Goal: Task Accomplishment & Management: Complete application form

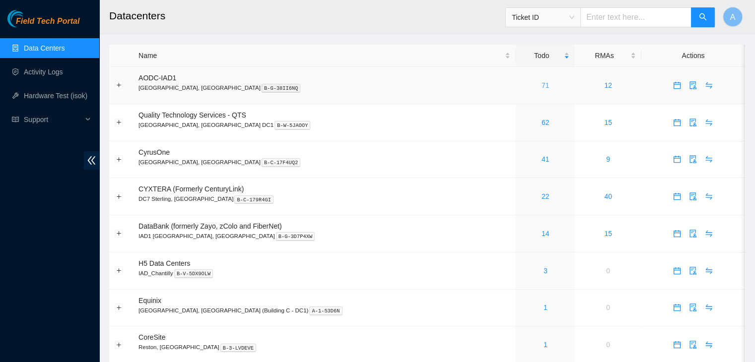
click at [542, 89] on link "71" at bounding box center [546, 85] width 8 height 8
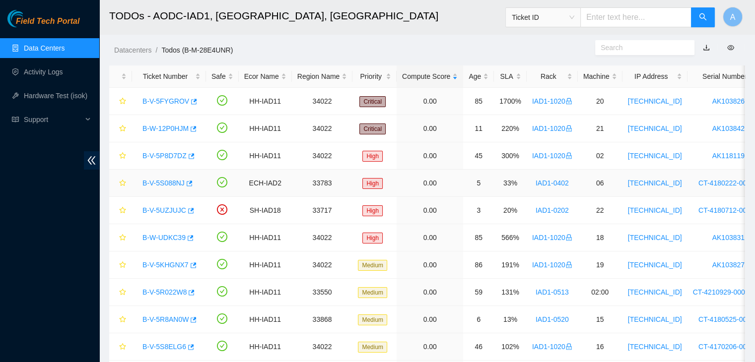
click at [162, 183] on link "B-V-5S088NJ" at bounding box center [164, 183] width 42 height 8
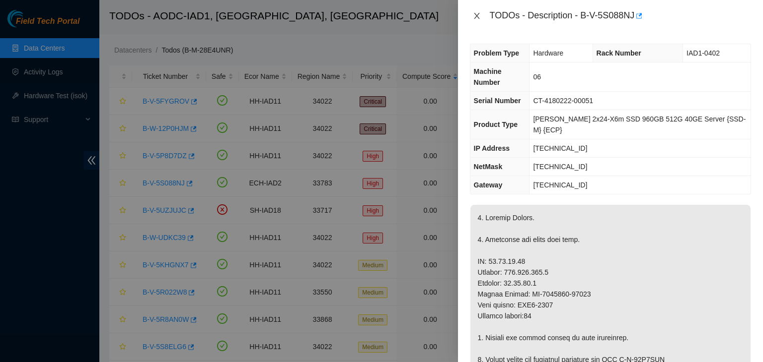
click at [479, 12] on icon "close" at bounding box center [477, 16] width 8 height 8
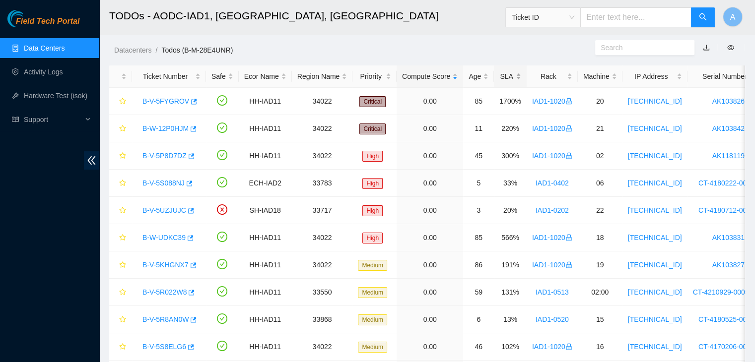
click at [501, 74] on div "SLA" at bounding box center [511, 76] width 22 height 11
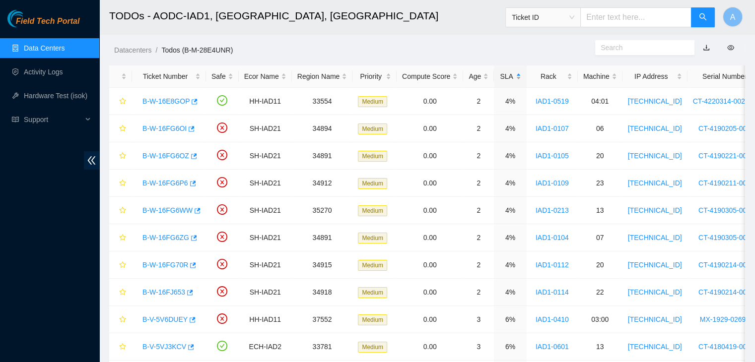
click at [501, 74] on div "SLA" at bounding box center [511, 76] width 22 height 11
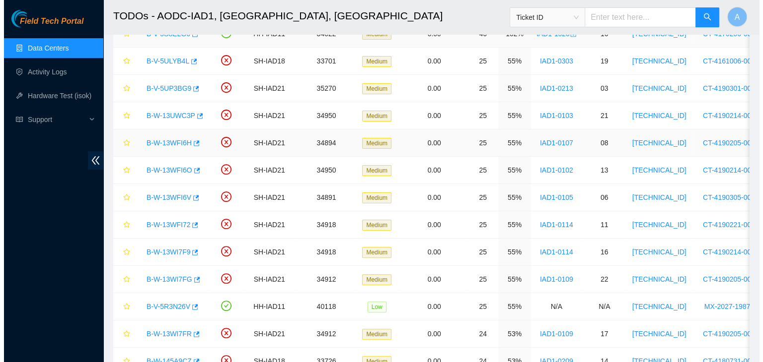
scroll to position [232, 0]
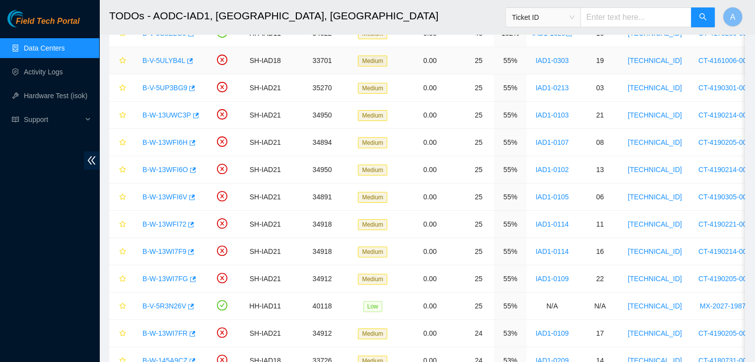
click at [169, 60] on link "B-V-5ULYB4L" at bounding box center [164, 61] width 43 height 8
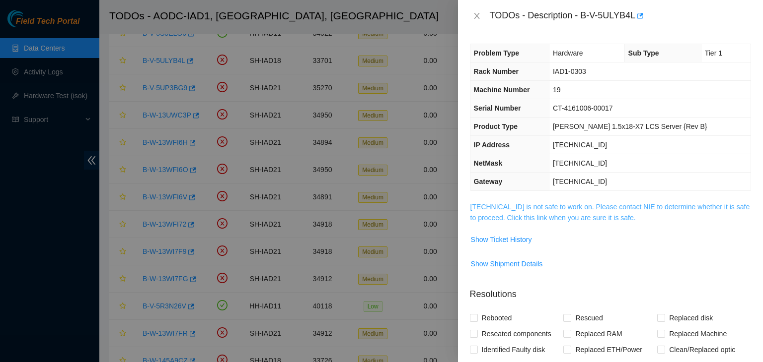
click at [525, 217] on link "23.60.98.152 is not safe to work on. Please contact NIE to determine whether it…" at bounding box center [610, 212] width 280 height 19
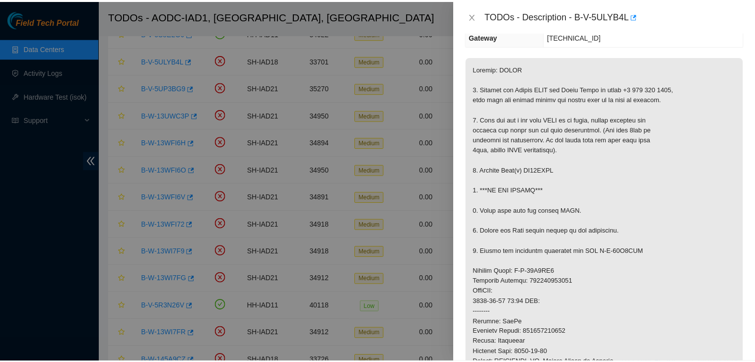
scroll to position [145, 0]
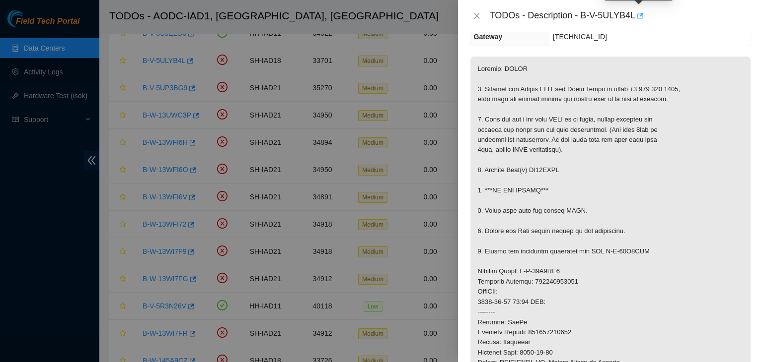
click at [640, 15] on icon "button" at bounding box center [640, 15] width 6 height 5
click at [474, 19] on icon "close" at bounding box center [477, 16] width 8 height 8
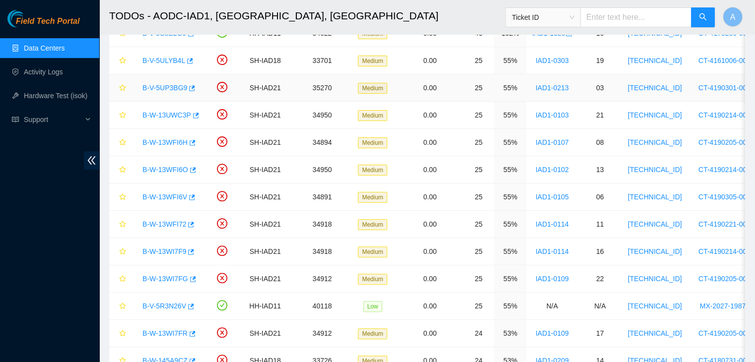
click at [171, 84] on link "B-V-5UP3BG9" at bounding box center [165, 88] width 45 height 8
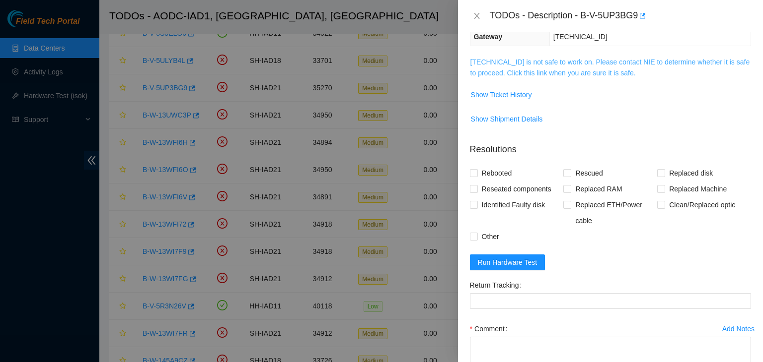
click at [513, 62] on link "104.98.119.26 is not safe to work on. Please contact NIE to determine whether i…" at bounding box center [610, 67] width 280 height 19
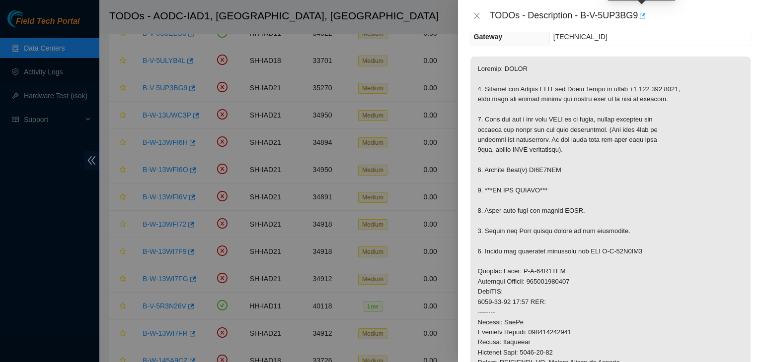
click at [640, 15] on icon "button" at bounding box center [641, 15] width 7 height 7
click at [479, 11] on button "Close" at bounding box center [477, 15] width 14 height 9
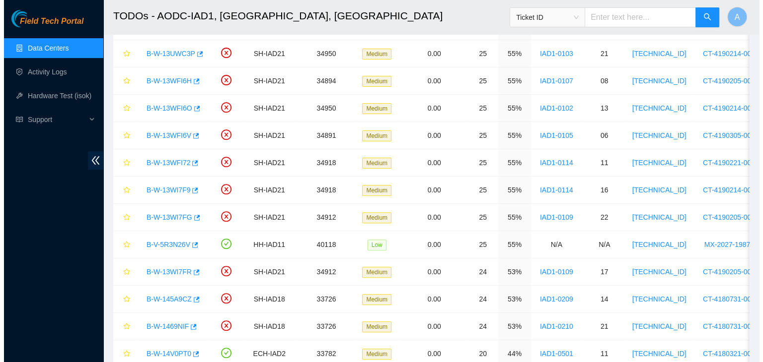
scroll to position [294, 0]
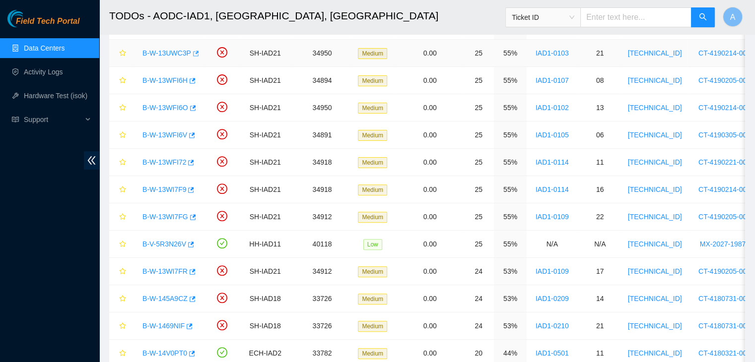
click at [192, 53] on icon "button" at bounding box center [195, 53] width 7 height 7
click at [179, 50] on link "B-W-13UWC3P" at bounding box center [167, 53] width 49 height 8
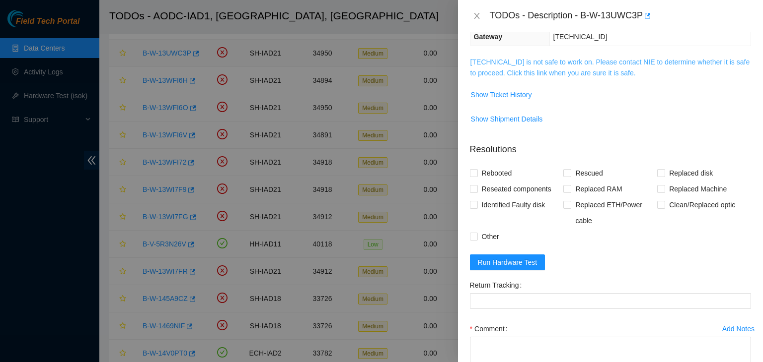
click at [578, 65] on link "104.84.154.60 is not safe to work on. Please contact NIE to determine whether i…" at bounding box center [610, 67] width 280 height 19
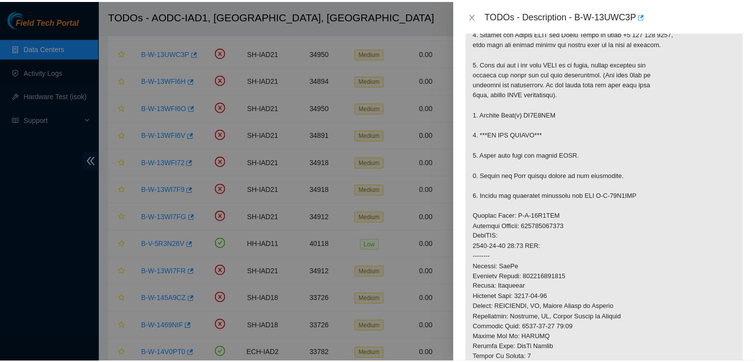
scroll to position [211, 0]
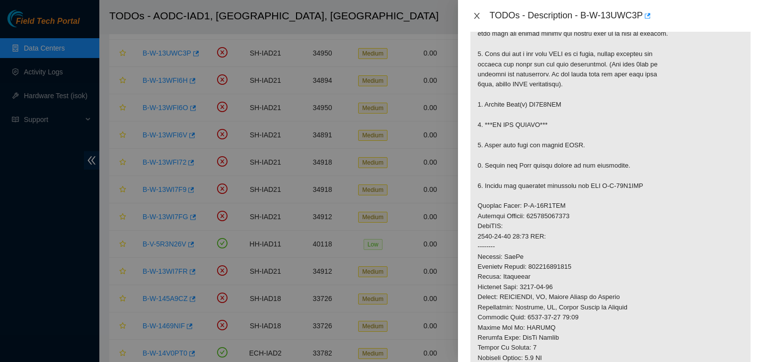
click at [477, 13] on icon "close" at bounding box center [477, 16] width 8 height 8
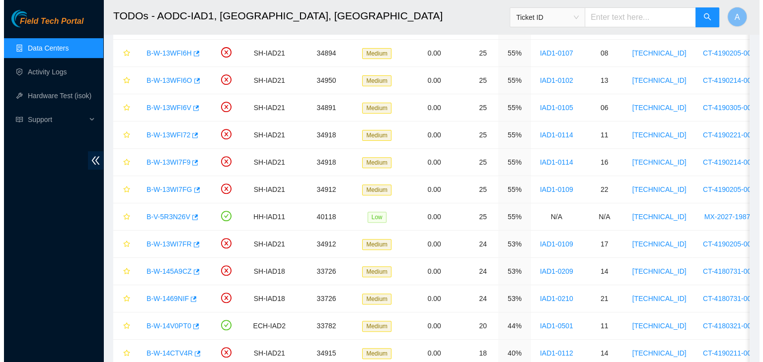
scroll to position [322, 0]
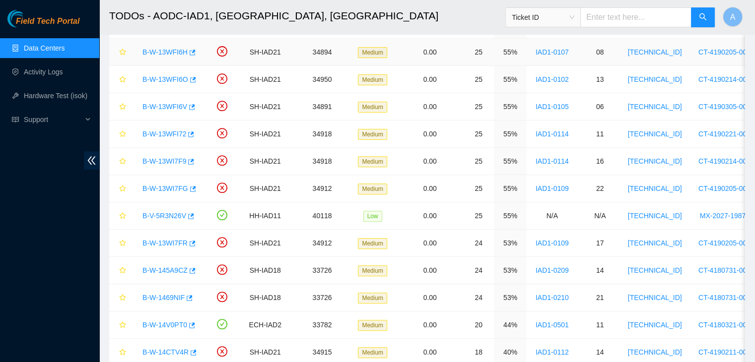
click at [171, 52] on link "B-W-13WFI6H" at bounding box center [165, 52] width 45 height 8
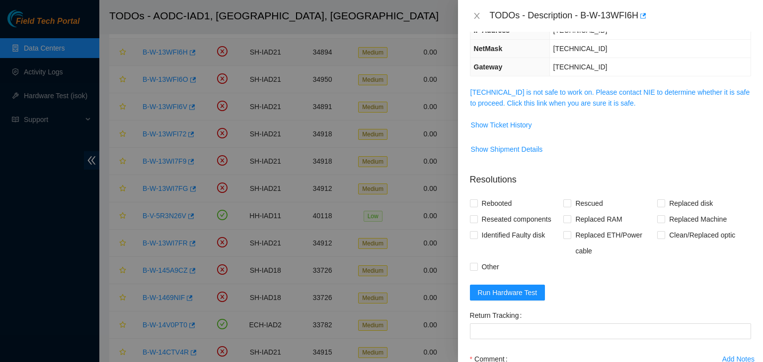
scroll to position [108, 0]
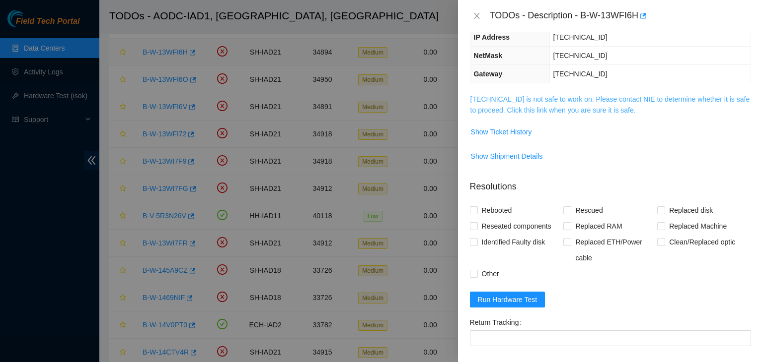
click at [523, 95] on link "104.84.155.53 is not safe to work on. Please contact NIE to determine whether i…" at bounding box center [610, 104] width 280 height 19
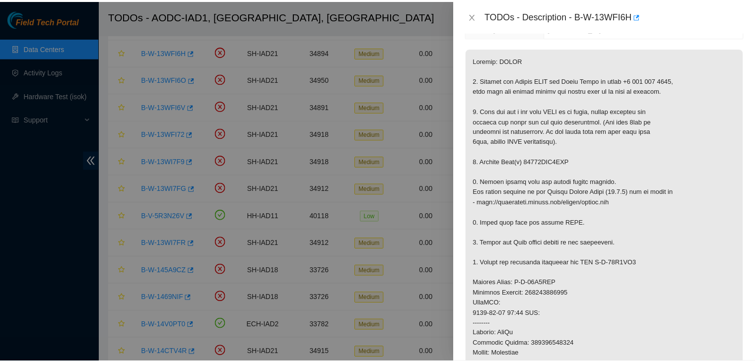
scroll to position [160, 0]
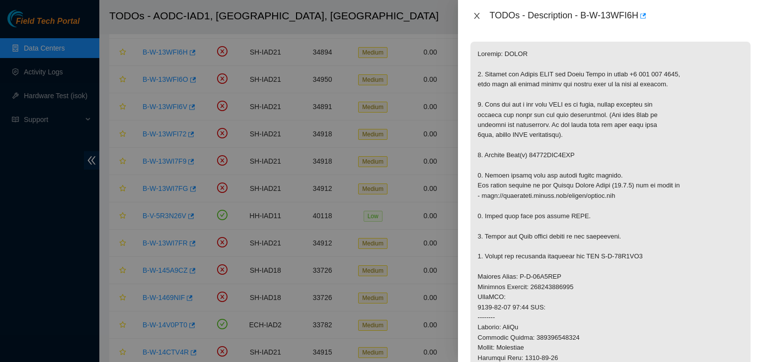
click at [476, 20] on icon "close" at bounding box center [477, 16] width 8 height 8
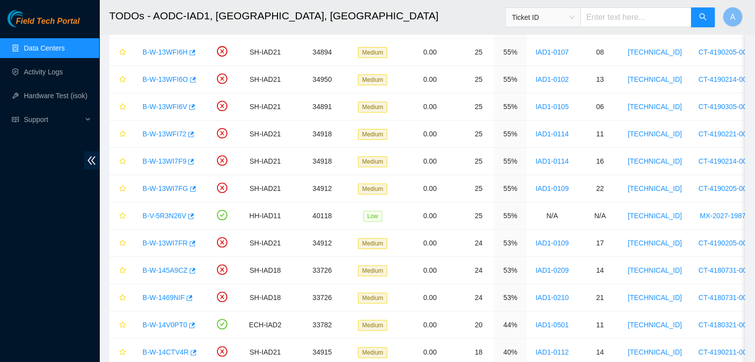
click at [755, 12] on div "TODOs - Description - undefined Problem Type N/A Rack Number N/A Machine Number…" at bounding box center [755, 181] width 0 height 362
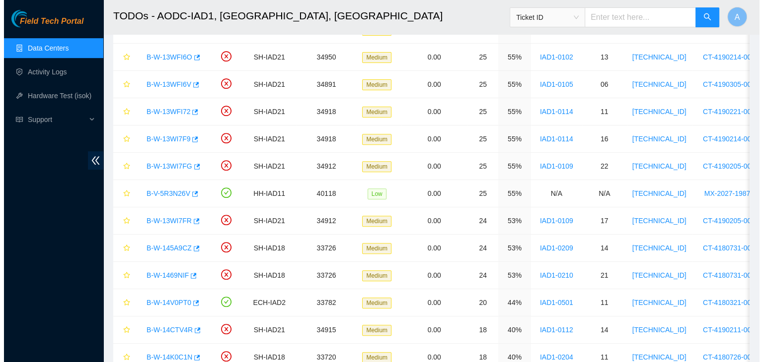
scroll to position [347, 0]
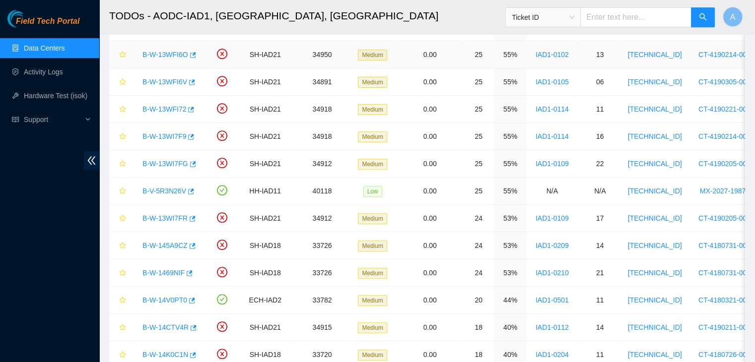
click at [169, 51] on link "B-W-13WFI6O" at bounding box center [166, 55] width 46 height 8
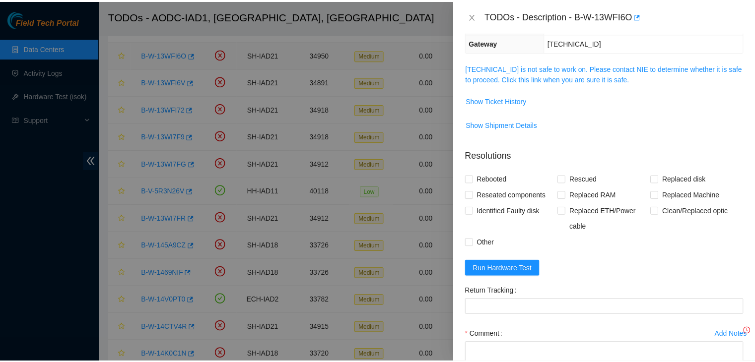
scroll to position [128, 0]
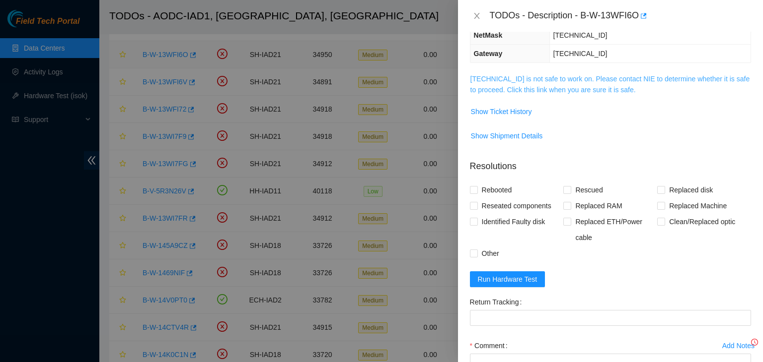
click at [583, 89] on link "104.84.154.32 is not safe to work on. Please contact NIE to determine whether i…" at bounding box center [610, 84] width 280 height 19
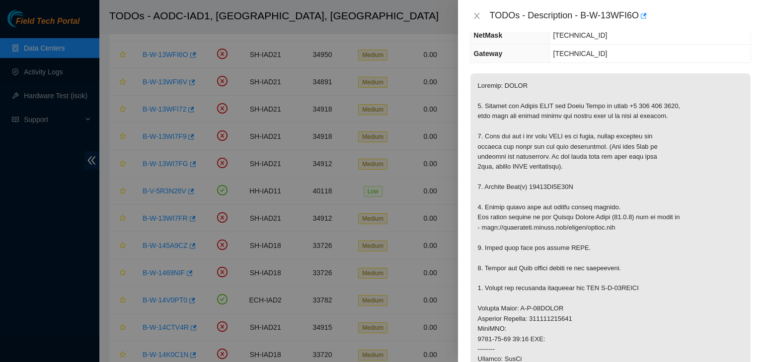
click at [474, 18] on icon "close" at bounding box center [476, 16] width 5 height 6
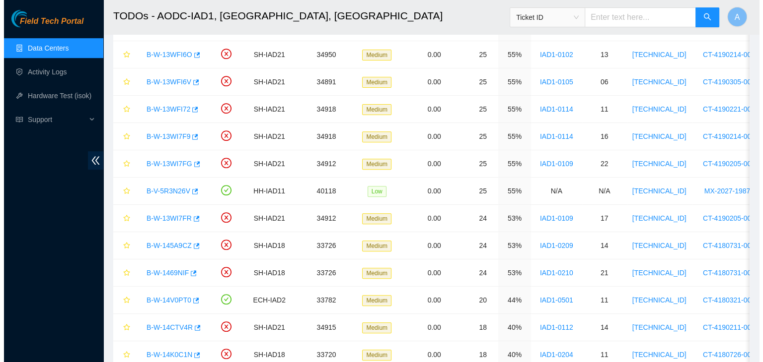
scroll to position [161, 0]
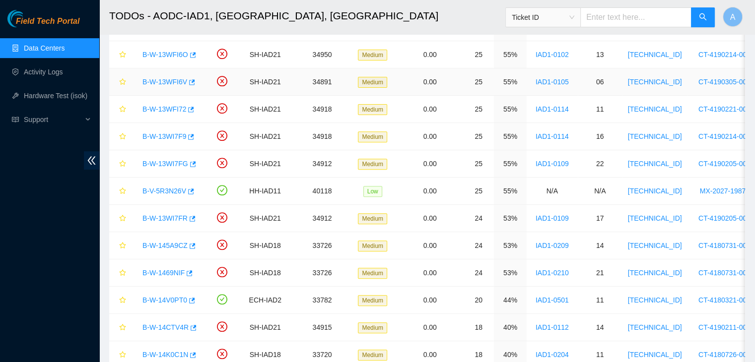
click at [168, 82] on link "B-W-13WFI6V" at bounding box center [165, 82] width 45 height 8
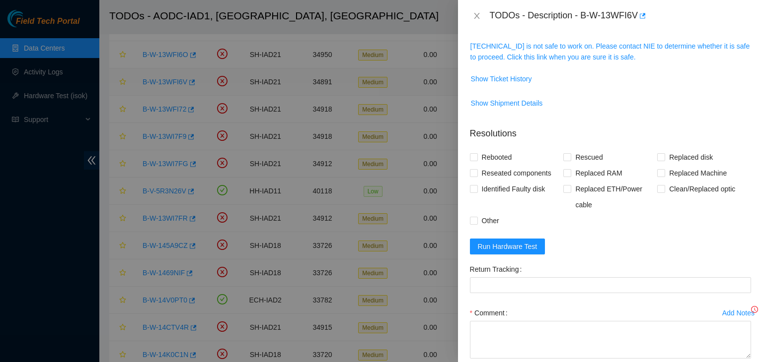
scroll to position [128, 0]
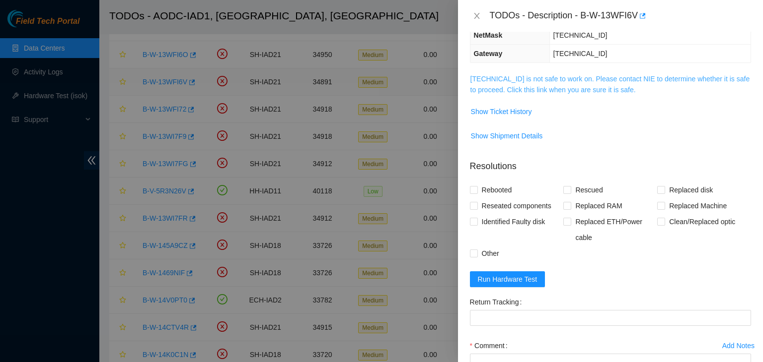
click at [550, 85] on link "104.84.154.179 is not safe to work on. Please contact NIE to determine whether …" at bounding box center [610, 84] width 280 height 19
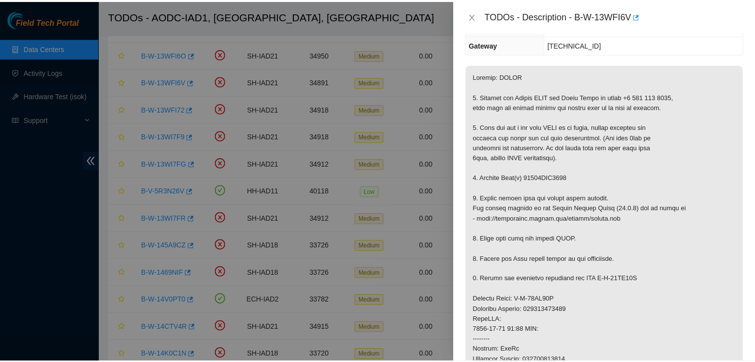
scroll to position [139, 0]
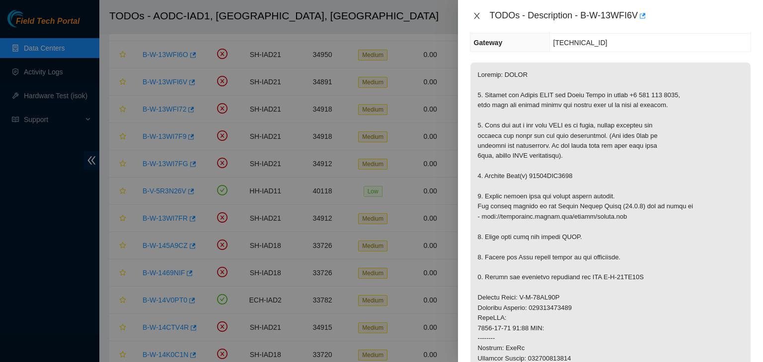
click at [476, 14] on icon "close" at bounding box center [477, 16] width 8 height 8
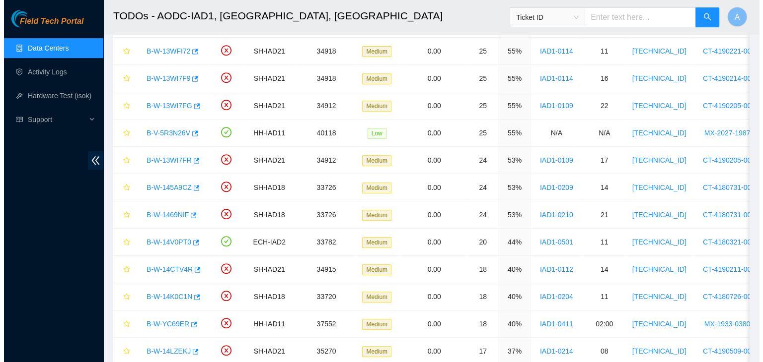
scroll to position [407, 0]
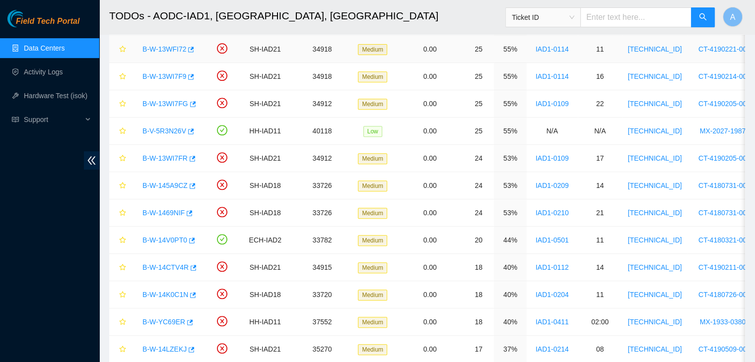
click at [165, 36] on td "B-W-13WFI72" at bounding box center [169, 49] width 74 height 27
click at [179, 45] on link "B-W-13WFI72" at bounding box center [165, 49] width 44 height 8
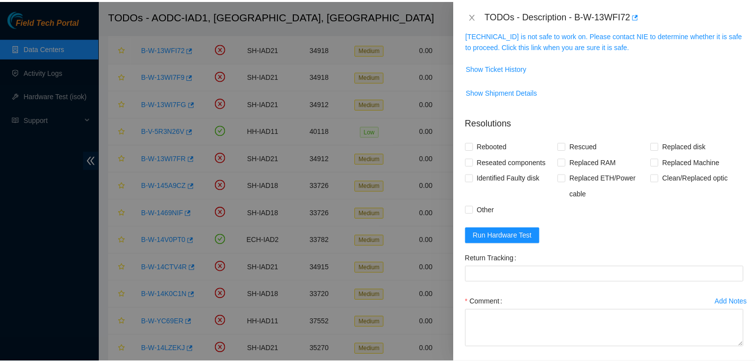
scroll to position [139, 0]
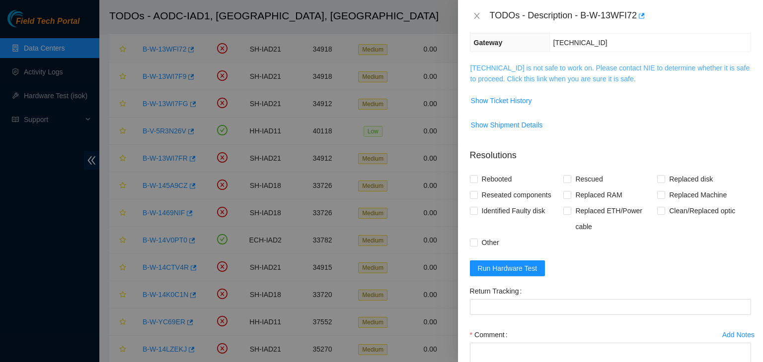
click at [588, 75] on link "104.84.228.158 is not safe to work on. Please contact NIE to determine whether …" at bounding box center [610, 73] width 280 height 19
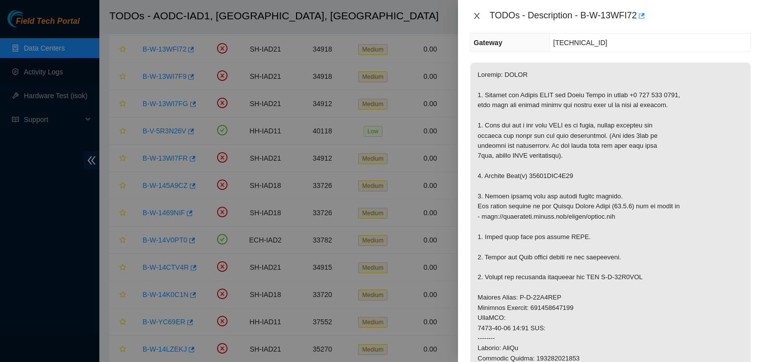
click at [476, 13] on icon "close" at bounding box center [477, 16] width 8 height 8
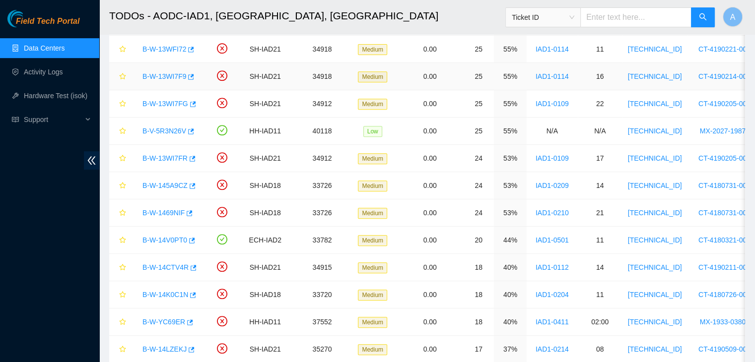
click at [167, 75] on link "B-W-13WI7F9" at bounding box center [165, 76] width 44 height 8
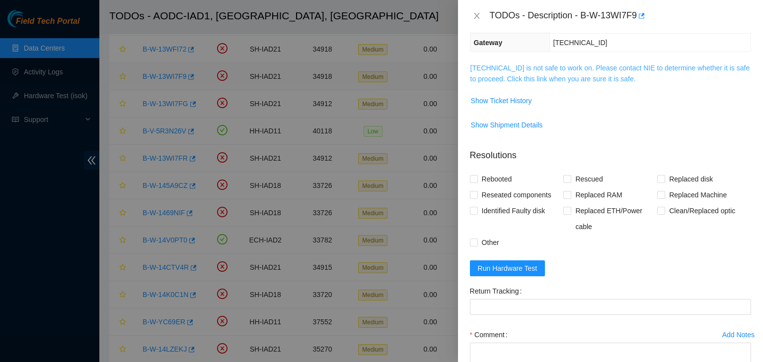
click at [574, 74] on link "104.84.228.163 is not safe to work on. Please contact NIE to determine whether …" at bounding box center [610, 73] width 280 height 19
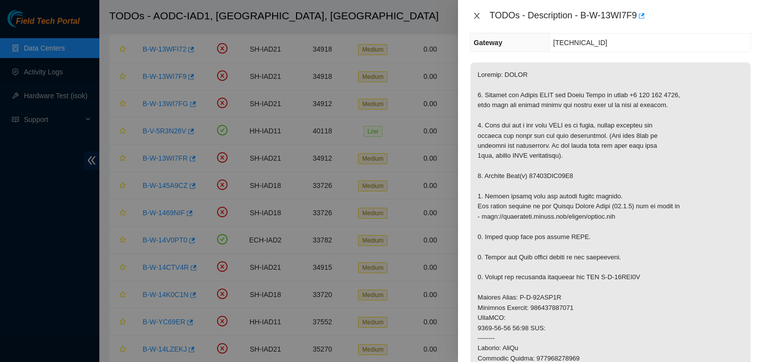
click at [478, 15] on icon "close" at bounding box center [477, 16] width 8 height 8
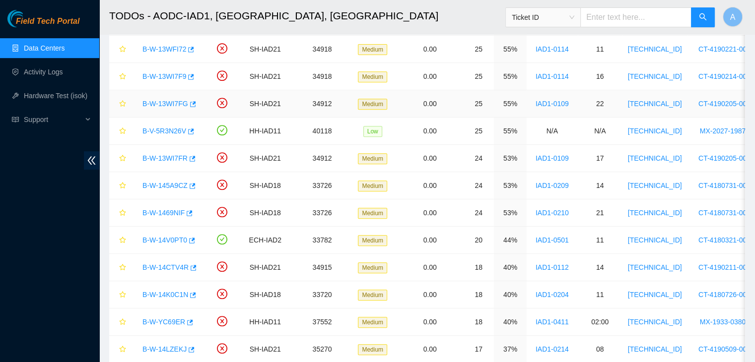
click at [173, 102] on link "B-W-13WI7FG" at bounding box center [166, 104] width 46 height 8
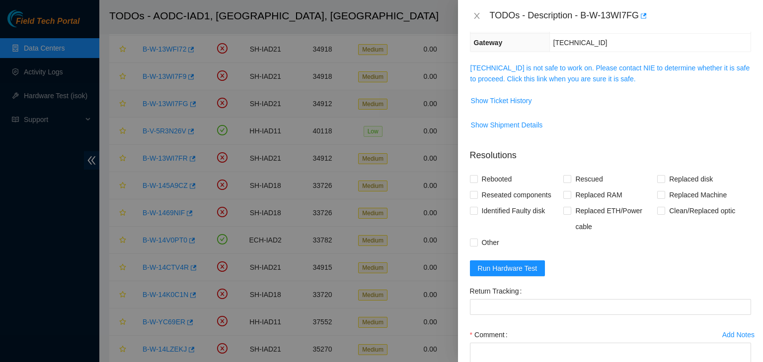
click at [569, 70] on link "104.84.155.173 is not safe to work on. Please contact NIE to determine whether …" at bounding box center [610, 73] width 280 height 19
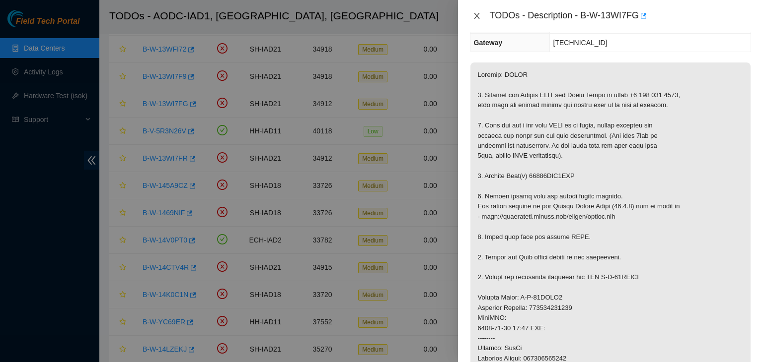
click at [481, 13] on button "Close" at bounding box center [477, 15] width 14 height 9
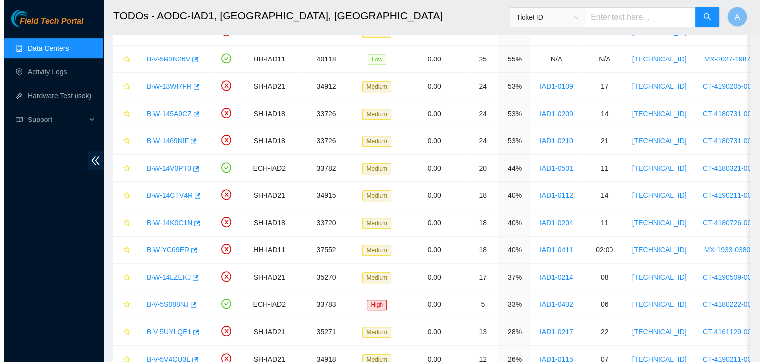
scroll to position [481, 0]
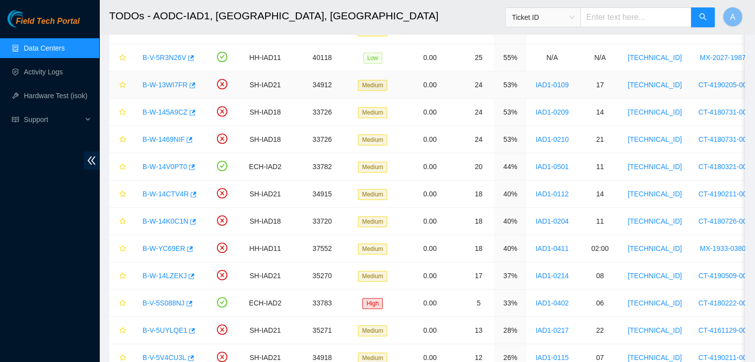
click at [176, 85] on link "B-W-13WI7FR" at bounding box center [165, 85] width 45 height 8
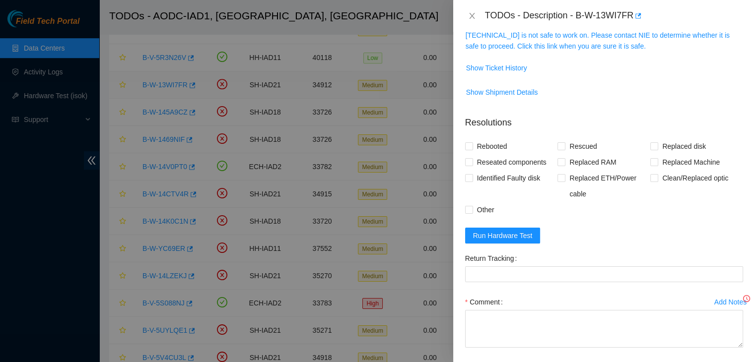
scroll to position [139, 0]
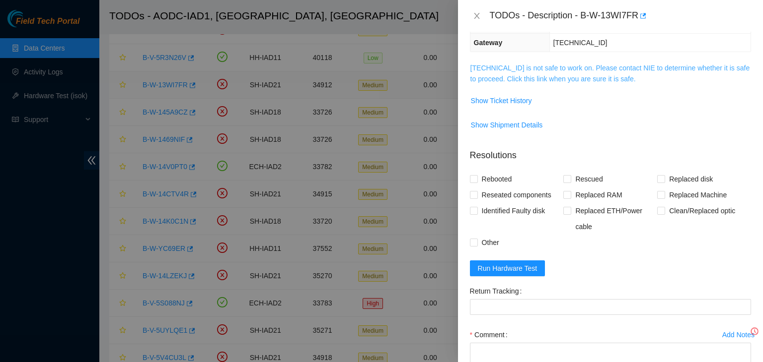
click at [566, 76] on link "104.84.155.168 is not safe to work on. Please contact NIE to determine whether …" at bounding box center [610, 73] width 280 height 19
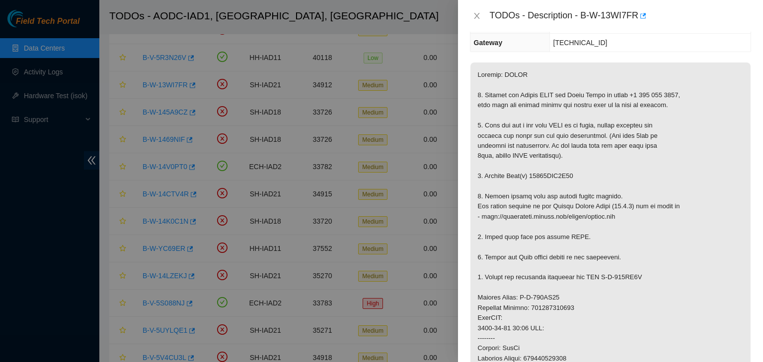
click at [169, 106] on div at bounding box center [381, 181] width 763 height 362
click at [481, 16] on button "Close" at bounding box center [477, 15] width 14 height 9
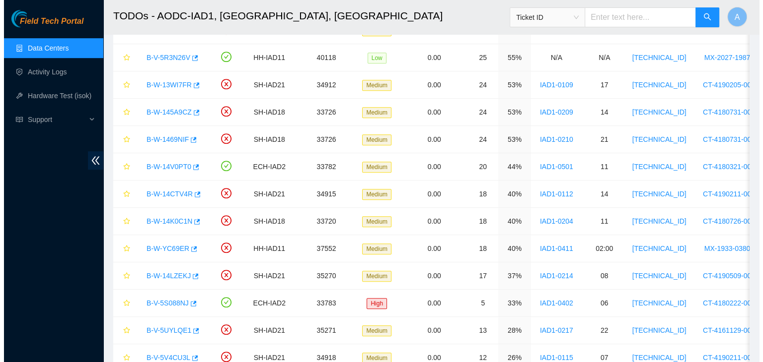
scroll to position [172, 0]
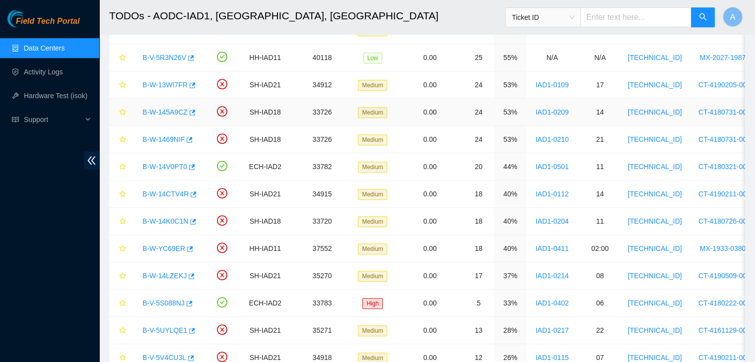
click at [168, 112] on link "B-W-145A9CZ" at bounding box center [165, 112] width 45 height 8
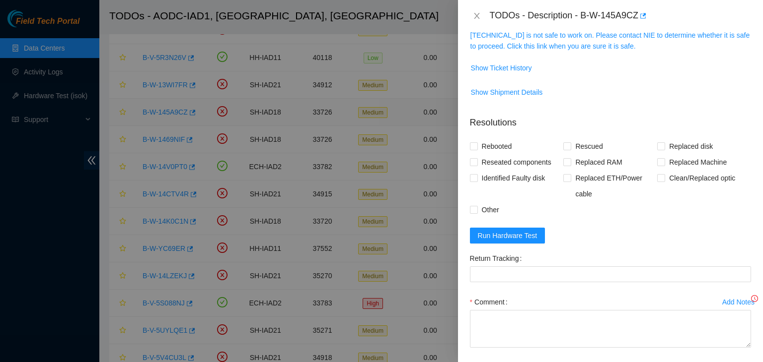
scroll to position [139, 0]
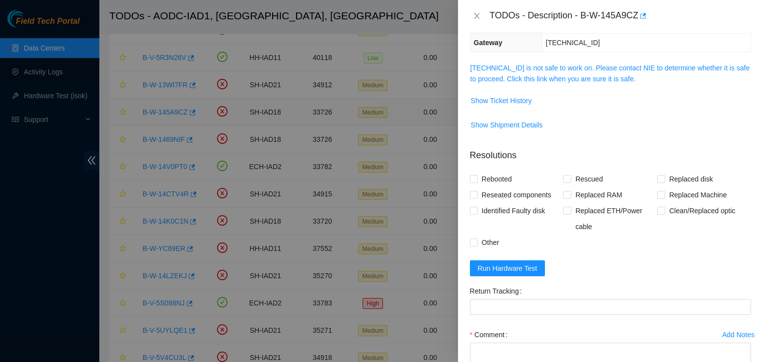
click at [605, 68] on link "23.218.105.165 is not safe to work on. Please contact NIE to determine whether …" at bounding box center [610, 73] width 280 height 19
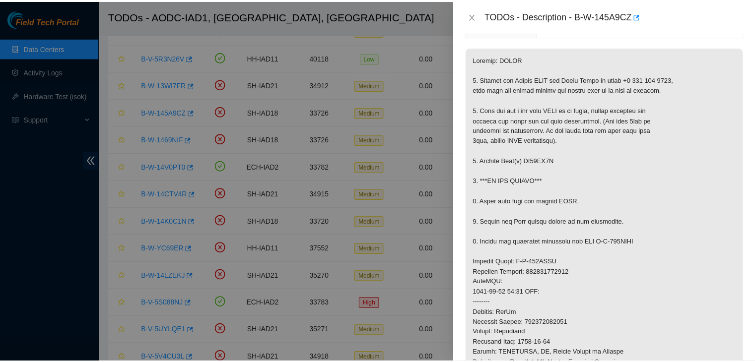
scroll to position [157, 0]
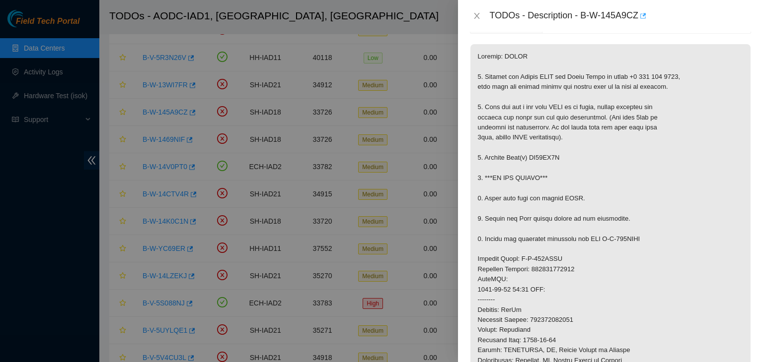
click at [645, 18] on icon "button" at bounding box center [642, 15] width 7 height 7
click at [477, 16] on icon "close" at bounding box center [476, 16] width 5 height 6
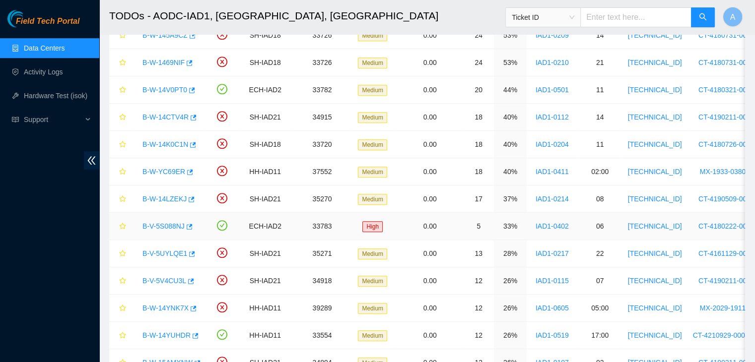
click at [399, 216] on td "0.00" at bounding box center [430, 226] width 67 height 27
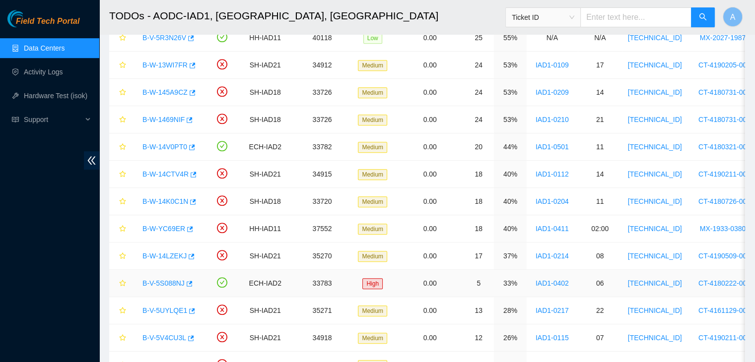
scroll to position [500, 0]
click at [170, 91] on link "B-W-145A9CZ" at bounding box center [165, 93] width 45 height 8
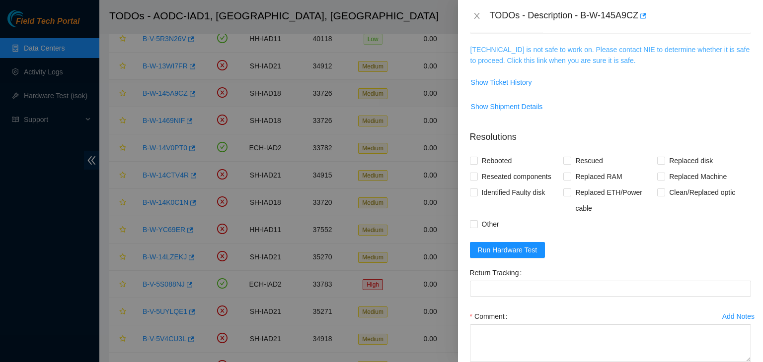
click at [598, 49] on link "23.218.105.165 is not safe to work on. Please contact NIE to determine whether …" at bounding box center [610, 55] width 280 height 19
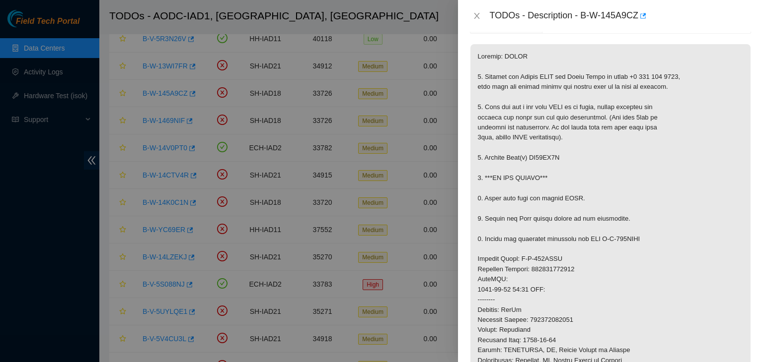
click at [479, 12] on icon "close" at bounding box center [477, 16] width 8 height 8
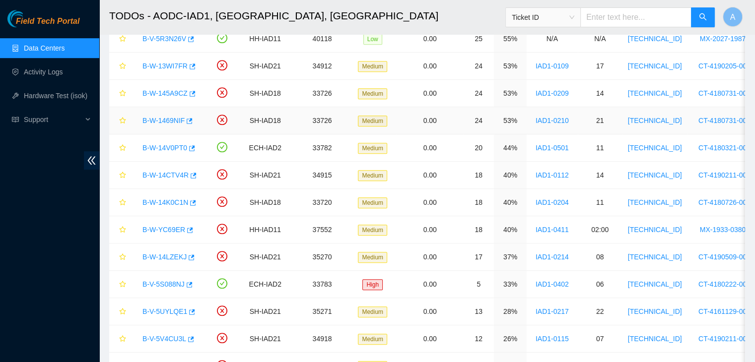
click at [158, 117] on link "B-W-1469NIF" at bounding box center [164, 121] width 42 height 8
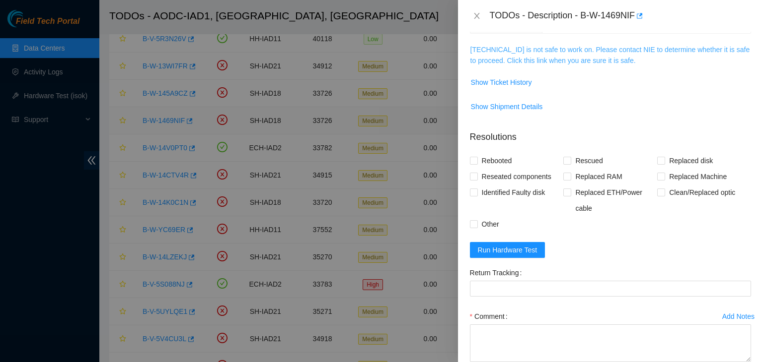
click at [541, 57] on link "23.218.105.194 is not safe to work on. Please contact NIE to determine whether …" at bounding box center [610, 55] width 280 height 19
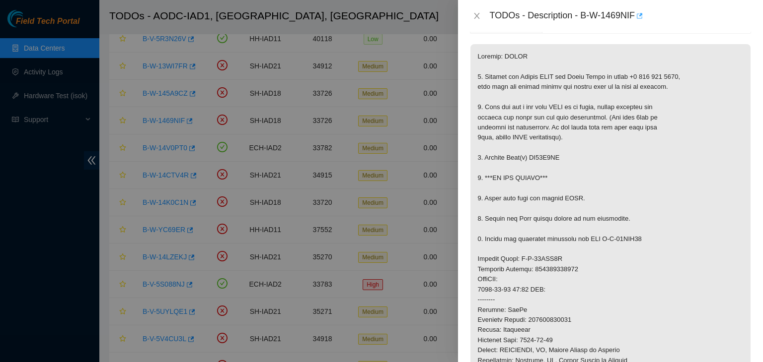
click at [641, 18] on icon "button" at bounding box center [640, 15] width 6 height 5
click at [475, 18] on icon "close" at bounding box center [477, 16] width 8 height 8
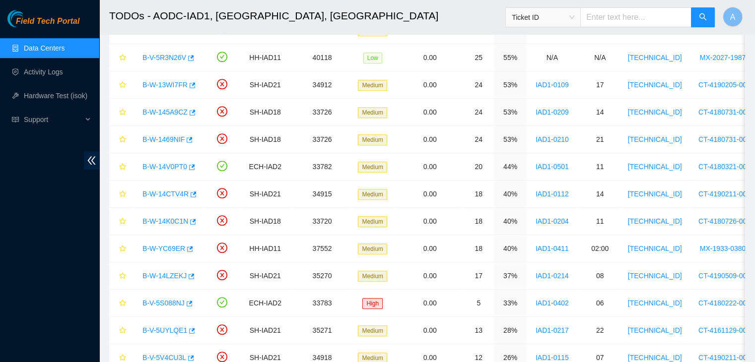
scroll to position [481, 0]
click at [164, 136] on link "B-W-1469NIF" at bounding box center [164, 139] width 42 height 8
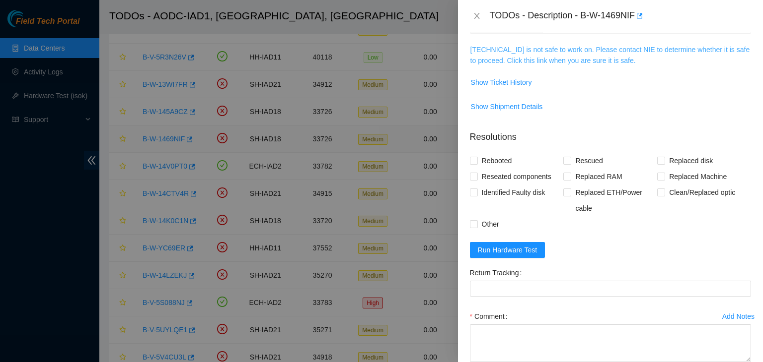
click at [558, 57] on link "23.218.105.194 is not safe to work on. Please contact NIE to determine whether …" at bounding box center [610, 55] width 280 height 19
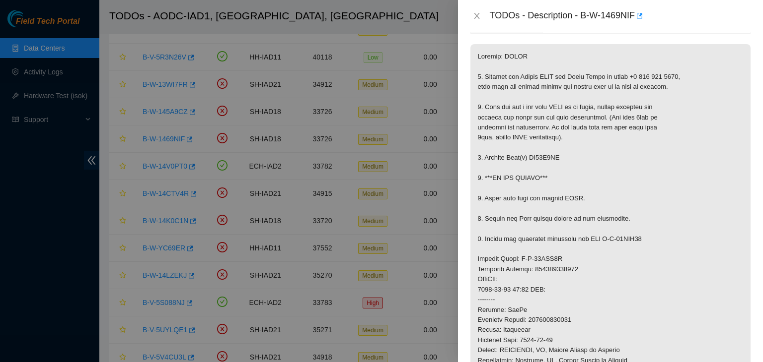
click at [469, 3] on div "TODOs - Description - B-W-1469NIF" at bounding box center [610, 16] width 305 height 32
click at [477, 16] on icon "close" at bounding box center [476, 16] width 5 height 6
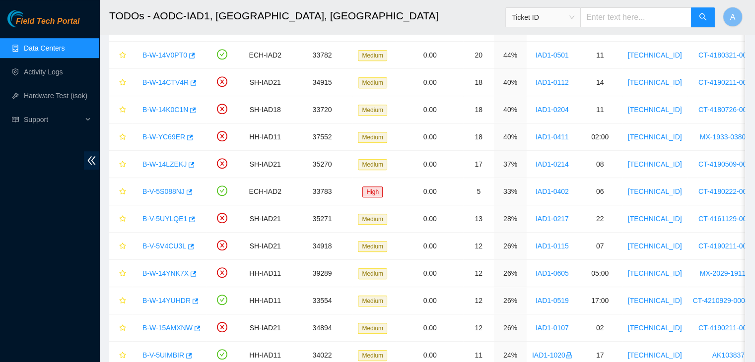
scroll to position [593, 0]
click at [176, 50] on link "B-W-14V0PT0" at bounding box center [165, 54] width 45 height 8
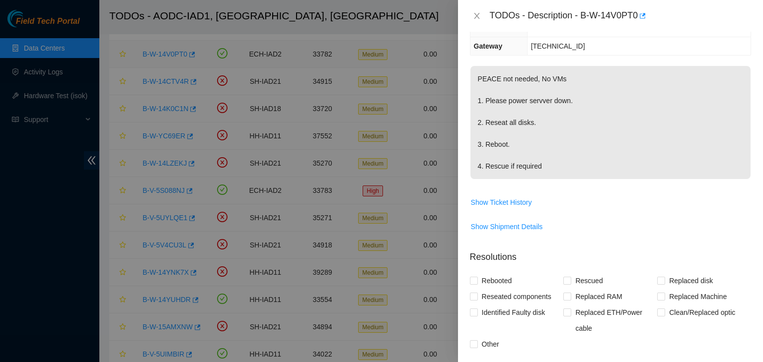
click at [476, 16] on icon "close" at bounding box center [477, 16] width 8 height 8
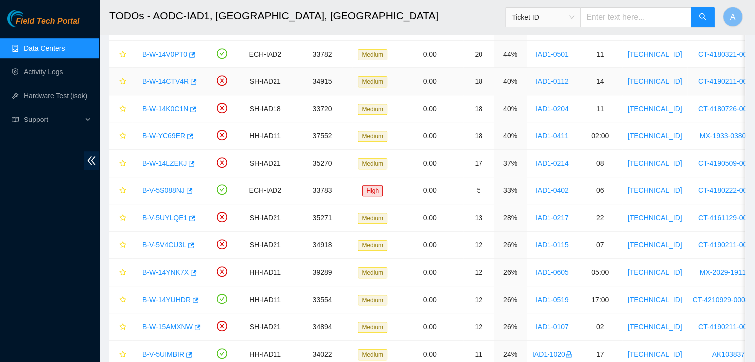
click at [166, 80] on link "B-W-14CTV4R" at bounding box center [166, 81] width 46 height 8
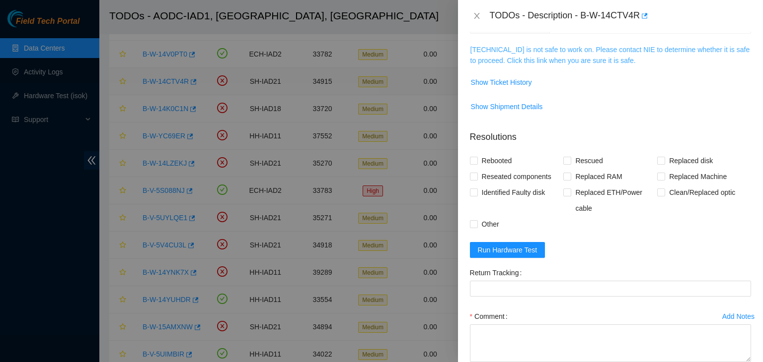
click at [583, 50] on link "[TECHNICAL_ID] is not safe to work on. Please contact NIE to determine whether …" at bounding box center [610, 55] width 280 height 19
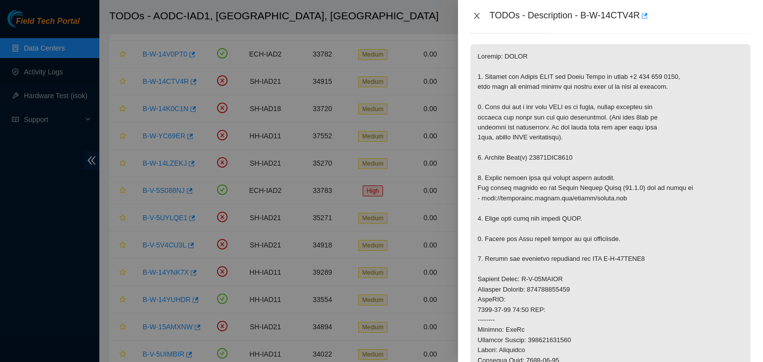
click at [477, 13] on icon "close" at bounding box center [477, 16] width 8 height 8
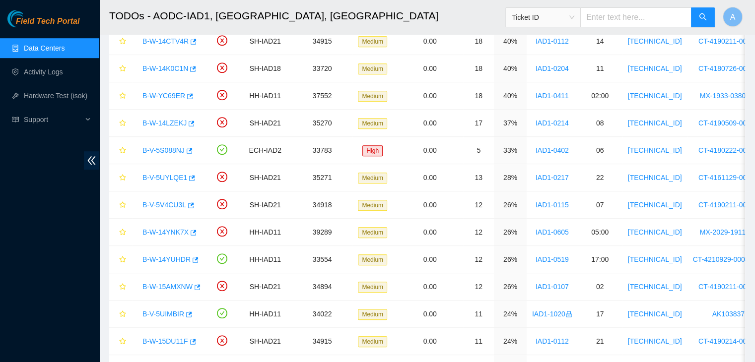
scroll to position [635, 0]
click at [160, 64] on link "B-W-14K0C1N" at bounding box center [166, 68] width 46 height 8
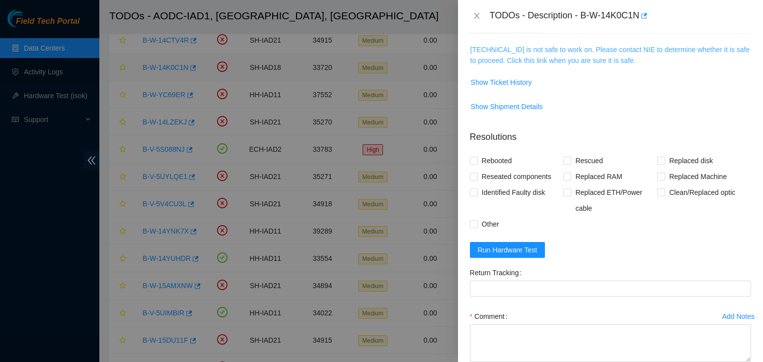
click at [577, 57] on link "23.218.104.162 is not safe to work on. Please contact NIE to determine whether …" at bounding box center [610, 55] width 280 height 19
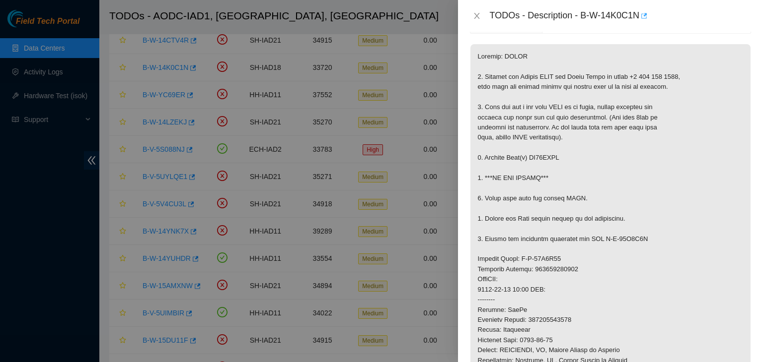
click at [644, 10] on button "button" at bounding box center [643, 16] width 8 height 16
click at [475, 17] on icon "close" at bounding box center [476, 16] width 5 height 6
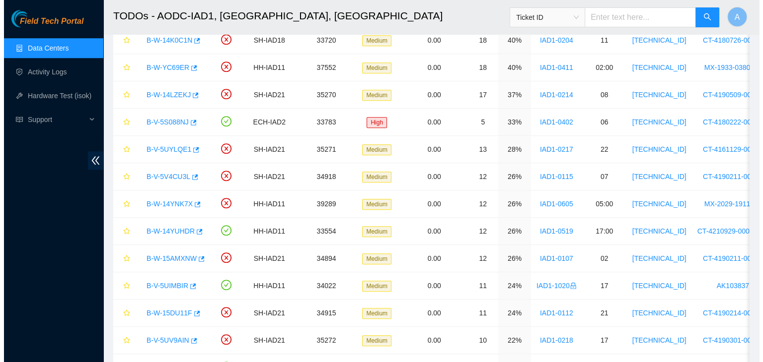
scroll to position [662, 0]
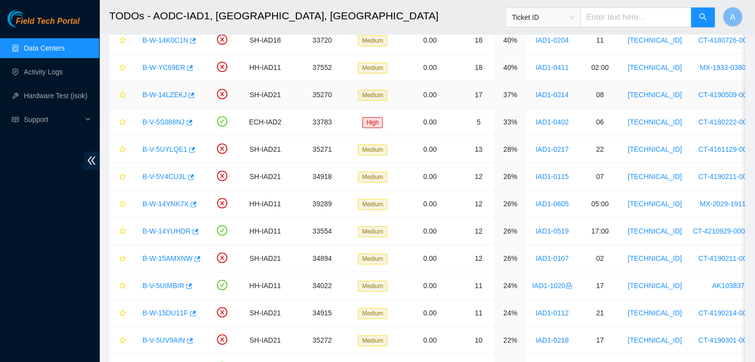
click at [167, 94] on link "B-W-14LZEKJ" at bounding box center [165, 95] width 44 height 8
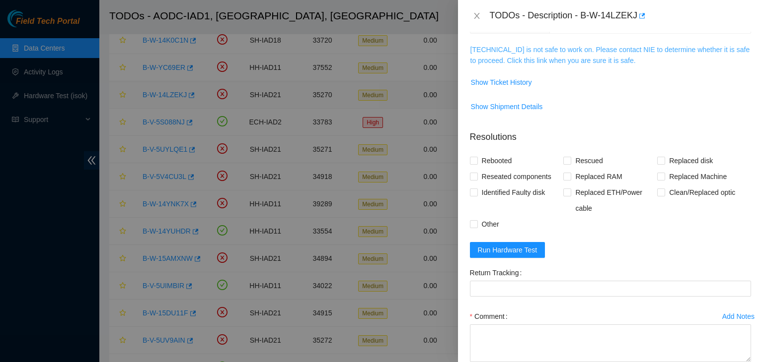
click at [556, 55] on link "[TECHNICAL_ID] is not safe to work on. Please contact NIE to determine whether …" at bounding box center [610, 55] width 280 height 19
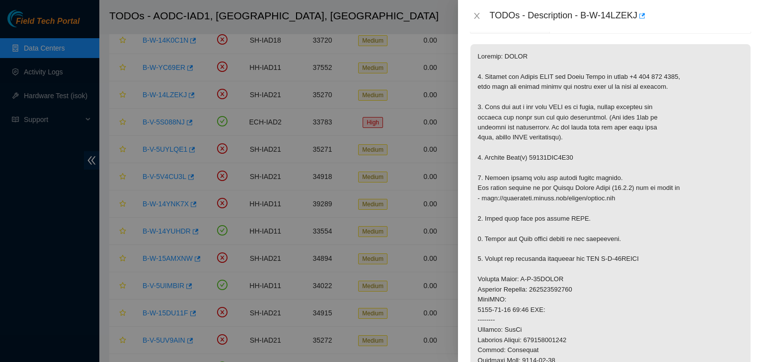
click at [481, 18] on button "Close" at bounding box center [477, 15] width 14 height 9
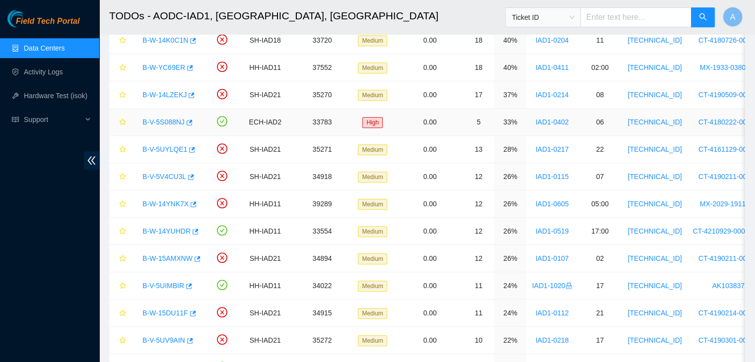
click at [166, 121] on link "B-V-5S088NJ" at bounding box center [164, 122] width 42 height 8
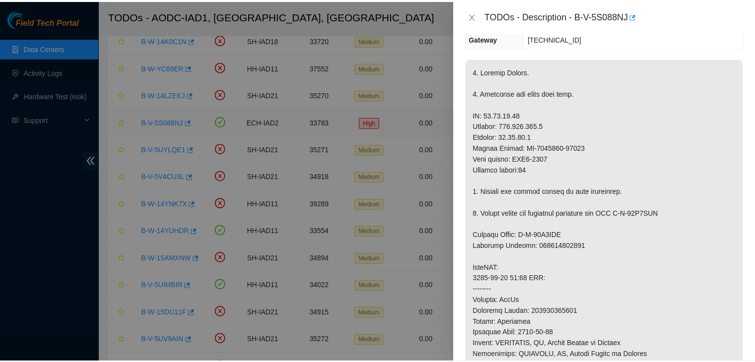
scroll to position [144, 0]
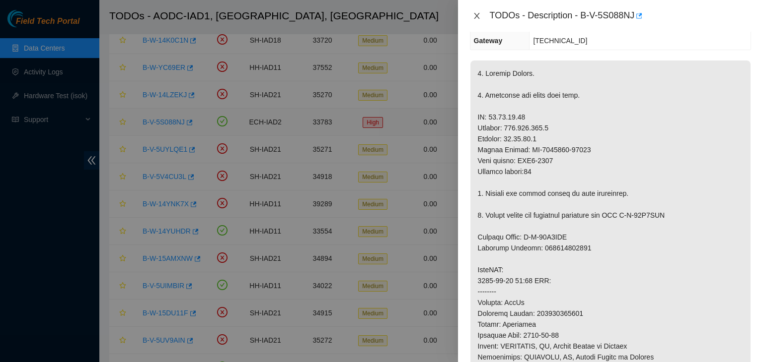
click at [481, 15] on button "Close" at bounding box center [477, 15] width 14 height 9
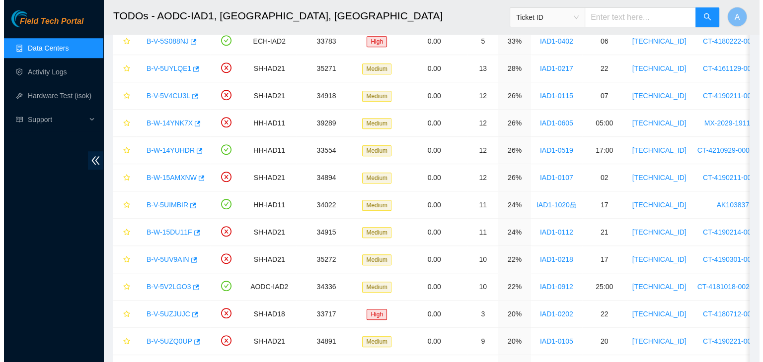
scroll to position [749, 0]
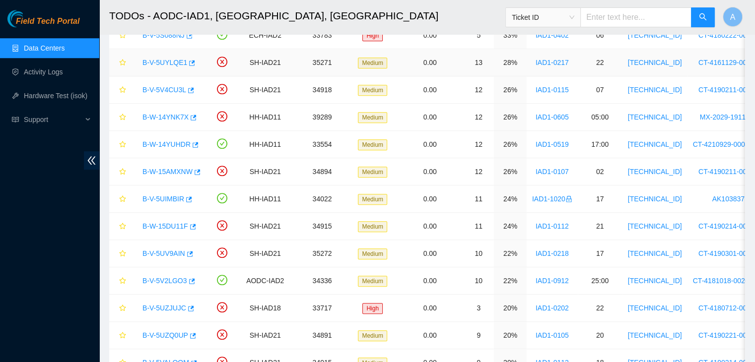
click at [167, 62] on link "B-V-5UYLQE1" at bounding box center [165, 63] width 45 height 8
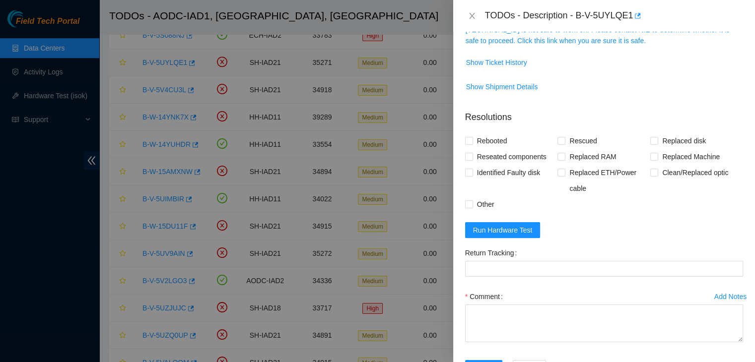
scroll to position [163, 0]
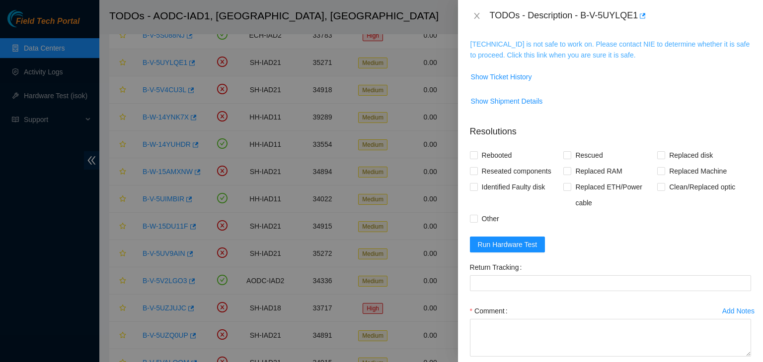
click at [550, 47] on link "[TECHNICAL_ID] is not safe to work on. Please contact NIE to determine whether …" at bounding box center [610, 49] width 280 height 19
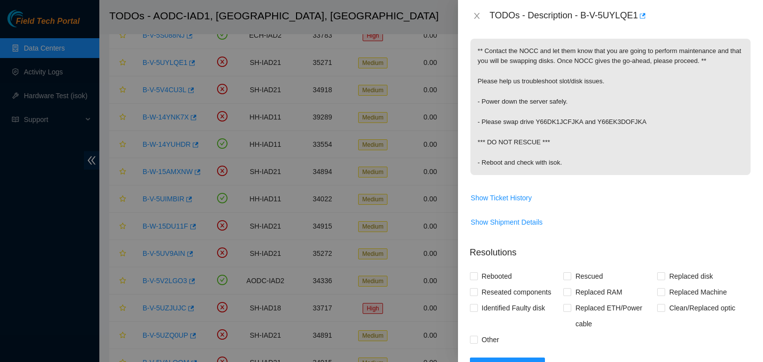
click at [481, 17] on button "Close" at bounding box center [477, 15] width 14 height 9
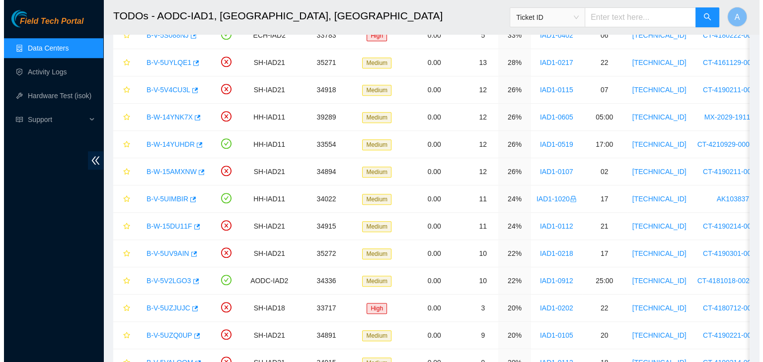
scroll to position [177, 0]
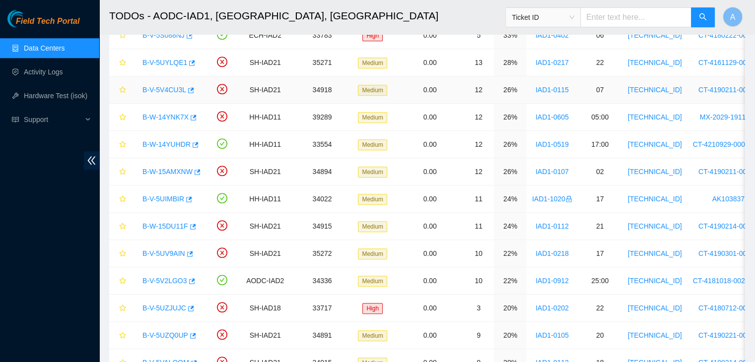
click at [173, 88] on link "B-V-5V4CU3L" at bounding box center [165, 90] width 44 height 8
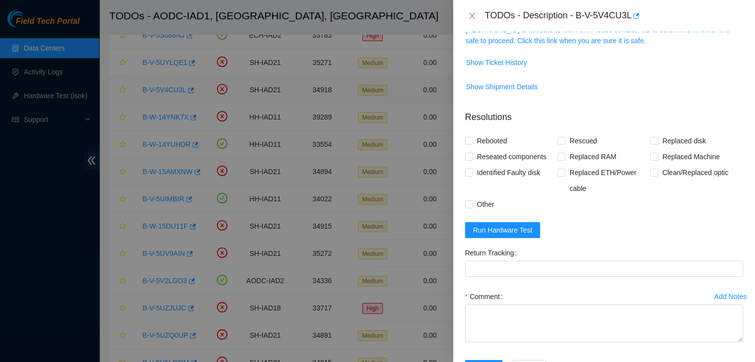
scroll to position [163, 0]
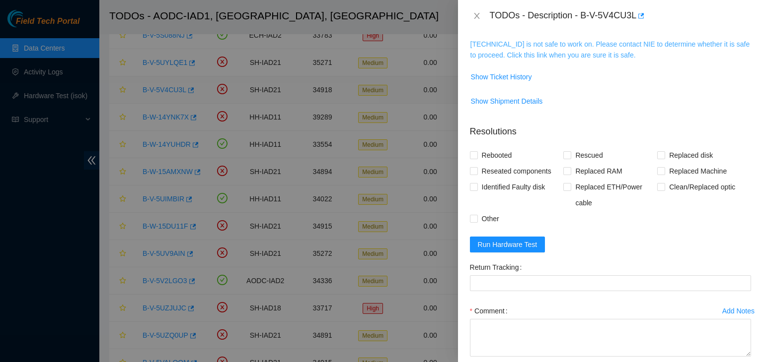
click at [548, 51] on link "[TECHNICAL_ID] is not safe to work on. Please contact NIE to determine whether …" at bounding box center [610, 49] width 280 height 19
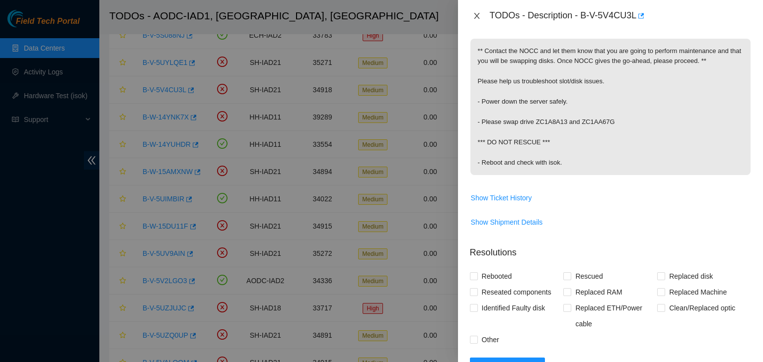
click at [481, 16] on button "Close" at bounding box center [477, 15] width 14 height 9
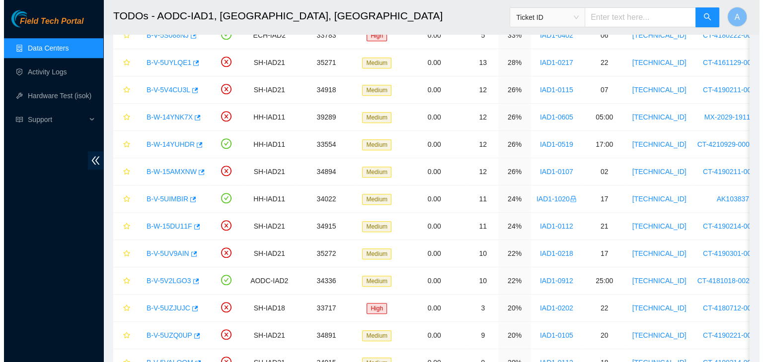
scroll to position [177, 0]
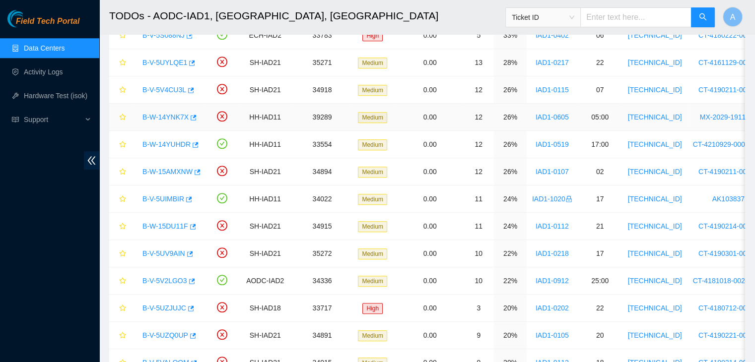
click at [168, 115] on link "B-W-14YNK7X" at bounding box center [166, 117] width 46 height 8
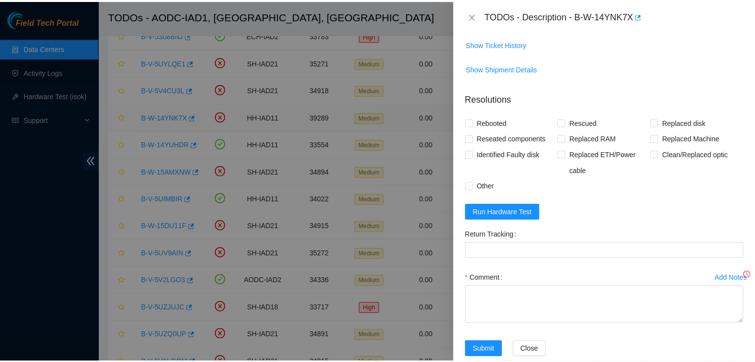
scroll to position [144, 0]
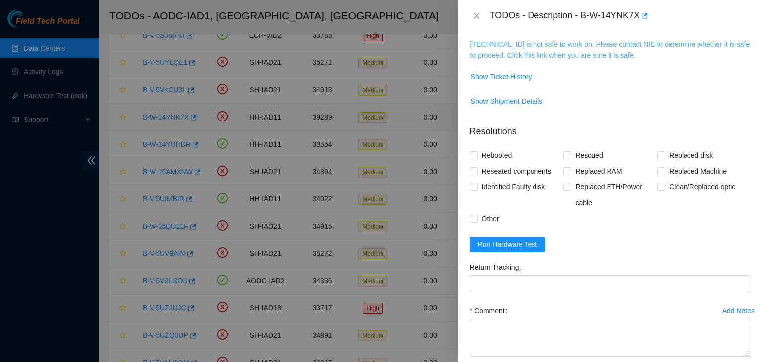
click at [561, 44] on link "[TECHNICAL_ID] is not safe to work on. Please contact NIE to determine whether …" at bounding box center [610, 49] width 280 height 19
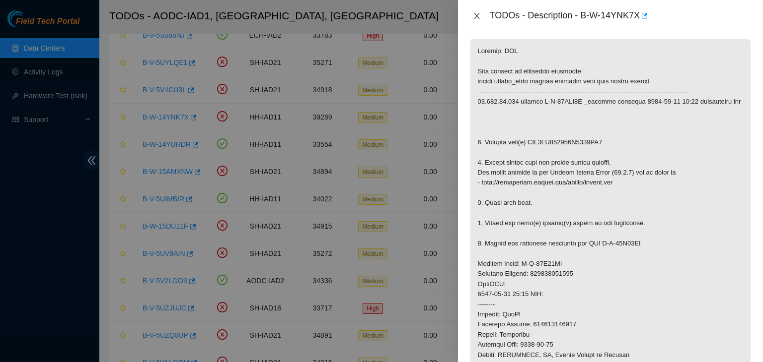
click at [476, 14] on icon "close" at bounding box center [477, 16] width 8 height 8
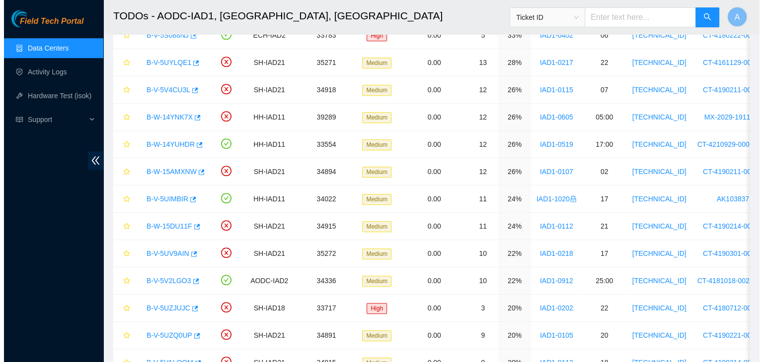
scroll to position [177, 0]
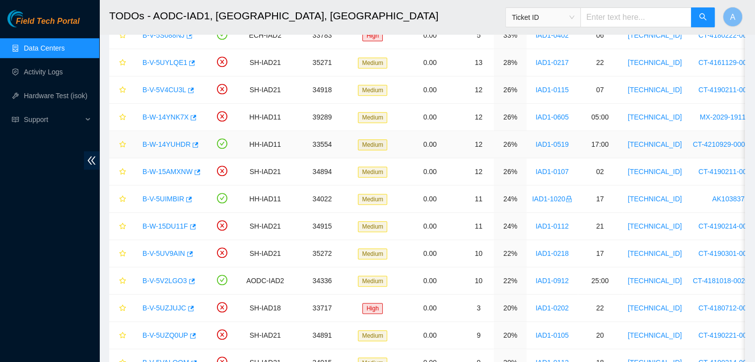
click at [172, 141] on link "B-W-14YUHDR" at bounding box center [167, 145] width 48 height 8
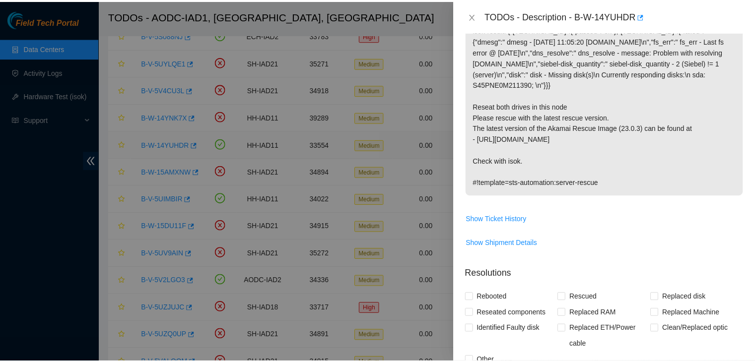
scroll to position [144, 0]
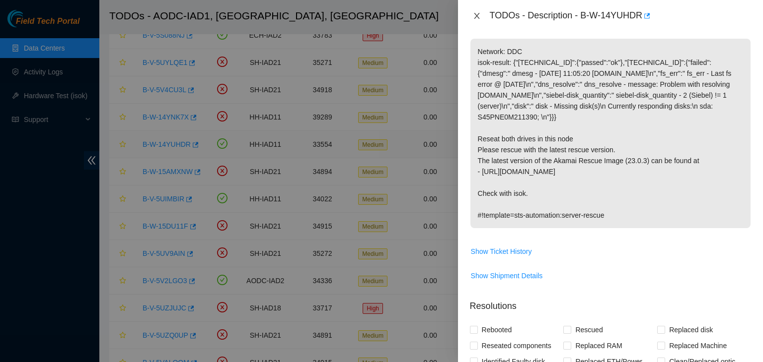
click at [477, 17] on icon "close" at bounding box center [477, 16] width 8 height 8
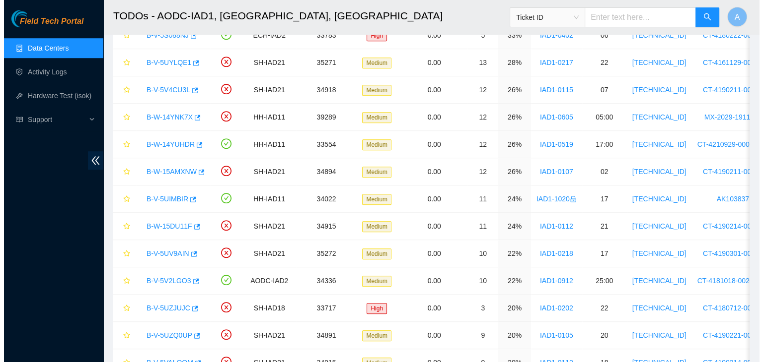
scroll to position [177, 0]
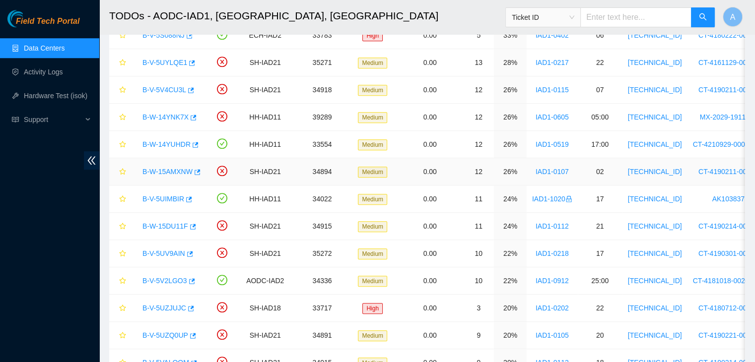
click at [172, 172] on link "B-W-15AMXNW" at bounding box center [168, 172] width 50 height 8
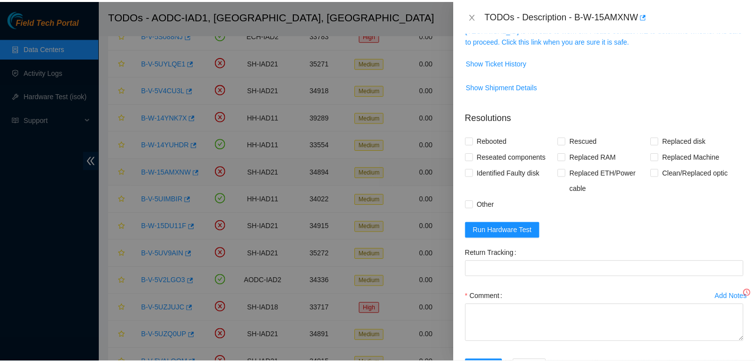
scroll to position [163, 0]
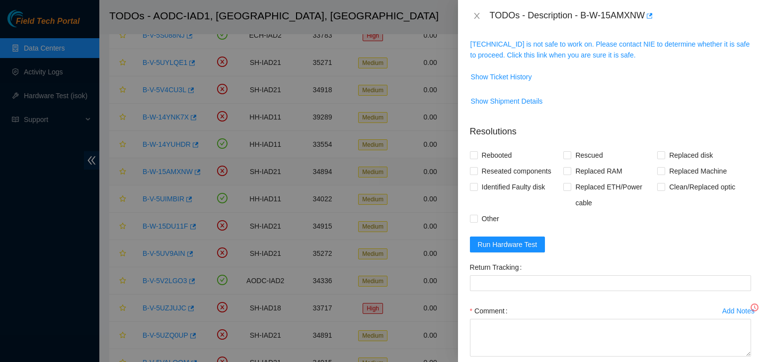
click at [577, 50] on link "[TECHNICAL_ID] is not safe to work on. Please contact NIE to determine whether …" at bounding box center [610, 49] width 280 height 19
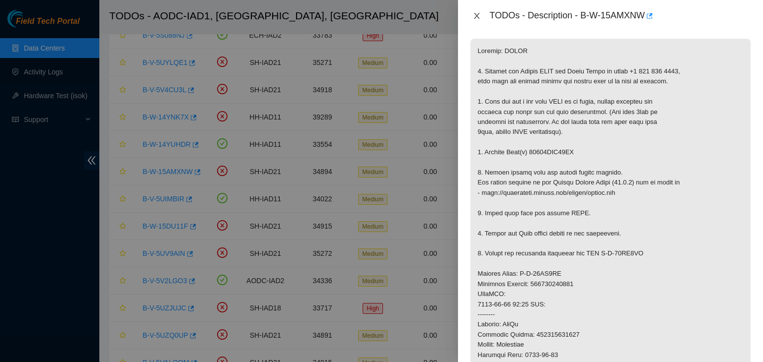
click at [481, 15] on button "Close" at bounding box center [477, 15] width 14 height 9
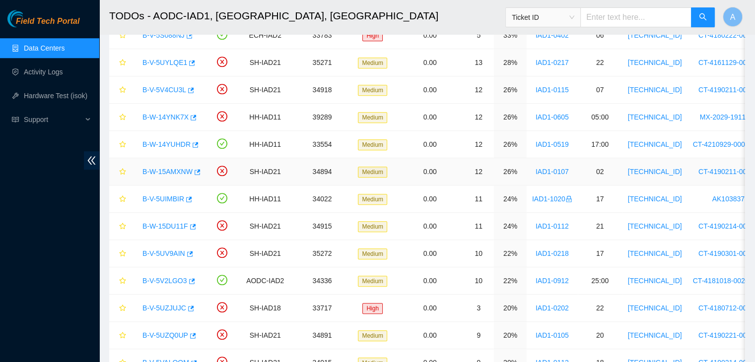
click at [179, 168] on link "B-W-15AMXNW" at bounding box center [168, 172] width 50 height 8
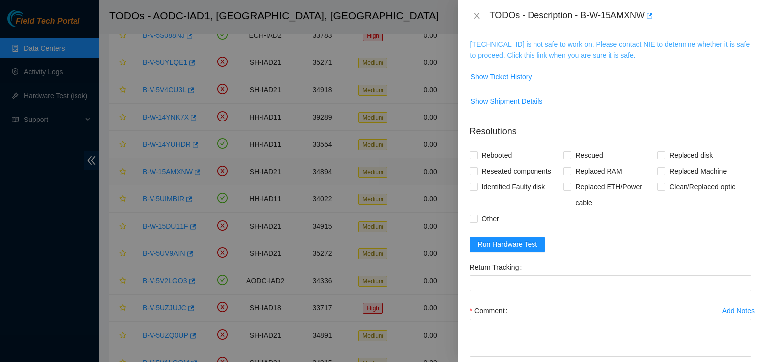
click at [570, 50] on link "[TECHNICAL_ID] is not safe to work on. Please contact NIE to determine whether …" at bounding box center [610, 49] width 280 height 19
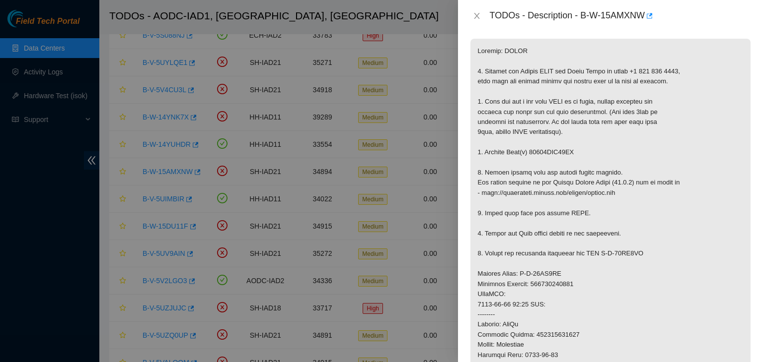
click at [476, 18] on icon "close" at bounding box center [477, 16] width 8 height 8
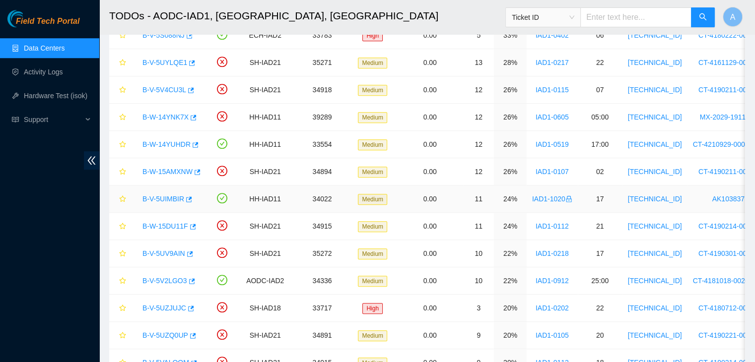
click at [167, 195] on link "B-V-5UIMBIR" at bounding box center [164, 199] width 42 height 8
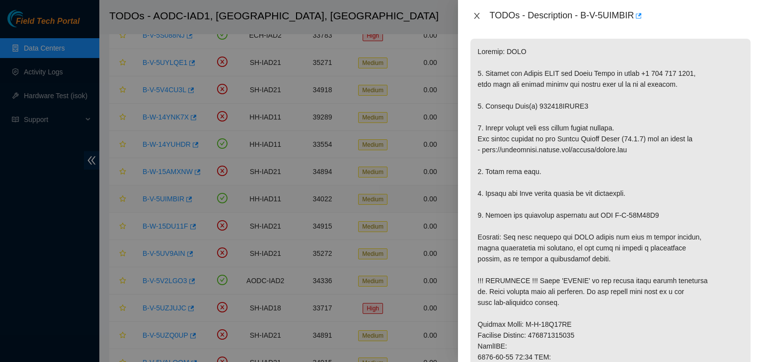
click at [475, 17] on icon "close" at bounding box center [477, 16] width 8 height 8
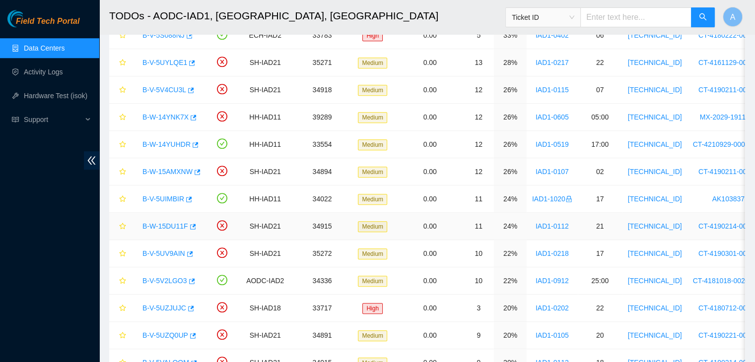
click at [168, 224] on link "B-W-15DU11F" at bounding box center [166, 226] width 46 height 8
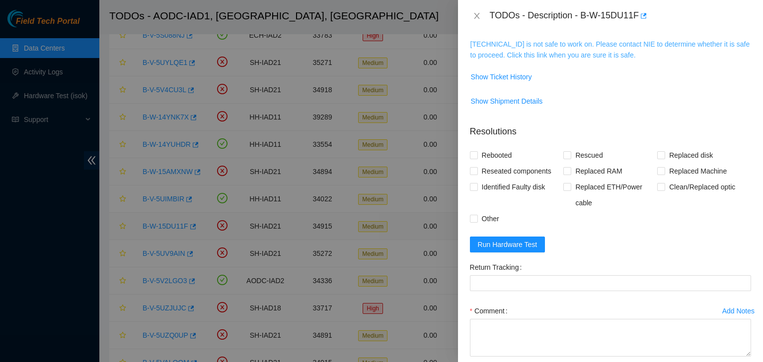
click at [550, 43] on link "104.84.228.66 is not safe to work on. Please contact NIE to determine whether i…" at bounding box center [610, 49] width 280 height 19
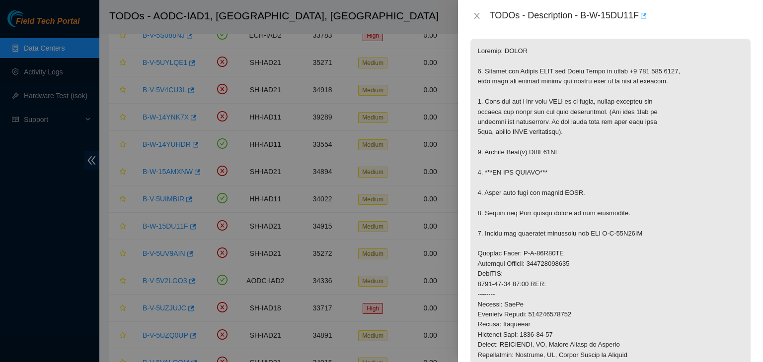
click at [644, 19] on icon "button" at bounding box center [642, 15] width 7 height 7
click at [476, 19] on icon "close" at bounding box center [477, 16] width 8 height 8
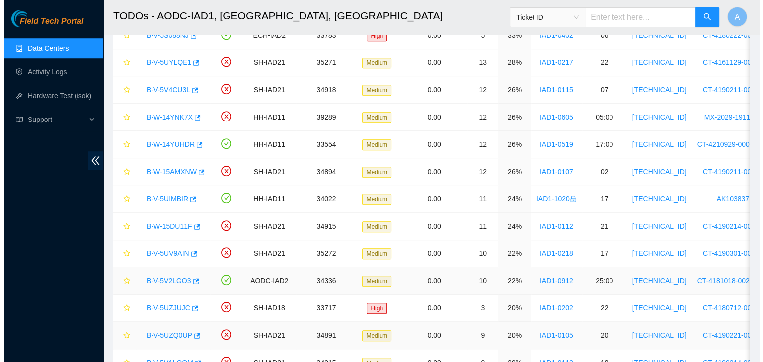
scroll to position [177, 0]
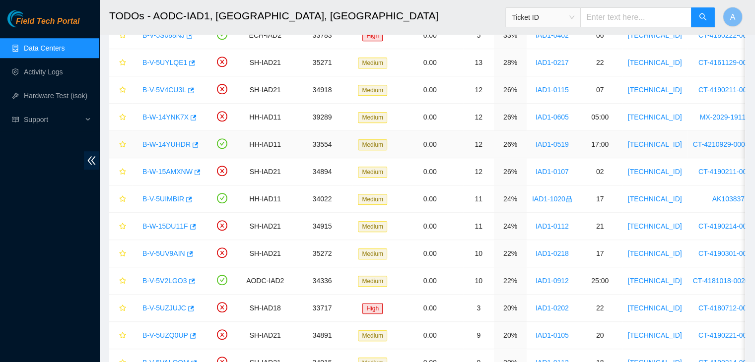
click at [177, 141] on link "B-W-14YUHDR" at bounding box center [167, 145] width 48 height 8
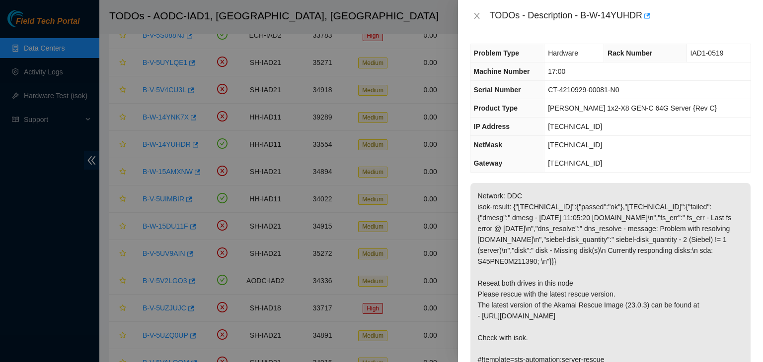
scroll to position [0, 0]
click at [474, 15] on icon "close" at bounding box center [477, 16] width 8 height 8
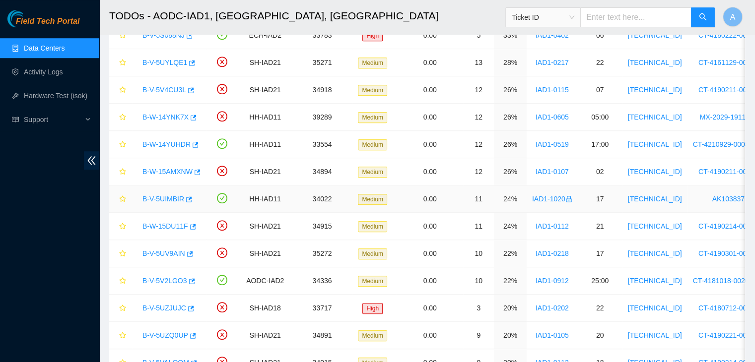
click at [165, 198] on link "B-V-5UIMBIR" at bounding box center [164, 199] width 42 height 8
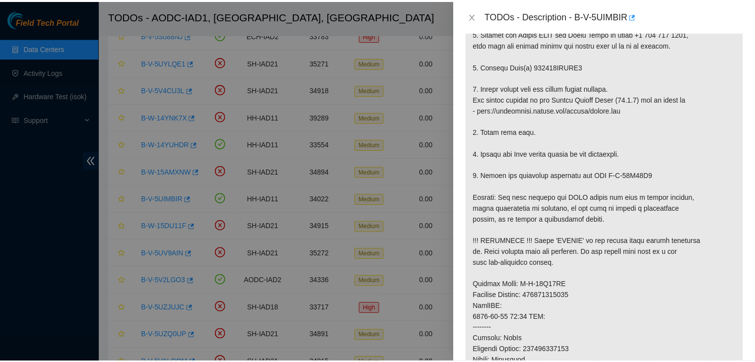
scroll to position [203, 0]
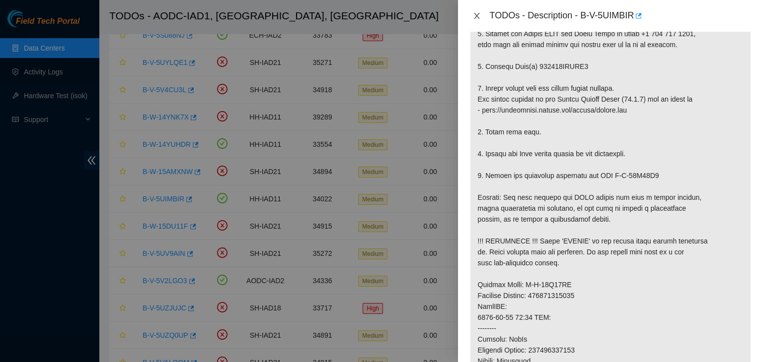
click at [474, 18] on icon "close" at bounding box center [477, 16] width 8 height 8
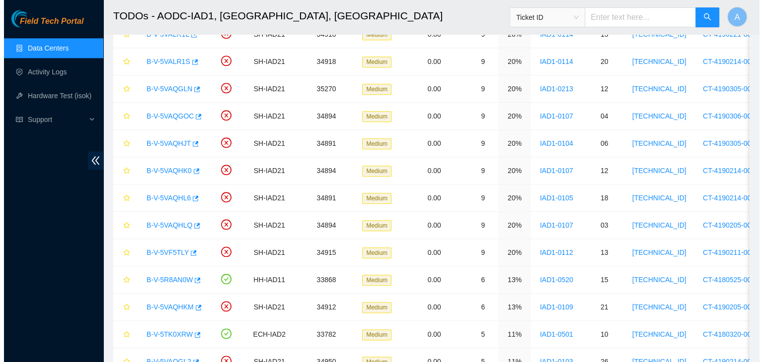
scroll to position [1104, 0]
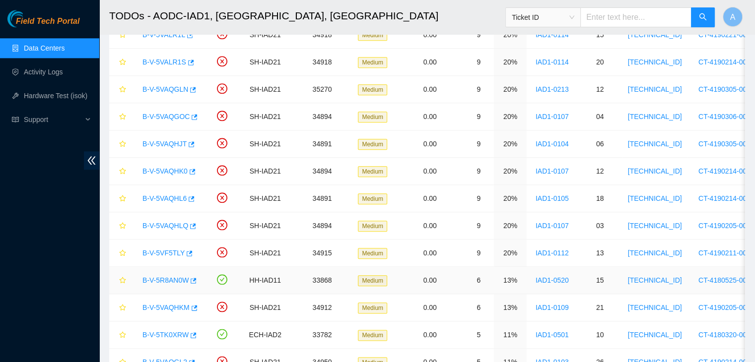
click at [177, 277] on link "B-V-5R8AN0W" at bounding box center [166, 281] width 46 height 8
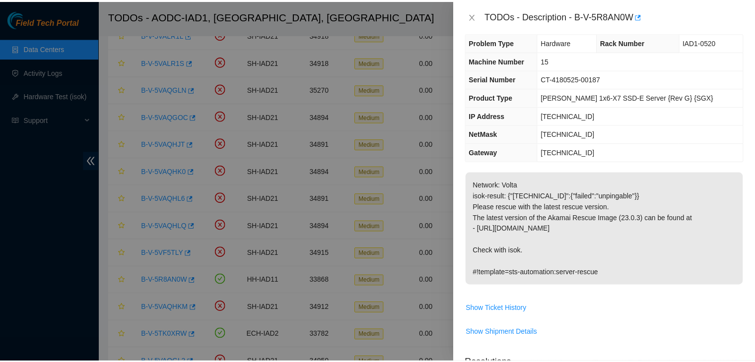
scroll to position [0, 0]
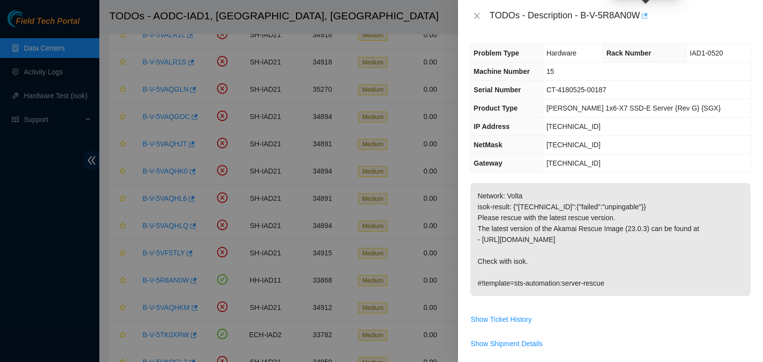
click at [647, 18] on icon "button" at bounding box center [643, 15] width 7 height 7
click at [474, 15] on icon "close" at bounding box center [477, 16] width 8 height 8
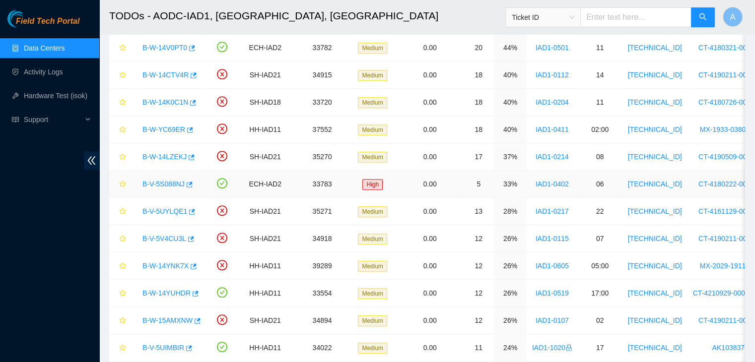
scroll to position [498, 0]
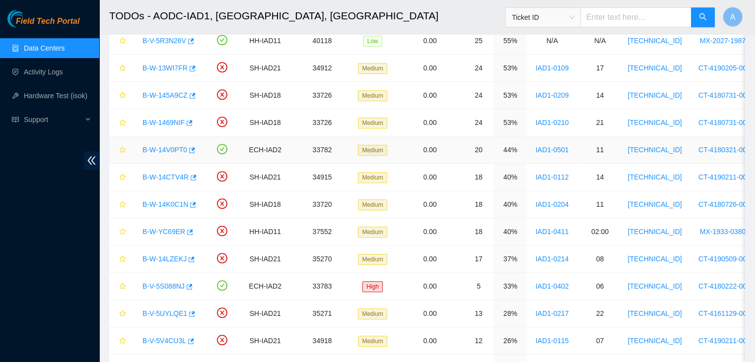
click at [173, 146] on link "B-W-14V0PT0" at bounding box center [165, 150] width 45 height 8
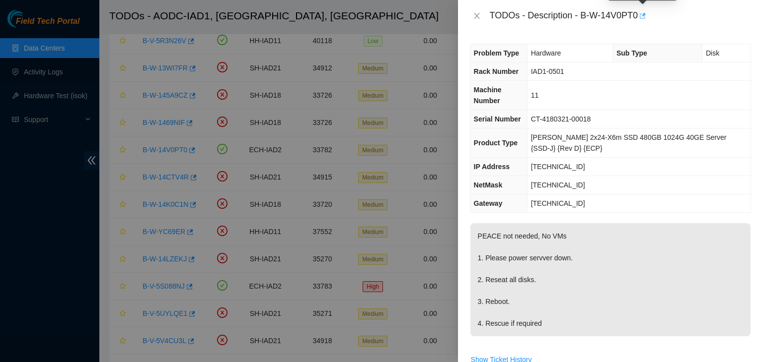
click at [643, 22] on button "button" at bounding box center [642, 16] width 8 height 16
click at [482, 20] on div "TODOs - Description - B-W-14V0PT0" at bounding box center [610, 16] width 281 height 16
click at [479, 20] on button "Close" at bounding box center [477, 15] width 14 height 9
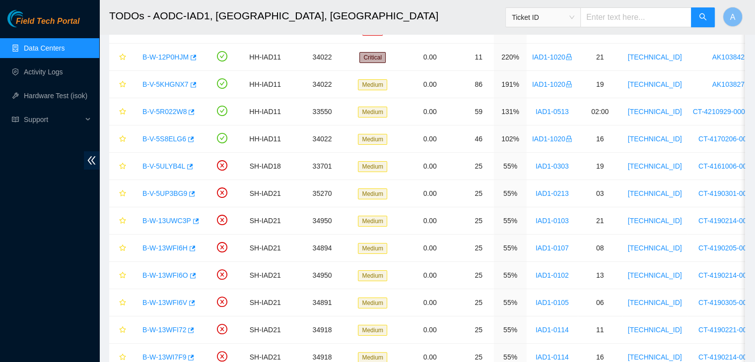
scroll to position [0, 0]
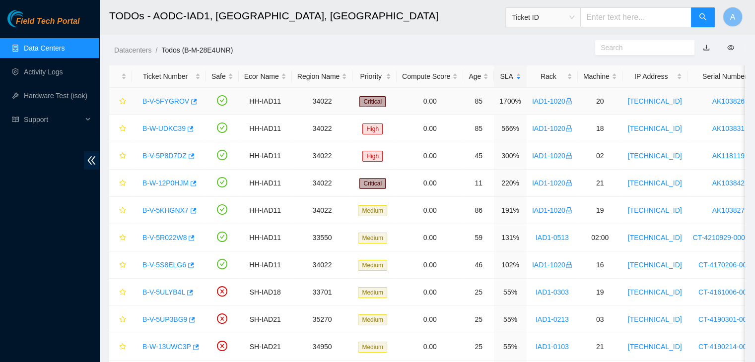
click at [173, 104] on link "B-V-5FYGROV" at bounding box center [166, 101] width 47 height 8
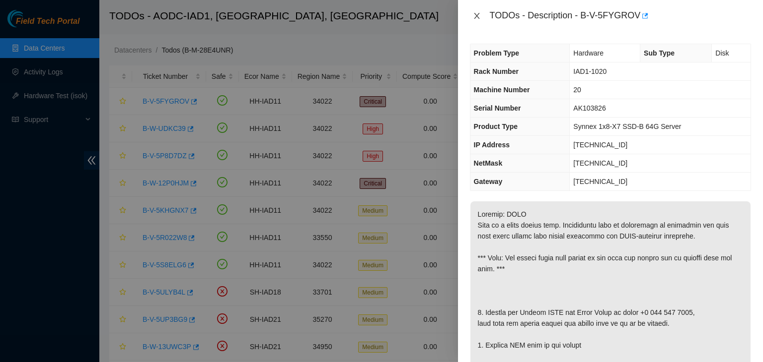
click at [478, 14] on icon "close" at bounding box center [477, 16] width 8 height 8
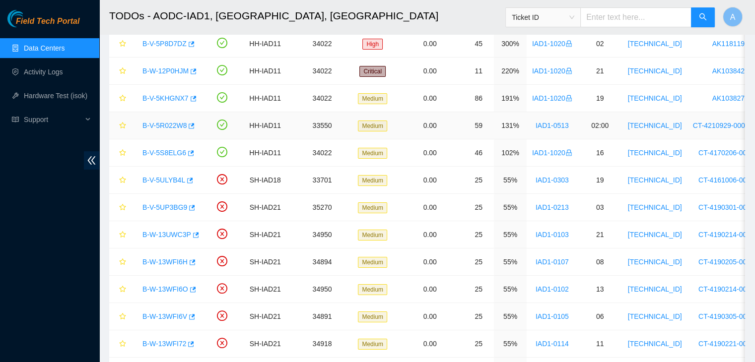
scroll to position [113, 0]
click at [170, 125] on link "B-V-5R022W8" at bounding box center [165, 125] width 44 height 8
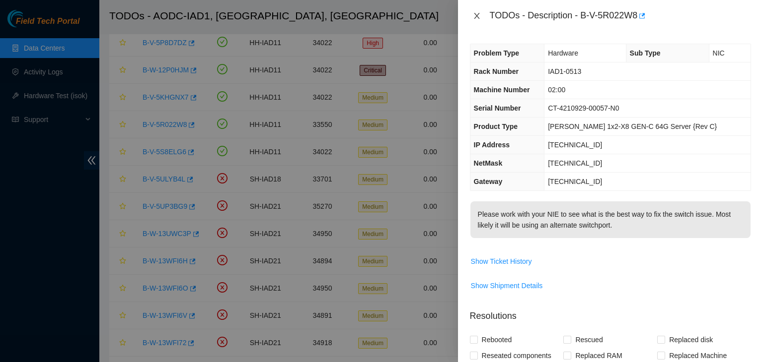
click at [477, 14] on icon "close" at bounding box center [477, 16] width 8 height 8
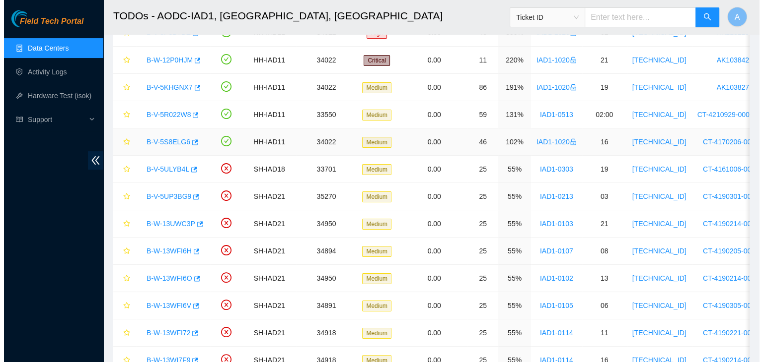
scroll to position [138, 0]
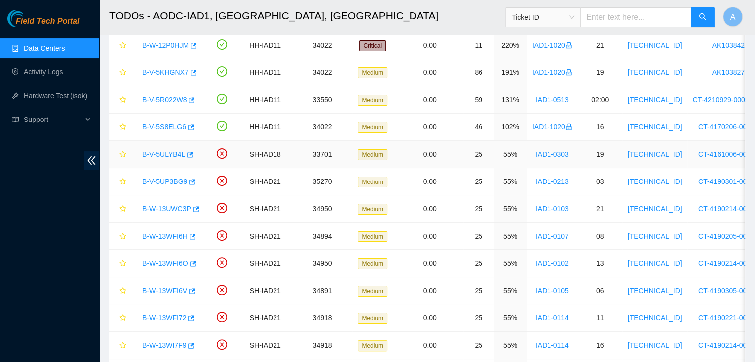
click at [170, 155] on link "B-V-5ULYB4L" at bounding box center [164, 154] width 43 height 8
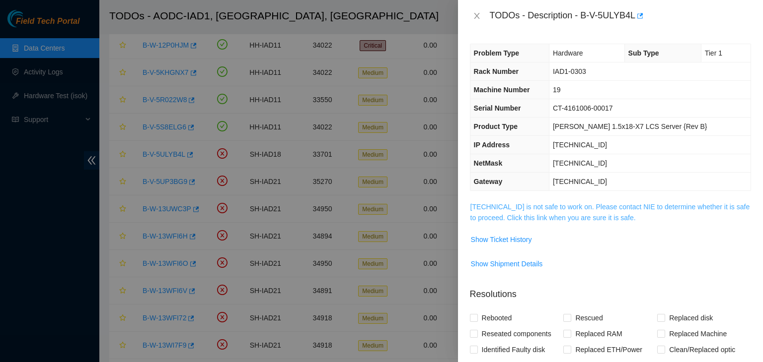
click at [578, 216] on link "23.60.98.152 is not safe to work on. Please contact NIE to determine whether it…" at bounding box center [610, 212] width 280 height 19
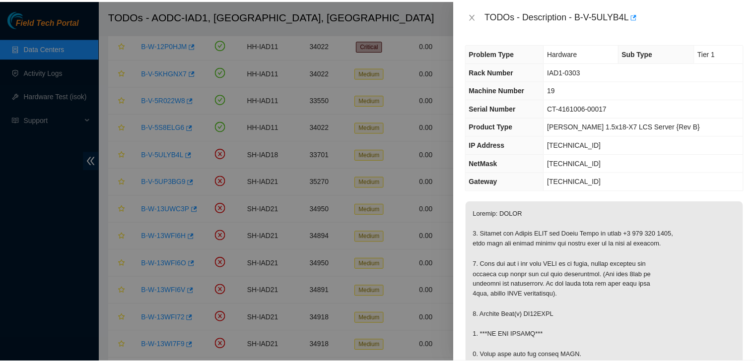
scroll to position [115, 0]
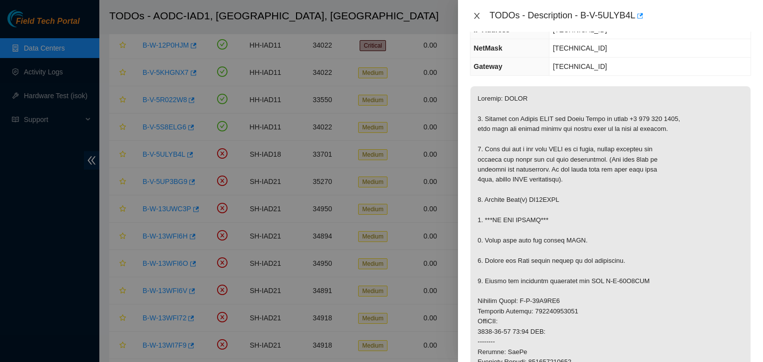
click at [473, 14] on icon "close" at bounding box center [477, 16] width 8 height 8
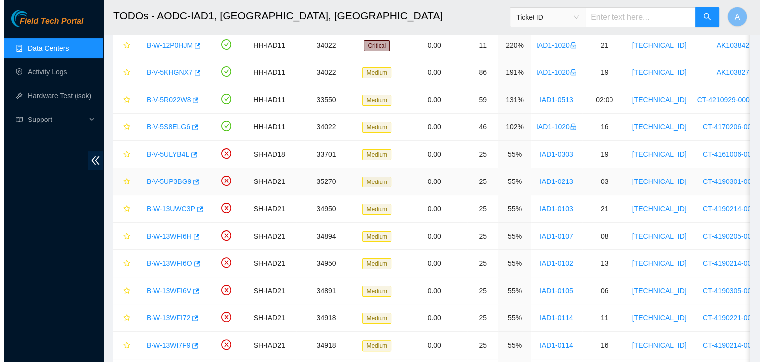
scroll to position [148, 0]
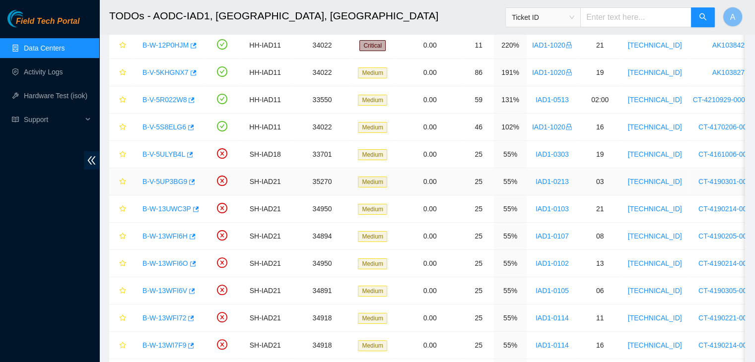
click at [166, 180] on link "B-V-5UP3BG9" at bounding box center [165, 182] width 45 height 8
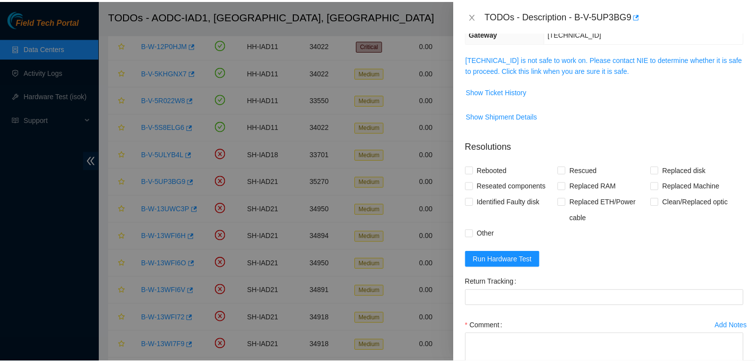
scroll to position [115, 0]
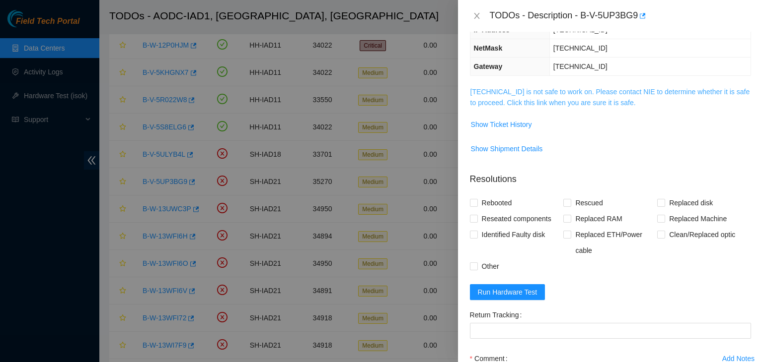
click at [594, 98] on link "104.98.119.26 is not safe to work on. Please contact NIE to determine whether i…" at bounding box center [610, 97] width 280 height 19
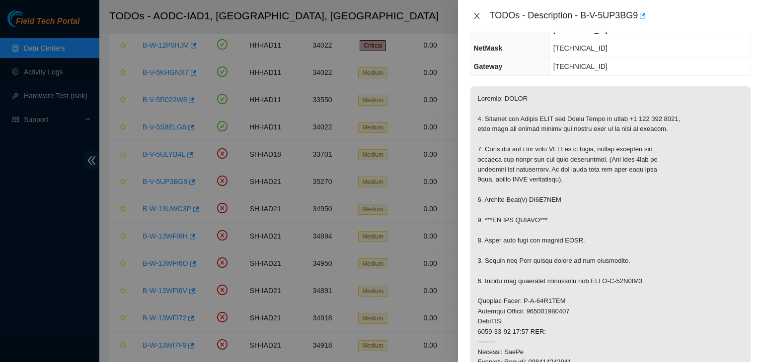
click at [476, 15] on icon "close" at bounding box center [476, 16] width 5 height 6
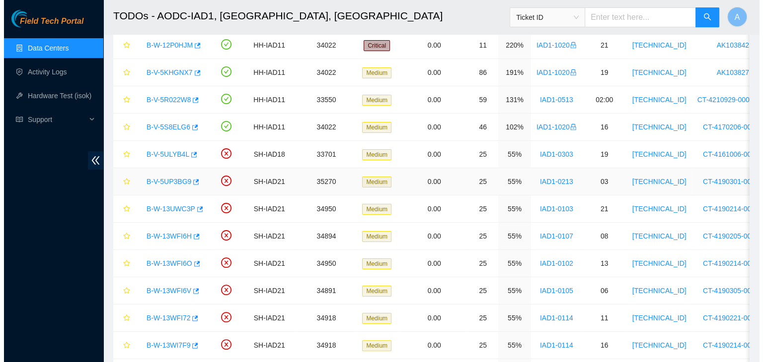
scroll to position [148, 0]
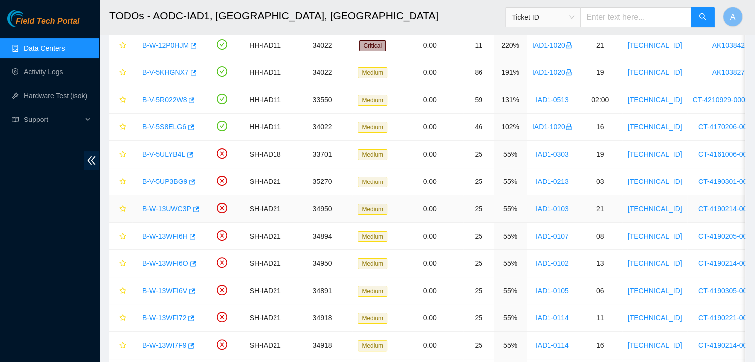
click at [177, 205] on link "B-W-13UWC3P" at bounding box center [167, 209] width 49 height 8
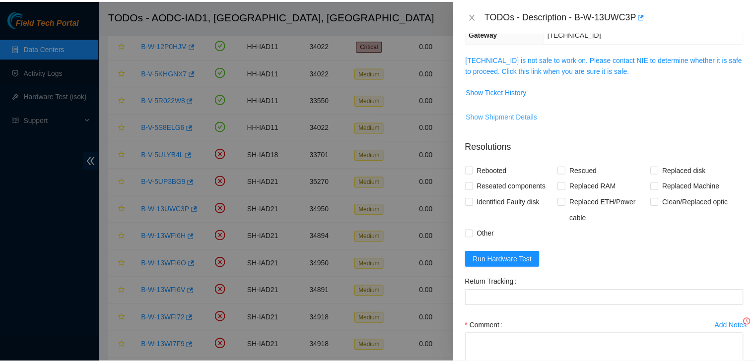
scroll to position [115, 0]
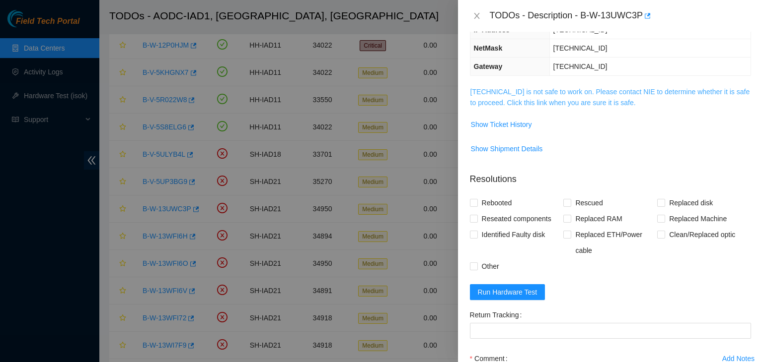
click at [544, 99] on link "104.84.154.60 is not safe to work on. Please contact NIE to determine whether i…" at bounding box center [610, 97] width 280 height 19
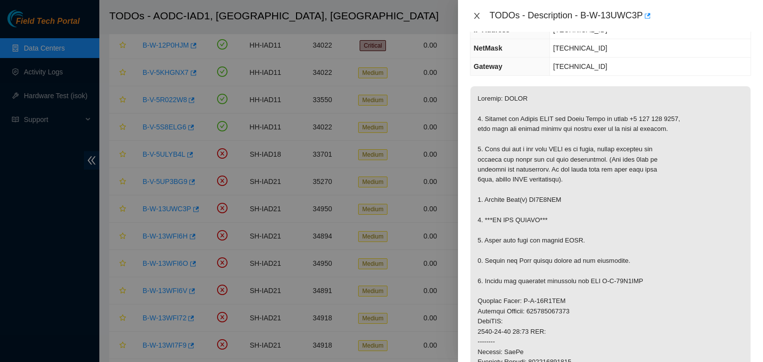
click at [474, 16] on icon "close" at bounding box center [477, 16] width 8 height 8
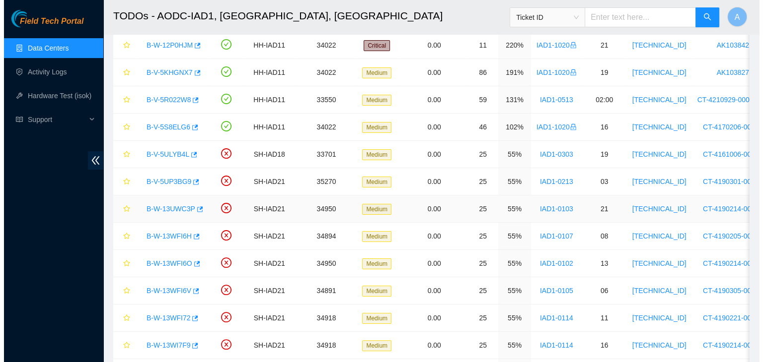
scroll to position [148, 0]
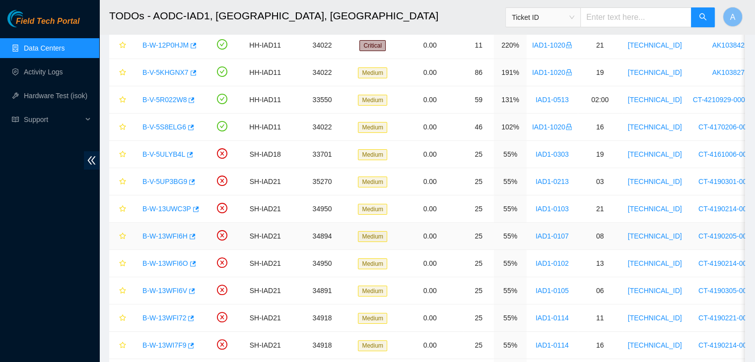
click at [175, 235] on link "B-W-13WFI6H" at bounding box center [165, 236] width 45 height 8
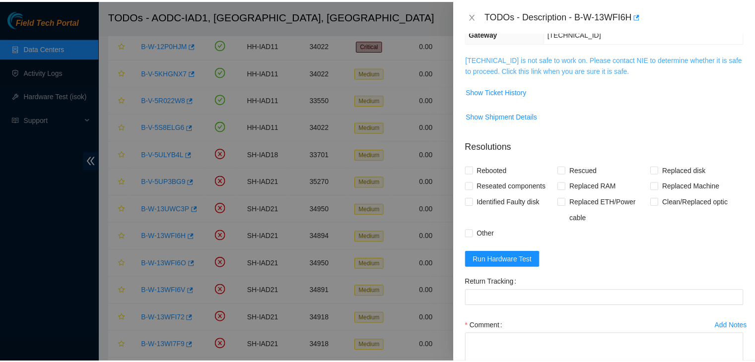
scroll to position [115, 0]
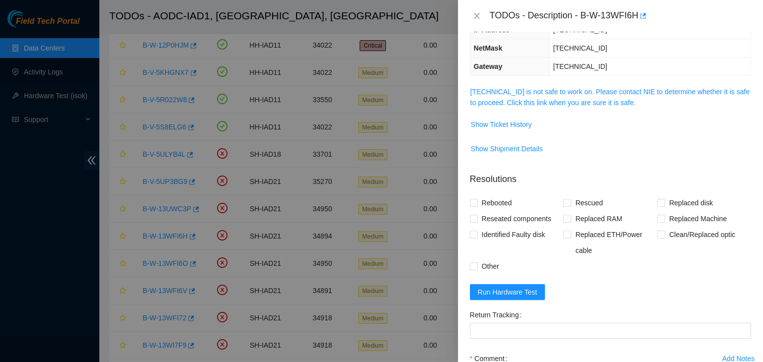
click at [558, 94] on link "104.84.155.53 is not safe to work on. Please contact NIE to determine whether i…" at bounding box center [610, 97] width 280 height 19
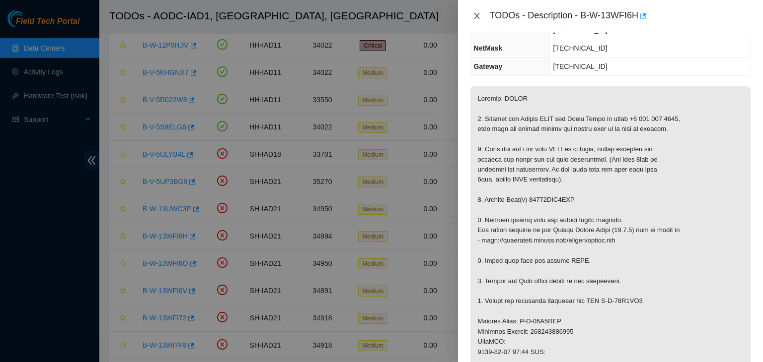
click at [473, 14] on icon "close" at bounding box center [477, 16] width 8 height 8
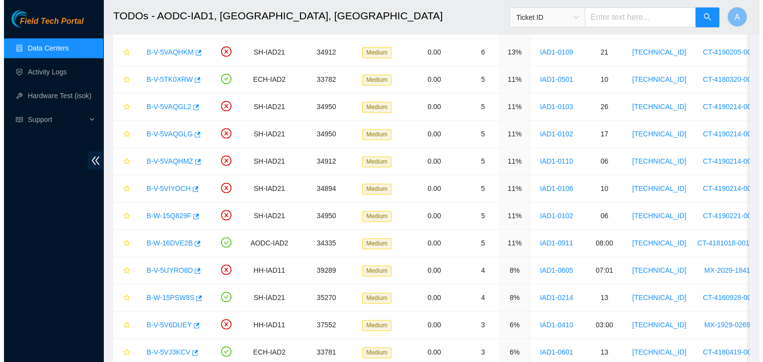
scroll to position [1696, 0]
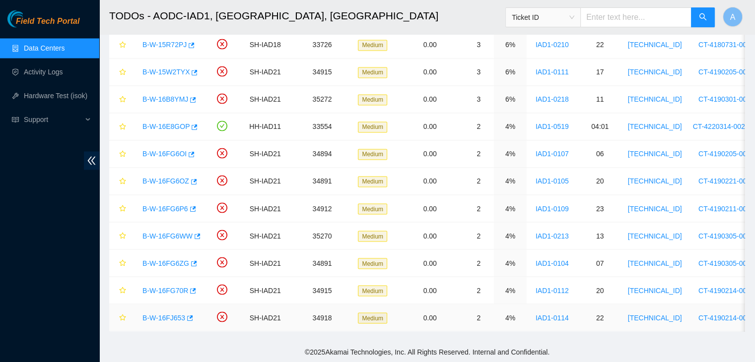
click at [159, 314] on link "B-W-16FJ653" at bounding box center [164, 318] width 43 height 8
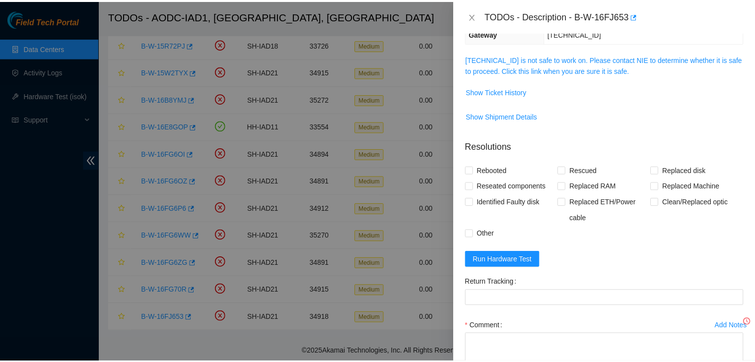
scroll to position [115, 0]
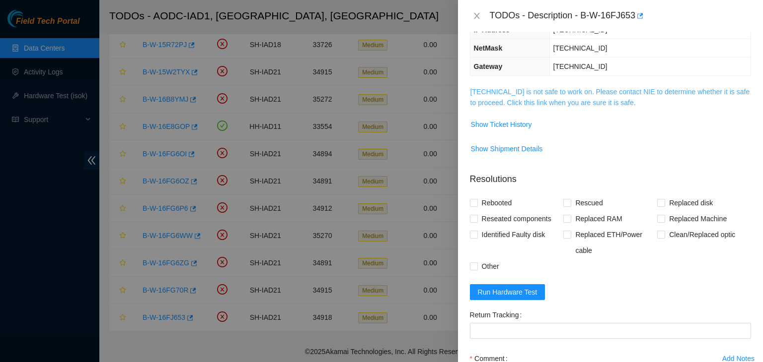
click at [539, 98] on link "104.84.228.169 is not safe to work on. Please contact NIE to determine whether …" at bounding box center [610, 97] width 280 height 19
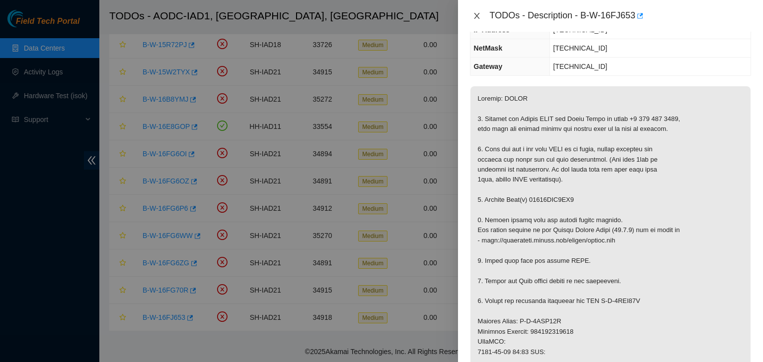
click at [476, 12] on icon "close" at bounding box center [477, 16] width 8 height 8
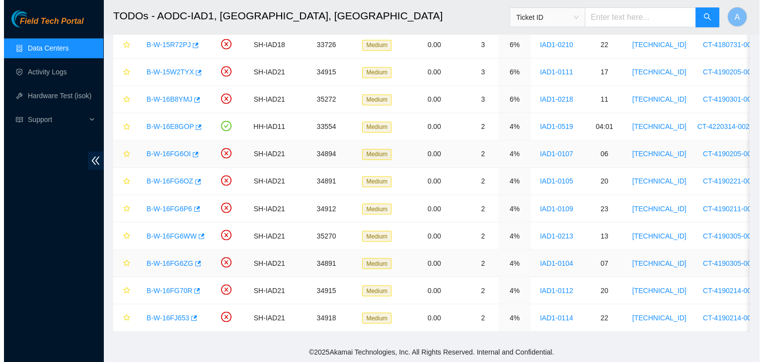
scroll to position [148, 0]
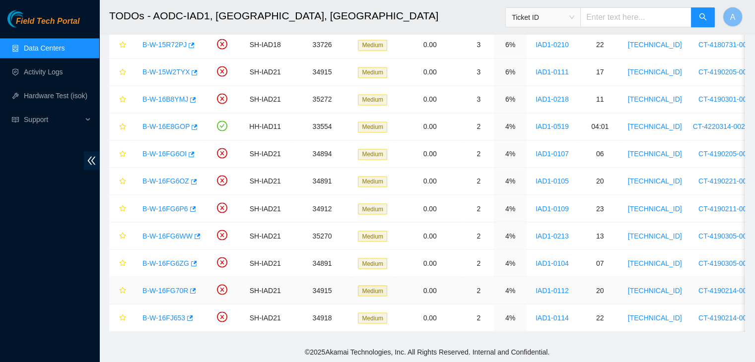
click at [172, 287] on link "B-W-16FG70R" at bounding box center [166, 291] width 46 height 8
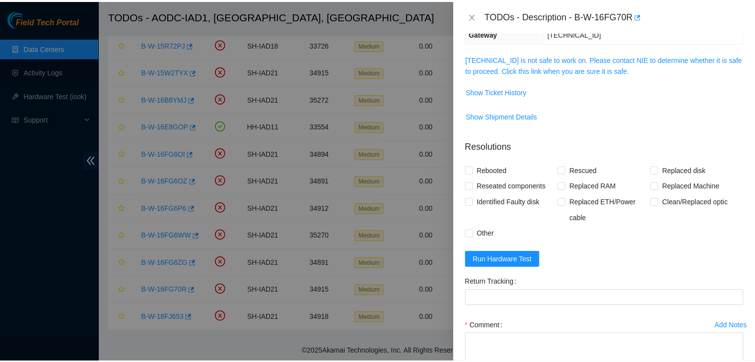
scroll to position [115, 0]
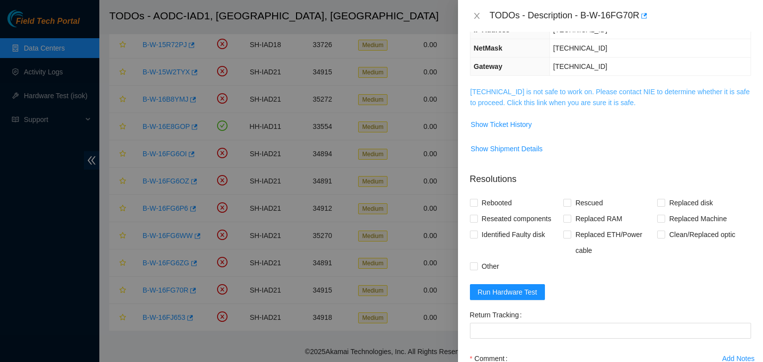
click at [492, 90] on link "104.84.228.65 is not safe to work on. Please contact NIE to determine whether i…" at bounding box center [610, 97] width 280 height 19
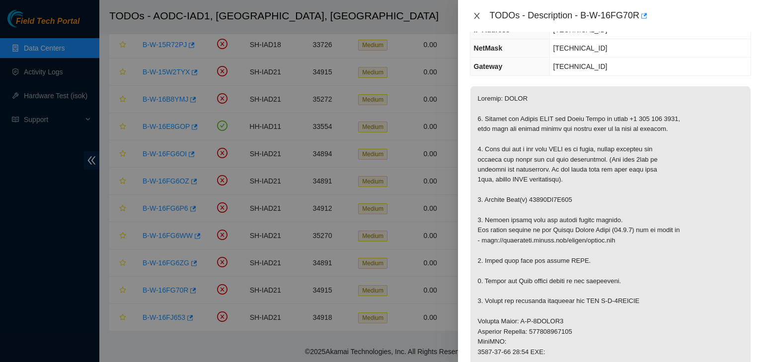
click at [478, 16] on icon "close" at bounding box center [477, 16] width 8 height 8
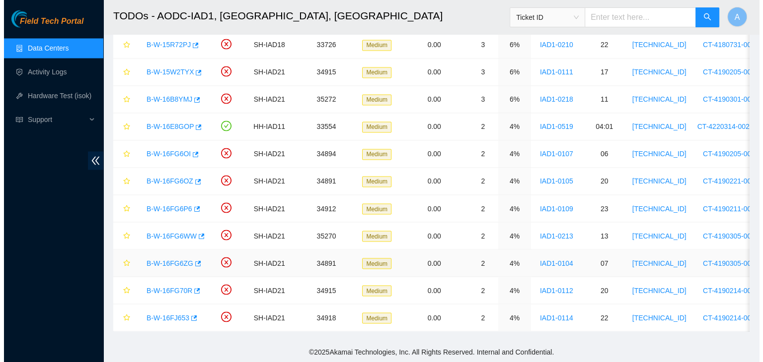
scroll to position [148, 0]
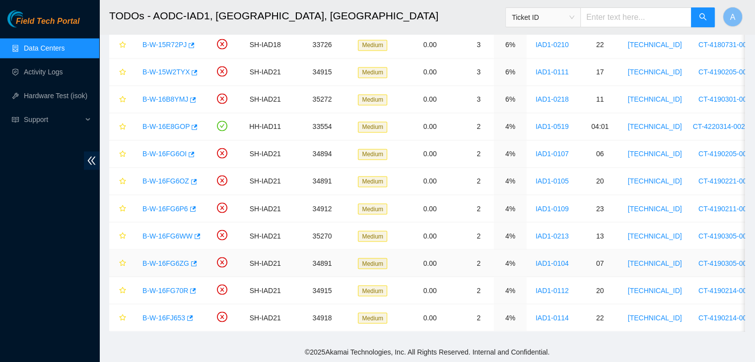
click at [171, 259] on link "B-W-16FG6ZG" at bounding box center [166, 263] width 47 height 8
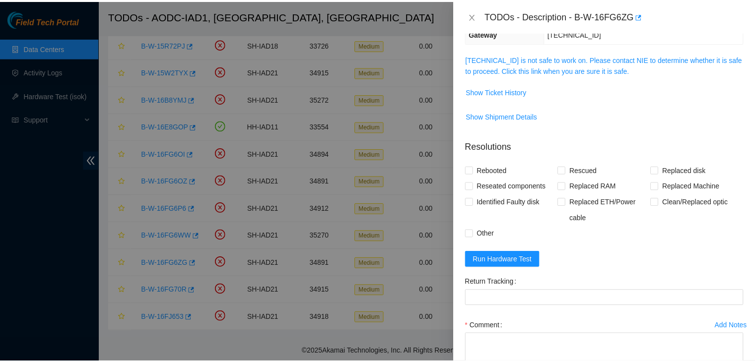
scroll to position [115, 0]
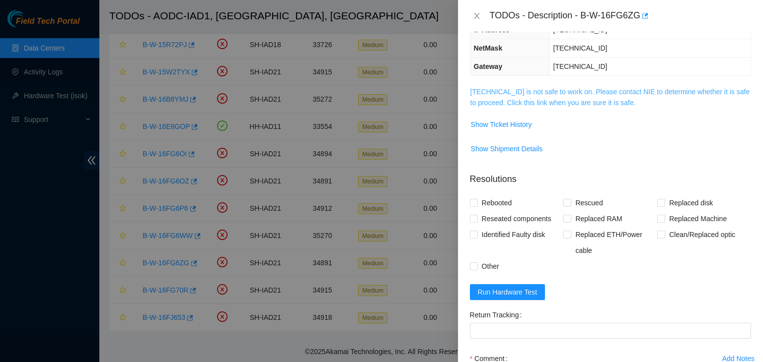
click at [520, 91] on link "104.84.154.158 is not safe to work on. Please contact NIE to determine whether …" at bounding box center [610, 97] width 280 height 19
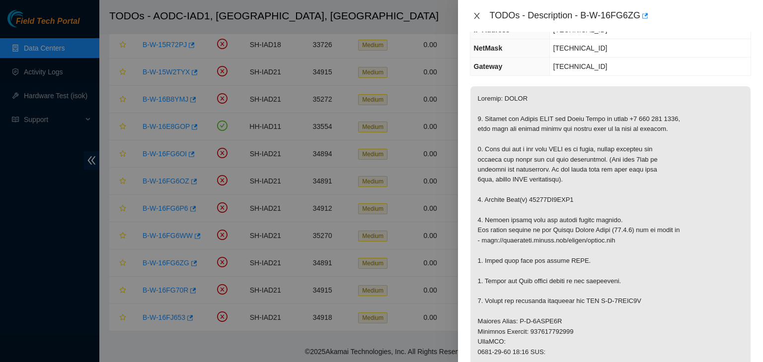
click at [473, 15] on icon "close" at bounding box center [477, 16] width 8 height 8
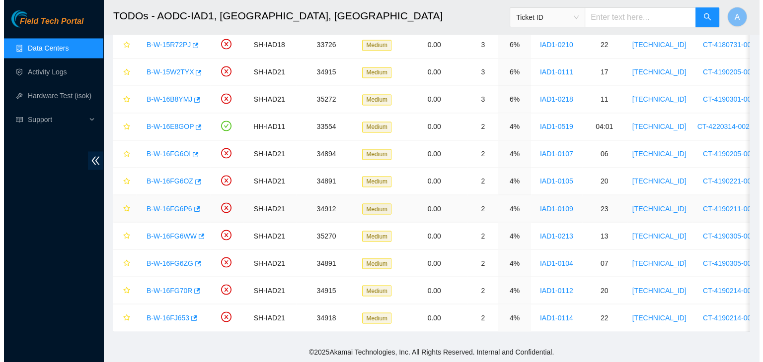
scroll to position [148, 0]
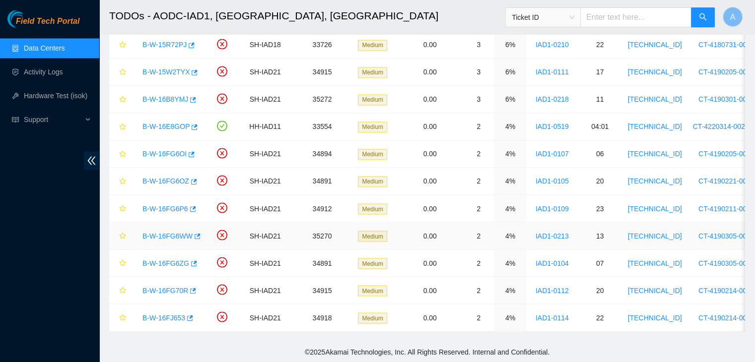
click at [173, 228] on div "B-W-16FG6WW" at bounding box center [169, 236] width 63 height 16
click at [173, 232] on link "B-W-16FG6WW" at bounding box center [168, 236] width 50 height 8
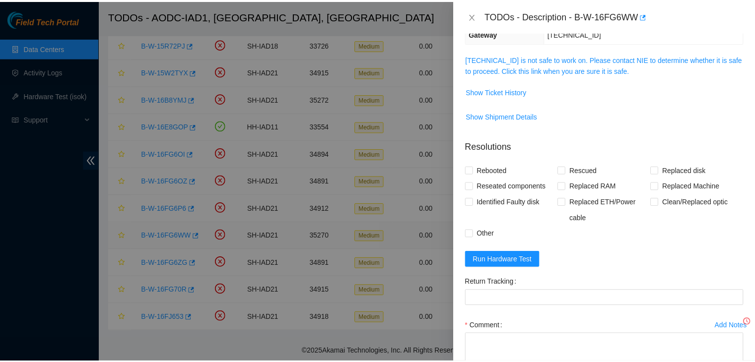
scroll to position [115, 0]
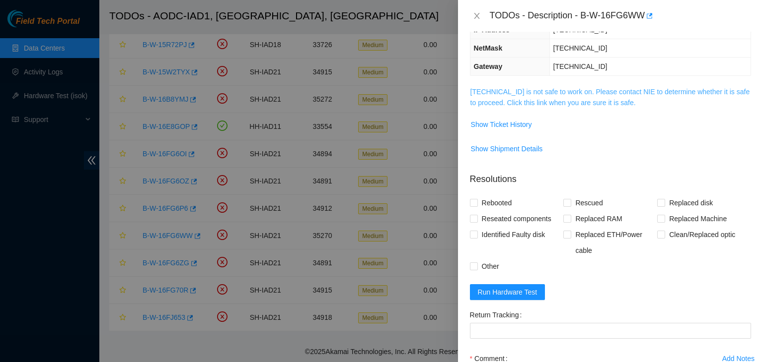
click at [538, 92] on link "104.98.119.36 is not safe to work on. Please contact NIE to determine whether i…" at bounding box center [610, 97] width 280 height 19
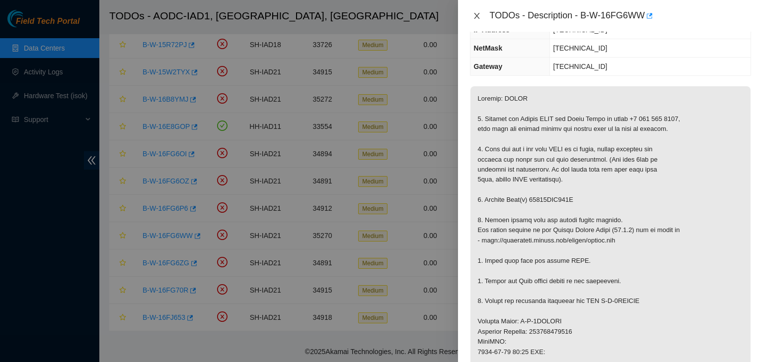
click at [470, 12] on button "Close" at bounding box center [477, 15] width 14 height 9
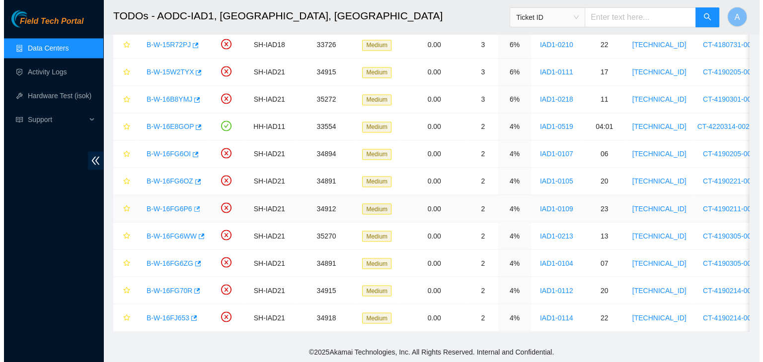
scroll to position [148, 0]
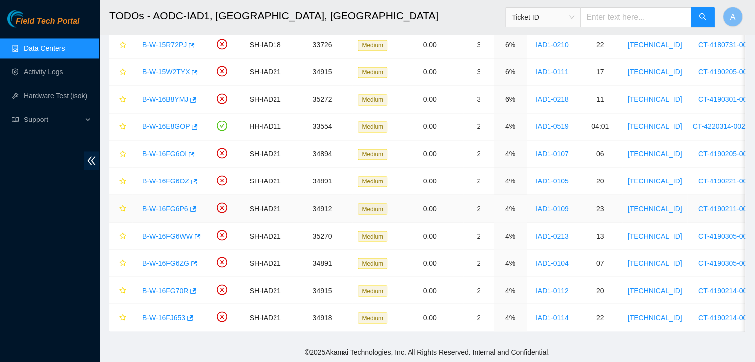
click at [170, 205] on link "B-W-16FG6P6" at bounding box center [166, 209] width 46 height 8
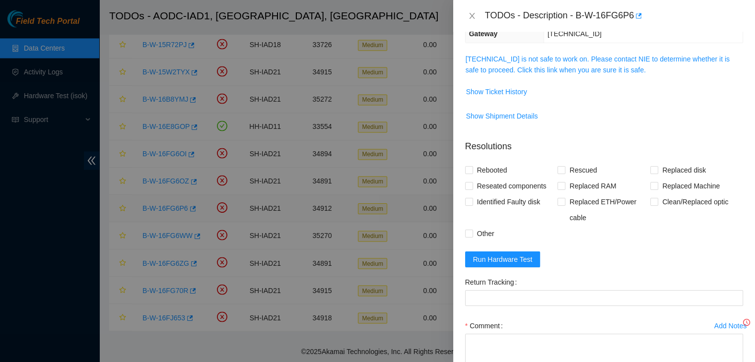
scroll to position [115, 0]
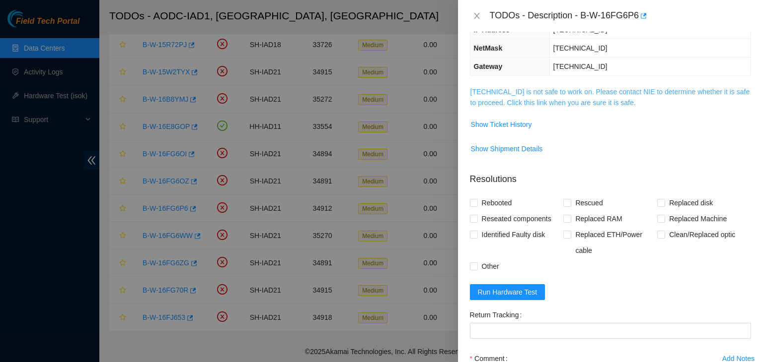
click at [490, 101] on link "104.84.155.174 is not safe to work on. Please contact NIE to determine whether …" at bounding box center [610, 97] width 280 height 19
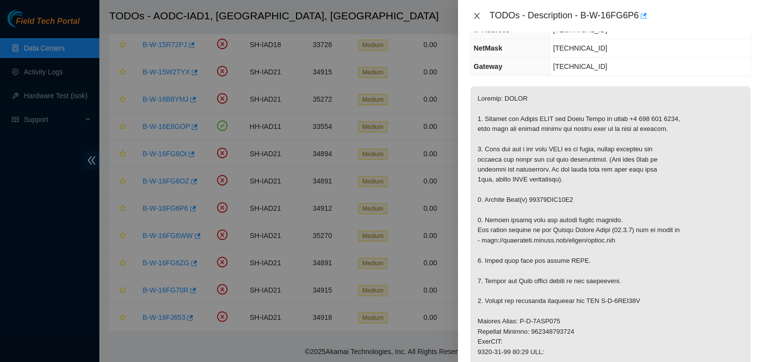
click at [477, 16] on icon "close" at bounding box center [477, 16] width 8 height 8
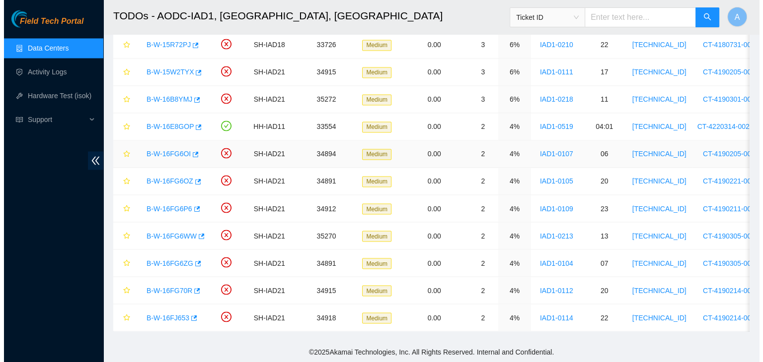
scroll to position [148, 0]
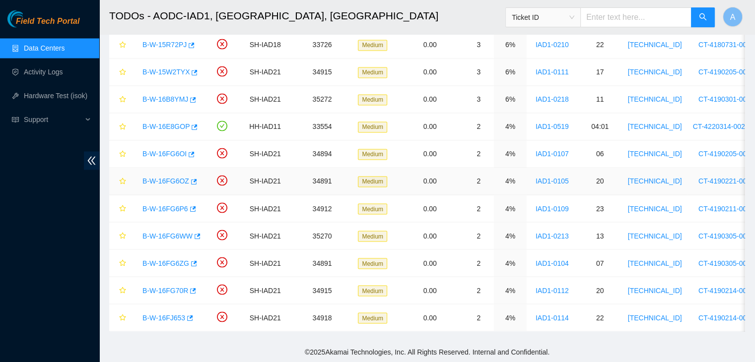
click at [177, 177] on link "B-W-16FG6OZ" at bounding box center [166, 181] width 47 height 8
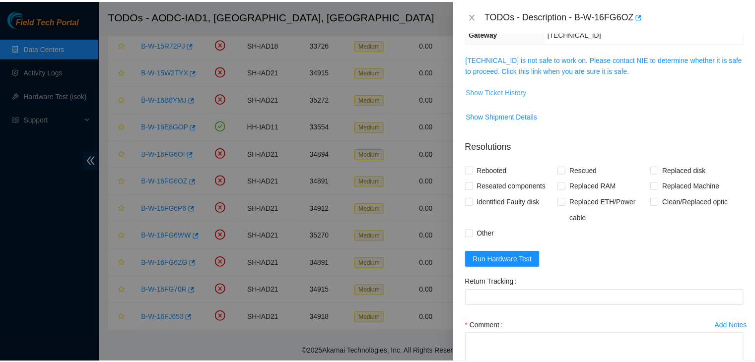
scroll to position [115, 0]
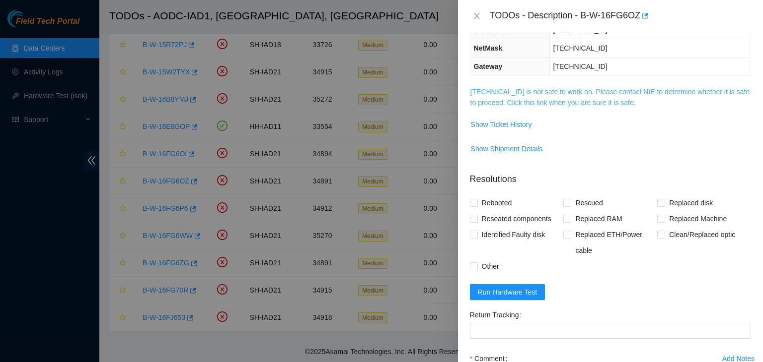
click at [528, 97] on link "104.84.154.193 is not safe to work on. Please contact NIE to determine whether …" at bounding box center [610, 97] width 280 height 19
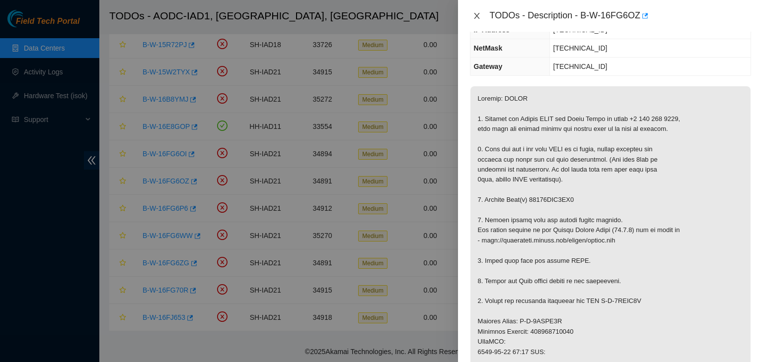
click at [477, 13] on icon "close" at bounding box center [477, 16] width 8 height 8
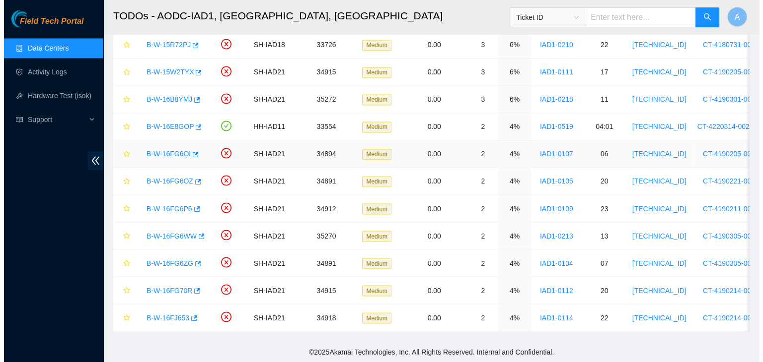
scroll to position [148, 0]
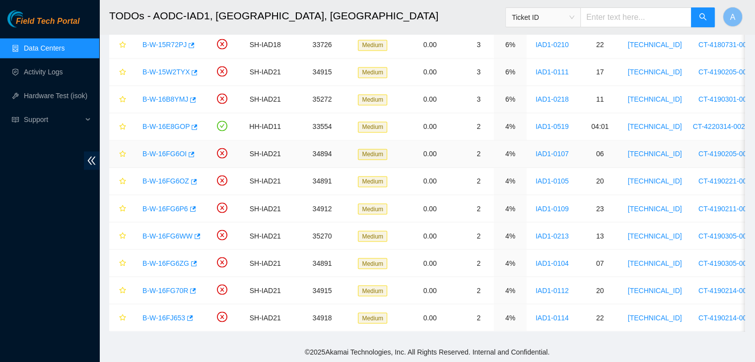
click at [171, 150] on link "B-W-16FG6OI" at bounding box center [165, 154] width 44 height 8
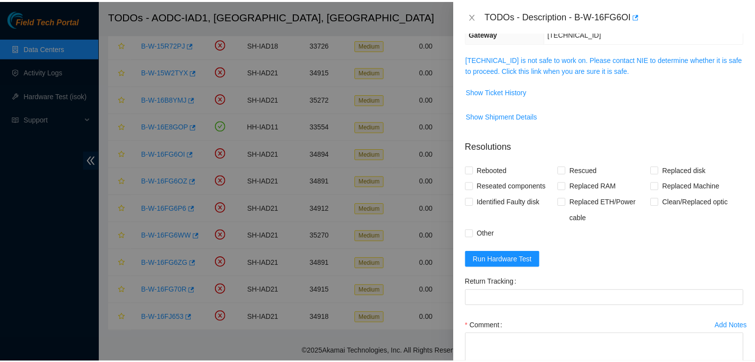
scroll to position [115, 0]
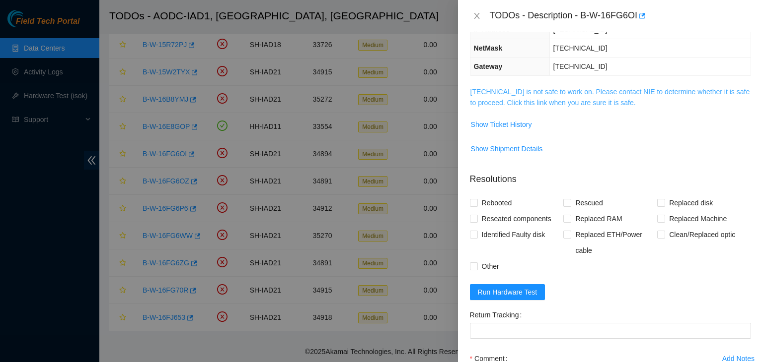
click at [487, 104] on link "104.84.155.51 is not safe to work on. Please contact NIE to determine whether i…" at bounding box center [610, 97] width 280 height 19
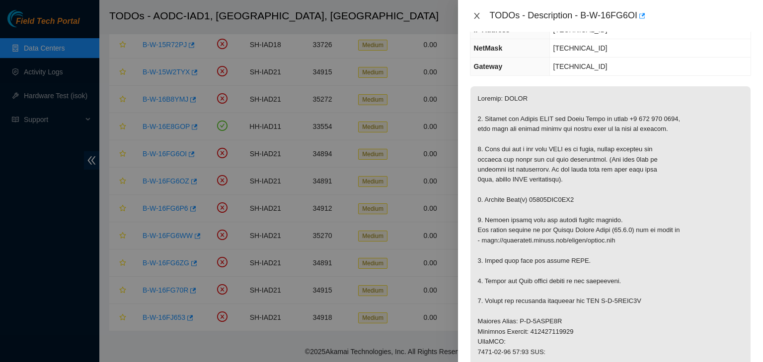
click at [474, 14] on icon "close" at bounding box center [477, 16] width 8 height 8
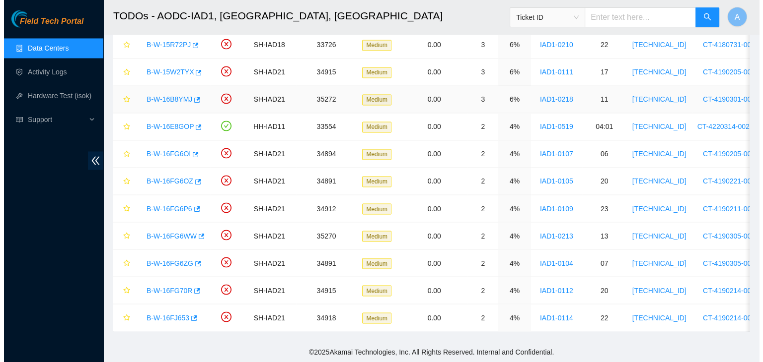
scroll to position [148, 0]
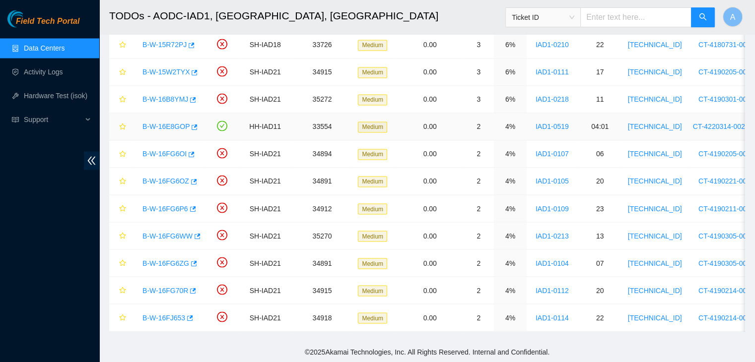
click at [173, 124] on link "B-W-16E8GOP" at bounding box center [166, 127] width 47 height 8
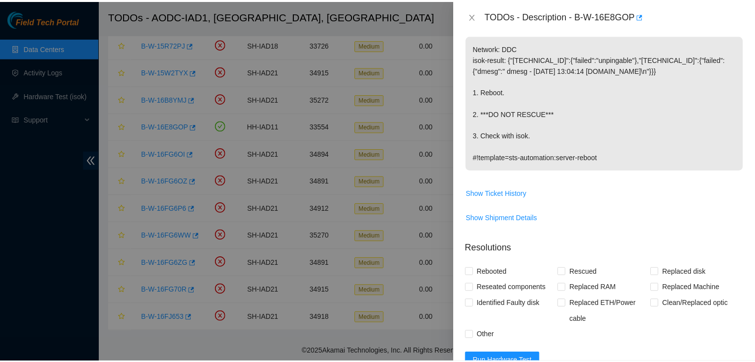
scroll to position [115, 0]
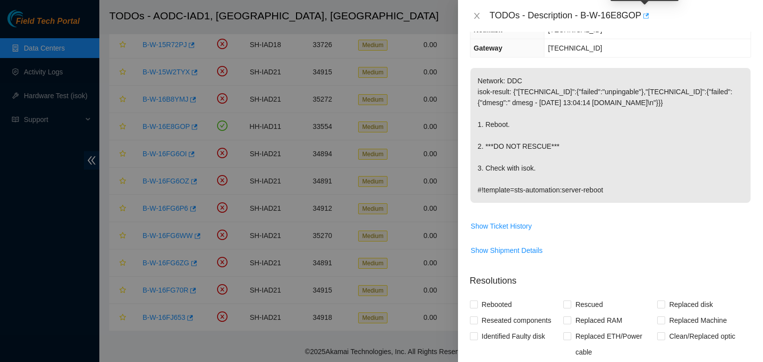
click at [643, 14] on icon "button" at bounding box center [646, 15] width 6 height 5
click at [477, 14] on icon "close" at bounding box center [477, 16] width 8 height 8
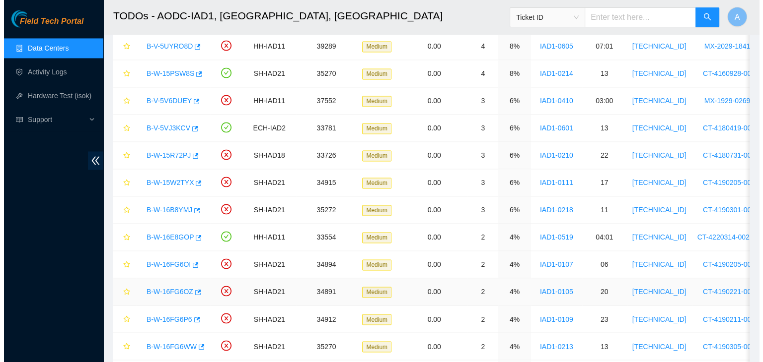
scroll to position [1581, 0]
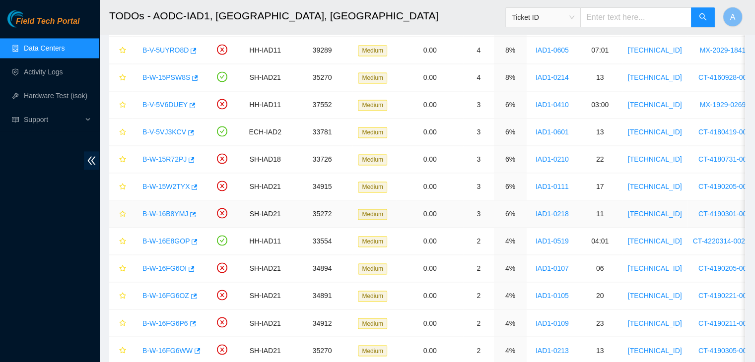
click at [177, 210] on link "B-W-16B8YMJ" at bounding box center [166, 214] width 46 height 8
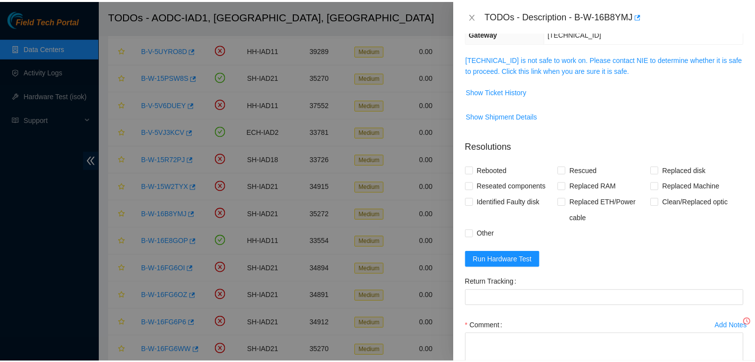
scroll to position [115, 0]
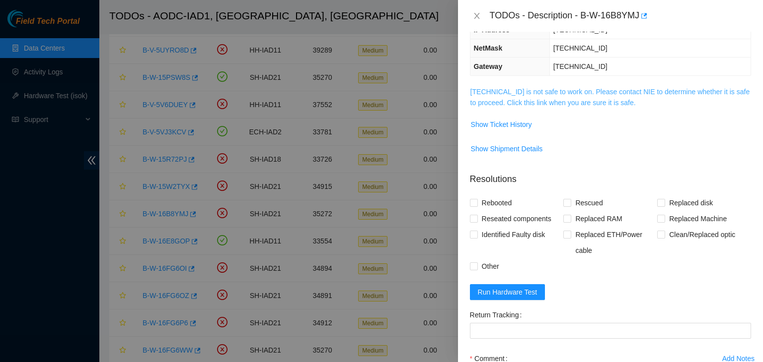
click at [560, 103] on link "184.26.146.32 is not safe to work on. Please contact NIE to determine whether i…" at bounding box center [610, 97] width 280 height 19
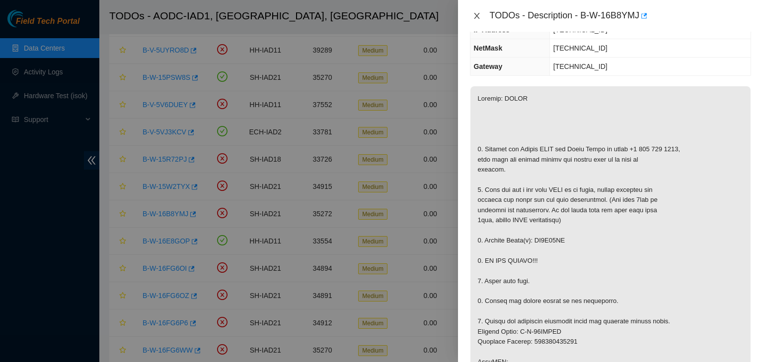
click at [478, 14] on icon "close" at bounding box center [476, 16] width 5 height 6
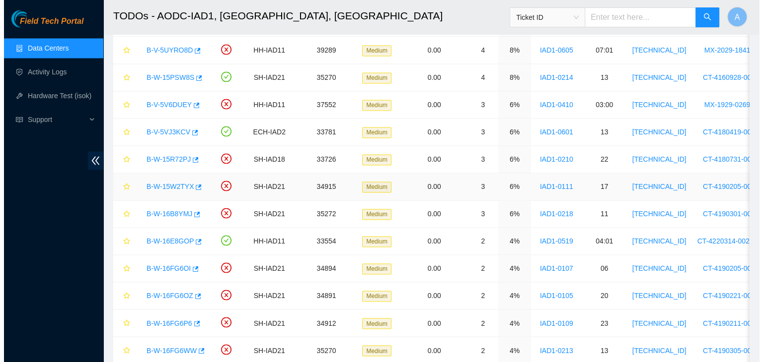
scroll to position [148, 0]
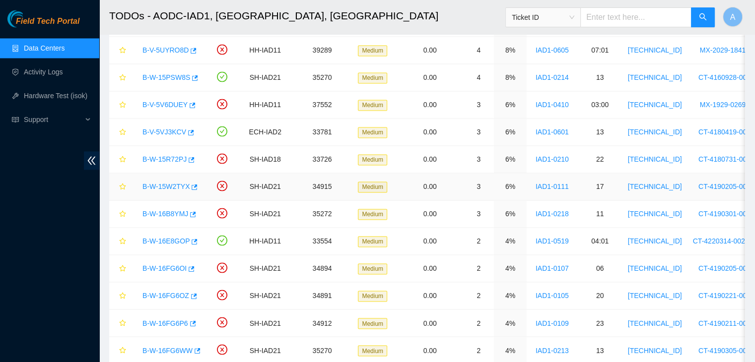
click at [165, 183] on link "B-W-15W2TYX" at bounding box center [166, 187] width 47 height 8
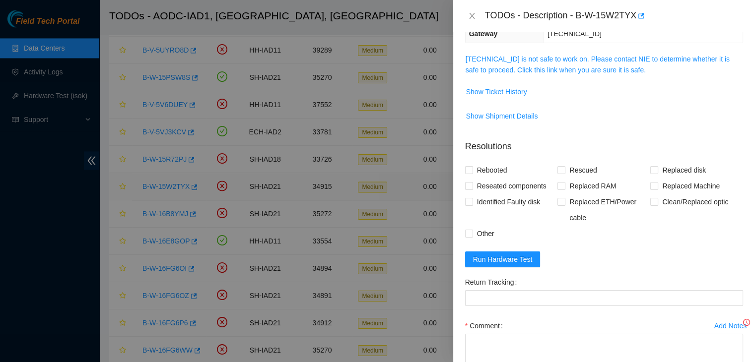
scroll to position [115, 0]
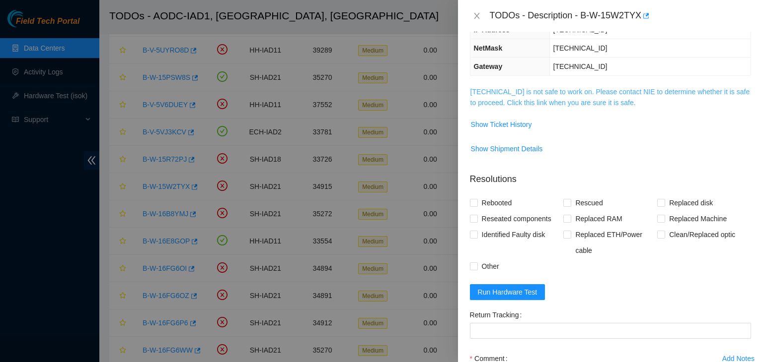
click at [561, 98] on link "104.84.228.40 is not safe to work on. Please contact NIE to determine whether i…" at bounding box center [610, 97] width 280 height 19
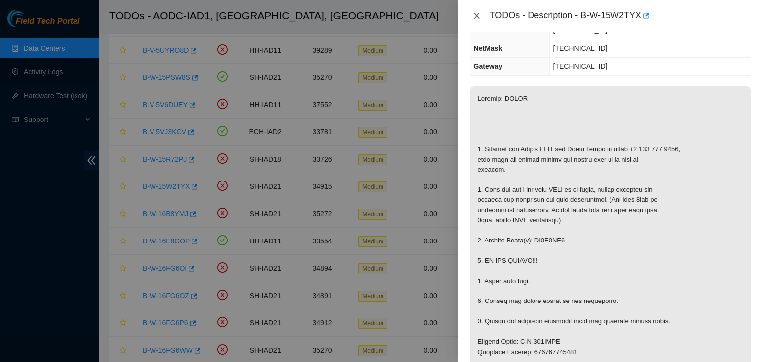
click at [477, 14] on icon "close" at bounding box center [476, 16] width 5 height 6
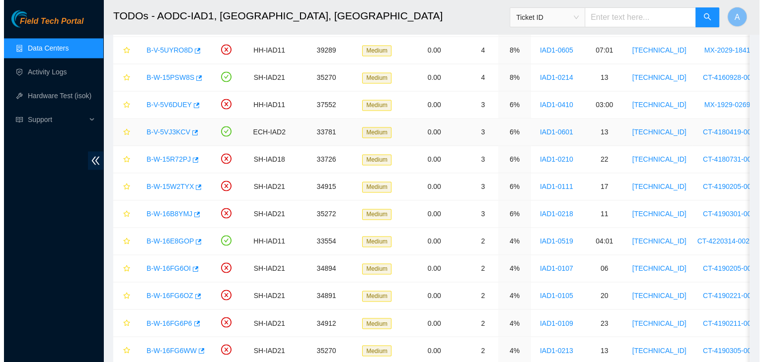
scroll to position [148, 0]
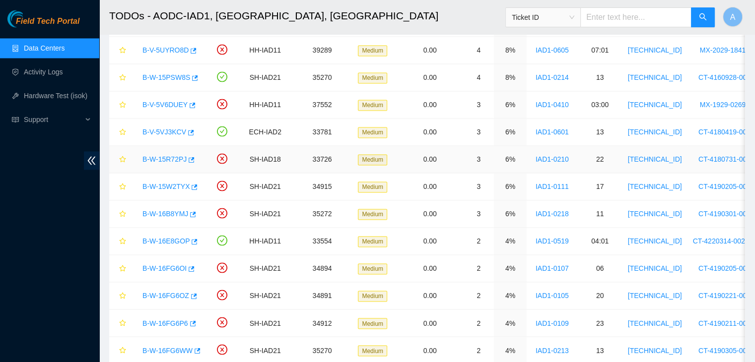
click at [164, 151] on div "B-W-15R72PJ" at bounding box center [169, 159] width 63 height 16
click at [165, 155] on link "B-W-15R72PJ" at bounding box center [165, 159] width 44 height 8
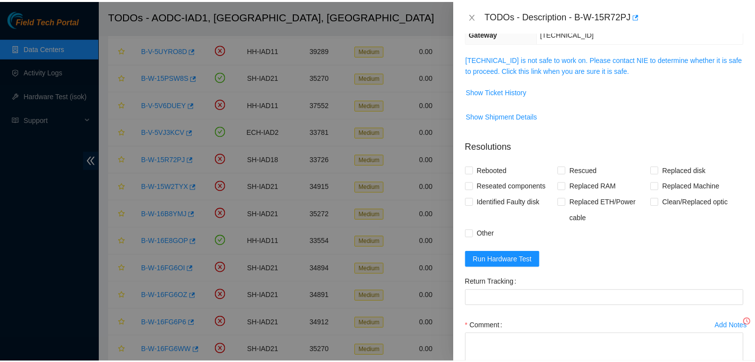
scroll to position [115, 0]
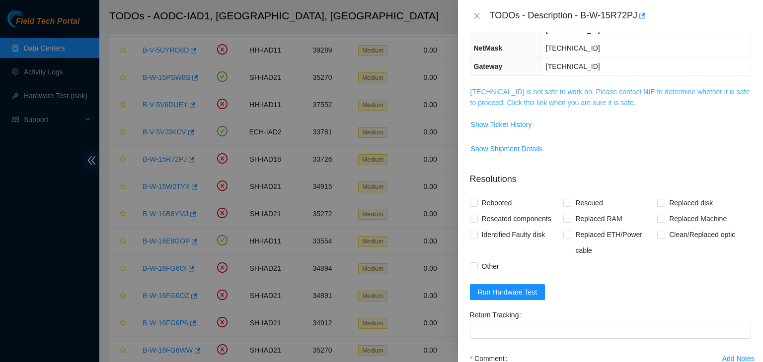
click at [526, 88] on link "23.218.105.195 is not safe to work on. Please contact NIE to determine whether …" at bounding box center [610, 97] width 280 height 19
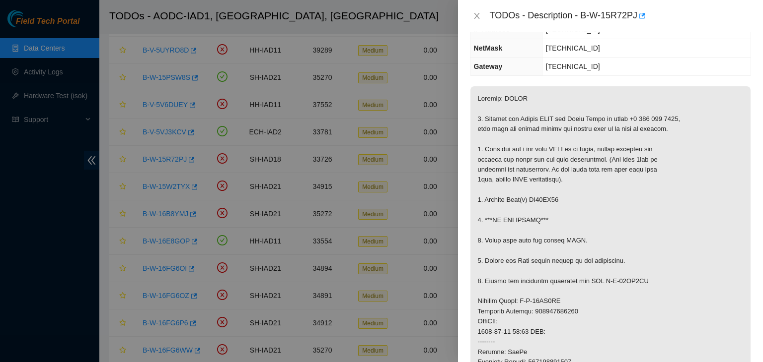
click at [528, 97] on p at bounding box center [610, 321] width 280 height 471
click at [475, 16] on icon "close" at bounding box center [476, 16] width 5 height 6
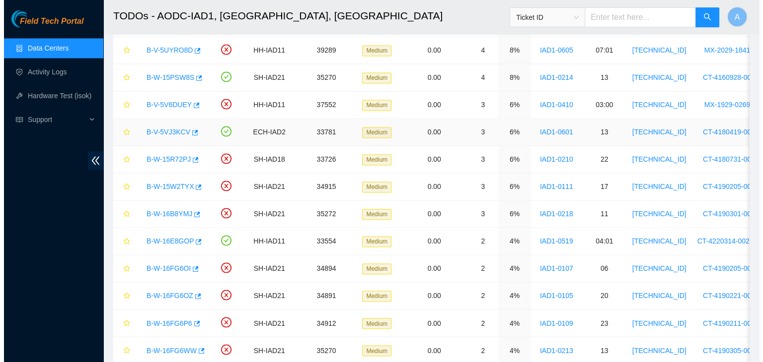
scroll to position [148, 0]
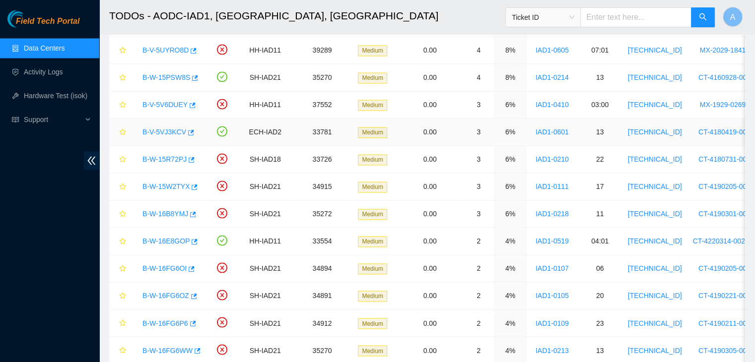
click at [173, 128] on link "B-V-5VJ3KCV" at bounding box center [165, 132] width 44 height 8
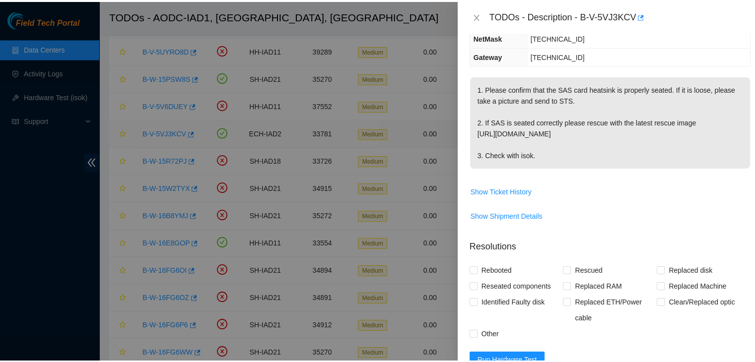
scroll to position [137, 0]
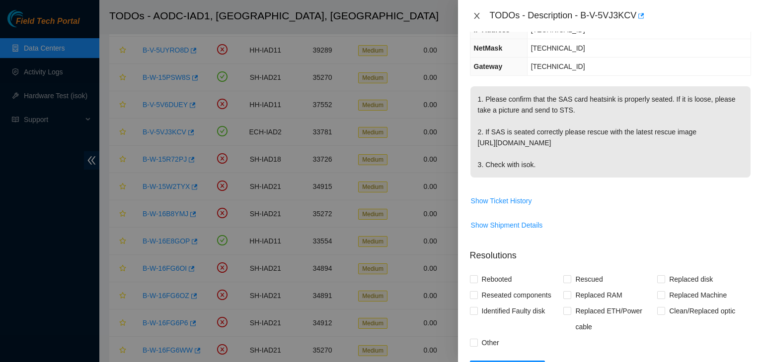
click at [478, 15] on icon "close" at bounding box center [477, 16] width 8 height 8
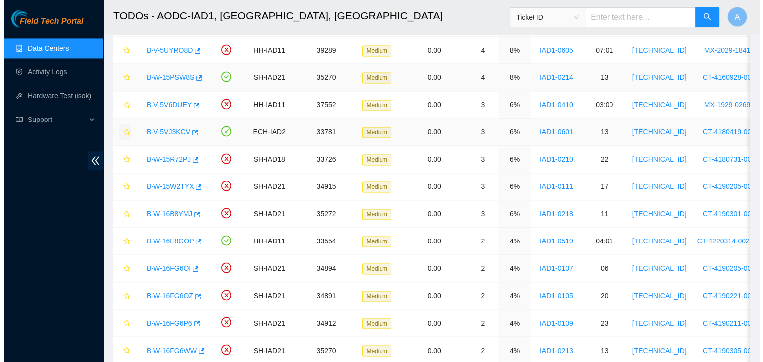
scroll to position [148, 0]
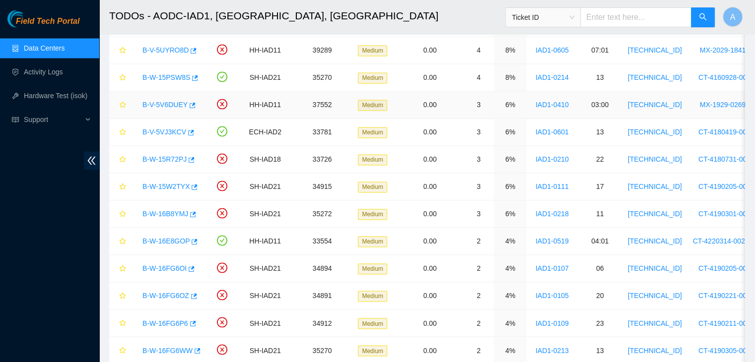
click at [176, 101] on link "B-V-5V6DUEY" at bounding box center [165, 105] width 45 height 8
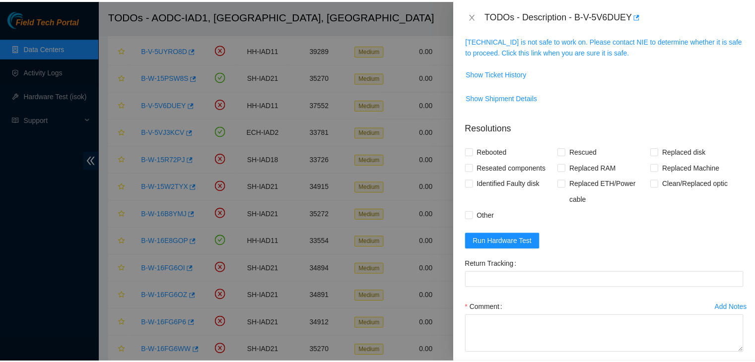
scroll to position [115, 0]
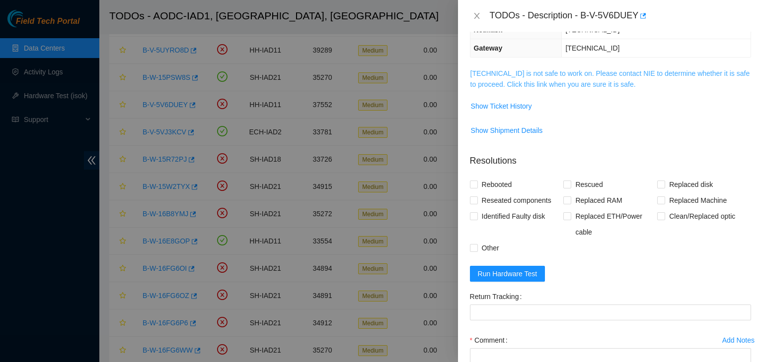
click at [482, 86] on link "23.200.167.136 is not safe to work on. Please contact NIE to determine whether …" at bounding box center [610, 79] width 280 height 19
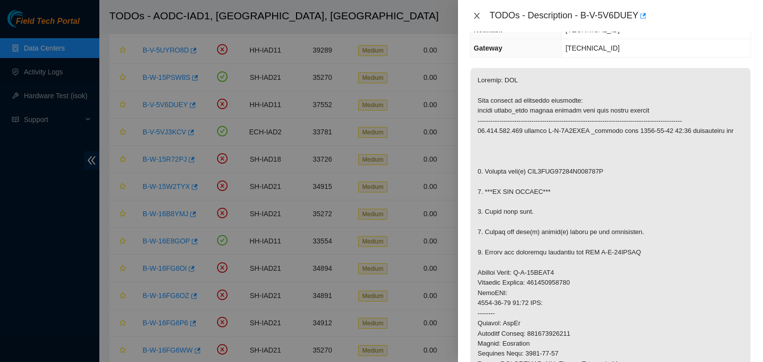
click at [476, 16] on icon "close" at bounding box center [476, 16] width 5 height 6
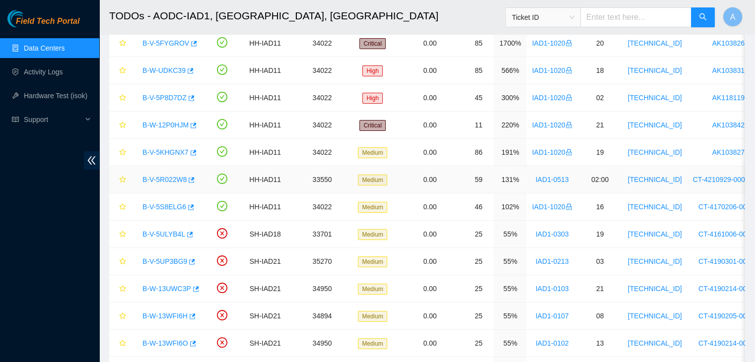
scroll to position [0, 0]
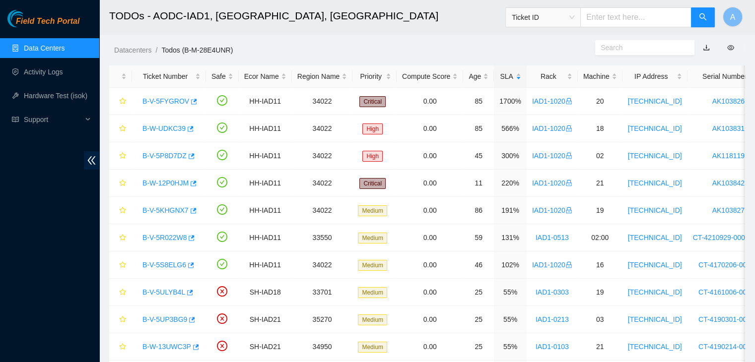
click at [65, 44] on link "Data Centers" at bounding box center [44, 48] width 41 height 8
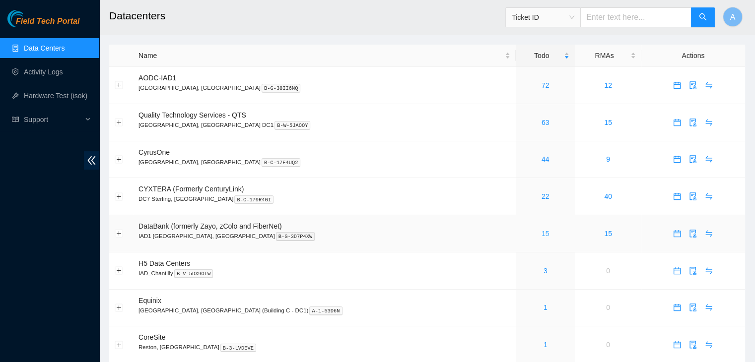
click at [542, 235] on link "15" at bounding box center [546, 234] width 8 height 8
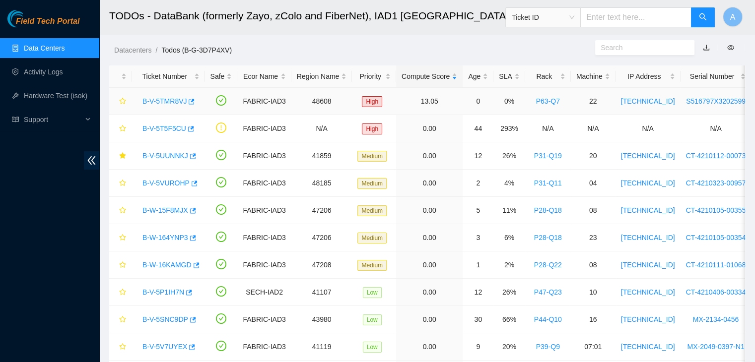
click at [171, 101] on link "B-V-5TMR8VJ" at bounding box center [165, 101] width 44 height 8
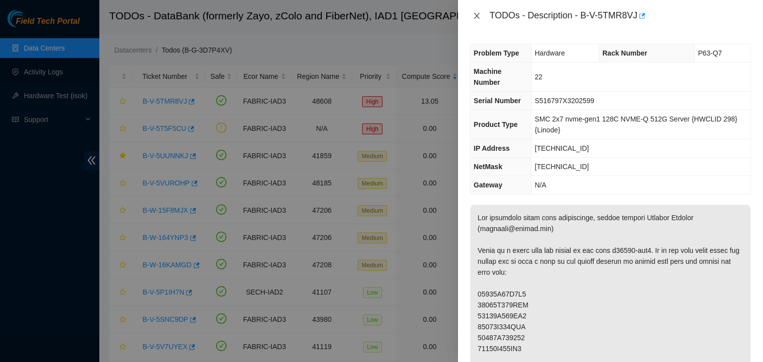
click at [478, 12] on icon "close" at bounding box center [477, 16] width 8 height 8
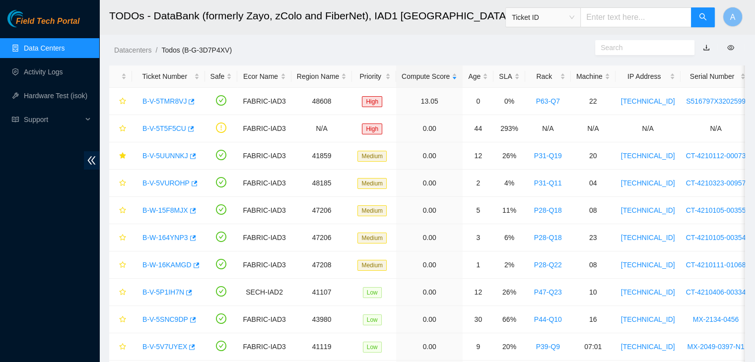
click at [65, 46] on link "Data Centers" at bounding box center [44, 48] width 41 height 8
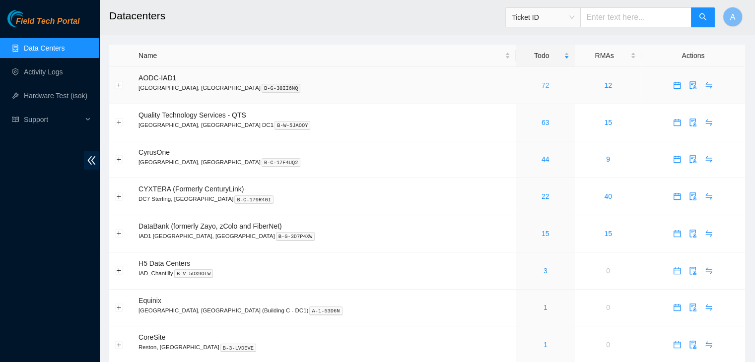
click at [542, 85] on link "72" at bounding box center [546, 85] width 8 height 8
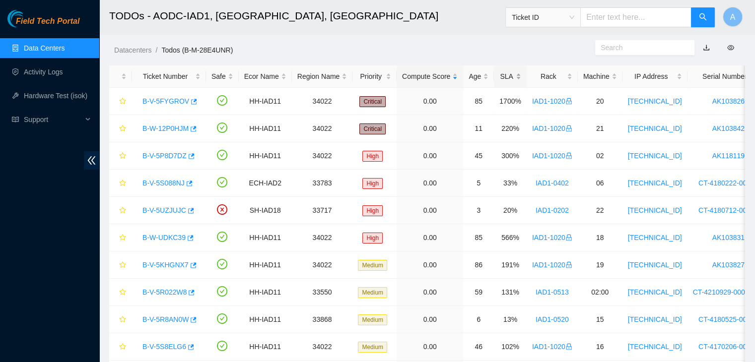
click at [510, 76] on div "SLA" at bounding box center [511, 76] width 22 height 11
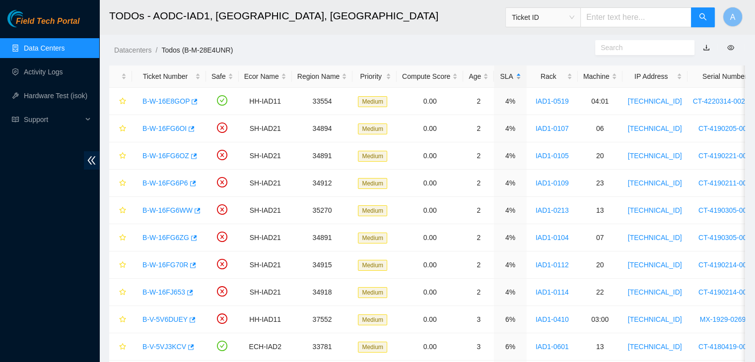
click at [510, 76] on div "SLA" at bounding box center [511, 76] width 22 height 11
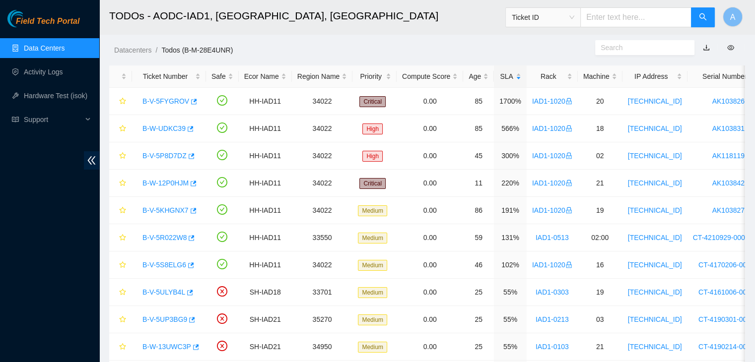
click at [492, 48] on ol "Datacenters / Todos (B-M-28E4UNR) /" at bounding box center [352, 50] width 477 height 11
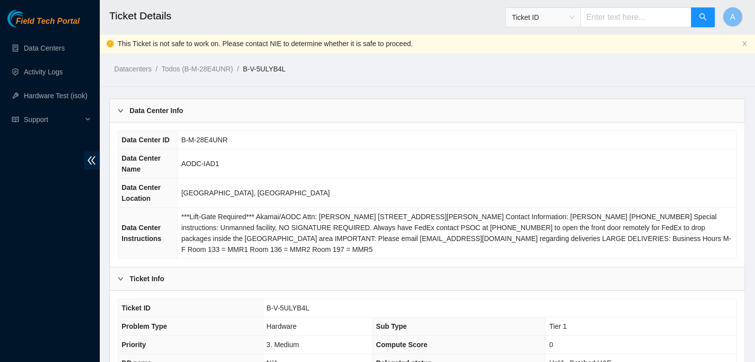
scroll to position [327, 0]
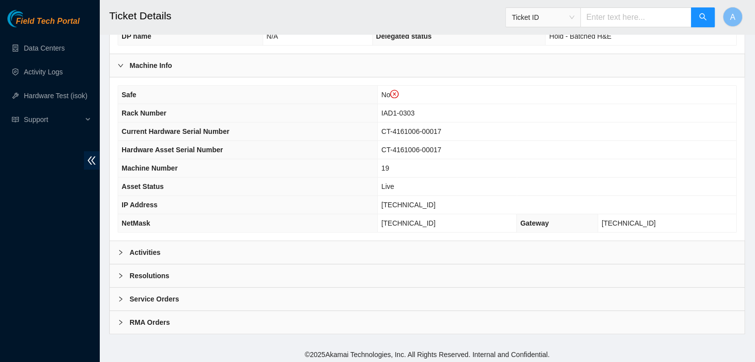
click at [314, 245] on div "Activities" at bounding box center [427, 252] width 635 height 23
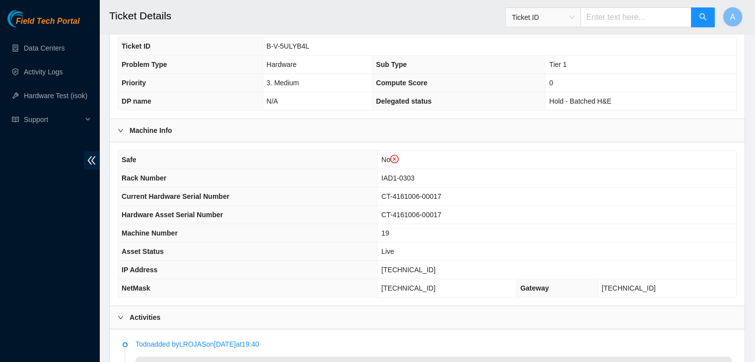
scroll to position [263, 0]
click at [342, 106] on td "N/A" at bounding box center [318, 100] width 110 height 18
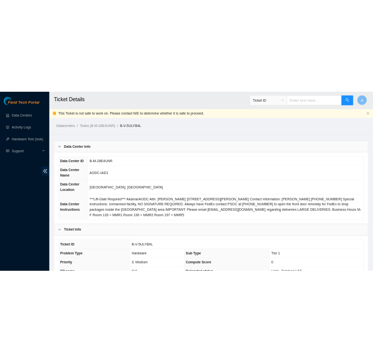
scroll to position [256, 0]
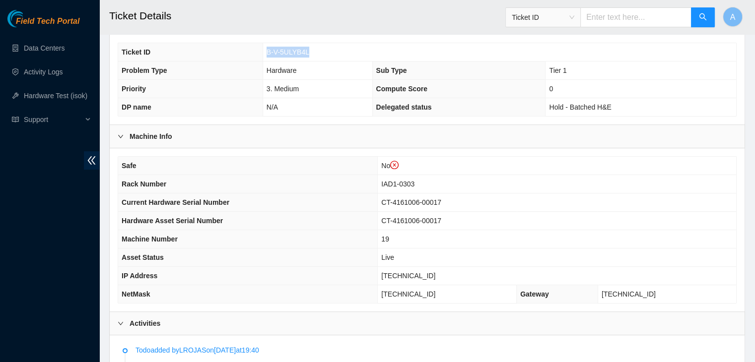
drag, startPoint x: 306, startPoint y: 52, endPoint x: 266, endPoint y: 50, distance: 40.7
click at [266, 50] on td "B-V-5ULYB4L" at bounding box center [500, 52] width 474 height 18
copy span "B-V-5ULYB4L"
click at [493, 267] on td "23.60.98.152" at bounding box center [557, 276] width 359 height 18
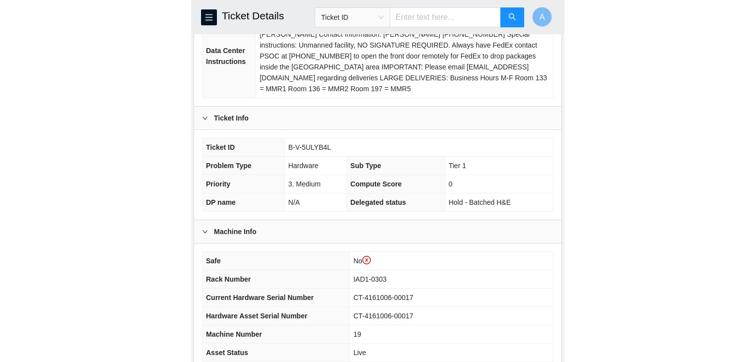
scroll to position [197, 0]
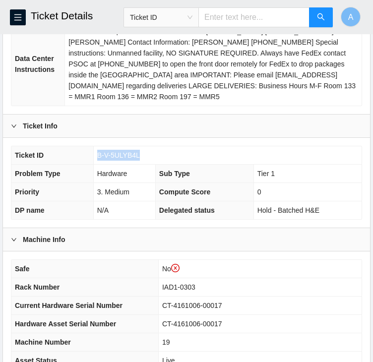
drag, startPoint x: 137, startPoint y: 144, endPoint x: 98, endPoint y: 147, distance: 39.4
click at [98, 151] on span "B-V-5ULYB4L" at bounding box center [118, 155] width 43 height 8
copy span "B-V-5ULYB4L"
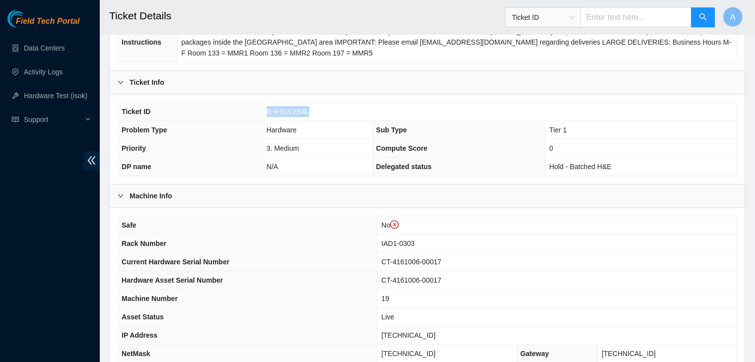
click at [292, 109] on span "B-V-5ULYB4L" at bounding box center [288, 112] width 43 height 8
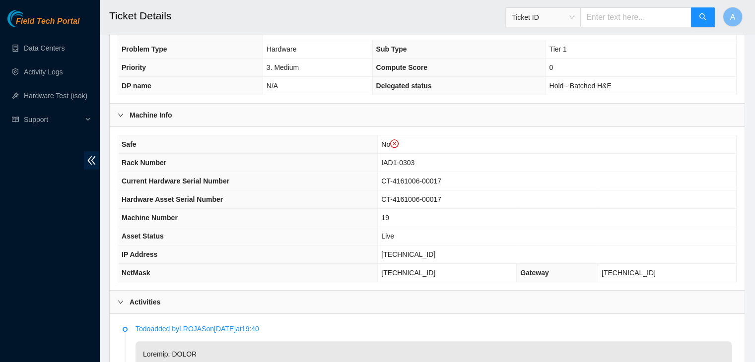
scroll to position [276, 0]
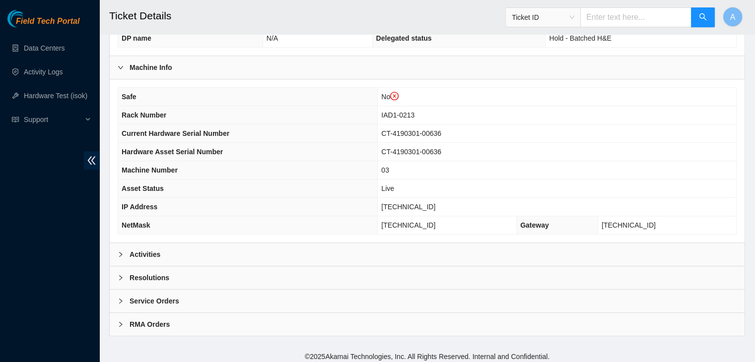
scroll to position [327, 0]
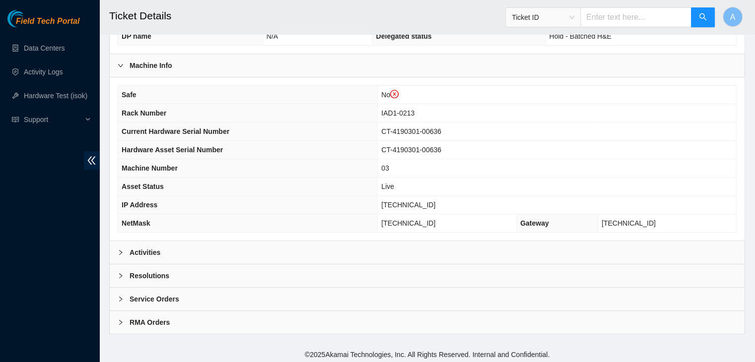
click at [407, 242] on div "Activities" at bounding box center [427, 252] width 635 height 23
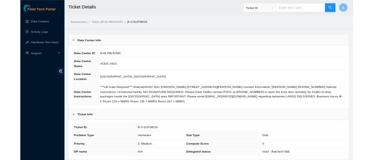
scroll to position [99, 0]
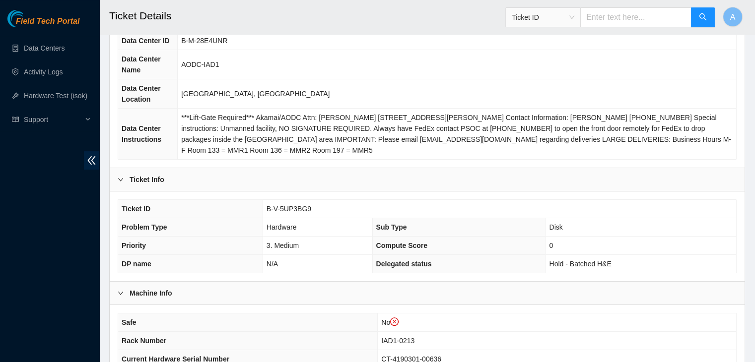
click at [299, 209] on span "B-V-5UP3BG9" at bounding box center [289, 209] width 45 height 8
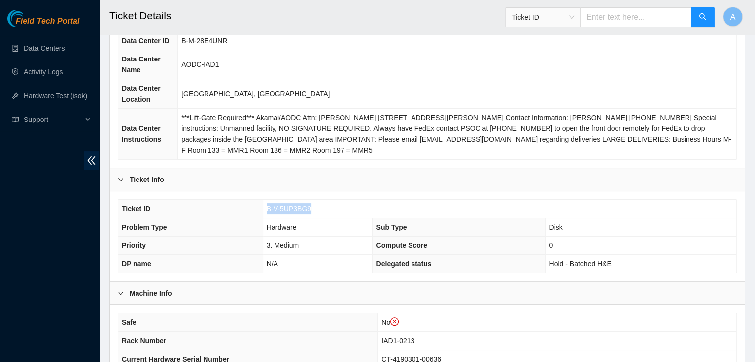
click at [299, 209] on span "B-V-5UP3BG9" at bounding box center [289, 209] width 45 height 8
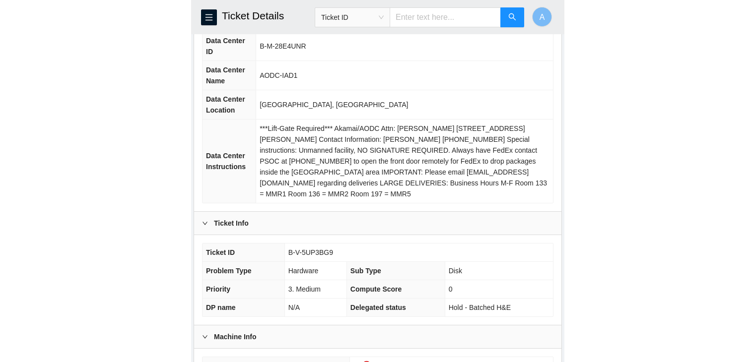
scroll to position [141, 0]
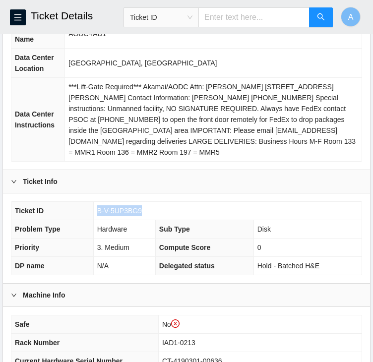
drag, startPoint x: 139, startPoint y: 200, endPoint x: 88, endPoint y: 199, distance: 50.7
click at [88, 202] on tr "Ticket ID B-V-5UP3BG9" at bounding box center [186, 211] width 351 height 18
copy tr "B-V-5UP3BG9"
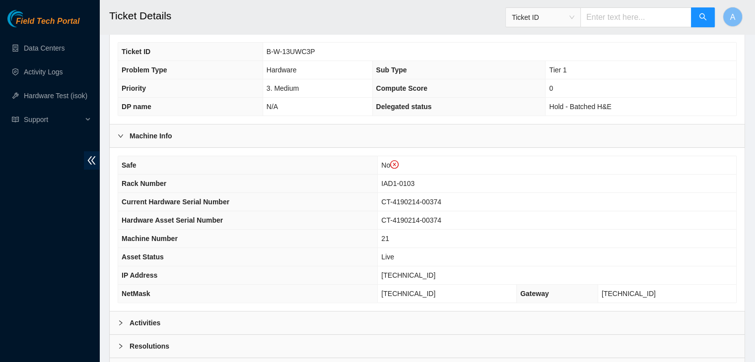
scroll to position [327, 0]
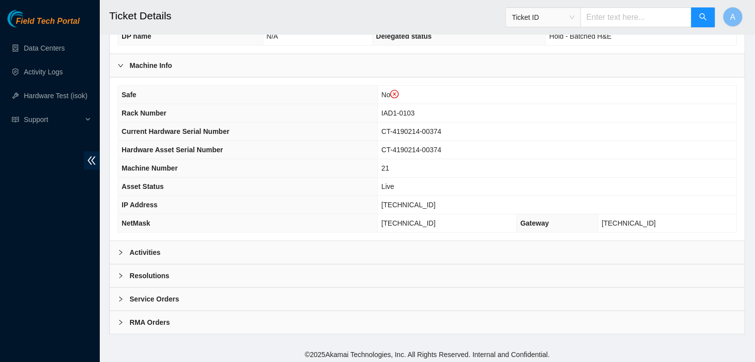
click at [424, 256] on div "Activities" at bounding box center [427, 252] width 635 height 23
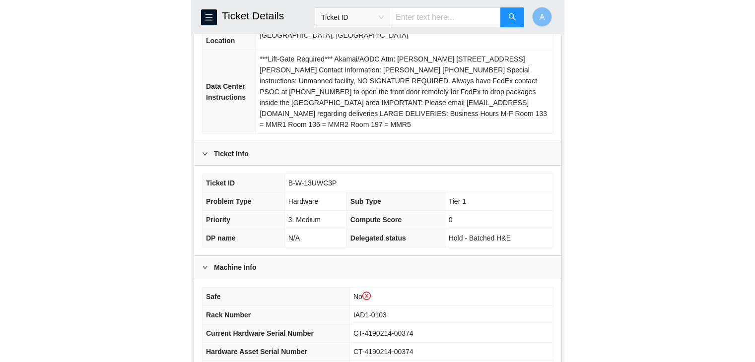
scroll to position [169, 0]
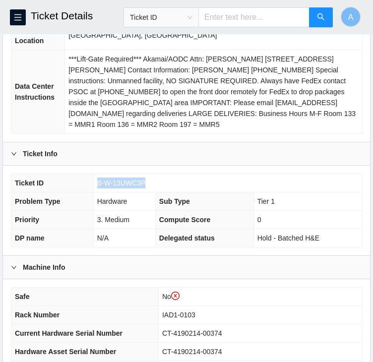
drag, startPoint x: 145, startPoint y: 171, endPoint x: 91, endPoint y: 171, distance: 54.6
click at [91, 174] on tr "Ticket ID B-W-13UWC3P" at bounding box center [186, 183] width 351 height 18
copy tr "B-W-13UWC3P"
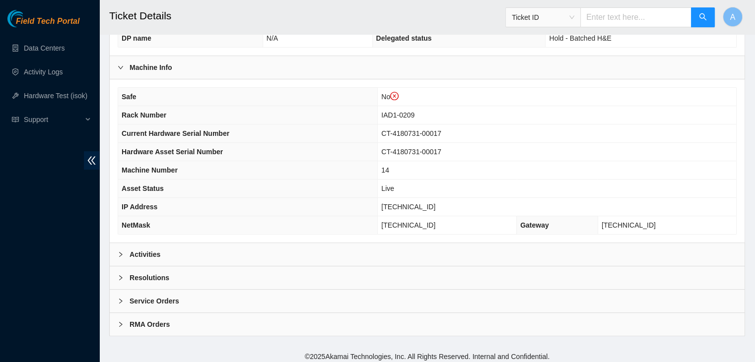
scroll to position [327, 0]
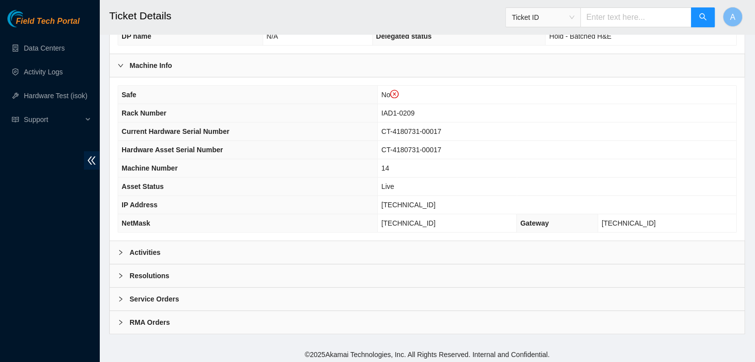
click at [328, 257] on div "Activities" at bounding box center [427, 252] width 635 height 23
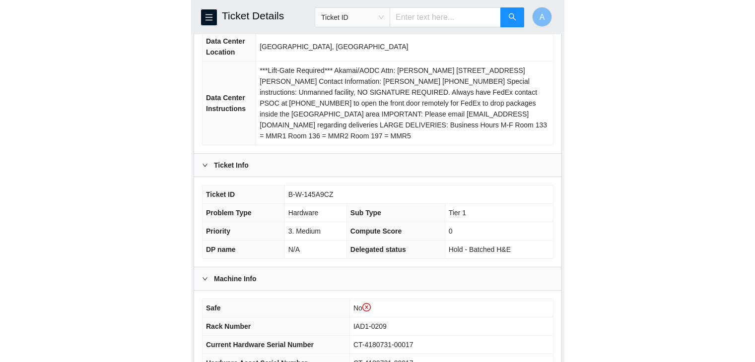
scroll to position [155, 0]
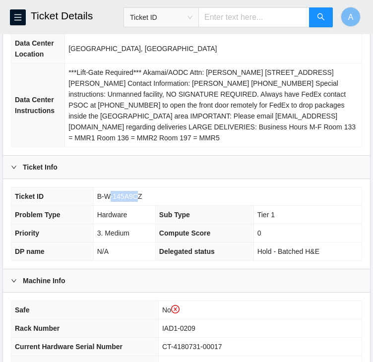
drag, startPoint x: 139, startPoint y: 186, endPoint x: 107, endPoint y: 180, distance: 31.8
click at [107, 193] on span "B-W-145A9CZ" at bounding box center [119, 197] width 45 height 8
drag, startPoint x: 141, startPoint y: 183, endPoint x: 97, endPoint y: 187, distance: 43.9
click at [97, 188] on td "B-W-145A9CZ" at bounding box center [227, 197] width 269 height 18
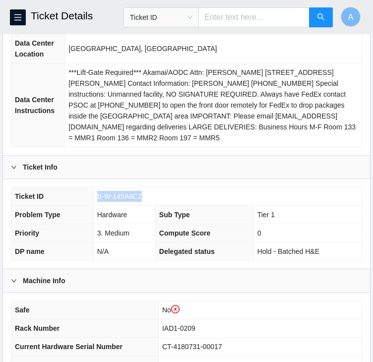
drag, startPoint x: 97, startPoint y: 187, endPoint x: 99, endPoint y: 178, distance: 9.6
copy span "B-W-145A9CZ"
click at [147, 188] on td "B-W-145A9CZ" at bounding box center [227, 197] width 269 height 18
drag, startPoint x: 140, startPoint y: 183, endPoint x: 97, endPoint y: 185, distance: 42.2
click at [97, 193] on span "B-W-145A9CZ" at bounding box center [119, 197] width 45 height 8
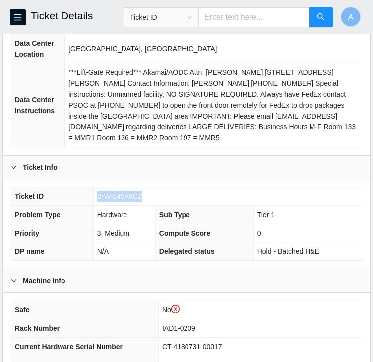
copy span "B-W-145A9CZ"
click at [97, 193] on span "B-W-145A9CZ" at bounding box center [119, 197] width 45 height 8
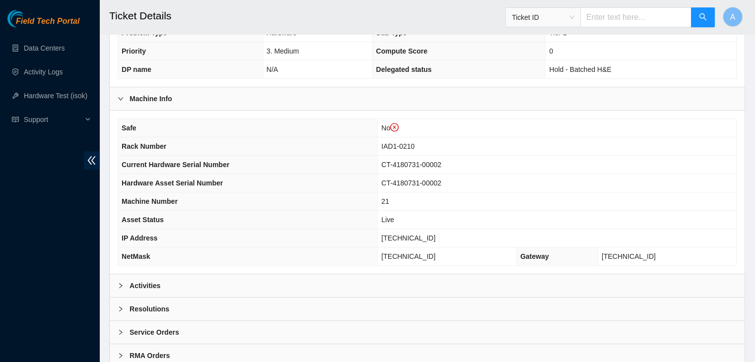
scroll to position [327, 0]
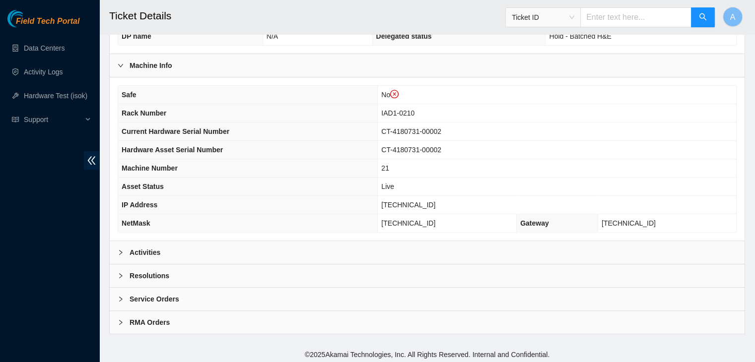
click at [373, 244] on div "Activities" at bounding box center [427, 252] width 635 height 23
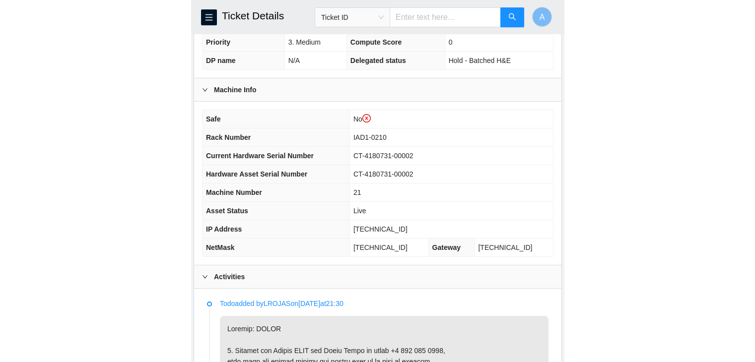
scroll to position [163, 0]
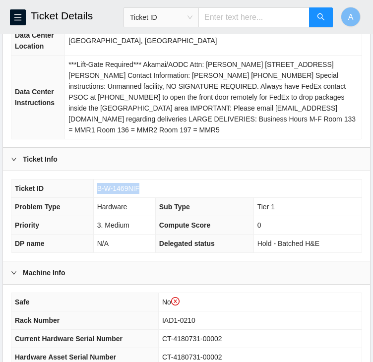
drag, startPoint x: 138, startPoint y: 176, endPoint x: 97, endPoint y: 176, distance: 40.7
click at [97, 185] on span "B-W-1469NIF" at bounding box center [118, 189] width 42 height 8
copy span "B-W-1469NIF"
click at [97, 185] on span "B-W-1469NIF" at bounding box center [118, 189] width 42 height 8
drag, startPoint x: 136, startPoint y: 173, endPoint x: 103, endPoint y: 175, distance: 32.8
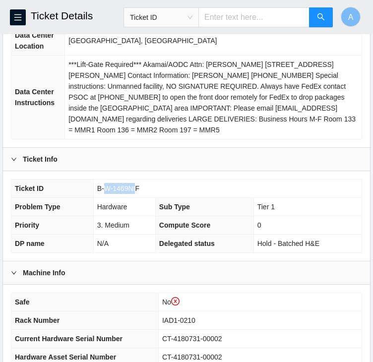
click at [103, 185] on span "B-W-1469NIF" at bounding box center [118, 189] width 42 height 8
click at [144, 180] on td "B-W-1469NIF" at bounding box center [227, 189] width 269 height 18
drag, startPoint x: 139, startPoint y: 177, endPoint x: 97, endPoint y: 176, distance: 41.7
click at [97, 180] on td "B-W-1469NIF" at bounding box center [227, 189] width 269 height 18
copy span "B-W-1469NIF"
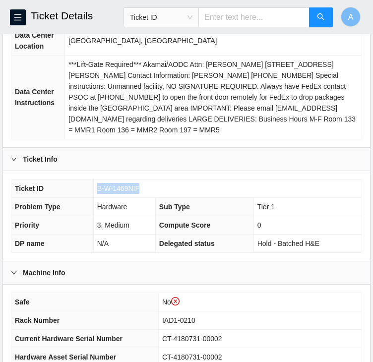
click at [97, 185] on span "B-W-1469NIF" at bounding box center [118, 189] width 42 height 8
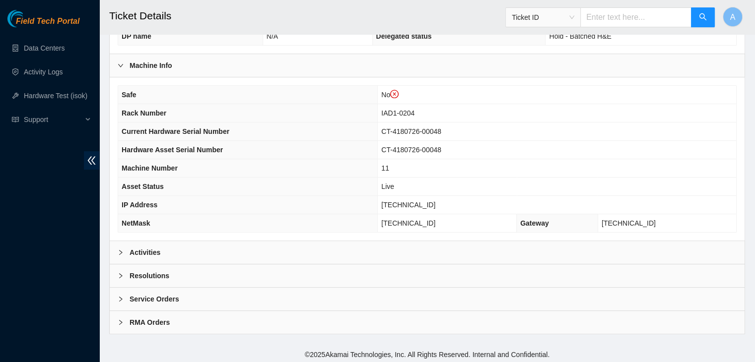
click at [383, 244] on div "Activities" at bounding box center [427, 252] width 635 height 23
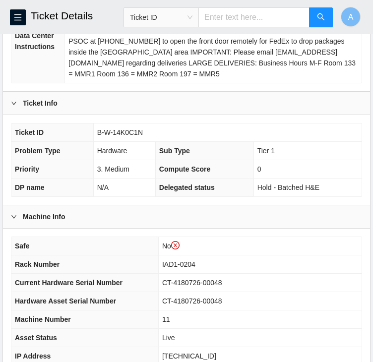
scroll to position [220, 0]
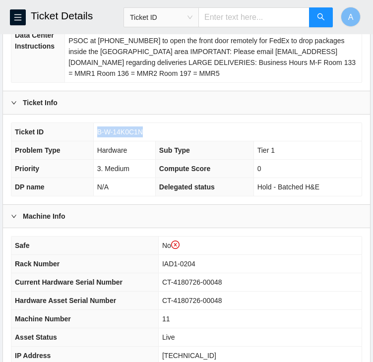
drag, startPoint x: 142, startPoint y: 118, endPoint x: 96, endPoint y: 122, distance: 45.4
click at [96, 123] on td "B-W-14K0C1N" at bounding box center [227, 132] width 269 height 18
copy span "B-W-14K0C1N"
click at [96, 123] on td "B-W-14K0C1N" at bounding box center [227, 132] width 269 height 18
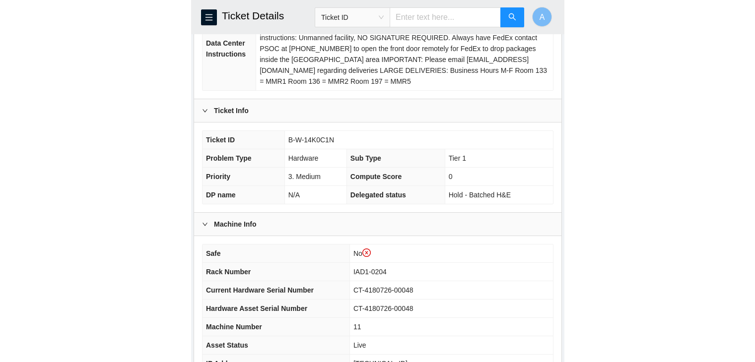
scroll to position [213, 0]
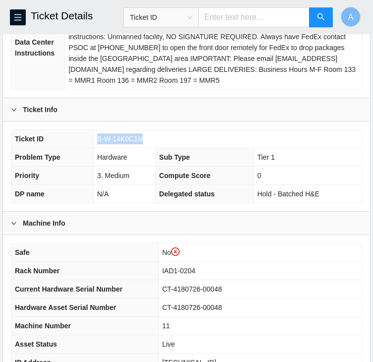
drag, startPoint x: 142, startPoint y: 126, endPoint x: 97, endPoint y: 126, distance: 44.7
click at [97, 130] on td "B-W-14K0C1N" at bounding box center [227, 139] width 269 height 18
copy span "B-W-14K0C1N"
click at [97, 135] on span "B-W-14K0C1N" at bounding box center [120, 139] width 46 height 8
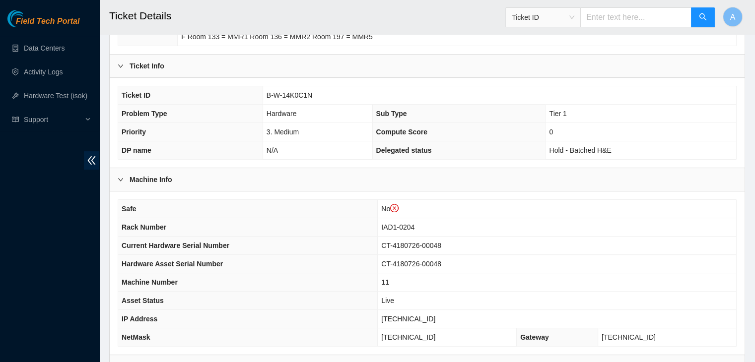
scroll to position [218, 0]
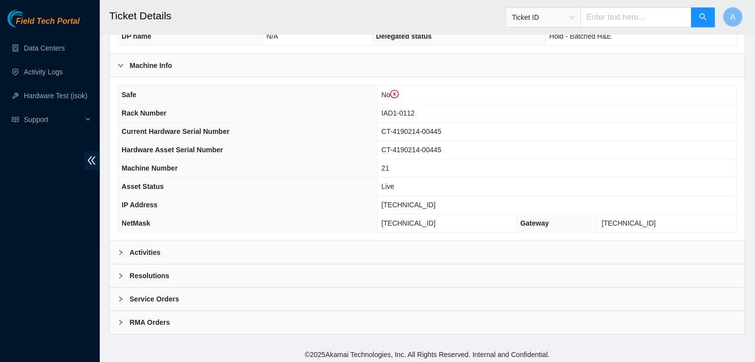
click at [384, 253] on div "Activities" at bounding box center [427, 252] width 635 height 23
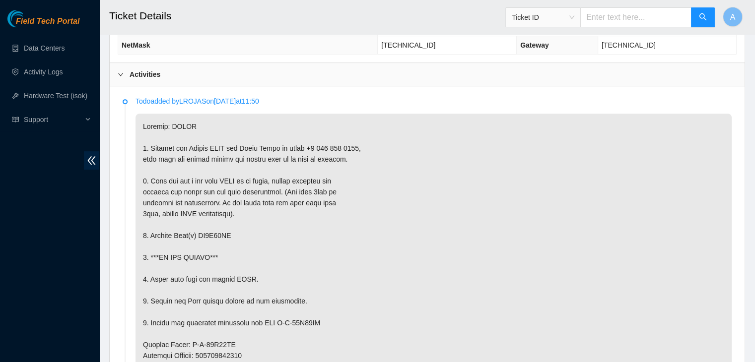
scroll to position [506, 0]
click at [528, 260] on p at bounding box center [434, 366] width 596 height 506
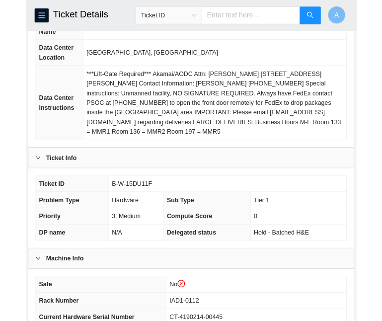
scroll to position [156, 0]
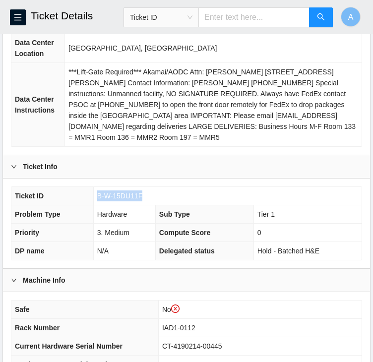
drag, startPoint x: 141, startPoint y: 183, endPoint x: 94, endPoint y: 187, distance: 47.3
click at [94, 187] on td "B-W-15DU11F" at bounding box center [227, 196] width 269 height 18
copy span "B-W-15DU11F"
click at [94, 187] on td "B-W-15DU11F" at bounding box center [227, 196] width 269 height 18
drag, startPoint x: 141, startPoint y: 185, endPoint x: 93, endPoint y: 184, distance: 47.2
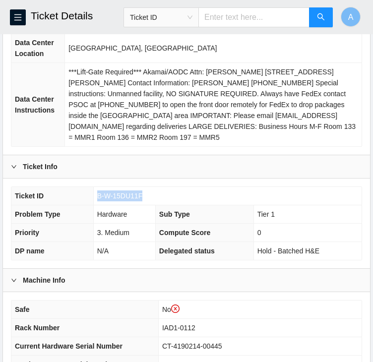
click at [93, 187] on td "B-W-15DU11F" at bounding box center [227, 196] width 269 height 18
copy span "B-W-15DU11F"
click at [93, 187] on td "B-W-15DU11F" at bounding box center [227, 196] width 269 height 18
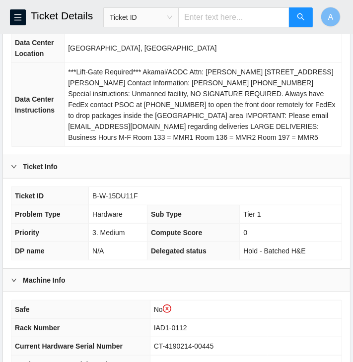
click at [61, 119] on th "Data Center Instructions" at bounding box center [37, 105] width 53 height 84
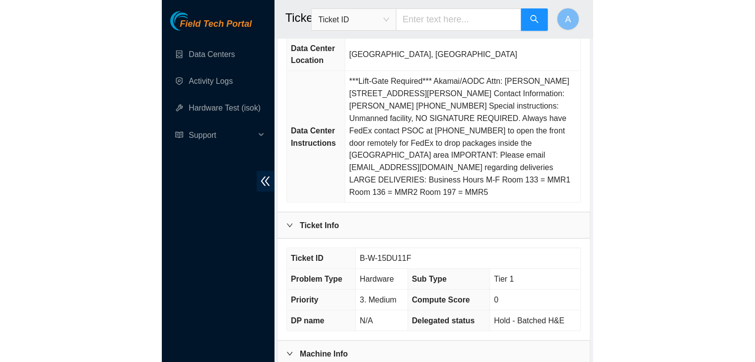
scroll to position [178, 0]
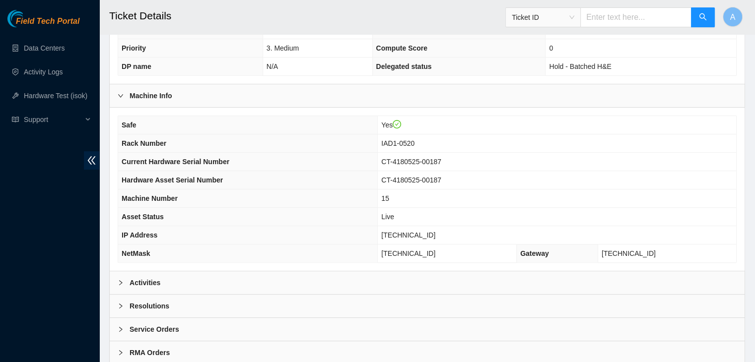
scroll to position [279, 0]
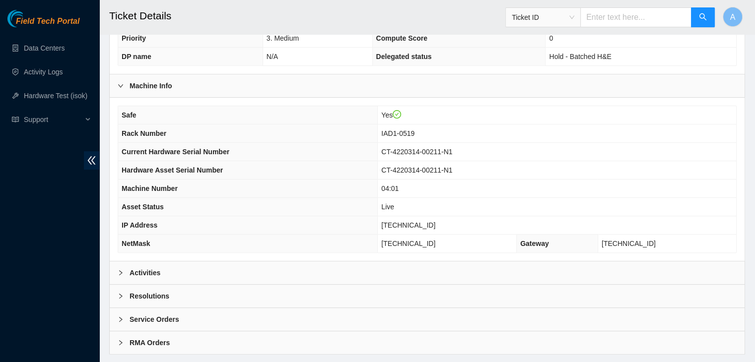
scroll to position [285, 0]
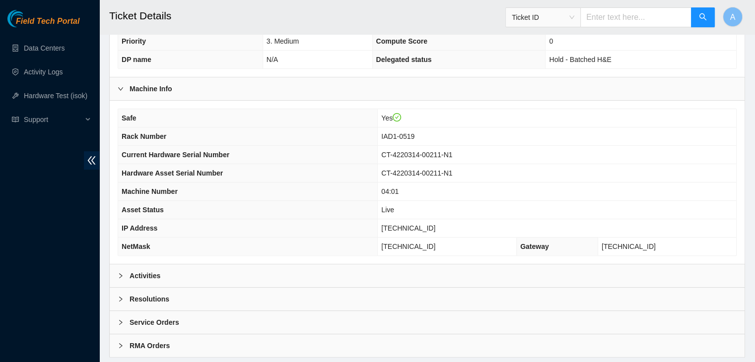
click at [313, 274] on div "Activities" at bounding box center [427, 276] width 635 height 23
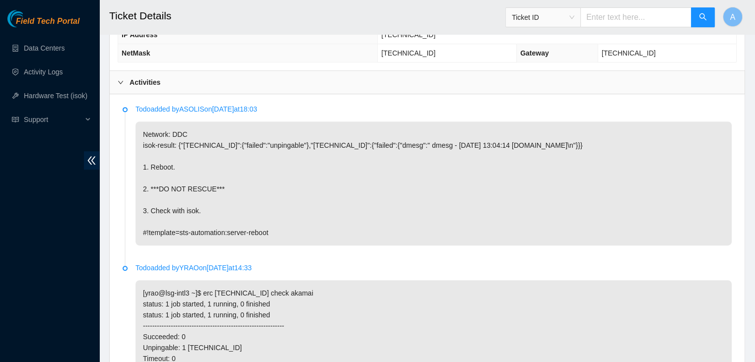
scroll to position [471, 0]
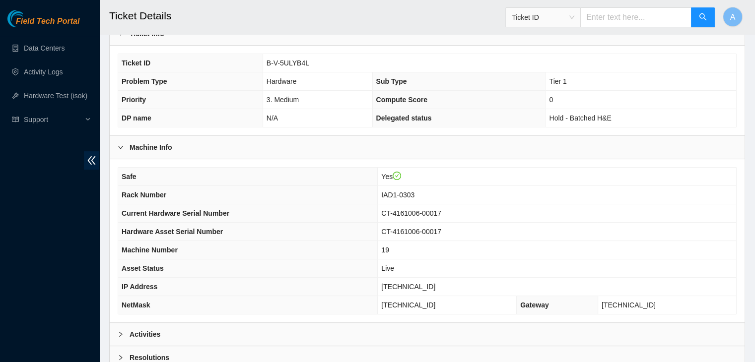
scroll to position [308, 0]
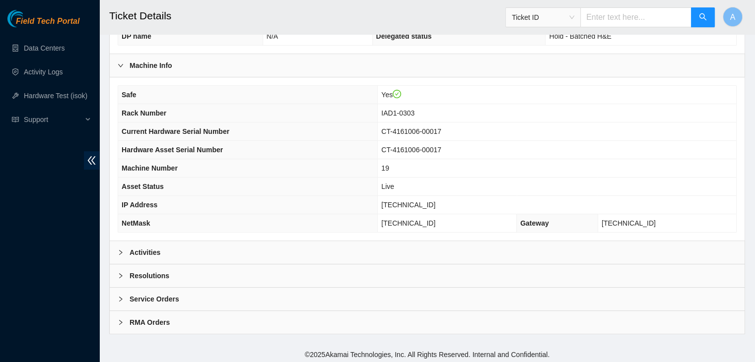
click at [261, 241] on div "Activities" at bounding box center [427, 252] width 635 height 23
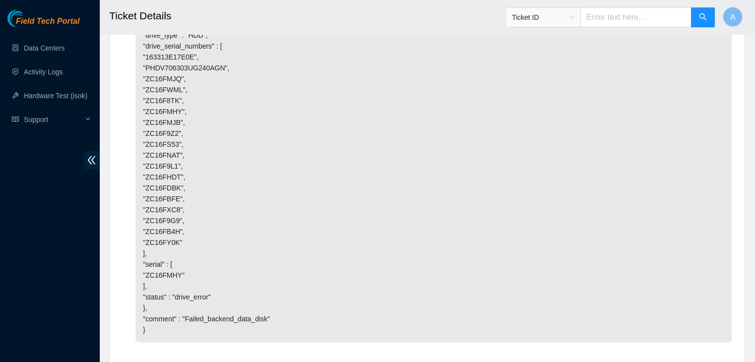
scroll to position [2085, 0]
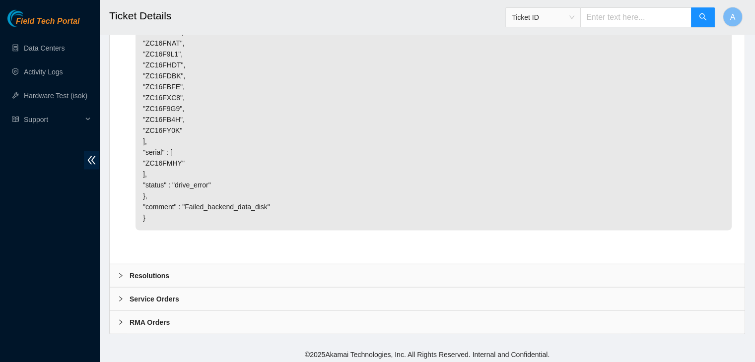
click at [466, 272] on div "Resolutions" at bounding box center [427, 276] width 635 height 23
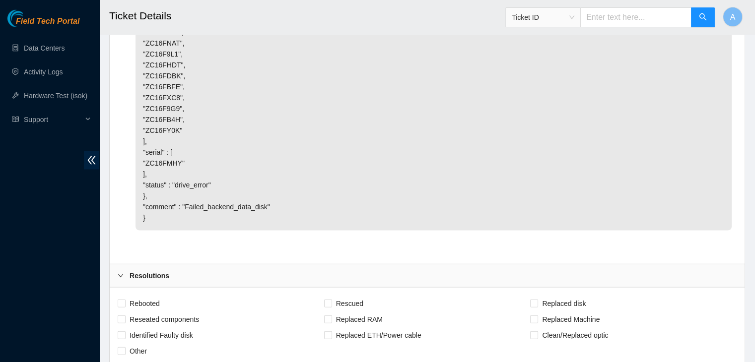
scroll to position [2340, 0]
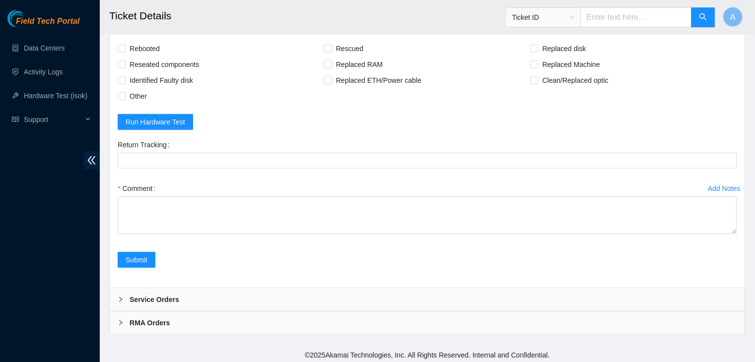
drag, startPoint x: 733, startPoint y: 228, endPoint x: 711, endPoint y: 369, distance: 142.3
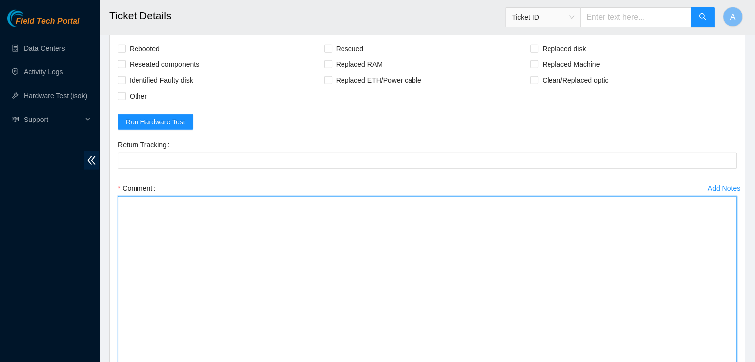
click at [666, 337] on textarea "Comment" at bounding box center [427, 286] width 619 height 178
paste textarea "verified machine sn safely powered down machine removed disk sn: replaced with …"
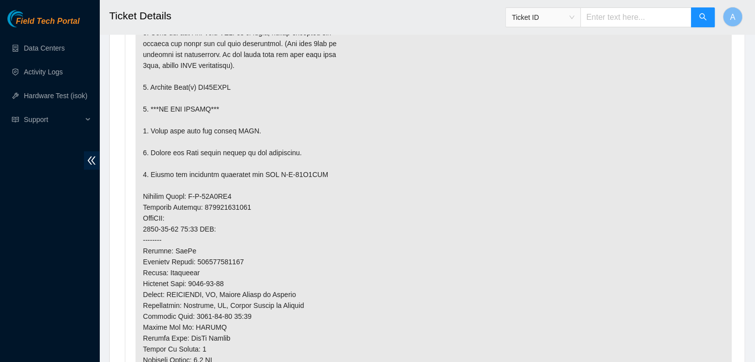
scroll to position [632, 0]
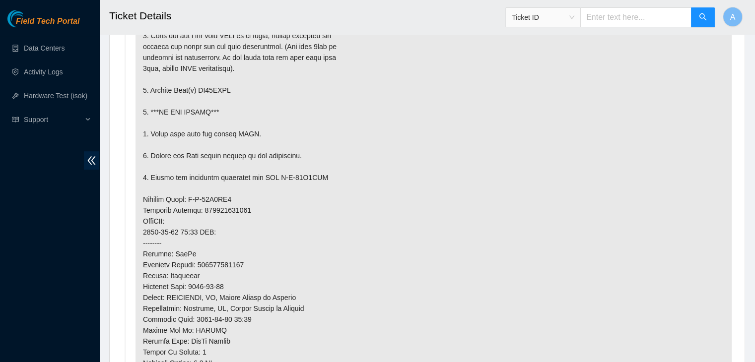
click at [225, 88] on p at bounding box center [434, 221] width 596 height 506
copy p "ZC16FMHY"
click at [225, 88] on p at bounding box center [434, 221] width 596 height 506
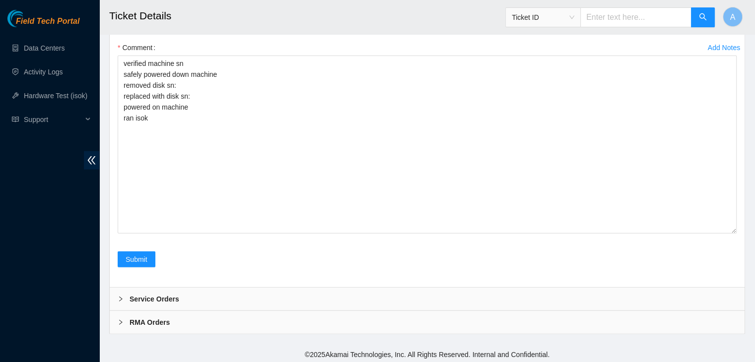
scroll to position [2439, 0]
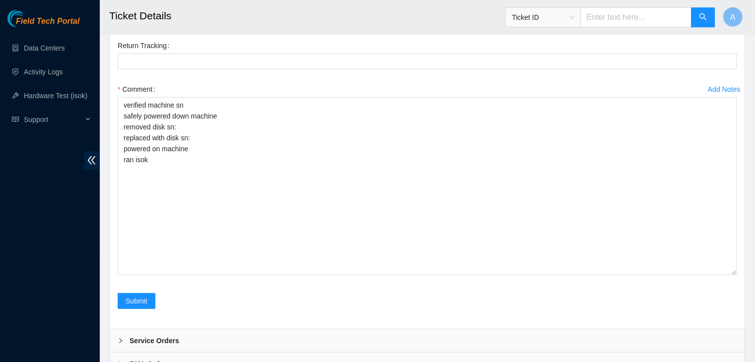
click at [225, 88] on div "Comment" at bounding box center [427, 89] width 619 height 16
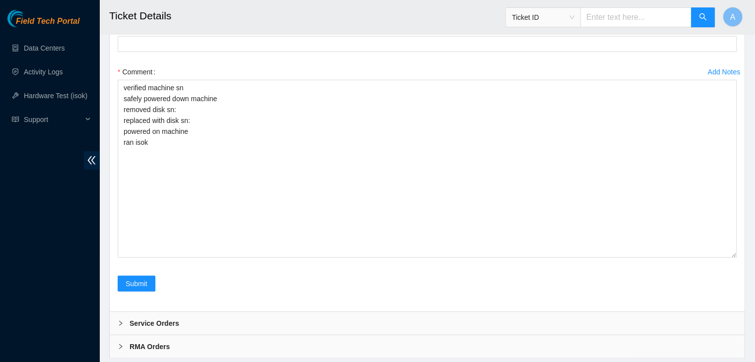
scroll to position [2459, 0]
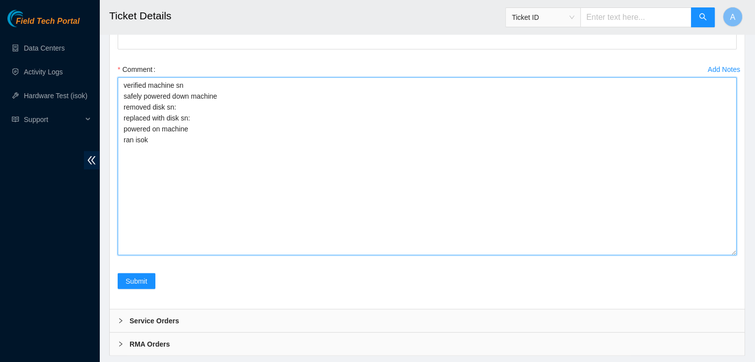
click at [231, 103] on textarea "verified machine sn safely powered down machine removed disk sn: replaced with …" at bounding box center [427, 166] width 619 height 178
paste textarea "ZC16FMHY"
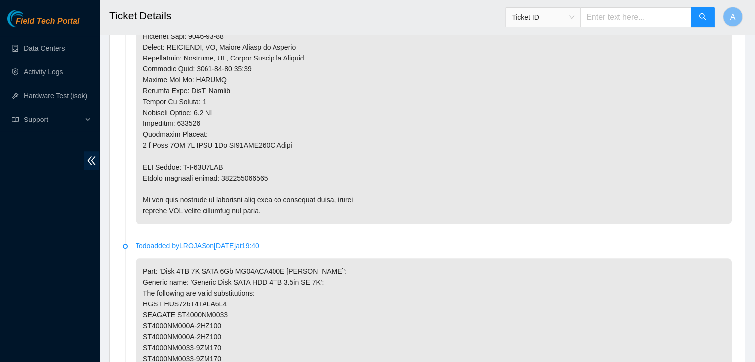
scroll to position [885, 0]
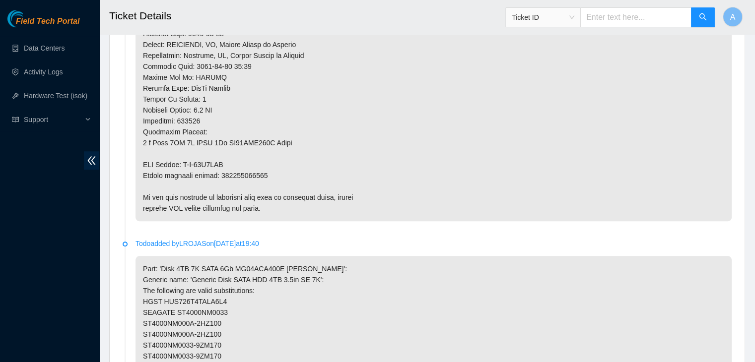
type textarea "verified machine sn safely powered down machine removed disk sn: ZC16FMHY repla…"
copy p "463470045616"
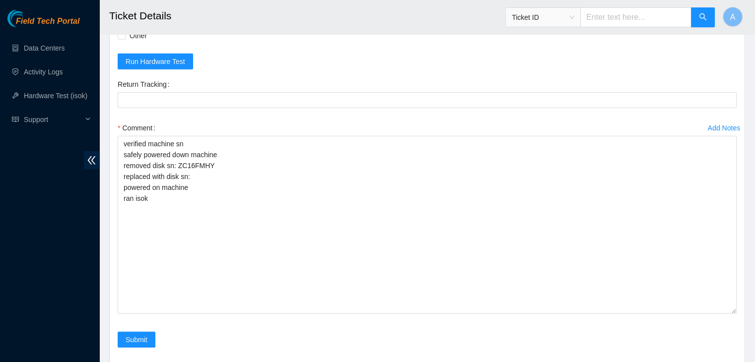
scroll to position [2323, 0]
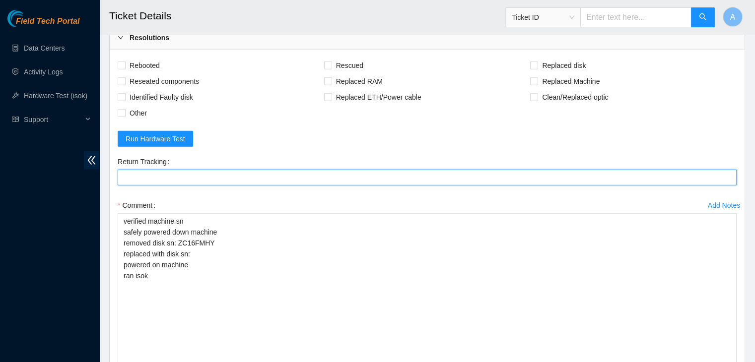
click at [336, 174] on Tracking "Return Tracking" at bounding box center [427, 178] width 619 height 16
paste Tracking "463470045616"
type Tracking "463470045616"
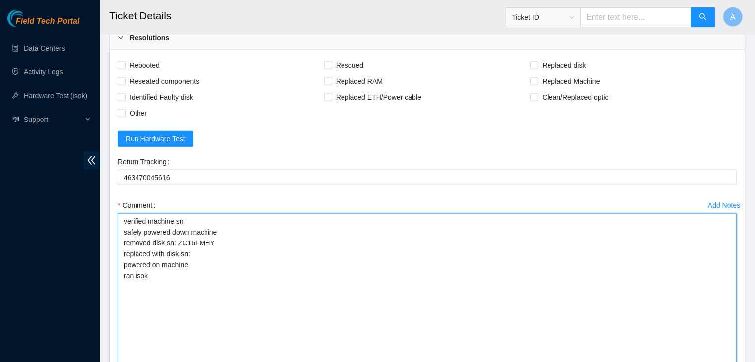
click at [375, 265] on textarea "verified machine sn safely powered down machine removed disk sn: ZC16FMHY repla…" at bounding box center [427, 303] width 619 height 178
paste textarea "8531K0D0FJLA"
type textarea "verified machine sn safely powered down machine removed disk sn: ZC16FMHY repla…"
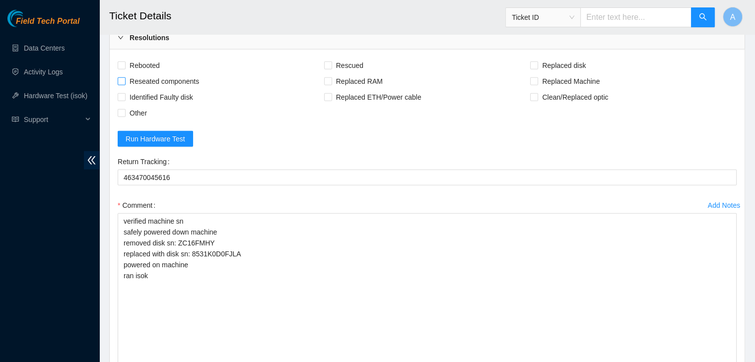
click at [154, 73] on span "Reseated components" at bounding box center [164, 81] width 77 height 16
click at [125, 77] on input "Reseated components" at bounding box center [121, 80] width 7 height 7
checkbox input "true"
click at [150, 64] on span "Rebooted" at bounding box center [145, 66] width 38 height 16
click at [125, 64] on input "Rebooted" at bounding box center [121, 65] width 7 height 7
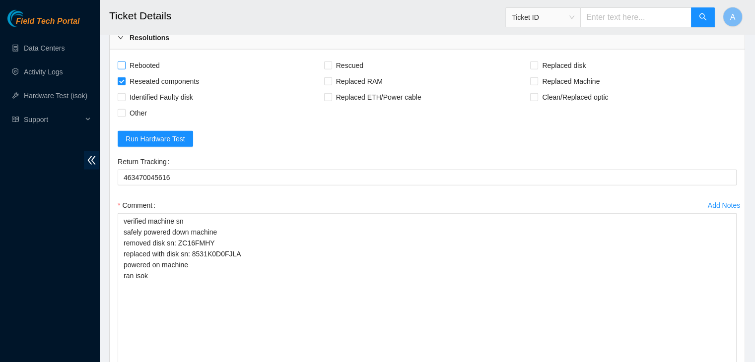
checkbox input "true"
click at [540, 60] on span "Replaced disk" at bounding box center [564, 66] width 52 height 16
click at [537, 62] on input "Replaced disk" at bounding box center [533, 65] width 7 height 7
checkbox input "true"
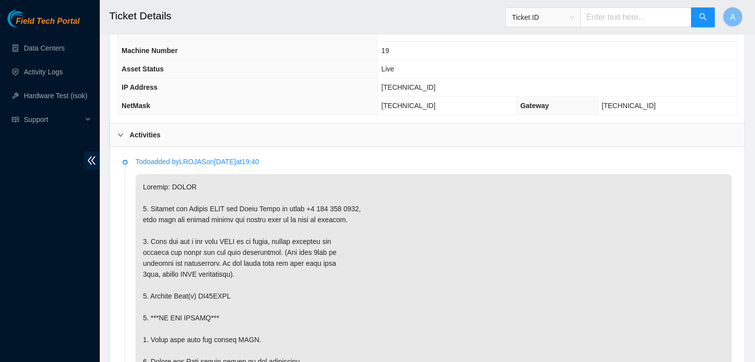
scroll to position [425, 0]
click at [427, 80] on td "23.60.98.152" at bounding box center [557, 88] width 359 height 18
click at [425, 83] on td "23.60.98.152" at bounding box center [557, 88] width 359 height 18
copy span "23.60.98.152"
click at [425, 84] on span "23.60.98.152" at bounding box center [408, 88] width 54 height 8
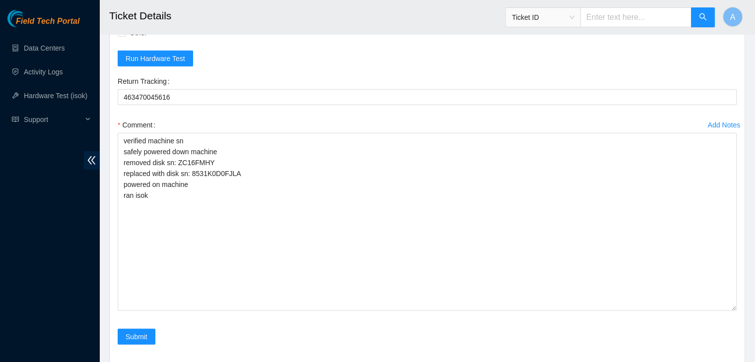
scroll to position [2481, 0]
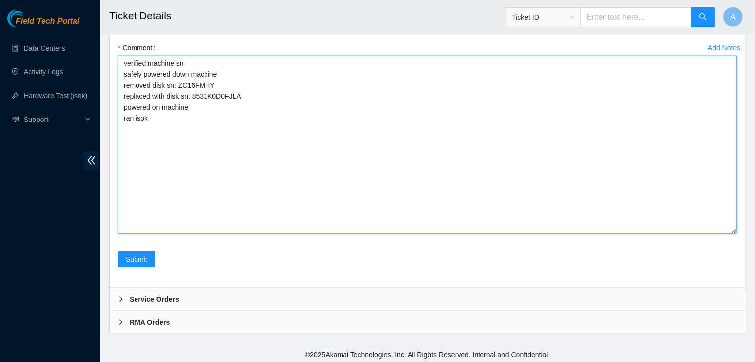
click at [312, 171] on textarea "verified machine sn safely powered down machine removed disk sn: ZC16FMHY repla…" at bounding box center [427, 145] width 619 height 178
paste textarea "340105 22-09-2025 10:06:46 23.60.98.152 COMPLETE Result Detail Message Ticket I…"
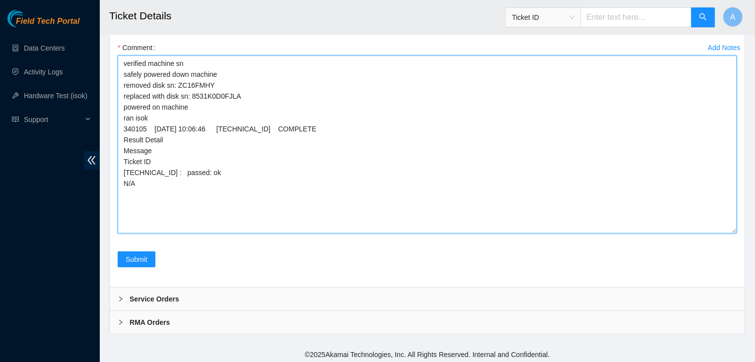
type textarea "verified machine sn safely powered down machine removed disk sn: ZC16FMHY repla…"
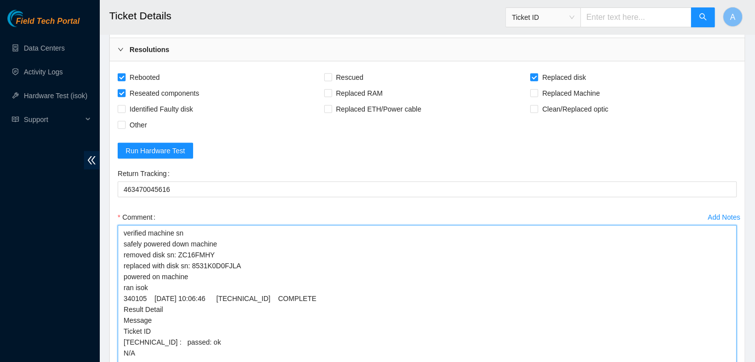
scroll to position [2431, 0]
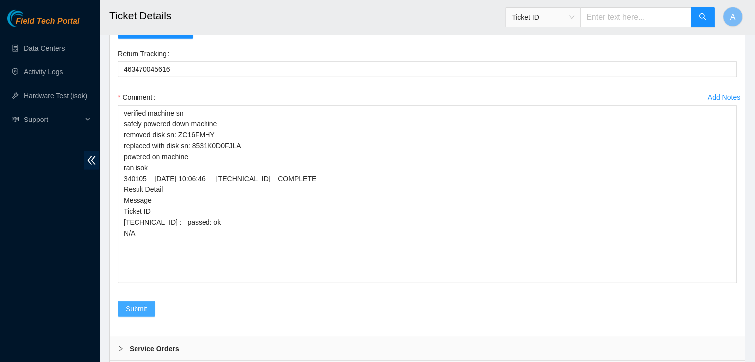
click at [139, 301] on button "Submit" at bounding box center [137, 309] width 38 height 16
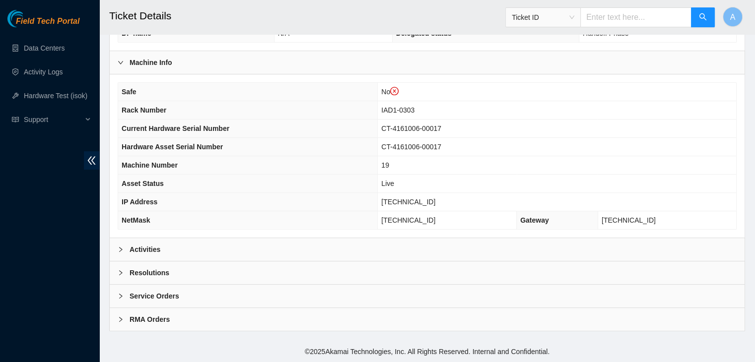
scroll to position [327, 0]
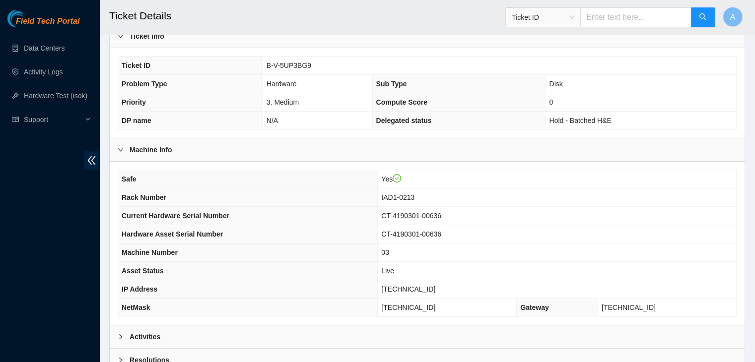
scroll to position [245, 0]
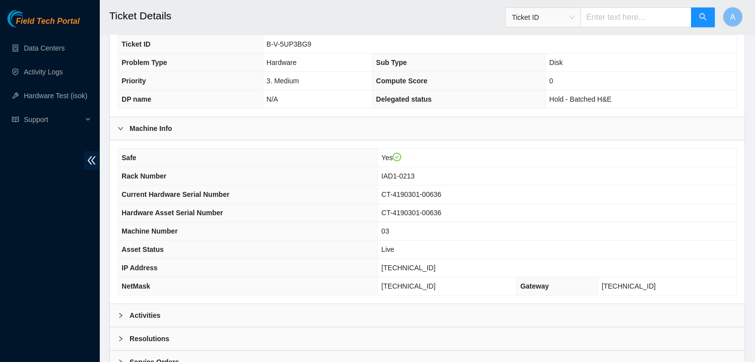
click at [296, 313] on div "Activities" at bounding box center [427, 315] width 635 height 23
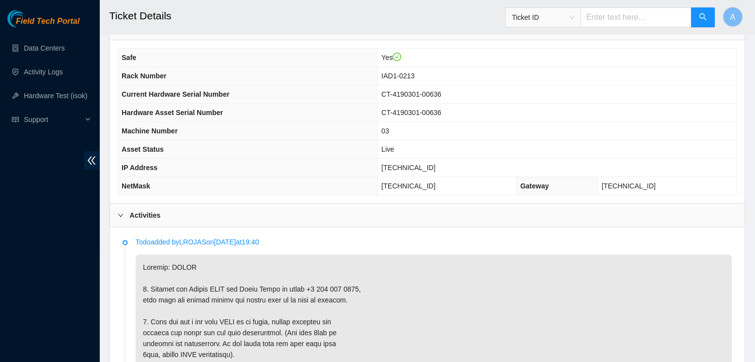
scroll to position [343, 0]
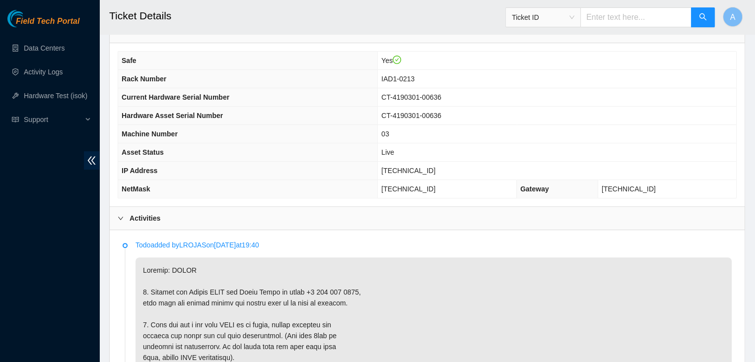
click at [0, 238] on div "Field Tech Portal Data Centers Activity Logs Hardware Test (isok) Support" at bounding box center [49, 186] width 99 height 353
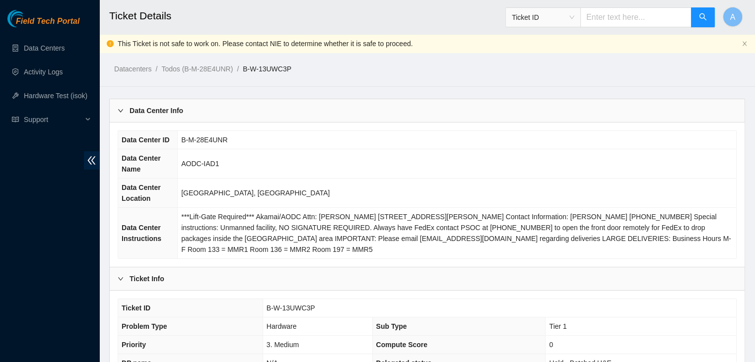
scroll to position [258, 0]
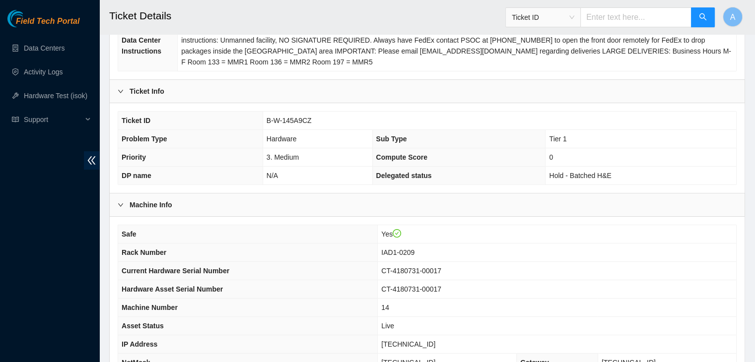
scroll to position [308, 0]
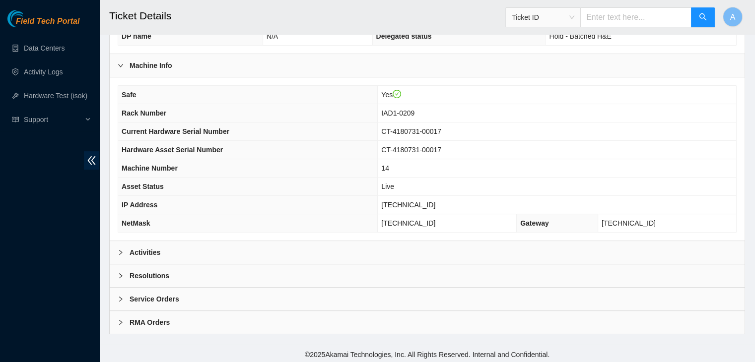
click at [332, 246] on div "Activities" at bounding box center [427, 252] width 635 height 23
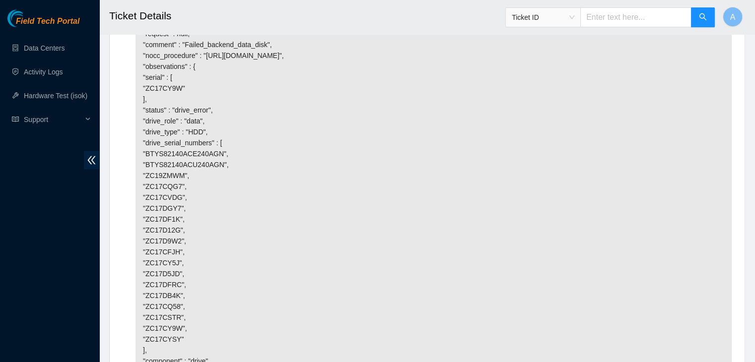
scroll to position [2085, 0]
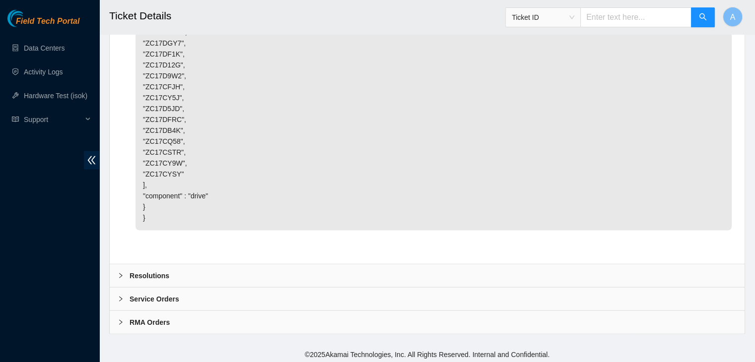
click at [330, 271] on div "Resolutions" at bounding box center [427, 276] width 635 height 23
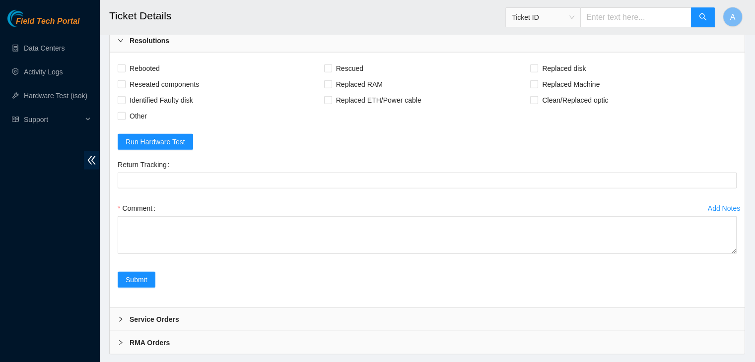
scroll to position [2321, 0]
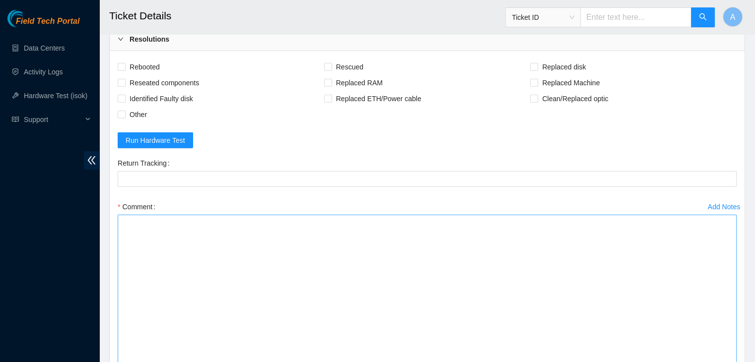
drag, startPoint x: 731, startPoint y: 245, endPoint x: 617, endPoint y: 320, distance: 136.3
click at [617, 320] on textarea "Comment" at bounding box center [427, 303] width 619 height 177
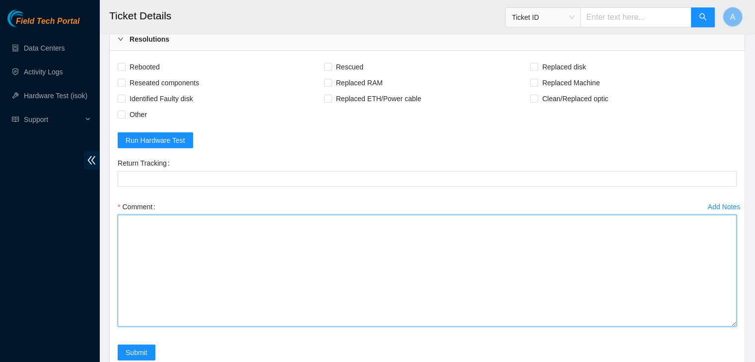
click at [613, 316] on textarea "Comment" at bounding box center [427, 271] width 619 height 112
paste textarea "verified machine sn safely powered down machine removed disk sn: replaced with …"
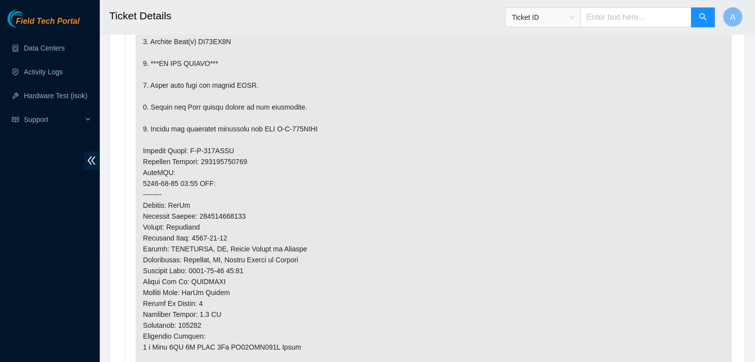
scroll to position [677, 0]
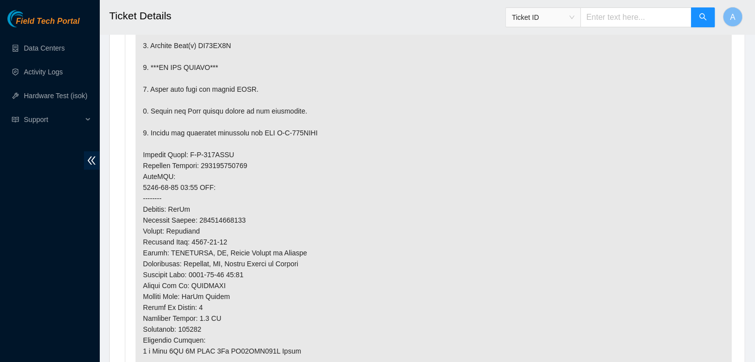
click at [215, 42] on p at bounding box center [434, 177] width 596 height 506
copy p "ZC17CY9W"
click at [215, 42] on p at bounding box center [434, 177] width 596 height 506
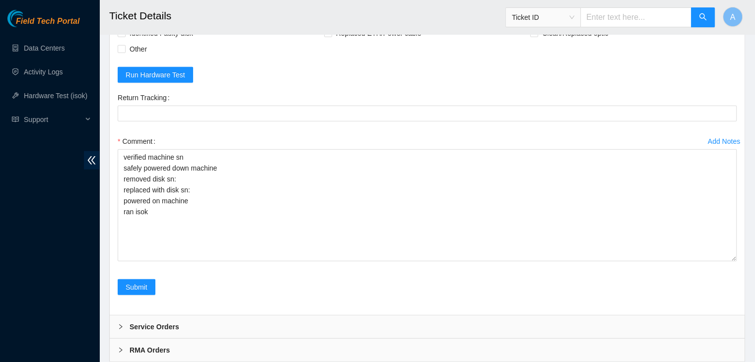
scroll to position [2415, 0]
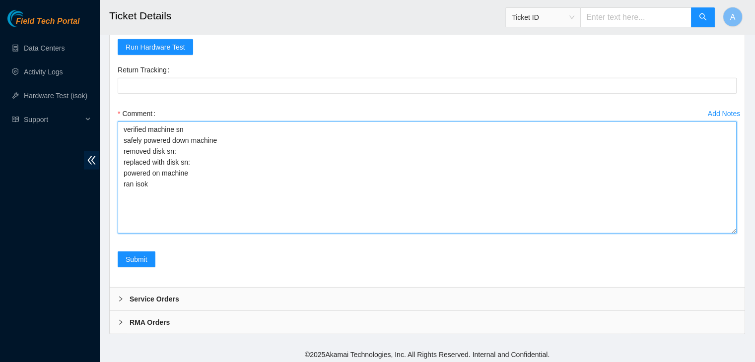
click at [316, 158] on textarea "verified machine sn safely powered down machine removed disk sn: replaced with …" at bounding box center [427, 178] width 619 height 112
paste textarea "ZC17CY9W"
paste textarea "78R2K9ZDFJKA"
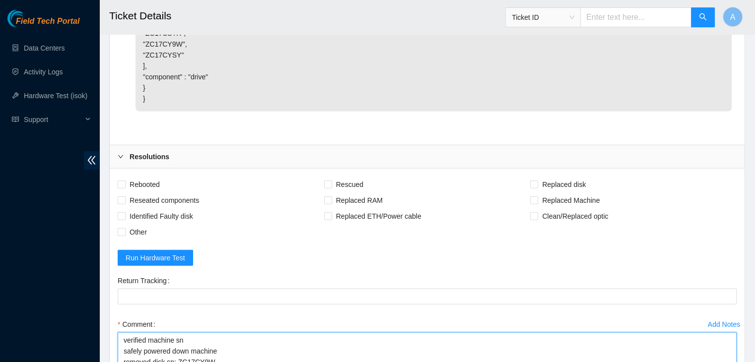
scroll to position [2204, 0]
type textarea "verified machine sn safely powered down machine removed disk sn: ZC17CY9W repla…"
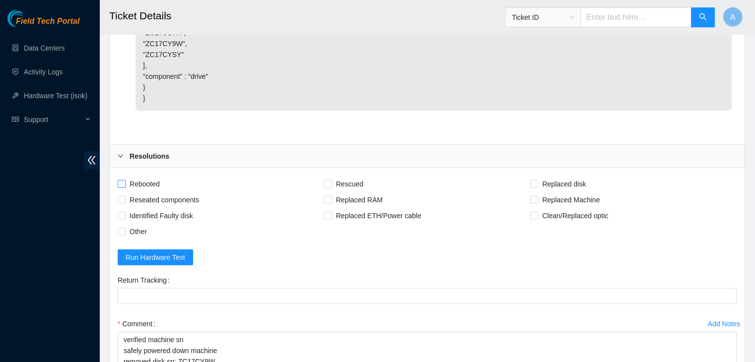
click at [147, 179] on span "Rebooted" at bounding box center [145, 184] width 38 height 16
click at [125, 180] on input "Rebooted" at bounding box center [121, 183] width 7 height 7
checkbox input "true"
click at [150, 199] on span "Reseated components" at bounding box center [164, 200] width 77 height 16
click at [125, 199] on input "Reseated components" at bounding box center [121, 199] width 7 height 7
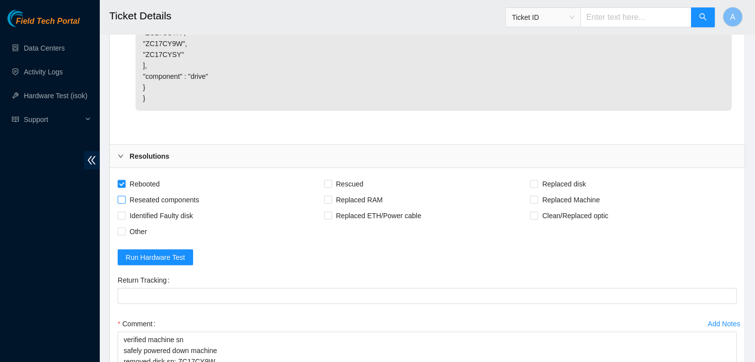
checkbox input "true"
click at [541, 187] on span "Replaced disk" at bounding box center [564, 184] width 52 height 16
click at [537, 187] on input "Replaced disk" at bounding box center [533, 183] width 7 height 7
checkbox input "true"
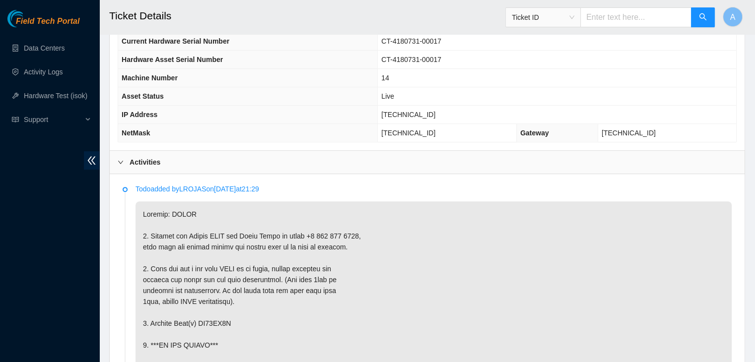
scroll to position [809, 0]
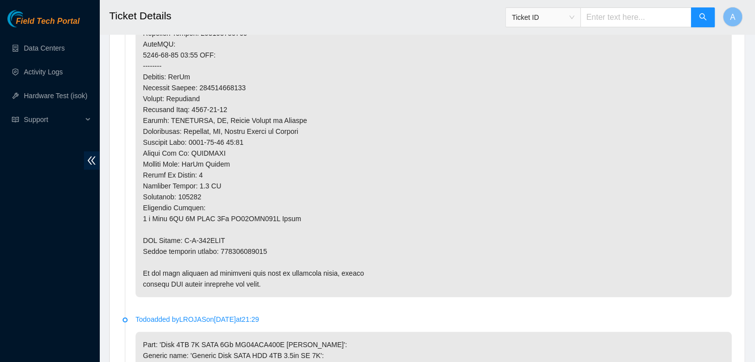
click at [258, 249] on p at bounding box center [434, 44] width 596 height 506
click at [310, 254] on p at bounding box center [434, 44] width 596 height 506
click at [256, 250] on p at bounding box center [434, 44] width 596 height 506
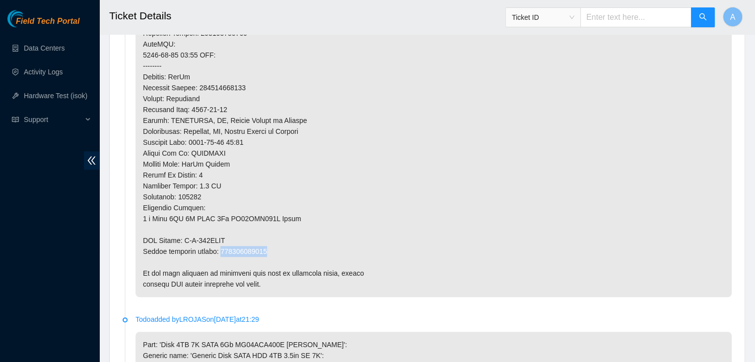
copy p "463470046829"
click at [327, 255] on p at bounding box center [434, 44] width 596 height 506
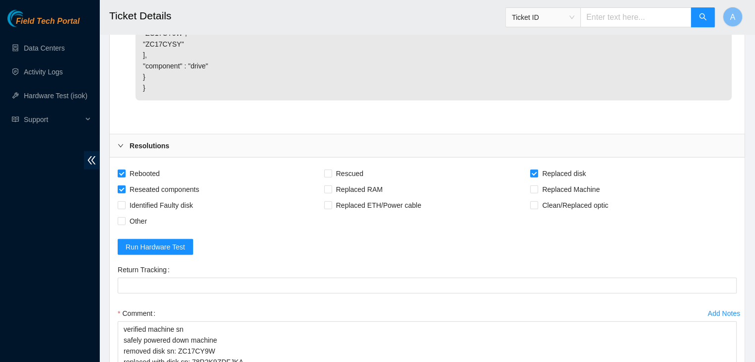
scroll to position [2216, 0]
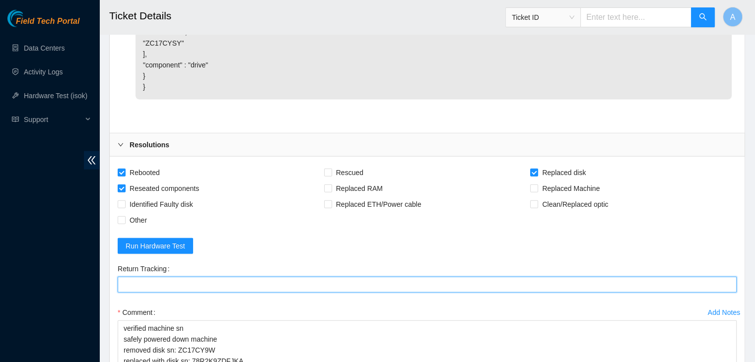
click at [280, 279] on Tracking "Return Tracking" at bounding box center [427, 285] width 619 height 16
paste Tracking "463470046829"
type Tracking "463470046829"
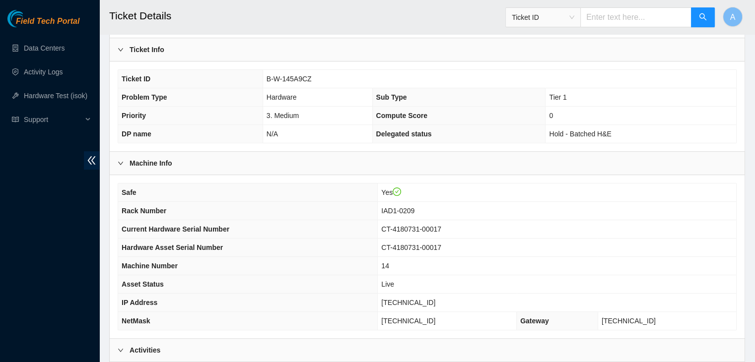
scroll to position [211, 0]
click at [400, 299] on span "23.218.105.165" at bounding box center [408, 303] width 54 height 8
copy span "23.218.105.165"
click at [400, 299] on span "23.218.105.165" at bounding box center [408, 303] width 54 height 8
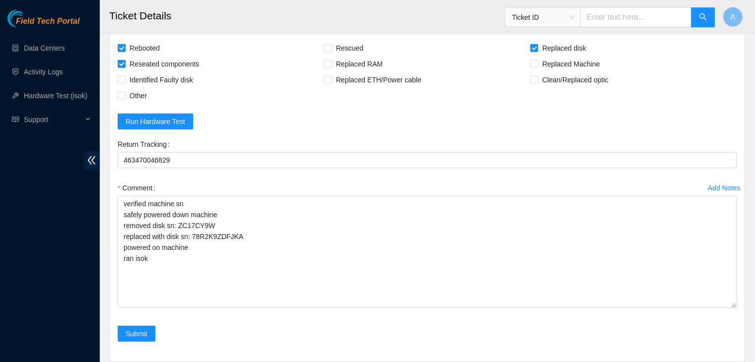
scroll to position [2415, 0]
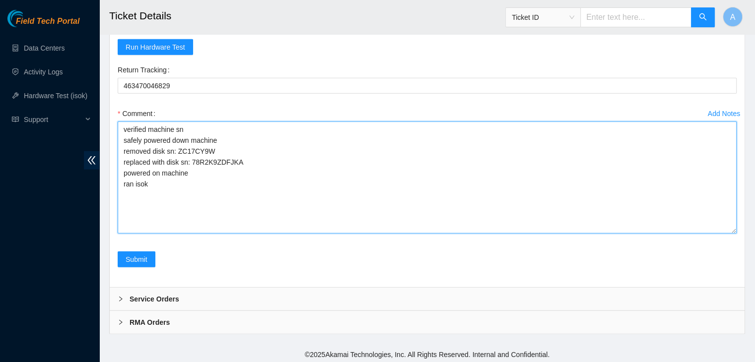
click at [328, 209] on textarea "verified machine sn safely powered down machine removed disk sn: ZC17CY9W repla…" at bounding box center [427, 178] width 619 height 112
paste textarea "340098 22-09-2025 10:05:07 23.218.105.165 COMPLETE Result Detail Message Ticket…"
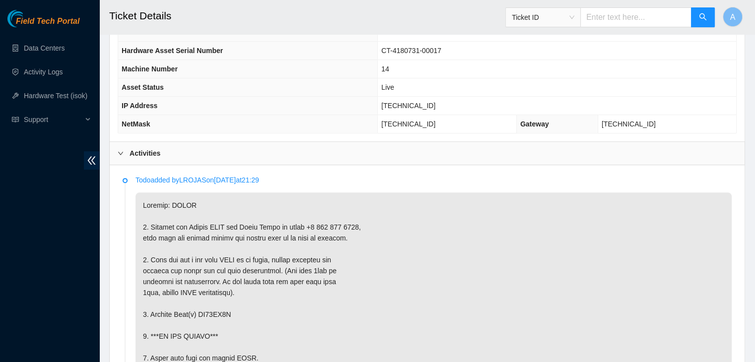
scroll to position [0, 0]
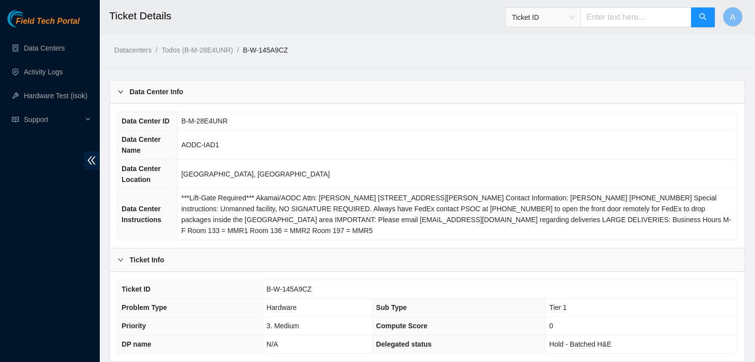
type textarea "verified machine sn safely powered down machine removed disk sn: ZC17CY9W repla…"
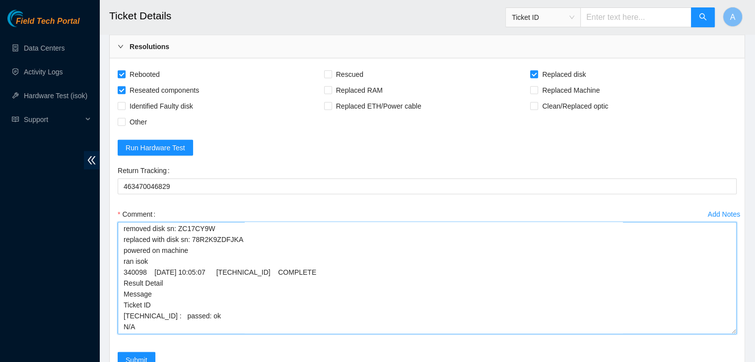
scroll to position [2315, 0]
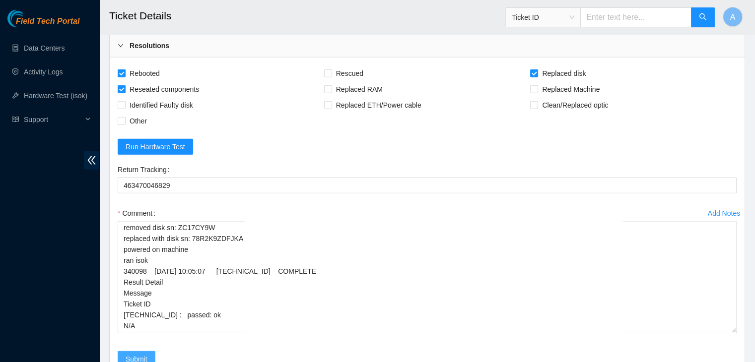
click at [144, 356] on span "Submit" at bounding box center [137, 359] width 22 height 11
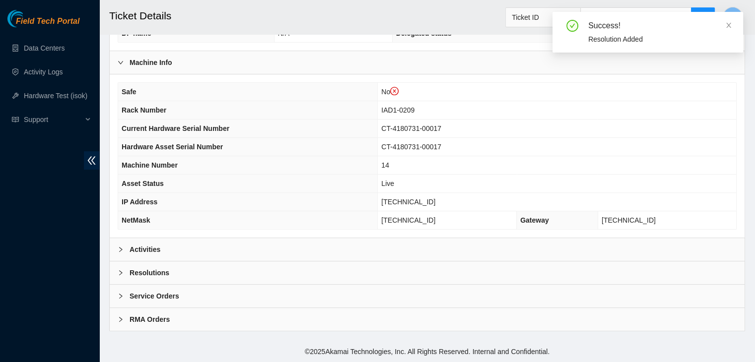
scroll to position [327, 0]
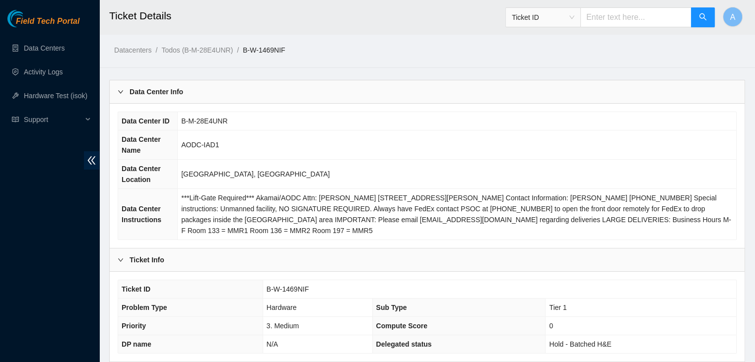
scroll to position [308, 0]
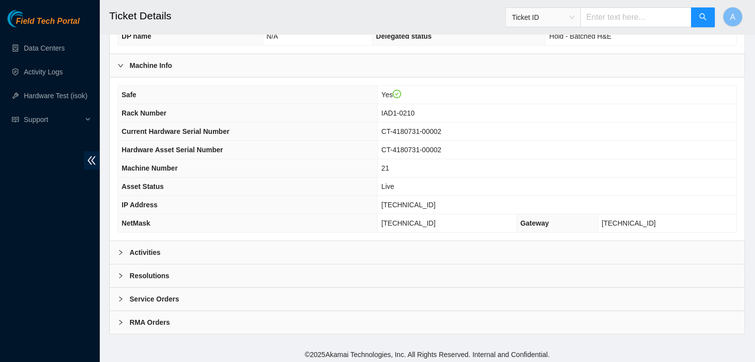
click at [277, 241] on div "Activities" at bounding box center [427, 252] width 635 height 23
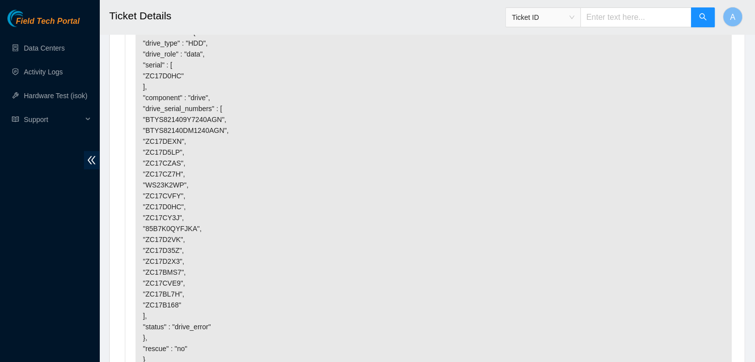
scroll to position [2145, 0]
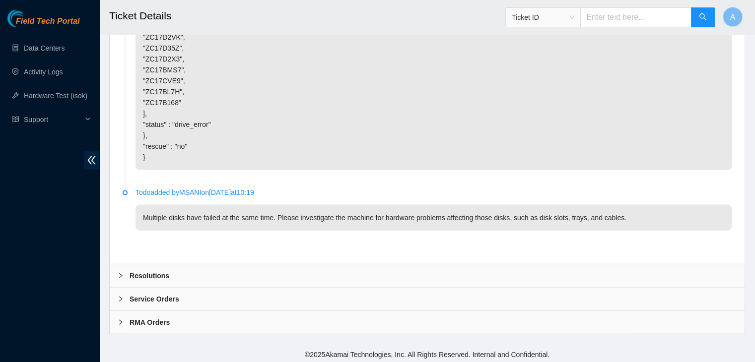
click at [316, 272] on div "Resolutions" at bounding box center [427, 276] width 635 height 23
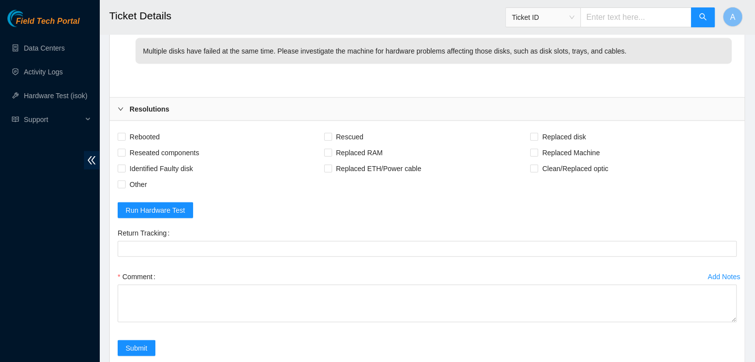
scroll to position [2313, 0]
drag, startPoint x: 733, startPoint y: 315, endPoint x: 726, endPoint y: 385, distance: 70.8
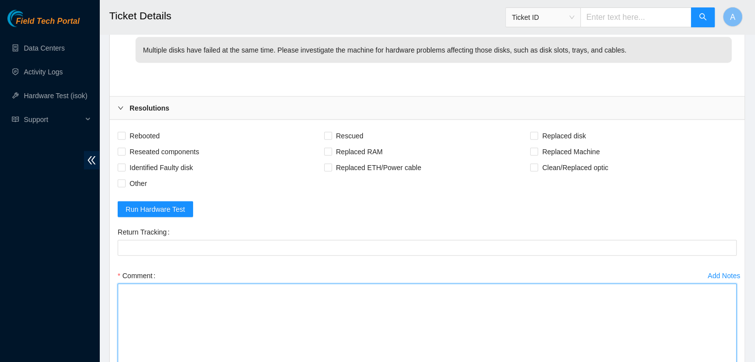
click at [651, 338] on textarea "Comment" at bounding box center [427, 338] width 619 height 108
paste textarea "verified machine sn safely powered down machine removed disk sn: replaced with …"
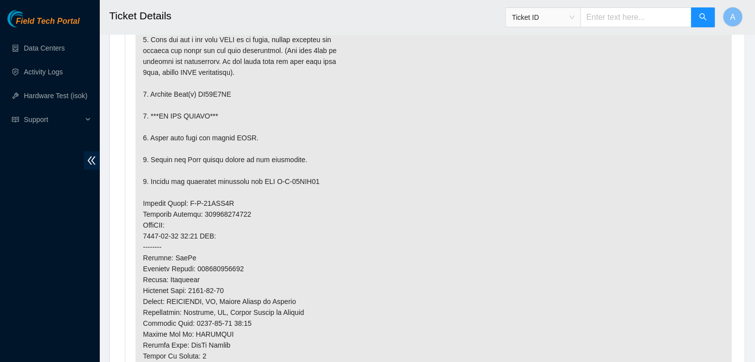
scroll to position [629, 0]
click at [215, 91] on p at bounding box center [434, 225] width 596 height 506
copy p "ZC17D0HC"
click at [215, 91] on p at bounding box center [434, 225] width 596 height 506
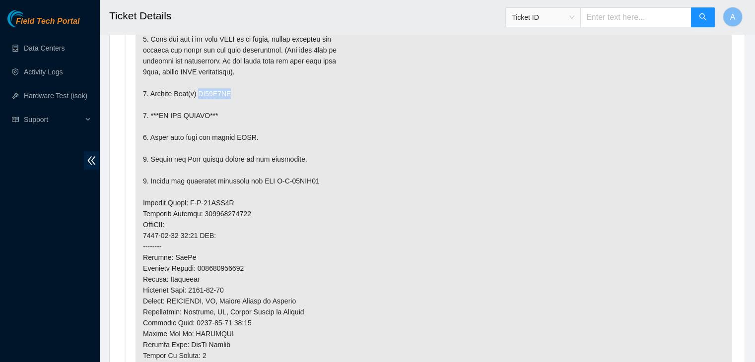
click at [215, 91] on p at bounding box center [434, 225] width 596 height 506
click at [393, 138] on p at bounding box center [434, 225] width 596 height 506
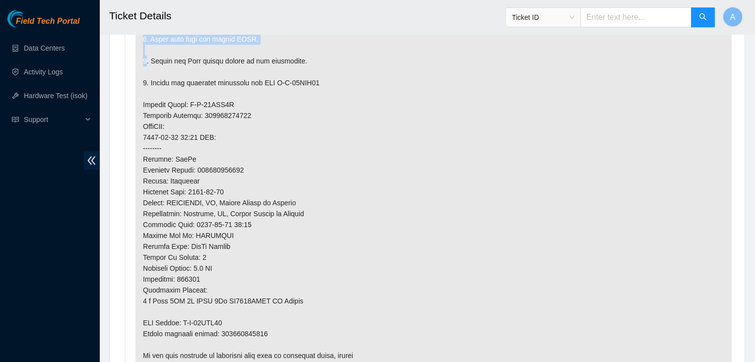
drag, startPoint x: 393, startPoint y: 138, endPoint x: 507, endPoint y: -25, distance: 198.5
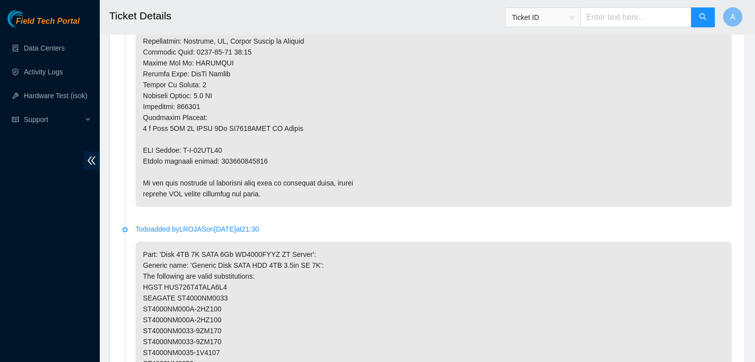
scroll to position [910, 0]
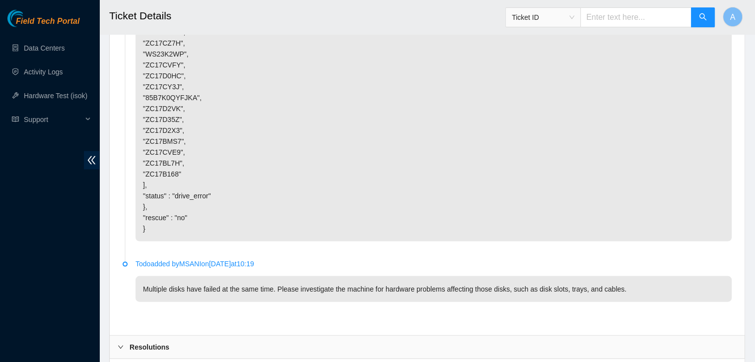
scroll to position [2471, 0]
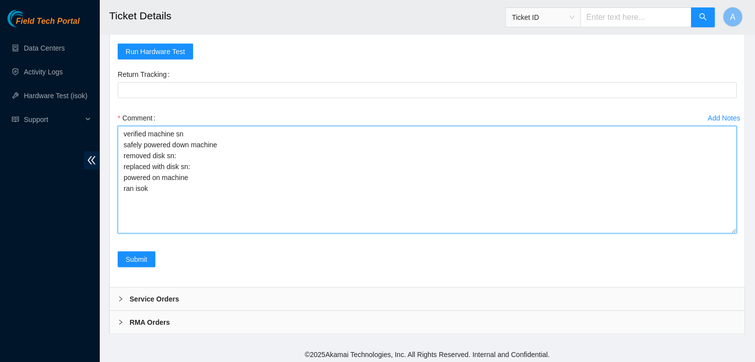
click at [393, 151] on textarea "verified machine sn safely powered down machine removed disk sn: replaced with …" at bounding box center [427, 180] width 619 height 108
paste textarea "ZC17D0HC"
paste textarea "WCC132DCFL3P"
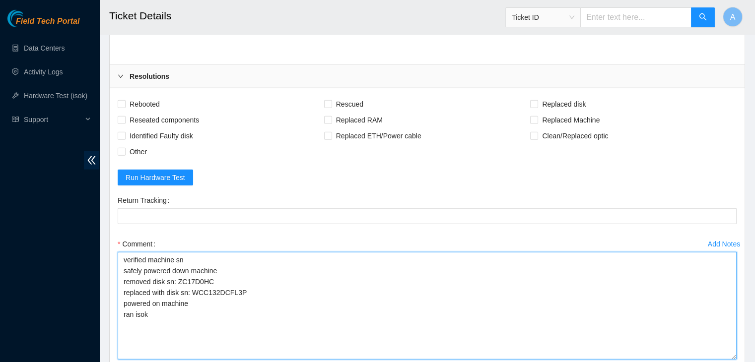
scroll to position [2342, 0]
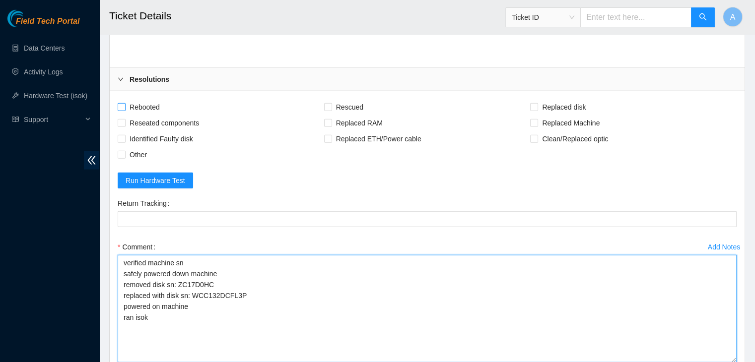
type textarea "verified machine sn safely powered down machine removed disk sn: ZC17D0HC repla…"
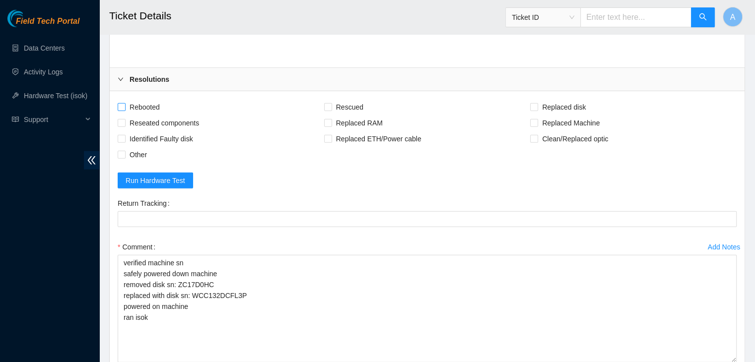
click at [162, 103] on span "Rebooted" at bounding box center [145, 107] width 38 height 16
click at [125, 103] on input "Rebooted" at bounding box center [121, 106] width 7 height 7
checkbox input "true"
click at [175, 126] on span "Reseated components" at bounding box center [164, 123] width 77 height 16
click at [125, 126] on input "Reseated components" at bounding box center [121, 122] width 7 height 7
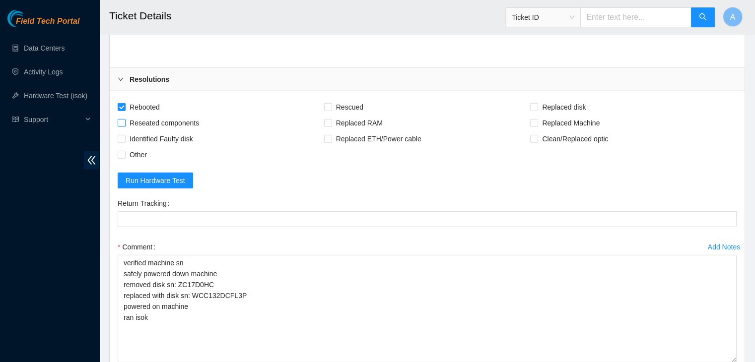
checkbox input "true"
click at [543, 104] on span "Replaced disk" at bounding box center [564, 107] width 52 height 16
click at [537, 104] on input "Replaced disk" at bounding box center [533, 106] width 7 height 7
checkbox input "true"
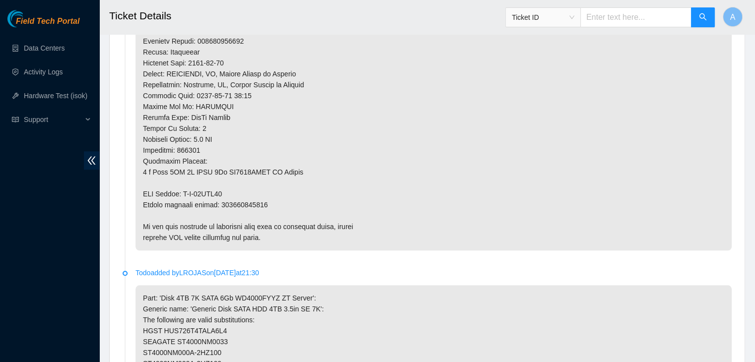
scroll to position [904, 0]
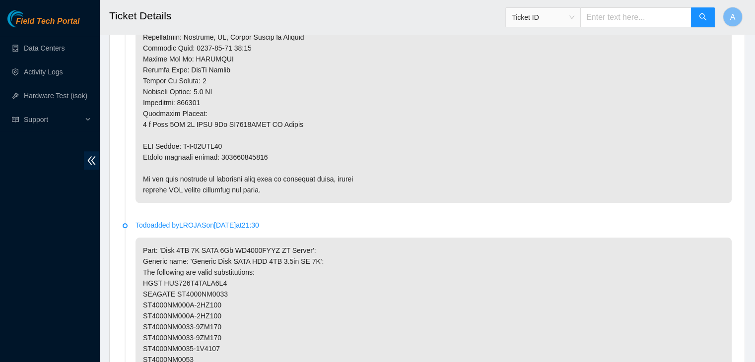
copy p "463470048063"
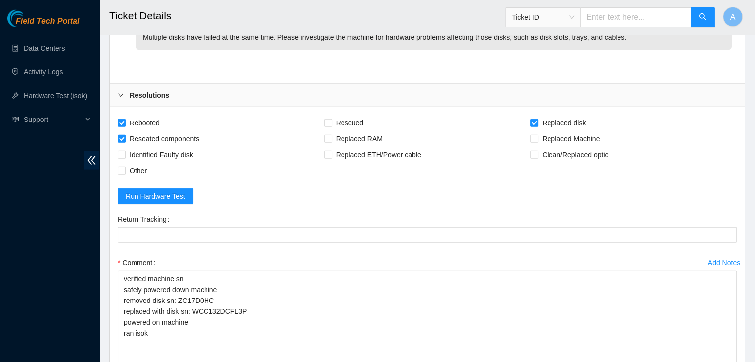
scroll to position [2327, 0]
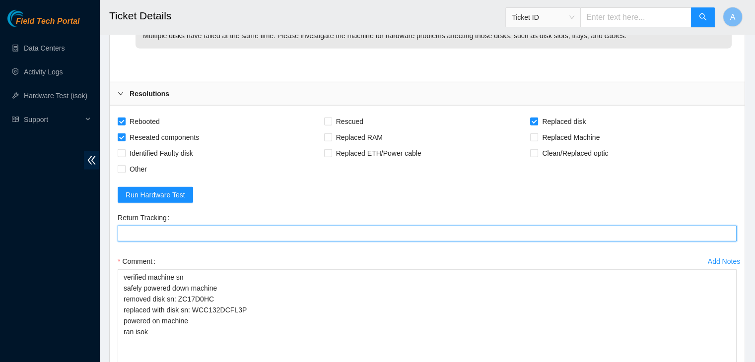
click at [242, 232] on Tracking "Return Tracking" at bounding box center [427, 234] width 619 height 16
paste Tracking "463470048063"
type Tracking "463470048063"
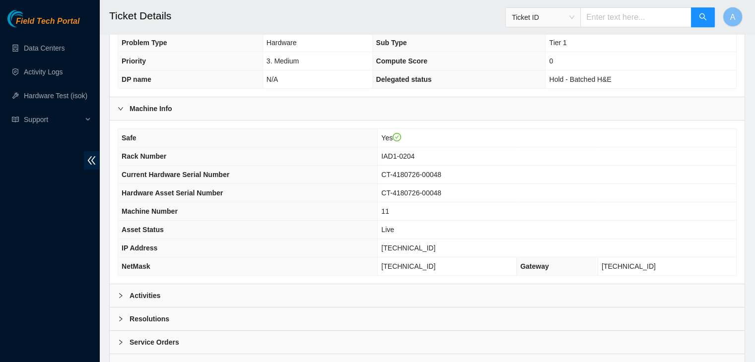
scroll to position [308, 0]
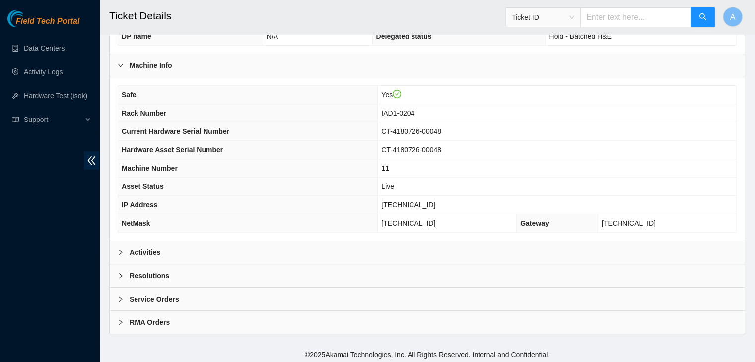
click at [570, 251] on div "Activities" at bounding box center [427, 252] width 635 height 23
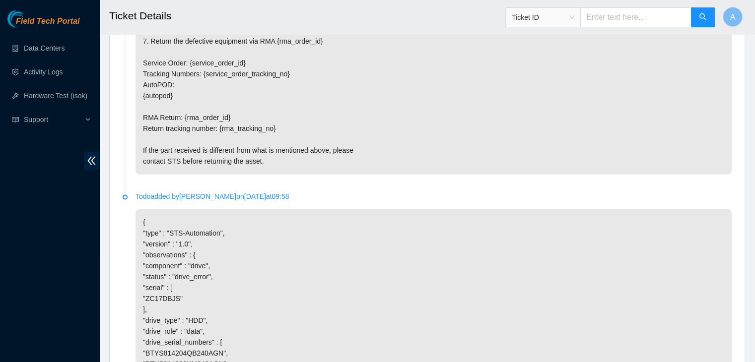
scroll to position [2085, 0]
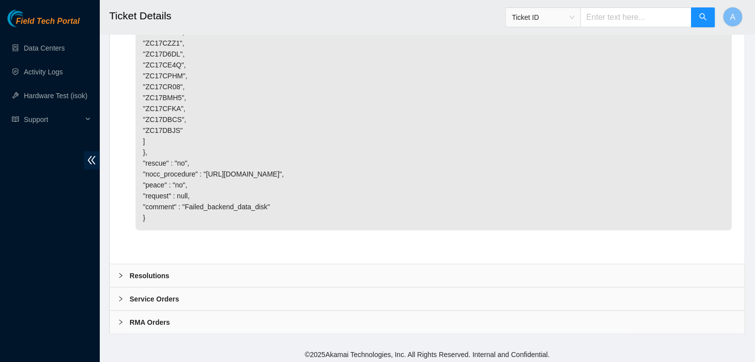
click at [568, 273] on div "Resolutions" at bounding box center [427, 276] width 635 height 23
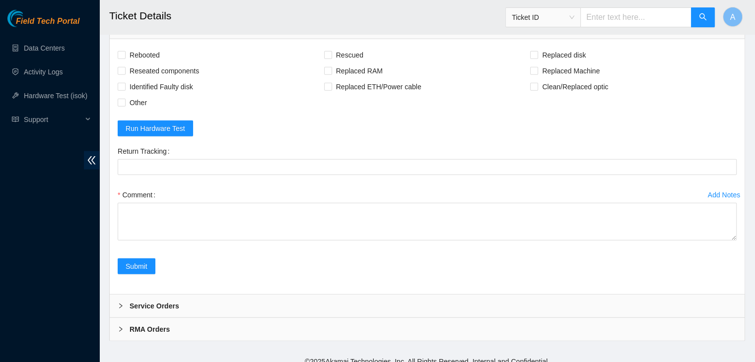
scroll to position [2340, 0]
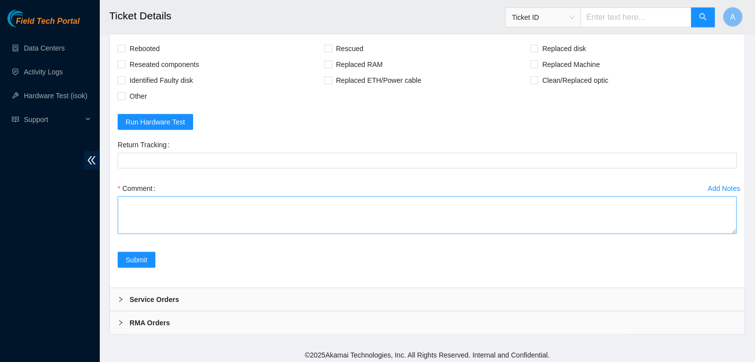
drag, startPoint x: 731, startPoint y: 228, endPoint x: 708, endPoint y: 310, distance: 85.7
click at [708, 234] on textarea "Comment" at bounding box center [427, 216] width 619 height 38
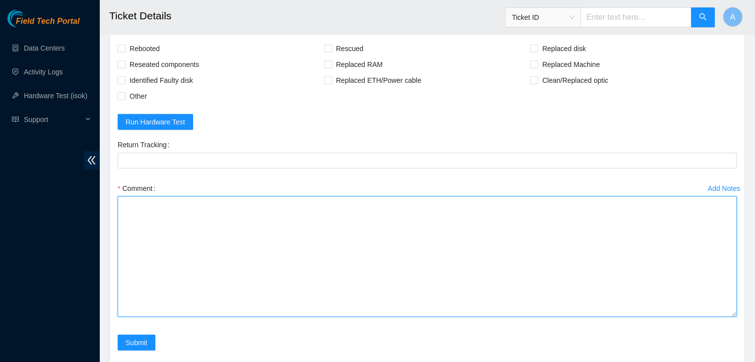
click at [638, 277] on textarea "Comment" at bounding box center [427, 257] width 619 height 121
paste textarea "verified machine sn safely powered down machine removed disk sn: replaced with …"
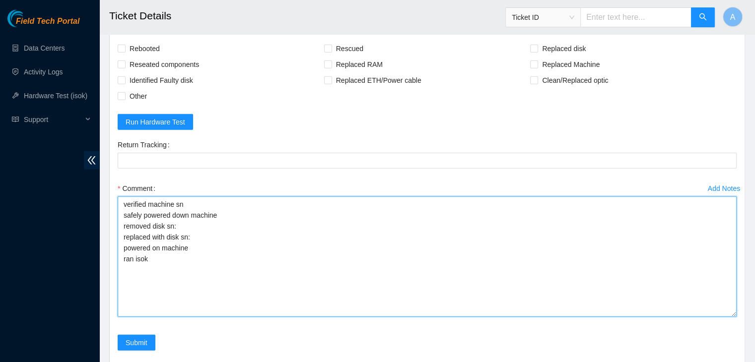
type textarea "verified machine sn safely powered down machine removed disk sn: replaced with …"
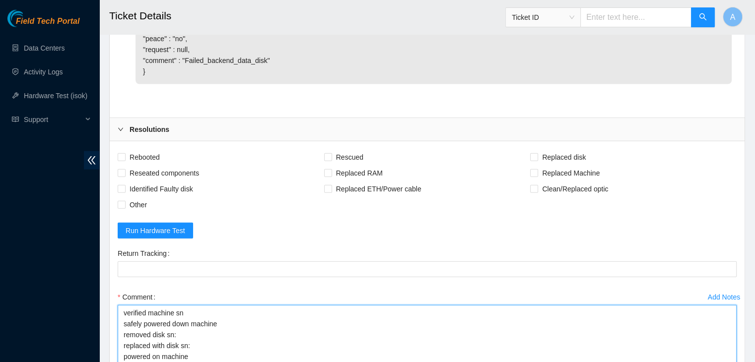
scroll to position [2233, 0]
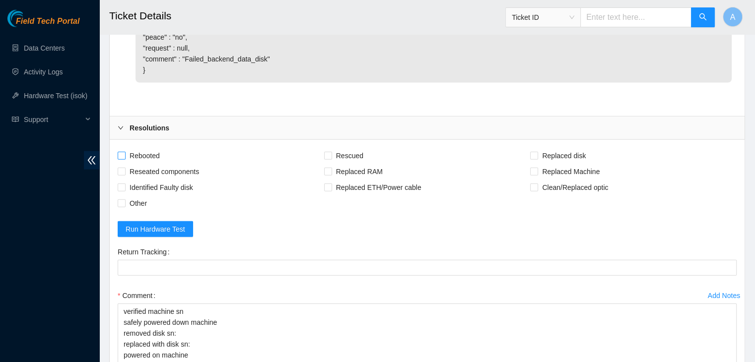
click at [163, 148] on span "Rebooted" at bounding box center [145, 156] width 38 height 16
click at [125, 152] on input "Rebooted" at bounding box center [121, 155] width 7 height 7
checkbox input "true"
click at [173, 165] on span "Reseated components" at bounding box center [164, 172] width 77 height 16
click at [125, 168] on input "Reseated components" at bounding box center [121, 171] width 7 height 7
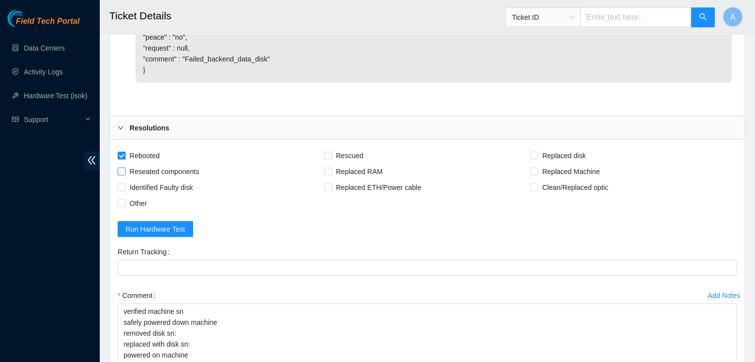
checkbox input "true"
click at [545, 156] on span "Replaced disk" at bounding box center [564, 156] width 52 height 16
click at [537, 156] on input "Replaced disk" at bounding box center [533, 155] width 7 height 7
checkbox input "true"
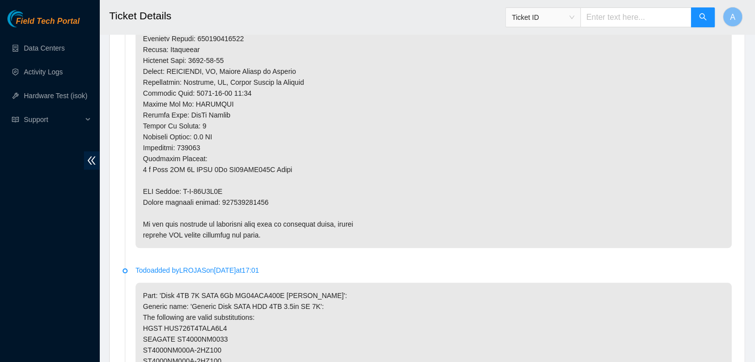
scroll to position [862, 0]
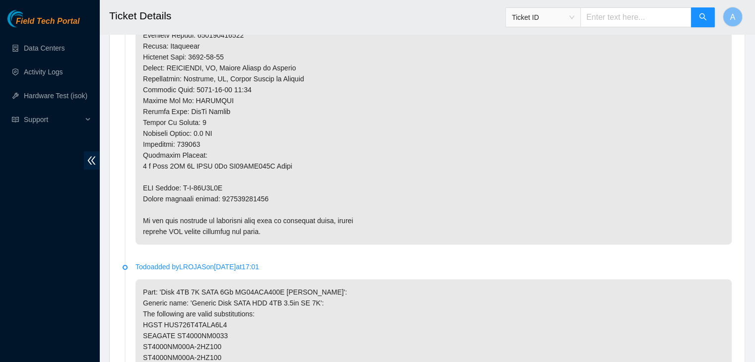
copy p "473665212797"
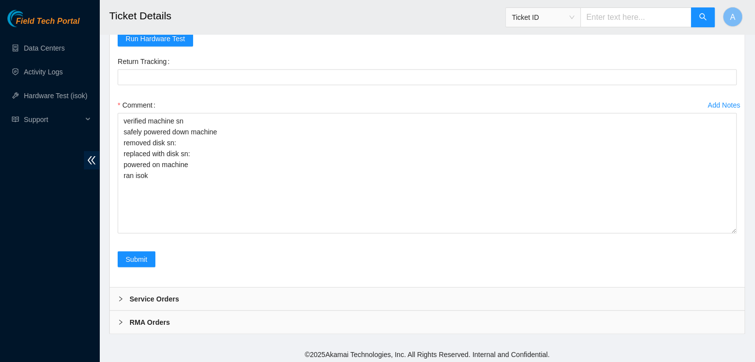
scroll to position [2333, 0]
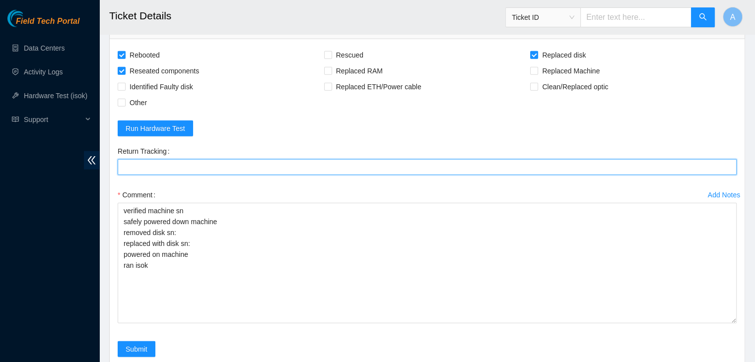
click at [354, 161] on Tracking "Return Tracking" at bounding box center [427, 167] width 619 height 16
paste Tracking "473665212797"
type Tracking "473665212797"
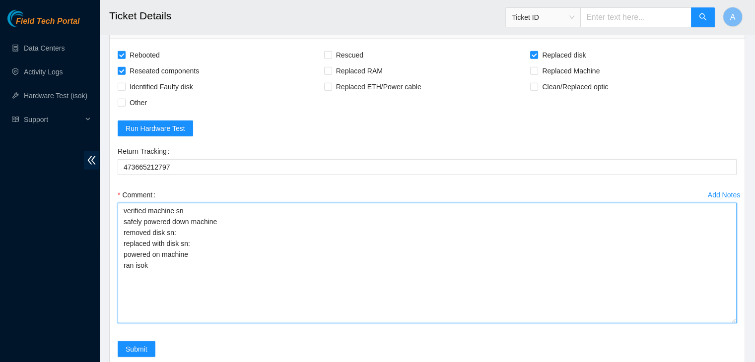
click at [310, 250] on textarea "verified machine sn safely powered down machine removed disk sn: replaced with …" at bounding box center [427, 263] width 619 height 121
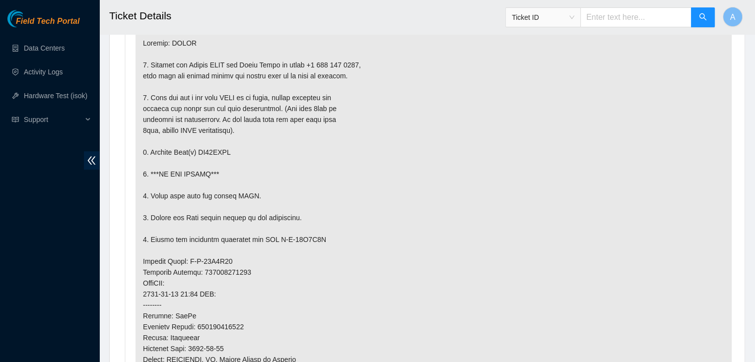
scroll to position [566, 0]
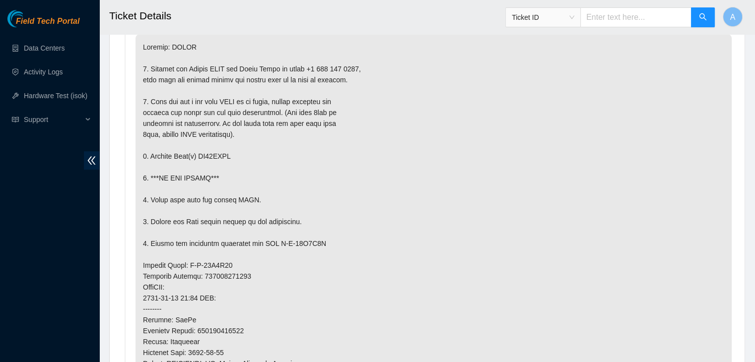
click at [222, 151] on p at bounding box center [434, 287] width 596 height 506
copy p "ZC17DBJS"
click at [275, 173] on p at bounding box center [434, 287] width 596 height 506
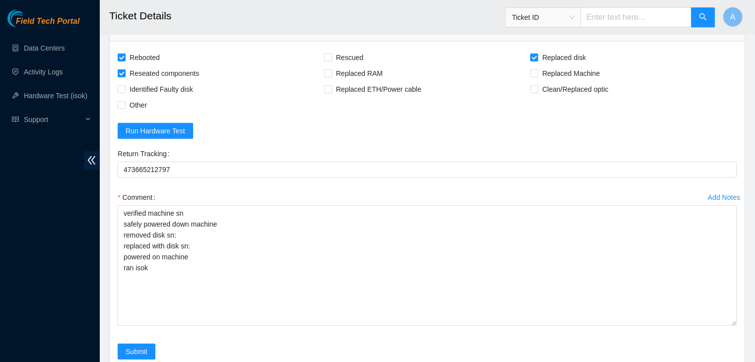
scroll to position [2423, 0]
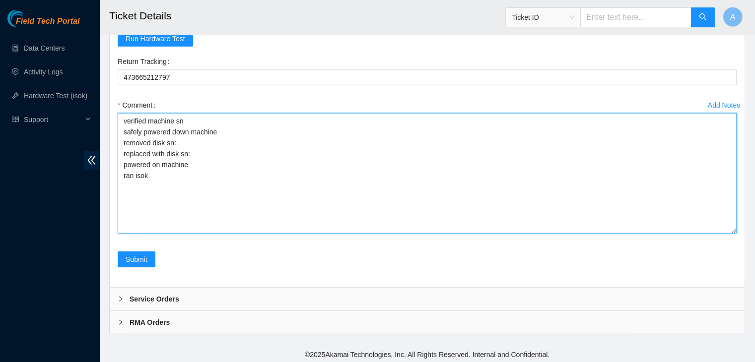
click at [293, 148] on textarea "verified machine sn safely powered down machine removed disk sn: replaced with …" at bounding box center [427, 173] width 619 height 121
paste textarea "ZC17DBJS"
click at [246, 184] on textarea "verified machine sn safely powered down machine removed disk sn: ZC17DBJS repla…" at bounding box center [427, 173] width 619 height 121
paste textarea "Z5BBK0FLFJKA"
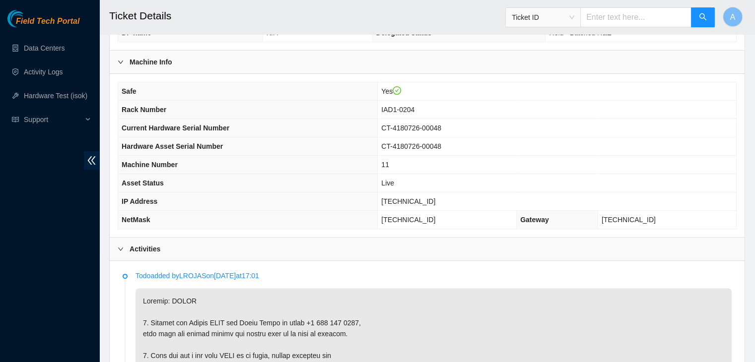
scroll to position [317, 0]
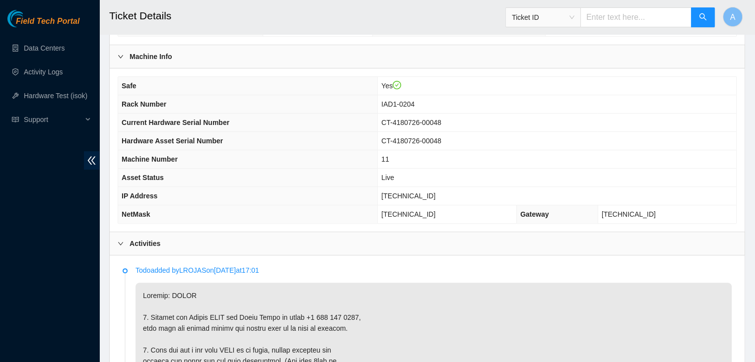
click at [415, 195] on span "23.218.104.162" at bounding box center [408, 196] width 54 height 8
copy span "23.218.104.162"
click at [415, 195] on span "23.218.104.162" at bounding box center [408, 196] width 54 height 8
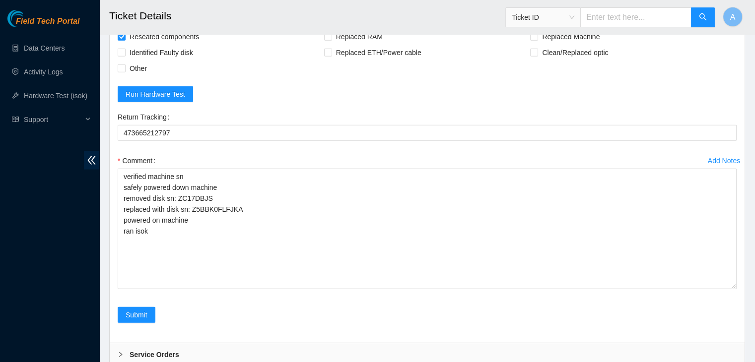
scroll to position [2373, 0]
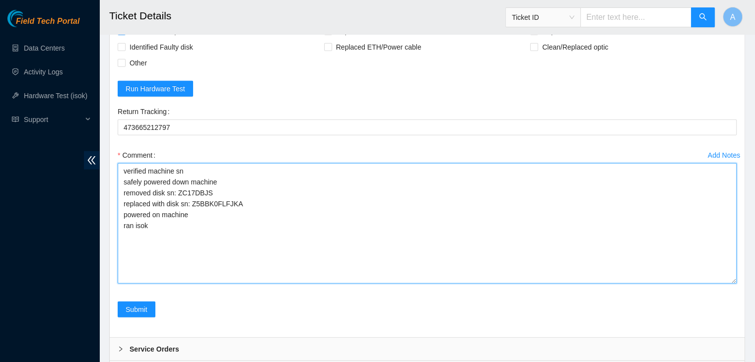
click at [338, 256] on textarea "verified machine sn safely powered down machine removed disk sn: ZC17DBJS repla…" at bounding box center [427, 223] width 619 height 121
paste textarea "340101 22-09-2025 10:05:59 23.218.104.162 COMPLETE Result Detail Message Ticket…"
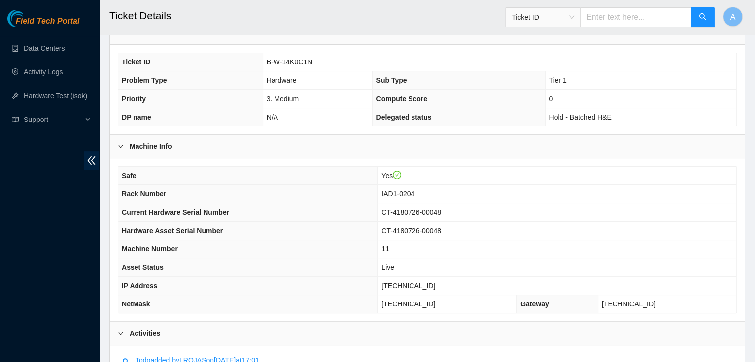
scroll to position [228, 0]
type textarea "verified machine sn safely powered down machine removed disk sn: ZC17DBJS repla…"
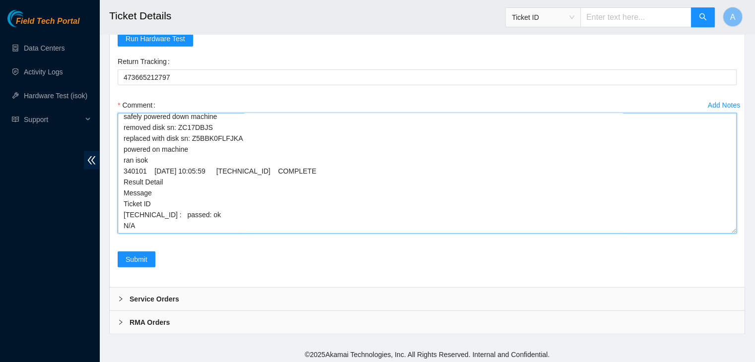
scroll to position [26, 0]
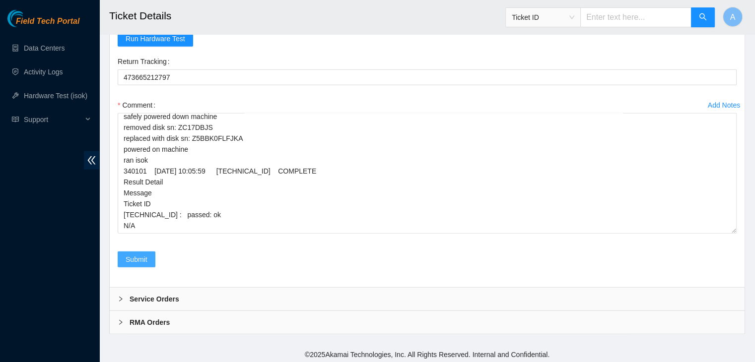
click at [141, 254] on span "Submit" at bounding box center [137, 259] width 22 height 11
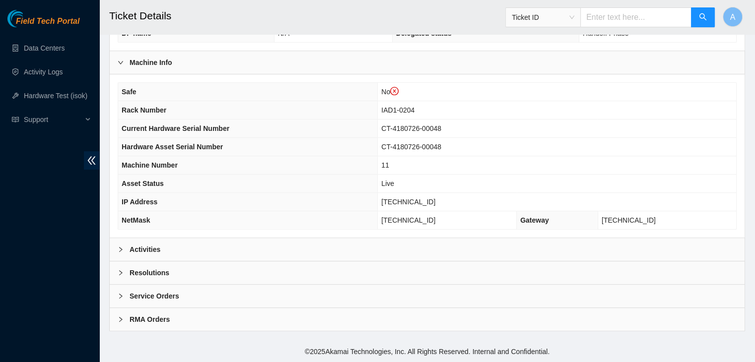
scroll to position [327, 0]
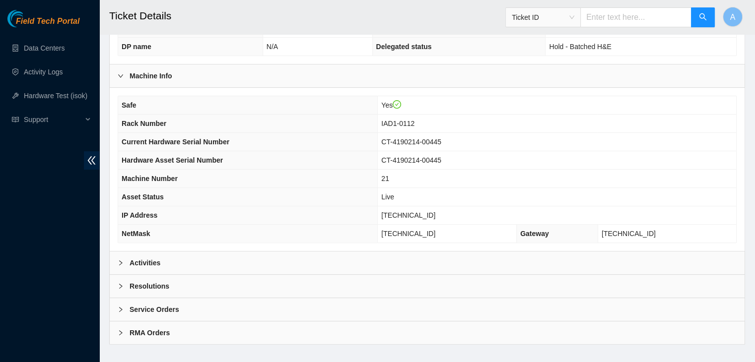
scroll to position [308, 0]
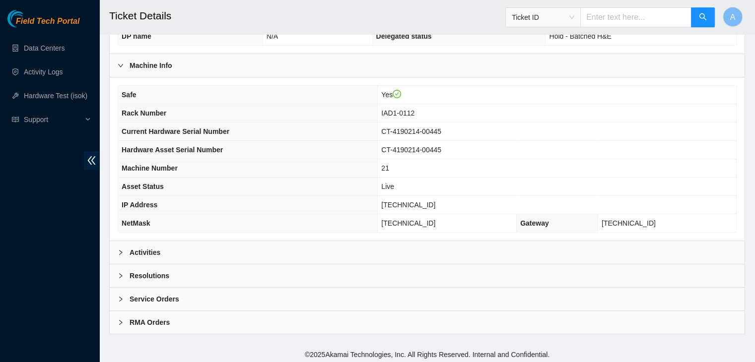
click at [542, 265] on div "Resolutions" at bounding box center [427, 276] width 635 height 23
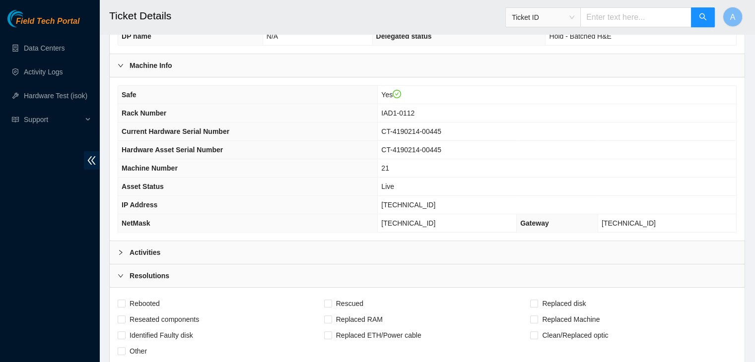
scroll to position [564, 0]
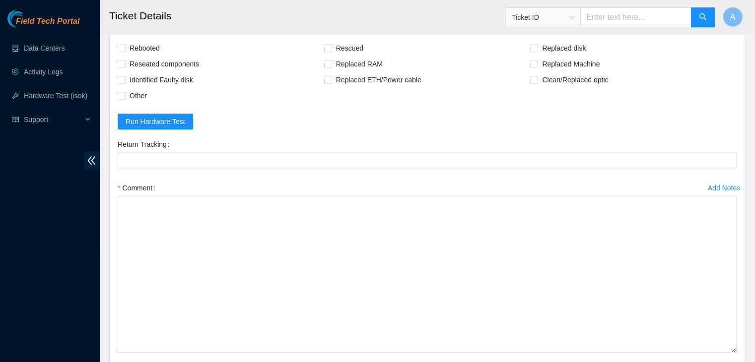
drag, startPoint x: 735, startPoint y: 229, endPoint x: 701, endPoint y: 385, distance: 160.0
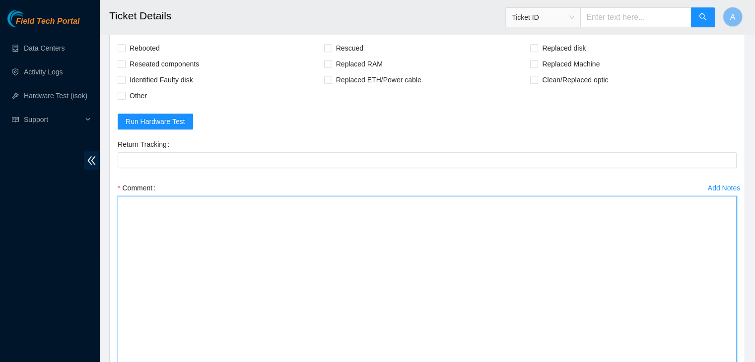
click at [633, 320] on textarea "Comment" at bounding box center [427, 293] width 619 height 194
paste textarea "verified machine sn safely powered down machine removed disk sn: replaced with …"
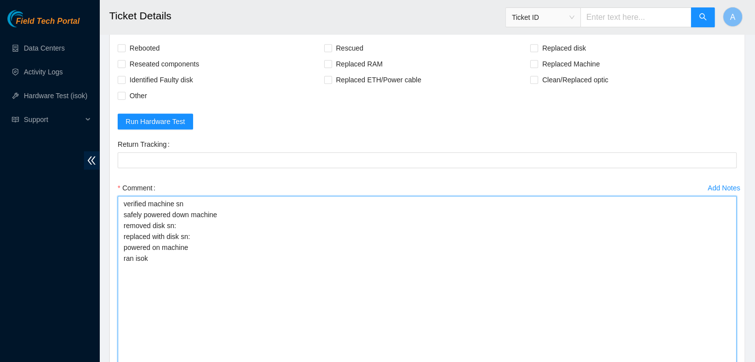
type textarea "verified machine sn safely powered down machine removed disk sn: replaced with …"
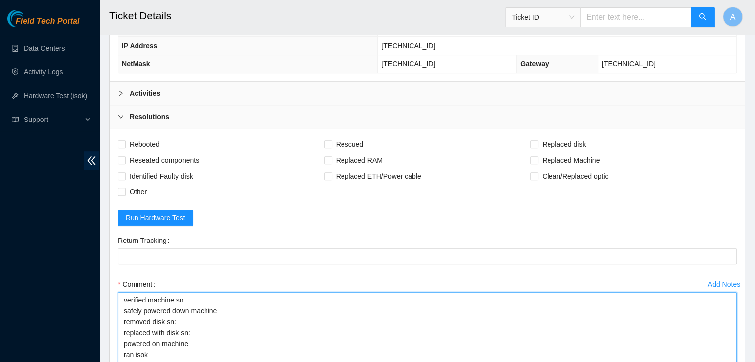
scroll to position [478, 0]
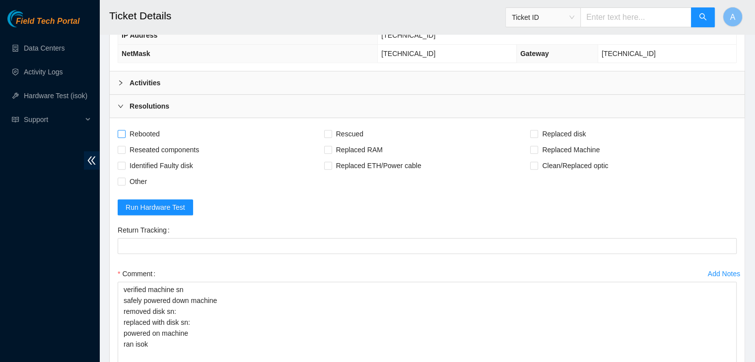
click at [142, 128] on span "Rebooted" at bounding box center [145, 134] width 38 height 16
click at [125, 130] on input "Rebooted" at bounding box center [121, 133] width 7 height 7
checkbox input "true"
click at [153, 142] on span "Reseated components" at bounding box center [164, 150] width 77 height 16
click at [125, 146] on input "Reseated components" at bounding box center [121, 149] width 7 height 7
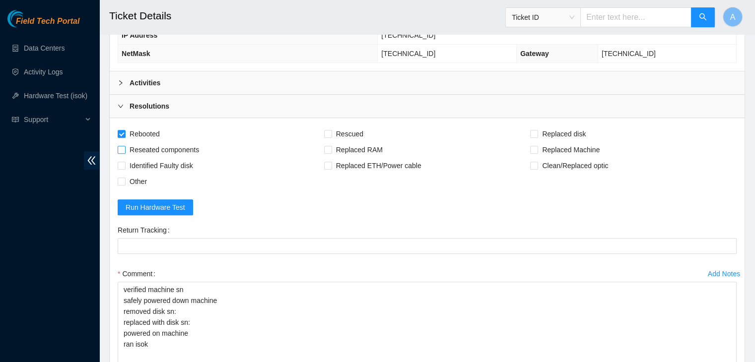
checkbox input "true"
click at [563, 133] on span "Replaced disk" at bounding box center [564, 134] width 52 height 16
click at [537, 133] on input "Replaced disk" at bounding box center [533, 133] width 7 height 7
checkbox input "true"
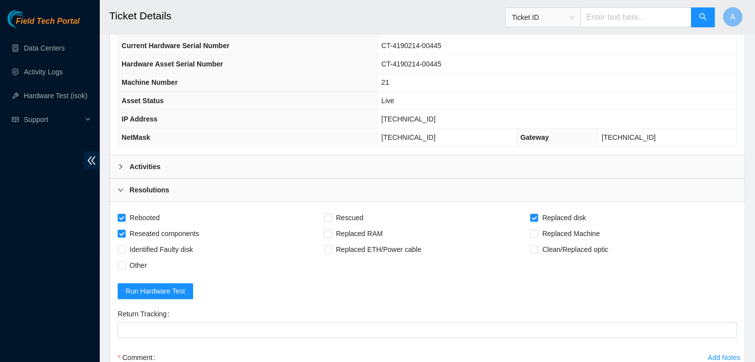
scroll to position [395, 0]
click at [380, 167] on div "Activities" at bounding box center [427, 166] width 635 height 23
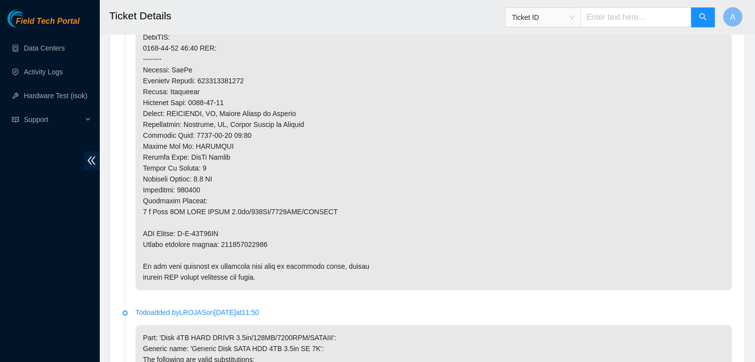
scroll to position [817, 0]
click at [238, 241] on p at bounding box center [434, 36] width 596 height 506
copy p "473665214355"
click at [284, 251] on p at bounding box center [434, 36] width 596 height 506
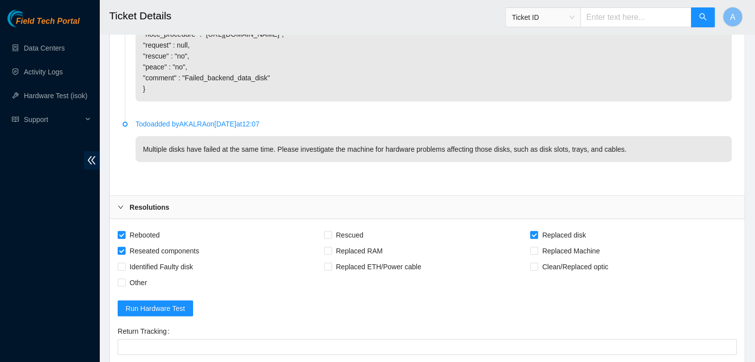
scroll to position [2395, 0]
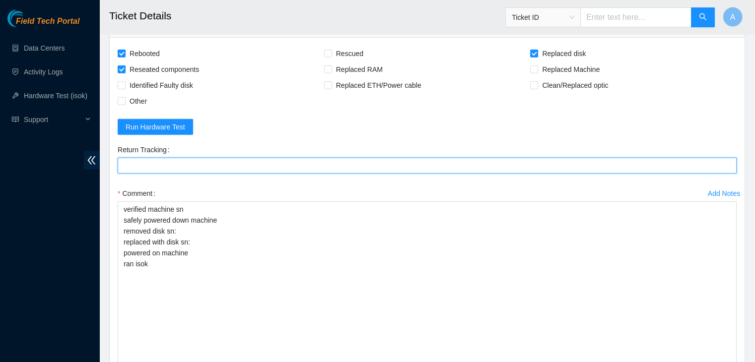
click at [327, 161] on Tracking "Return Tracking" at bounding box center [427, 166] width 619 height 16
paste Tracking "473665214355"
type Tracking "473665214355"
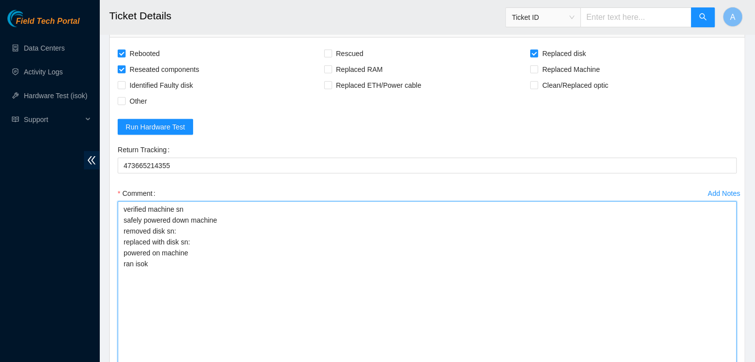
click at [252, 231] on textarea "verified machine sn safely powered down machine removed disk sn: replaced with …" at bounding box center [427, 299] width 619 height 194
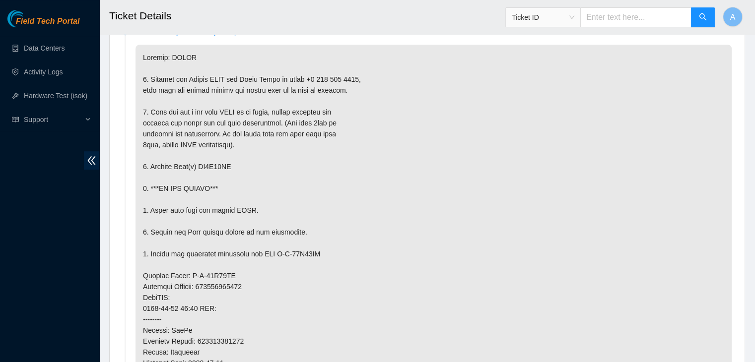
scroll to position [555, 0]
click at [216, 164] on p at bounding box center [434, 298] width 596 height 506
copy p "ZC1A86SD"
click at [303, 195] on p at bounding box center [434, 298] width 596 height 506
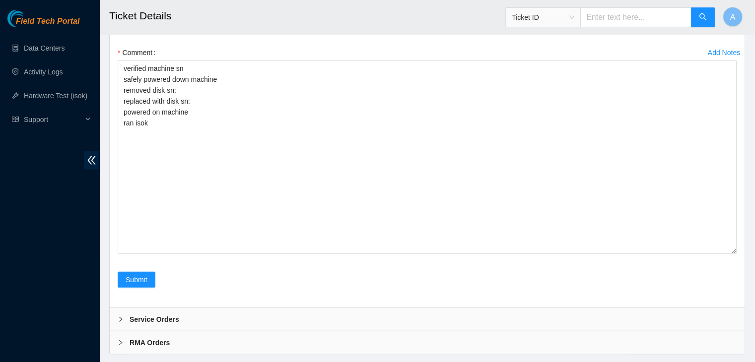
scroll to position [2461, 0]
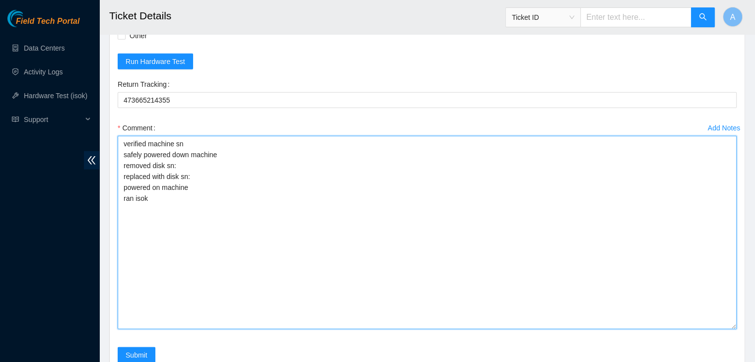
click at [303, 195] on textarea "verified machine sn safely powered down machine removed disk sn: replaced with …" at bounding box center [427, 233] width 619 height 194
paste textarea "ZC1A86SD"
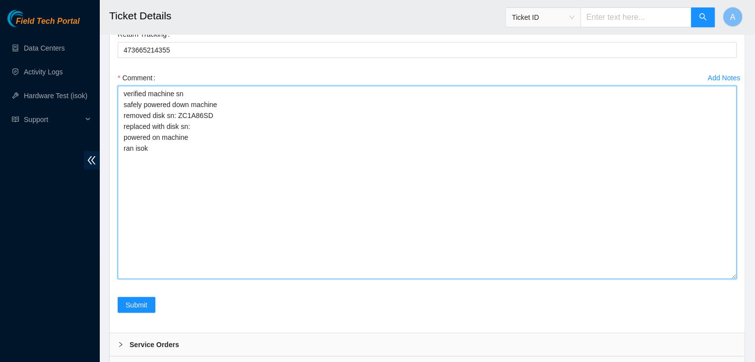
scroll to position [2511, 0]
click at [359, 177] on textarea "verified machine sn safely powered down machine removed disk sn: ZC1A86SD repla…" at bounding box center [427, 183] width 619 height 194
click at [395, 131] on textarea "verified machine sn safely powered down machine removed disk sn: ZC1A86SD repla…" at bounding box center [427, 183] width 619 height 194
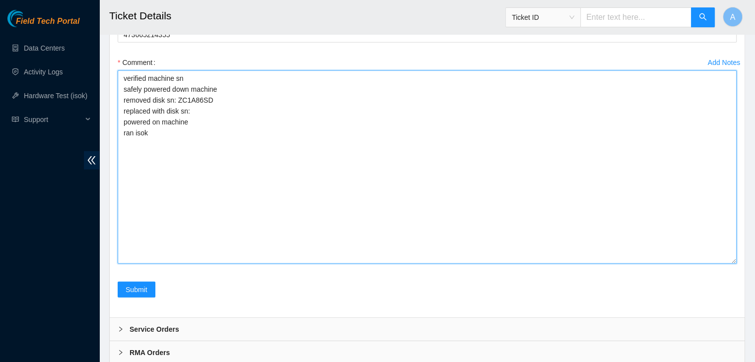
scroll to position [2526, 0]
click at [348, 194] on textarea "verified machine sn safely powered down machine removed disk sn: ZC1A86SD repla…" at bounding box center [427, 168] width 619 height 194
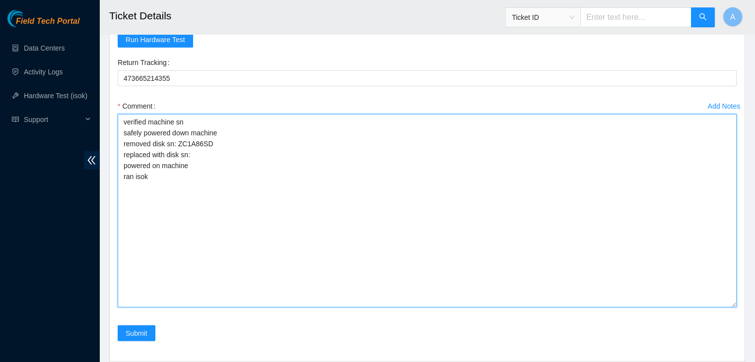
scroll to position [2556, 0]
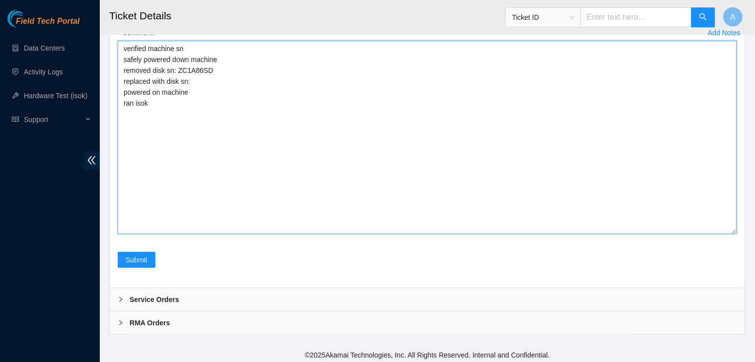
click at [320, 90] on textarea "verified machine sn safely powered down machine removed disk sn: ZC1A86SD repla…" at bounding box center [427, 138] width 619 height 194
paste textarea "Z1Z8QLQV"
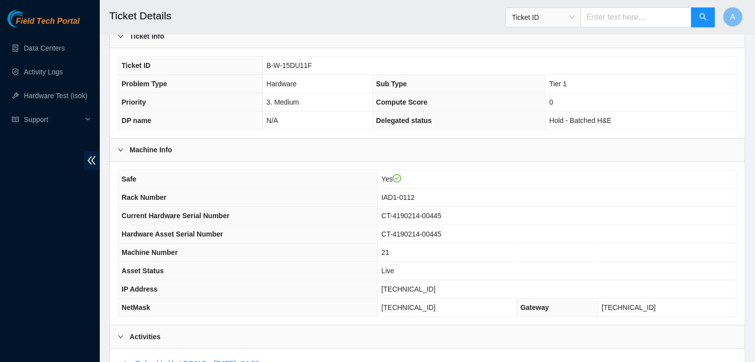
scroll to position [223, 0]
click at [426, 287] on span "[TECHNICAL_ID]" at bounding box center [408, 291] width 54 height 8
copy span "[TECHNICAL_ID]"
click at [372, 241] on th "Hardware Asset Serial Number" at bounding box center [248, 235] width 260 height 18
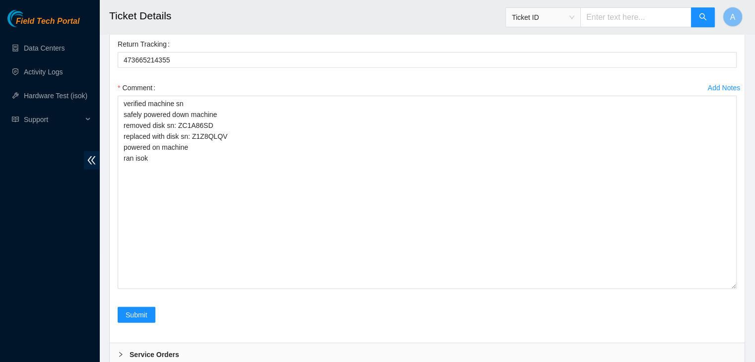
scroll to position [2501, 0]
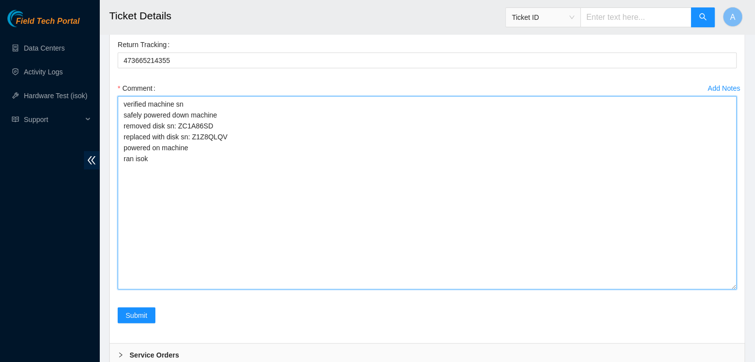
click at [366, 243] on textarea "verified machine sn safely powered down machine removed disk sn: ZC1A86SD repla…" at bounding box center [427, 193] width 619 height 194
paste textarea "340107 22-09-2025 10:07:54 104.84.228.66 COMPLETE Result Detail Message Ticket …"
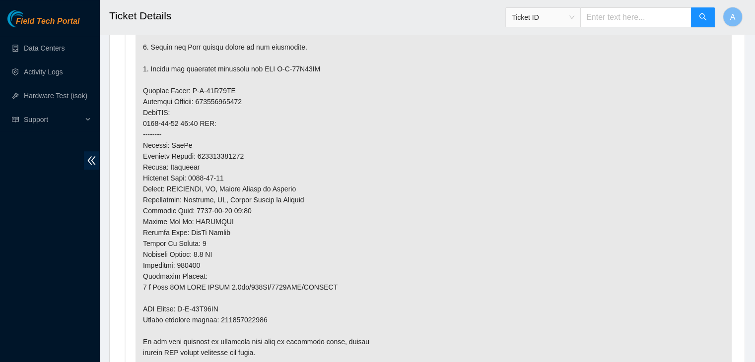
scroll to position [576, 0]
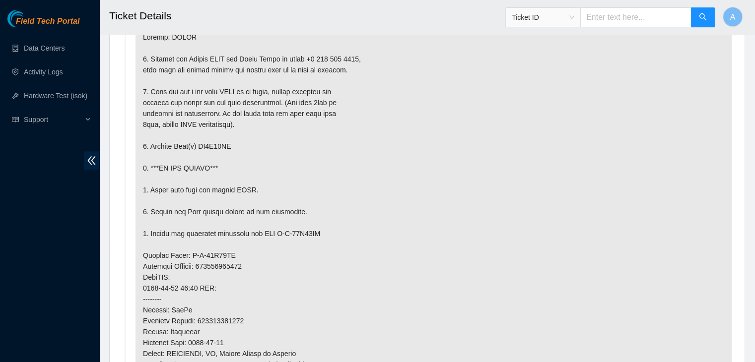
type textarea "verified machine sn safely powered down machine removed disk sn: ZC1A86SD repla…"
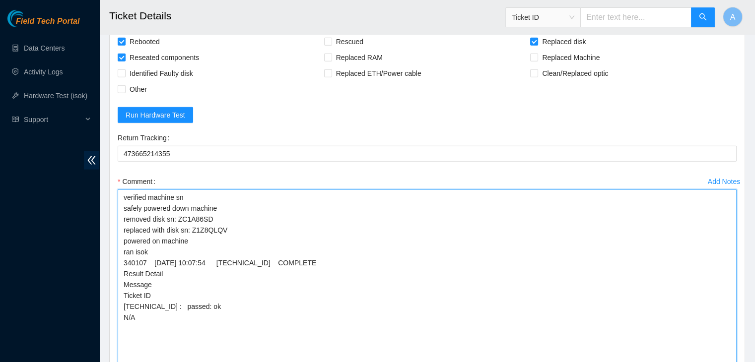
scroll to position [2556, 0]
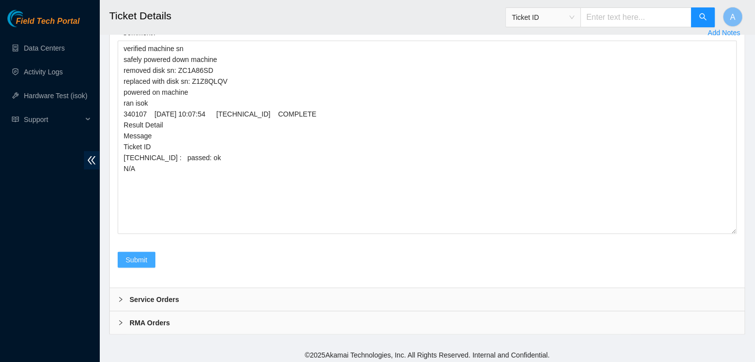
click at [144, 257] on span "Submit" at bounding box center [137, 260] width 22 height 11
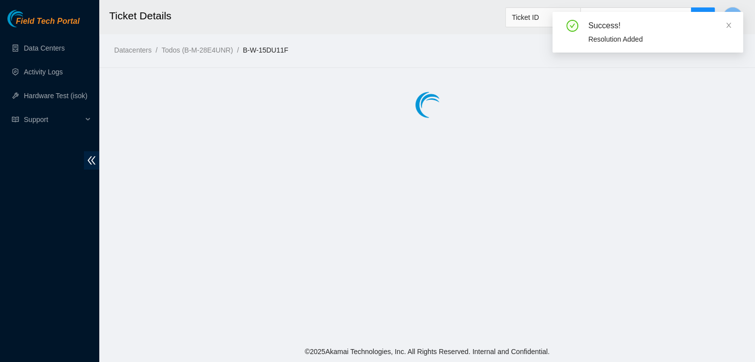
scroll to position [0, 0]
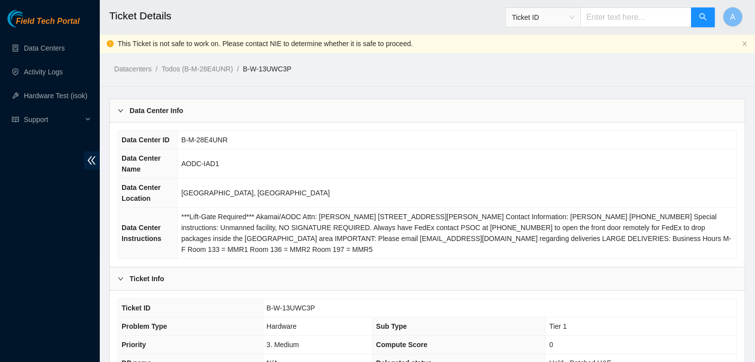
scroll to position [326, 0]
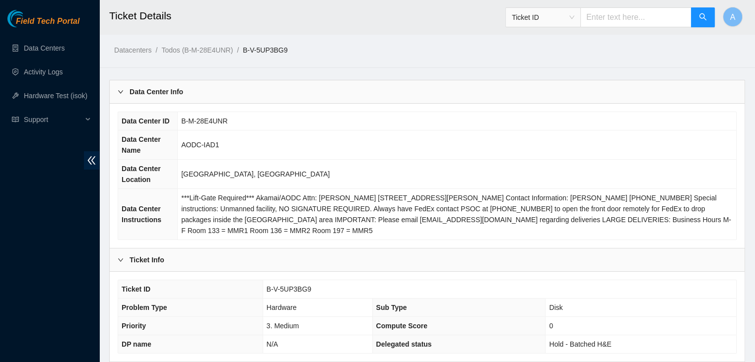
scroll to position [308, 0]
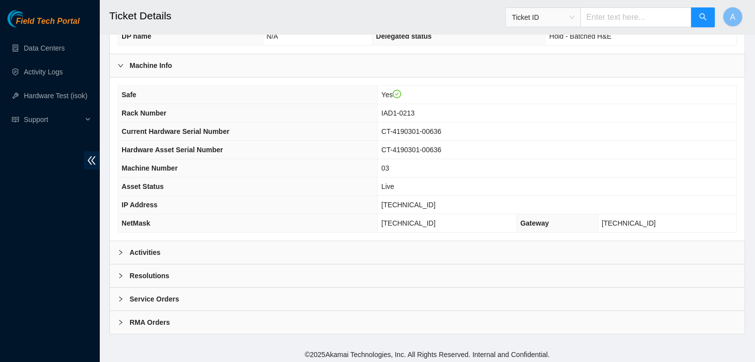
click at [411, 249] on div "Activities" at bounding box center [427, 252] width 635 height 23
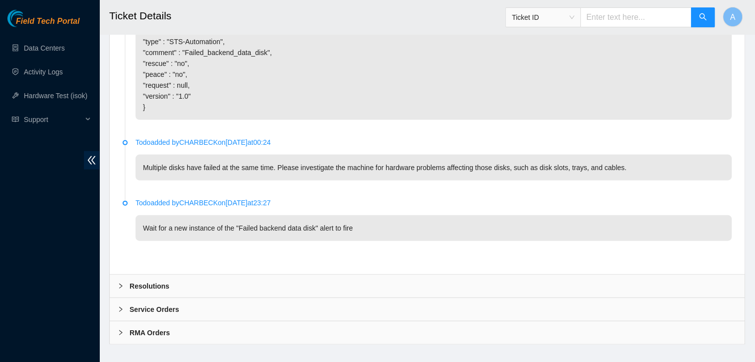
scroll to position [2206, 0]
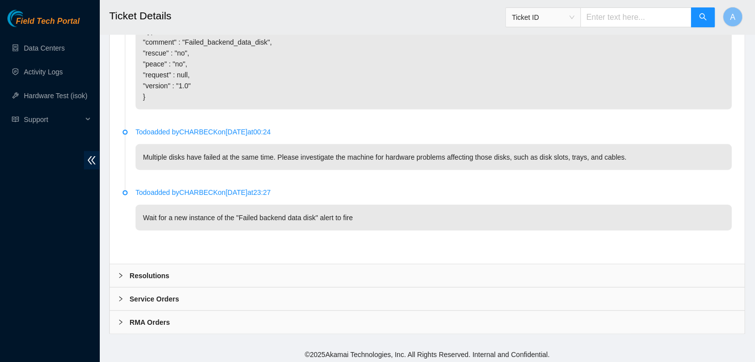
click at [234, 273] on div "Resolutions" at bounding box center [427, 276] width 635 height 23
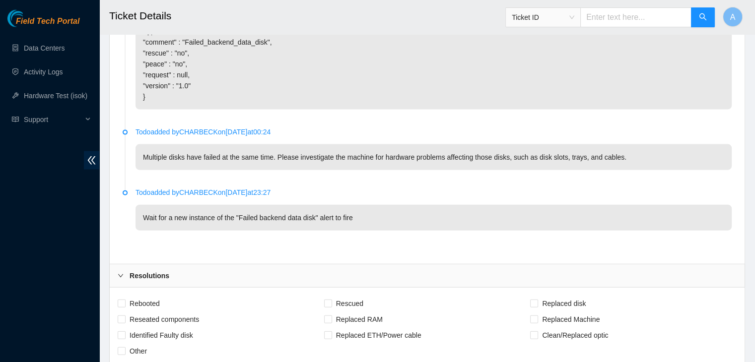
scroll to position [2317, 0]
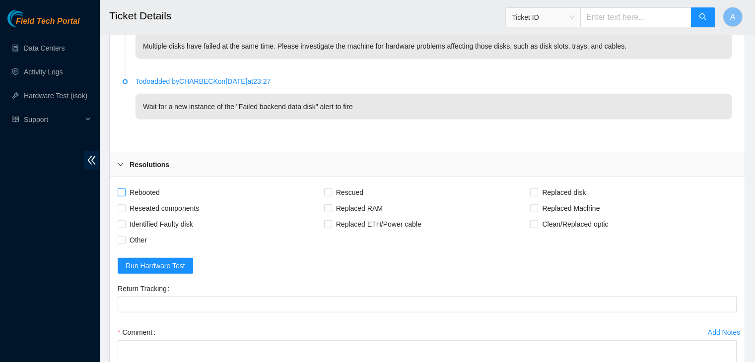
click at [153, 191] on span "Rebooted" at bounding box center [145, 193] width 38 height 16
click at [125, 191] on input "Rebooted" at bounding box center [121, 192] width 7 height 7
checkbox input "true"
click at [155, 201] on span "Reseated components" at bounding box center [164, 209] width 77 height 16
click at [125, 205] on input "Reseated components" at bounding box center [121, 208] width 7 height 7
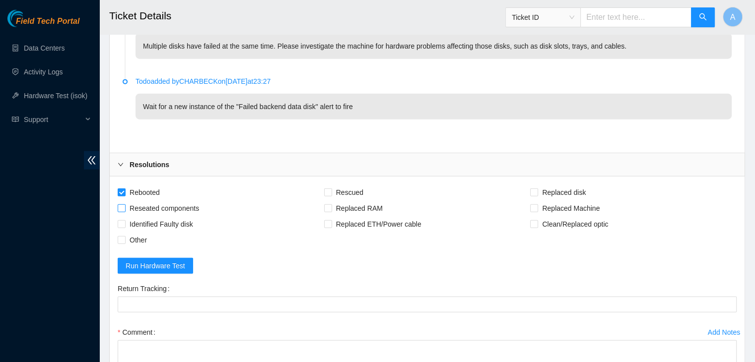
checkbox input "true"
click at [583, 185] on span "Replaced disk" at bounding box center [564, 193] width 52 height 16
click at [537, 189] on input "Replaced disk" at bounding box center [533, 192] width 7 height 7
checkbox input "true"
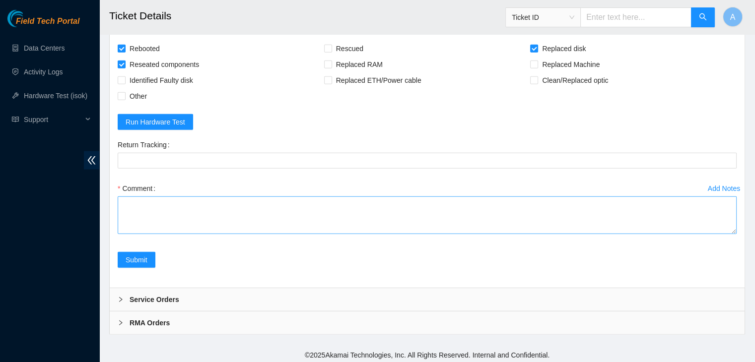
drag, startPoint x: 734, startPoint y: 223, endPoint x: 717, endPoint y: 316, distance: 94.5
click at [717, 234] on textarea "Comment" at bounding box center [427, 216] width 619 height 38
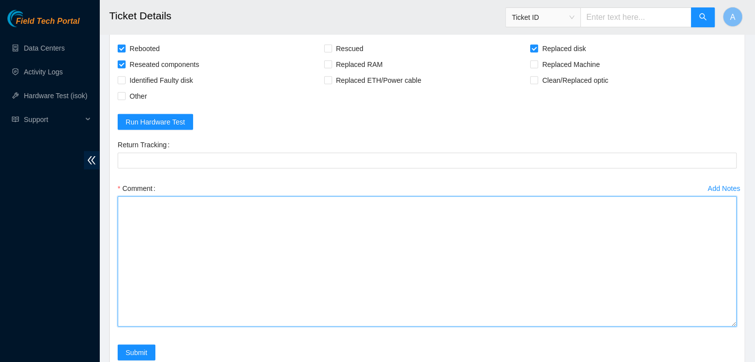
click at [654, 280] on textarea "Comment" at bounding box center [427, 262] width 619 height 131
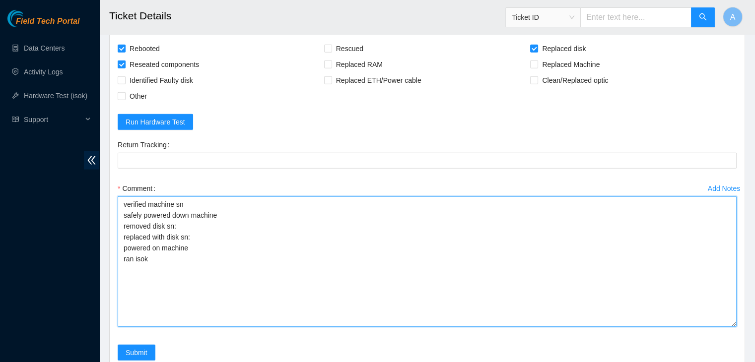
drag, startPoint x: 163, startPoint y: 265, endPoint x: 118, endPoint y: 199, distance: 79.6
click at [118, 199] on textarea "verified machine sn safely powered down machine removed disk sn: replaced with …" at bounding box center [427, 262] width 619 height 131
click at [147, 214] on textarea "verified machine sn safely powered down machine removed disk sn: replaced with …" at bounding box center [427, 262] width 619 height 131
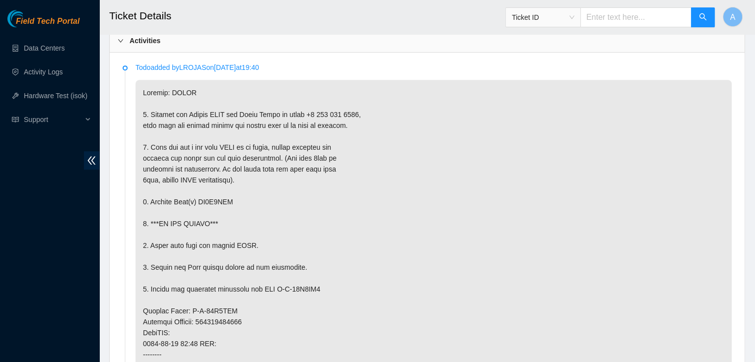
scroll to position [524, 0]
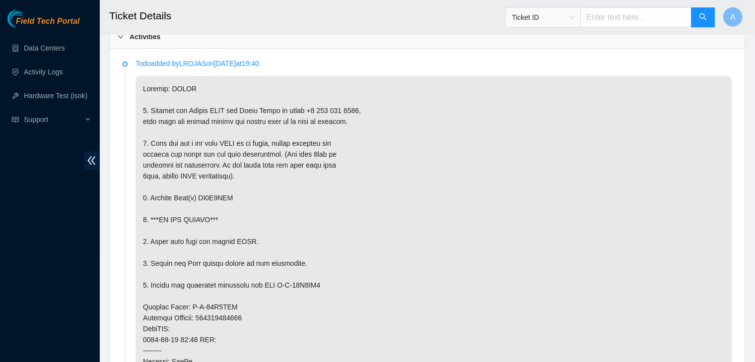
click at [216, 195] on p at bounding box center [434, 329] width 596 height 506
copy p "ZC1A9DVY"
click at [216, 195] on p at bounding box center [434, 329] width 596 height 506
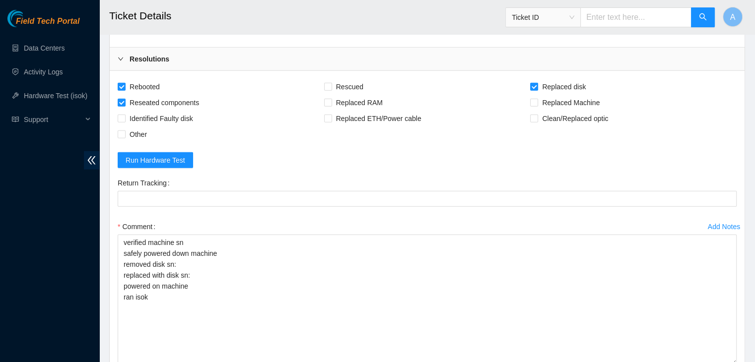
scroll to position [2428, 0]
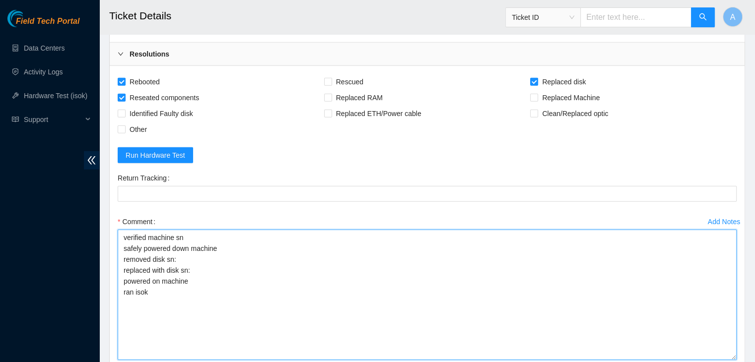
click at [225, 233] on textarea "verified machine sn safely powered down machine removed disk sn: replaced with …" at bounding box center [427, 295] width 619 height 131
paste textarea "ZC1A9DVY"
click at [240, 253] on textarea "verified machine sn safely powered down machine removed disk sn: ZC1A9DVY repla…" at bounding box center [427, 295] width 619 height 131
click at [239, 268] on textarea "verified machine sn safely powered down machine removed disk sn: ZC1A9DVY repla…" at bounding box center [427, 295] width 619 height 131
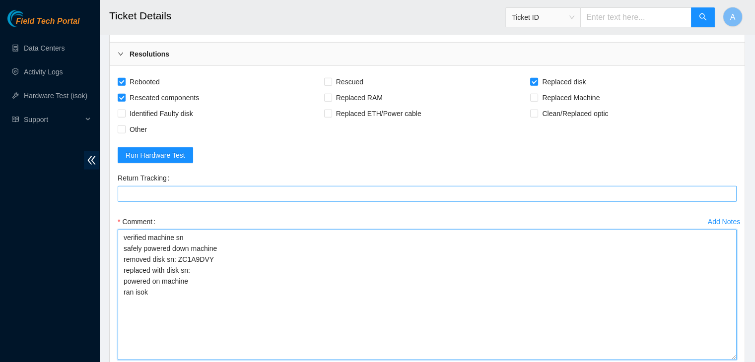
paste textarea "Z1Z7LFFA"
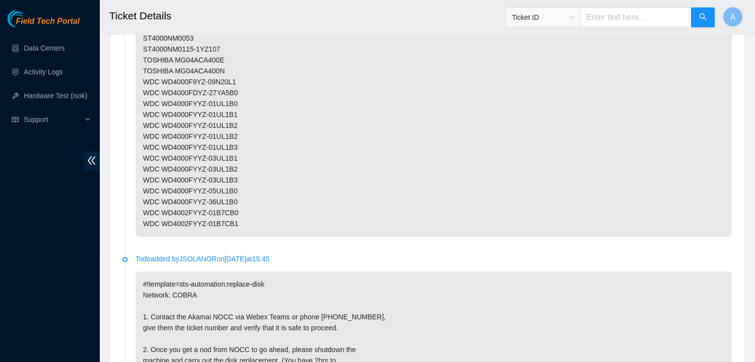
scroll to position [1223, 0]
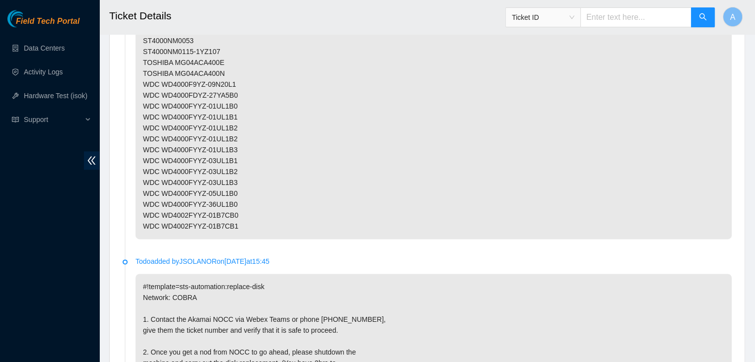
type textarea "verified machine sn safely powered down machine removed disk sn: ZC1A9DVY repla…"
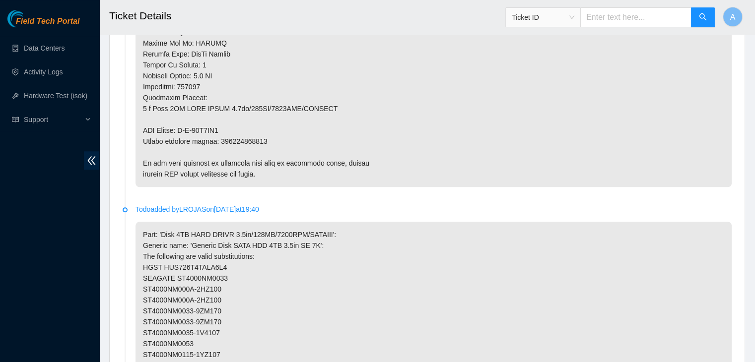
scroll to position [921, 0]
copy p "463470045693"
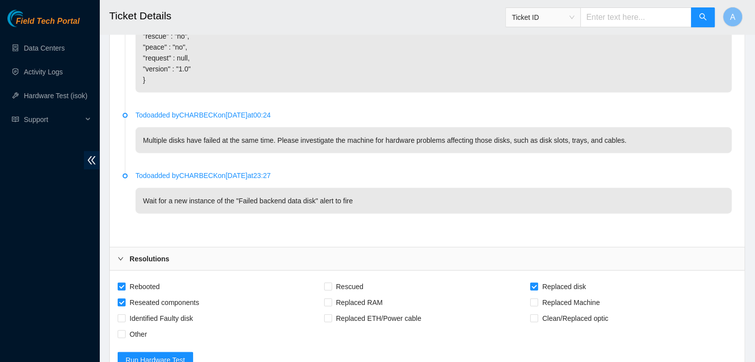
scroll to position [2420, 0]
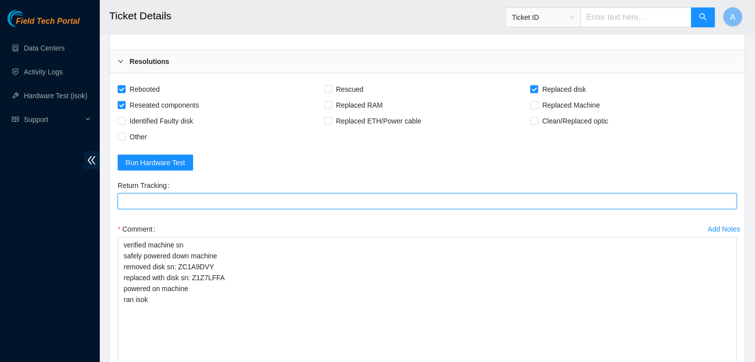
click at [265, 198] on Tracking "Return Tracking" at bounding box center [427, 202] width 619 height 16
paste Tracking "463470045693"
type Tracking "463470045693"
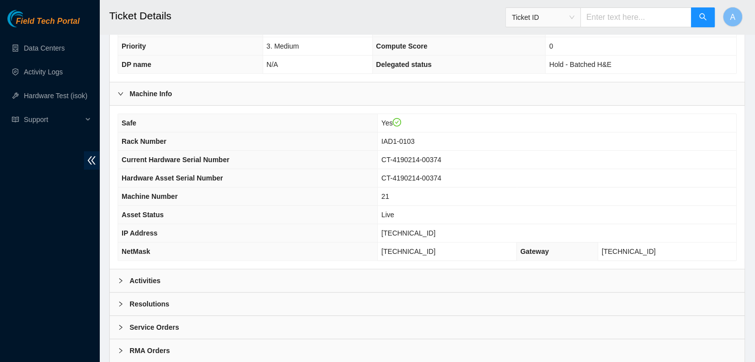
scroll to position [286, 0]
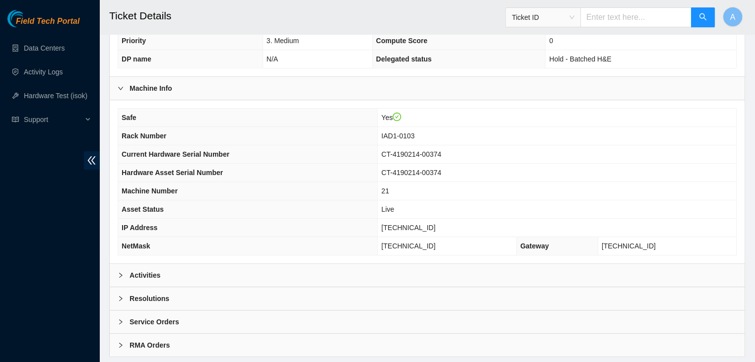
click at [364, 277] on div "Activities" at bounding box center [427, 275] width 635 height 23
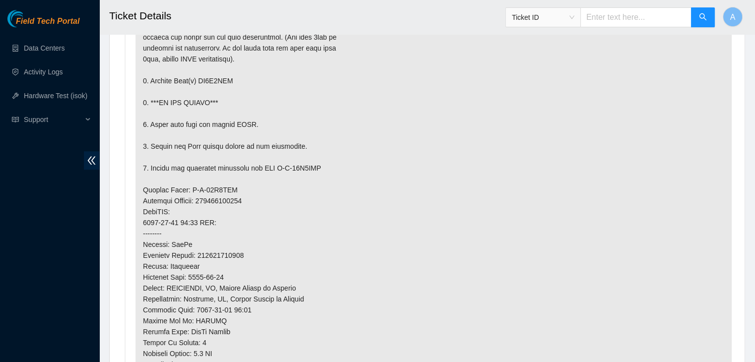
scroll to position [640, 0]
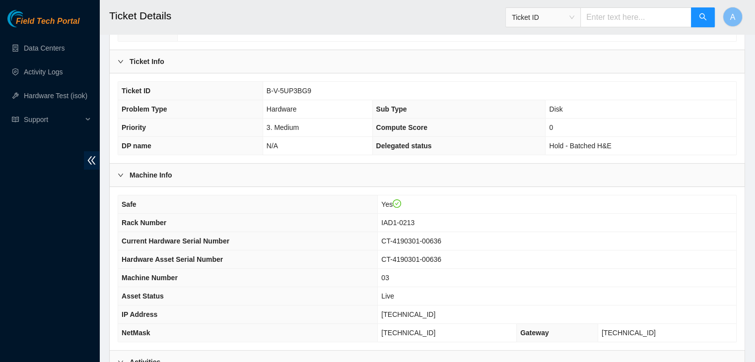
scroll to position [201, 0]
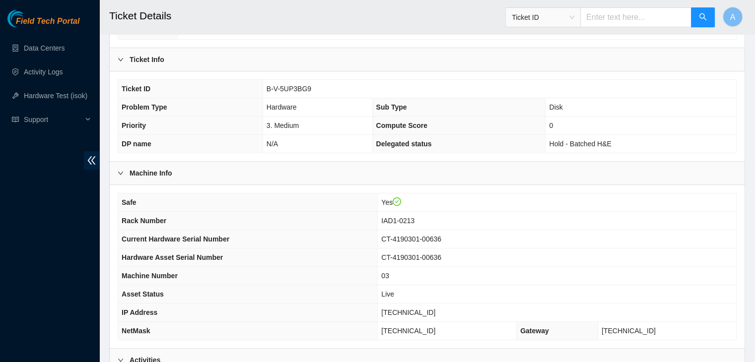
click at [423, 309] on span "[TECHNICAL_ID]" at bounding box center [408, 313] width 54 height 8
copy span "[TECHNICAL_ID]"
click at [423, 309] on span "[TECHNICAL_ID]" at bounding box center [408, 313] width 54 height 8
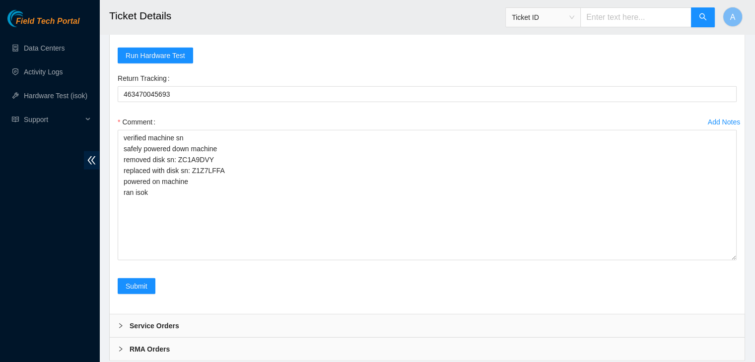
scroll to position [2528, 0]
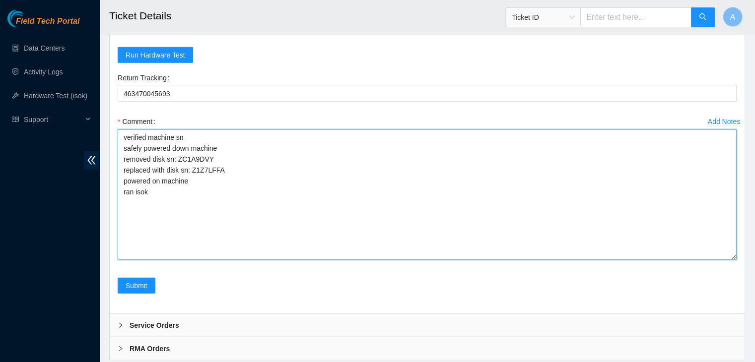
click at [244, 201] on textarea "verified machine sn safely powered down machine removed disk sn: ZC1A9DVY repla…" at bounding box center [427, 195] width 619 height 131
paste textarea "340095 [DATE] 10:03:39 [TECHNICAL_ID] COMPLETE Result Detail Message Ticket ID …"
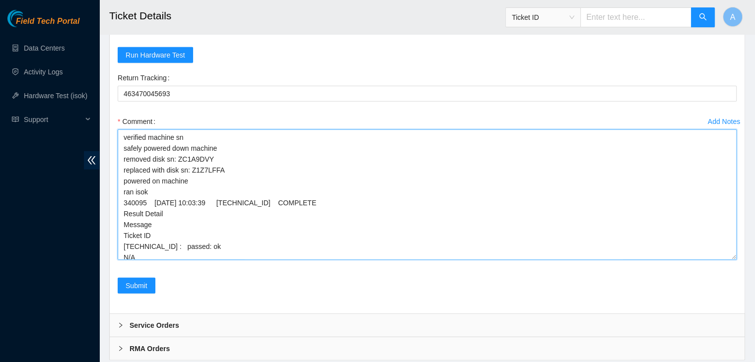
scroll to position [2, 0]
type textarea "verified machine sn safely powered down machine removed disk sn: ZC1A9DVY repla…"
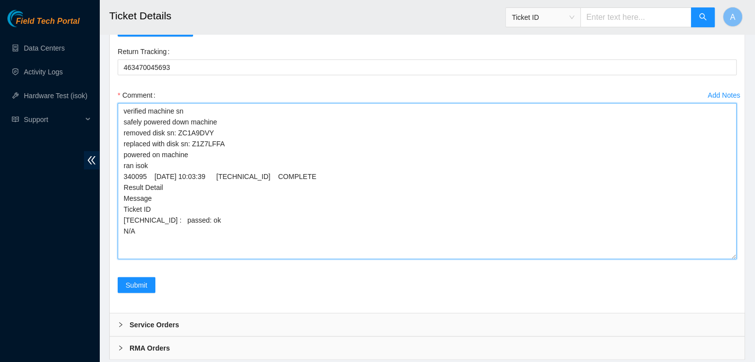
scroll to position [0, 0]
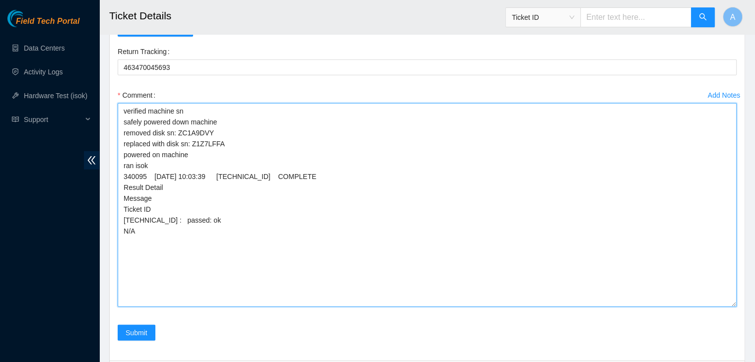
drag, startPoint x: 733, startPoint y: 229, endPoint x: 721, endPoint y: 303, distance: 75.0
click at [721, 303] on textarea "verified machine sn safely powered down machine removed disk sn: ZC1A9DVY repla…" at bounding box center [427, 205] width 619 height 204
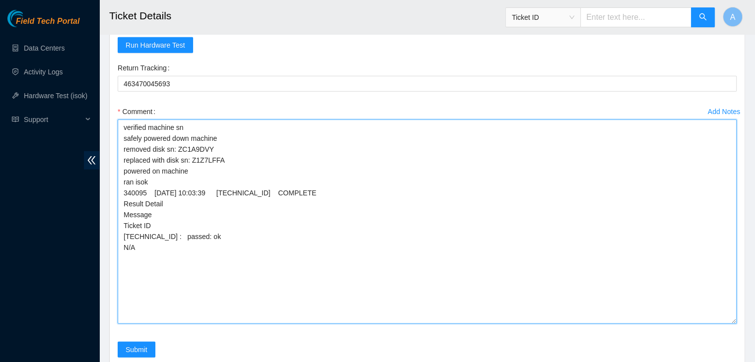
scroll to position [2612, 0]
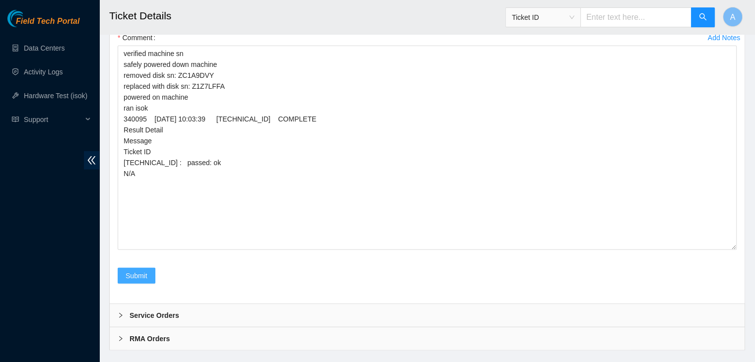
click at [140, 278] on span "Submit" at bounding box center [137, 276] width 22 height 11
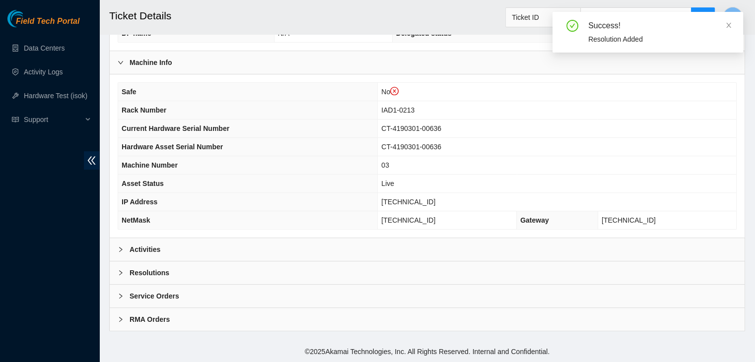
scroll to position [327, 0]
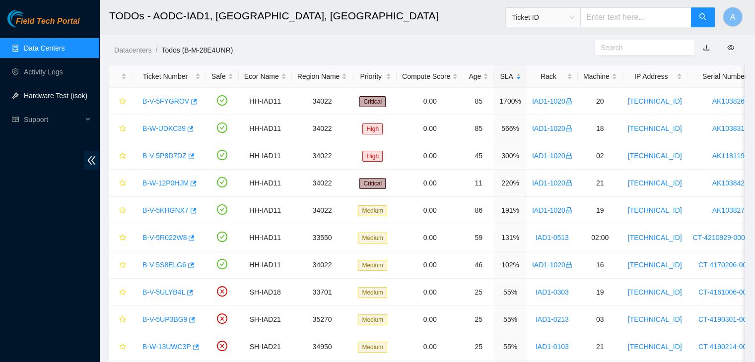
click at [52, 93] on link "Hardware Test (isok)" at bounding box center [56, 96] width 64 height 8
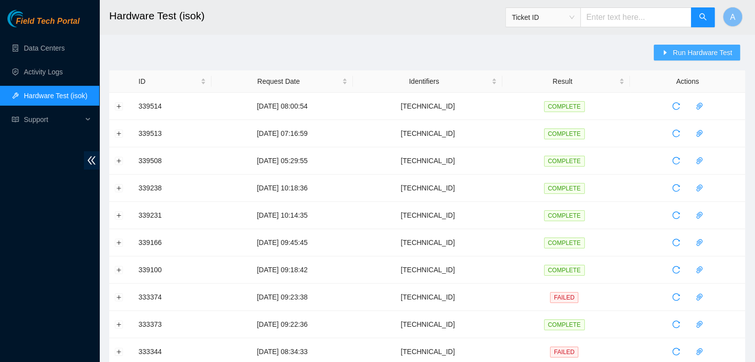
click at [684, 56] on span "Run Hardware Test" at bounding box center [703, 52] width 60 height 11
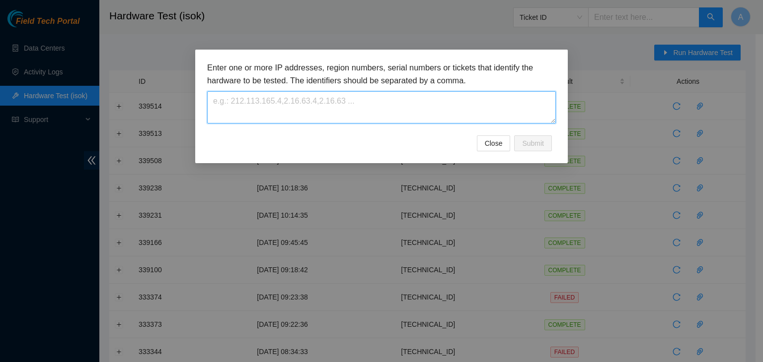
click at [477, 105] on textarea at bounding box center [381, 107] width 349 height 32
paste textarea "104.98.119.26"
type textarea "104.98.119.26"
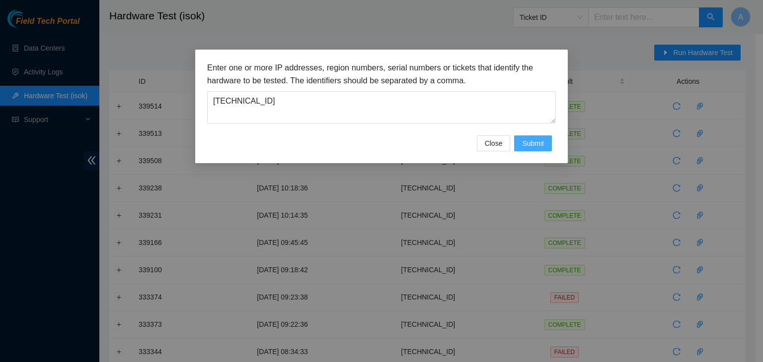
click at [540, 141] on span "Submit" at bounding box center [533, 143] width 22 height 11
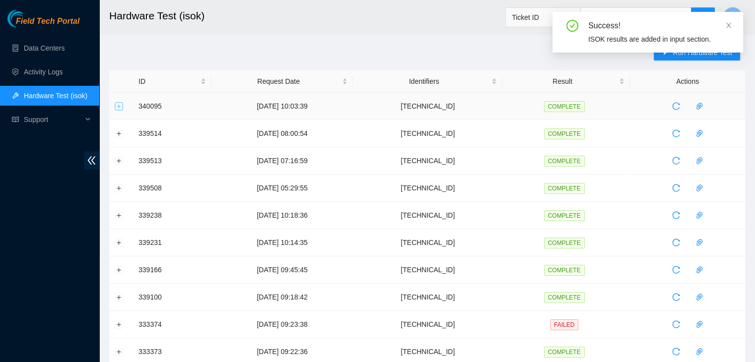
click at [116, 103] on button "Expand row" at bounding box center [119, 106] width 8 height 8
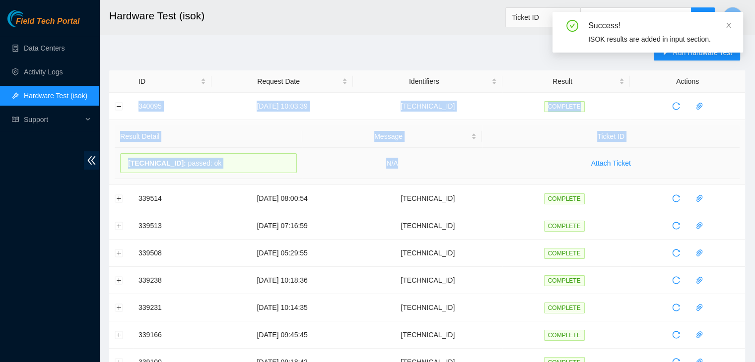
drag, startPoint x: 150, startPoint y: 104, endPoint x: 418, endPoint y: 171, distance: 275.6
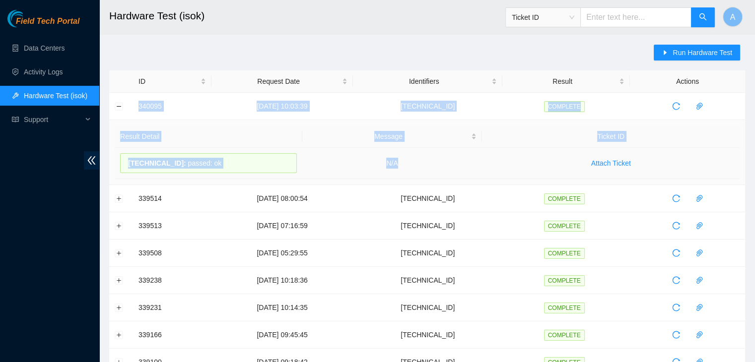
copy tbody "340095 22-09-2025 10:03:39 104.98.119.26 COMPLETE Result Detail Message Ticket …"
click at [418, 171] on td "N/A" at bounding box center [392, 163] width 180 height 31
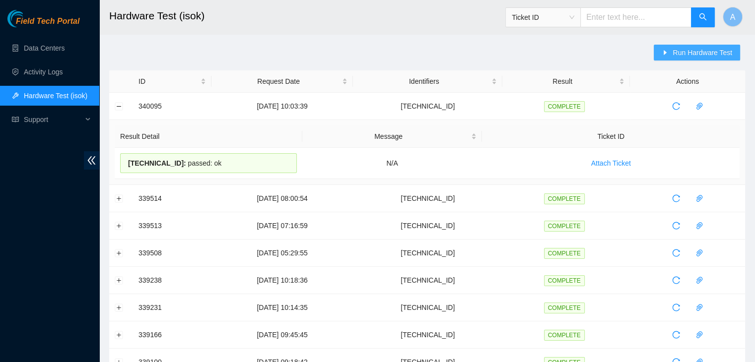
click at [695, 52] on span "Run Hardware Test" at bounding box center [703, 52] width 60 height 11
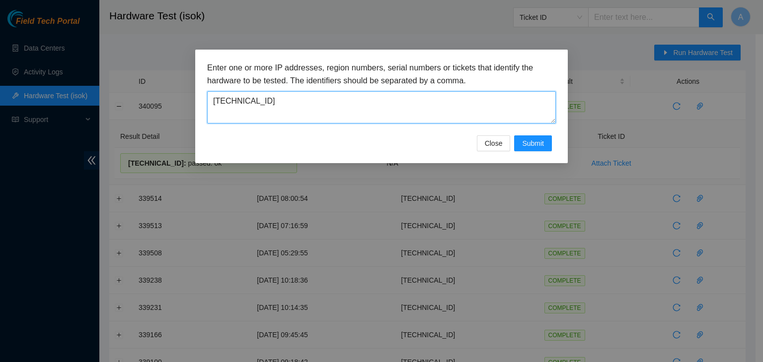
click at [463, 96] on textarea "104.98.119.26" at bounding box center [381, 107] width 349 height 32
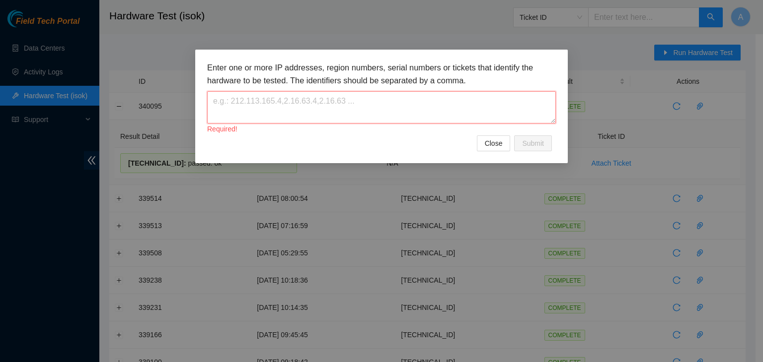
paste textarea "23.218.105.194"
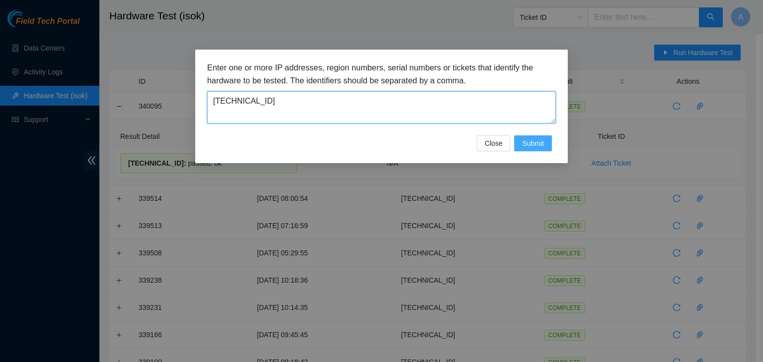
type textarea "23.218.105.194"
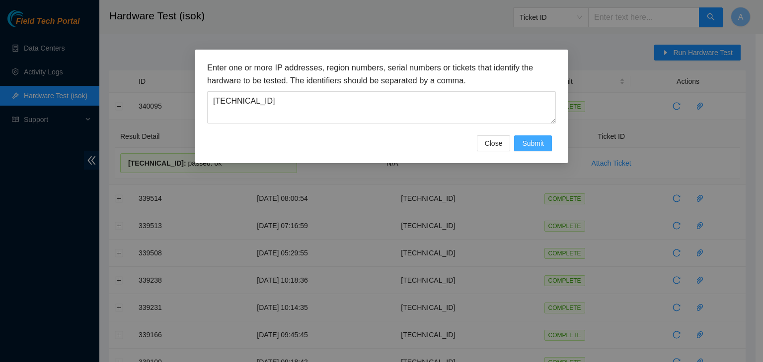
click at [540, 138] on span "Submit" at bounding box center [533, 143] width 22 height 11
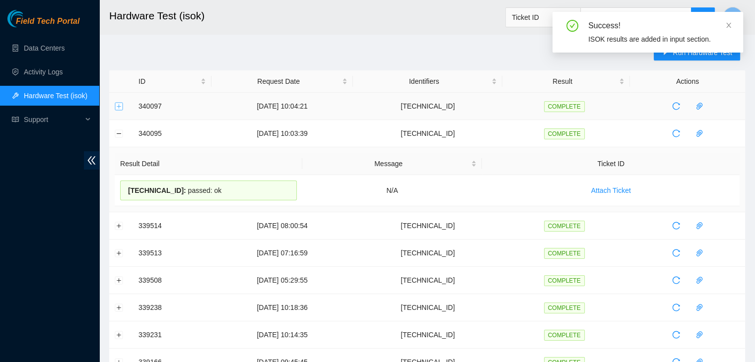
click at [119, 108] on button "Expand row" at bounding box center [119, 106] width 8 height 8
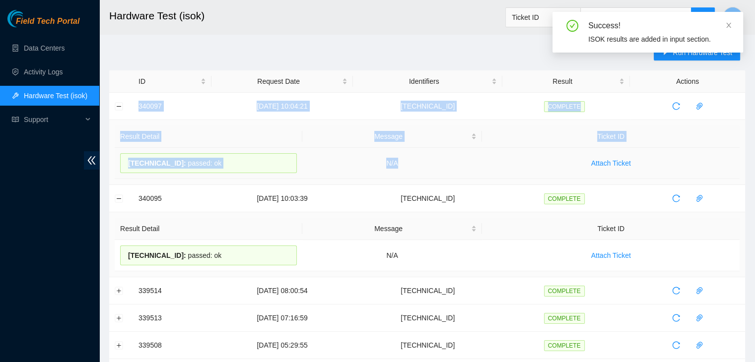
drag, startPoint x: 135, startPoint y: 105, endPoint x: 457, endPoint y: 161, distance: 327.1
copy tbody "340097 22-09-2025 10:04:21 23.218.105.194 COMPLETE Result Detail Message Ticket…"
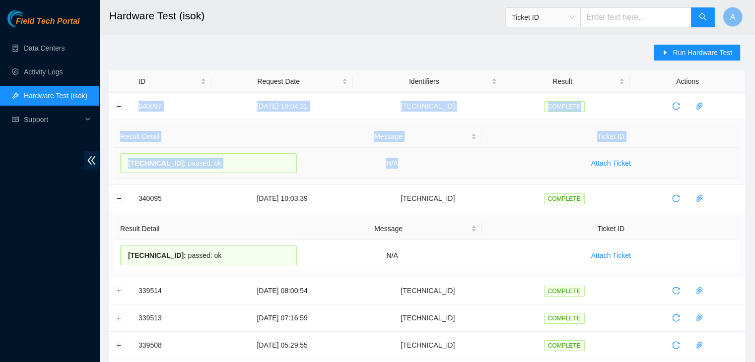
click at [457, 161] on td "N/A" at bounding box center [392, 163] width 180 height 31
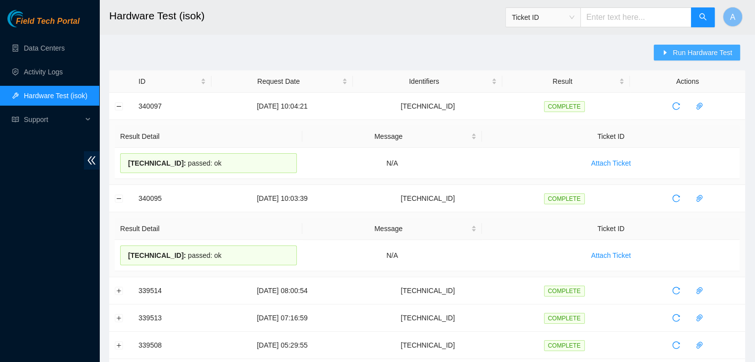
click at [699, 58] on button "Run Hardware Test" at bounding box center [697, 53] width 86 height 16
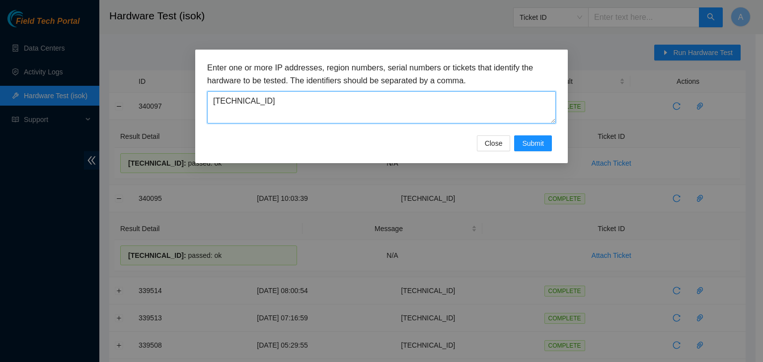
click at [433, 104] on textarea "23.218.105.194" at bounding box center [381, 107] width 349 height 32
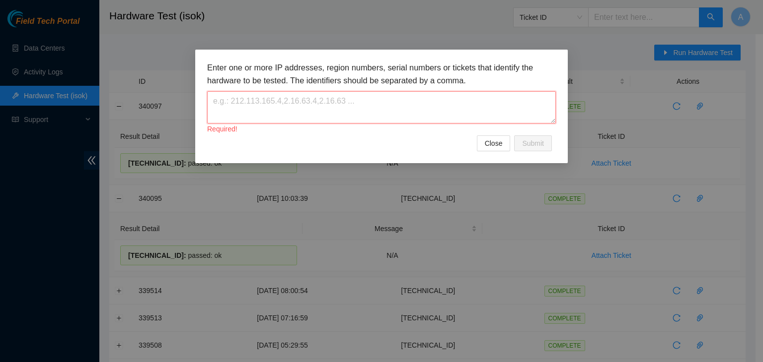
paste textarea "23.218.105.165"
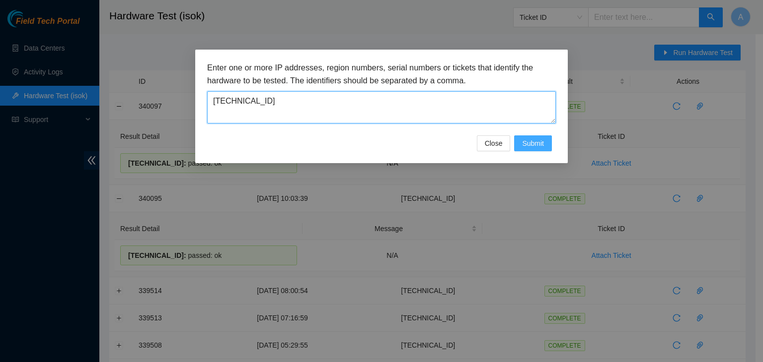
type textarea "23.218.105.165"
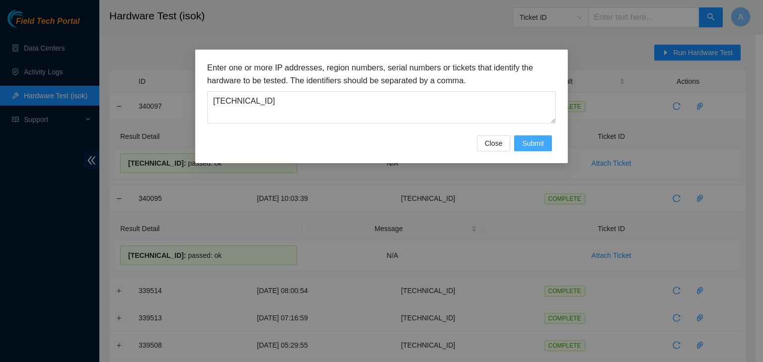
click at [524, 145] on span "Submit" at bounding box center [533, 143] width 22 height 11
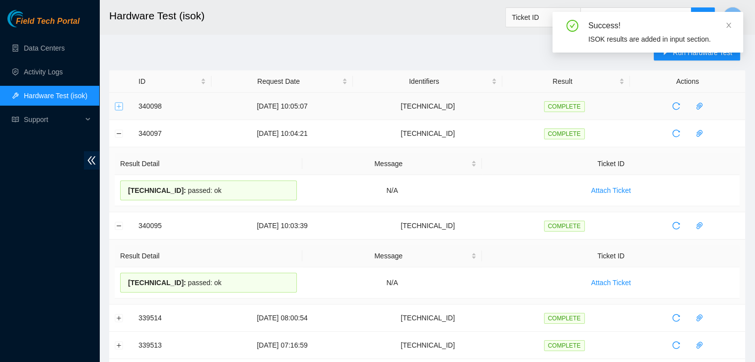
click at [116, 106] on button "Expand row" at bounding box center [119, 106] width 8 height 8
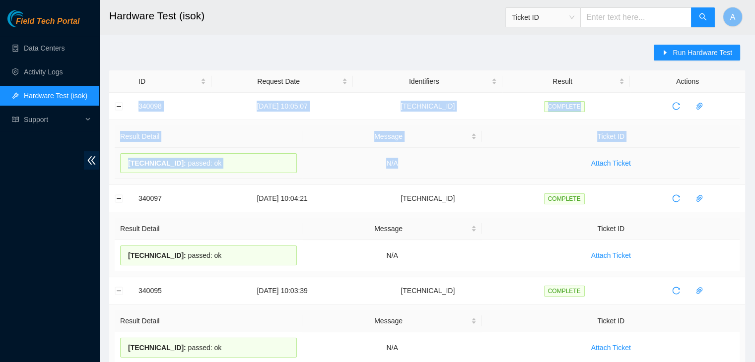
drag, startPoint x: 132, startPoint y: 106, endPoint x: 424, endPoint y: 160, distance: 296.9
copy tbody "340098 22-09-2025 10:05:07 23.218.105.165 COMPLETE Result Detail Message Ticket…"
click at [424, 160] on td "N/A" at bounding box center [392, 163] width 180 height 31
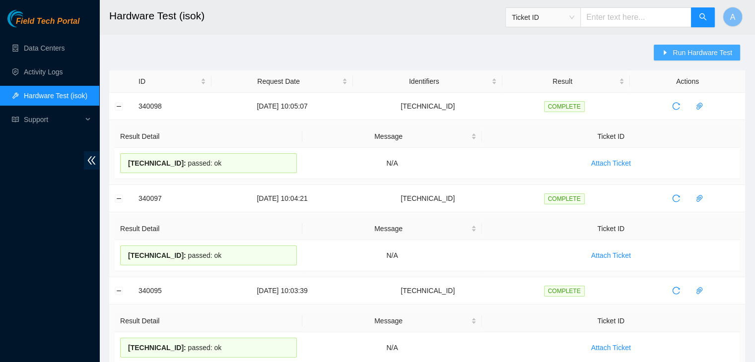
click at [705, 47] on span "Run Hardware Test" at bounding box center [703, 52] width 60 height 11
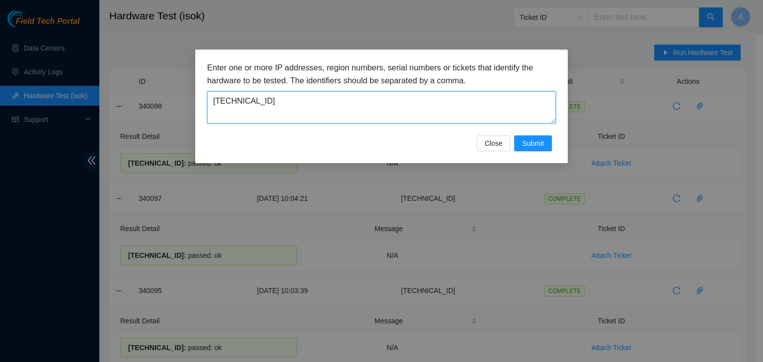
click at [491, 91] on textarea "23.218.105.165" at bounding box center [381, 107] width 349 height 32
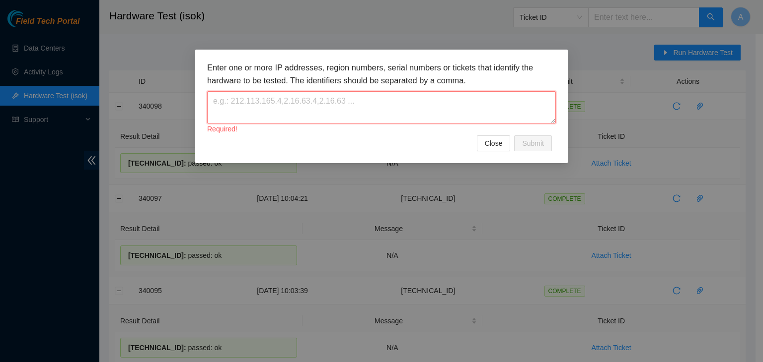
paste textarea "23.218.104.162"
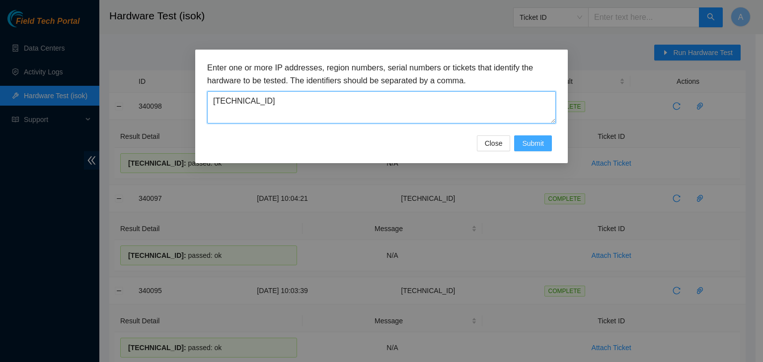
type textarea "23.218.104.162"
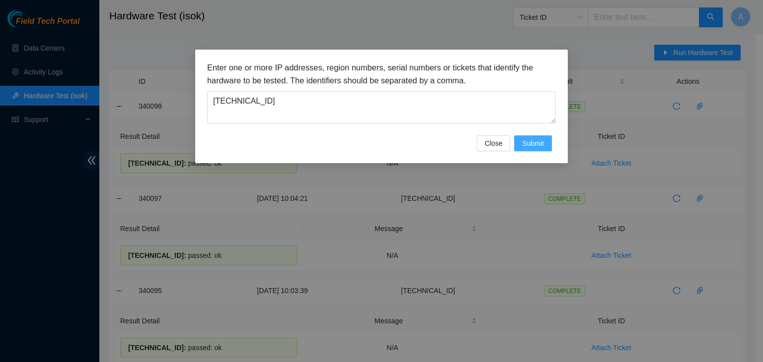
click at [524, 141] on span "Submit" at bounding box center [533, 143] width 22 height 11
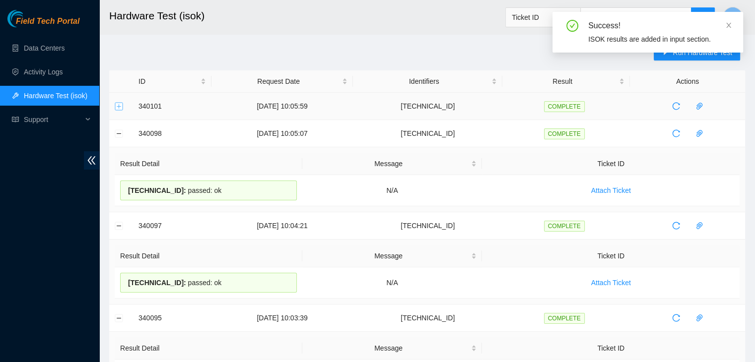
click at [116, 106] on button "Expand row" at bounding box center [119, 106] width 8 height 8
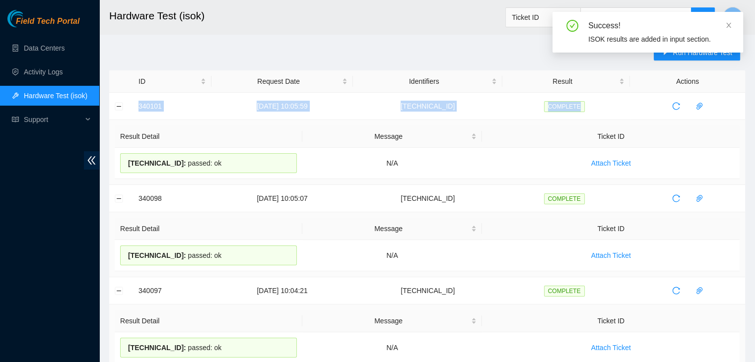
drag, startPoint x: 132, startPoint y: 105, endPoint x: 481, endPoint y: 183, distance: 357.2
copy tr "340101 22-09-2025 10:05:59 23.218.104.162 COMPLETE"
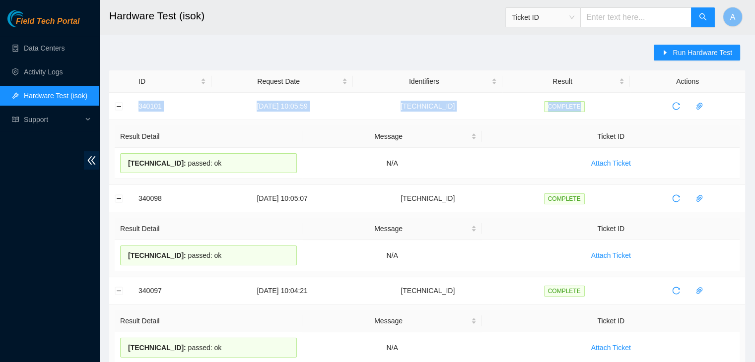
click at [481, 183] on td "Result Detail Message Ticket ID 23.218.104.162 : passed: ok N/A Attach Ticket" at bounding box center [427, 152] width 636 height 65
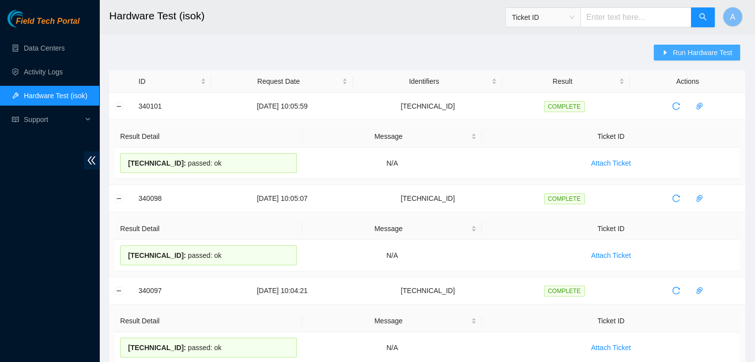
click at [667, 60] on button "Run Hardware Test" at bounding box center [697, 53] width 86 height 16
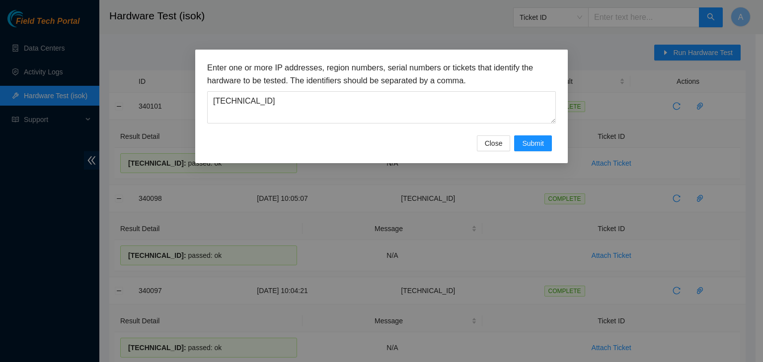
click at [417, 124] on div "Enter one or more IP addresses, region numbers, serial numbers or tickets that …" at bounding box center [381, 99] width 349 height 74
click at [342, 100] on textarea "23.218.104.162" at bounding box center [381, 107] width 349 height 32
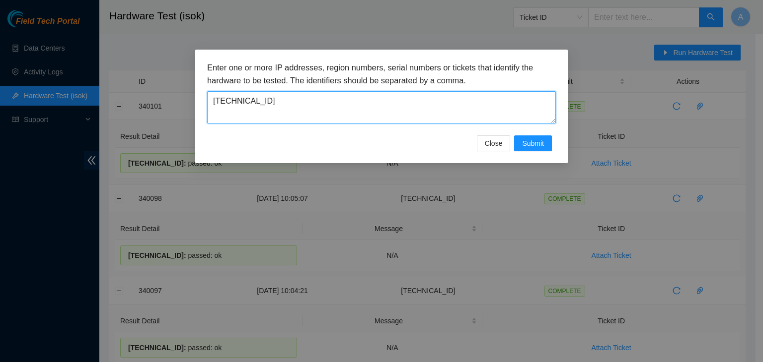
click at [342, 100] on textarea "23.218.104.162" at bounding box center [381, 107] width 349 height 32
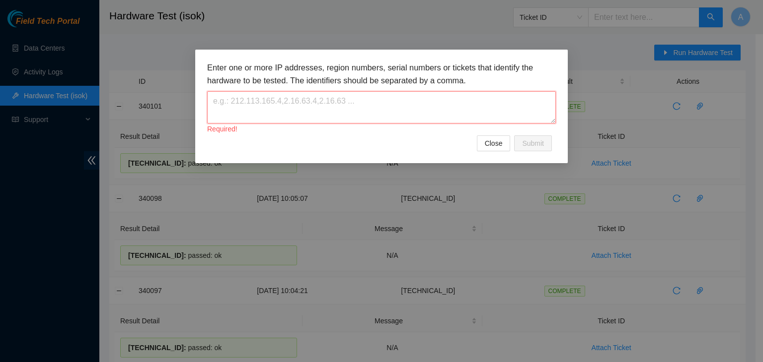
paste textarea "23.60.98.152"
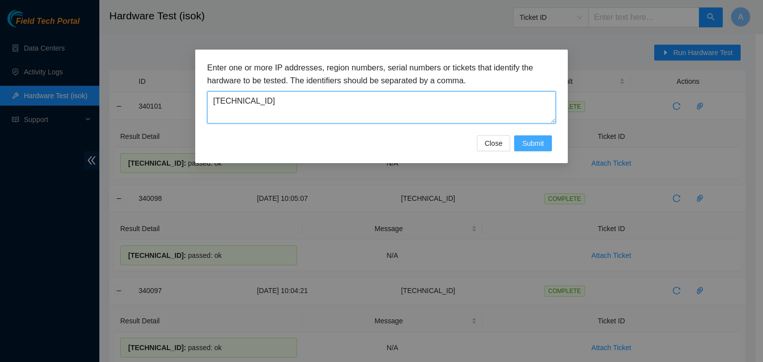
type textarea "23.60.98.152"
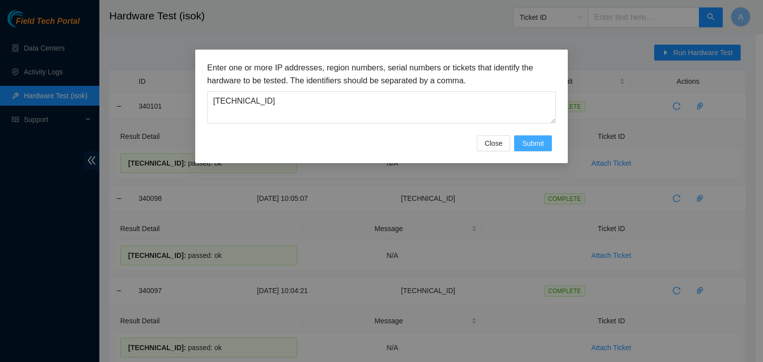
click at [543, 142] on span "Submit" at bounding box center [533, 143] width 22 height 11
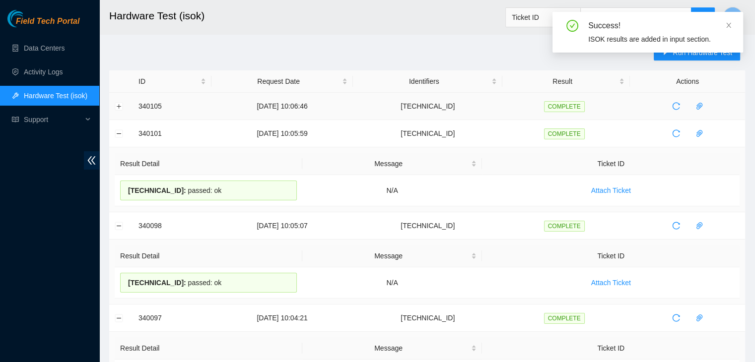
click at [123, 108] on td at bounding box center [121, 106] width 24 height 27
click at [120, 106] on button "Expand row" at bounding box center [119, 106] width 8 height 8
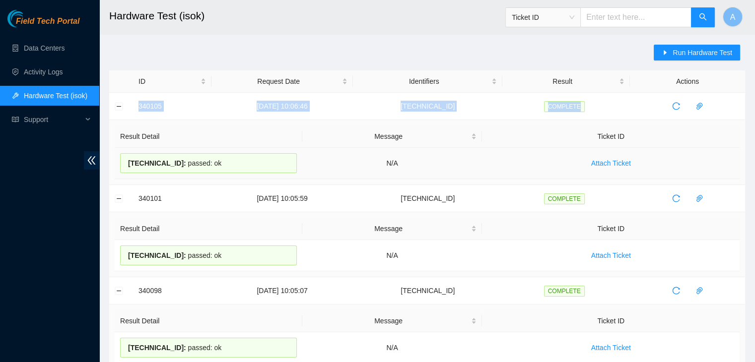
drag, startPoint x: 138, startPoint y: 103, endPoint x: 488, endPoint y: 175, distance: 357.5
copy tr "340105 22-09-2025 10:06:46 23.60.98.152 COMPLETE"
click at [488, 175] on td "Attach Ticket" at bounding box center [611, 163] width 258 height 31
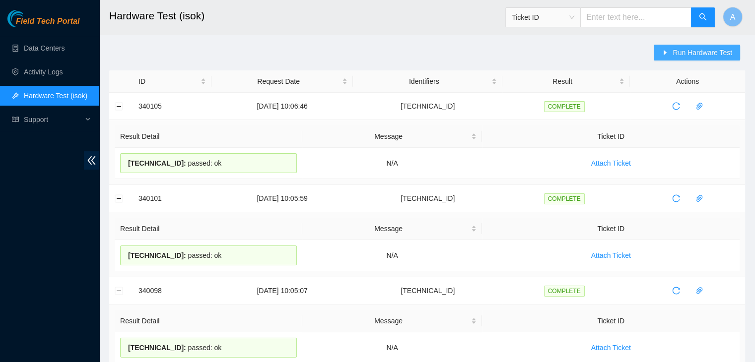
click at [678, 46] on button "Run Hardware Test" at bounding box center [697, 53] width 86 height 16
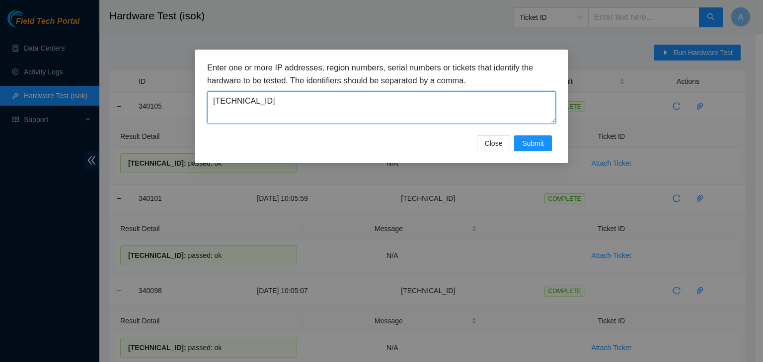
click at [488, 102] on textarea "23.60.98.152" at bounding box center [381, 107] width 349 height 32
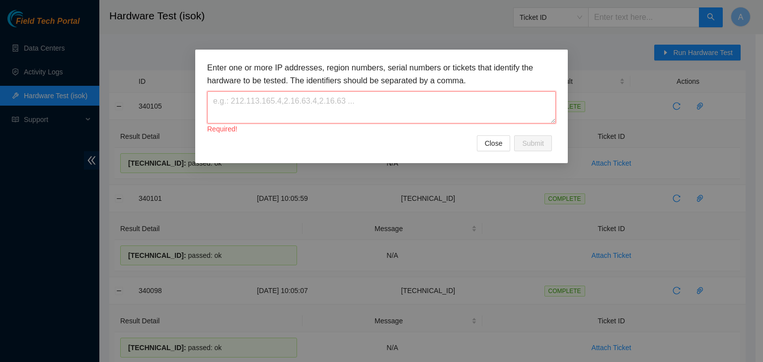
paste textarea "104.84.228.66"
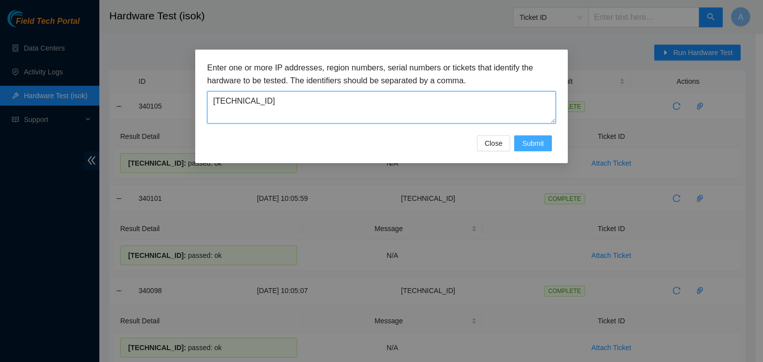
type textarea "104.84.228.66"
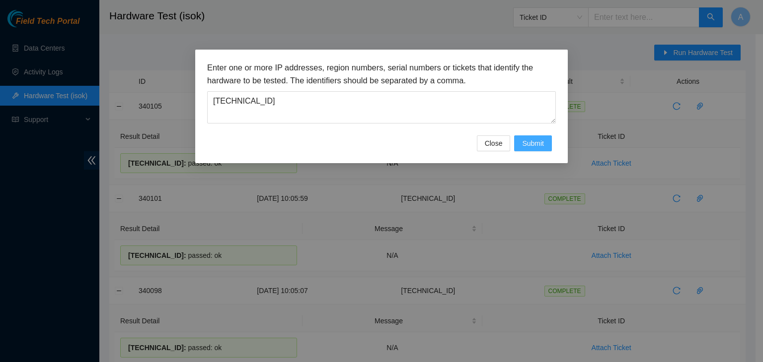
click at [543, 140] on span "Submit" at bounding box center [533, 143] width 22 height 11
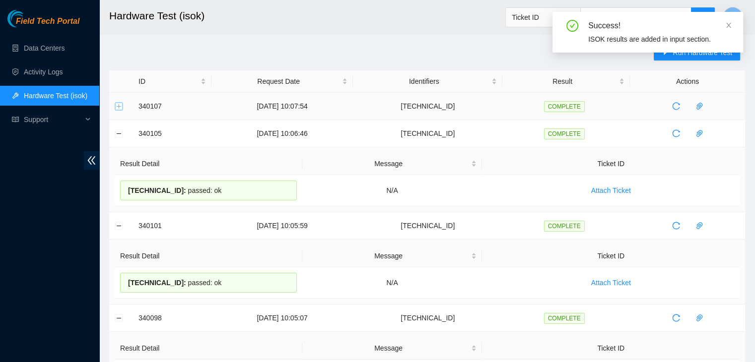
click at [117, 106] on button "Expand row" at bounding box center [119, 106] width 8 height 8
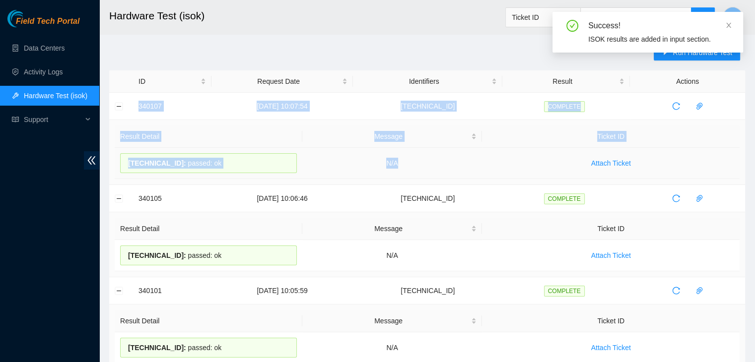
drag, startPoint x: 132, startPoint y: 108, endPoint x: 438, endPoint y: 165, distance: 312.1
copy tbody "340107 22-09-2025 10:07:54 104.84.228.66 COMPLETE Result Detail Message Ticket …"
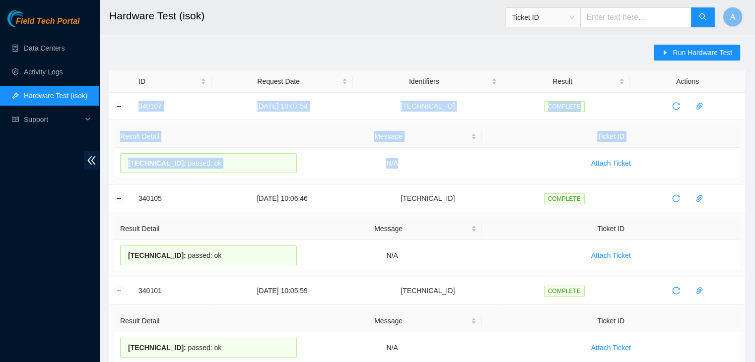
copy tbody "340107 22-09-2025 10:07:54 104.84.228.66 COMPLETE Result Detail Message Ticket …"
click at [65, 52] on link "Data Centers" at bounding box center [44, 48] width 41 height 8
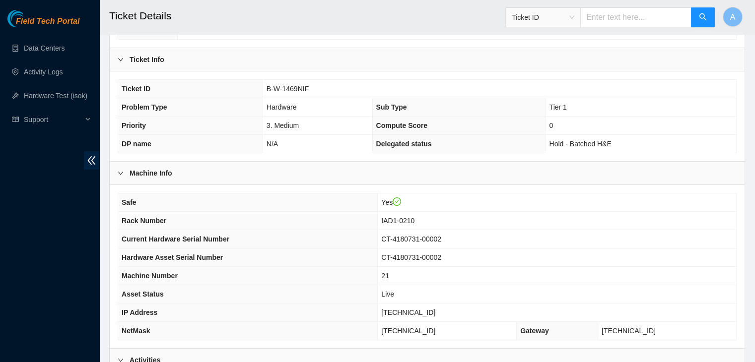
scroll to position [203, 0]
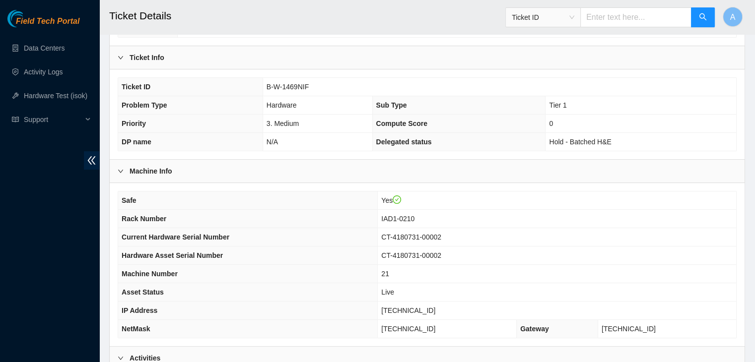
click at [410, 307] on span "[TECHNICAL_ID]" at bounding box center [408, 311] width 54 height 8
copy span "[TECHNICAL_ID]"
click at [410, 307] on span "[TECHNICAL_ID]" at bounding box center [408, 311] width 54 height 8
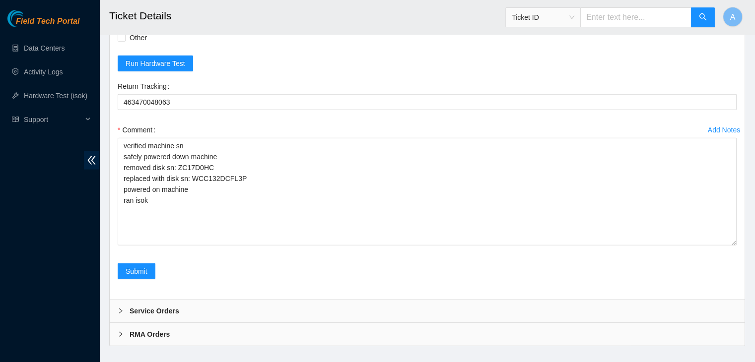
scroll to position [2471, 0]
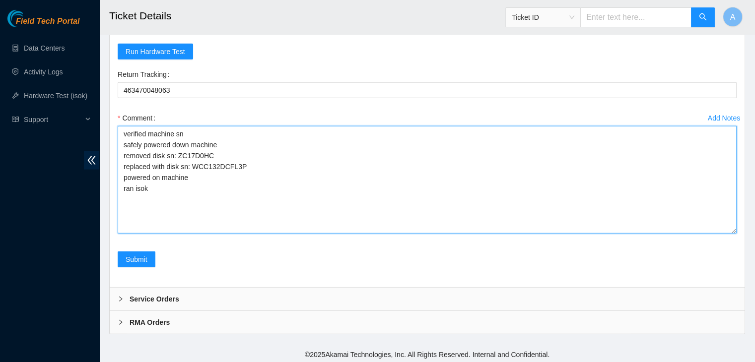
click at [312, 193] on textarea "verified machine sn safely powered down machine removed disk sn: ZC17D0HC repla…" at bounding box center [427, 180] width 619 height 108
paste textarea "340097 [DATE] 10:04:21 [TECHNICAL_ID] COMPLETE Result Detail Message Ticket ID …"
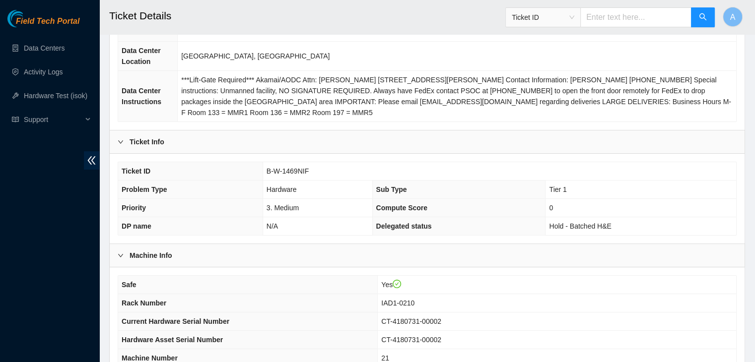
scroll to position [113, 0]
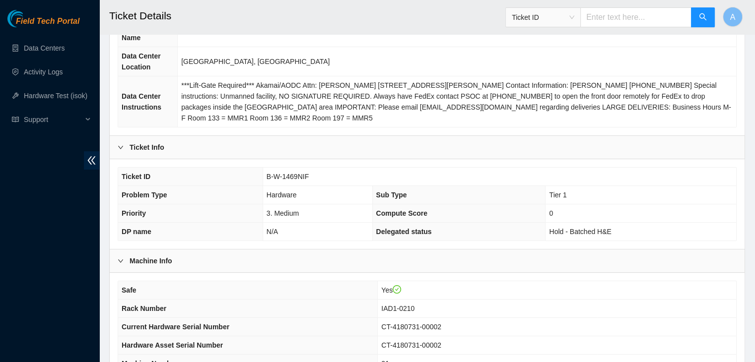
type textarea "verified machine sn safely powered down machine removed disk sn: ZC17D0HC repla…"
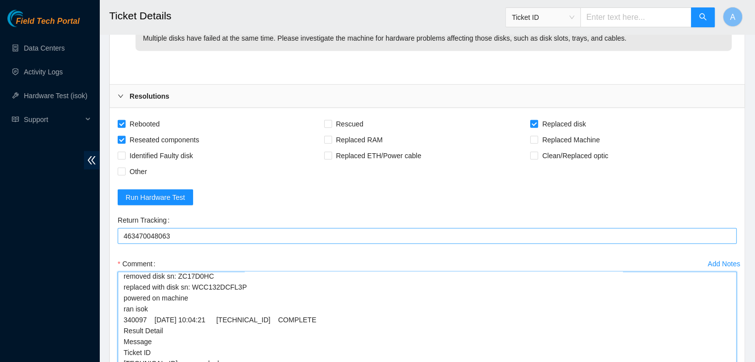
scroll to position [2471, 0]
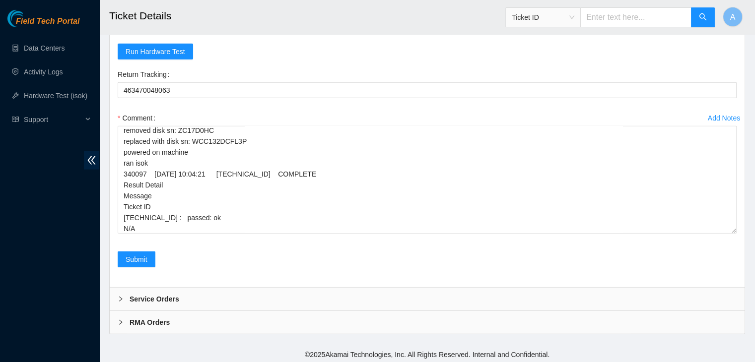
click at [146, 266] on div "Submit" at bounding box center [137, 266] width 46 height 28
click at [144, 257] on span "Submit" at bounding box center [137, 259] width 22 height 11
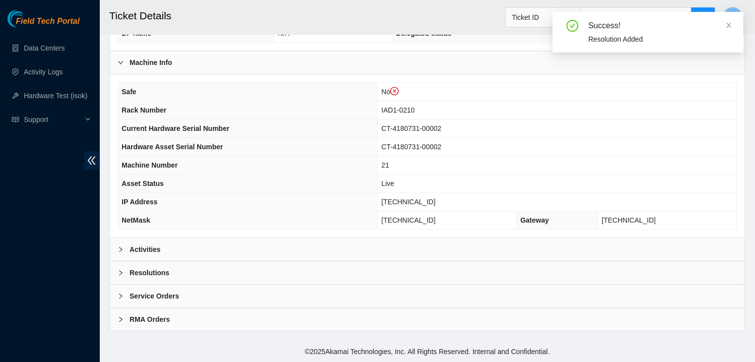
scroll to position [327, 0]
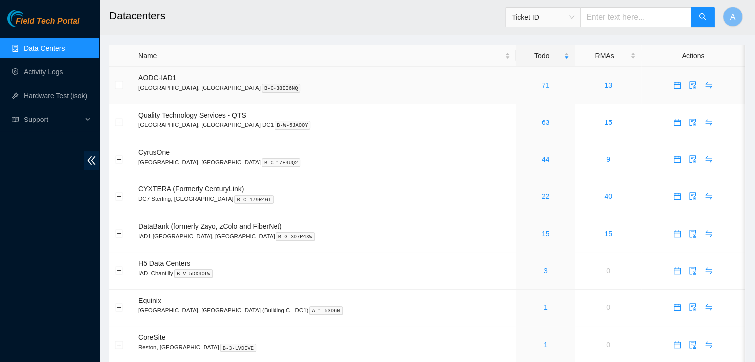
click at [542, 87] on link "71" at bounding box center [546, 85] width 8 height 8
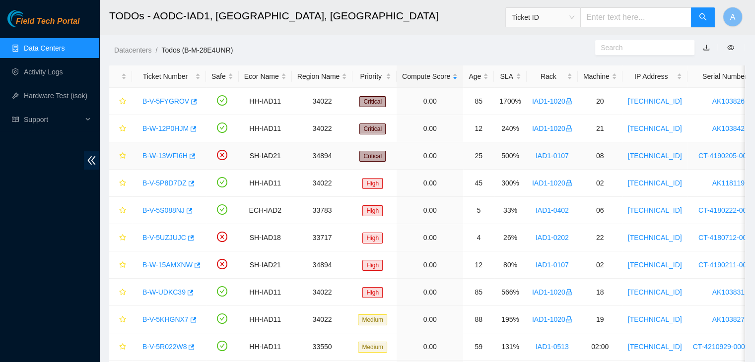
click at [167, 160] on div "B-W-13WFI6H" at bounding box center [169, 156] width 63 height 16
click at [165, 152] on link "B-W-13WFI6H" at bounding box center [165, 156] width 45 height 8
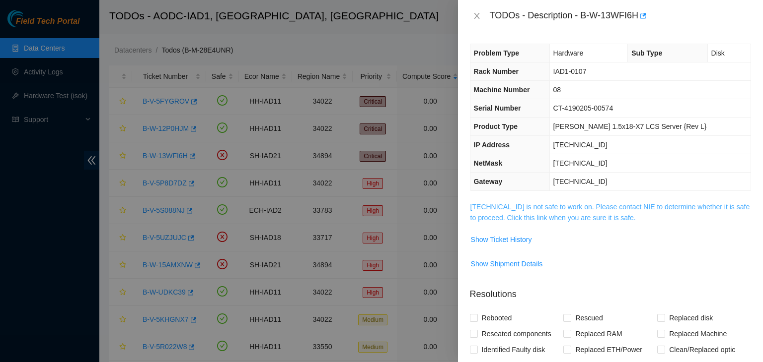
click at [578, 216] on link "[TECHNICAL_ID] is not safe to work on. Please contact NIE to determine whether …" at bounding box center [610, 212] width 280 height 19
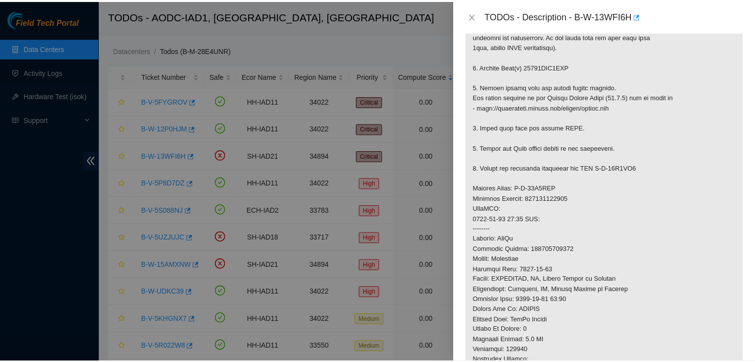
scroll to position [246, 0]
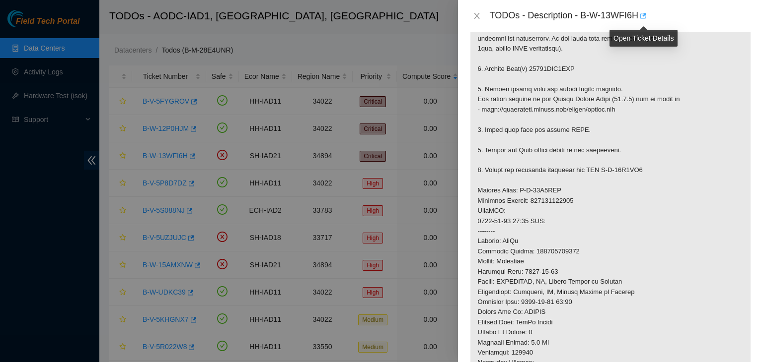
click at [641, 16] on icon "button" at bounding box center [642, 15] width 7 height 7
click at [476, 14] on icon "close" at bounding box center [476, 16] width 5 height 6
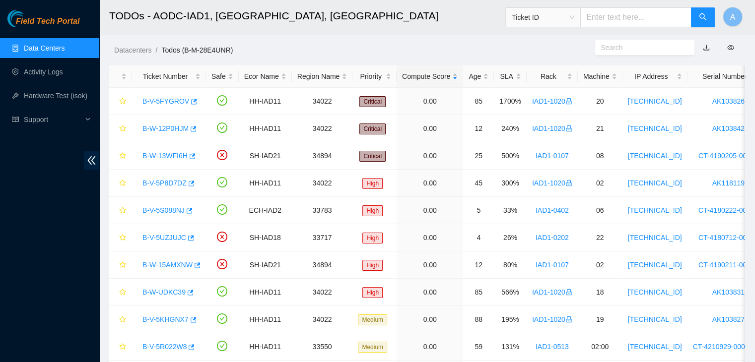
scroll to position [208, 0]
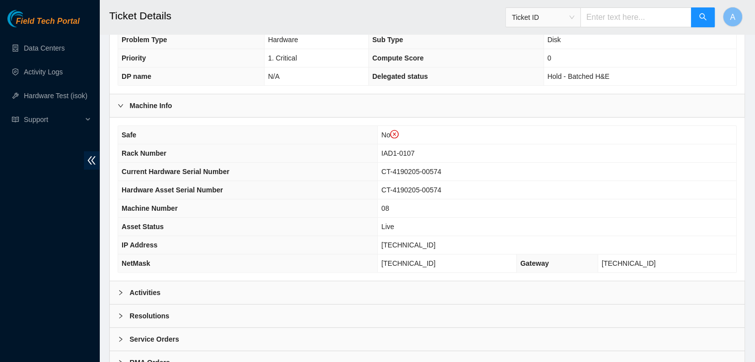
scroll to position [294, 0]
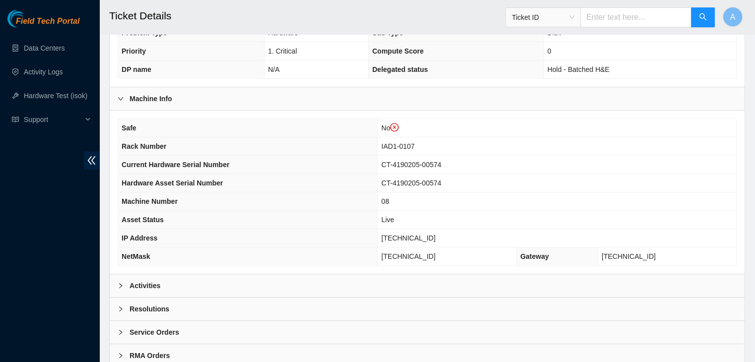
click at [208, 283] on div "Activities" at bounding box center [427, 286] width 635 height 23
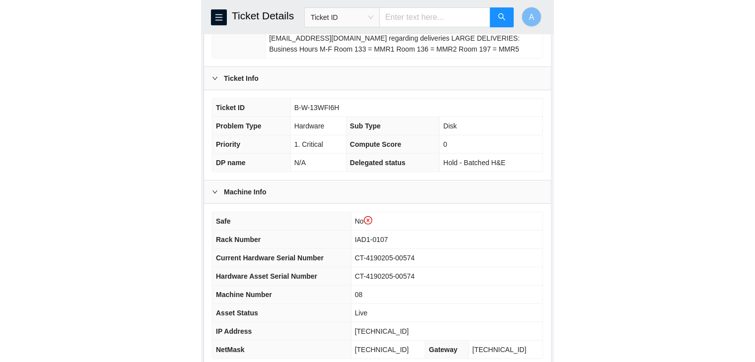
scroll to position [241, 0]
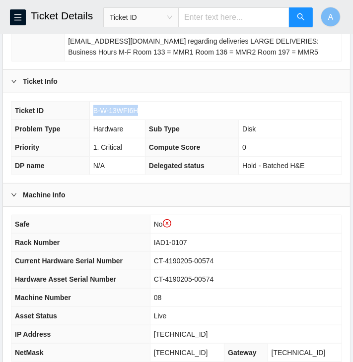
drag, startPoint x: 137, startPoint y: 109, endPoint x: 89, endPoint y: 109, distance: 47.7
click at [89, 109] on td "B-W-13WFI6H" at bounding box center [215, 111] width 252 height 18
copy span "B-W-13WFI6H"
click at [89, 109] on td "B-W-13WFI6H" at bounding box center [215, 111] width 252 height 18
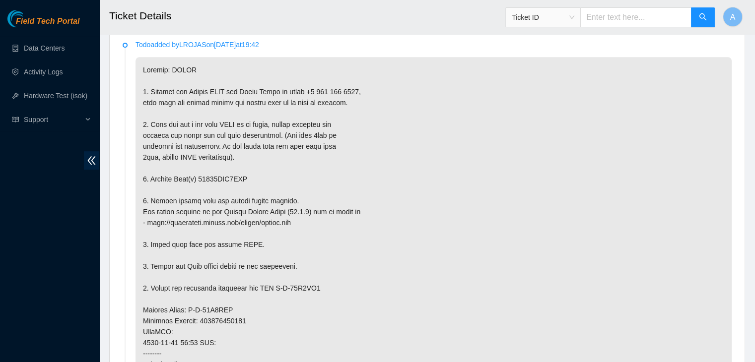
scroll to position [562, 0]
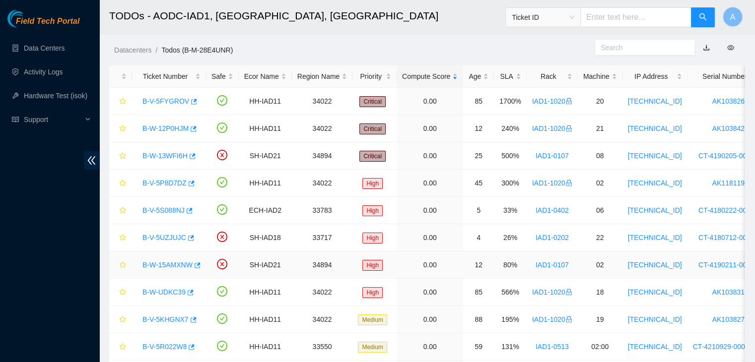
click at [170, 266] on link "B-W-15AMXNW" at bounding box center [168, 265] width 50 height 8
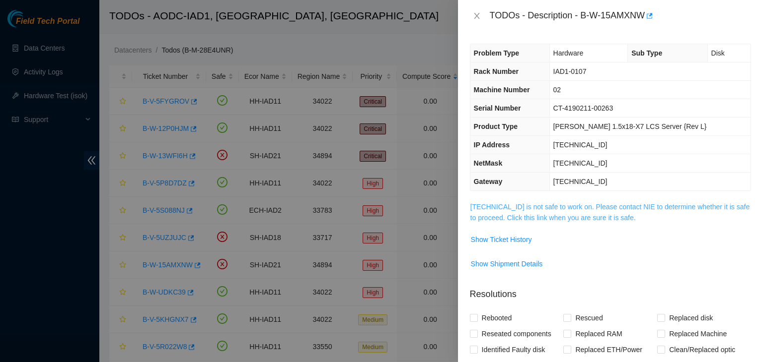
click at [531, 203] on link "[TECHNICAL_ID] is not safe to work on. Please contact NIE to determine whether …" at bounding box center [610, 212] width 280 height 19
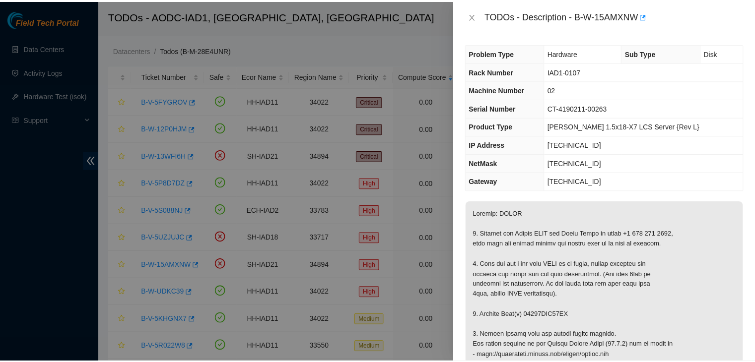
scroll to position [174, 0]
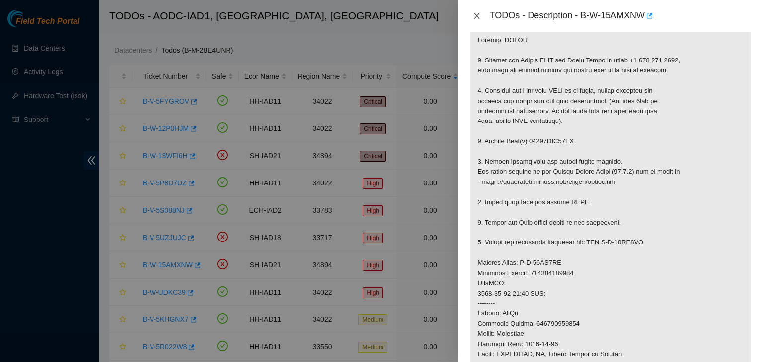
click at [477, 17] on icon "close" at bounding box center [476, 16] width 5 height 6
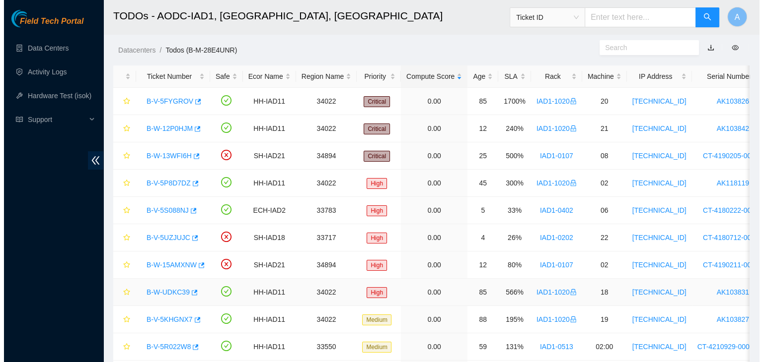
scroll to position [207, 0]
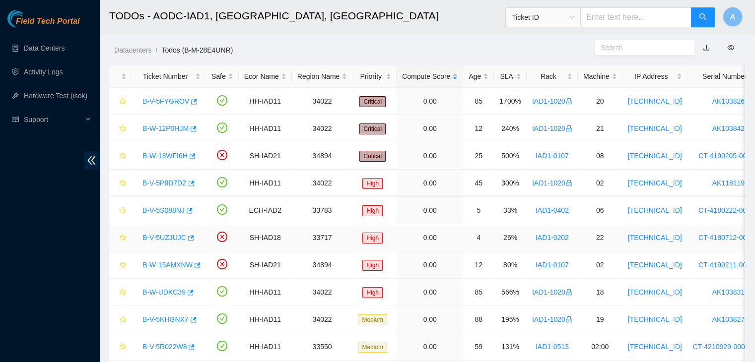
click at [152, 235] on link "B-V-5UZJUJC" at bounding box center [165, 238] width 44 height 8
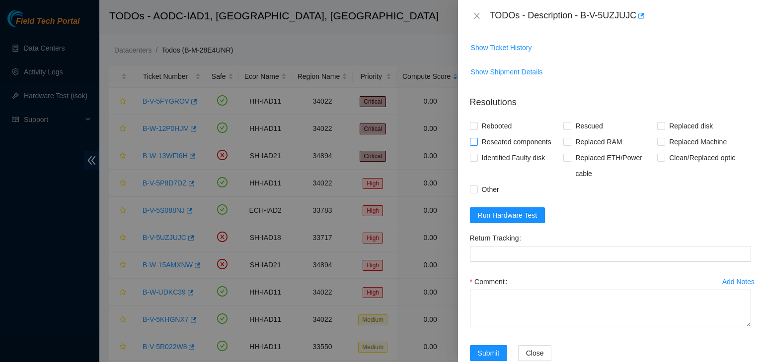
scroll to position [145, 0]
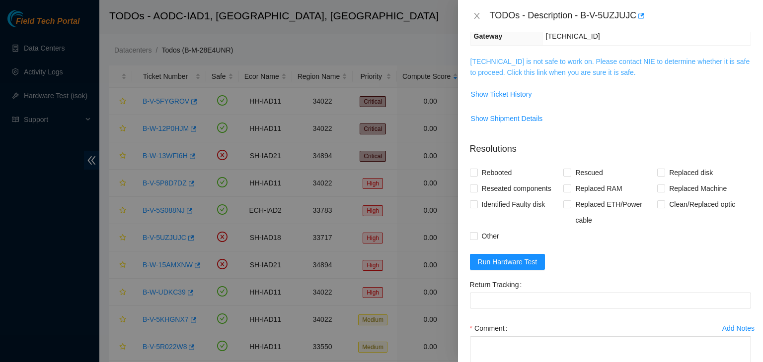
click at [565, 74] on link "[TECHNICAL_ID] is not safe to work on. Please contact NIE to determine whether …" at bounding box center [610, 67] width 280 height 19
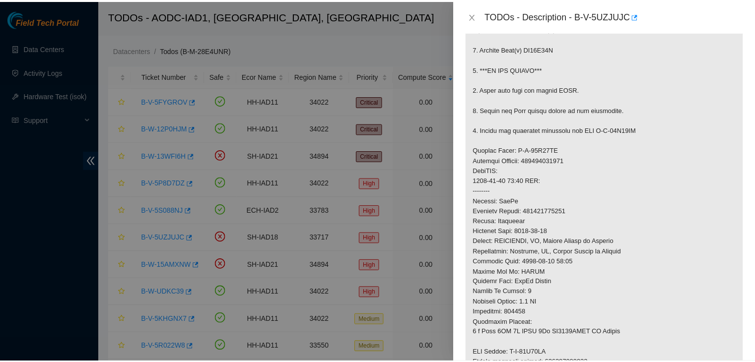
scroll to position [266, 0]
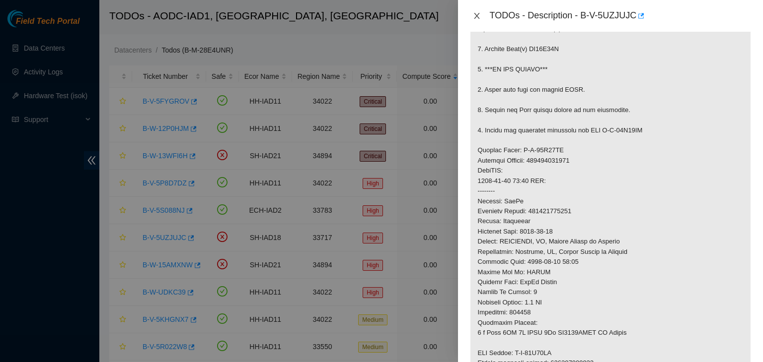
click at [474, 18] on icon "close" at bounding box center [477, 16] width 8 height 8
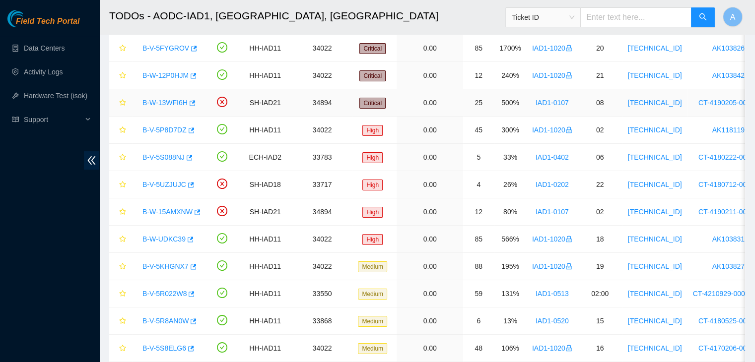
scroll to position [0, 0]
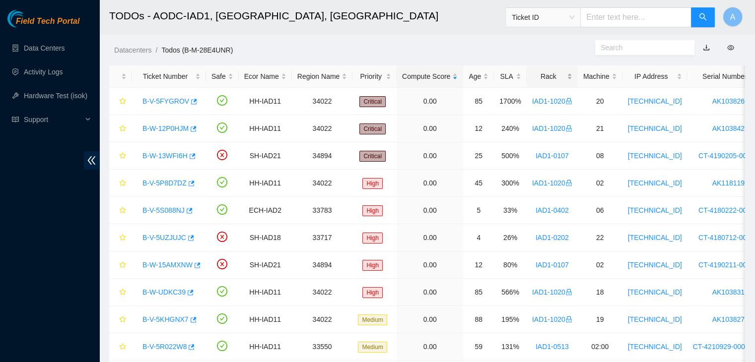
click at [550, 74] on div "Rack" at bounding box center [552, 76] width 40 height 11
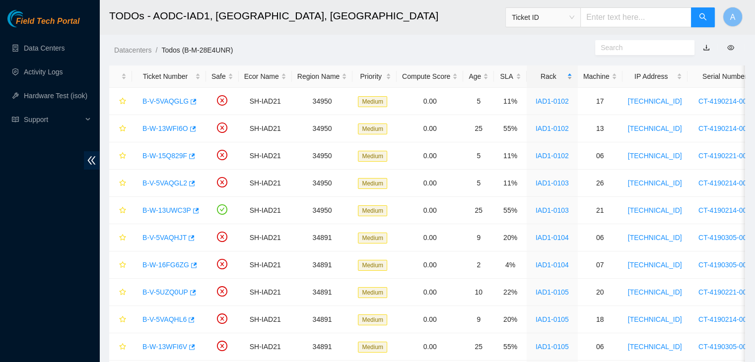
click at [550, 74] on div "Rack" at bounding box center [552, 76] width 40 height 11
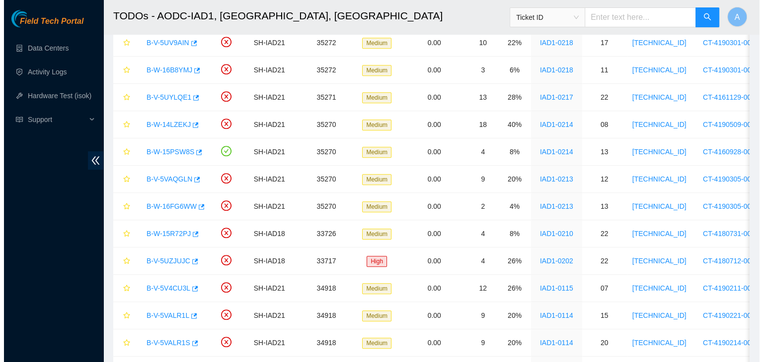
scroll to position [678, 0]
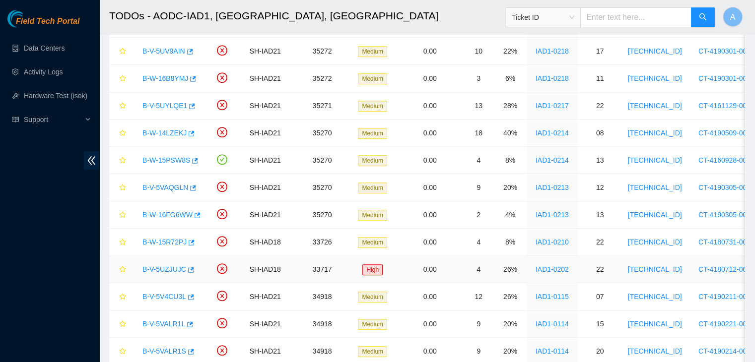
click at [161, 266] on link "B-V-5UZJUJC" at bounding box center [165, 270] width 44 height 8
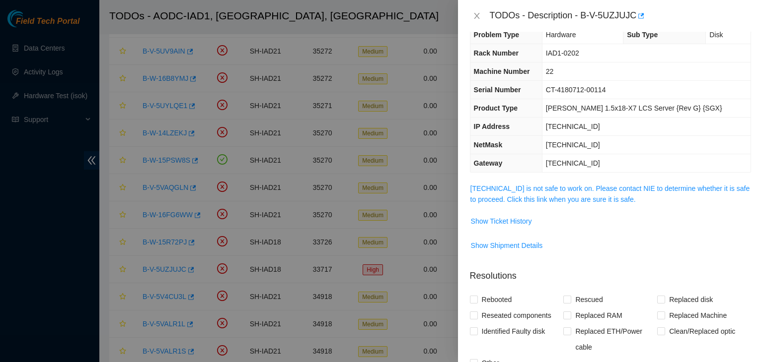
scroll to position [18, 0]
click at [551, 193] on span "[TECHNICAL_ID] is not safe to work on. Please contact NIE to determine whether …" at bounding box center [610, 195] width 280 height 22
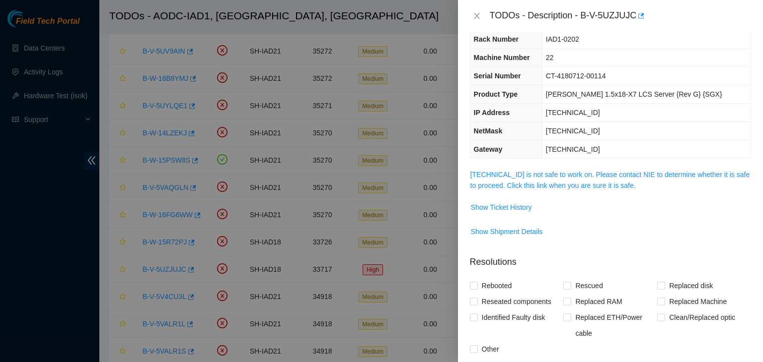
scroll to position [29, 0]
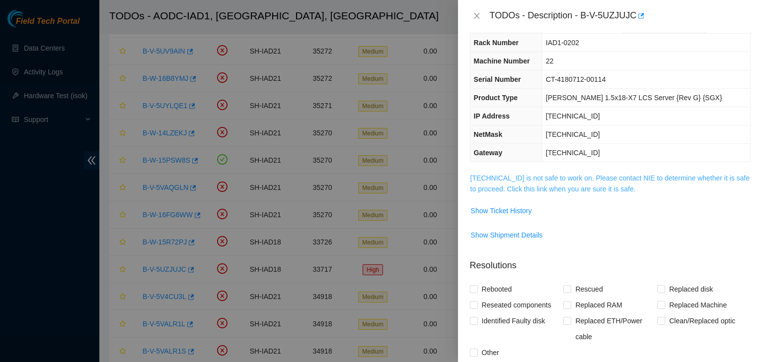
click at [561, 189] on link "[TECHNICAL_ID] is not safe to work on. Please contact NIE to determine whether …" at bounding box center [610, 183] width 280 height 19
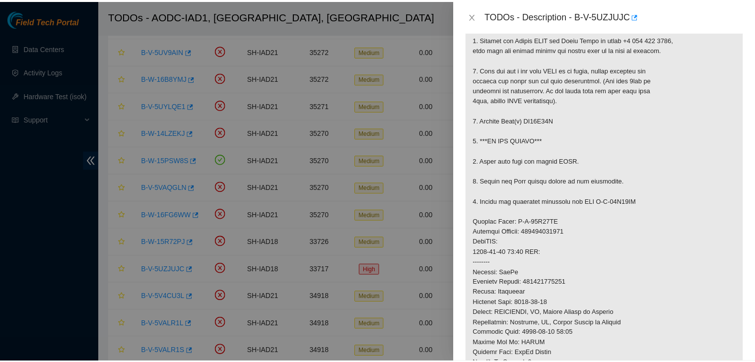
scroll to position [200, 0]
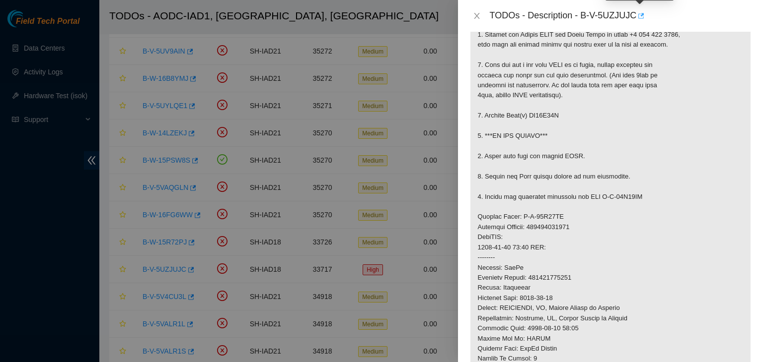
click at [639, 14] on icon "button" at bounding box center [640, 15] width 7 height 7
click at [476, 13] on icon "close" at bounding box center [477, 16] width 8 height 8
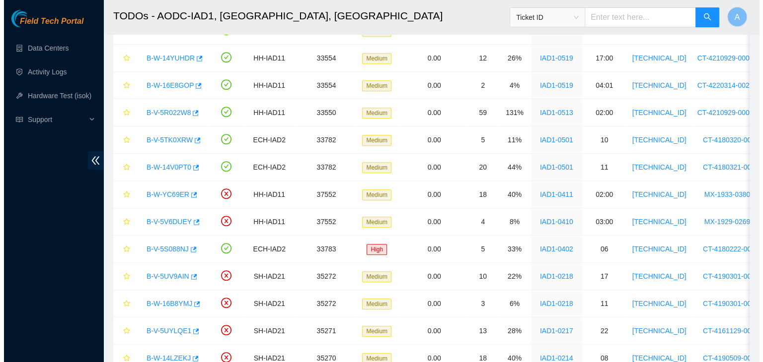
scroll to position [426, 0]
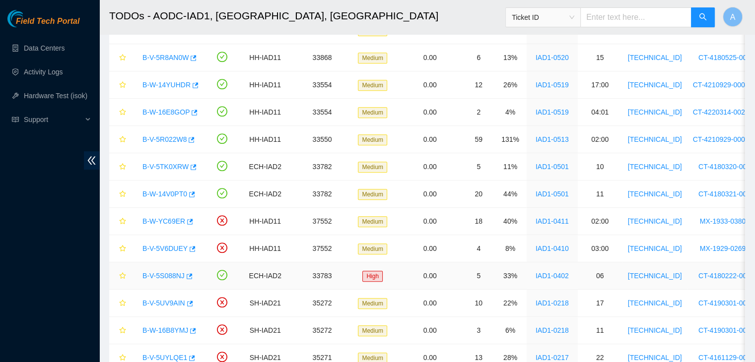
click at [172, 273] on link "B-V-5S088NJ" at bounding box center [164, 276] width 42 height 8
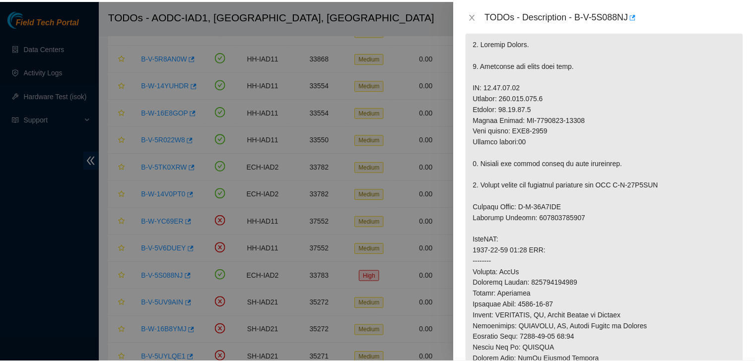
scroll to position [0, 0]
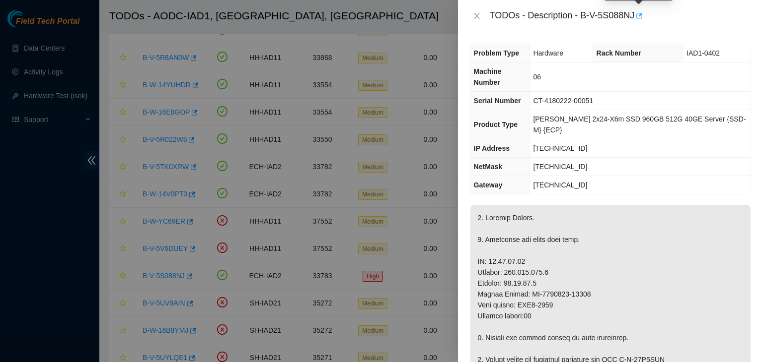
click at [638, 9] on button "button" at bounding box center [638, 16] width 8 height 16
click at [477, 13] on icon "close" at bounding box center [477, 16] width 8 height 8
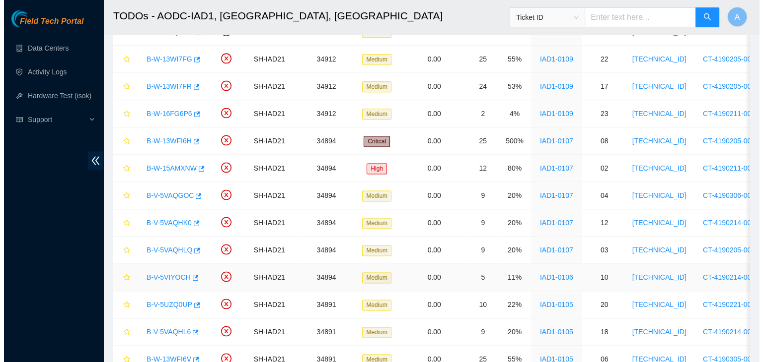
scroll to position [1272, 0]
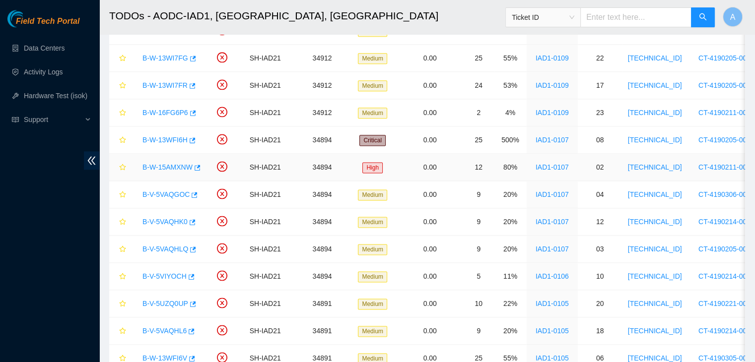
click at [182, 163] on link "B-W-15AMXNW" at bounding box center [168, 167] width 50 height 8
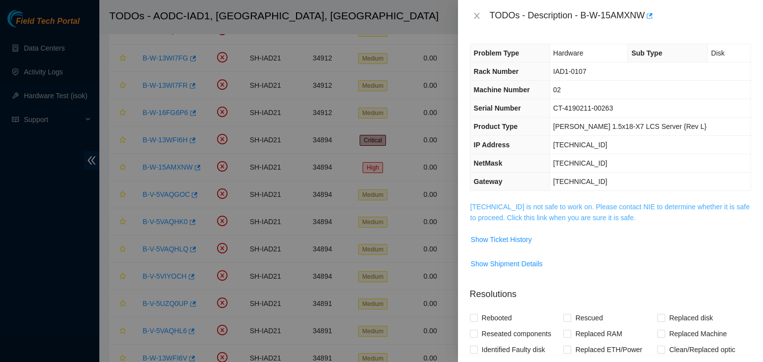
click at [542, 207] on link "[TECHNICAL_ID] is not safe to work on. Please contact NIE to determine whether …" at bounding box center [610, 212] width 280 height 19
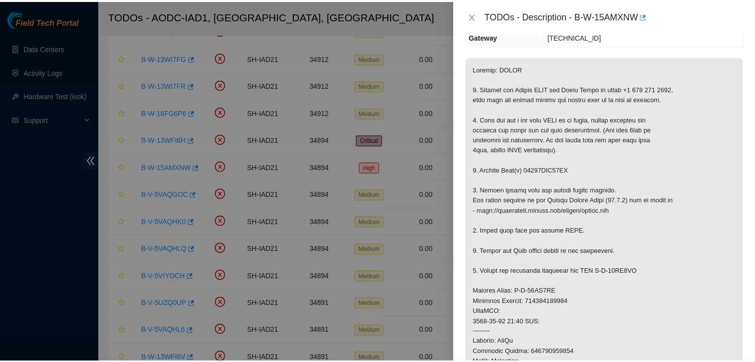
scroll to position [129, 0]
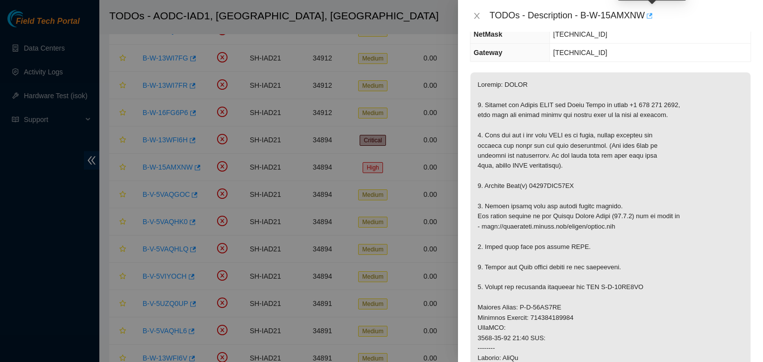
click at [651, 16] on icon "button" at bounding box center [648, 15] width 7 height 7
click at [478, 20] on div "TODOs - Description - B-W-15AMXNW" at bounding box center [610, 16] width 281 height 16
click at [478, 18] on icon "close" at bounding box center [477, 16] width 8 height 8
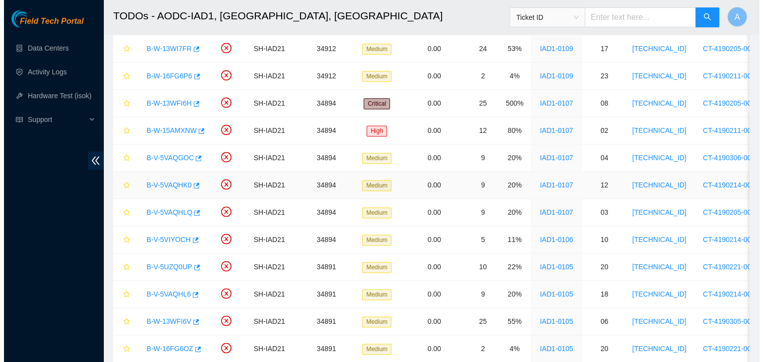
scroll to position [1309, 0]
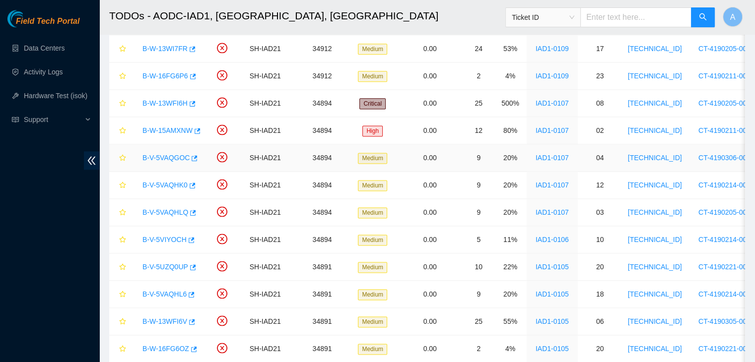
click at [174, 154] on link "B-V-5VAQGOC" at bounding box center [166, 158] width 47 height 8
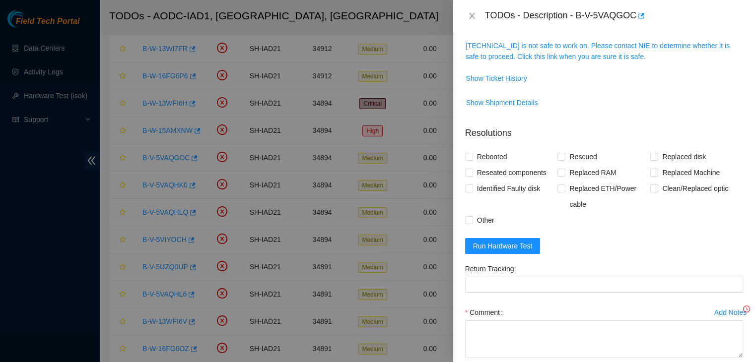
scroll to position [129, 0]
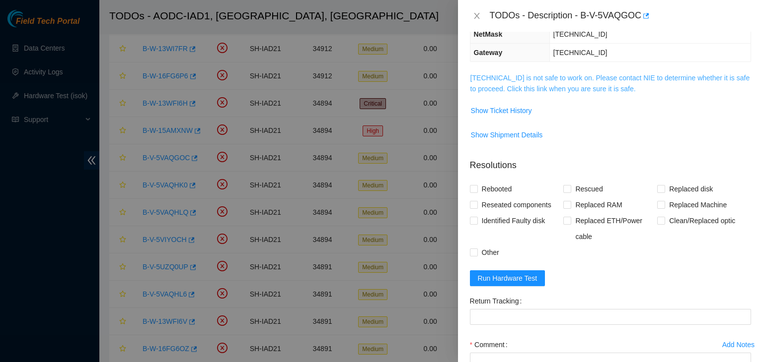
click at [579, 79] on link "[TECHNICAL_ID] is not safe to work on. Please contact NIE to determine whether …" at bounding box center [610, 83] width 280 height 19
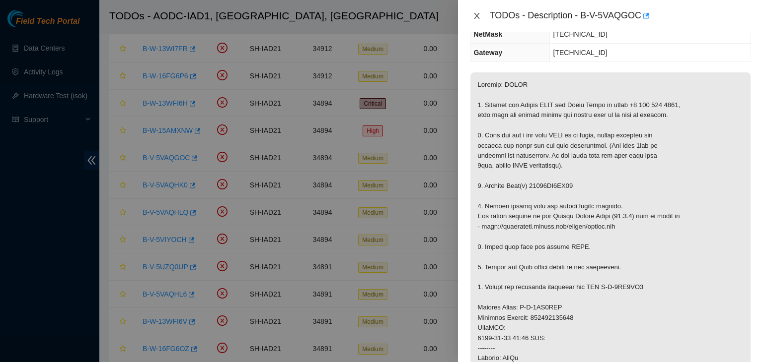
click at [475, 18] on icon "close" at bounding box center [477, 16] width 8 height 8
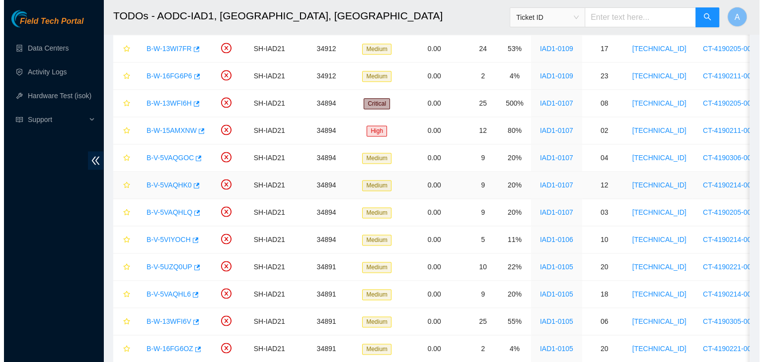
scroll to position [161, 0]
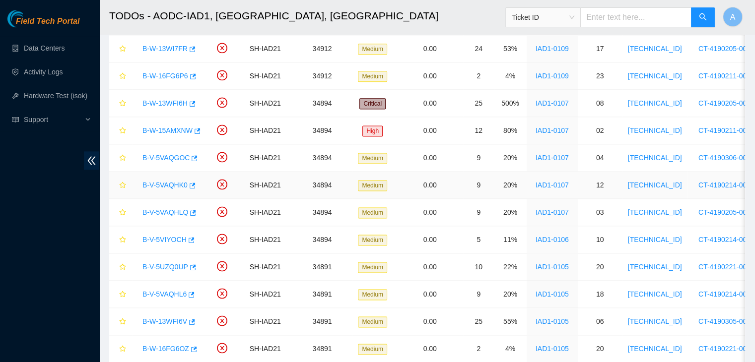
click at [171, 181] on link "B-V-5VAQHK0" at bounding box center [165, 185] width 45 height 8
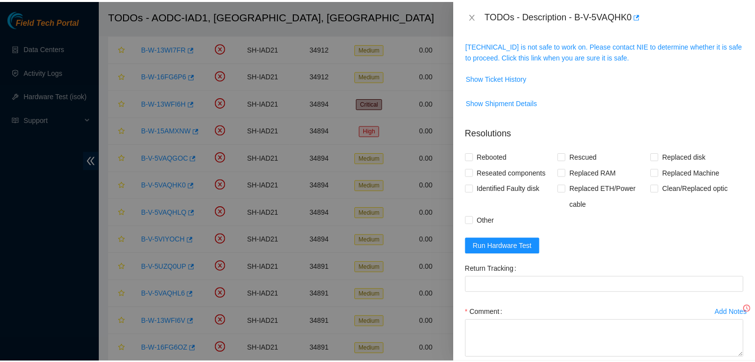
scroll to position [129, 0]
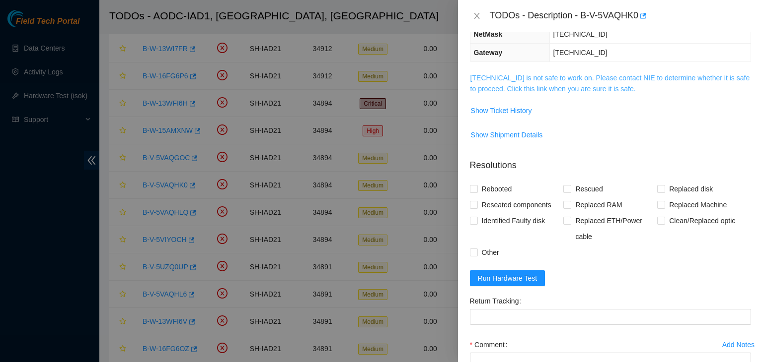
click at [578, 87] on link "[TECHNICAL_ID] is not safe to work on. Please contact NIE to determine whether …" at bounding box center [610, 83] width 280 height 19
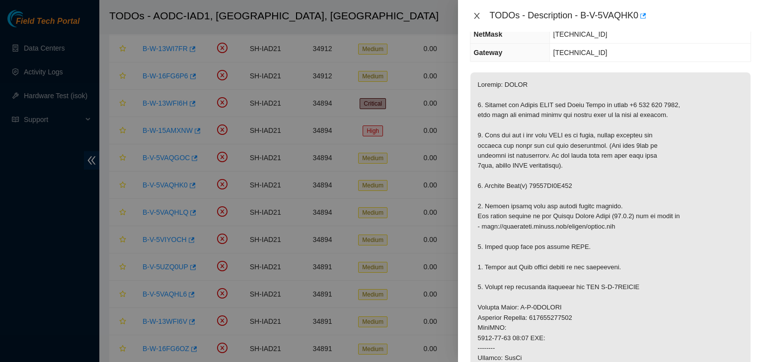
click at [475, 12] on icon "close" at bounding box center [477, 16] width 8 height 8
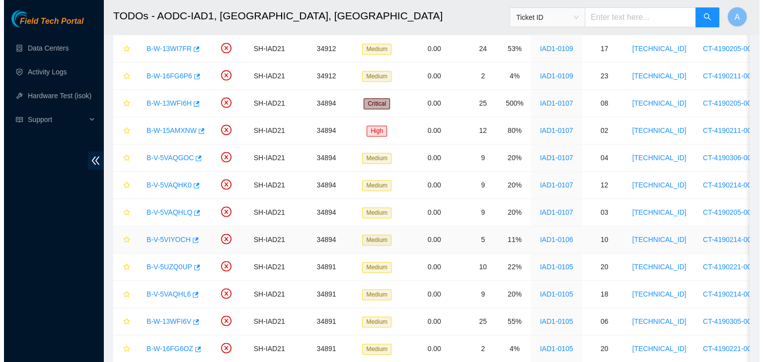
scroll to position [161, 0]
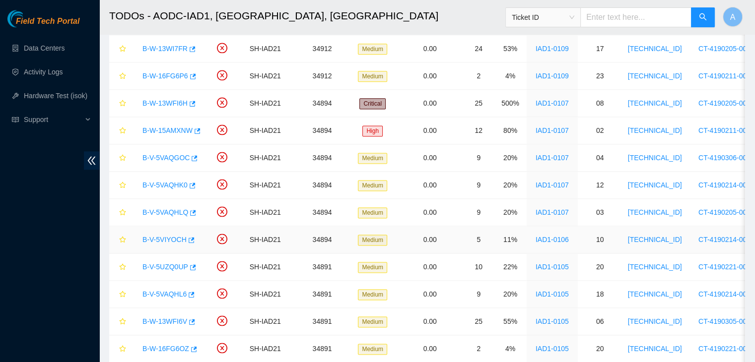
click at [159, 236] on link "B-V-5VIYOCH" at bounding box center [165, 240] width 44 height 8
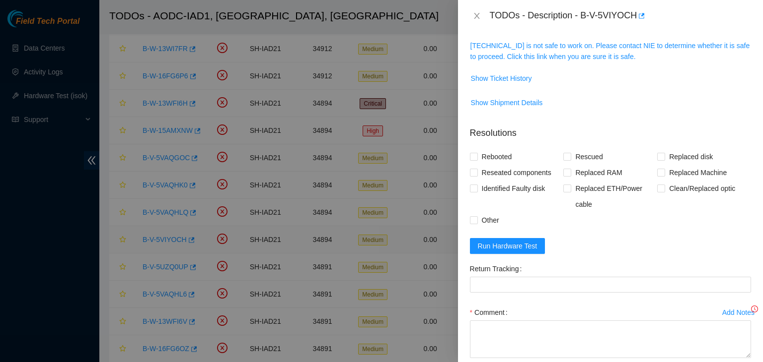
scroll to position [129, 0]
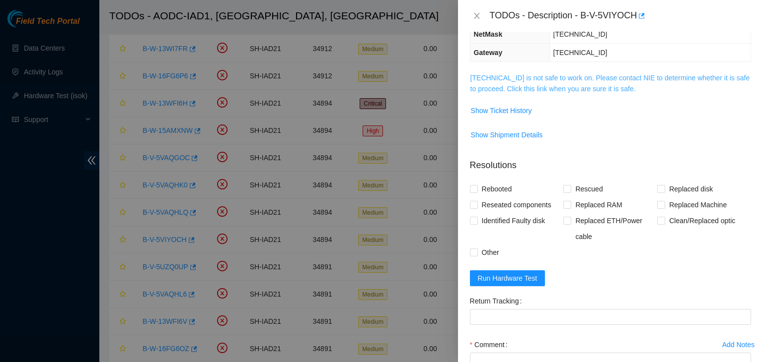
click at [523, 84] on link "[TECHNICAL_ID] is not safe to work on. Please contact NIE to determine whether …" at bounding box center [610, 83] width 280 height 19
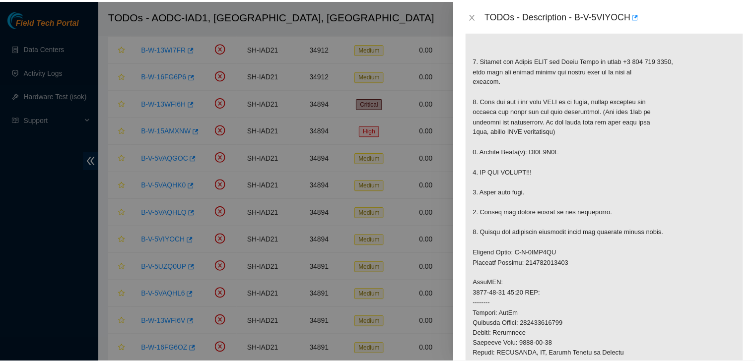
scroll to position [205, 0]
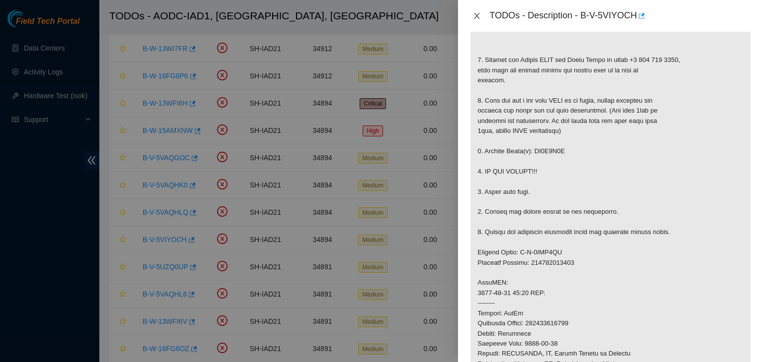
click at [480, 14] on icon "close" at bounding box center [477, 16] width 8 height 8
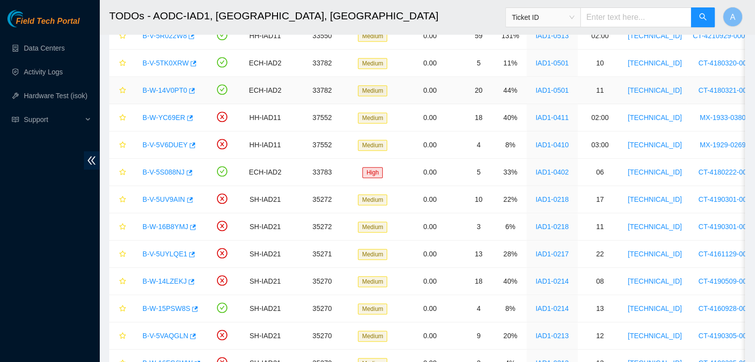
scroll to position [0, 0]
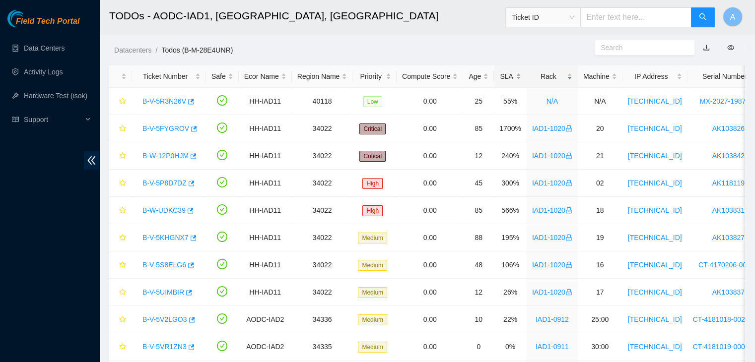
click at [512, 74] on div "SLA" at bounding box center [511, 76] width 22 height 11
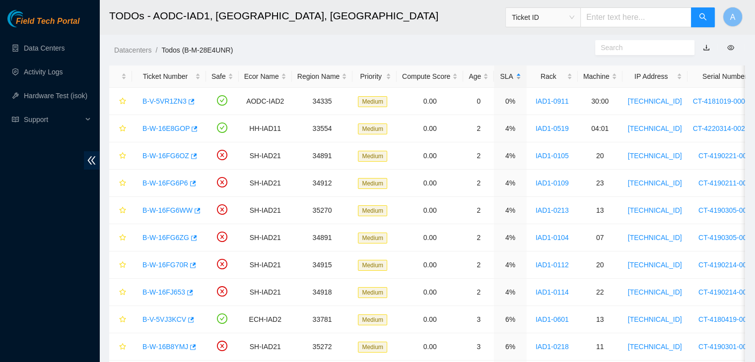
click at [512, 74] on div "SLA" at bounding box center [511, 76] width 22 height 11
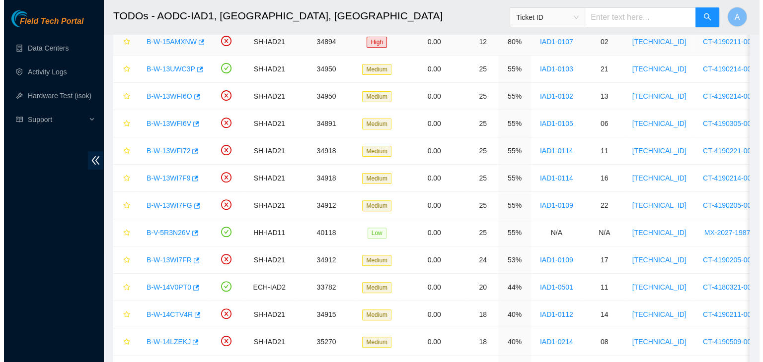
scroll to position [279, 0]
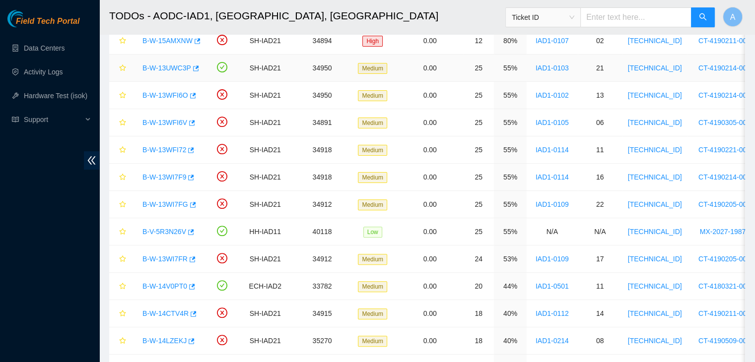
click at [170, 64] on link "B-W-13UWC3P" at bounding box center [167, 68] width 49 height 8
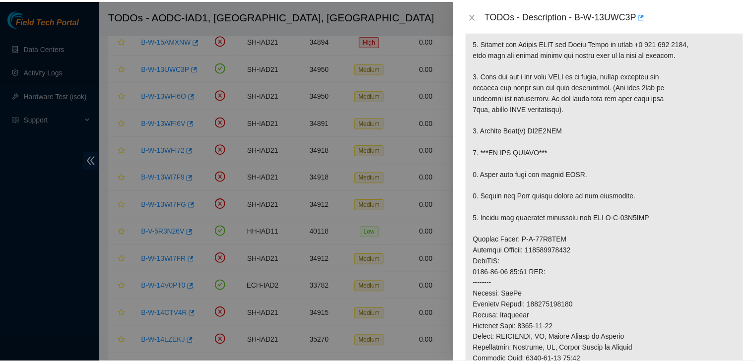
scroll to position [38, 0]
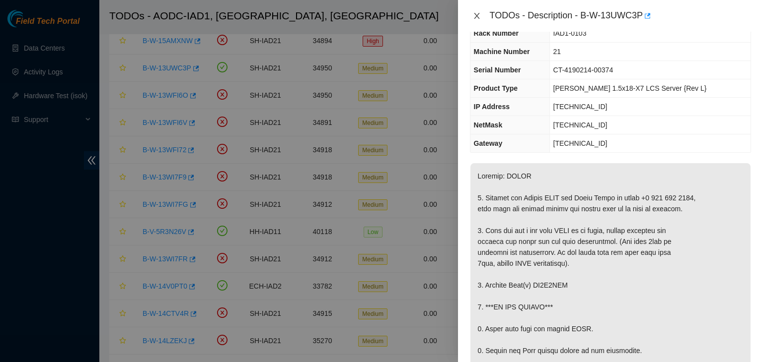
click at [473, 12] on icon "close" at bounding box center [477, 16] width 8 height 8
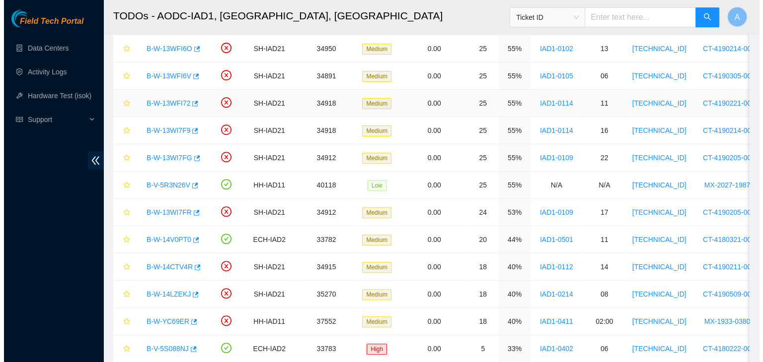
scroll to position [327, 0]
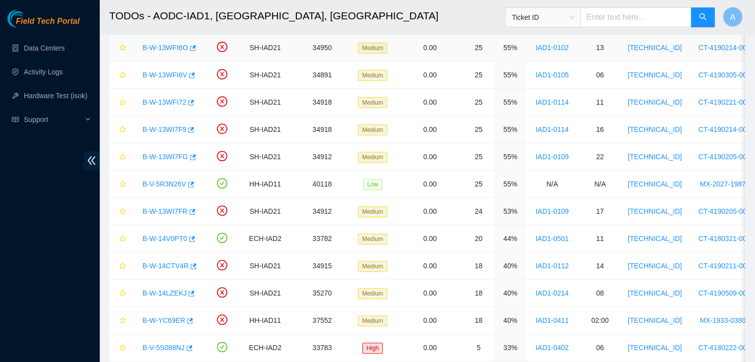
click at [147, 50] on link "B-W-13WFI6O" at bounding box center [166, 48] width 46 height 8
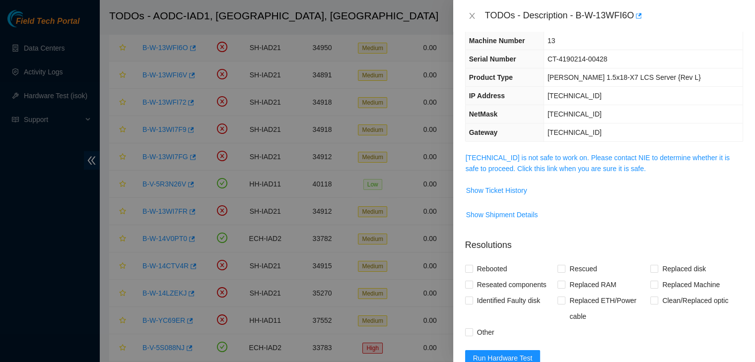
scroll to position [38, 0]
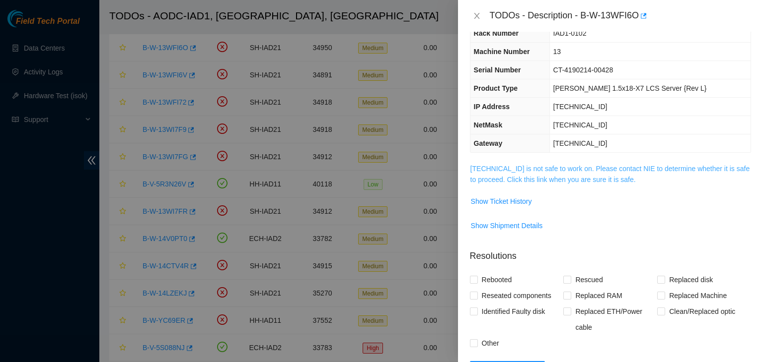
click at [513, 179] on link "[TECHNICAL_ID] is not safe to work on. Please contact NIE to determine whether …" at bounding box center [610, 174] width 280 height 19
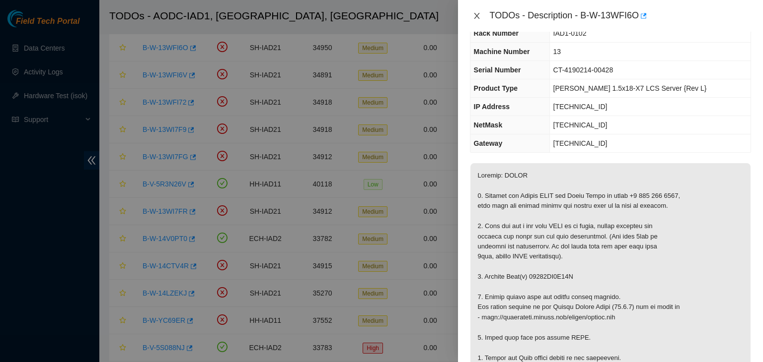
click at [478, 16] on icon "close" at bounding box center [477, 16] width 8 height 8
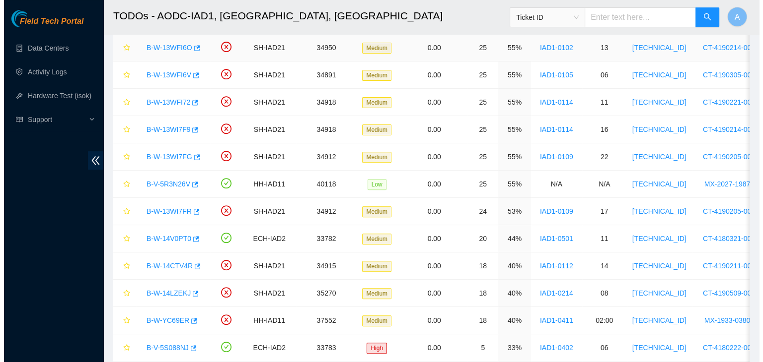
scroll to position [49, 0]
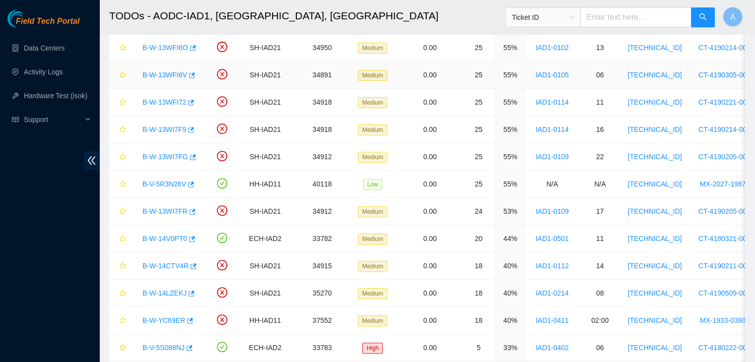
click at [167, 71] on link "B-W-13WFI6V" at bounding box center [165, 75] width 45 height 8
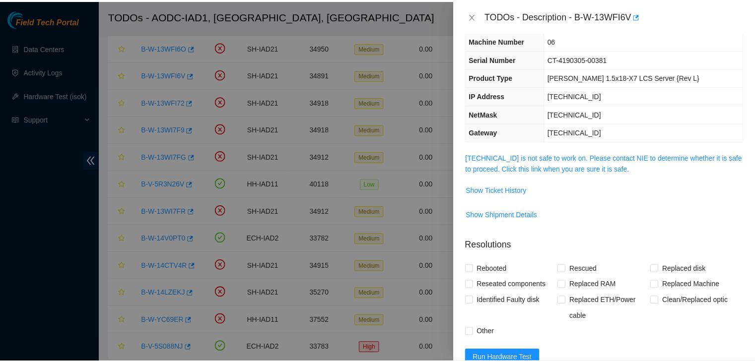
scroll to position [38, 0]
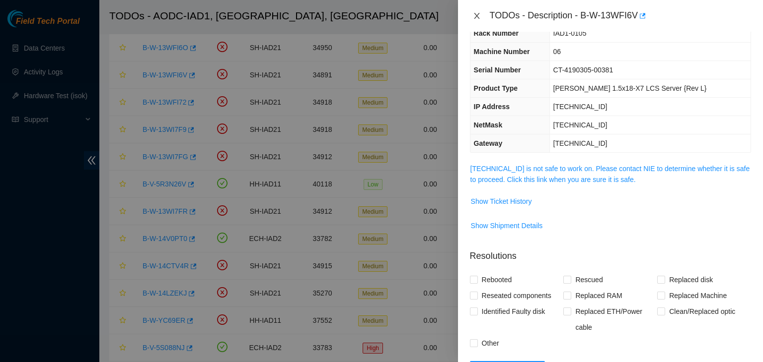
click at [476, 17] on icon "close" at bounding box center [476, 16] width 5 height 6
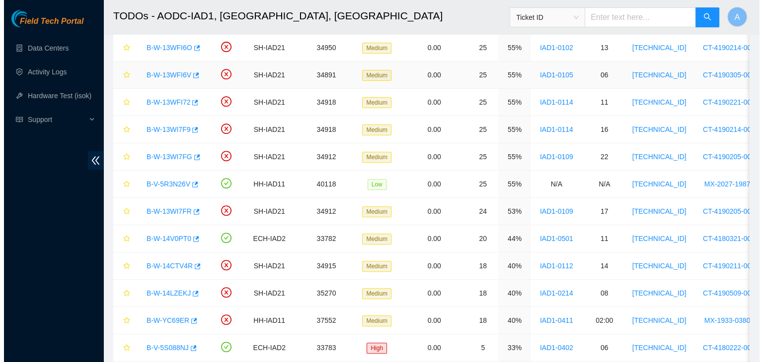
scroll to position [49, 0]
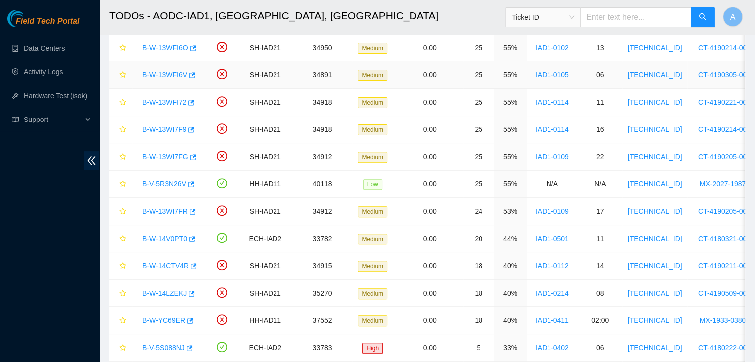
click at [169, 77] on link "B-W-13WFI6V" at bounding box center [165, 75] width 45 height 8
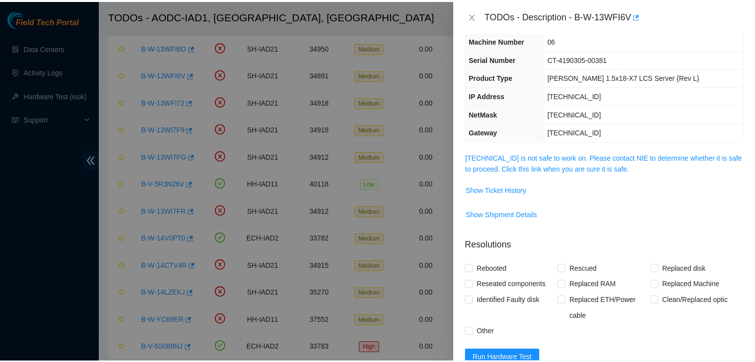
scroll to position [38, 0]
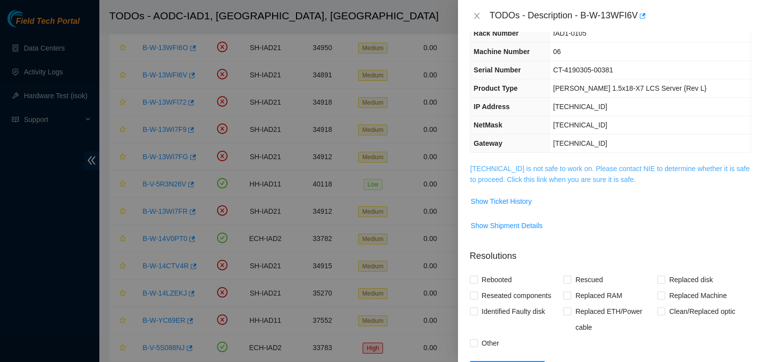
click at [589, 165] on link "[TECHNICAL_ID] is not safe to work on. Please contact NIE to determine whether …" at bounding box center [610, 174] width 280 height 19
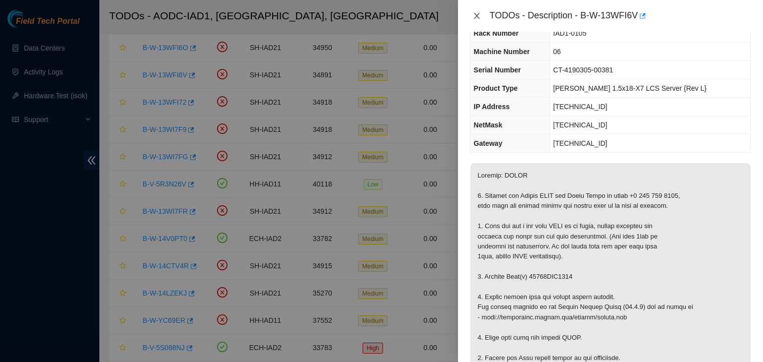
click at [477, 13] on icon "close" at bounding box center [477, 16] width 8 height 8
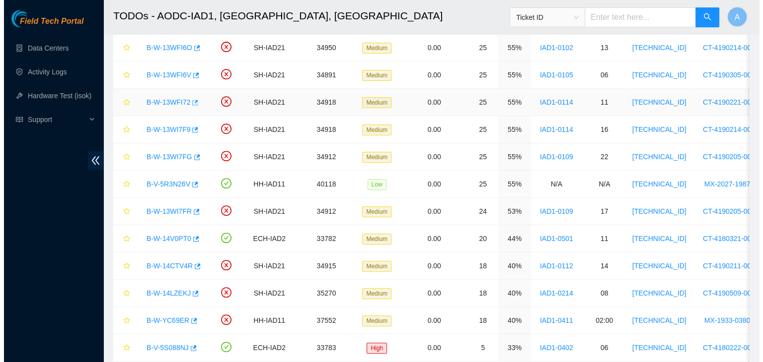
scroll to position [49, 0]
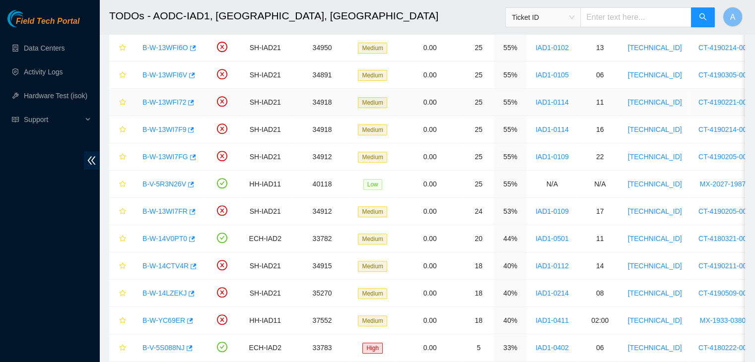
click at [179, 98] on link "B-W-13WFI72" at bounding box center [165, 102] width 44 height 8
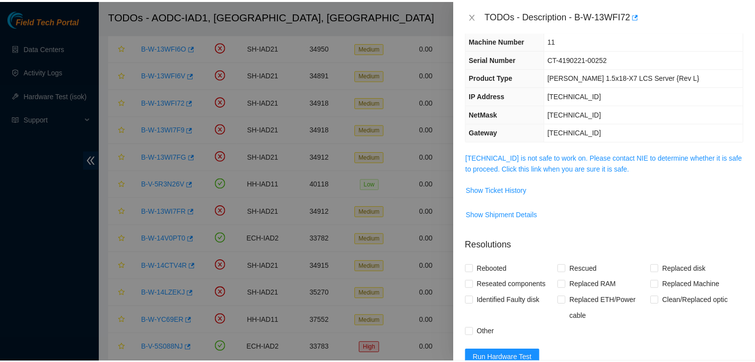
scroll to position [38, 0]
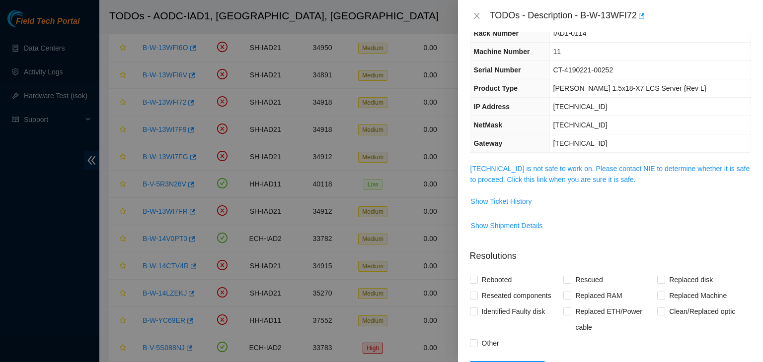
drag, startPoint x: 519, startPoint y: 164, endPoint x: 505, endPoint y: 104, distance: 61.7
click at [519, 165] on link "[TECHNICAL_ID] is not safe to work on. Please contact NIE to determine whether …" at bounding box center [610, 174] width 280 height 19
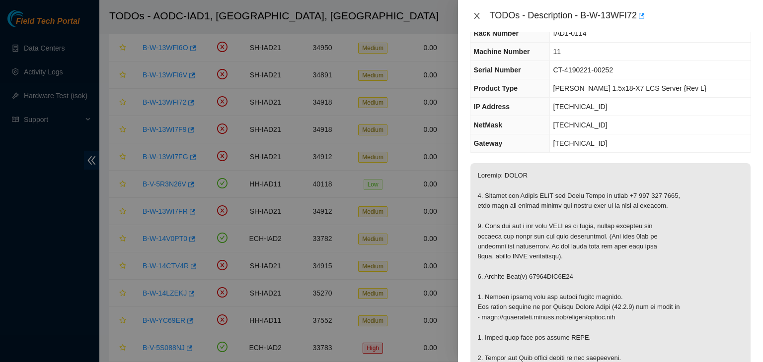
click at [477, 14] on icon "close" at bounding box center [477, 16] width 8 height 8
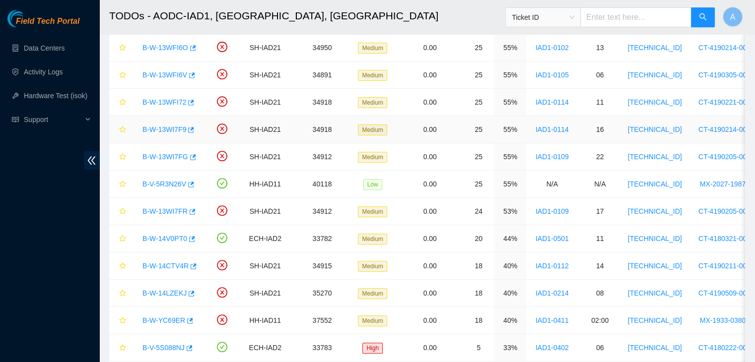
click at [161, 130] on link "B-W-13WI7F9" at bounding box center [165, 130] width 44 height 8
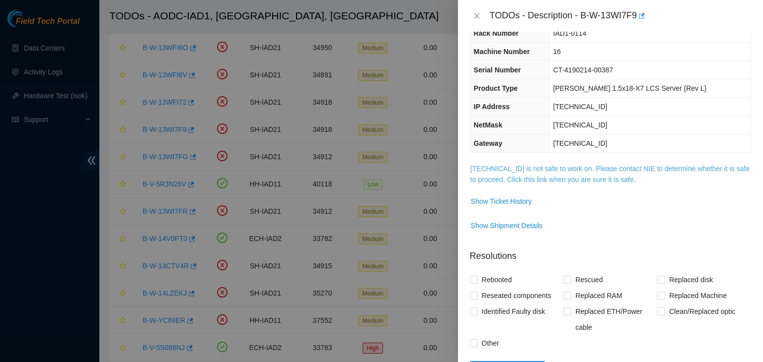
click at [528, 181] on link "[TECHNICAL_ID] is not safe to work on. Please contact NIE to determine whether …" at bounding box center [610, 174] width 280 height 19
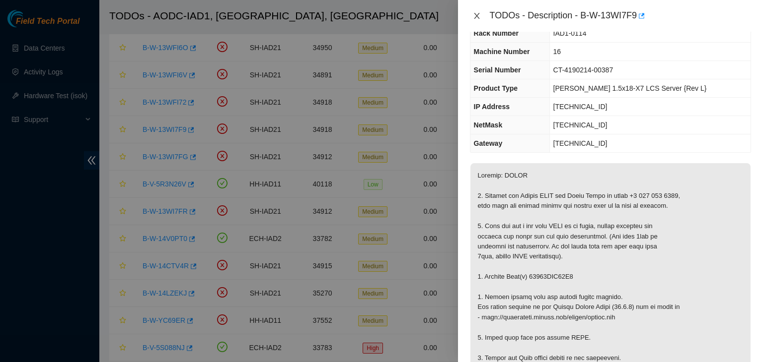
click at [477, 12] on icon "close" at bounding box center [477, 16] width 8 height 8
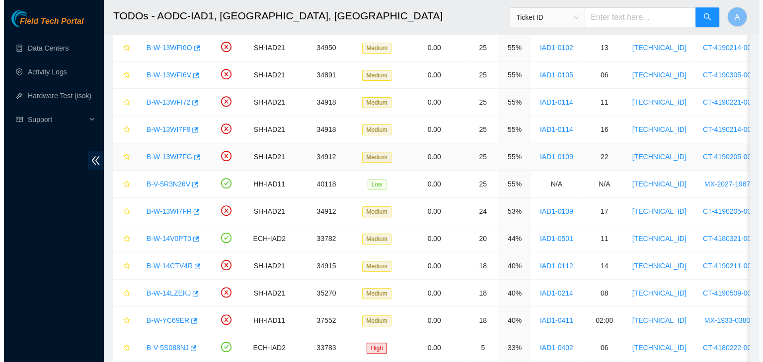
scroll to position [49, 0]
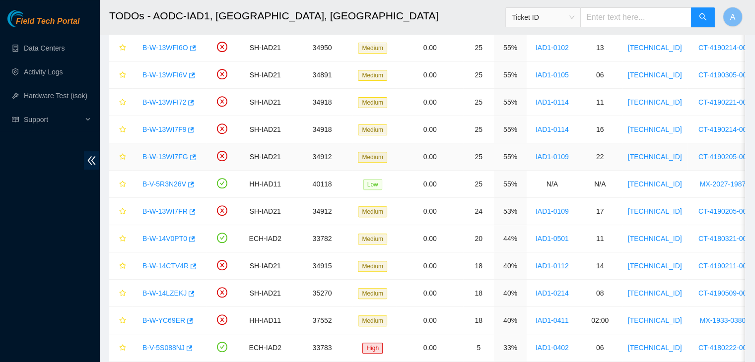
click at [167, 153] on link "B-W-13WI7FG" at bounding box center [166, 157] width 46 height 8
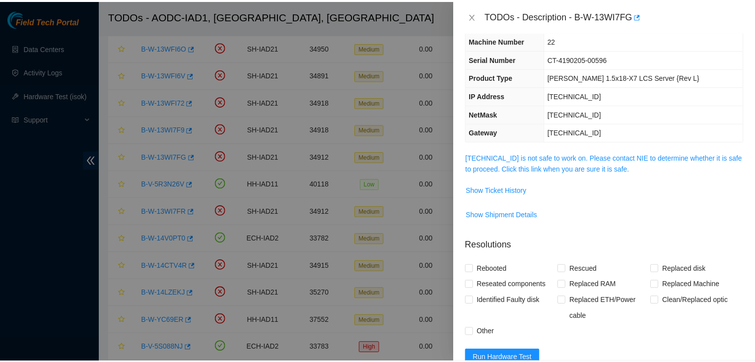
scroll to position [38, 0]
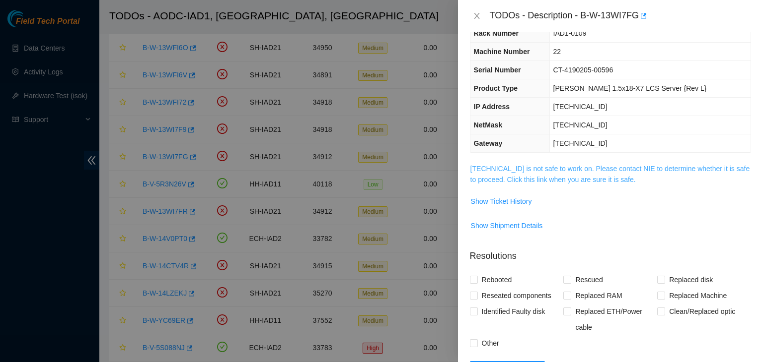
click at [499, 176] on link "[TECHNICAL_ID] is not safe to work on. Please contact NIE to determine whether …" at bounding box center [610, 174] width 280 height 19
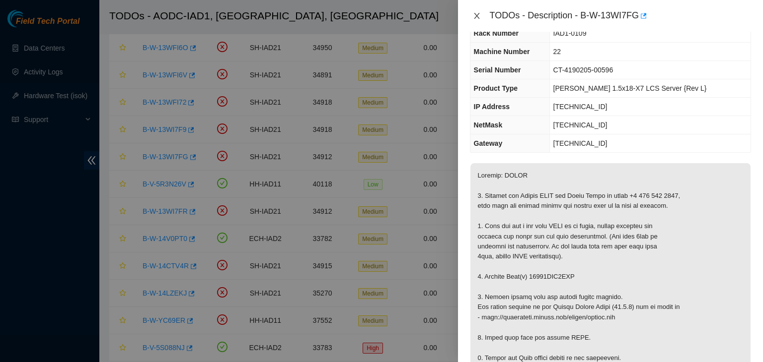
click at [477, 19] on icon "close" at bounding box center [477, 16] width 8 height 8
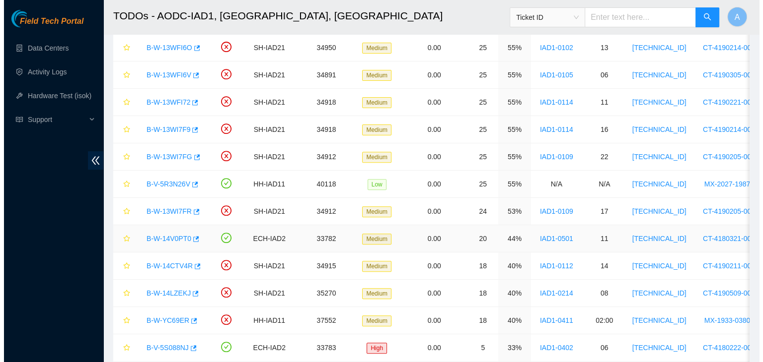
scroll to position [49, 0]
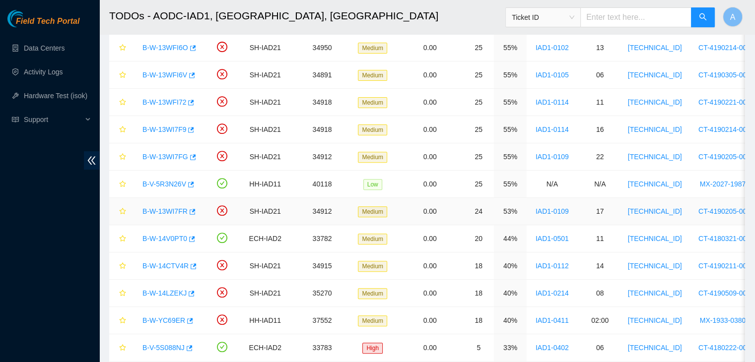
click at [170, 208] on link "B-W-13WI7FR" at bounding box center [165, 212] width 45 height 8
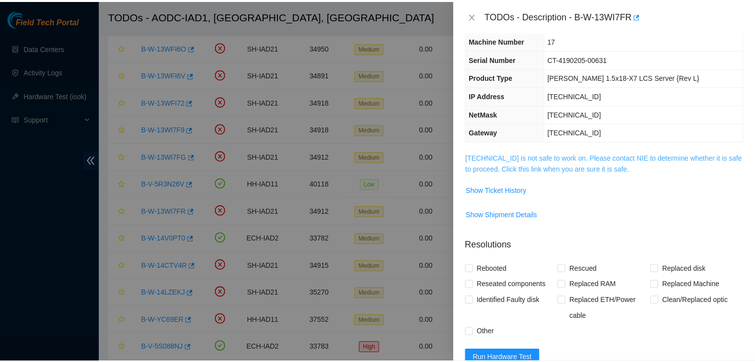
scroll to position [38, 0]
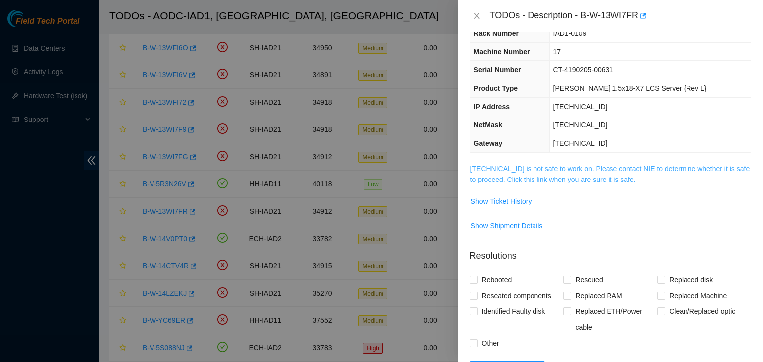
click at [485, 166] on link "[TECHNICAL_ID] is not safe to work on. Please contact NIE to determine whether …" at bounding box center [610, 174] width 280 height 19
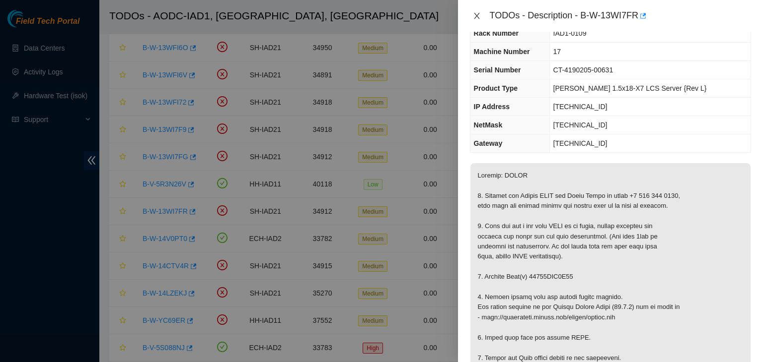
click at [477, 14] on icon "close" at bounding box center [476, 16] width 5 height 6
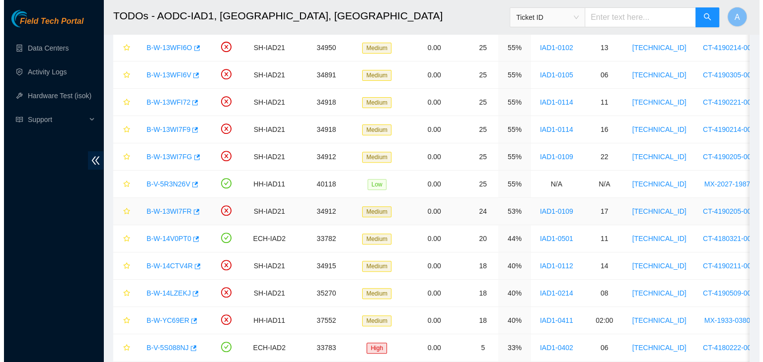
scroll to position [49, 0]
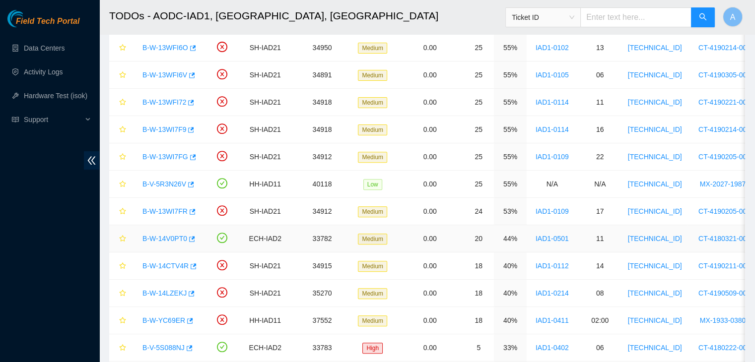
click at [169, 238] on link "B-W-14V0PT0" at bounding box center [165, 239] width 45 height 8
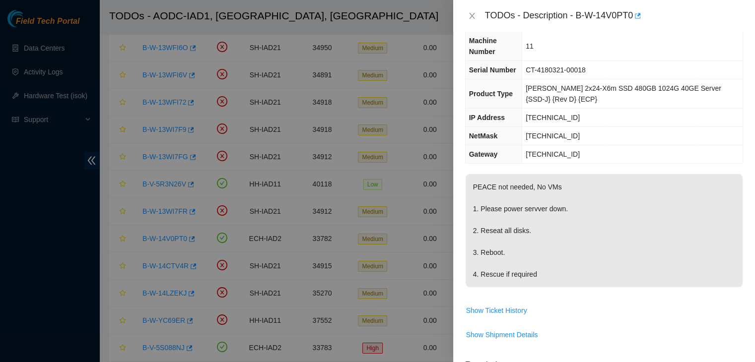
scroll to position [38, 0]
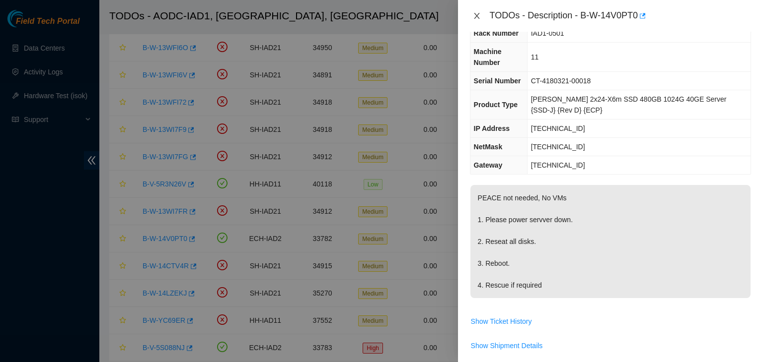
click at [477, 13] on icon "close" at bounding box center [477, 16] width 8 height 8
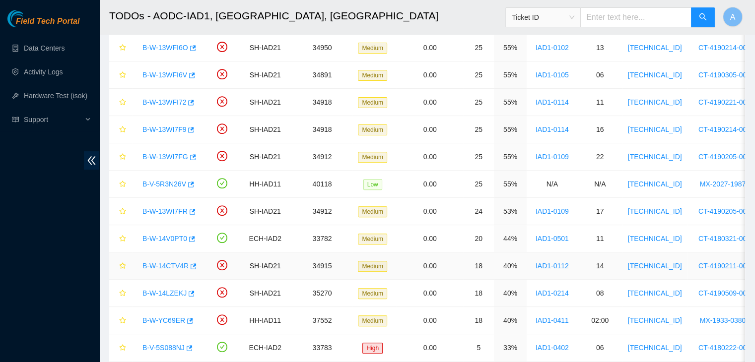
click at [166, 264] on link "B-W-14CTV4R" at bounding box center [166, 266] width 46 height 8
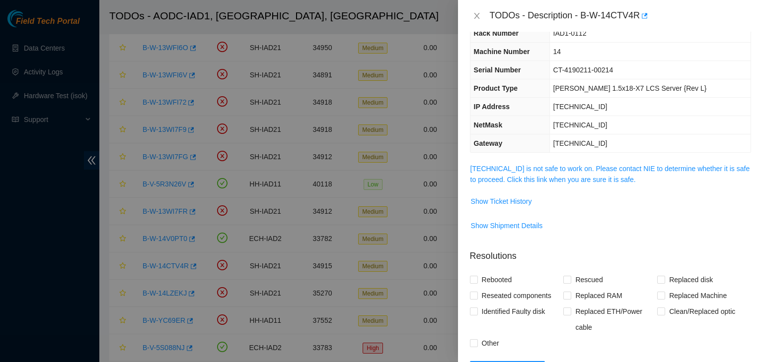
click at [510, 184] on td "[TECHNICAL_ID] is not safe to work on. Please contact NIE to determine whether …" at bounding box center [610, 178] width 281 height 30
click at [513, 180] on link "[TECHNICAL_ID] is not safe to work on. Please contact NIE to determine whether …" at bounding box center [610, 174] width 280 height 19
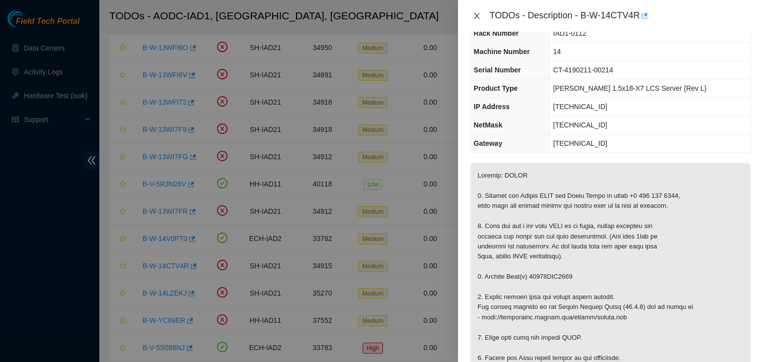
click at [481, 16] on button "Close" at bounding box center [477, 15] width 14 height 9
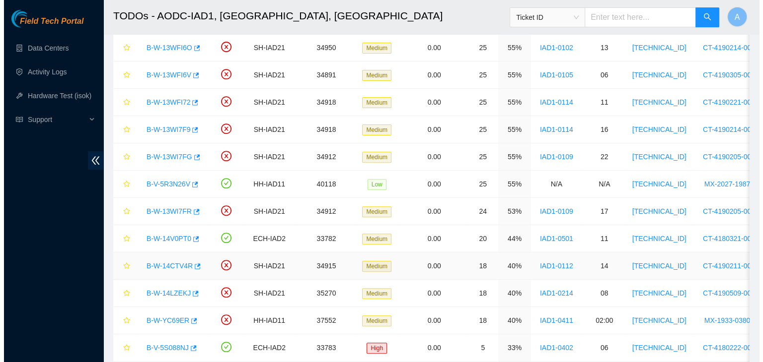
scroll to position [49, 0]
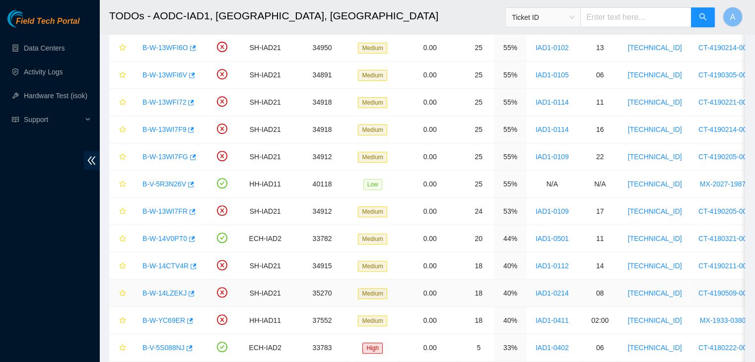
click at [170, 289] on link "B-W-14LZEKJ" at bounding box center [165, 293] width 44 height 8
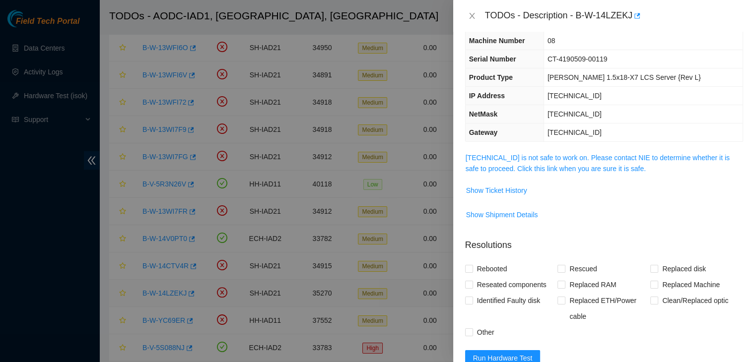
scroll to position [38, 0]
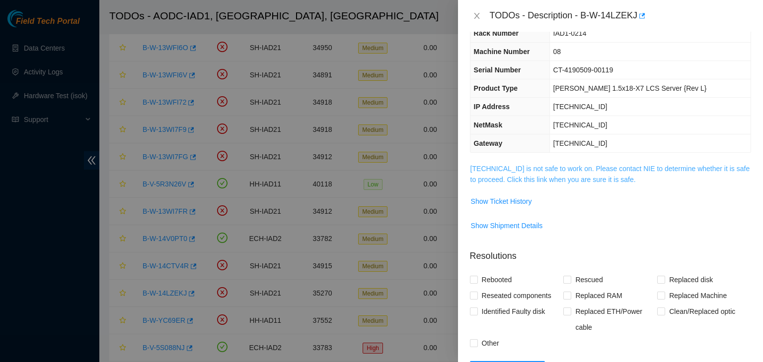
click at [556, 181] on link "[TECHNICAL_ID] is not safe to work on. Please contact NIE to determine whether …" at bounding box center [610, 174] width 280 height 19
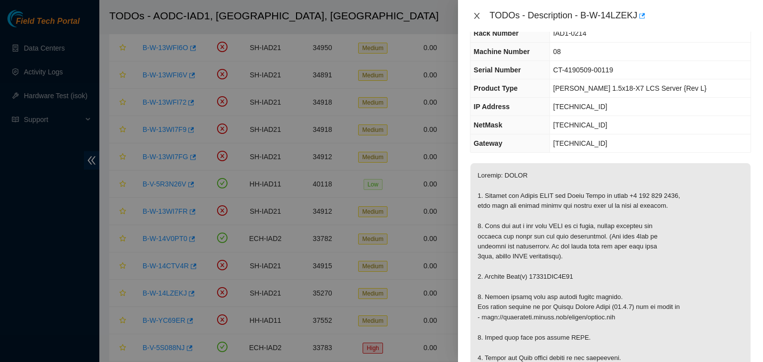
click at [476, 20] on button "Close" at bounding box center [477, 15] width 14 height 9
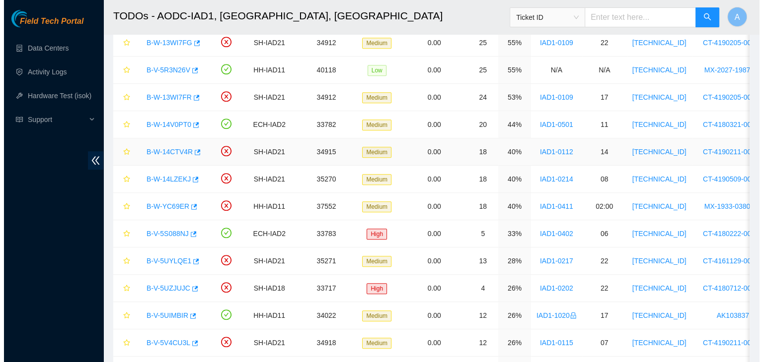
scroll to position [442, 0]
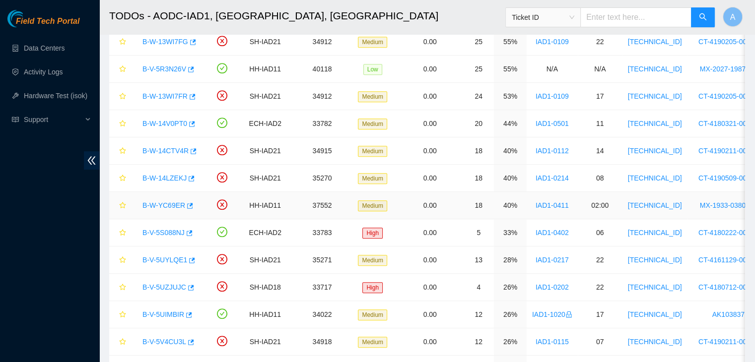
click at [164, 202] on link "B-W-YC69ER" at bounding box center [164, 206] width 43 height 8
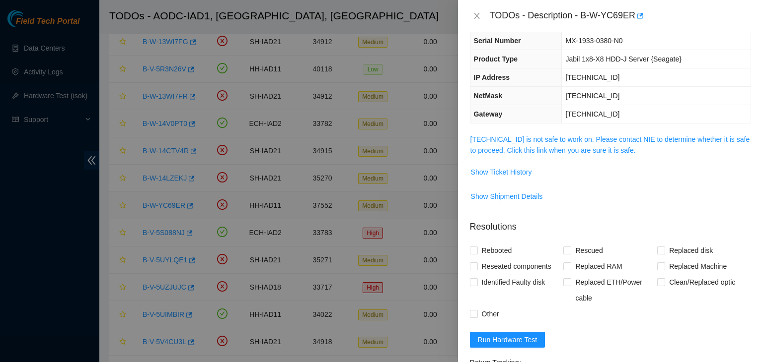
scroll to position [38, 0]
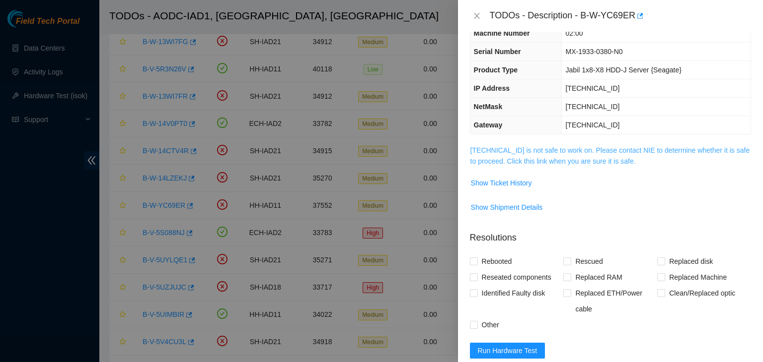
click at [523, 157] on link "[TECHNICAL_ID] is not safe to work on. Please contact NIE to determine whether …" at bounding box center [610, 155] width 280 height 19
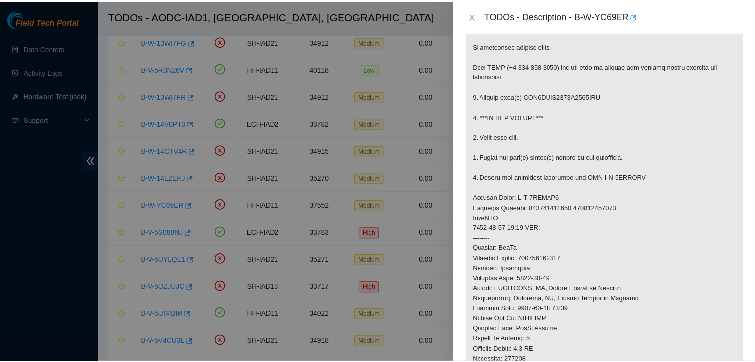
scroll to position [171, 0]
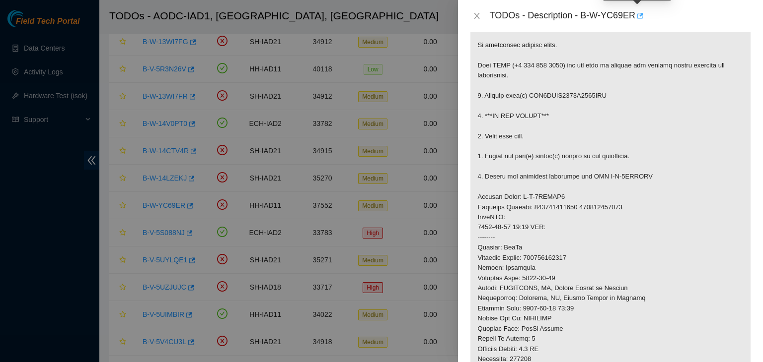
click at [636, 15] on icon "button" at bounding box center [639, 15] width 7 height 7
click at [475, 14] on icon "close" at bounding box center [477, 16] width 8 height 8
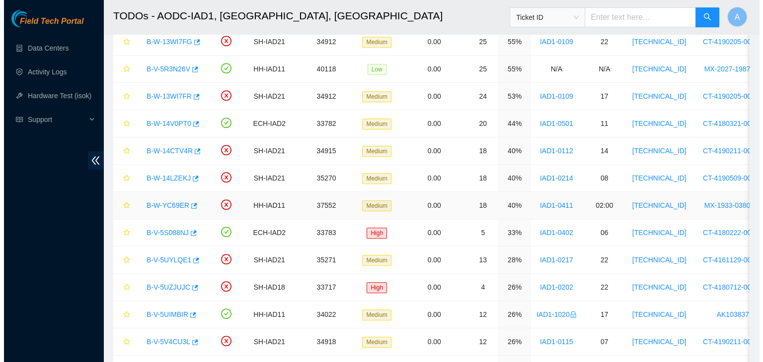
scroll to position [204, 0]
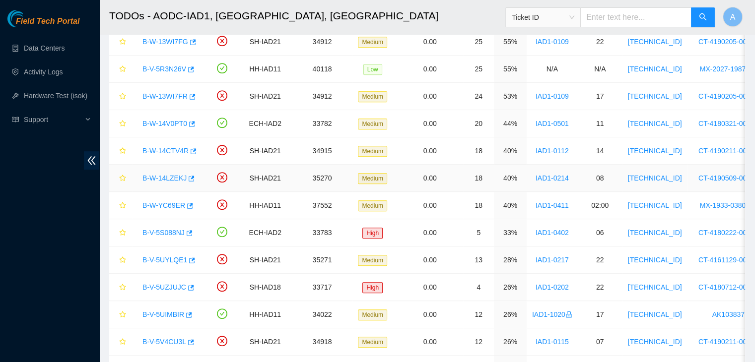
click at [166, 176] on link "B-W-14LZEKJ" at bounding box center [165, 178] width 44 height 8
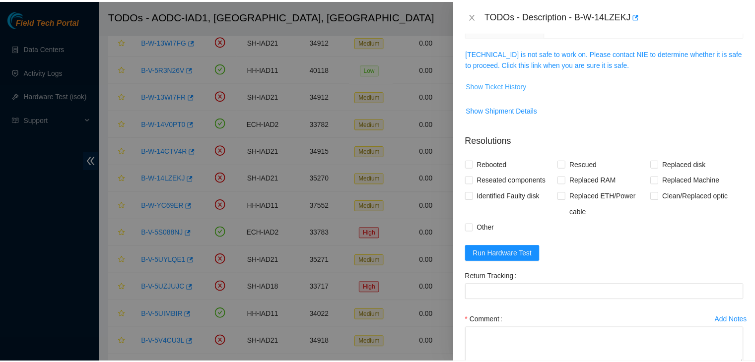
scroll to position [153, 0]
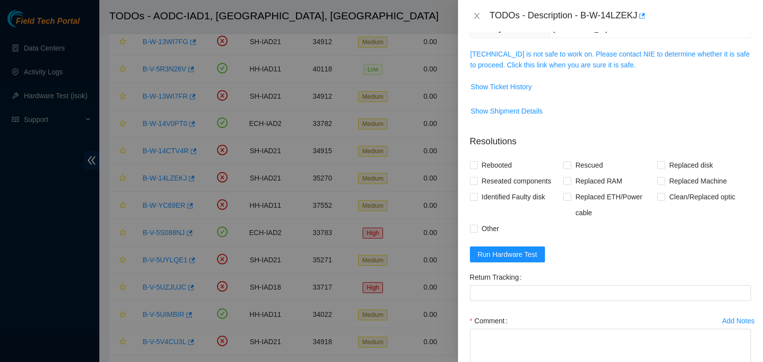
click at [507, 58] on span "[TECHNICAL_ID] is not safe to work on. Please contact NIE to determine whether …" at bounding box center [610, 60] width 280 height 22
click at [511, 64] on link "[TECHNICAL_ID] is not safe to work on. Please contact NIE to determine whether …" at bounding box center [610, 59] width 280 height 19
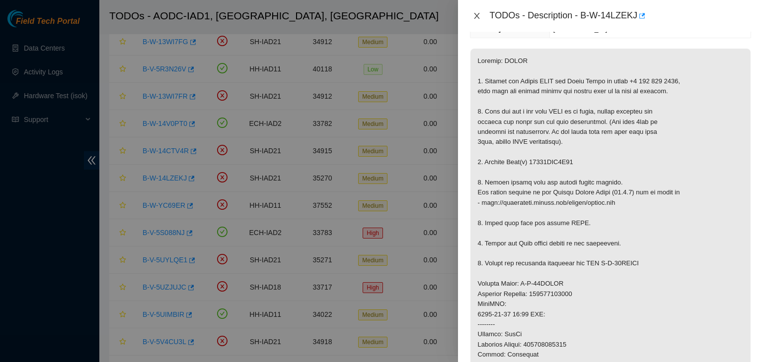
click at [477, 14] on icon "close" at bounding box center [477, 16] width 8 height 8
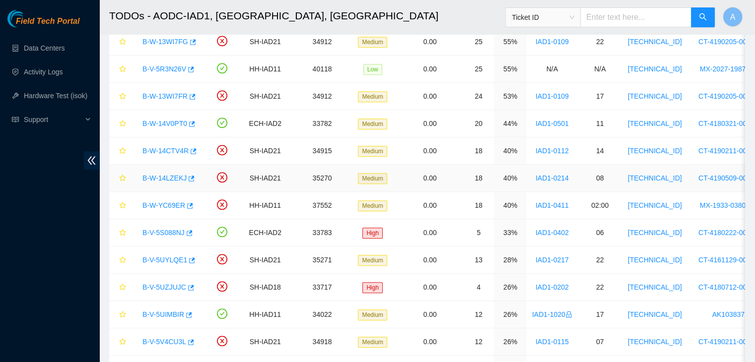
click at [167, 175] on link "B-W-14LZEKJ" at bounding box center [165, 178] width 44 height 8
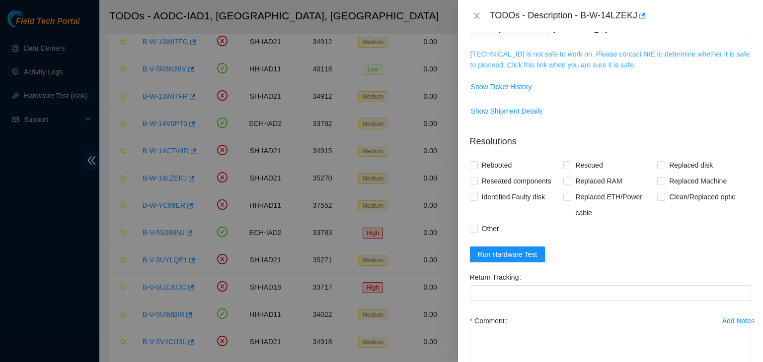
click at [581, 62] on link "[TECHNICAL_ID] is not safe to work on. Please contact NIE to determine whether …" at bounding box center [610, 59] width 280 height 19
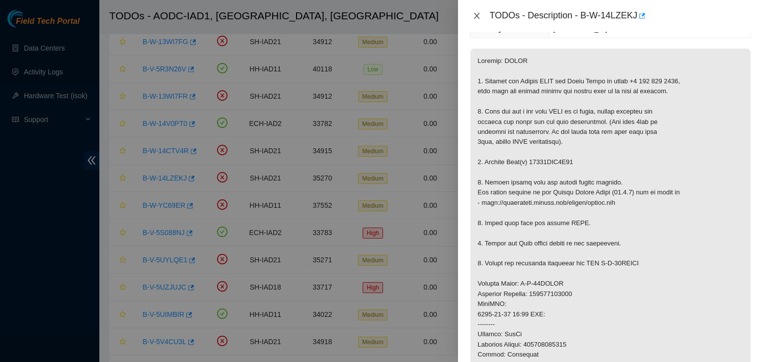
click at [476, 14] on icon "close" at bounding box center [477, 16] width 8 height 8
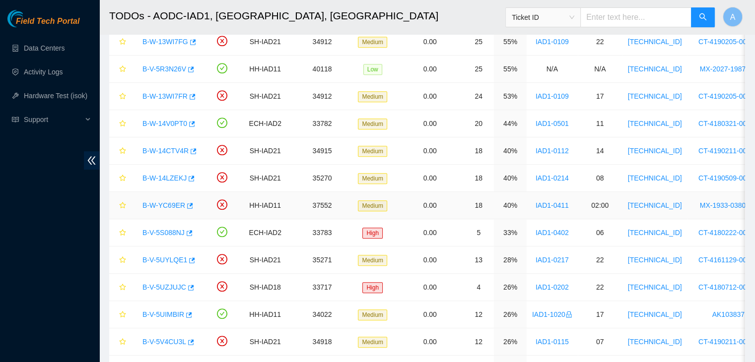
click at [168, 203] on link "B-W-YC69ER" at bounding box center [164, 206] width 43 height 8
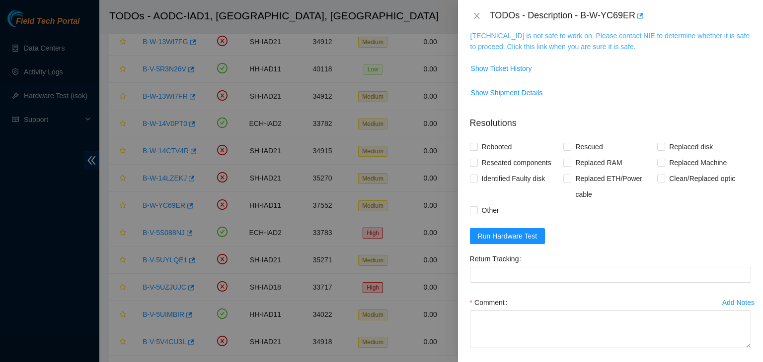
click at [533, 44] on link "[TECHNICAL_ID] is not safe to work on. Please contact NIE to determine whether …" at bounding box center [610, 41] width 280 height 19
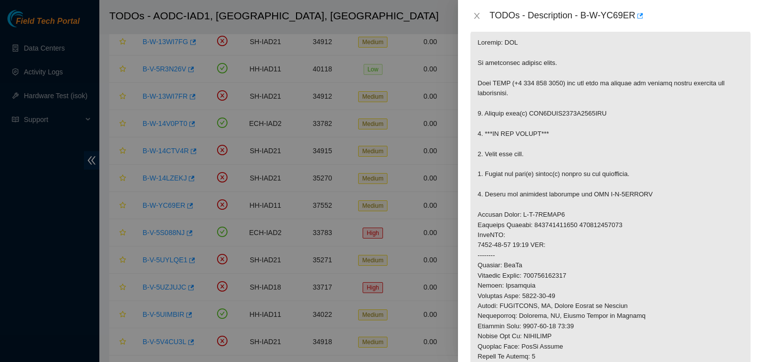
click at [479, 22] on div "TODOs - Description - B-W-YC69ER" at bounding box center [610, 16] width 281 height 16
click at [476, 12] on icon "close" at bounding box center [477, 16] width 8 height 8
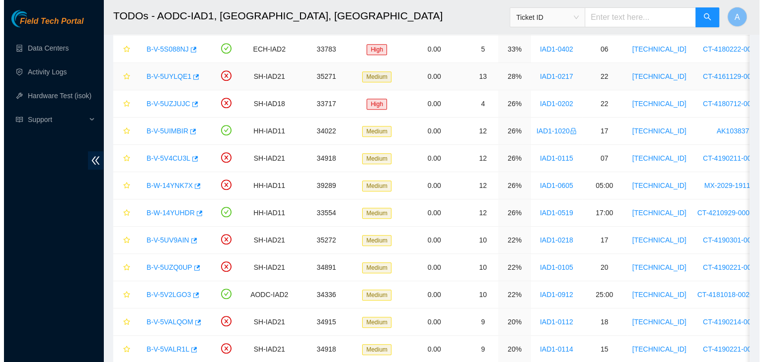
scroll to position [624, 0]
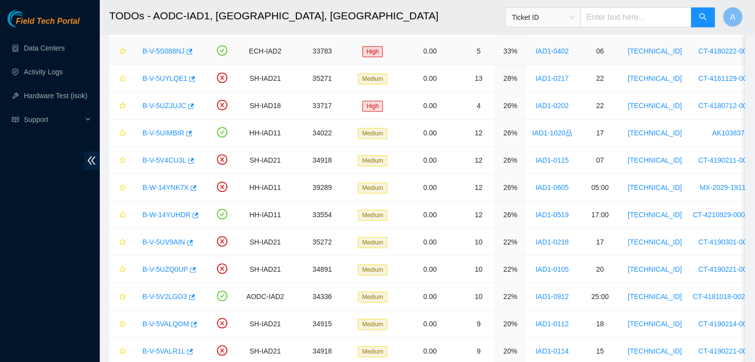
click at [169, 50] on link "B-V-5S088NJ" at bounding box center [164, 51] width 42 height 8
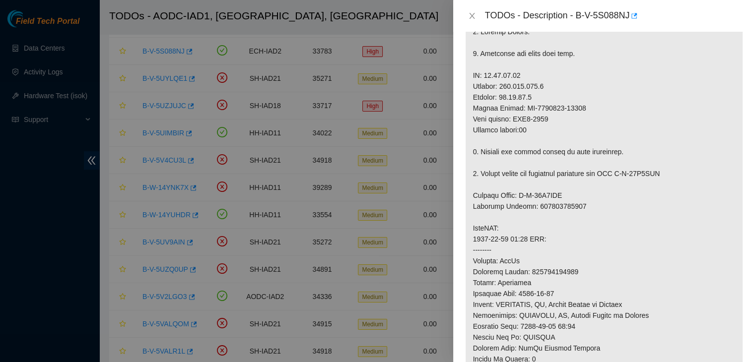
scroll to position [153, 0]
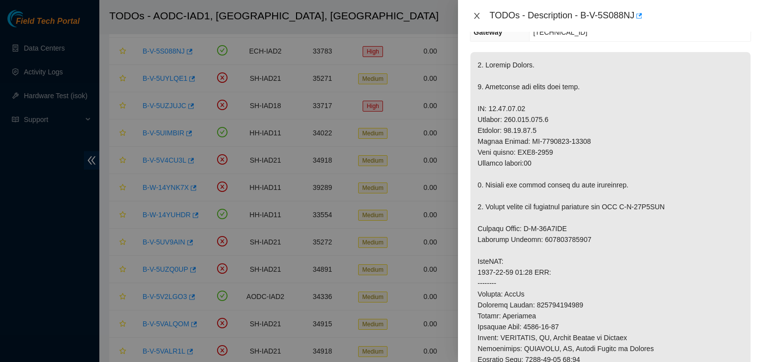
click at [475, 16] on icon "close" at bounding box center [477, 16] width 8 height 8
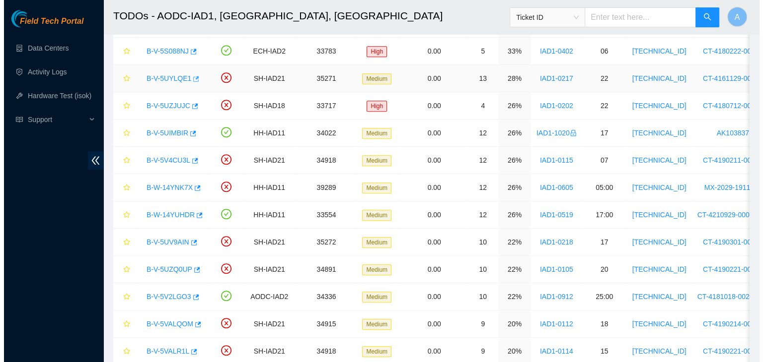
scroll to position [186, 0]
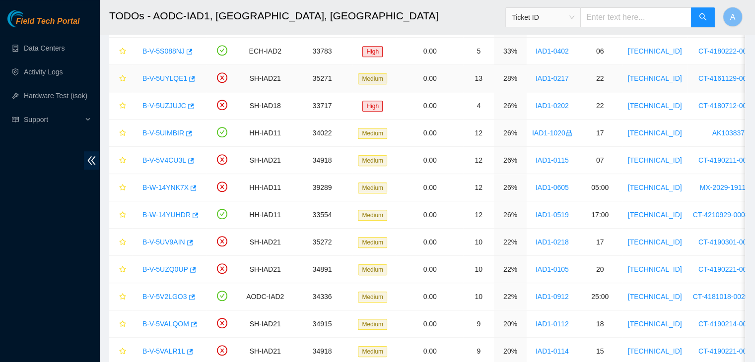
click at [167, 76] on link "B-V-5UYLQE1" at bounding box center [165, 78] width 45 height 8
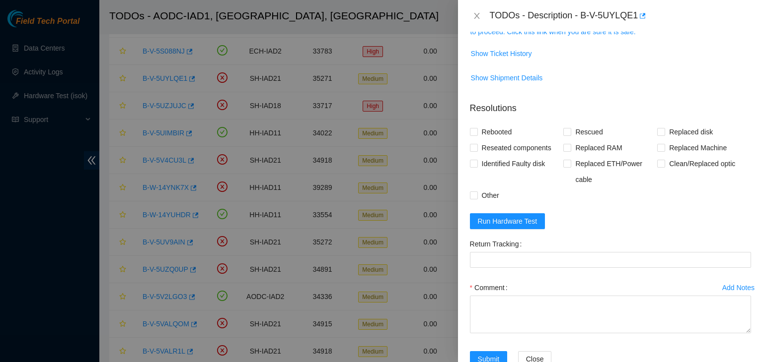
scroll to position [171, 0]
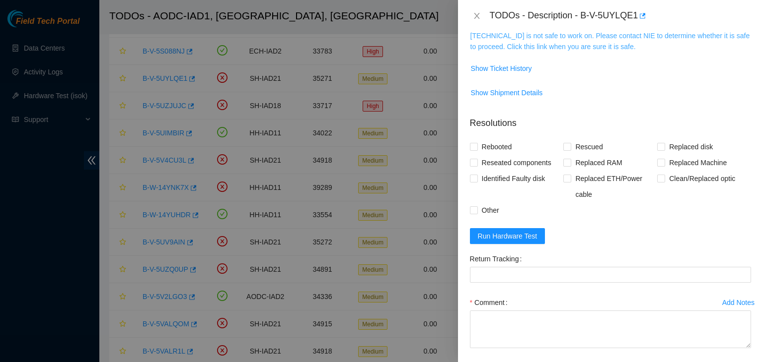
click at [542, 42] on link "[TECHNICAL_ID] is not safe to work on. Please contact NIE to determine whether …" at bounding box center [610, 41] width 280 height 19
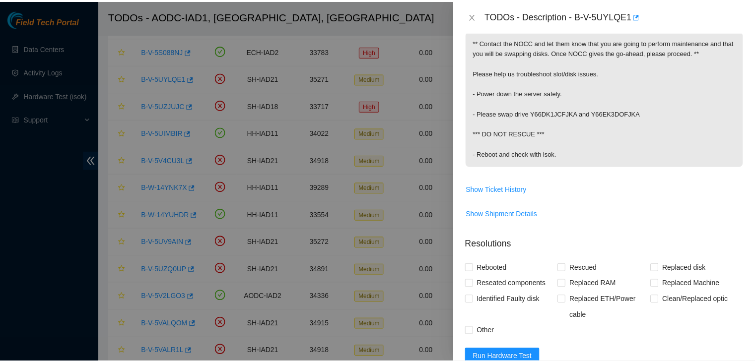
scroll to position [151, 0]
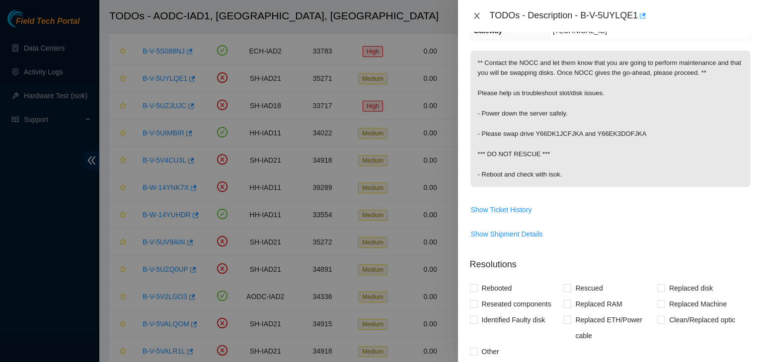
click at [478, 14] on icon "close" at bounding box center [476, 16] width 5 height 6
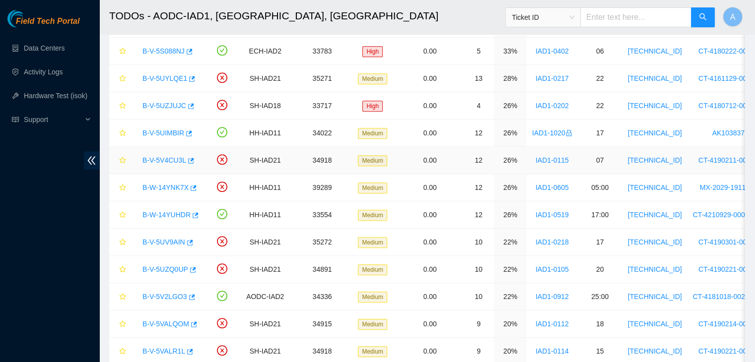
click at [174, 156] on link "B-V-5V4CU3L" at bounding box center [165, 160] width 44 height 8
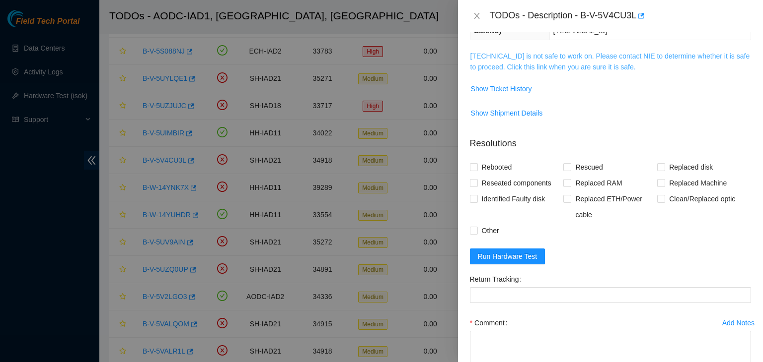
click at [516, 62] on link "[TECHNICAL_ID] is not safe to work on. Please contact NIE to determine whether …" at bounding box center [610, 61] width 280 height 19
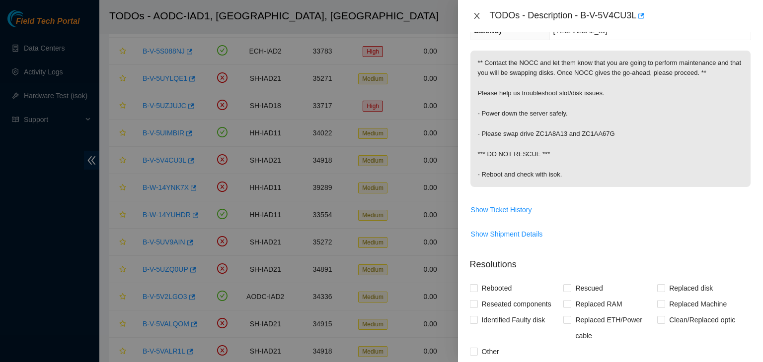
click at [474, 19] on icon "close" at bounding box center [477, 16] width 8 height 8
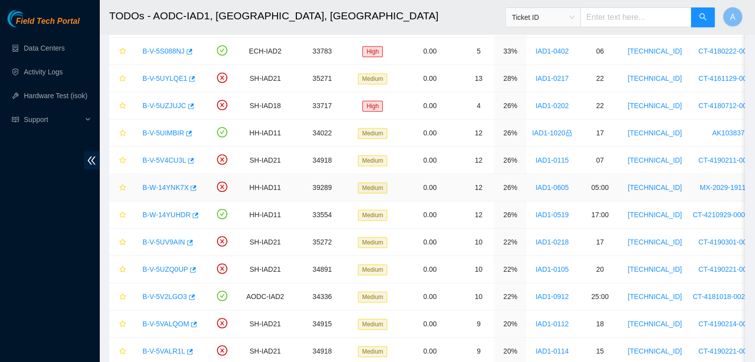
click at [173, 188] on link "B-W-14YNK7X" at bounding box center [166, 188] width 46 height 8
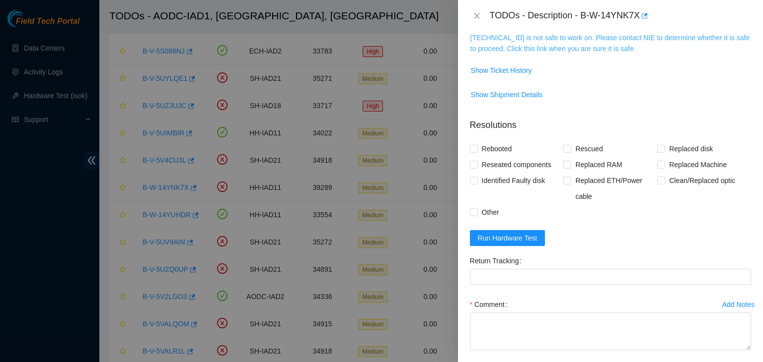
click at [603, 44] on link "[TECHNICAL_ID] is not safe to work on. Please contact NIE to determine whether …" at bounding box center [610, 43] width 280 height 19
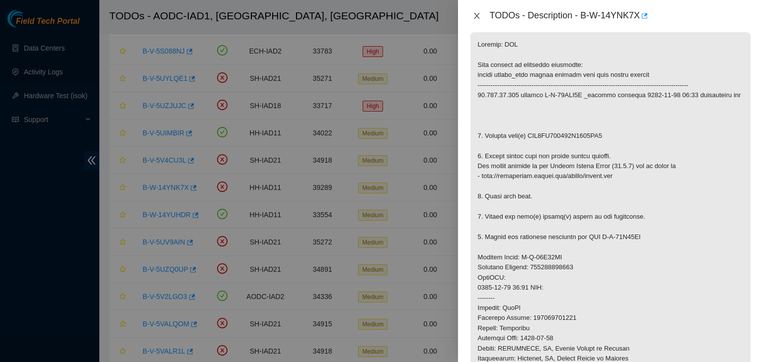
click at [478, 19] on icon "close" at bounding box center [477, 16] width 8 height 8
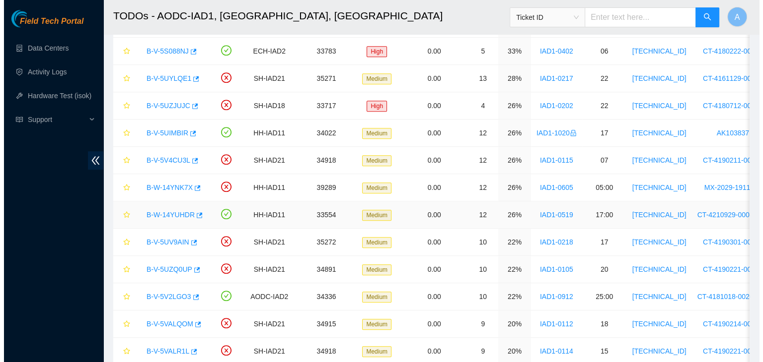
scroll to position [184, 0]
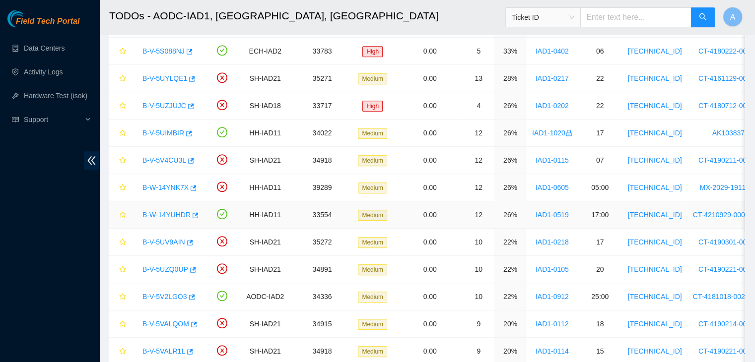
click at [175, 215] on link "B-W-14YUHDR" at bounding box center [167, 215] width 48 height 8
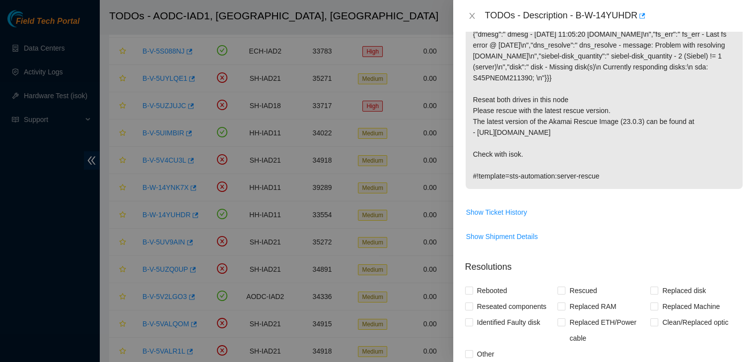
scroll to position [151, 0]
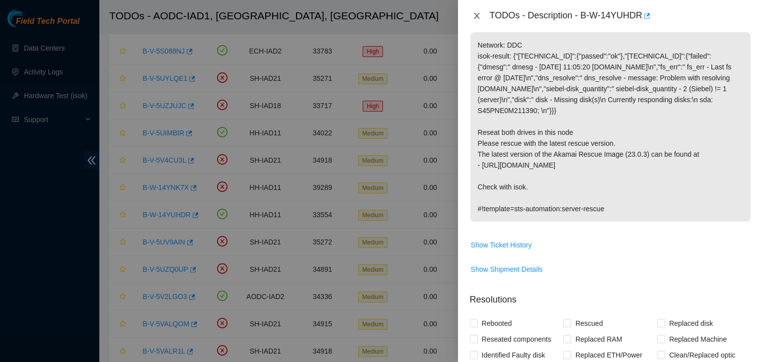
click at [475, 13] on icon "close" at bounding box center [477, 16] width 8 height 8
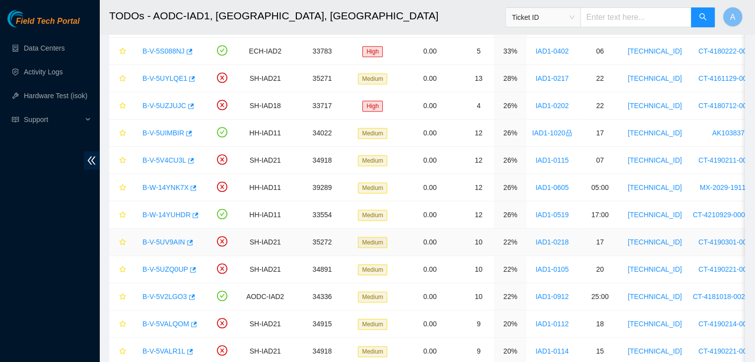
click at [154, 238] on link "B-V-5UV9AIN" at bounding box center [164, 242] width 43 height 8
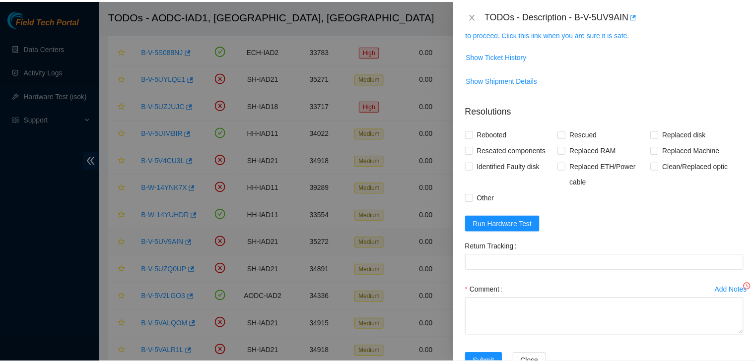
scroll to position [169, 0]
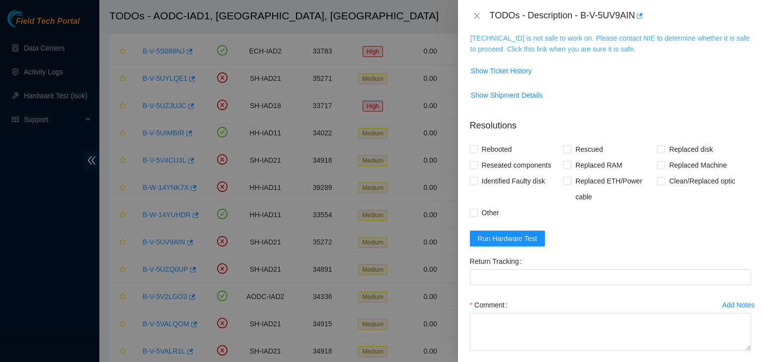
click at [539, 51] on link "[TECHNICAL_ID] is not safe to work on. Please contact NIE to determine whether …" at bounding box center [610, 43] width 280 height 19
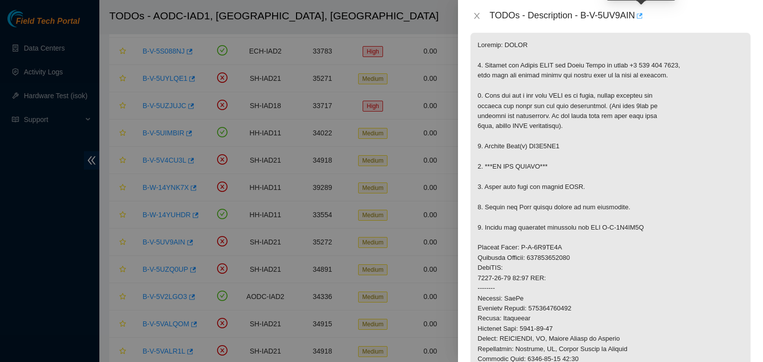
click at [641, 15] on icon "button" at bounding box center [638, 15] width 7 height 7
click at [473, 11] on button "Close" at bounding box center [477, 15] width 14 height 9
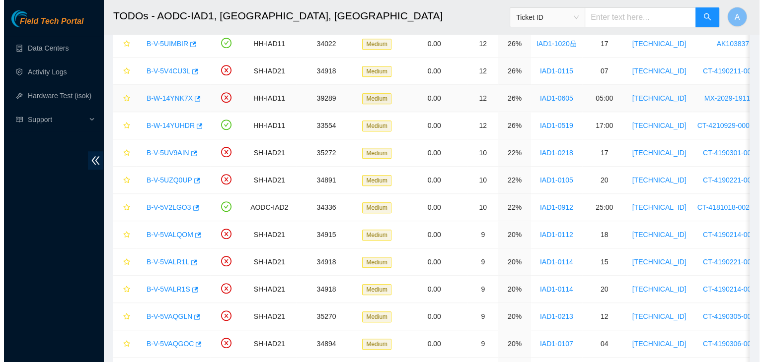
scroll to position [715, 0]
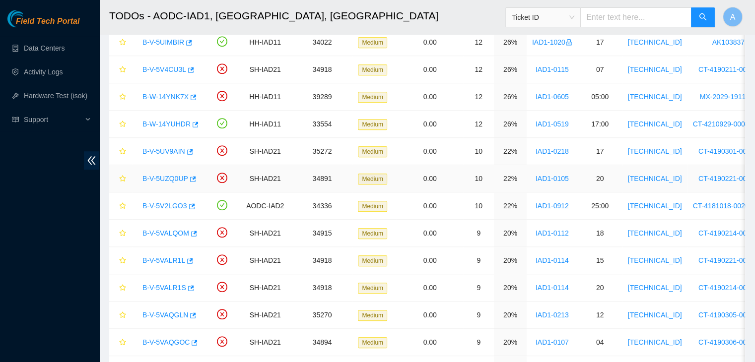
click at [170, 176] on link "B-V-5UZQ0UP" at bounding box center [166, 179] width 46 height 8
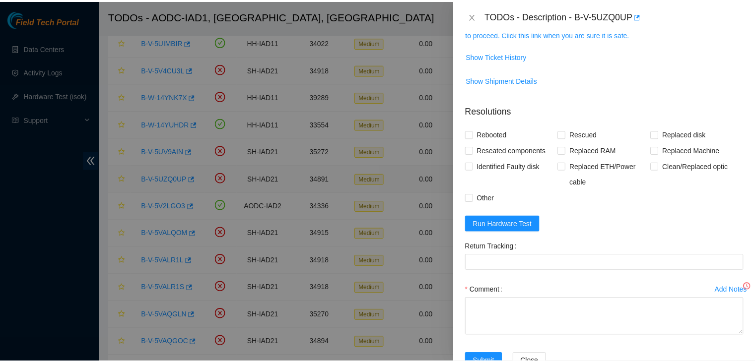
scroll to position [169, 0]
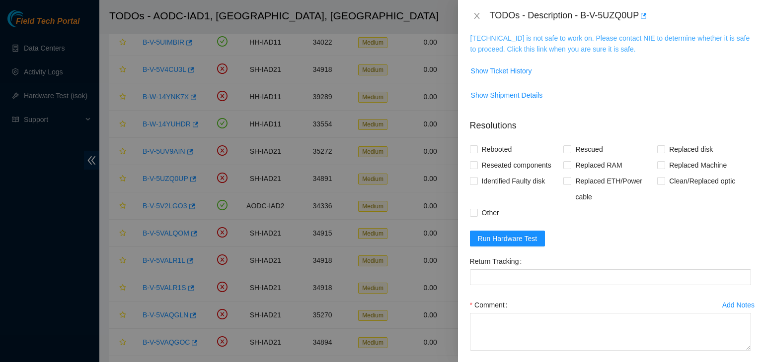
click at [590, 50] on link "[TECHNICAL_ID] is not safe to work on. Please contact NIE to determine whether …" at bounding box center [610, 43] width 280 height 19
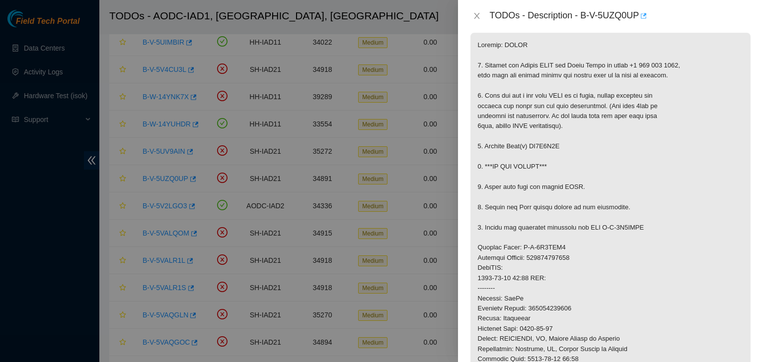
click at [645, 19] on icon "button" at bounding box center [642, 15] width 7 height 7
click at [474, 15] on icon "close" at bounding box center [477, 16] width 8 height 8
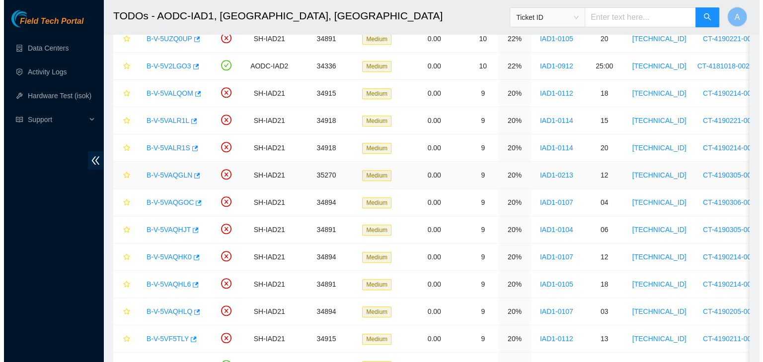
scroll to position [838, 0]
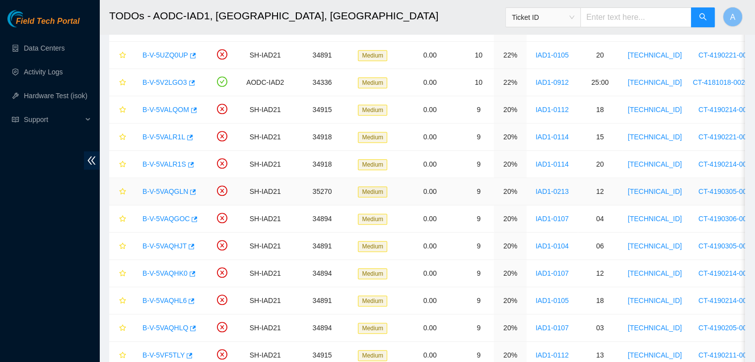
click at [179, 188] on link "B-V-5VAQGLN" at bounding box center [166, 192] width 46 height 8
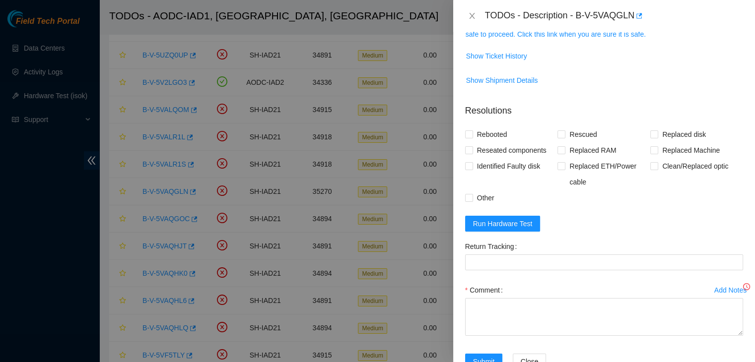
scroll to position [169, 0]
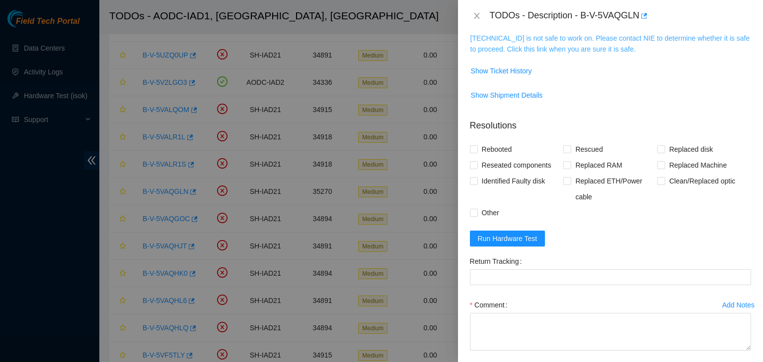
click at [605, 46] on link "[TECHNICAL_ID] is not safe to work on. Please contact NIE to determine whether …" at bounding box center [610, 43] width 280 height 19
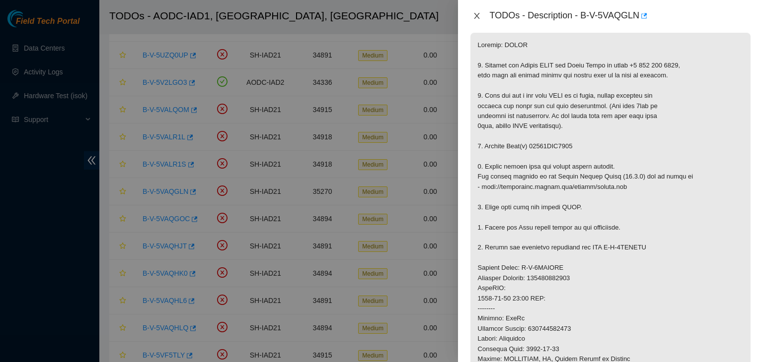
click at [473, 13] on icon "close" at bounding box center [477, 16] width 8 height 8
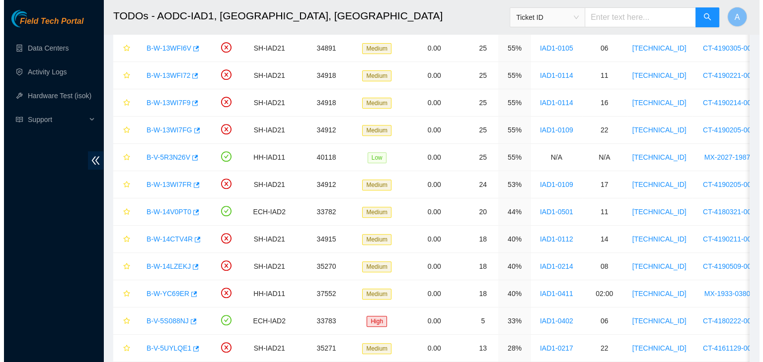
scroll to position [360, 0]
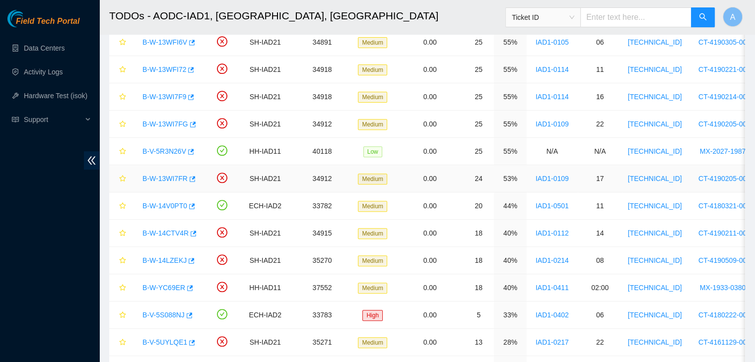
click at [166, 178] on link "B-W-13WI7FR" at bounding box center [165, 179] width 45 height 8
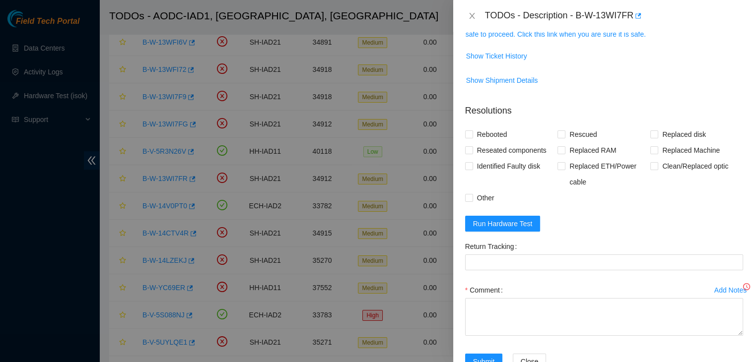
scroll to position [169, 0]
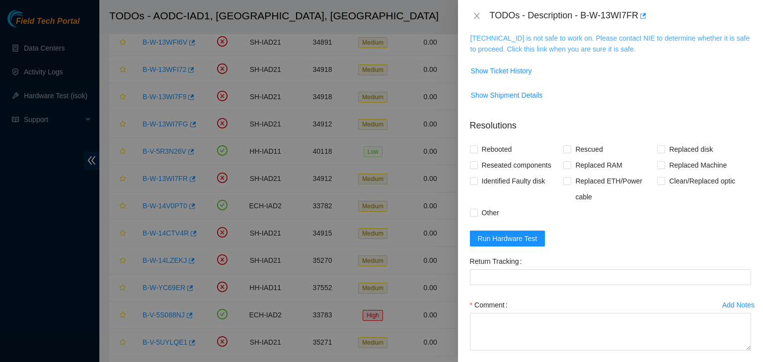
click at [564, 40] on link "104.84.155.168 is not safe to work on. Please contact NIE to determine whether …" at bounding box center [610, 43] width 280 height 19
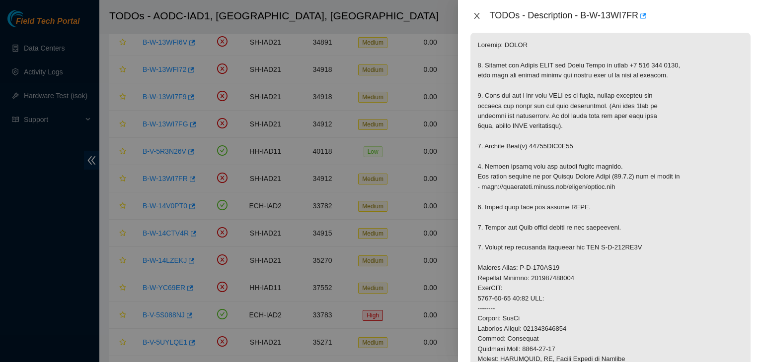
click at [481, 16] on button "Close" at bounding box center [477, 15] width 14 height 9
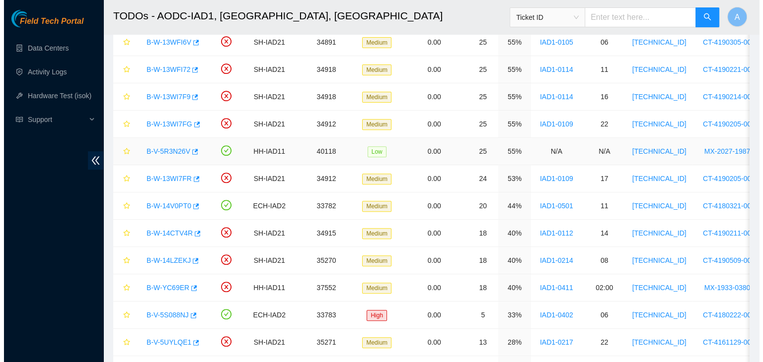
scroll to position [184, 0]
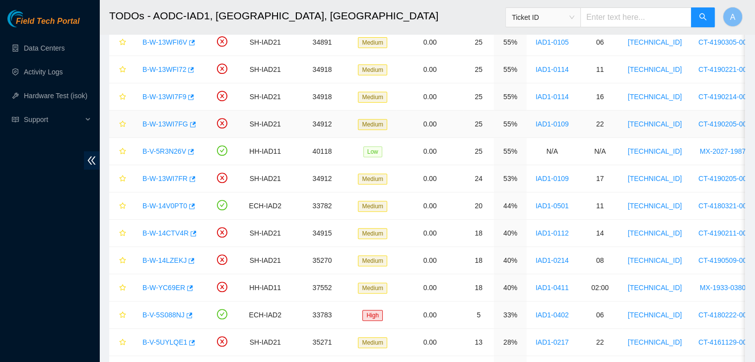
click at [167, 124] on link "B-W-13WI7FG" at bounding box center [166, 124] width 46 height 8
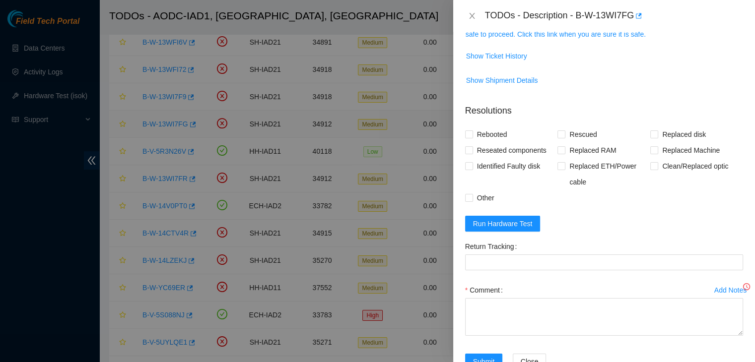
scroll to position [169, 0]
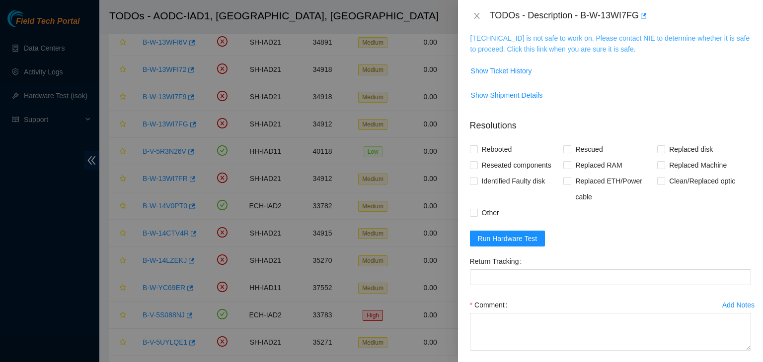
click at [516, 46] on link "104.84.155.173 is not safe to work on. Please contact NIE to determine whether …" at bounding box center [610, 43] width 280 height 19
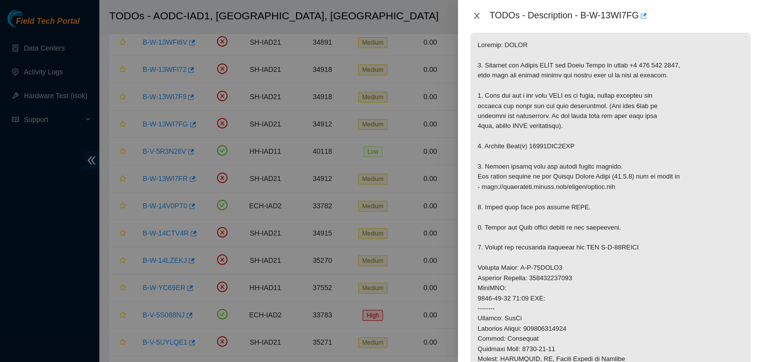
click at [478, 16] on icon "close" at bounding box center [477, 16] width 8 height 8
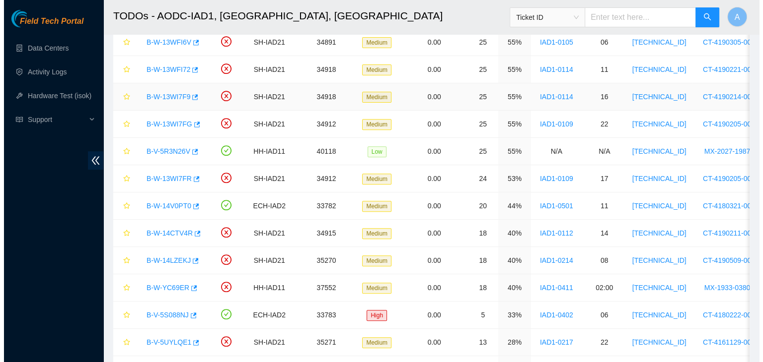
scroll to position [184, 0]
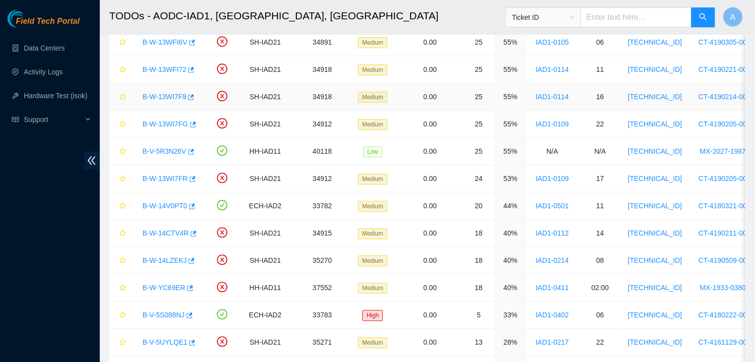
click at [161, 98] on link "B-W-13WI7F9" at bounding box center [165, 97] width 44 height 8
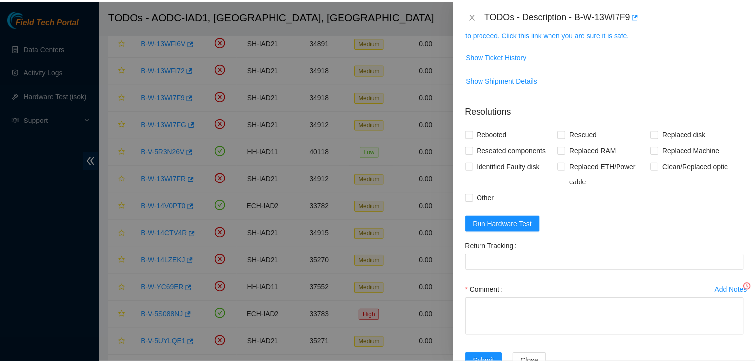
scroll to position [169, 0]
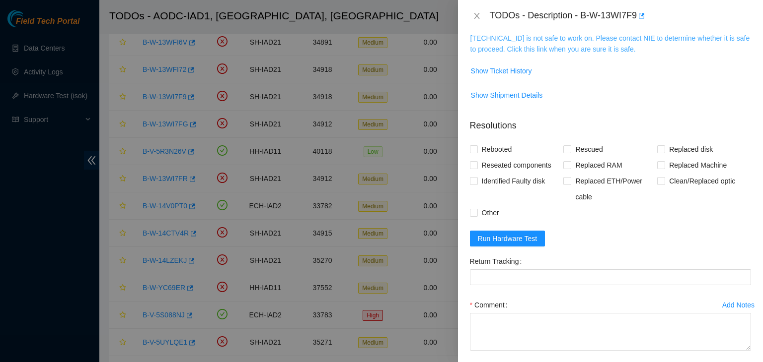
click at [518, 46] on link "104.84.228.163 is not safe to work on. Please contact NIE to determine whether …" at bounding box center [610, 43] width 280 height 19
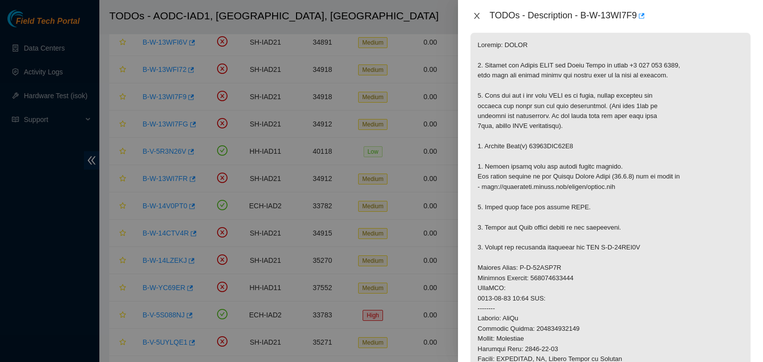
click at [481, 14] on button "Close" at bounding box center [477, 15] width 14 height 9
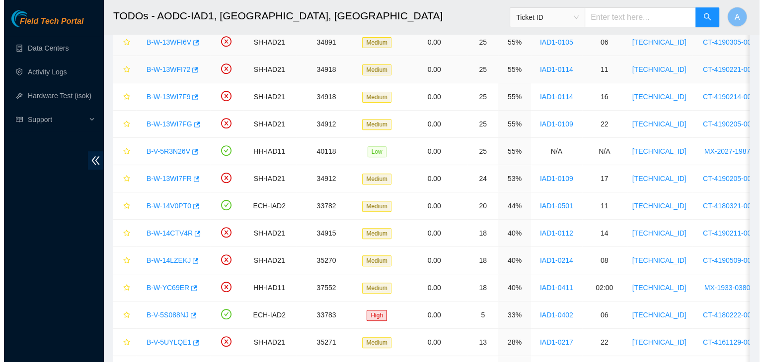
scroll to position [184, 0]
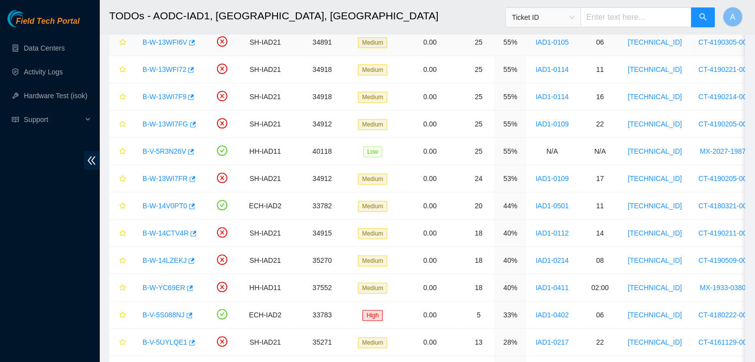
click at [161, 41] on link "B-W-13WFI6V" at bounding box center [165, 42] width 45 height 8
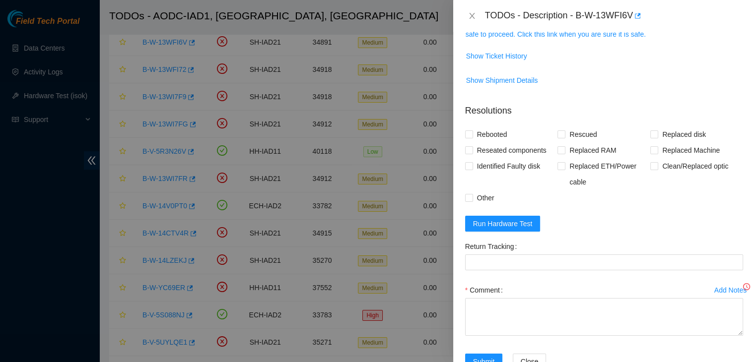
scroll to position [169, 0]
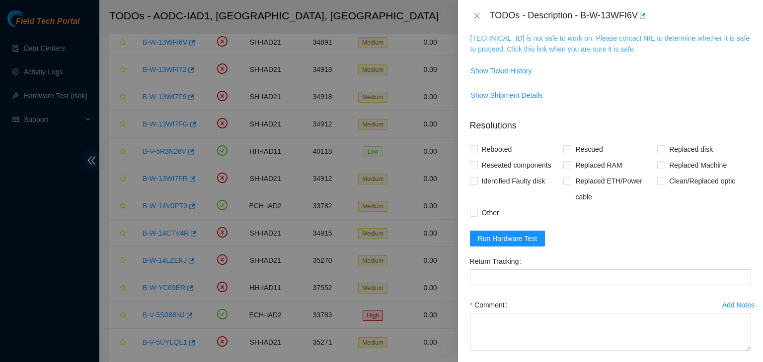
click at [518, 51] on link "104.84.154.179 is not safe to work on. Please contact NIE to determine whether …" at bounding box center [610, 43] width 280 height 19
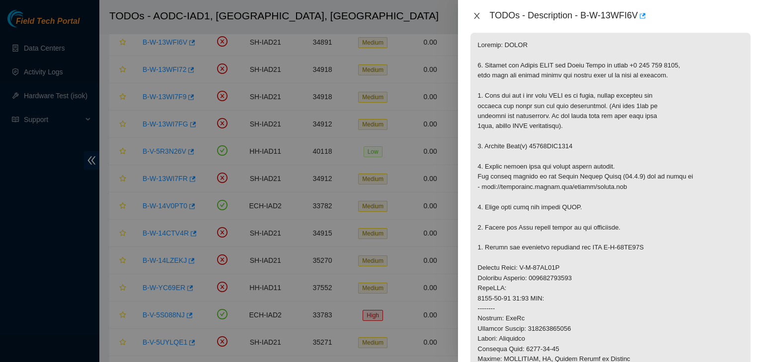
click at [478, 12] on icon "close" at bounding box center [477, 16] width 8 height 8
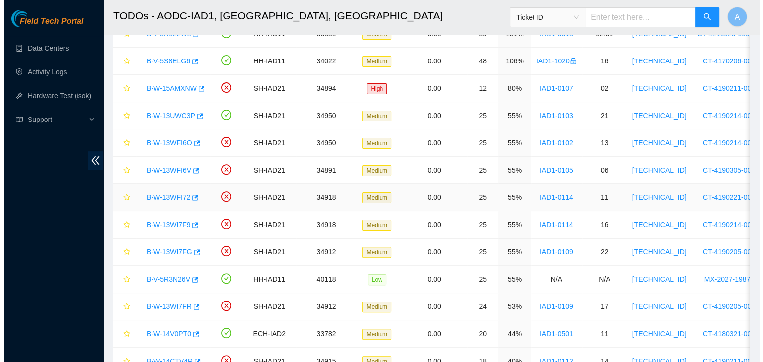
scroll to position [228, 0]
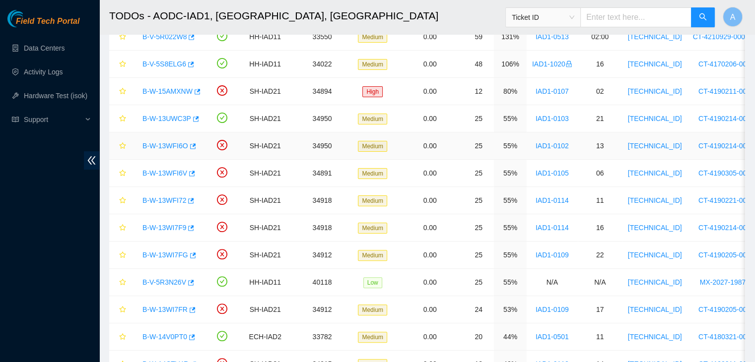
click at [168, 147] on link "B-W-13WFI6O" at bounding box center [166, 146] width 46 height 8
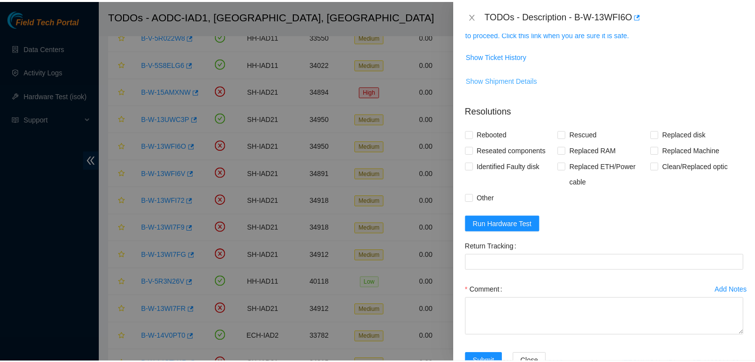
scroll to position [169, 0]
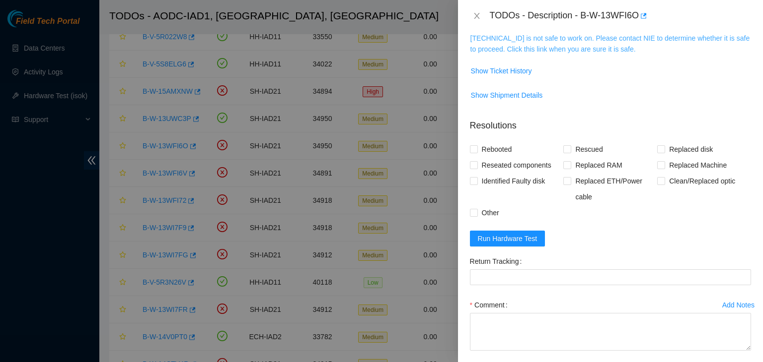
click at [534, 44] on link "104.84.154.32 is not safe to work on. Please contact NIE to determine whether i…" at bounding box center [610, 43] width 280 height 19
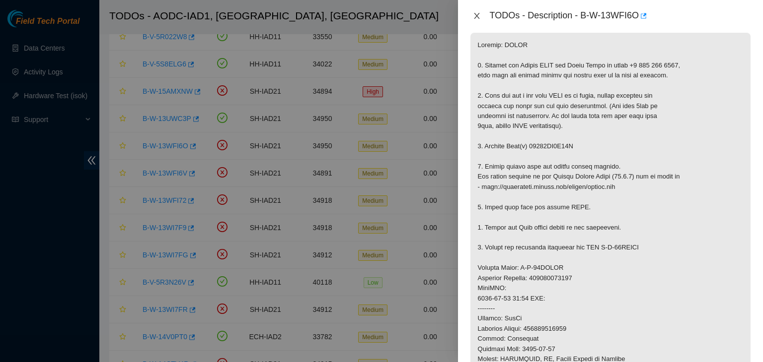
click at [478, 14] on icon "close" at bounding box center [477, 16] width 8 height 8
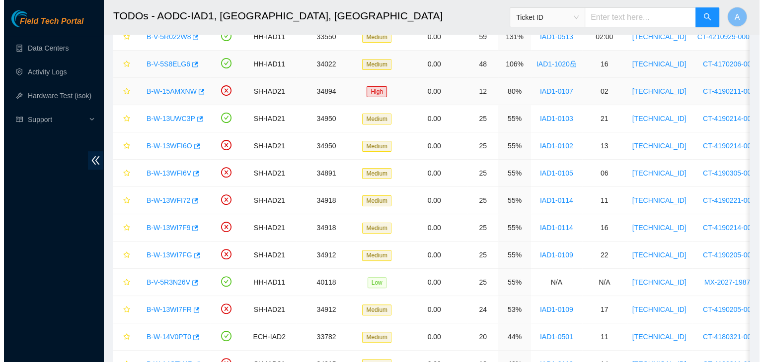
scroll to position [184, 0]
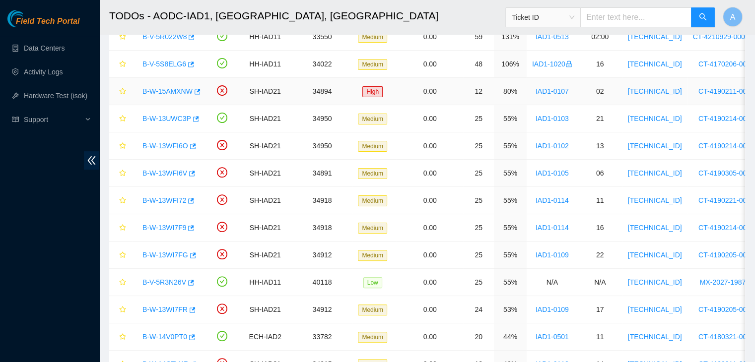
click at [172, 89] on link "B-W-15AMXNW" at bounding box center [168, 91] width 50 height 8
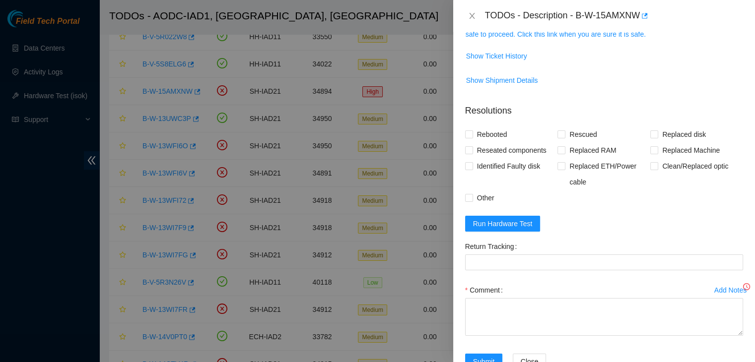
scroll to position [169, 0]
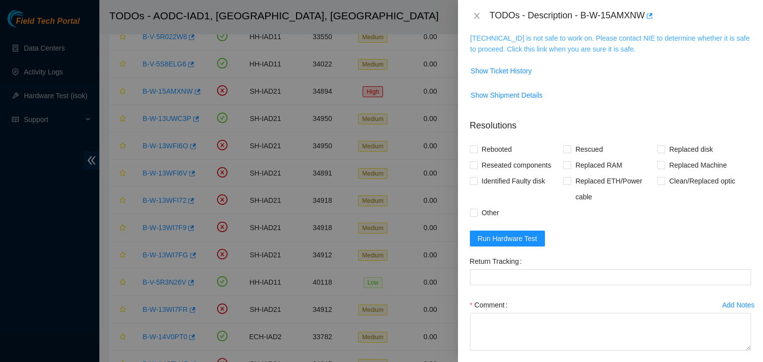
click at [508, 46] on link "104.84.155.47 is not safe to work on. Please contact NIE to determine whether i…" at bounding box center [610, 43] width 280 height 19
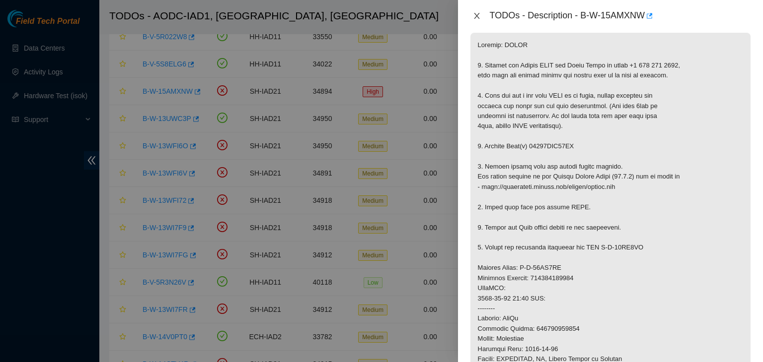
click at [477, 17] on icon "close" at bounding box center [477, 16] width 8 height 8
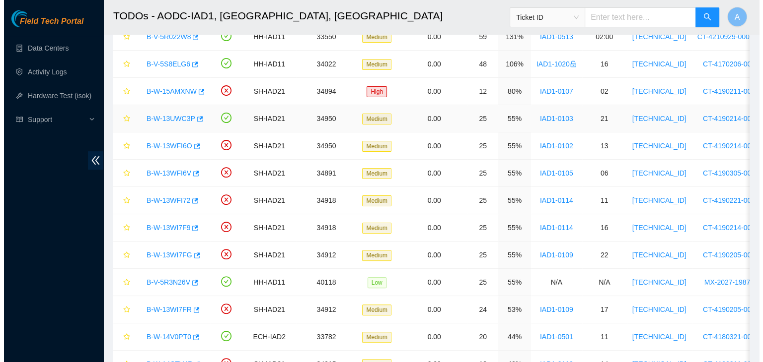
scroll to position [184, 0]
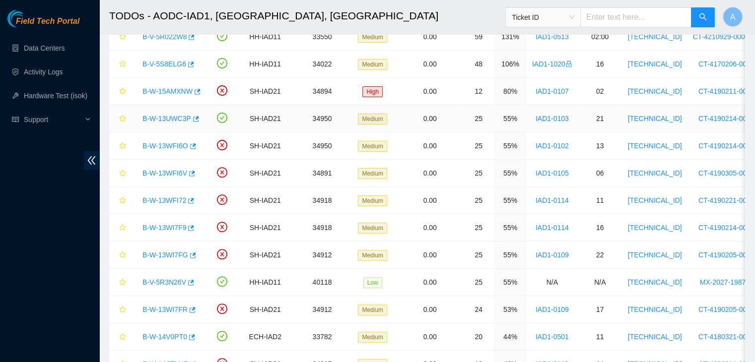
click at [164, 115] on link "B-W-13UWC3P" at bounding box center [167, 119] width 49 height 8
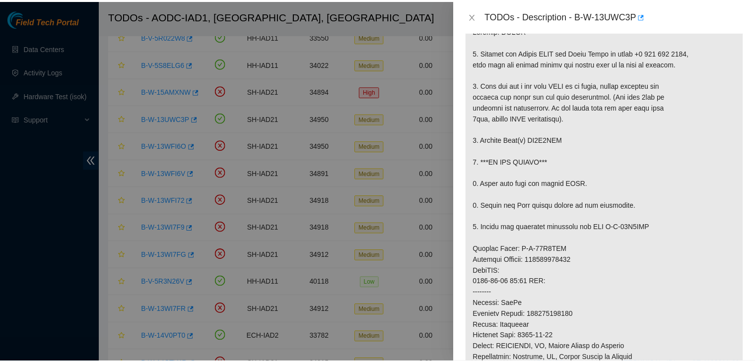
scroll to position [169, 0]
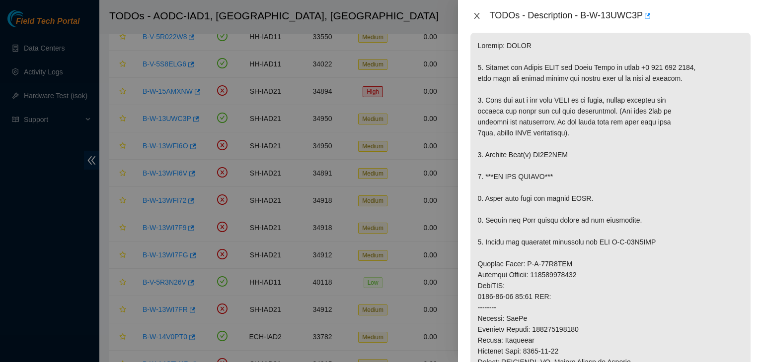
click at [480, 13] on icon "close" at bounding box center [477, 16] width 8 height 8
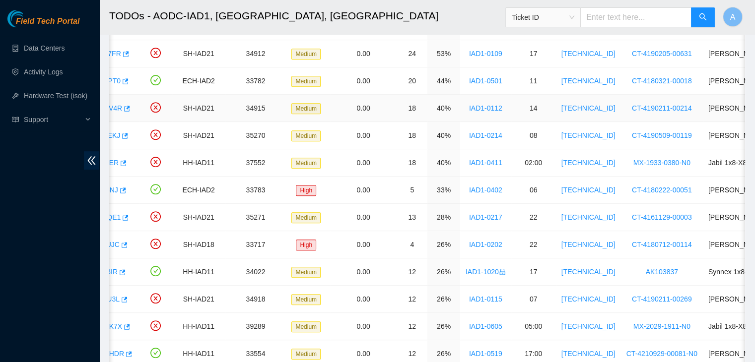
scroll to position [0, 67]
drag, startPoint x: 302, startPoint y: 113, endPoint x: 279, endPoint y: 115, distance: 23.4
click at [279, 115] on td "34915" at bounding box center [255, 108] width 61 height 27
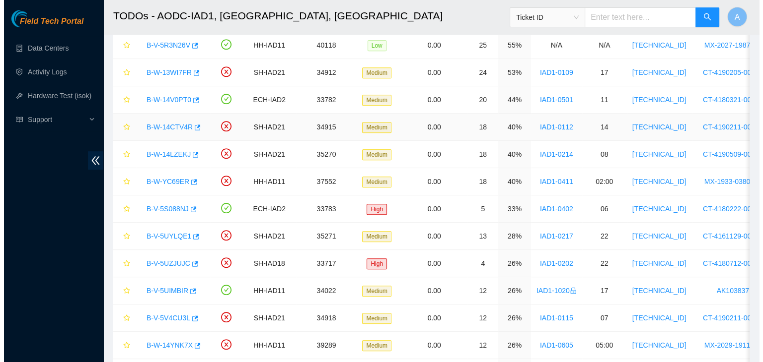
scroll to position [466, 0]
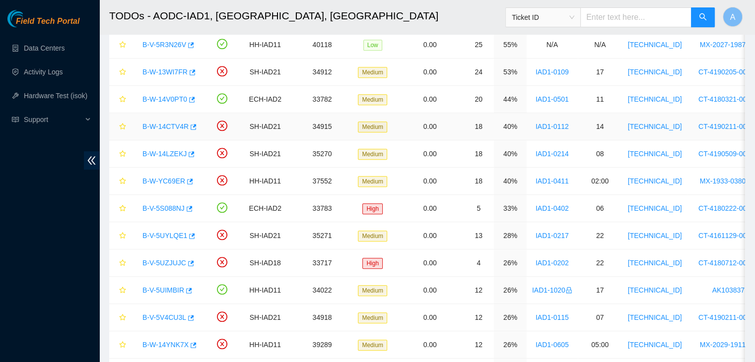
click at [175, 123] on link "B-W-14CTV4R" at bounding box center [166, 127] width 46 height 8
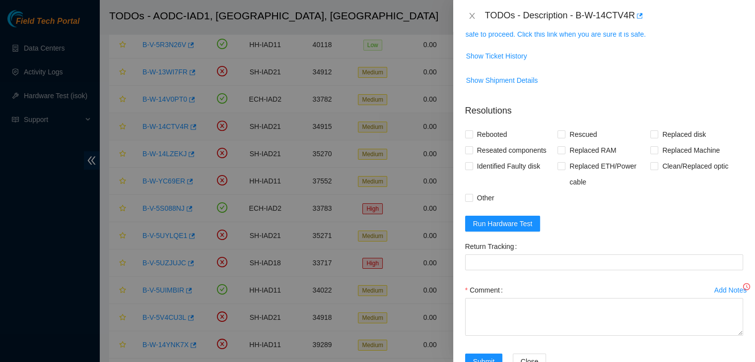
scroll to position [169, 0]
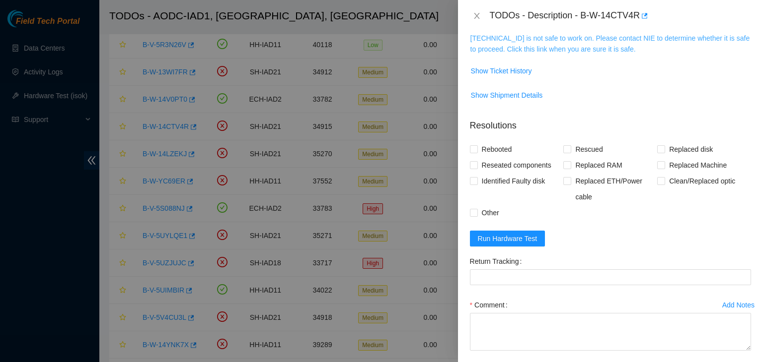
click at [538, 47] on link "104.84.228.59 is not safe to work on. Please contact NIE to determine whether i…" at bounding box center [610, 43] width 280 height 19
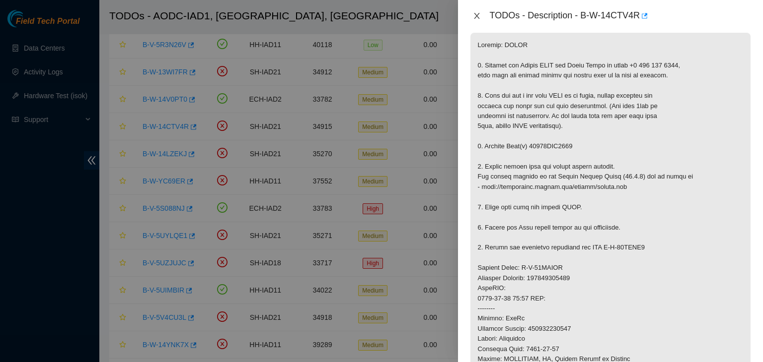
click at [480, 17] on icon "close" at bounding box center [477, 16] width 8 height 8
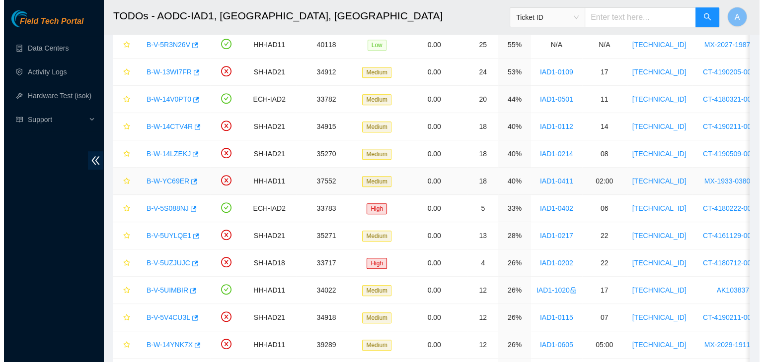
scroll to position [184, 0]
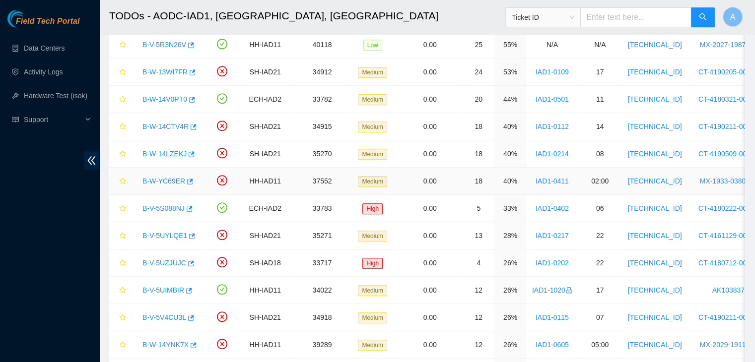
click at [159, 177] on link "B-W-YC69ER" at bounding box center [164, 181] width 43 height 8
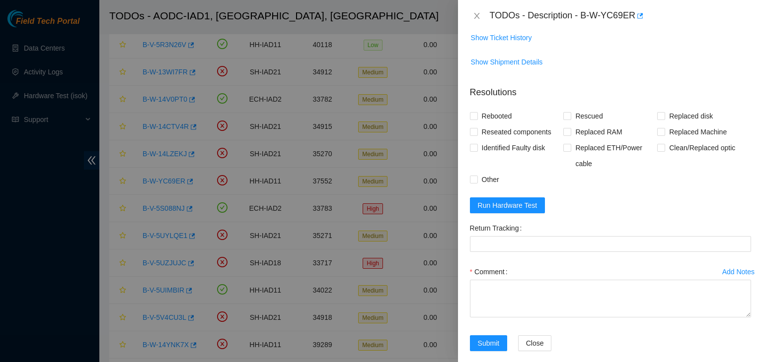
scroll to position [151, 0]
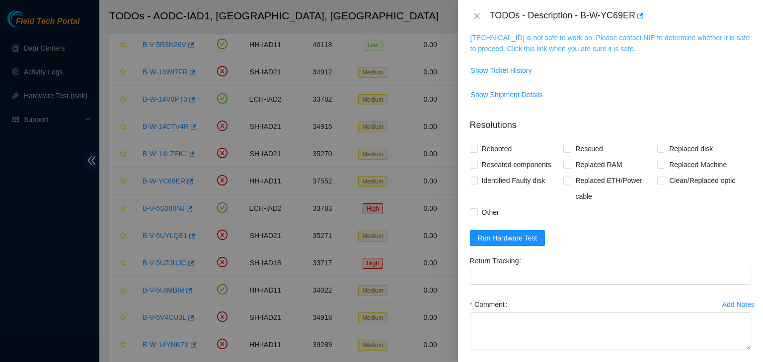
click at [491, 52] on link "23.200.167.154 is not safe to work on. Please contact NIE to determine whether …" at bounding box center [610, 43] width 280 height 19
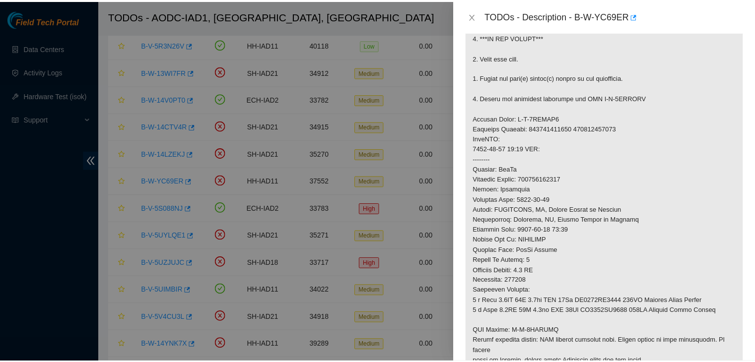
scroll to position [224, 0]
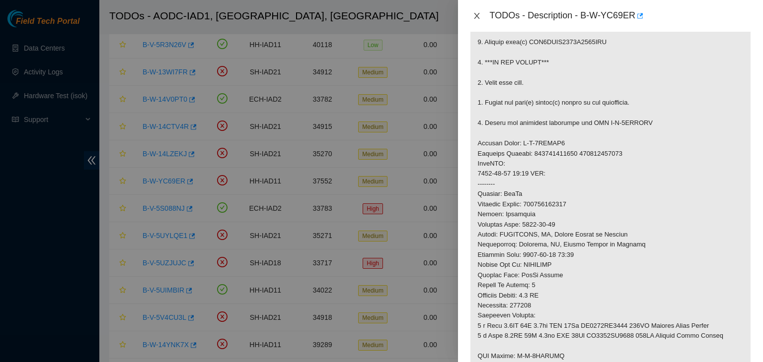
click at [475, 13] on icon "close" at bounding box center [477, 16] width 8 height 8
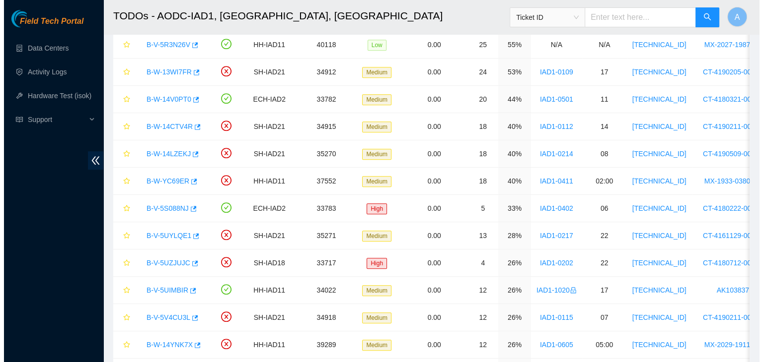
scroll to position [208, 0]
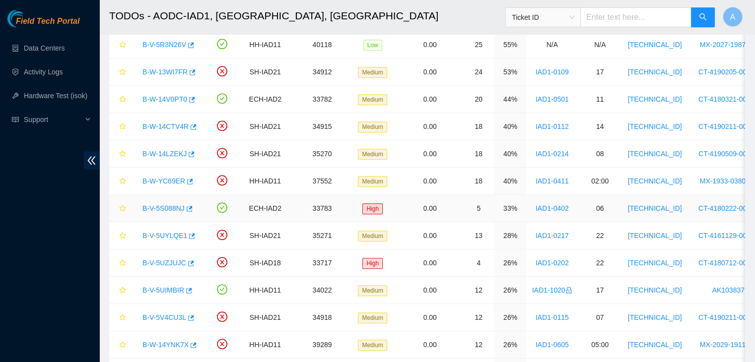
click at [159, 206] on link "B-V-5S088NJ" at bounding box center [164, 209] width 42 height 8
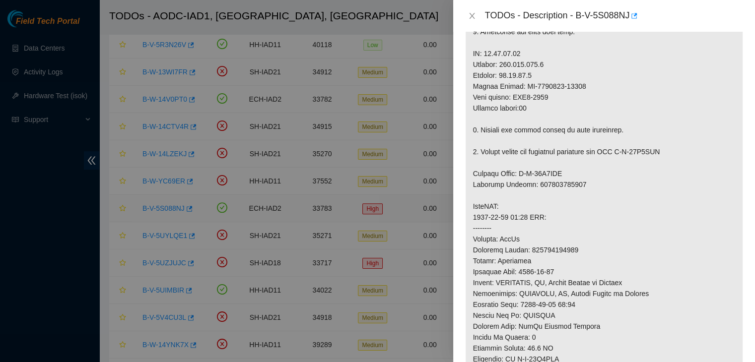
scroll to position [175, 0]
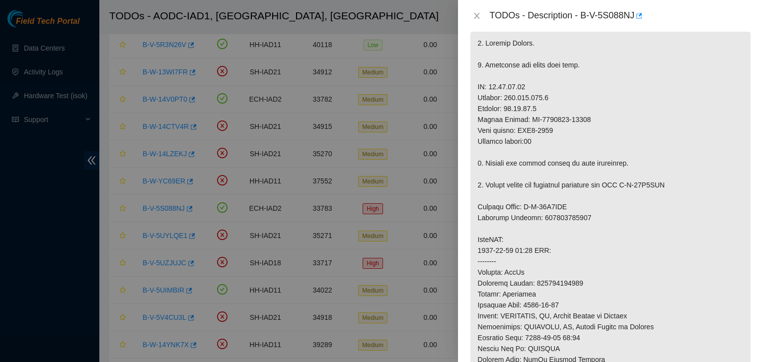
click at [473, 10] on div "TODOs - Description - B-V-5S088NJ" at bounding box center [610, 16] width 281 height 16
click at [476, 16] on icon "close" at bounding box center [476, 16] width 5 height 6
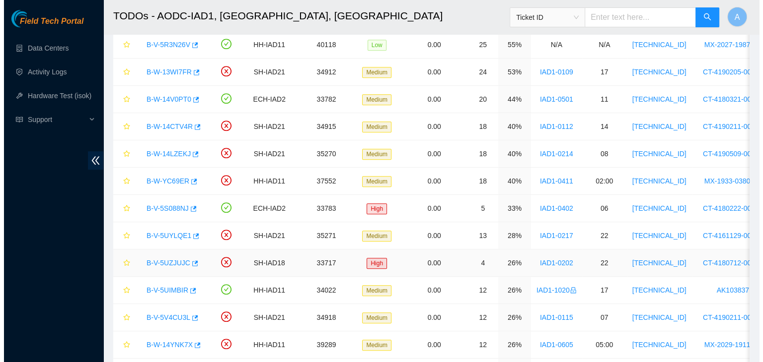
scroll to position [208, 0]
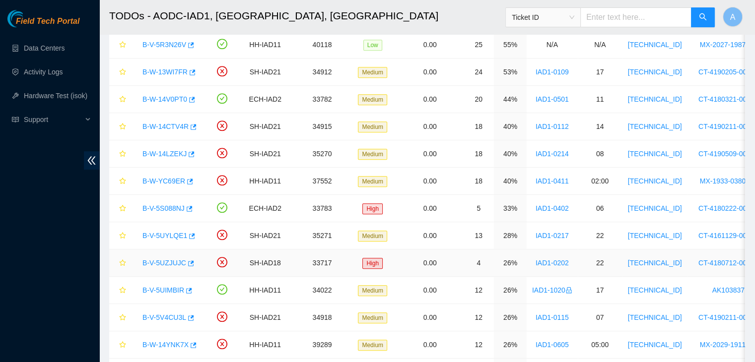
click at [151, 263] on link "B-V-5UZJUJC" at bounding box center [165, 263] width 44 height 8
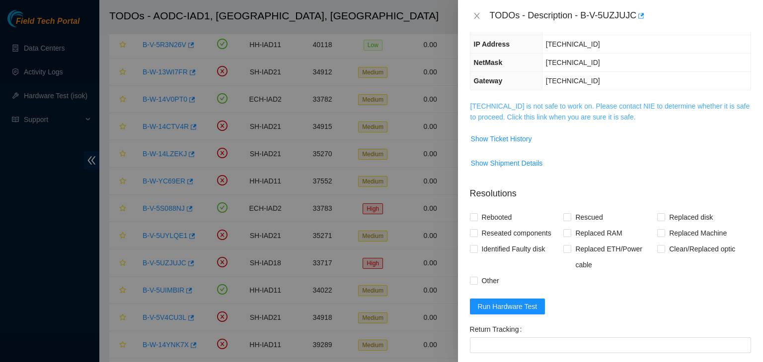
scroll to position [100, 0]
click at [533, 117] on link "23.218.104.67 is not safe to work on. Please contact NIE to determine whether i…" at bounding box center [610, 112] width 280 height 19
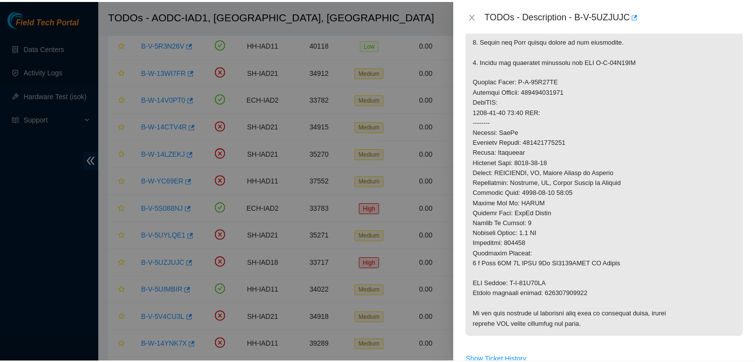
scroll to position [336, 0]
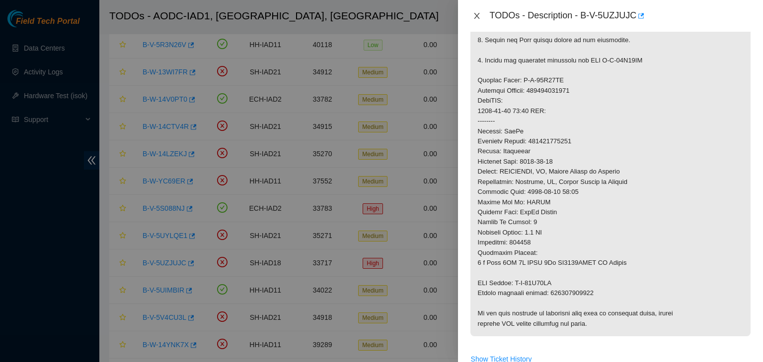
click at [475, 11] on button "Close" at bounding box center [477, 15] width 14 height 9
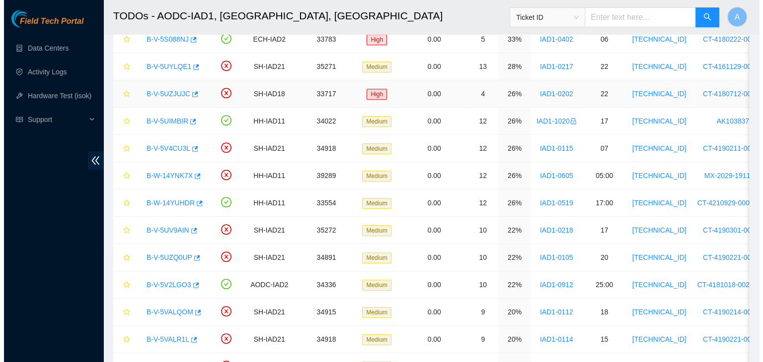
scroll to position [647, 0]
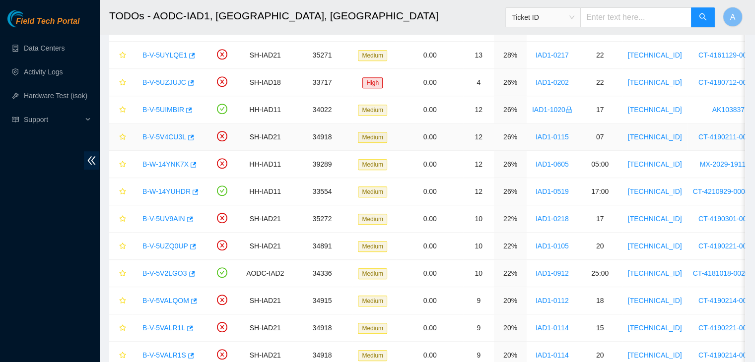
click at [167, 136] on link "B-V-5V4CU3L" at bounding box center [165, 137] width 44 height 8
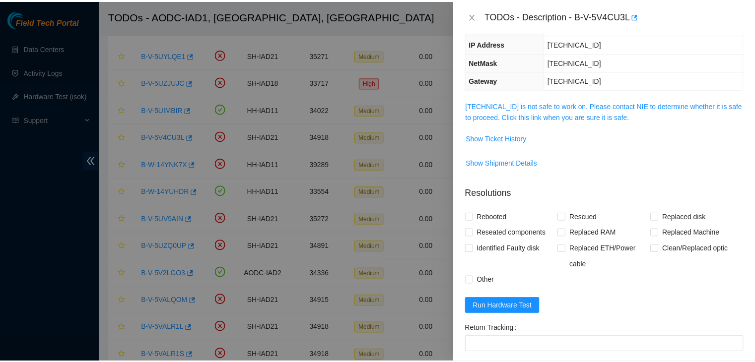
scroll to position [101, 0]
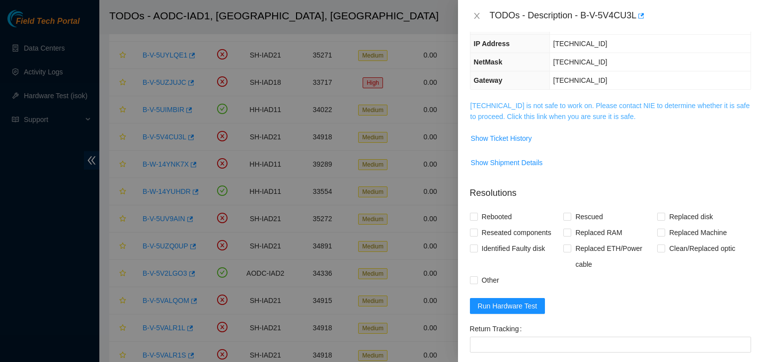
click at [537, 106] on link "104.84.228.174 is not safe to work on. Please contact NIE to determine whether …" at bounding box center [610, 111] width 280 height 19
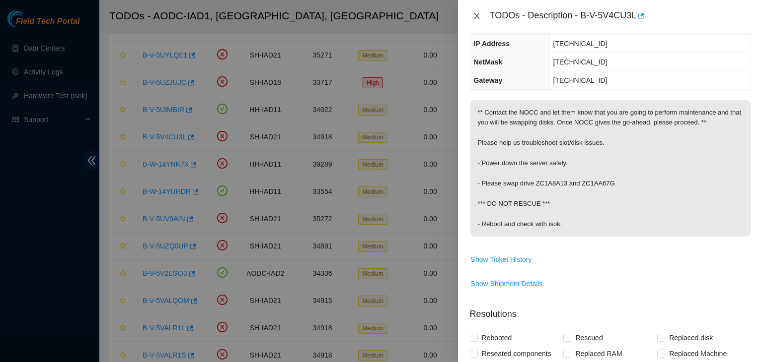
click at [475, 16] on icon "close" at bounding box center [477, 16] width 8 height 8
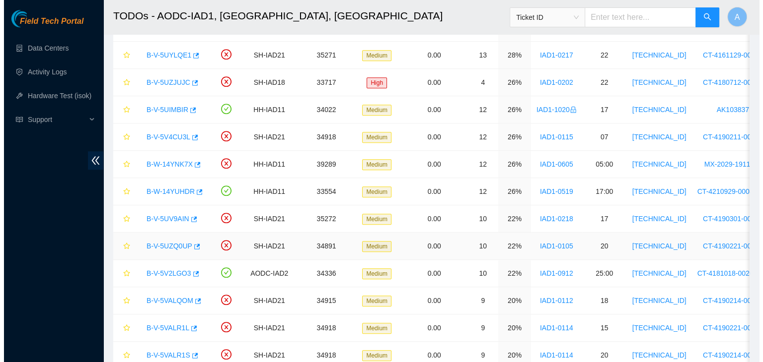
scroll to position [134, 0]
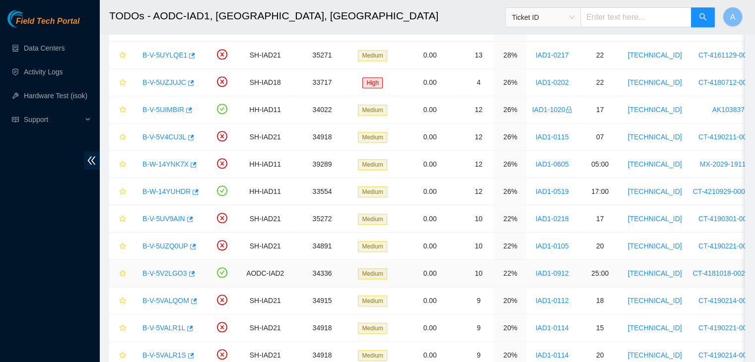
click at [160, 271] on link "B-V-5V2LGO3" at bounding box center [165, 274] width 45 height 8
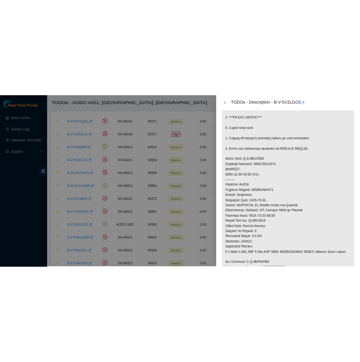
scroll to position [280, 0]
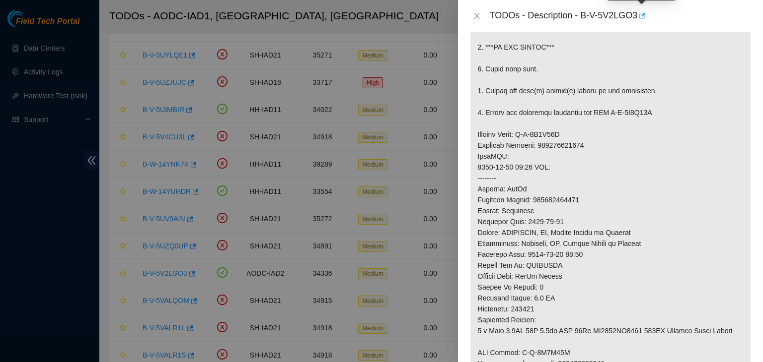
click at [644, 18] on icon "button" at bounding box center [642, 15] width 6 height 5
click at [472, 18] on button "Close" at bounding box center [477, 15] width 14 height 9
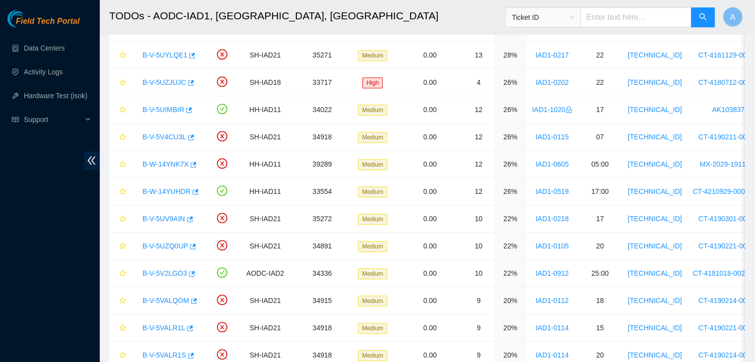
scroll to position [292, 0]
click at [43, 46] on link "Data Centers" at bounding box center [44, 48] width 41 height 8
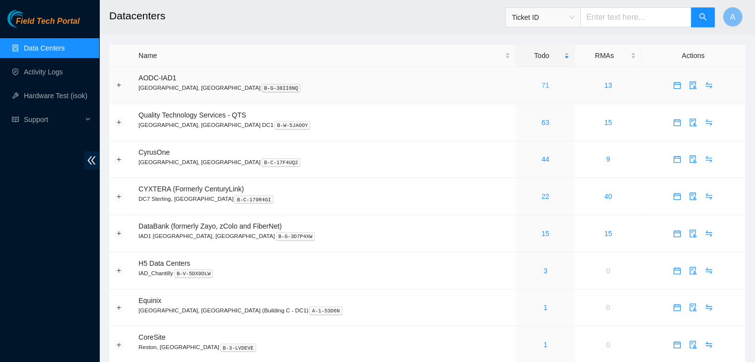
click at [542, 83] on link "71" at bounding box center [546, 85] width 8 height 8
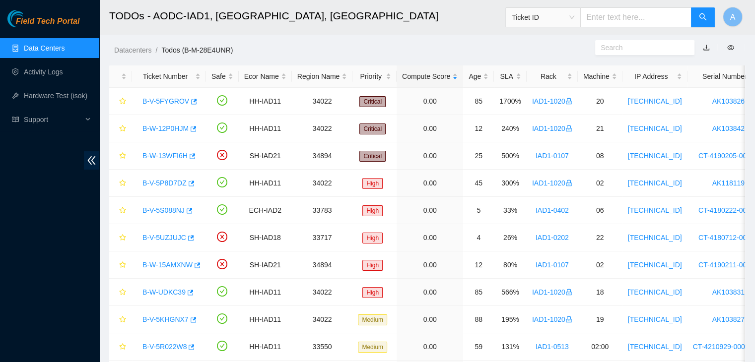
click at [61, 44] on link "Data Centers" at bounding box center [44, 48] width 41 height 8
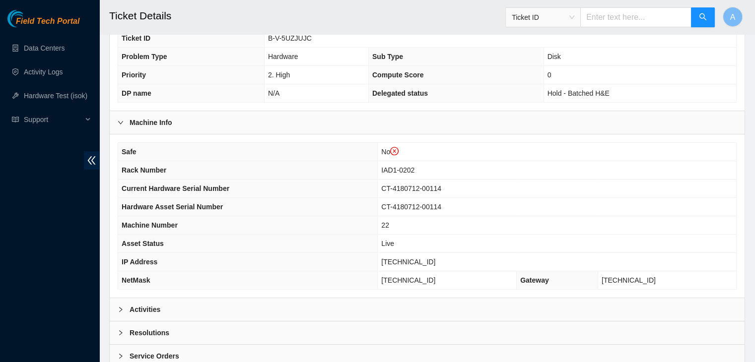
scroll to position [327, 0]
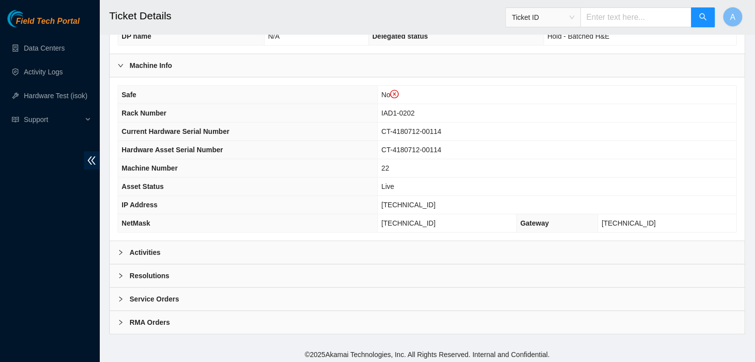
click at [231, 246] on div "Activities" at bounding box center [427, 252] width 635 height 23
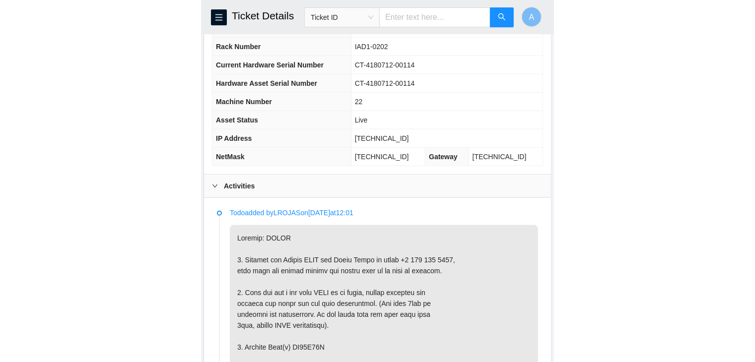
scroll to position [262, 0]
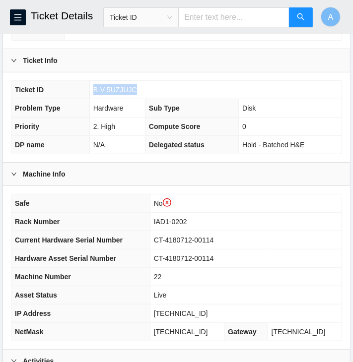
drag, startPoint x: 135, startPoint y: 88, endPoint x: 90, endPoint y: 89, distance: 45.2
click at [90, 89] on td "B-V-5UZJUJC" at bounding box center [215, 90] width 252 height 18
copy span "B-V-5UZJUJC"
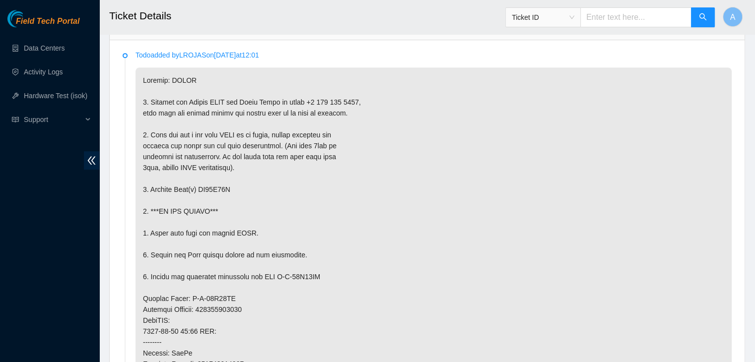
scroll to position [635, 0]
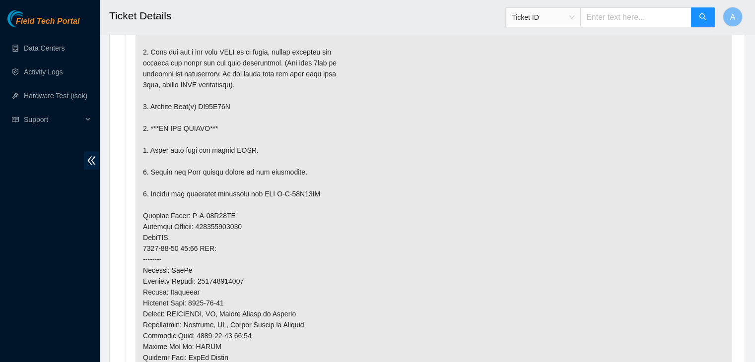
click at [227, 234] on p at bounding box center [434, 238] width 596 height 506
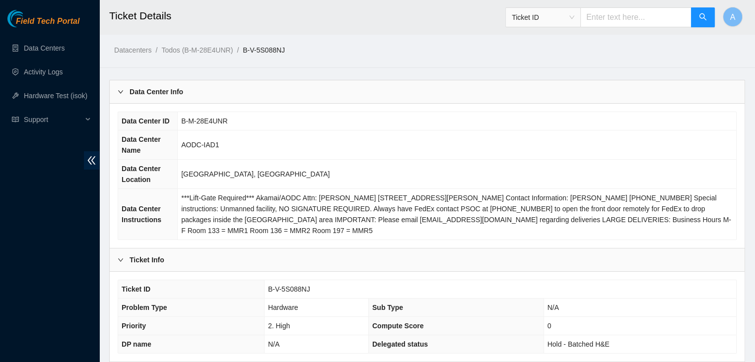
scroll to position [308, 0]
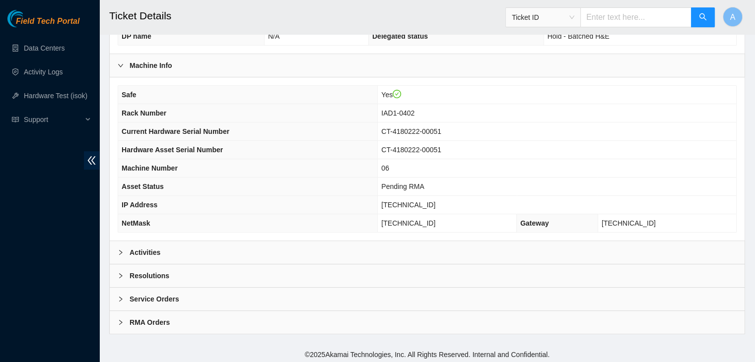
click at [252, 258] on div "Activities" at bounding box center [427, 252] width 635 height 23
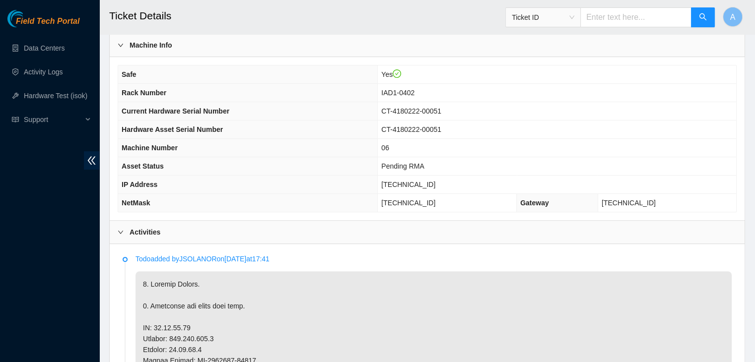
scroll to position [603, 0]
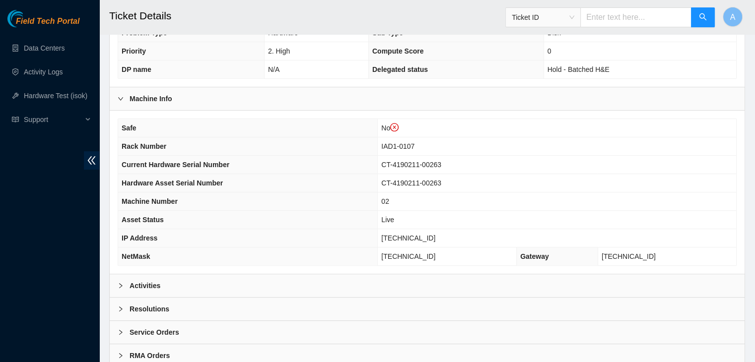
click at [280, 285] on div "Activities" at bounding box center [427, 286] width 635 height 23
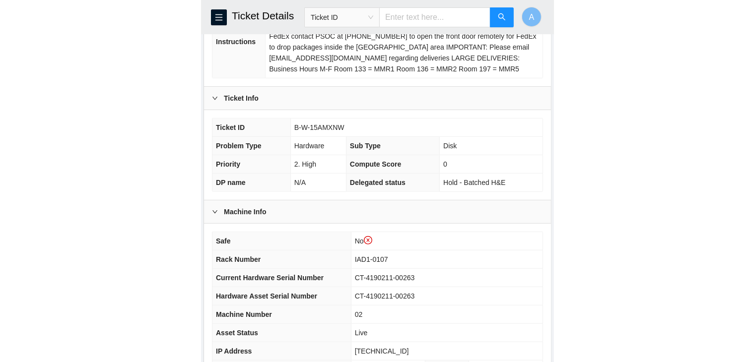
scroll to position [223, 0]
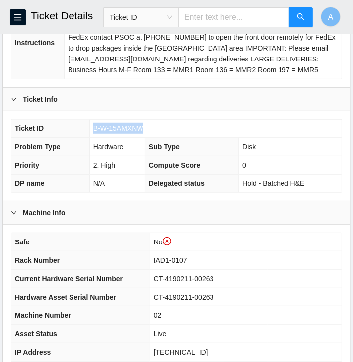
drag, startPoint x: 144, startPoint y: 126, endPoint x: 94, endPoint y: 127, distance: 49.2
click at [94, 127] on td "B-W-15AMXNW" at bounding box center [215, 129] width 252 height 18
copy span "B-W-15AMXNW"
click at [94, 127] on span "B-W-15AMXNW" at bounding box center [118, 129] width 50 height 8
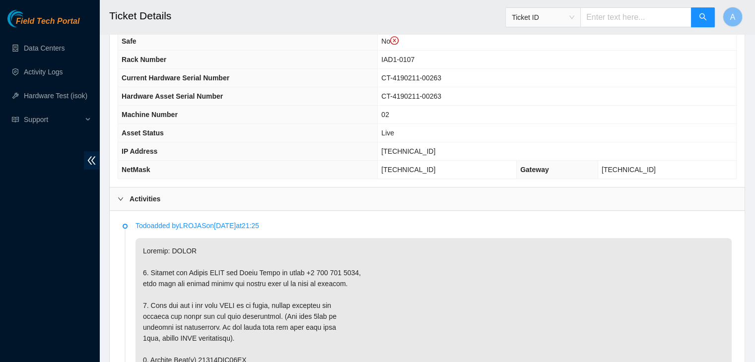
scroll to position [380, 0]
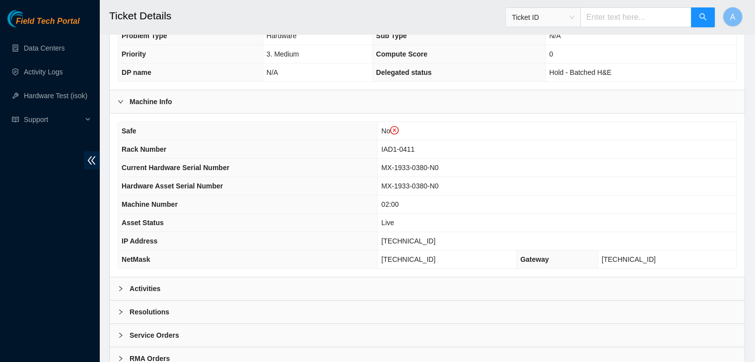
scroll to position [327, 0]
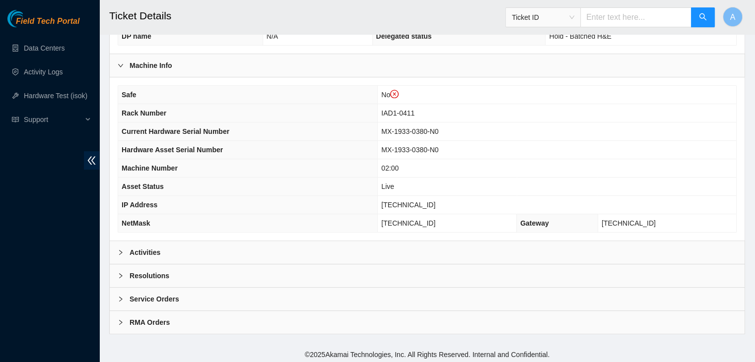
click at [337, 256] on div "Activities" at bounding box center [427, 252] width 635 height 23
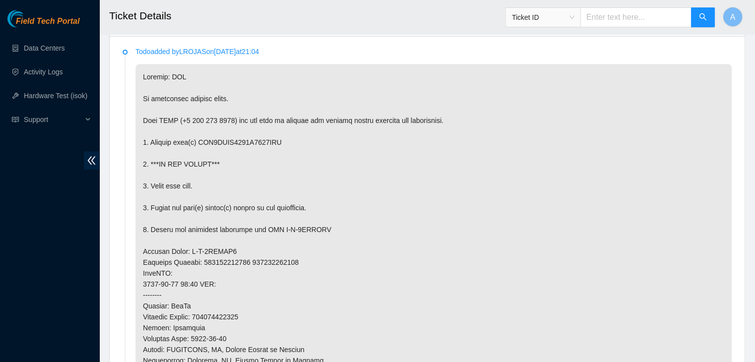
scroll to position [556, 0]
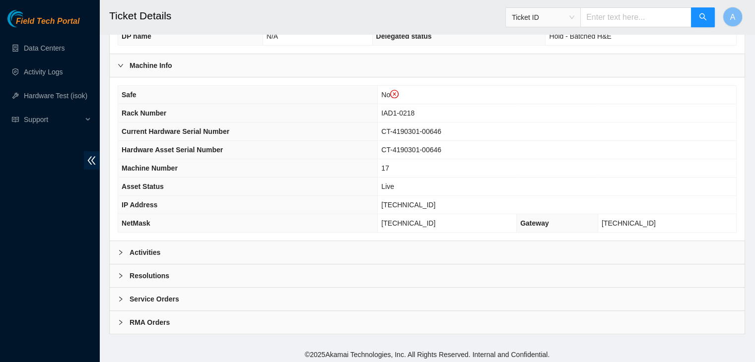
click at [275, 256] on div "Activities" at bounding box center [427, 252] width 635 height 23
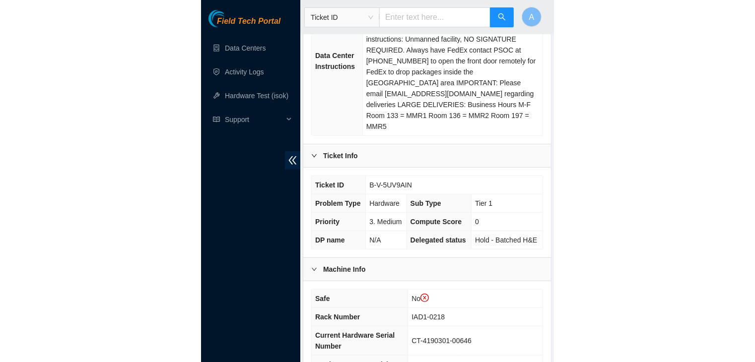
scroll to position [211, 0]
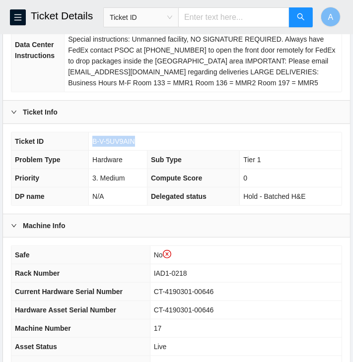
drag, startPoint x: 134, startPoint y: 140, endPoint x: 92, endPoint y: 143, distance: 41.8
click at [92, 143] on span "B-V-5UV9AIN" at bounding box center [113, 142] width 43 height 8
copy span "B-V-5UV9AIN"
click at [92, 143] on span "B-V-5UV9AIN" at bounding box center [113, 142] width 43 height 8
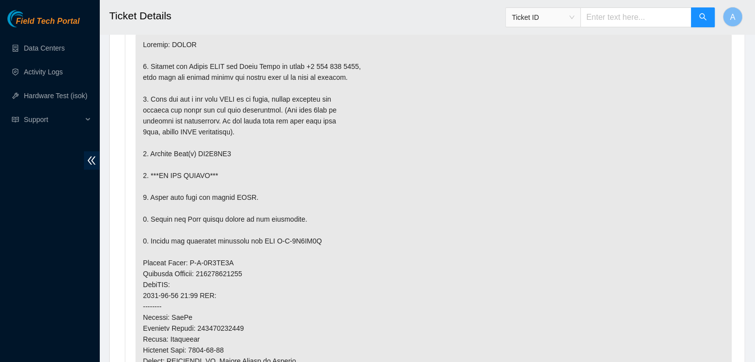
scroll to position [588, 0]
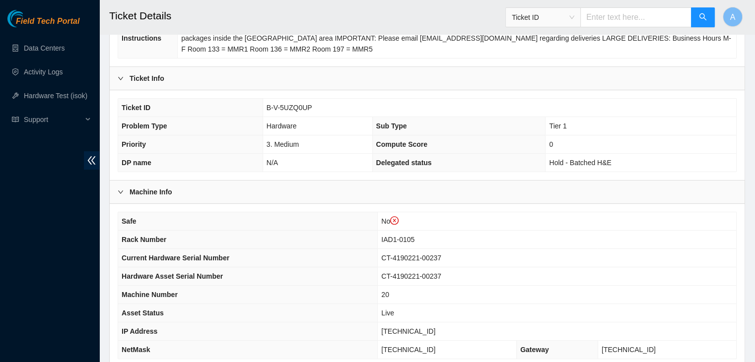
scroll to position [327, 0]
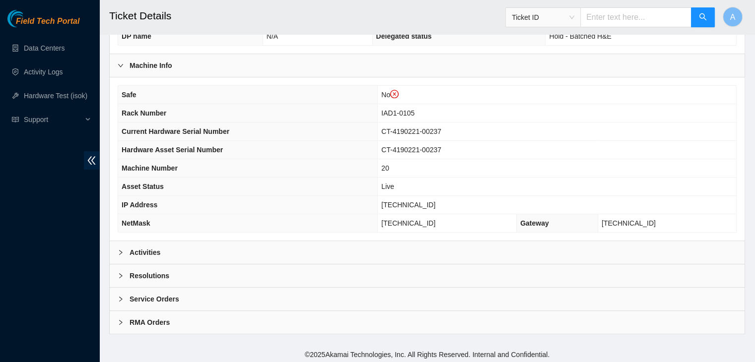
click at [249, 252] on div "Activities" at bounding box center [427, 252] width 635 height 23
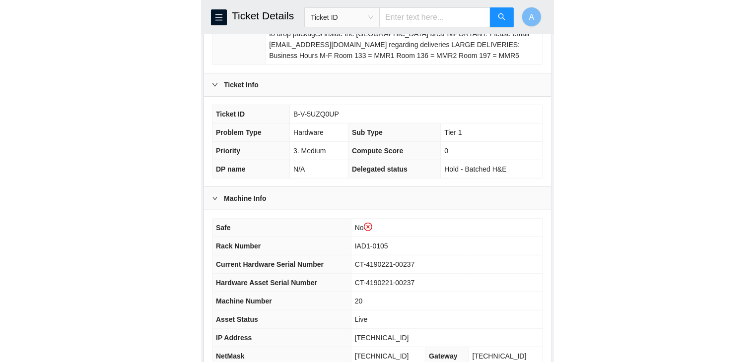
scroll to position [236, 0]
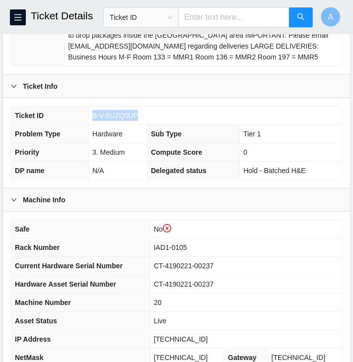
drag, startPoint x: 137, startPoint y: 114, endPoint x: 91, endPoint y: 116, distance: 45.7
click at [91, 116] on td "B-V-5UZQ0UP" at bounding box center [215, 116] width 253 height 18
copy span "B-V-5UZQ0UP"
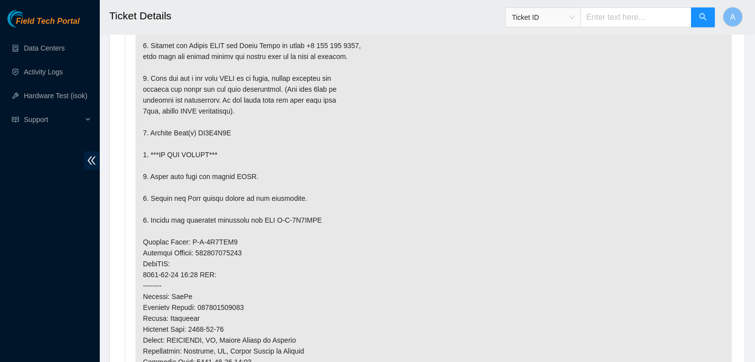
scroll to position [607, 0]
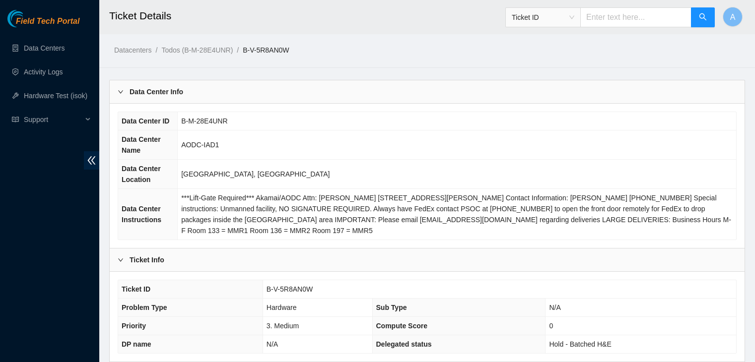
scroll to position [279, 0]
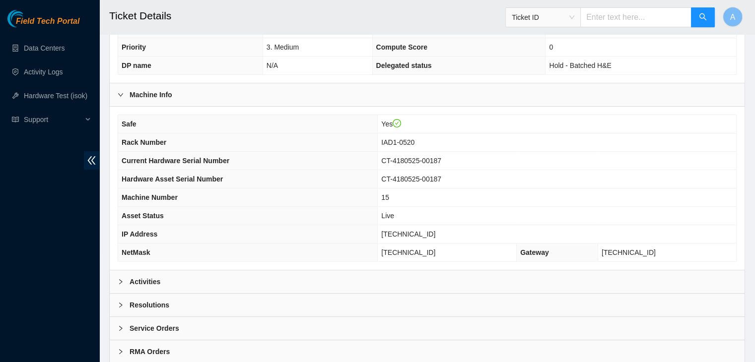
click at [446, 278] on div "Activities" at bounding box center [427, 282] width 635 height 23
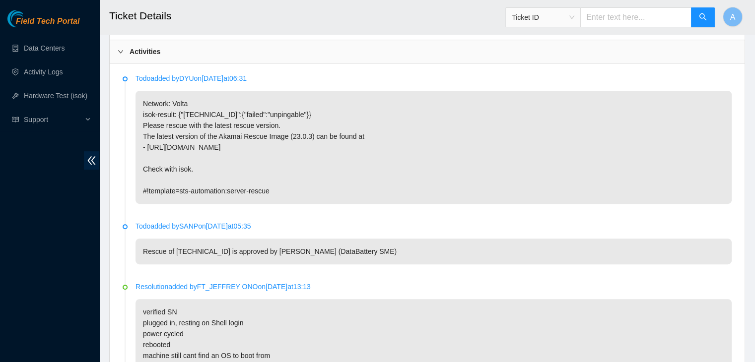
scroll to position [508, 0]
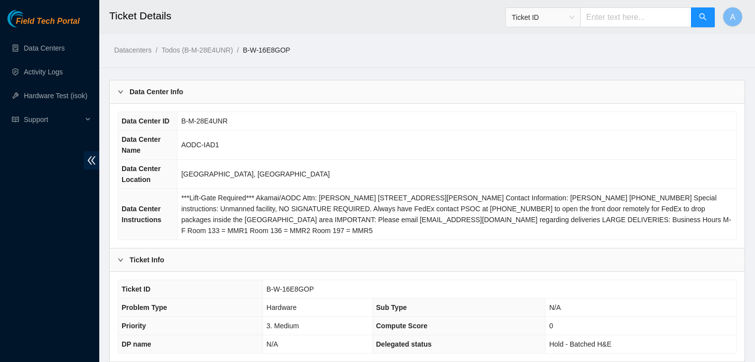
scroll to position [471, 0]
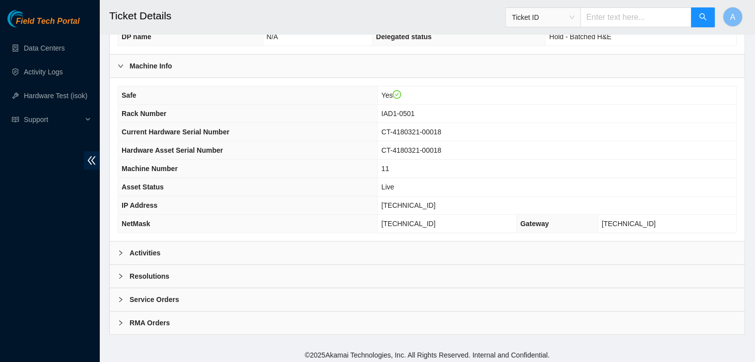
click at [386, 257] on div "Activities" at bounding box center [427, 253] width 635 height 23
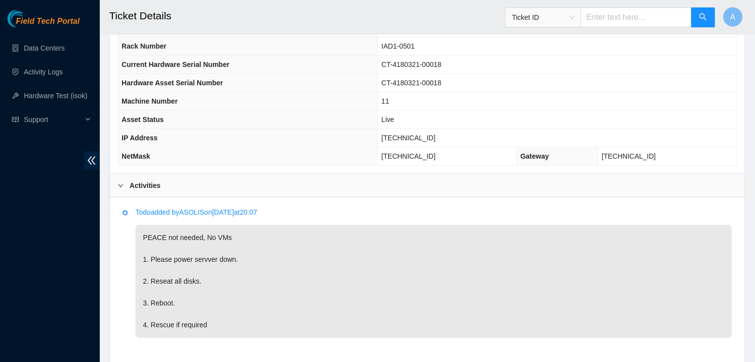
scroll to position [483, 0]
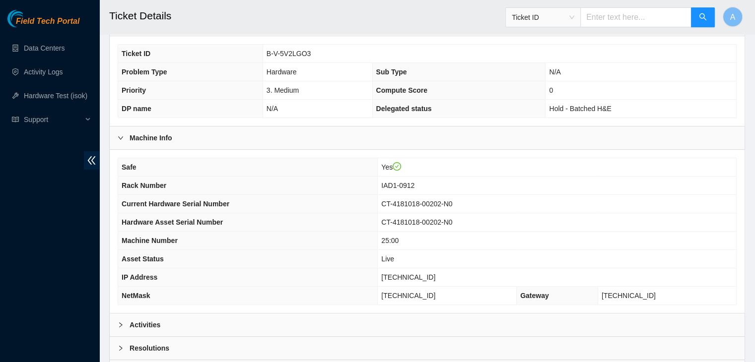
scroll to position [308, 0]
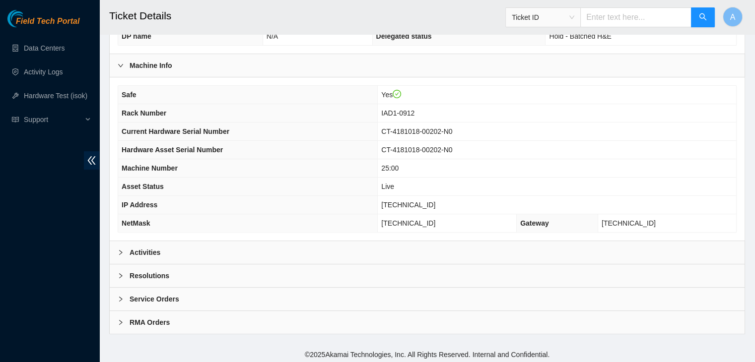
click at [207, 249] on div "Activities" at bounding box center [427, 252] width 635 height 23
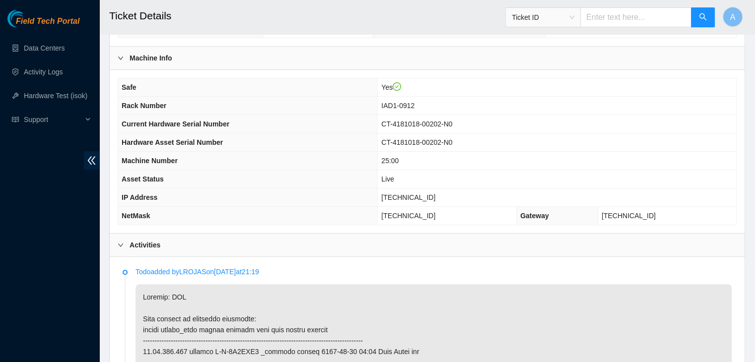
scroll to position [316, 0]
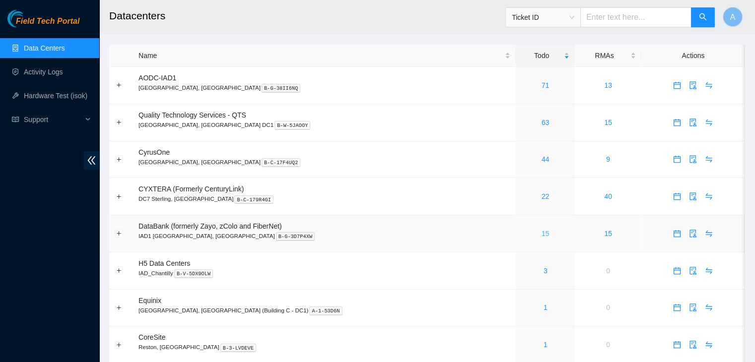
click at [542, 233] on link "15" at bounding box center [546, 234] width 8 height 8
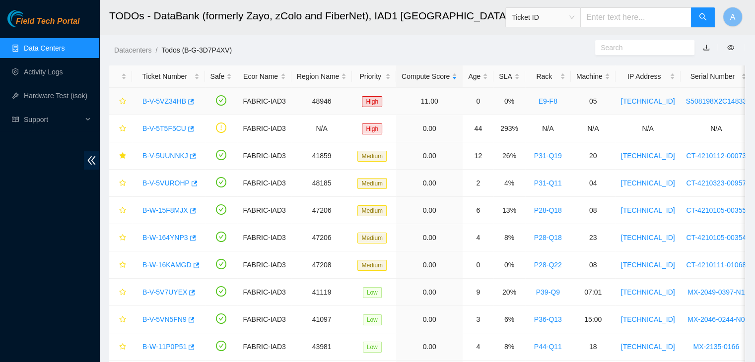
click at [176, 102] on link "B-V-5VZ34HB" at bounding box center [165, 101] width 44 height 8
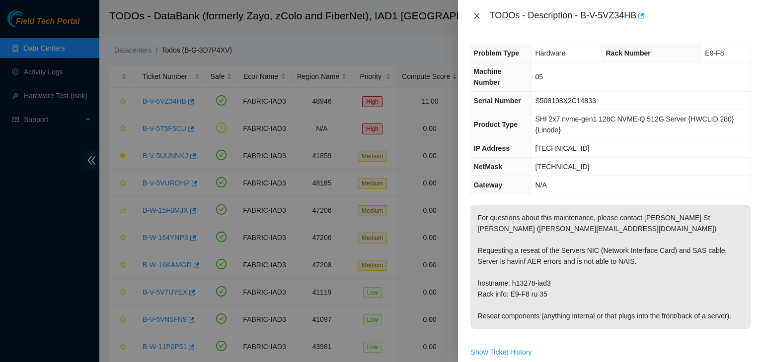
click at [480, 18] on icon "close" at bounding box center [477, 16] width 8 height 8
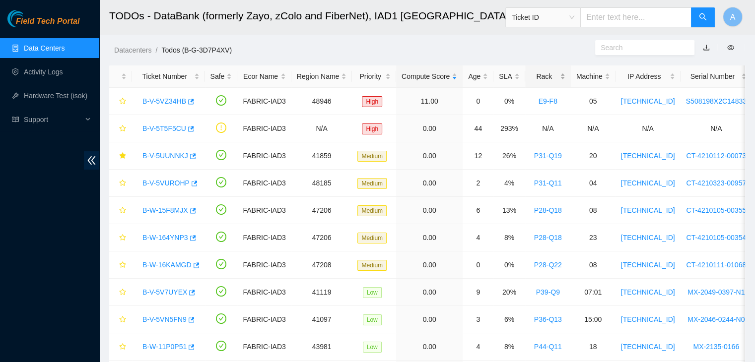
click at [540, 72] on div "Rack" at bounding box center [548, 76] width 35 height 11
click at [65, 47] on link "Data Centers" at bounding box center [44, 48] width 41 height 8
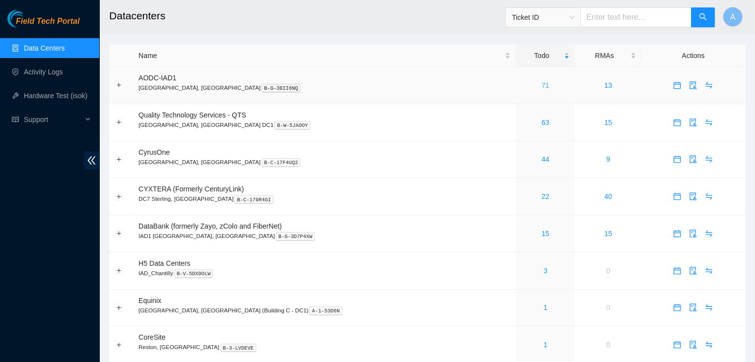
click at [542, 89] on link "71" at bounding box center [546, 85] width 8 height 8
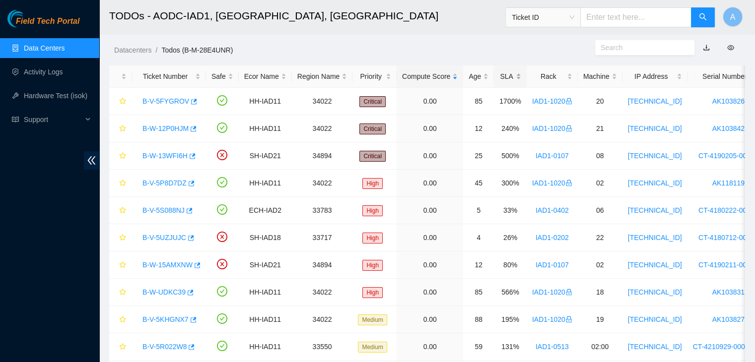
click at [510, 72] on div "SLA" at bounding box center [511, 76] width 22 height 11
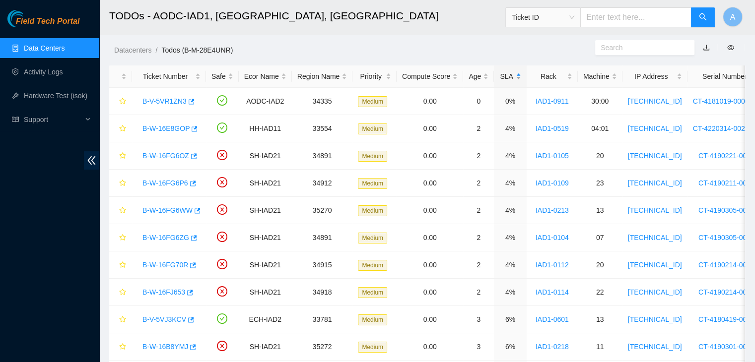
click at [510, 72] on div "SLA" at bounding box center [511, 76] width 22 height 11
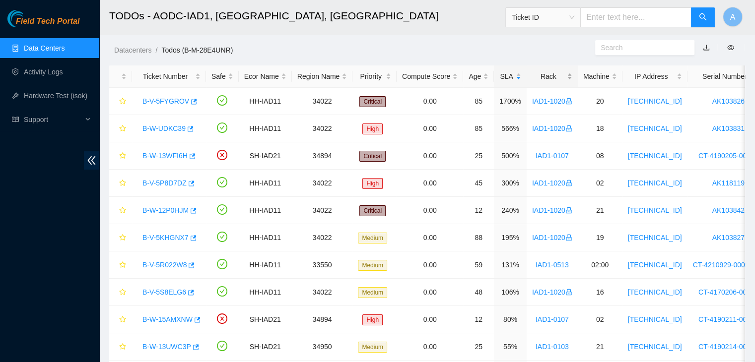
click at [558, 73] on div "Rack" at bounding box center [552, 76] width 40 height 11
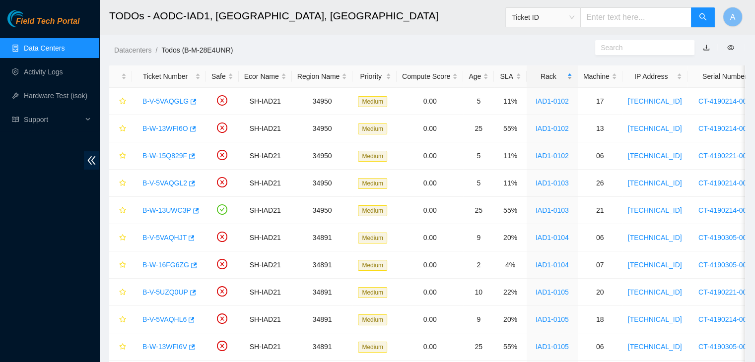
click at [563, 76] on div "Rack" at bounding box center [552, 76] width 40 height 11
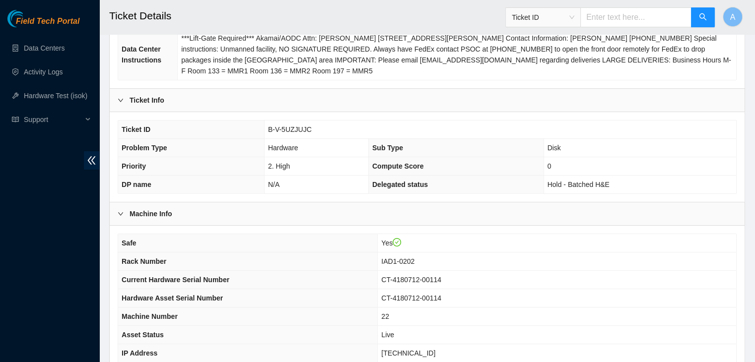
scroll to position [308, 0]
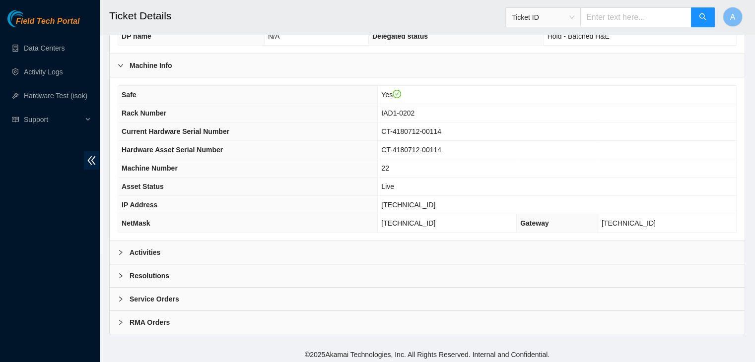
click at [213, 253] on div "Activities" at bounding box center [427, 252] width 635 height 23
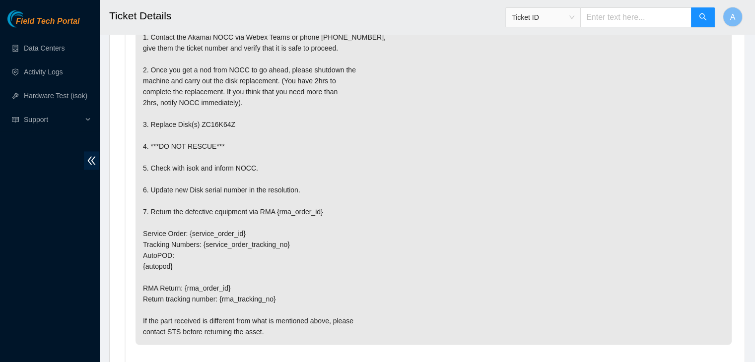
scroll to position [1774, 0]
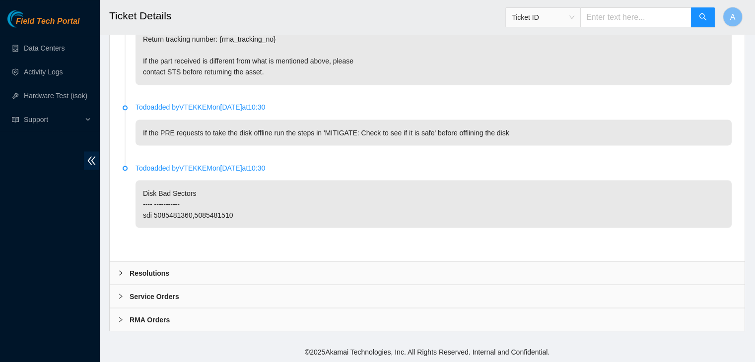
click at [278, 270] on div "Resolutions" at bounding box center [427, 273] width 635 height 23
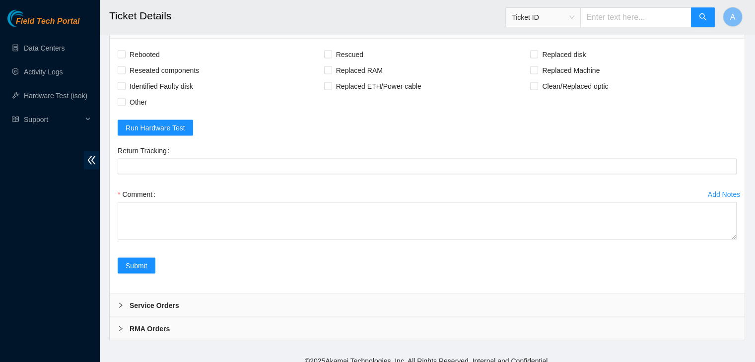
scroll to position [2014, 0]
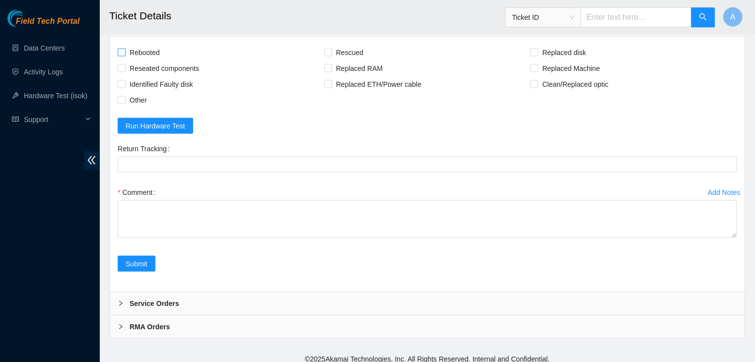
click at [151, 60] on span "Rebooted" at bounding box center [145, 53] width 38 height 16
click at [125, 56] on input "Rebooted" at bounding box center [121, 52] width 7 height 7
checkbox input "true"
click at [157, 72] on span "Reseated components" at bounding box center [164, 69] width 77 height 16
click at [125, 72] on input "Reseated components" at bounding box center [121, 68] width 7 height 7
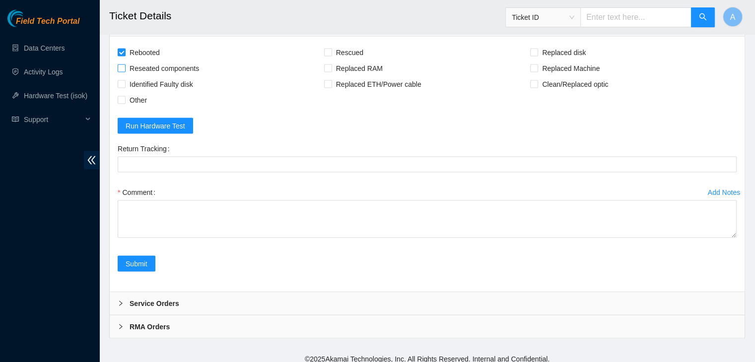
checkbox input "true"
click at [548, 61] on span "Replaced disk" at bounding box center [564, 53] width 52 height 16
click at [537, 56] on input "Replaced disk" at bounding box center [533, 52] width 7 height 7
checkbox input "true"
drag, startPoint x: 732, startPoint y: 241, endPoint x: 729, endPoint y: 288, distance: 47.3
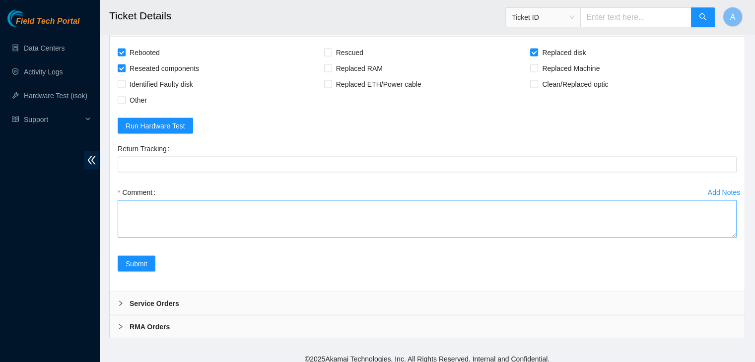
click at [729, 238] on textarea "Comment" at bounding box center [427, 220] width 619 height 38
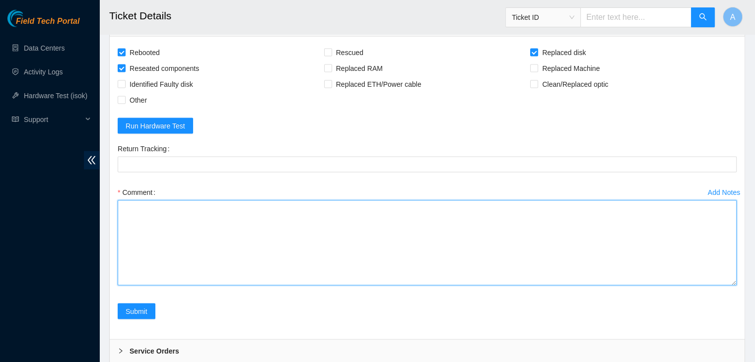
click at [610, 263] on textarea "Comment" at bounding box center [427, 243] width 619 height 85
paste textarea "verified machine sn safely powered down machine removed disk sn: ZC1A9GG4 repla…"
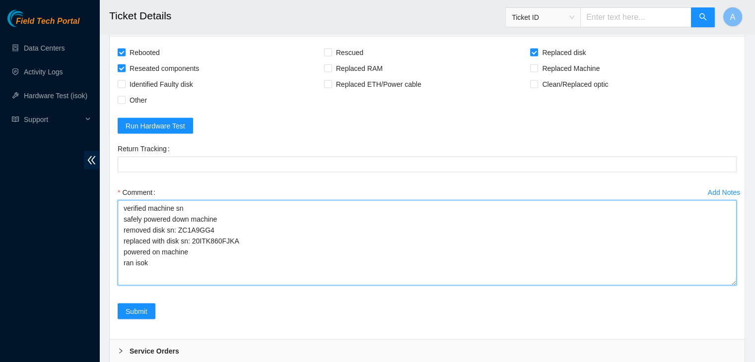
click at [510, 260] on textarea "verified machine sn safely powered down machine removed disk sn: ZC1A9GG4 repla…" at bounding box center [427, 243] width 619 height 85
click at [536, 244] on textarea "verified machine sn safely powered down machine removed disk sn: ZC1A9GG4 repla…" at bounding box center [427, 243] width 619 height 85
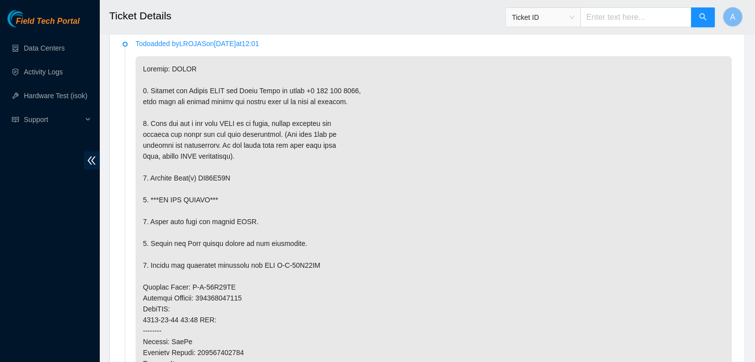
scroll to position [546, 0]
click at [218, 173] on p at bounding box center [434, 307] width 596 height 506
copy p "ZC16K64Z"
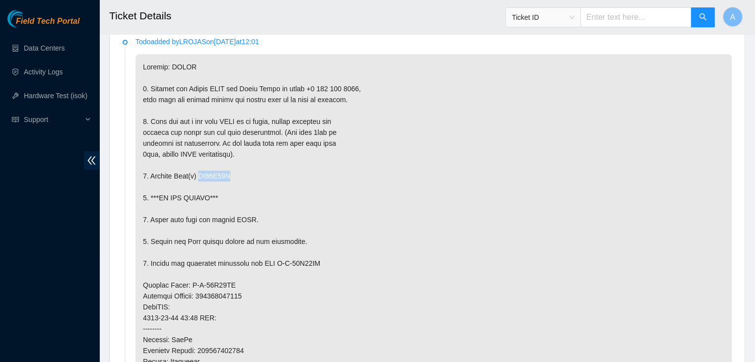
click at [218, 173] on p at bounding box center [434, 307] width 596 height 506
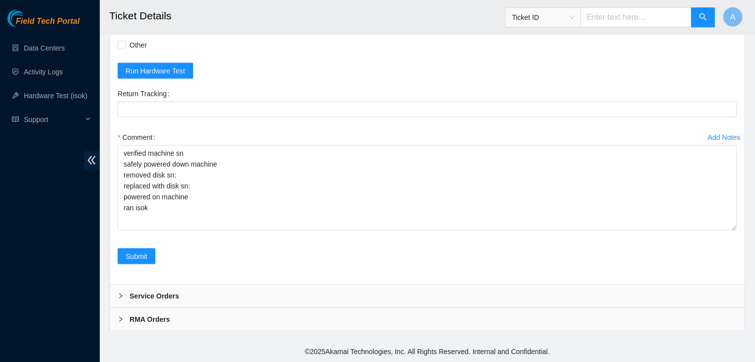
scroll to position [2074, 0]
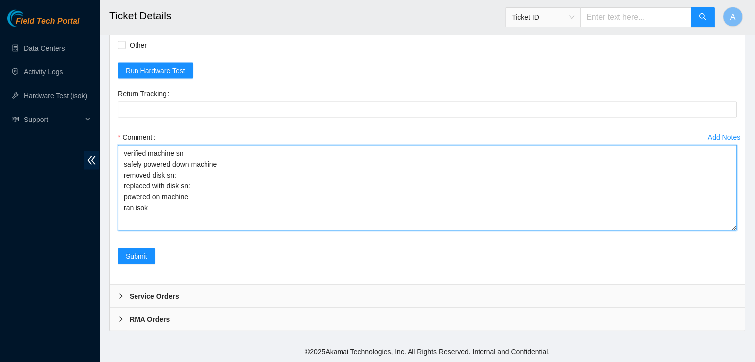
click at [230, 192] on textarea "verified machine sn safely powered down machine removed disk sn: replaced with …" at bounding box center [427, 187] width 619 height 85
paste textarea "ZC16K64Z"
paste textarea "WMC130F5NYR1"
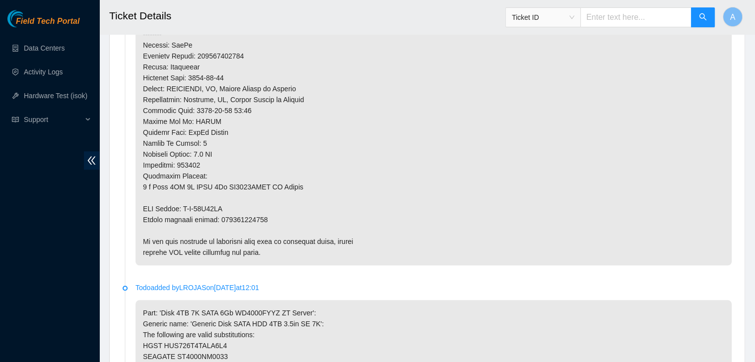
scroll to position [846, 0]
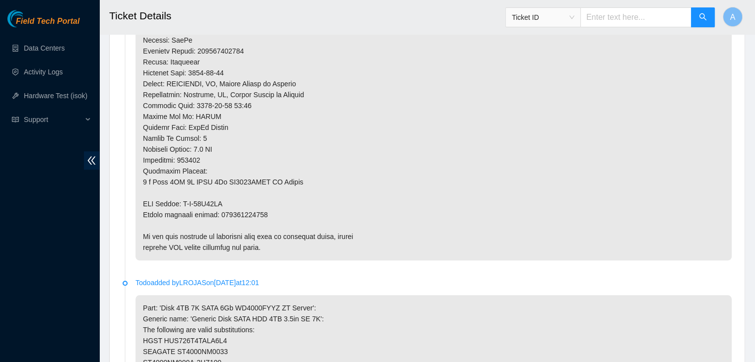
type textarea "verified machine sn safely powered down machine removed disk sn: ZC16K64Z repla…"
click at [257, 215] on p at bounding box center [434, 7] width 596 height 506
copy p "463470054930"
click at [257, 215] on p at bounding box center [434, 7] width 596 height 506
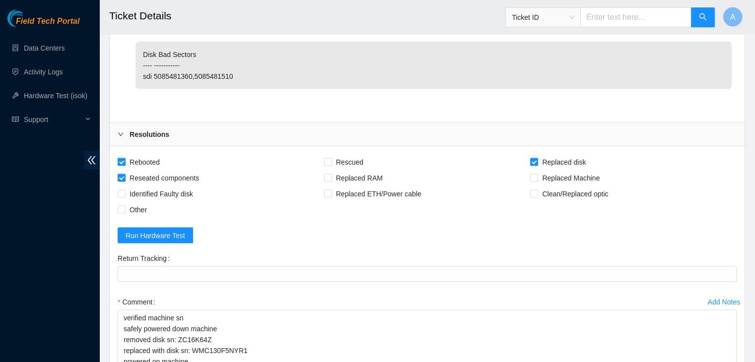
scroll to position [1905, 0]
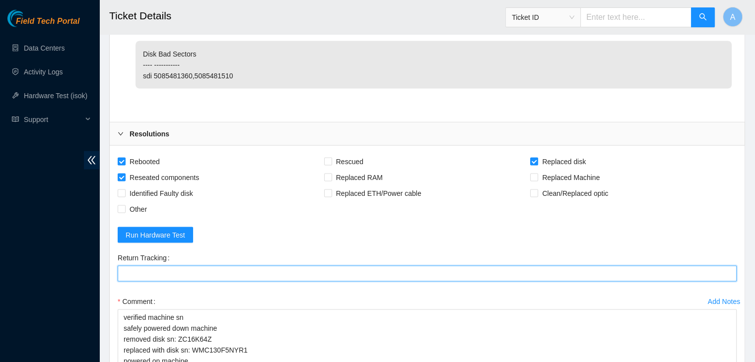
click at [240, 282] on Tracking "Return Tracking" at bounding box center [427, 274] width 619 height 16
paste Tracking "463470054930"
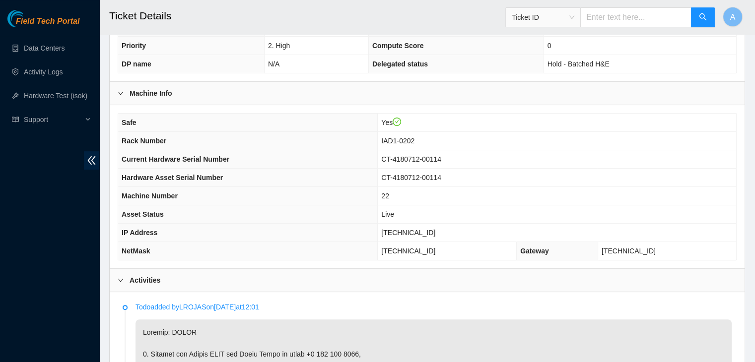
scroll to position [250, 0]
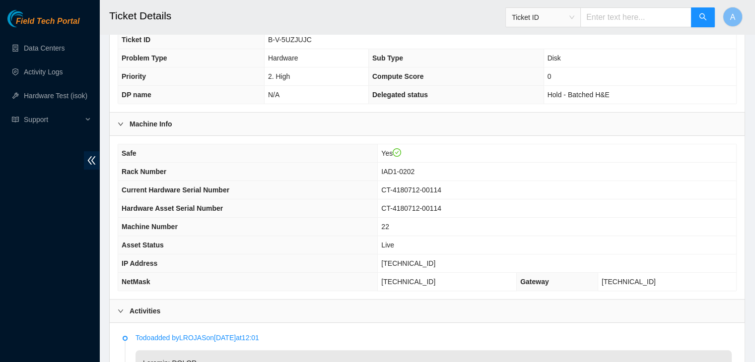
type Tracking "463470054930"
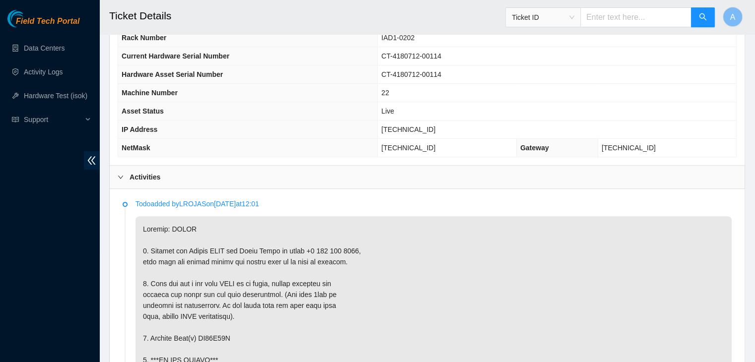
scroll to position [377, 0]
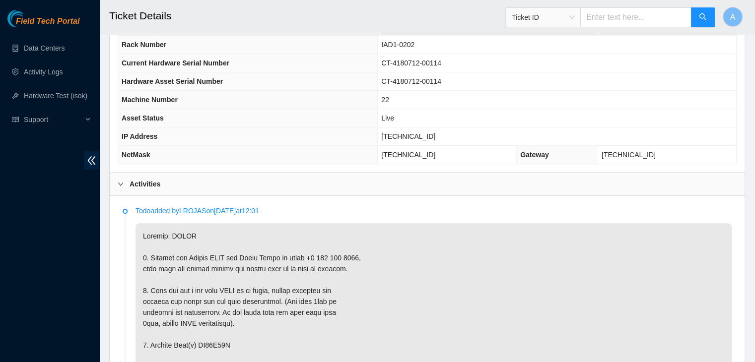
click at [414, 133] on span "[TECHNICAL_ID]" at bounding box center [408, 137] width 54 height 8
copy span "[TECHNICAL_ID]"
click at [414, 133] on span "[TECHNICAL_ID]" at bounding box center [408, 137] width 54 height 8
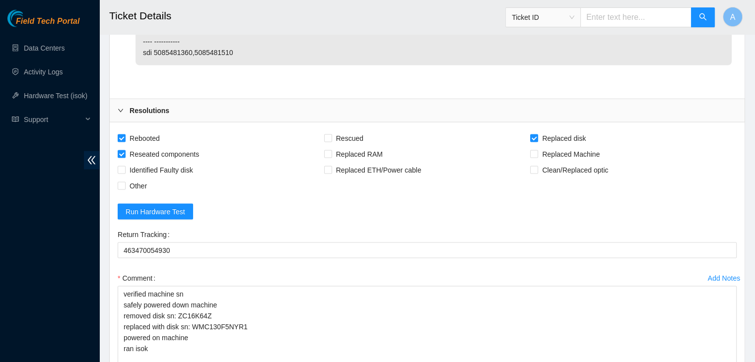
scroll to position [2077, 0]
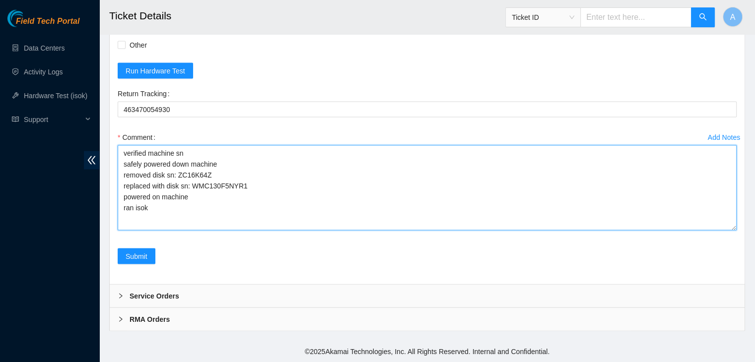
click at [387, 220] on textarea "verified machine sn safely powered down machine removed disk sn: ZC16K64Z repla…" at bounding box center [427, 187] width 619 height 85
paste textarea "340181 22-09-2025 11:46:04 23.218.104.67 COMPLETE Result Detail Message Ticket …"
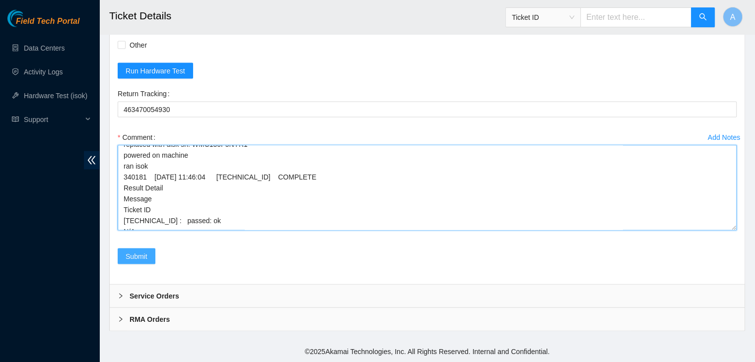
type textarea "verified machine sn safely powered down machine removed disk sn: ZC16K64Z repla…"
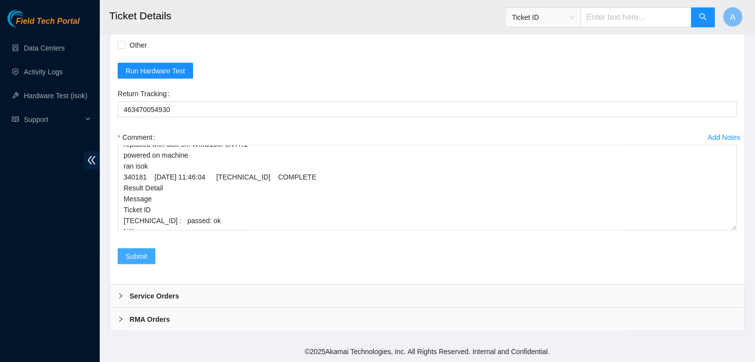
click at [148, 252] on button "Submit" at bounding box center [137, 257] width 38 height 16
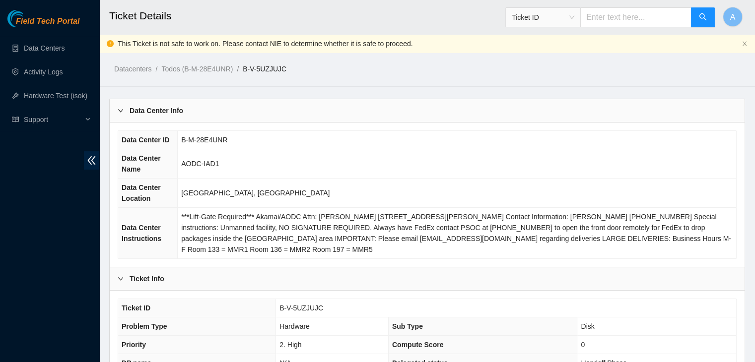
scroll to position [327, 0]
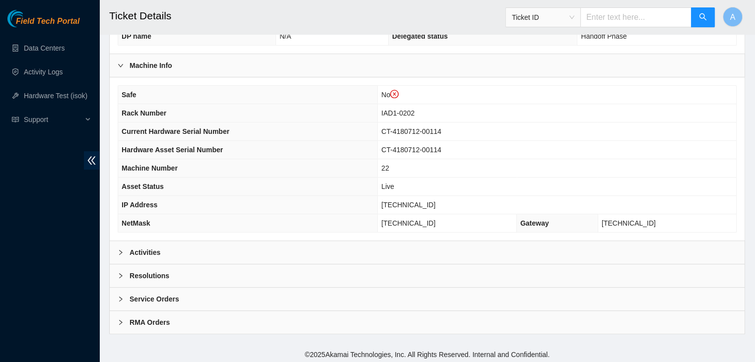
click at [308, 252] on div "Activities" at bounding box center [427, 252] width 635 height 23
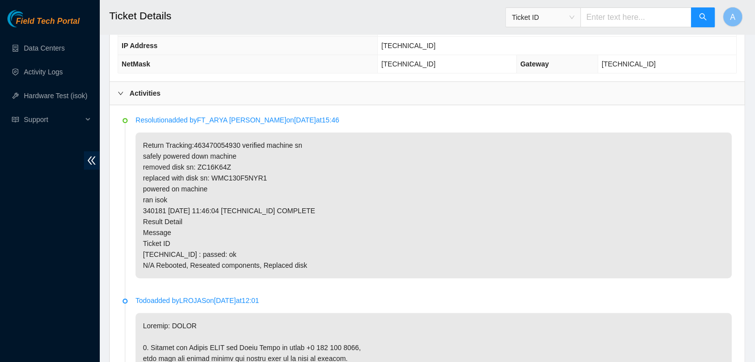
scroll to position [476, 0]
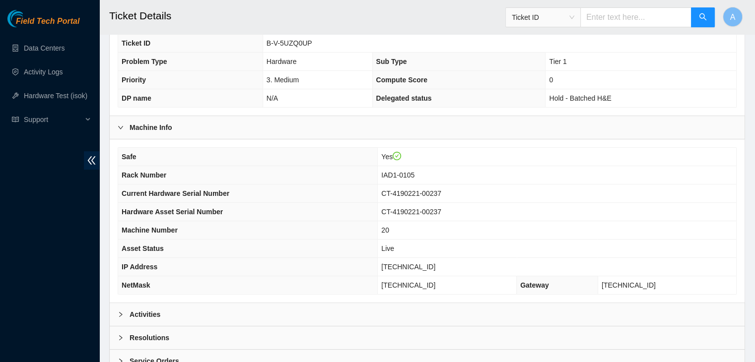
scroll to position [308, 0]
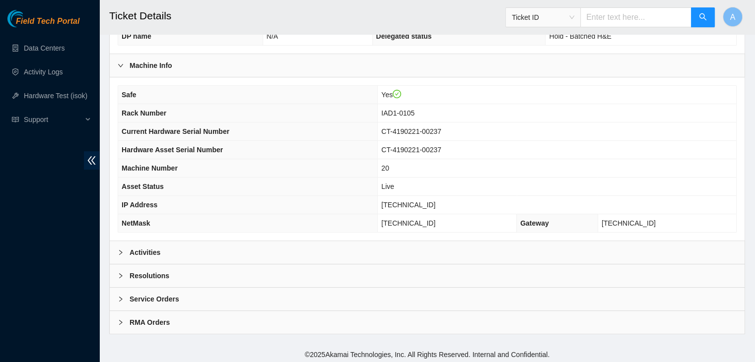
click at [293, 245] on div "Activities" at bounding box center [427, 252] width 635 height 23
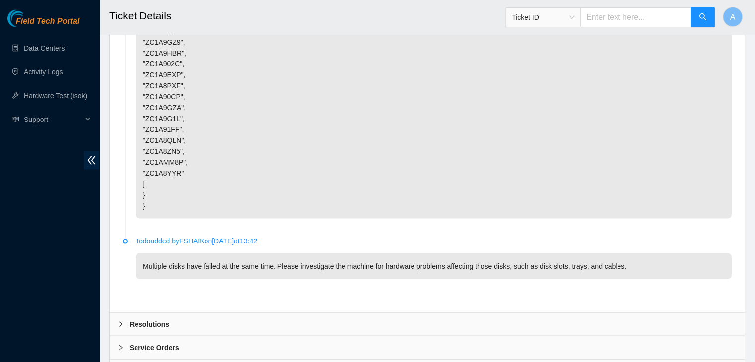
scroll to position [2145, 0]
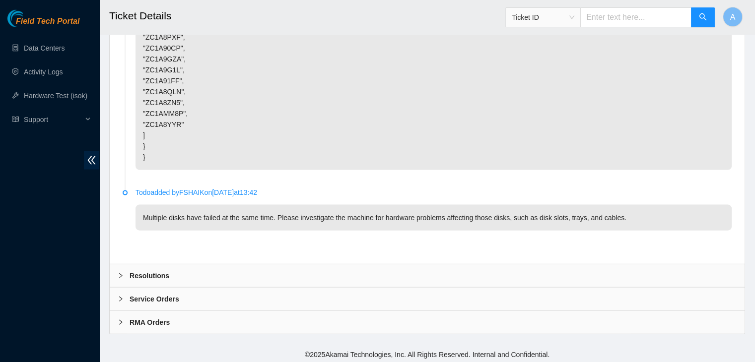
click at [230, 265] on div "Resolutions" at bounding box center [427, 276] width 635 height 23
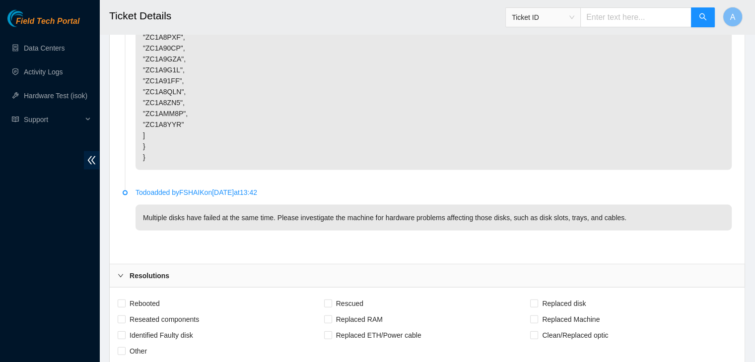
click at [153, 301] on span "Rebooted" at bounding box center [145, 304] width 38 height 16
click at [125, 301] on input "Rebooted" at bounding box center [121, 303] width 7 height 7
checkbox input "true"
click at [162, 316] on span "Reseated components" at bounding box center [164, 320] width 77 height 16
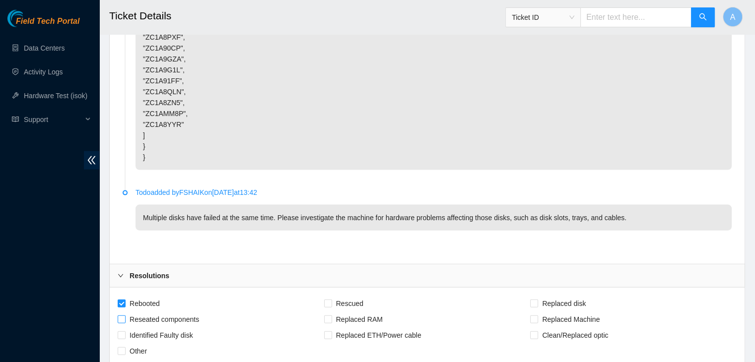
click at [125, 316] on input "Reseated components" at bounding box center [121, 319] width 7 height 7
checkbox input "true"
click at [559, 300] on span "Replaced disk" at bounding box center [564, 304] width 52 height 16
click at [537, 300] on input "Replaced disk" at bounding box center [533, 303] width 7 height 7
checkbox input "true"
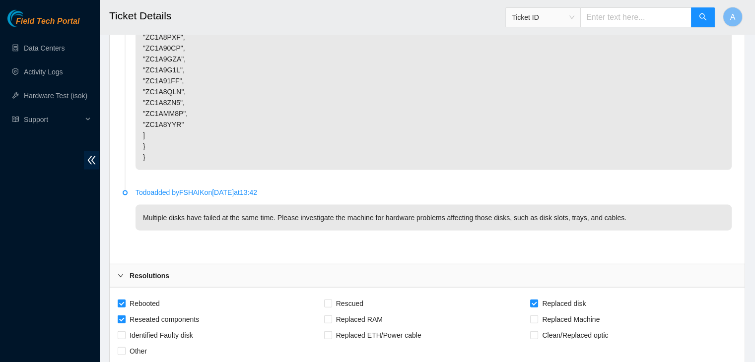
scroll to position [2400, 0]
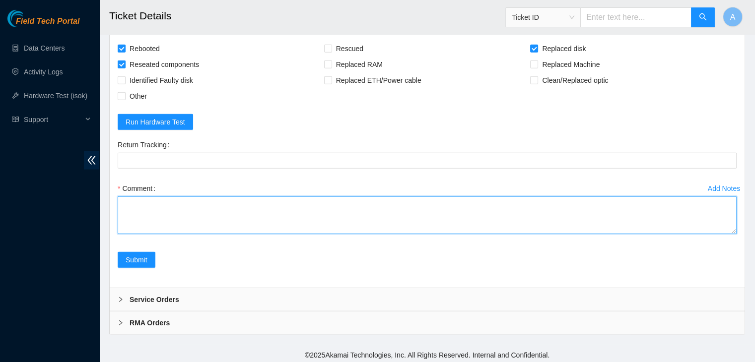
drag, startPoint x: 736, startPoint y: 227, endPoint x: 733, endPoint y: 249, distance: 22.5
click at [733, 249] on form "Rebooted Rescued Replaced disk Reseated components Replaced RAM Replaced Machin…" at bounding box center [427, 160] width 619 height 239
drag, startPoint x: 731, startPoint y: 227, endPoint x: 716, endPoint y: 385, distance: 158.7
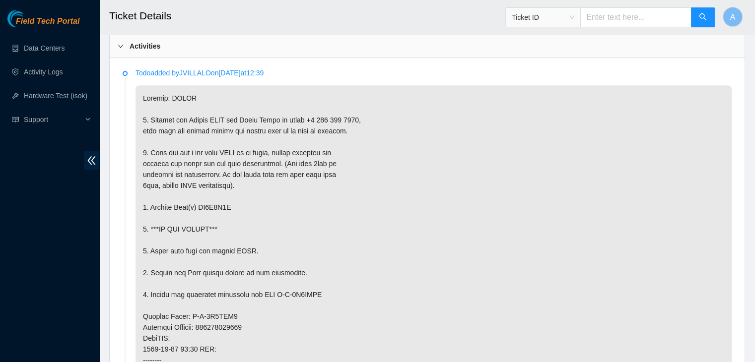
scroll to position [515, 0]
click at [211, 205] on p at bounding box center [434, 338] width 596 height 506
copy p "ZC1A9G1L"
click at [211, 205] on p at bounding box center [434, 338] width 596 height 506
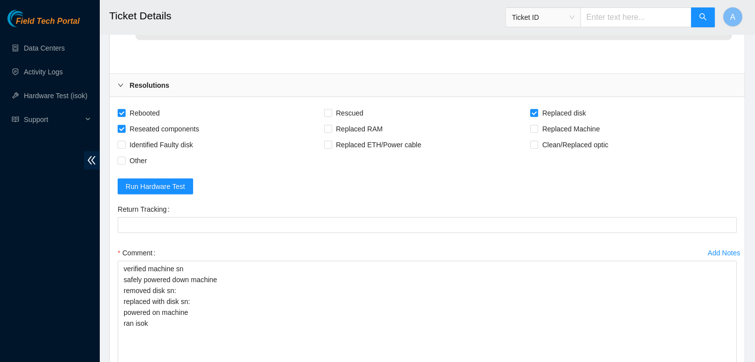
scroll to position [2385, 0]
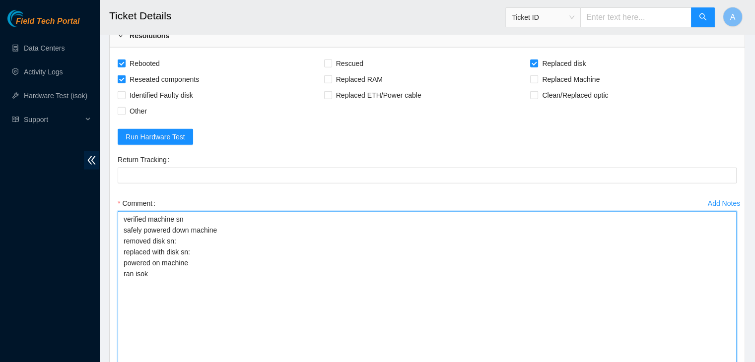
click at [252, 249] on textarea "verified machine sn safely powered down machine removed disk sn: replaced with …" at bounding box center [427, 310] width 619 height 196
paste textarea "ZC1A9G1L"
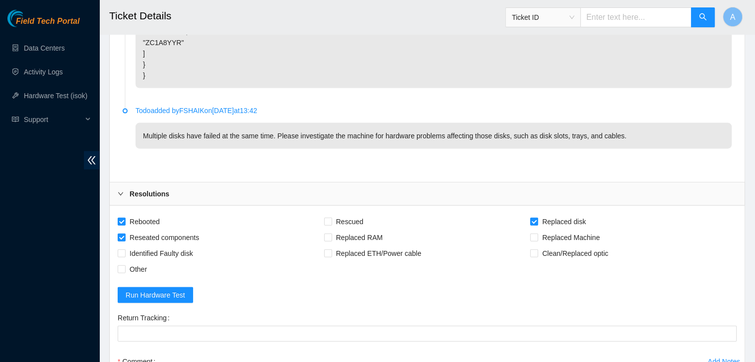
scroll to position [2378, 0]
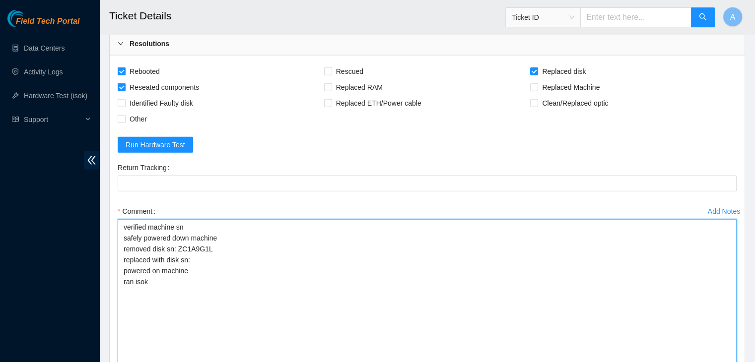
paste textarea "20ISKA2QFJKA"
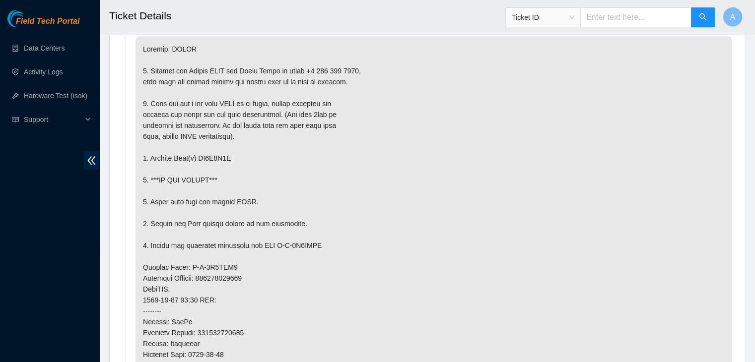
scroll to position [789, 0]
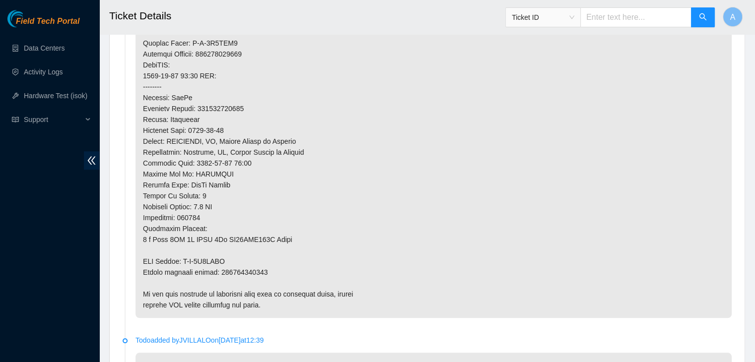
type textarea "verified machine sn safely powered down machine removed disk sn: ZC1A9G1L repla…"
click at [254, 272] on p at bounding box center [434, 65] width 596 height 506
copy p "463470051450"
click at [254, 272] on p at bounding box center [434, 65] width 596 height 506
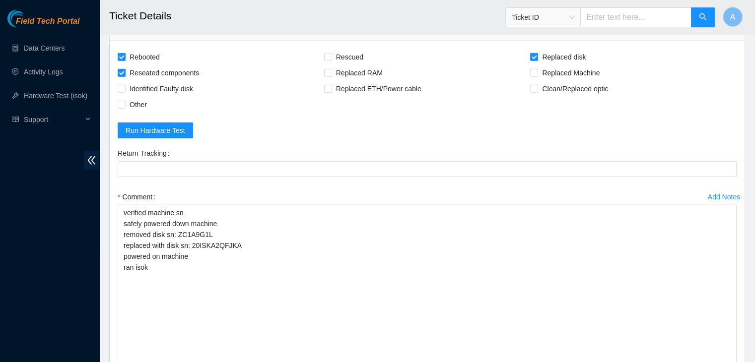
scroll to position [2408, 0]
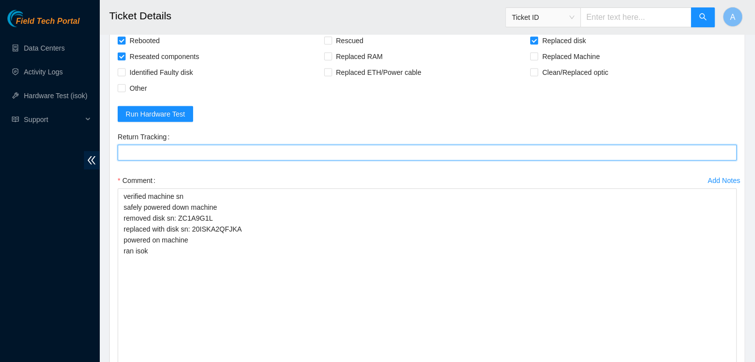
click at [333, 151] on Tracking "Return Tracking" at bounding box center [427, 153] width 619 height 16
paste Tracking "463470051450"
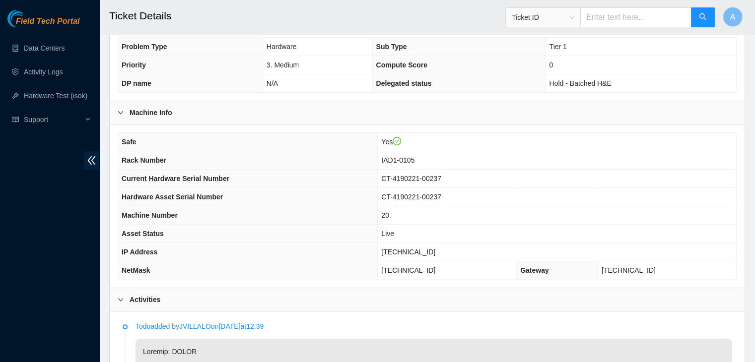
scroll to position [261, 0]
type Tracking "463470051450"
click at [414, 249] on span "[TECHNICAL_ID]" at bounding box center [408, 253] width 54 height 8
copy span "[TECHNICAL_ID]"
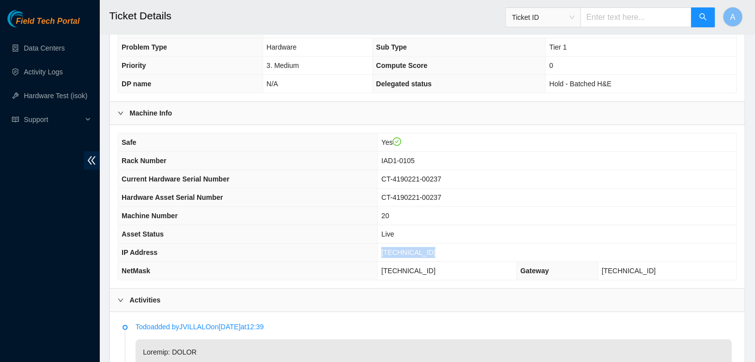
click at [414, 249] on span "[TECHNICAL_ID]" at bounding box center [408, 253] width 54 height 8
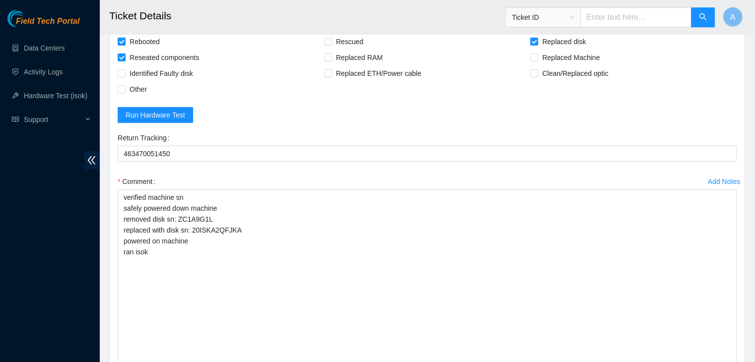
scroll to position [2425, 0]
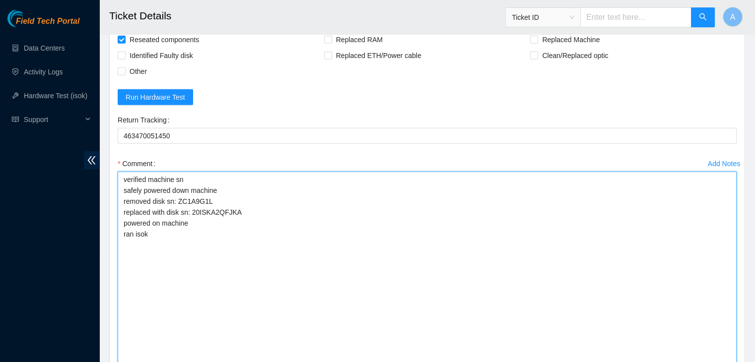
click at [302, 249] on textarea "verified machine sn safely powered down machine removed disk sn: ZC1A9G1L repla…" at bounding box center [427, 270] width 619 height 196
paste textarea "340184 22-09-2025 11:47:34 104.84.154.193 COMPLETE Result Detail Message Ticket…"
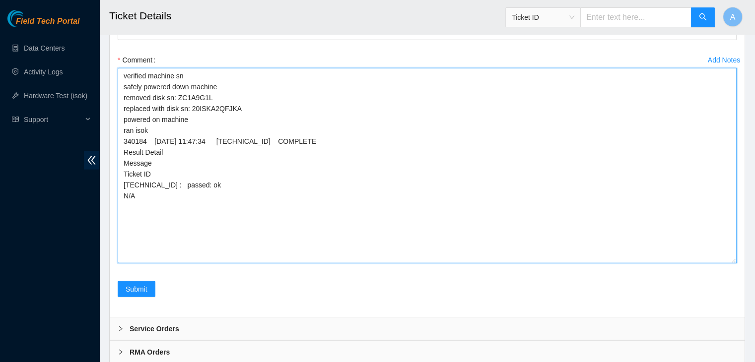
scroll to position [2536, 0]
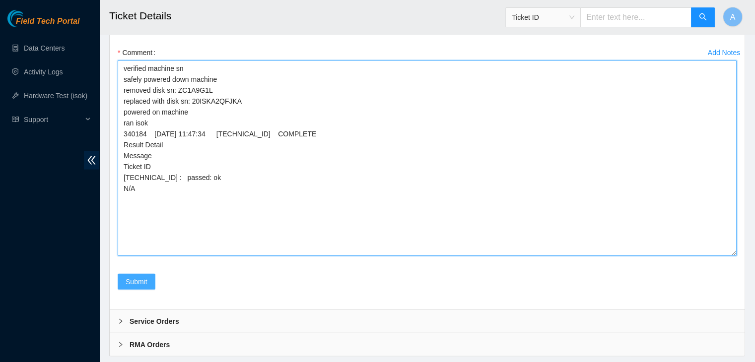
type textarea "verified machine sn safely powered down machine removed disk sn: ZC1A9G1L repla…"
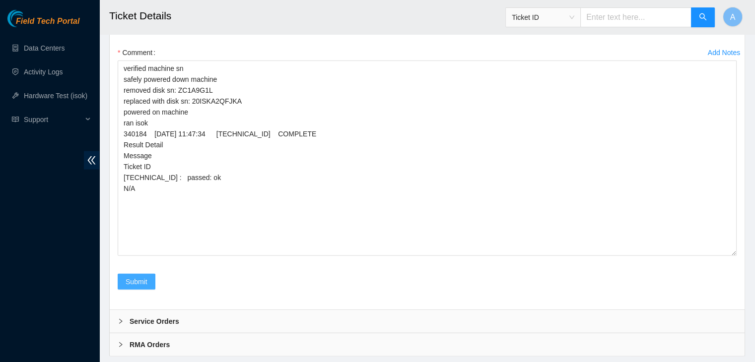
click at [147, 277] on span "Submit" at bounding box center [137, 282] width 22 height 11
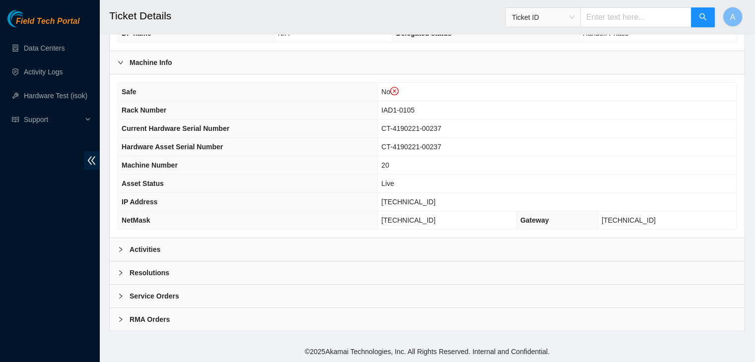
scroll to position [327, 0]
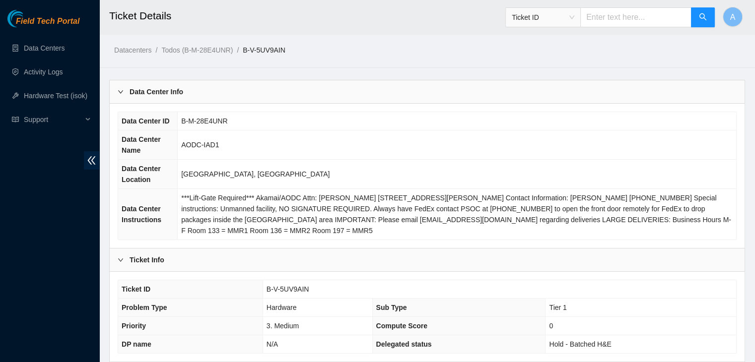
scroll to position [308, 0]
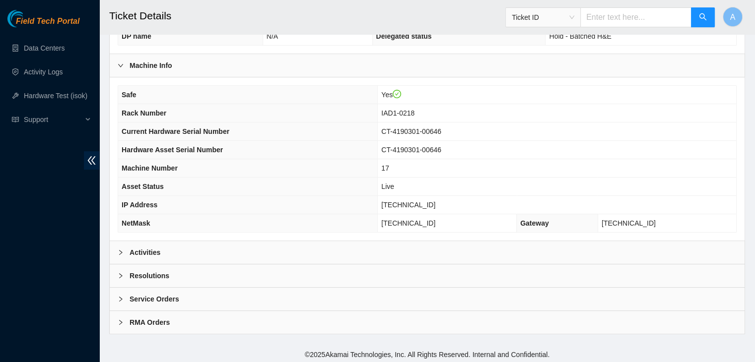
click at [271, 254] on div "Activities" at bounding box center [427, 252] width 635 height 23
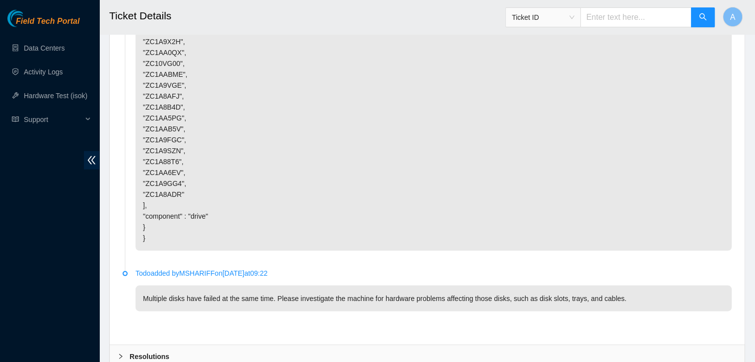
scroll to position [2145, 0]
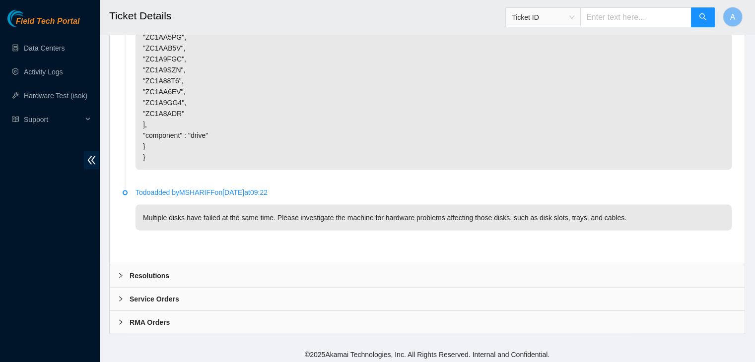
click at [278, 266] on div "Resolutions" at bounding box center [427, 276] width 635 height 23
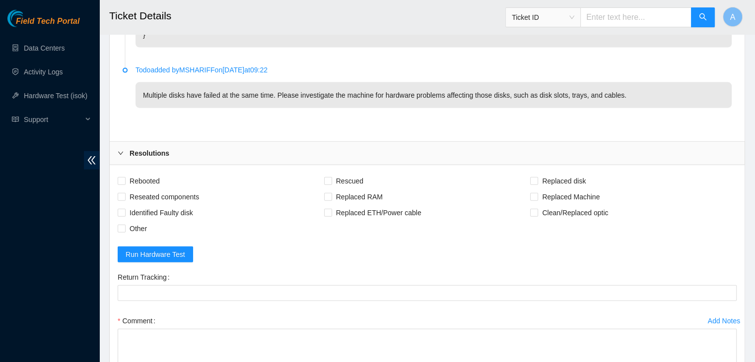
scroll to position [2268, 0]
click at [149, 176] on span "Rebooted" at bounding box center [145, 181] width 38 height 16
click at [125, 177] on input "Rebooted" at bounding box center [121, 180] width 7 height 7
checkbox input "true"
click at [534, 178] on input "Replaced disk" at bounding box center [533, 180] width 7 height 7
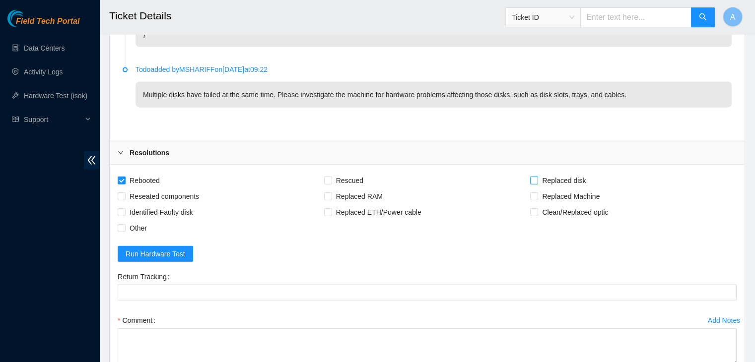
checkbox input "true"
click at [151, 197] on span "Reseated components" at bounding box center [164, 197] width 77 height 16
click at [125, 197] on input "Reseated components" at bounding box center [121, 196] width 7 height 7
checkbox input "true"
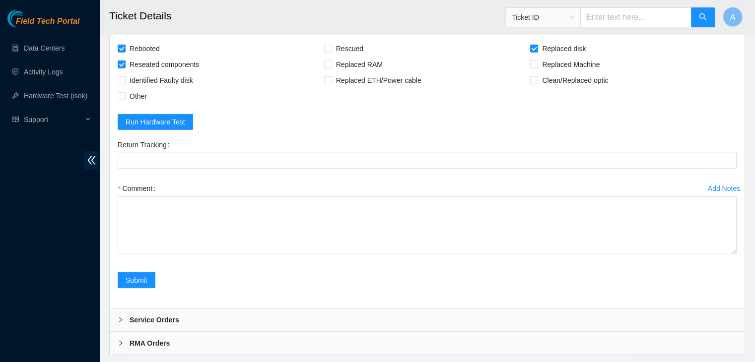
drag, startPoint x: 732, startPoint y: 229, endPoint x: 698, endPoint y: 385, distance: 160.1
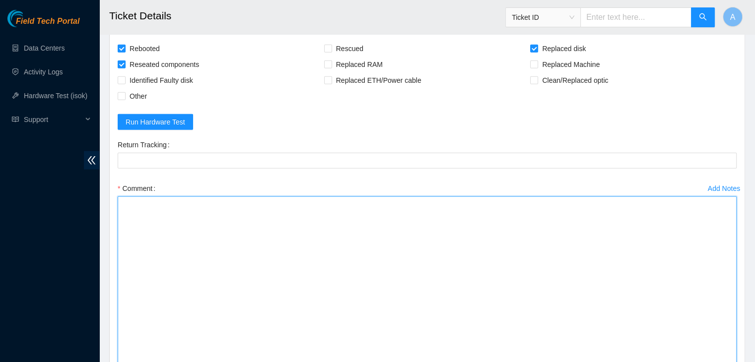
click at [483, 233] on textarea "Comment" at bounding box center [427, 294] width 619 height 194
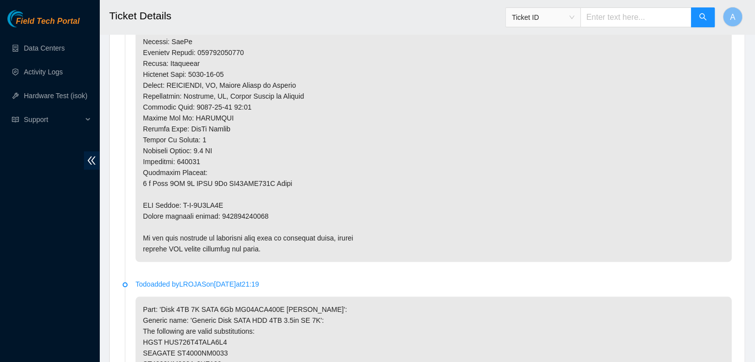
scroll to position [844, 0]
type textarea "verified machine sn safely powered down machine removed disk sn: replaced with …"
click at [243, 216] on p at bounding box center [434, 9] width 596 height 506
copy p "463470051471"
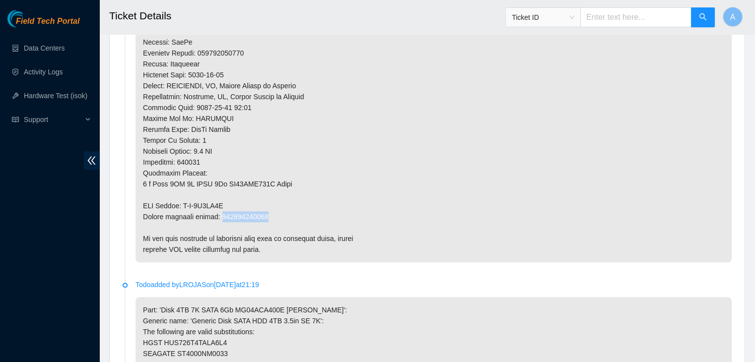
click at [243, 216] on p at bounding box center [434, 9] width 596 height 506
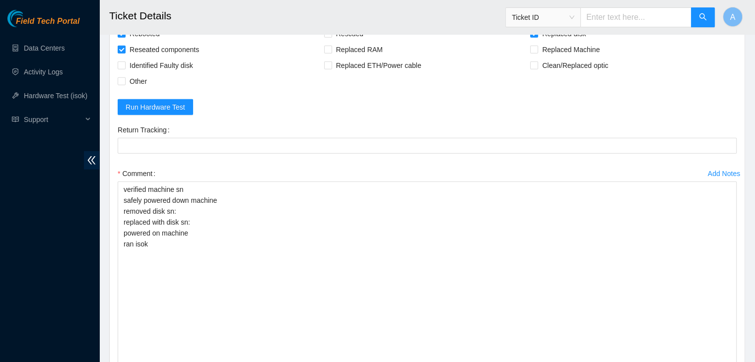
scroll to position [2415, 0]
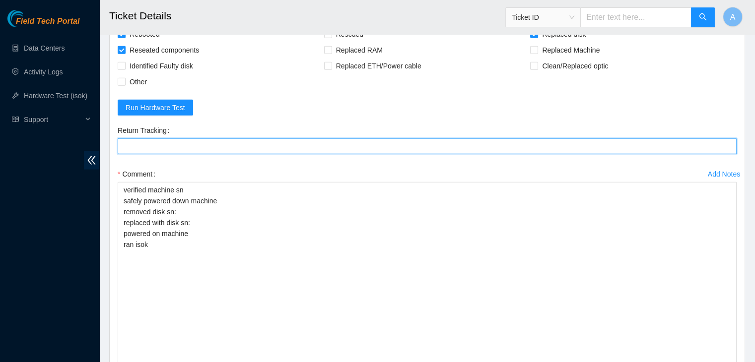
click at [295, 144] on Tracking "Return Tracking" at bounding box center [427, 147] width 619 height 16
paste Tracking "463470051471"
type Tracking "463470051471"
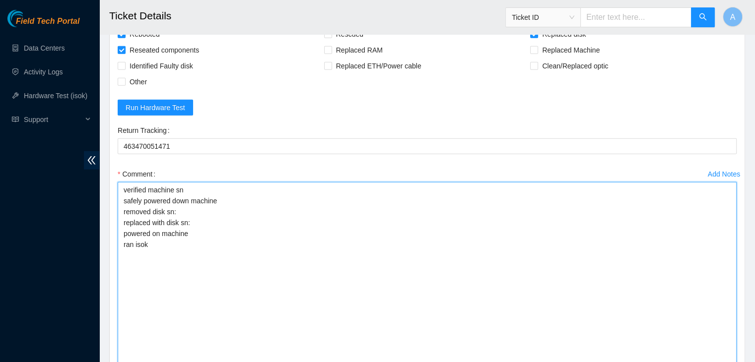
click at [250, 264] on textarea "verified machine sn safely powered down machine removed disk sn: replaced with …" at bounding box center [427, 279] width 619 height 194
click at [275, 242] on textarea "verified machine sn safely powered down machine removed disk sn: replaced with …" at bounding box center [427, 279] width 619 height 194
click at [306, 207] on textarea "verified machine sn safely powered down machine removed disk sn: replaced with …" at bounding box center [427, 279] width 619 height 194
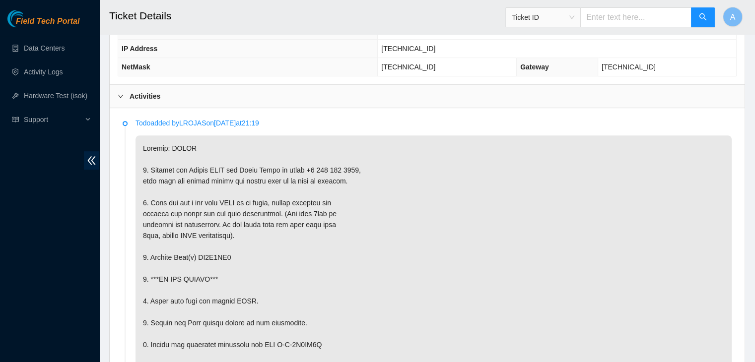
scroll to position [465, 0]
copy p "ZC1A9GG4"
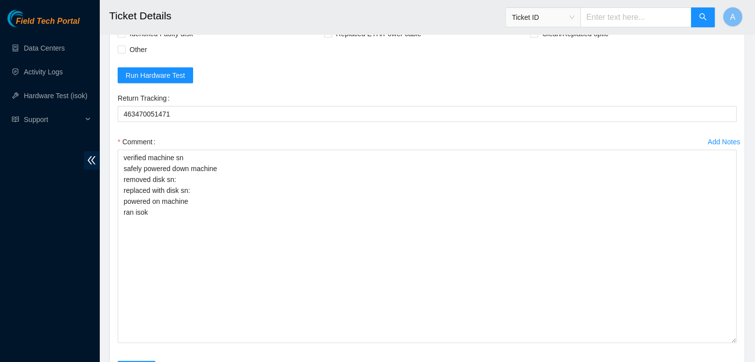
scroll to position [2448, 0]
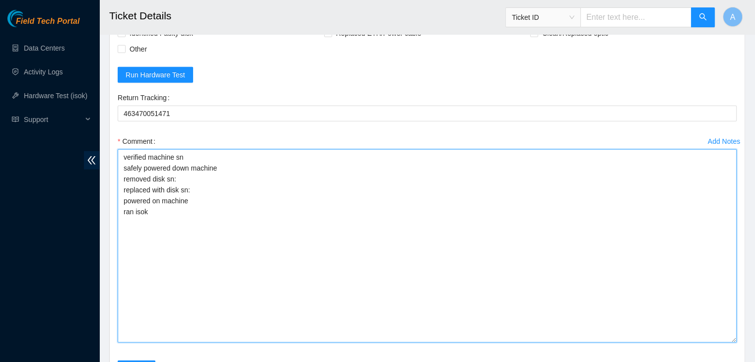
click at [284, 159] on textarea "verified machine sn safely powered down machine removed disk sn: replaced with …" at bounding box center [427, 246] width 619 height 194
click at [298, 177] on textarea "verified machine sn safely powered down machine removed disk sn: replaced with …" at bounding box center [427, 246] width 619 height 194
paste textarea "ZC1A9GG4"
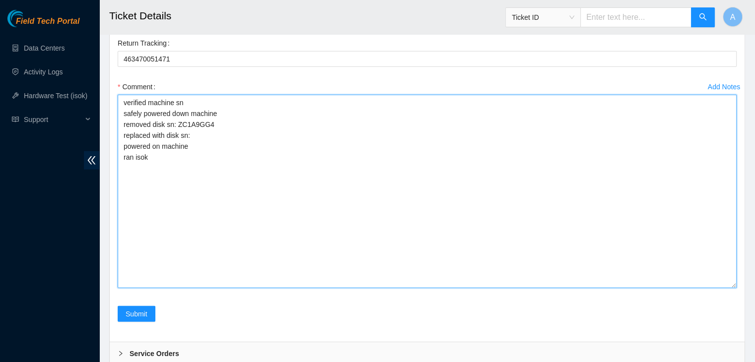
scroll to position [2508, 0]
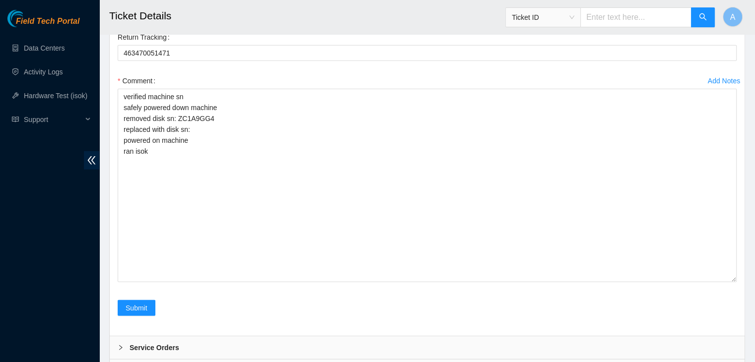
click at [452, 325] on div "Rebooted Rescued Replaced disk Reseated components Replaced RAM Replaced Machin…" at bounding box center [427, 130] width 635 height 411
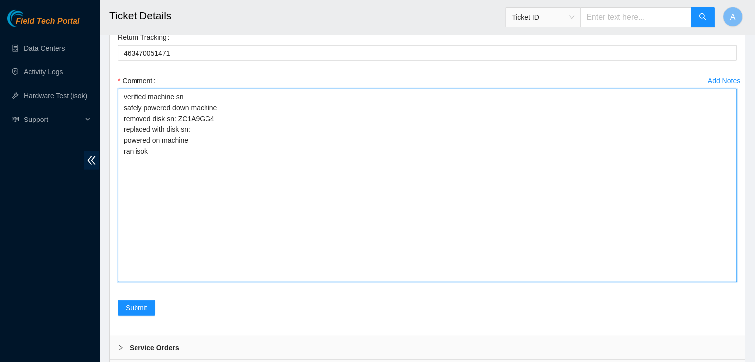
click at [375, 175] on textarea "verified machine sn safely powered down machine removed disk sn: ZC1A9GG4 repla…" at bounding box center [427, 186] width 619 height 194
paste textarea "20ITK860FJKA"
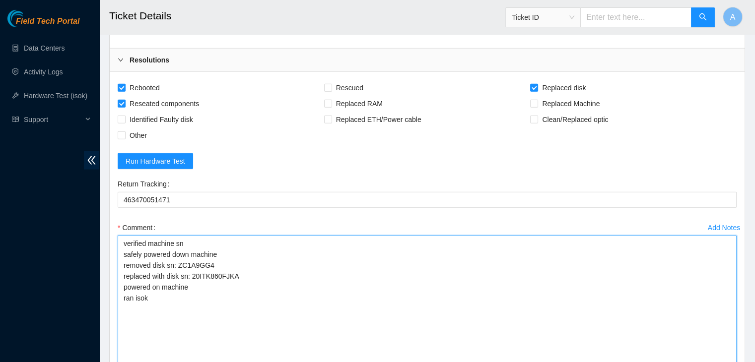
scroll to position [2308, 0]
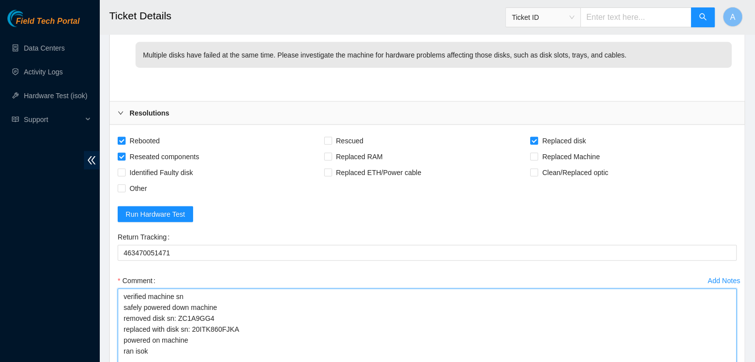
type textarea "verified machine sn safely powered down machine removed disk sn: ZC1A9GG4 repla…"
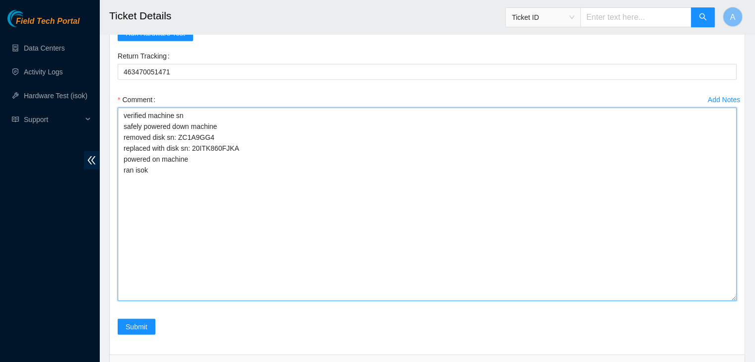
scroll to position [2513, 0]
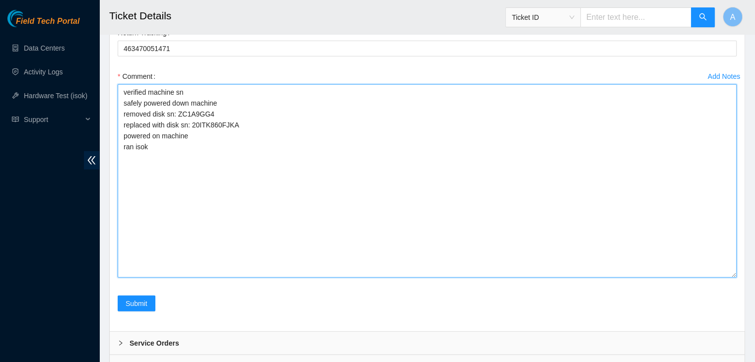
drag, startPoint x: 187, startPoint y: 152, endPoint x: 118, endPoint y: 88, distance: 94.1
click at [118, 88] on textarea "verified machine sn safely powered down machine removed disk sn: ZC1A9GG4 repla…" at bounding box center [427, 181] width 619 height 194
click at [198, 128] on textarea "verified machine sn safely powered down machine removed disk sn: ZC1A9GG4 repla…" at bounding box center [427, 181] width 619 height 194
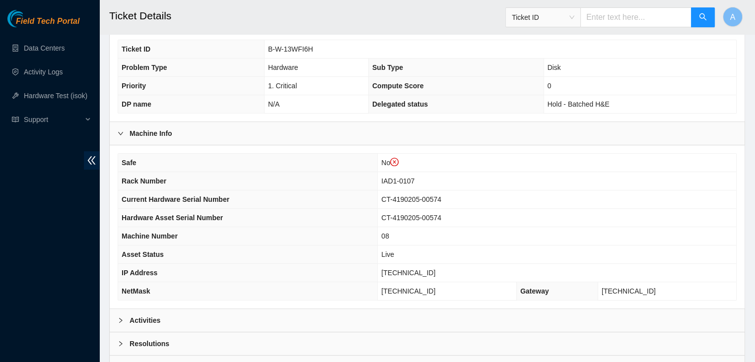
scroll to position [327, 0]
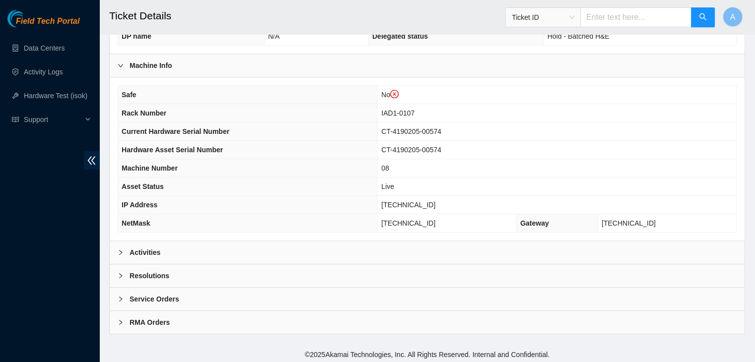
click at [210, 254] on div "Activities" at bounding box center [427, 252] width 635 height 23
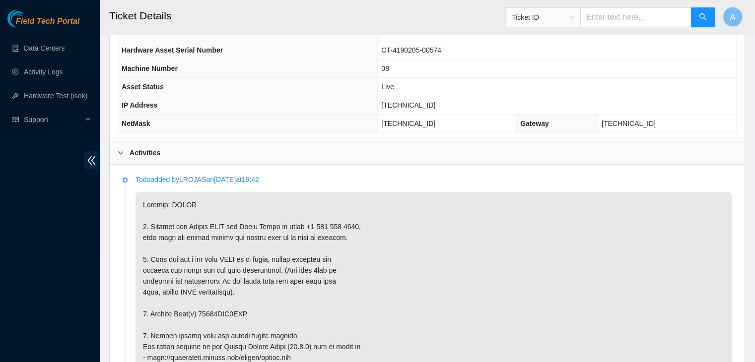
scroll to position [429, 0]
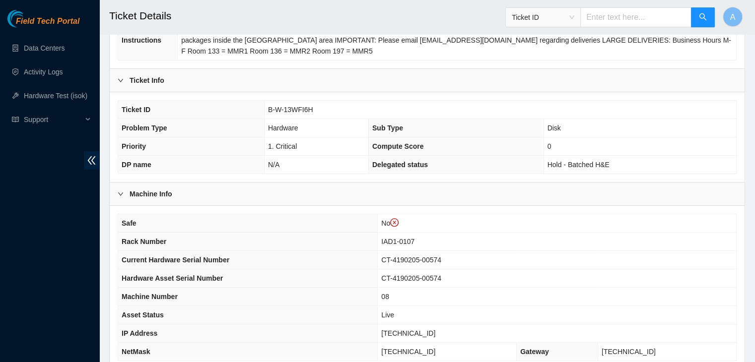
scroll to position [266, 0]
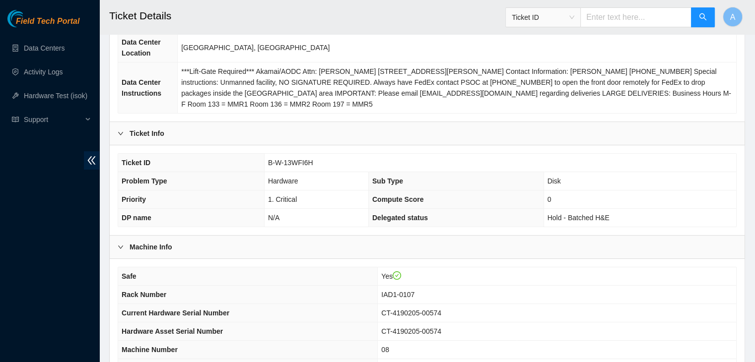
scroll to position [308, 0]
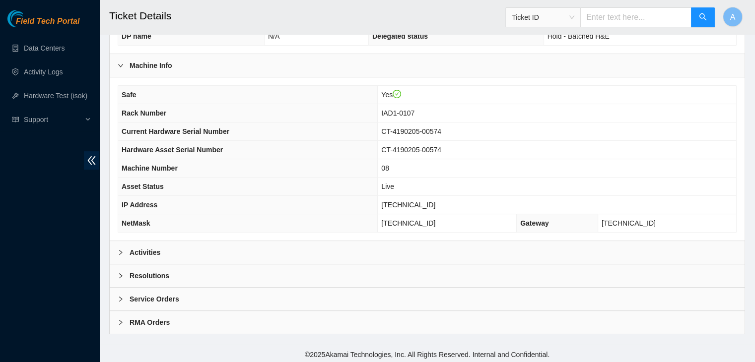
click at [240, 244] on div "Activities" at bounding box center [427, 252] width 635 height 23
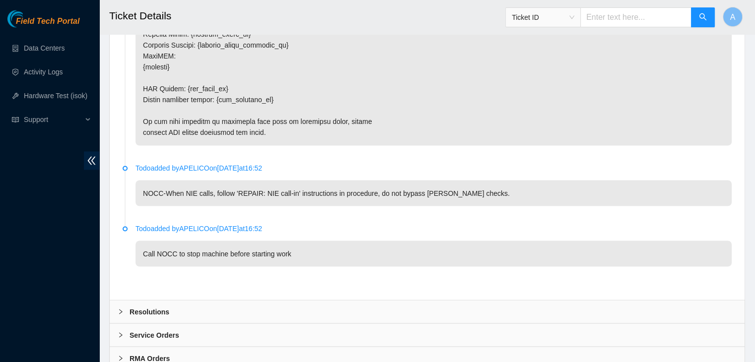
scroll to position [1785, 0]
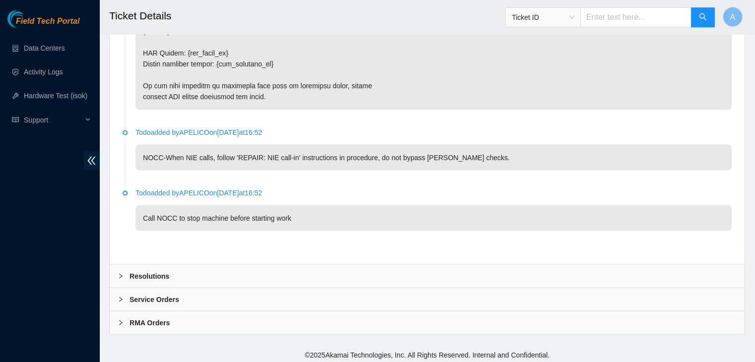
click at [243, 275] on div "Resolutions" at bounding box center [427, 276] width 635 height 23
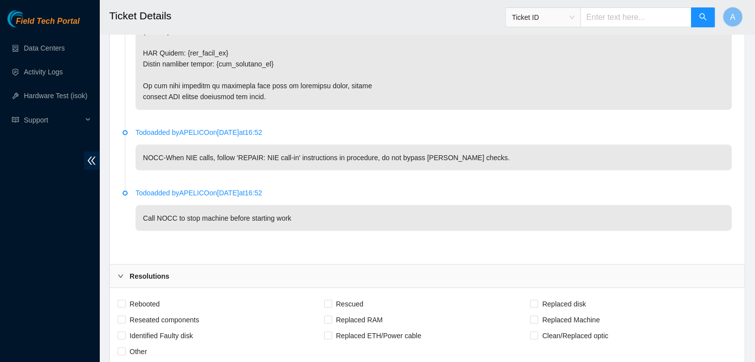
scroll to position [2040, 0]
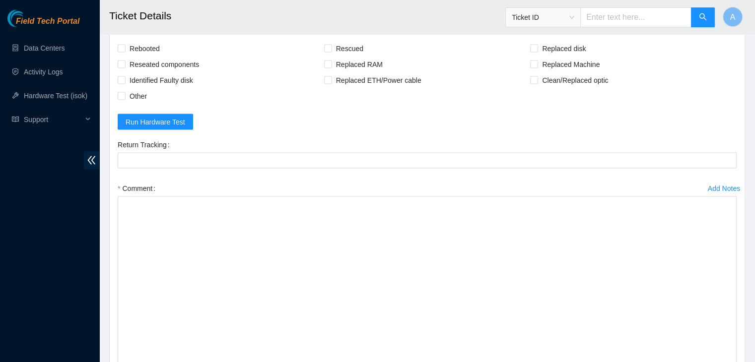
drag, startPoint x: 733, startPoint y: 229, endPoint x: 685, endPoint y: 385, distance: 163.3
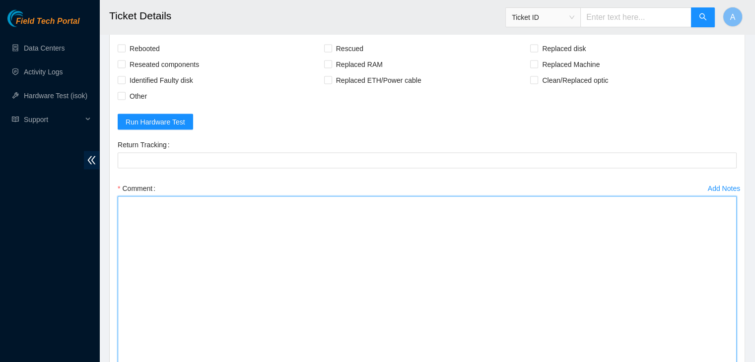
click at [596, 320] on textarea "Comment" at bounding box center [427, 294] width 619 height 194
paste textarea "verified machine sn safely powered down machine removed drive sn: replaced with…"
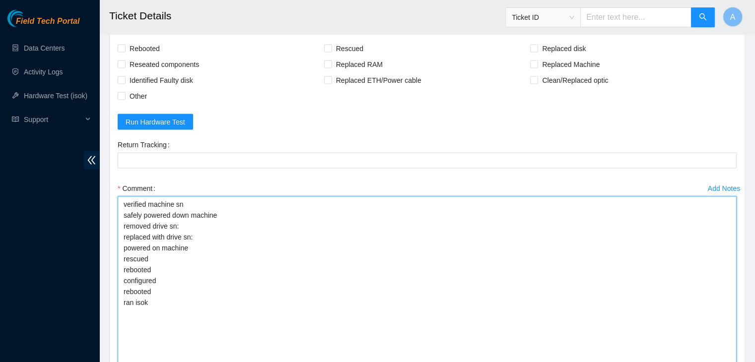
type textarea "verified machine sn safely powered down machine removed drive sn: replaced with…"
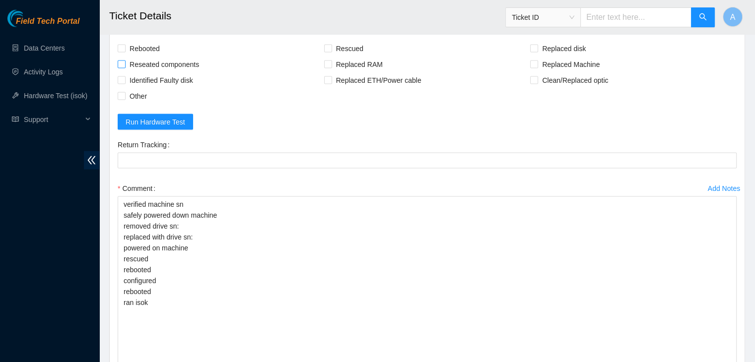
click at [153, 60] on span "Reseated components" at bounding box center [164, 65] width 77 height 16
click at [125, 61] on input "Reseated components" at bounding box center [121, 64] width 7 height 7
checkbox input "true"
click at [151, 45] on span "Rebooted" at bounding box center [145, 49] width 38 height 16
click at [125, 45] on input "Rebooted" at bounding box center [121, 48] width 7 height 7
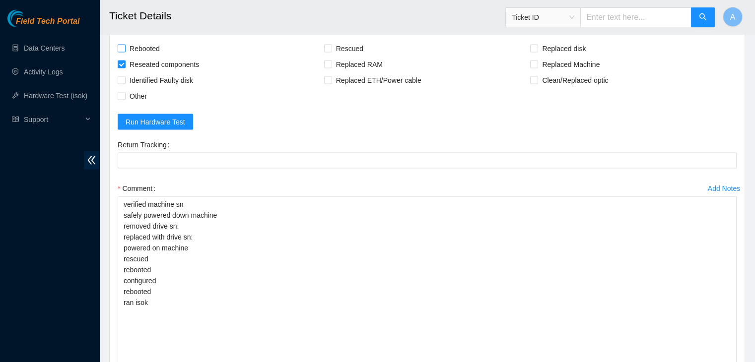
checkbox input "true"
click at [346, 50] on span "Rescued" at bounding box center [349, 49] width 35 height 16
click at [331, 50] on input "Rescued" at bounding box center [327, 48] width 7 height 7
checkbox input "true"
click at [562, 41] on span "Replaced disk" at bounding box center [564, 49] width 52 height 16
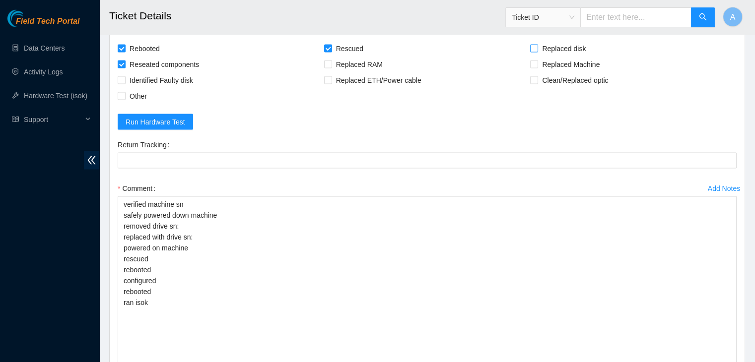
click at [537, 45] on input "Replaced disk" at bounding box center [533, 48] width 7 height 7
checkbox input "true"
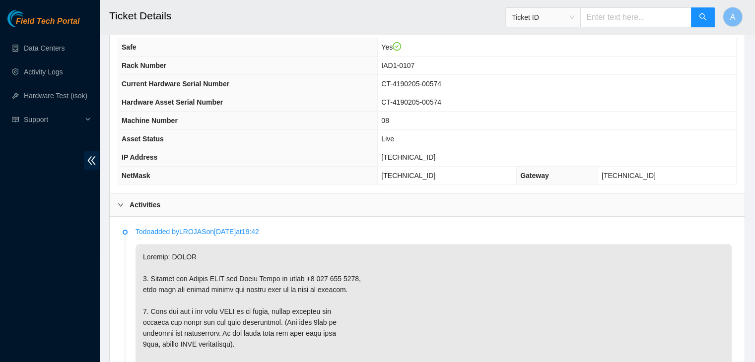
scroll to position [499, 0]
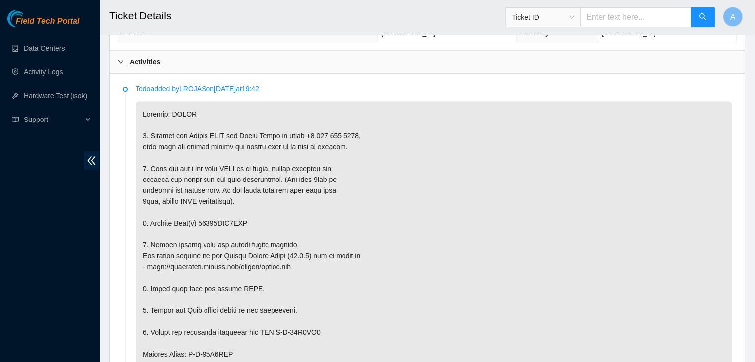
click at [229, 218] on p at bounding box center [434, 365] width 596 height 528
copy p "18521FDC2ECC"
click at [229, 218] on p at bounding box center [434, 365] width 596 height 528
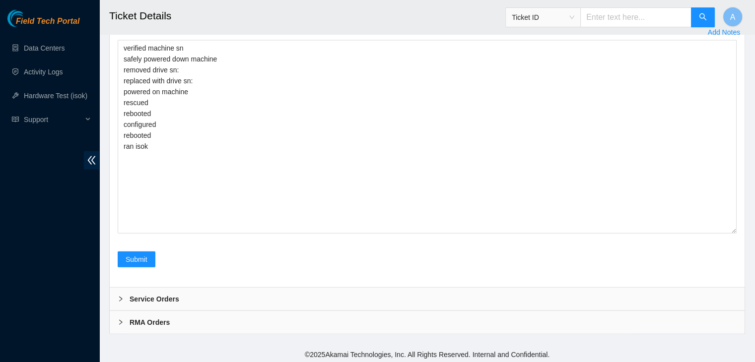
scroll to position [2144, 0]
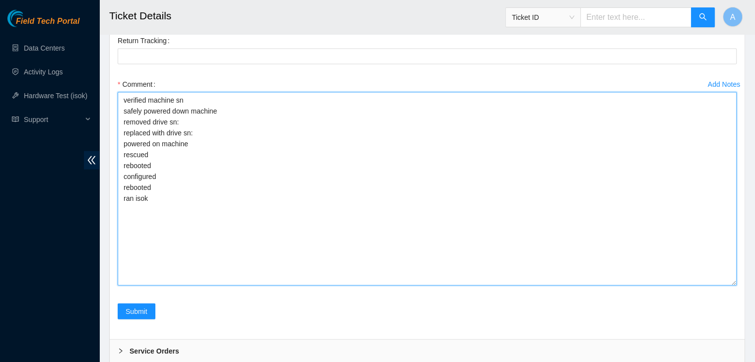
click at [277, 141] on textarea "verified machine sn safely powered down machine removed drive sn: replaced with…" at bounding box center [427, 189] width 619 height 194
paste textarea "18521FDC2ECC"
paste textarea "S45RNC0R826774"
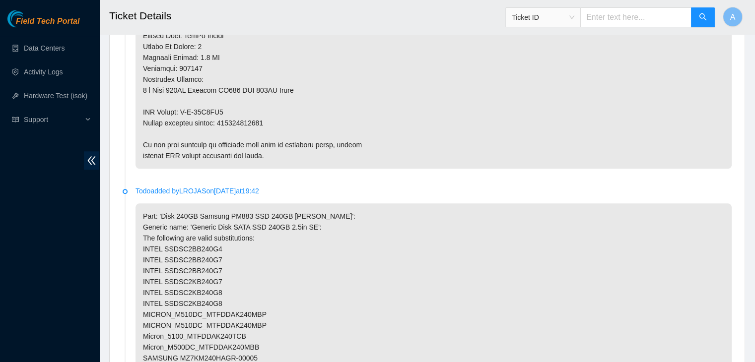
scroll to position [969, 0]
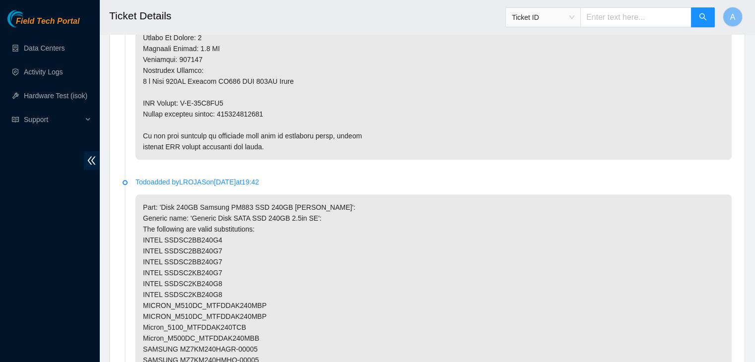
type textarea "verified machine sn safely powered down machine removed drive sn: 18521FDC2ECC …"
copy p "463470046288"
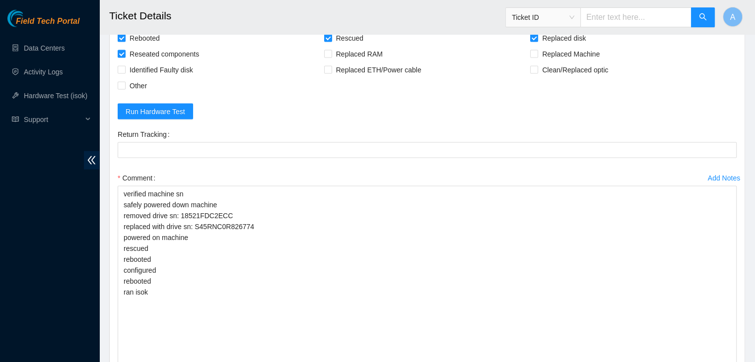
scroll to position [2053, 0]
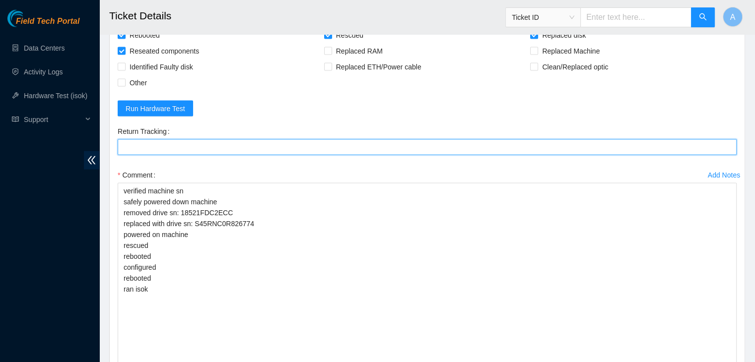
click at [265, 147] on Tracking "Return Tracking" at bounding box center [427, 148] width 619 height 16
paste Tracking "463470046288"
type Tracking "463470046288"
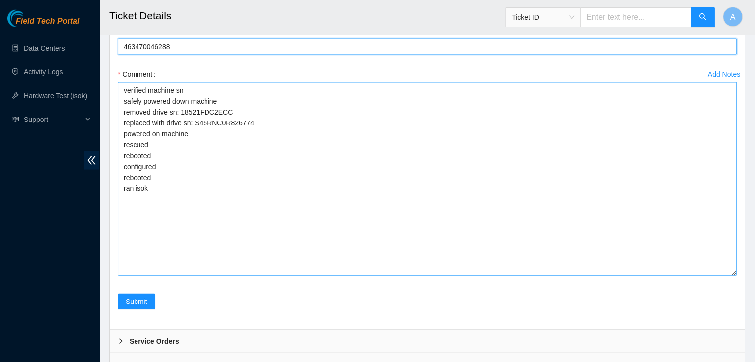
scroll to position [2156, 0]
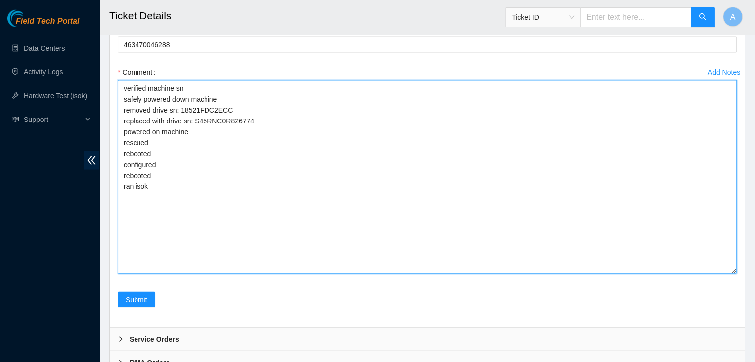
click at [248, 223] on textarea "verified machine sn safely powered down machine removed drive sn: 18521FDC2ECC …" at bounding box center [427, 177] width 619 height 194
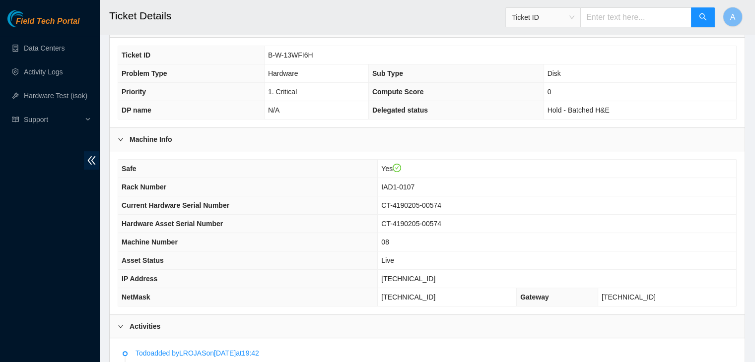
scroll to position [209, 0]
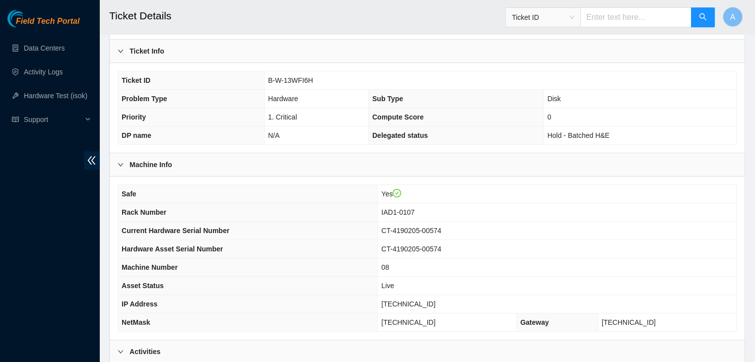
click at [434, 303] on span "[TECHNICAL_ID]" at bounding box center [408, 304] width 54 height 8
copy span "[TECHNICAL_ID]"
click at [434, 303] on span "[TECHNICAL_ID]" at bounding box center [408, 304] width 54 height 8
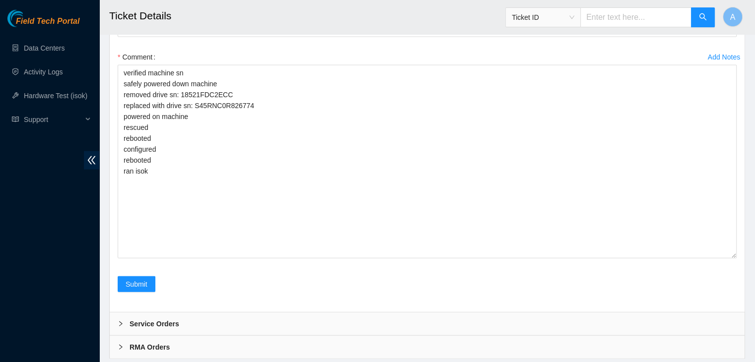
scroll to position [2196, 0]
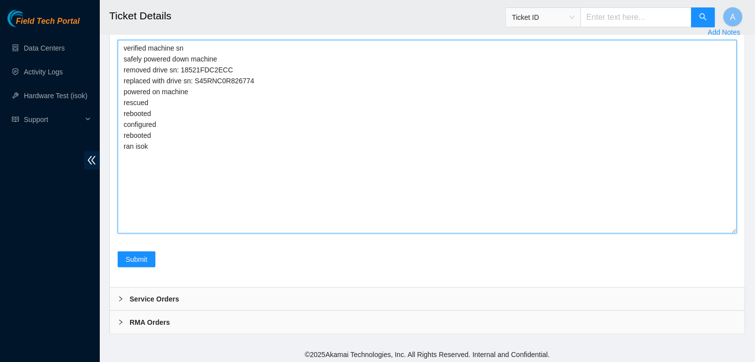
click at [314, 165] on textarea "verified machine sn safely powered down machine removed drive sn: 18521FDC2ECC …" at bounding box center [427, 137] width 619 height 194
paste textarea "340194 [DATE] 12:03:19 [TECHNICAL_ID] COMPLETE Result Detail Message Ticket ID …"
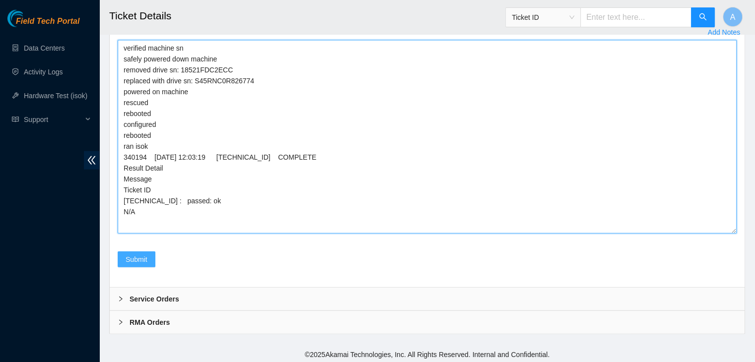
type textarea "verified machine sn safely powered down machine removed drive sn: 18521FDC2ECC …"
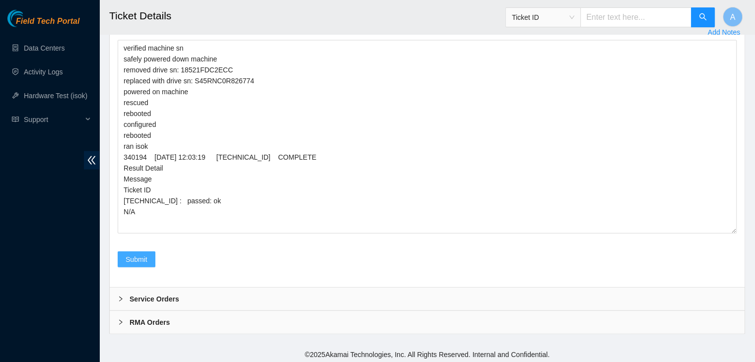
click at [148, 252] on button "Submit" at bounding box center [137, 260] width 38 height 16
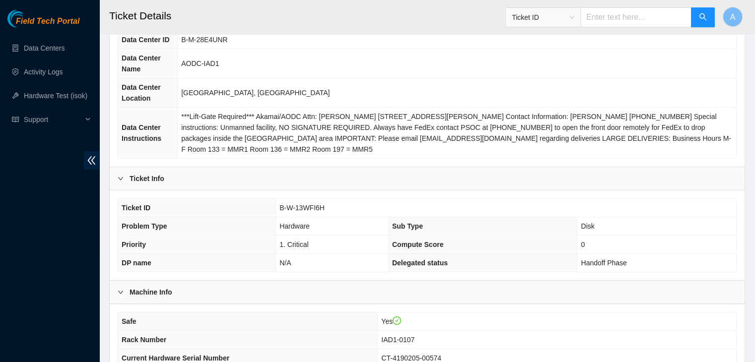
scroll to position [58, 0]
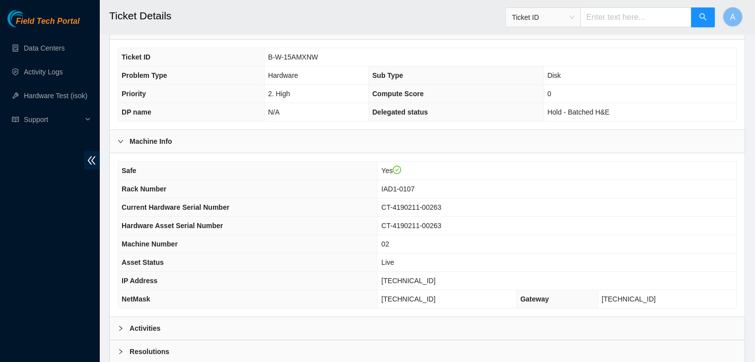
scroll to position [308, 0]
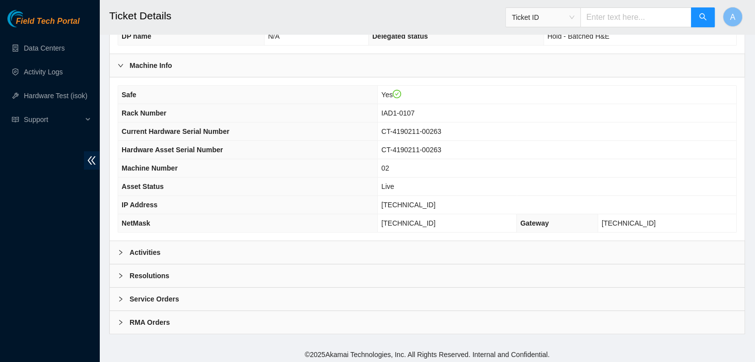
click at [266, 247] on div "Activities" at bounding box center [427, 252] width 635 height 23
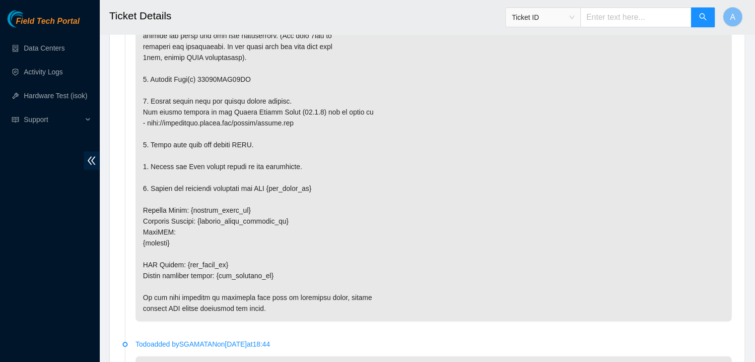
scroll to position [1785, 0]
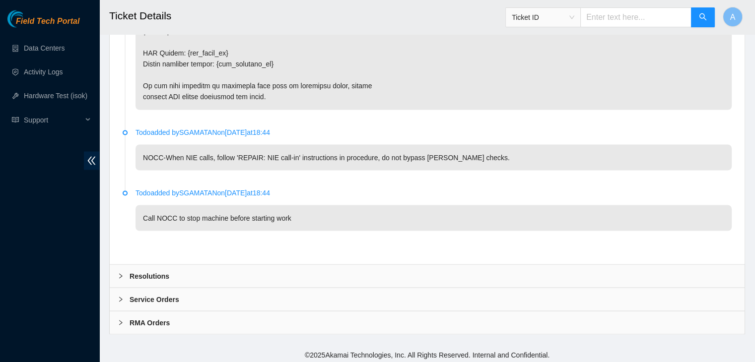
click at [571, 271] on div "Resolutions" at bounding box center [427, 276] width 635 height 23
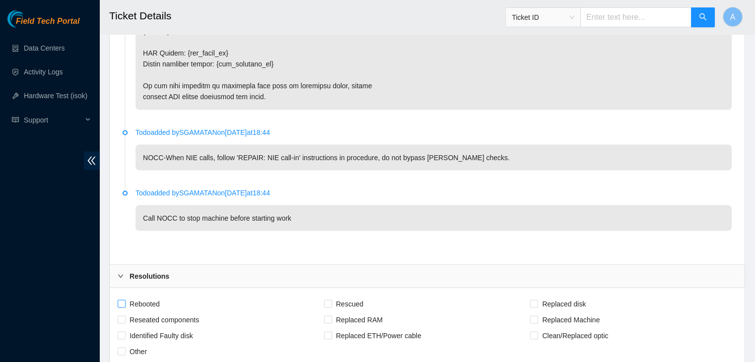
click at [144, 306] on span "Rebooted" at bounding box center [145, 304] width 38 height 16
click at [125, 306] on input "Rebooted" at bounding box center [121, 303] width 7 height 7
checkbox input "true"
click at [161, 314] on span "Reseated components" at bounding box center [164, 320] width 77 height 16
click at [356, 298] on span "Rescued" at bounding box center [349, 304] width 35 height 16
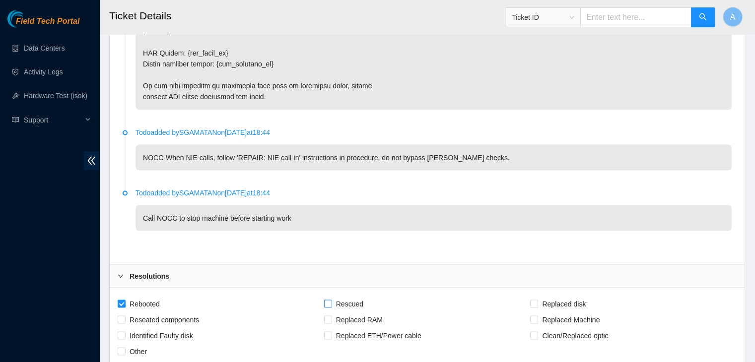
click at [331, 300] on input "Rescued" at bounding box center [327, 303] width 7 height 7
checkbox input "true"
click at [186, 316] on span "Reseated components" at bounding box center [164, 320] width 77 height 16
click at [125, 316] on input "Reseated components" at bounding box center [121, 319] width 7 height 7
checkbox input "true"
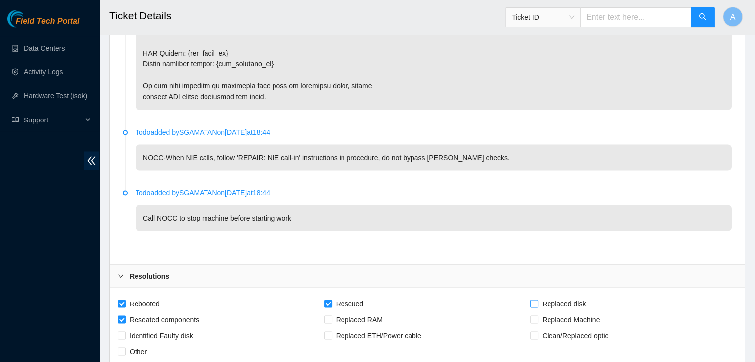
click at [551, 296] on span "Replaced disk" at bounding box center [564, 304] width 52 height 16
click at [537, 300] on input "Replaced disk" at bounding box center [533, 303] width 7 height 7
checkbox input "true"
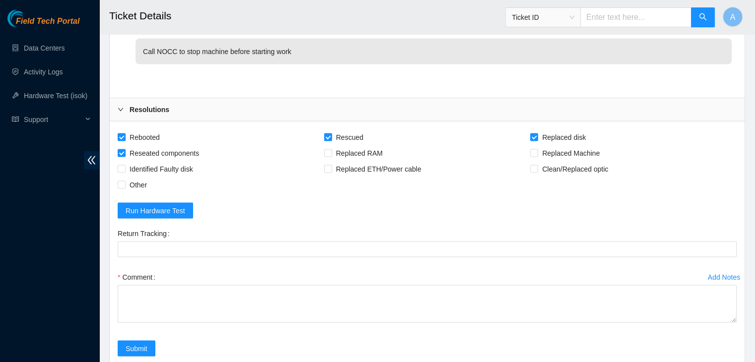
scroll to position [2040, 0]
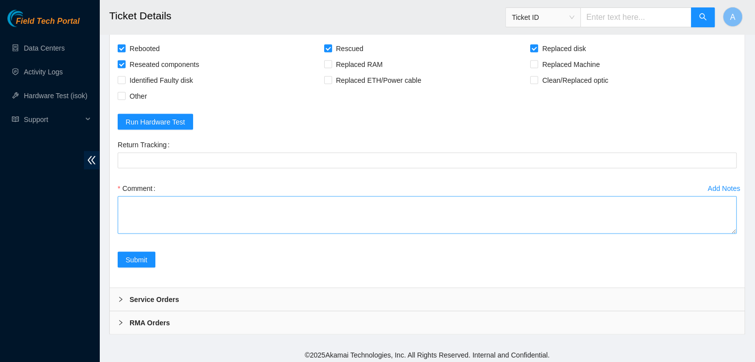
drag, startPoint x: 733, startPoint y: 227, endPoint x: 712, endPoint y: 326, distance: 101.2
click at [712, 234] on textarea "Comment" at bounding box center [427, 216] width 619 height 38
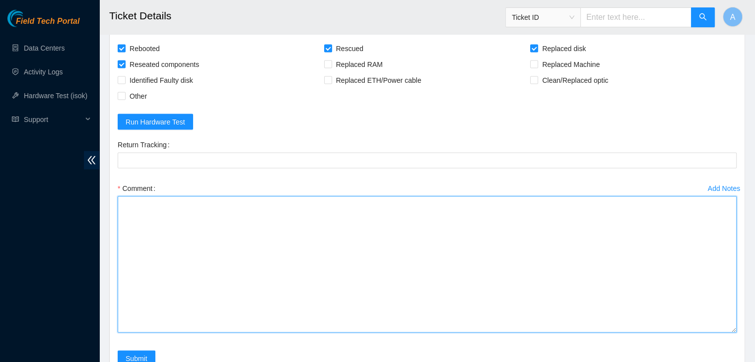
click at [590, 251] on textarea "Comment" at bounding box center [427, 265] width 619 height 137
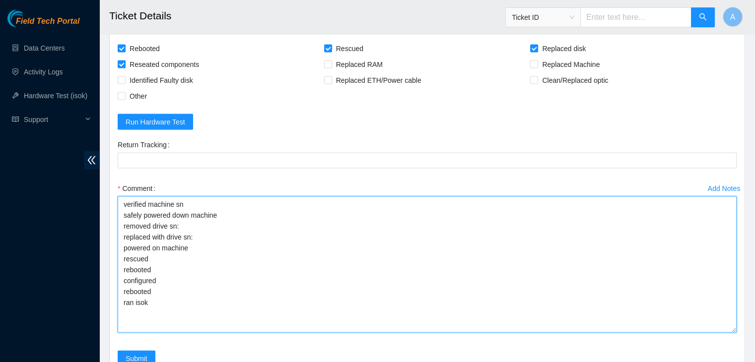
drag, startPoint x: 151, startPoint y: 297, endPoint x: 119, endPoint y: 203, distance: 100.2
click at [119, 203] on textarea "verified machine sn safely powered down machine removed drive sn: replaced with…" at bounding box center [427, 265] width 619 height 137
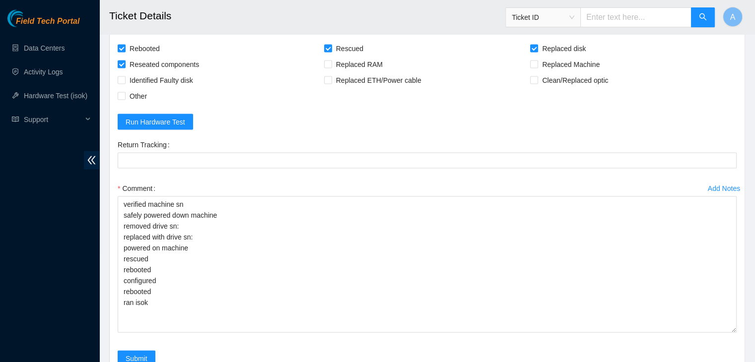
click at [248, 110] on form "Rebooted Rescued Replaced disk Reseated components Replaced RAM Replaced Machin…" at bounding box center [427, 210] width 619 height 338
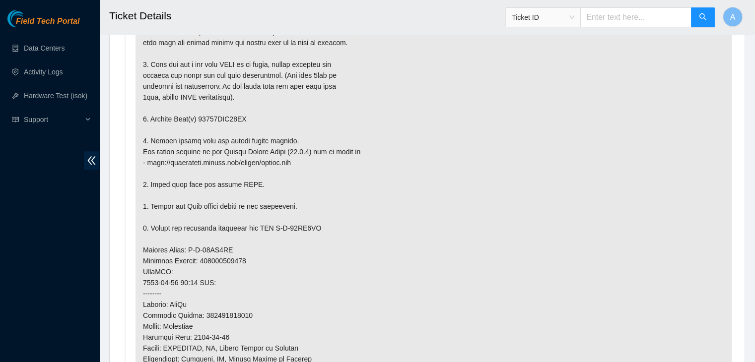
scroll to position [602, 0]
click at [233, 114] on p at bounding box center [434, 262] width 596 height 528
copy p "18521FDB53DE"
click at [233, 114] on p at bounding box center [434, 262] width 596 height 528
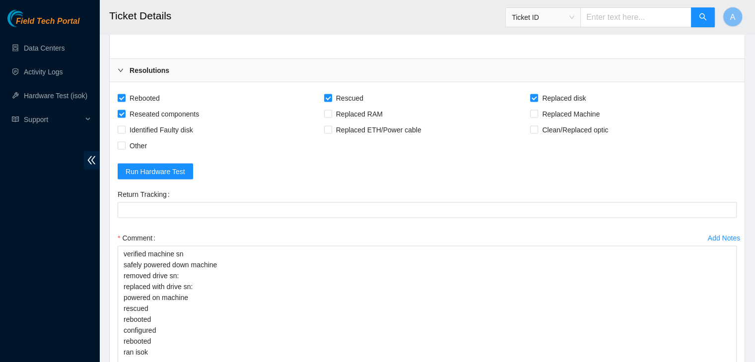
scroll to position [2139, 0]
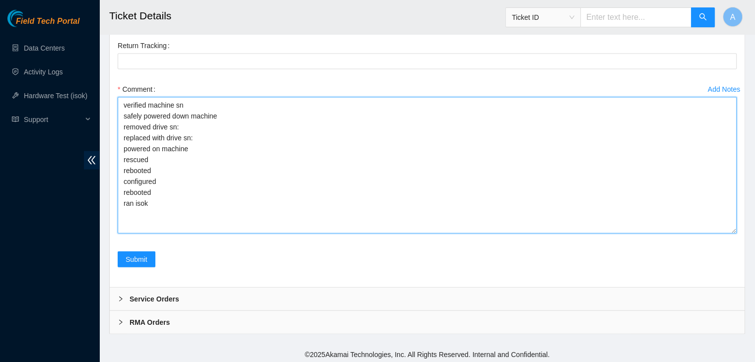
click at [304, 134] on textarea "verified machine sn safely powered down machine removed drive sn: replaced with…" at bounding box center [427, 165] width 619 height 137
paste textarea "18521FDB53DE"
paste textarea "S1G0NYAF802951"
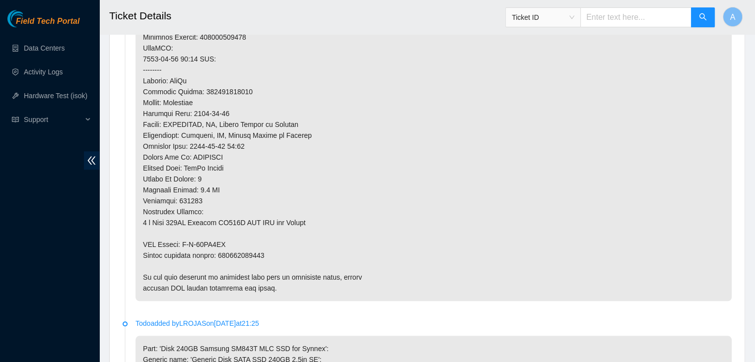
scroll to position [828, 0]
type textarea "verified machine sn safely powered down machine removed drive sn: 18521FDB53DE …"
click at [253, 250] on p at bounding box center [434, 37] width 596 height 528
copy p "473665214193"
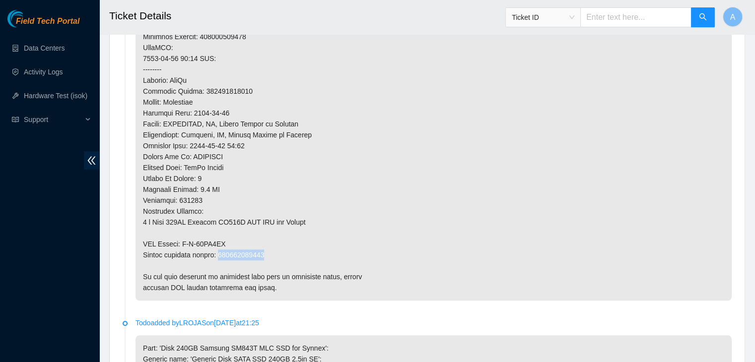
copy p "473665214193"
click at [253, 250] on p at bounding box center [434, 37] width 596 height 528
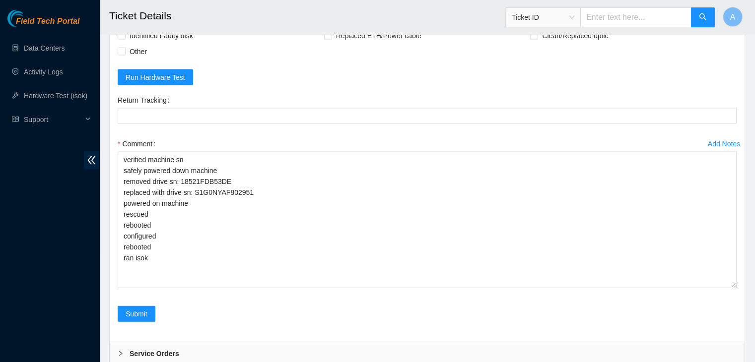
scroll to position [2084, 0]
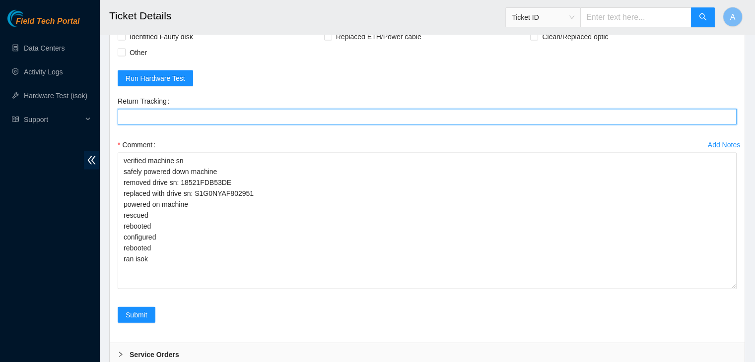
click at [280, 120] on Tracking "Return Tracking" at bounding box center [427, 117] width 619 height 16
paste Tracking "473665214193"
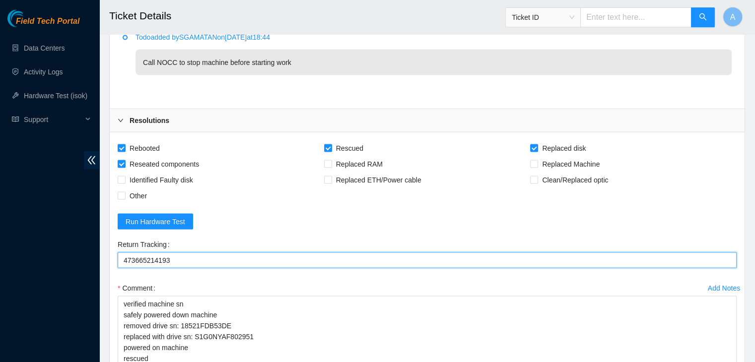
scroll to position [1936, 0]
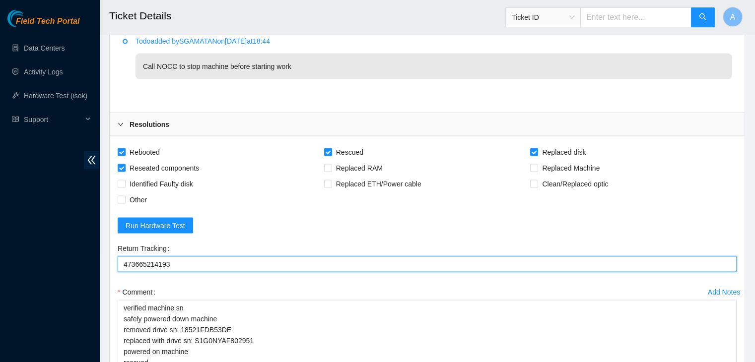
type Tracking "473665214193"
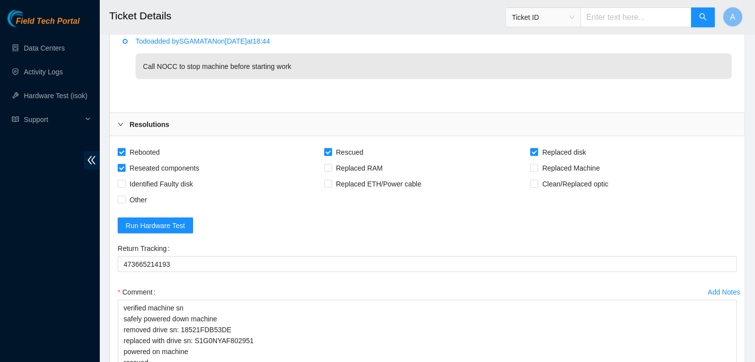
click at [166, 86] on li "Todo added by SGAMATAN on 2025-09-02 at 18:44 Call NOCC to stop machine before …" at bounding box center [427, 69] width 609 height 61
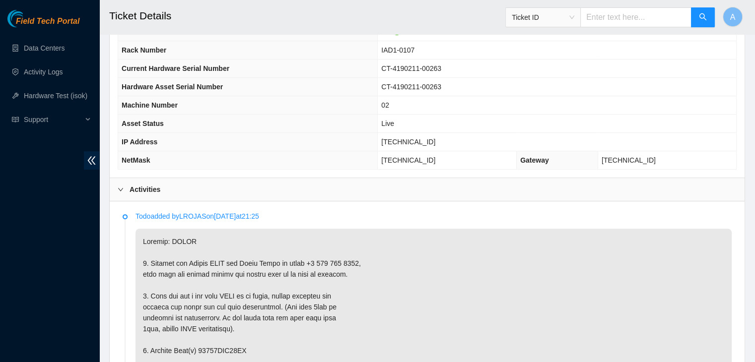
scroll to position [320, 0]
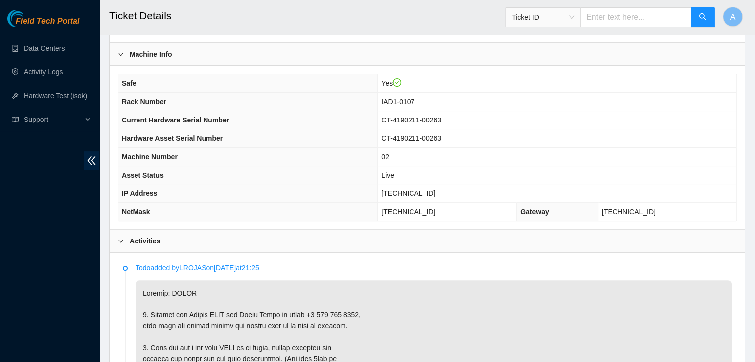
click at [418, 192] on span "104.84.155.47" at bounding box center [408, 194] width 54 height 8
copy span "104.84.155.47"
click at [418, 192] on span "104.84.155.47" at bounding box center [408, 194] width 54 height 8
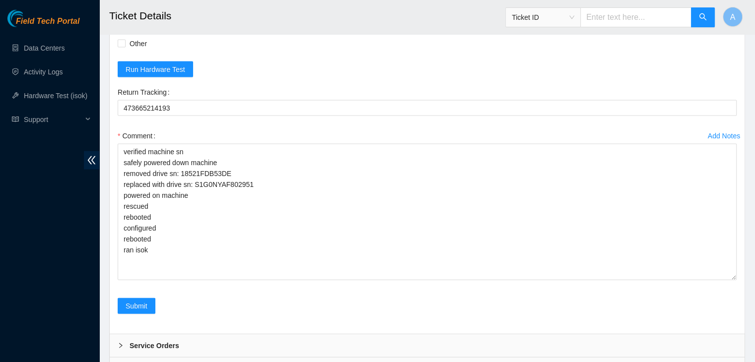
scroll to position [2139, 0]
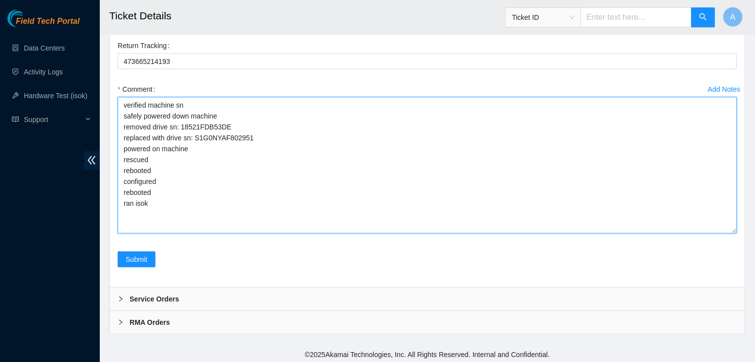
click at [305, 206] on textarea "verified machine sn safely powered down machine removed drive sn: 18521FDB53DE …" at bounding box center [427, 165] width 619 height 137
paste textarea "340189 22-09-2025 11:55:50 104.84.155.47 COMPLETE Result Detail Message Ticket …"
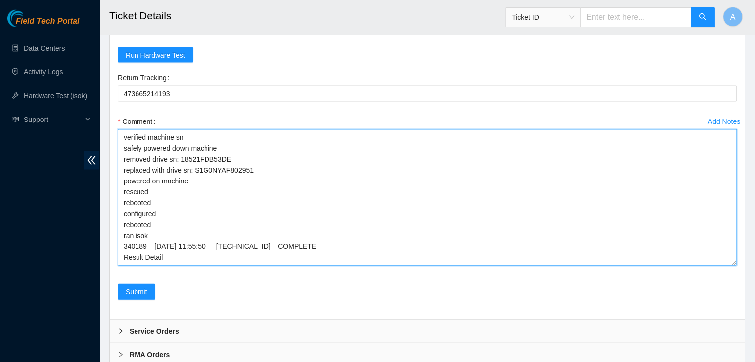
scroll to position [2117, 0]
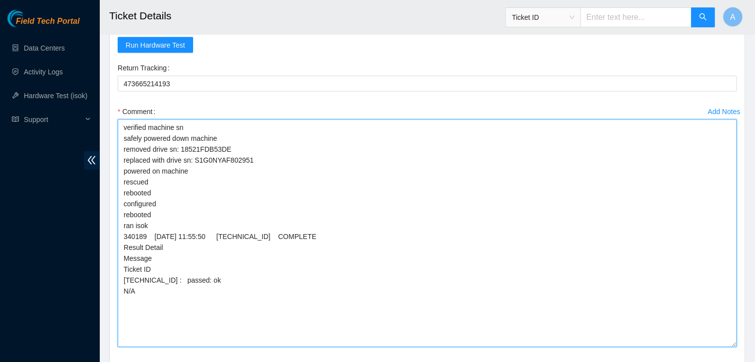
drag, startPoint x: 733, startPoint y: 252, endPoint x: 713, endPoint y: 346, distance: 96.5
click at [713, 346] on textarea "verified machine sn safely powered down machine removed drive sn: 18521FDB53DE …" at bounding box center [427, 234] width 619 height 228
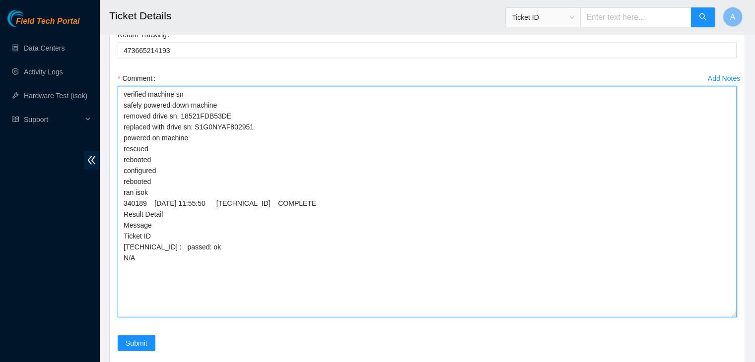
scroll to position [2151, 0]
type textarea "verified machine sn safely powered down machine removed drive sn: 18521FDB53DE …"
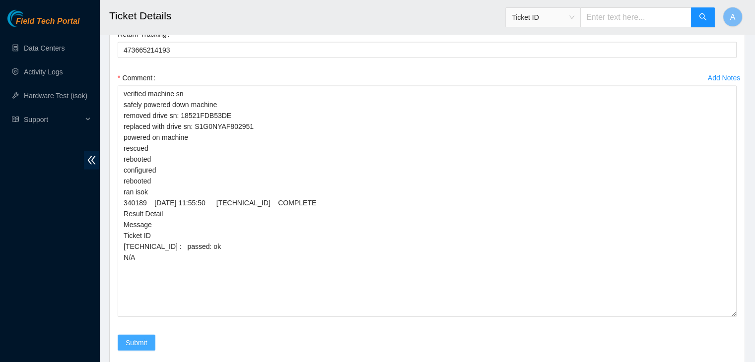
click at [146, 338] on span "Submit" at bounding box center [137, 343] width 22 height 11
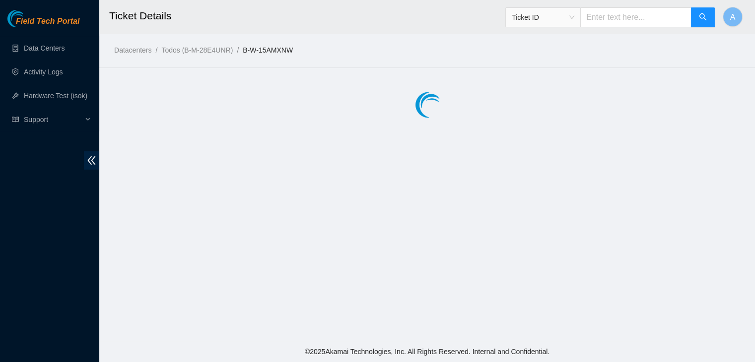
scroll to position [0, 0]
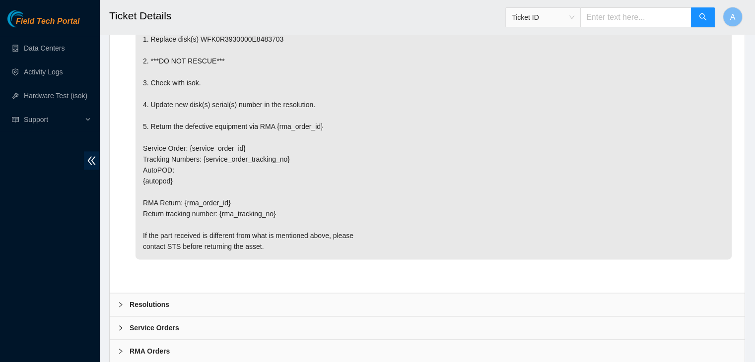
scroll to position [1292, 0]
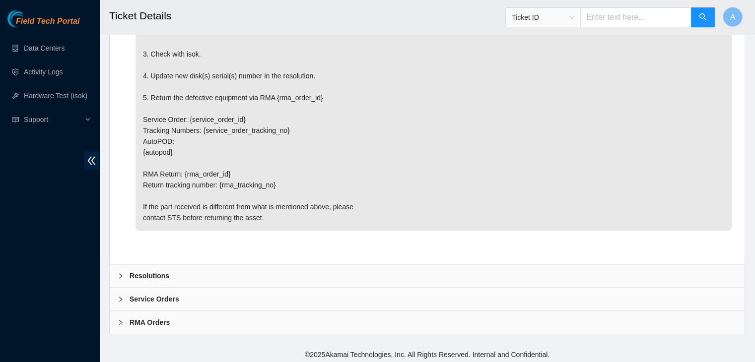
click at [254, 275] on div "Resolutions" at bounding box center [427, 276] width 635 height 23
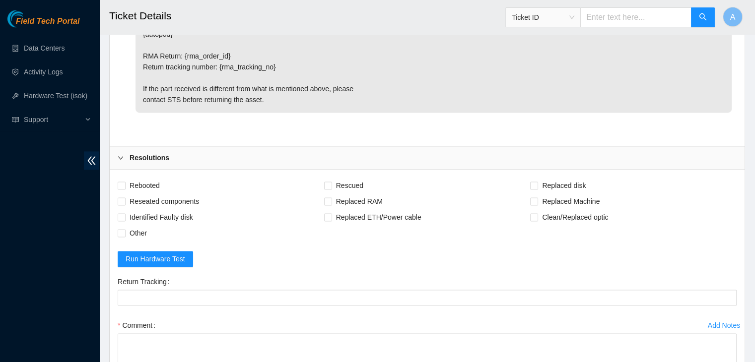
scroll to position [1411, 0]
click at [143, 177] on span "Rebooted" at bounding box center [145, 185] width 38 height 16
click at [125, 181] on input "Rebooted" at bounding box center [121, 184] width 7 height 7
checkbox input "true"
click at [157, 195] on span "Reseated components" at bounding box center [164, 201] width 77 height 16
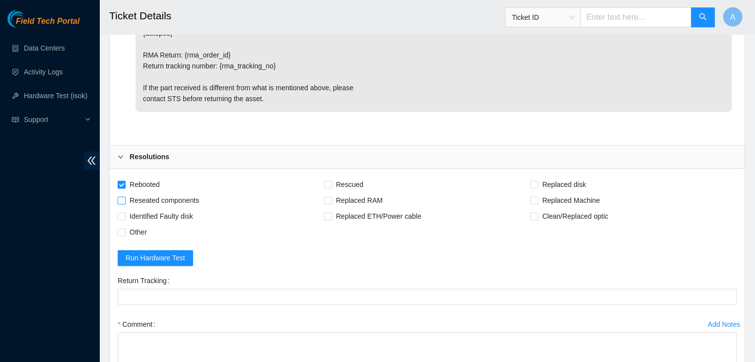
click at [125, 197] on input "Reseated components" at bounding box center [121, 200] width 7 height 7
checkbox input "true"
click at [542, 182] on span "Replaced disk" at bounding box center [564, 185] width 52 height 16
click at [537, 182] on input "Replaced disk" at bounding box center [533, 184] width 7 height 7
checkbox input "true"
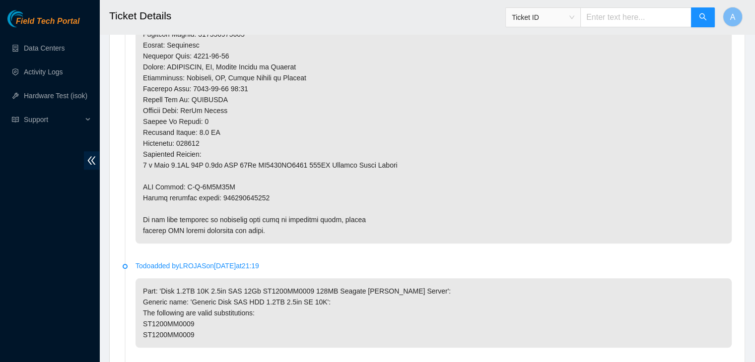
scroll to position [868, 0]
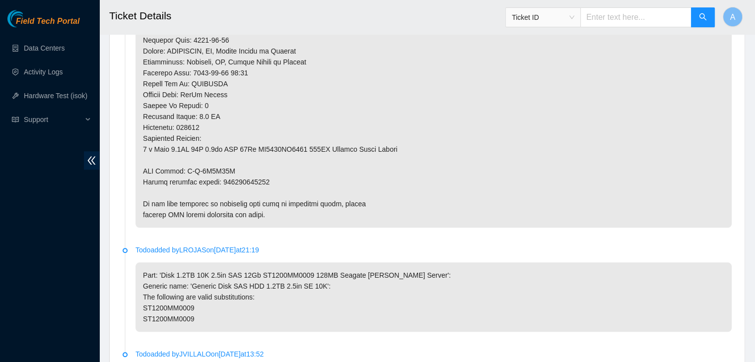
copy p "473665216071"
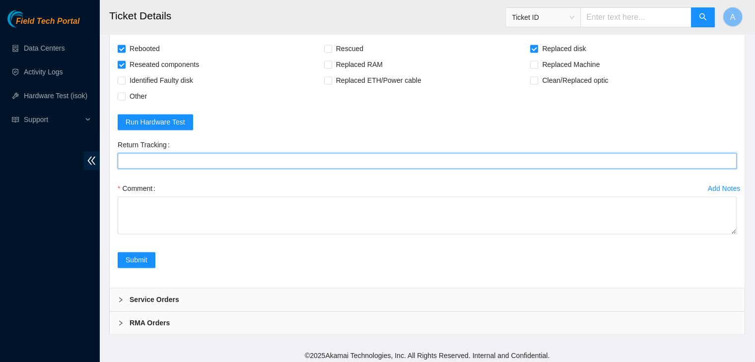
click at [302, 159] on Tracking "Return Tracking" at bounding box center [427, 161] width 619 height 16
paste Tracking "473665216071"
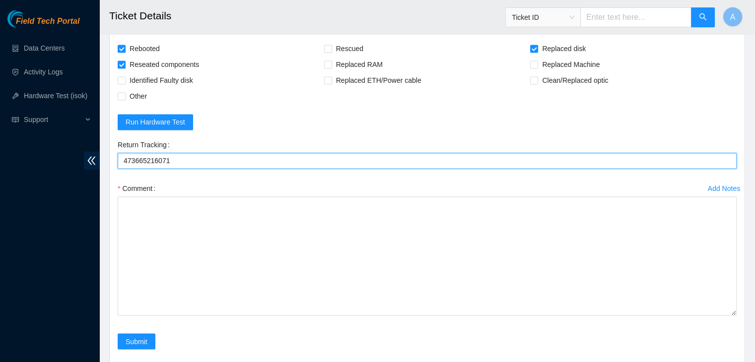
drag, startPoint x: 735, startPoint y: 229, endPoint x: 697, endPoint y: 385, distance: 161.0
type Tracking "473665216071"
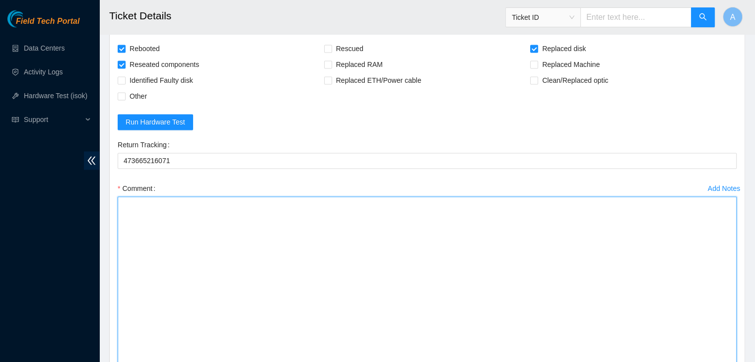
click at [619, 302] on textarea "Comment" at bounding box center [427, 294] width 619 height 194
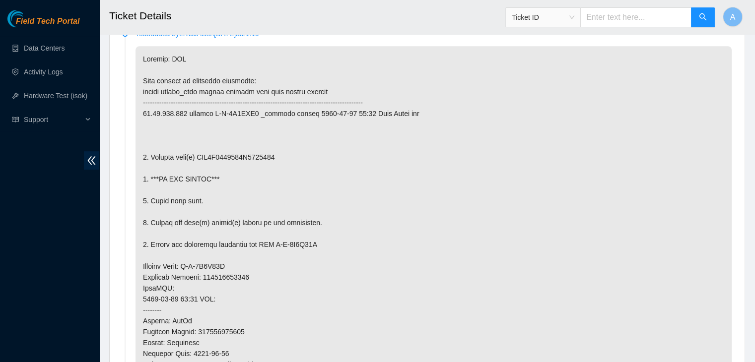
scroll to position [546, 0]
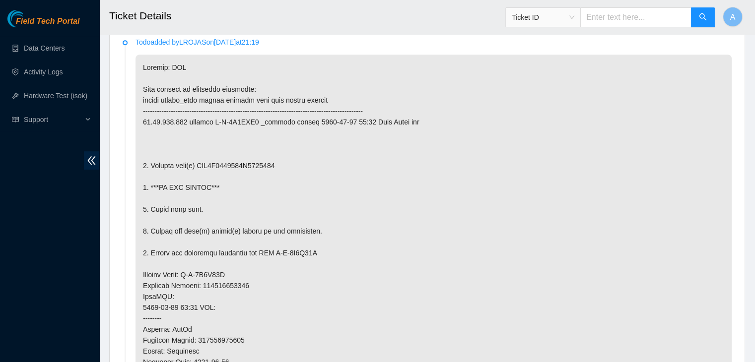
click at [241, 161] on p at bounding box center [434, 303] width 596 height 496
copy p "WFK0R3930000E8483703"
click at [241, 161] on p at bounding box center [434, 303] width 596 height 496
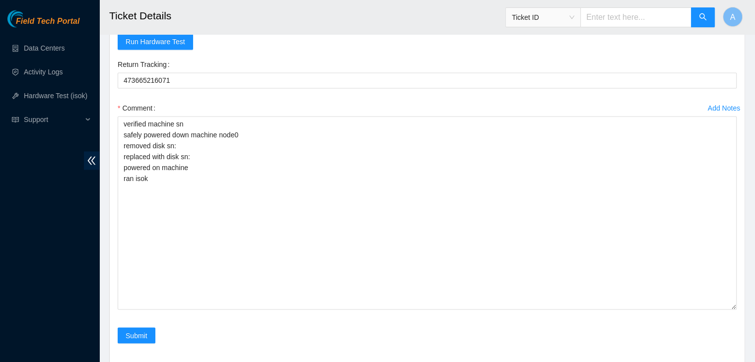
scroll to position [1657, 0]
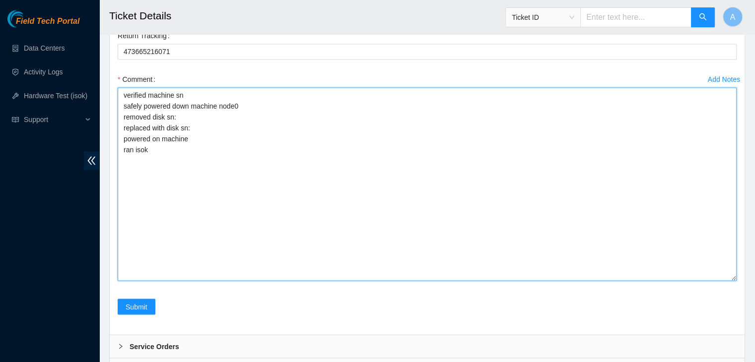
click at [305, 110] on textarea "verified machine sn safely powered down machine node0 removed disk sn: replaced…" at bounding box center [427, 184] width 619 height 194
paste textarea "WFK0R3930000E8483703"
paste textarea "WFK8YCGY"
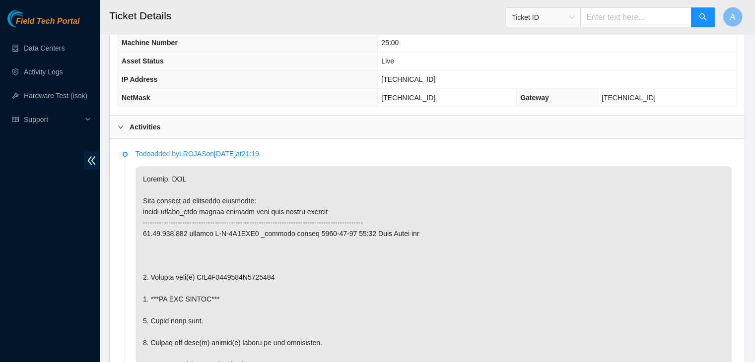
scroll to position [458, 0]
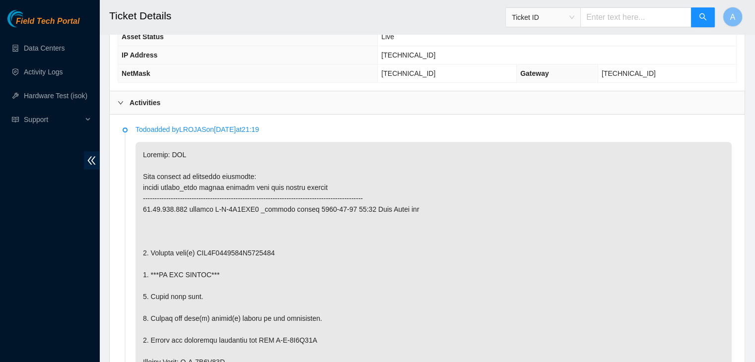
click at [421, 53] on span "[TECHNICAL_ID]" at bounding box center [408, 55] width 54 height 8
copy span "[TECHNICAL_ID]"
click at [421, 53] on span "[TECHNICAL_ID]" at bounding box center [408, 55] width 54 height 8
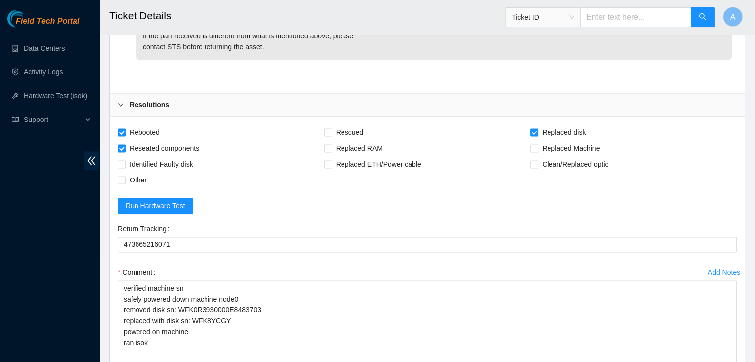
scroll to position [1704, 0]
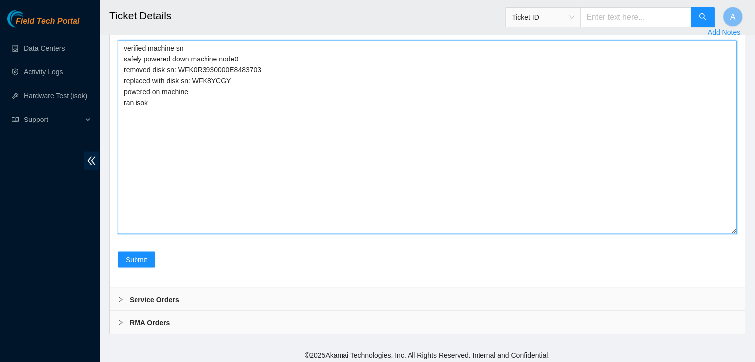
click at [397, 165] on textarea "verified machine sn safely powered down machine node0 removed disk sn: WFK0R393…" at bounding box center [427, 137] width 619 height 194
paste textarea "340186 22-09-2025 11:48:34 23.76.147.114 COMPLETE Result Detail Message Ticket …"
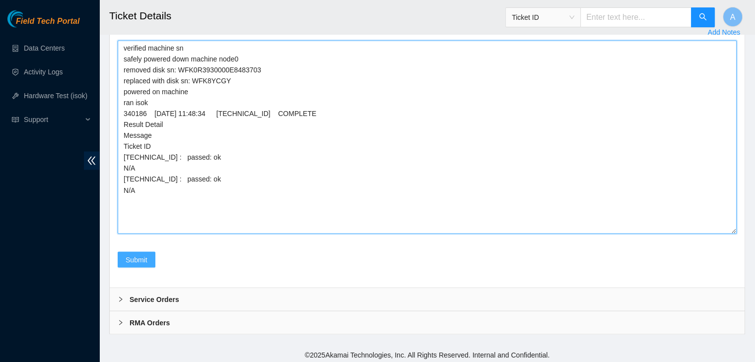
type textarea "verified machine sn safely powered down machine node0 removed disk sn: WFK0R393…"
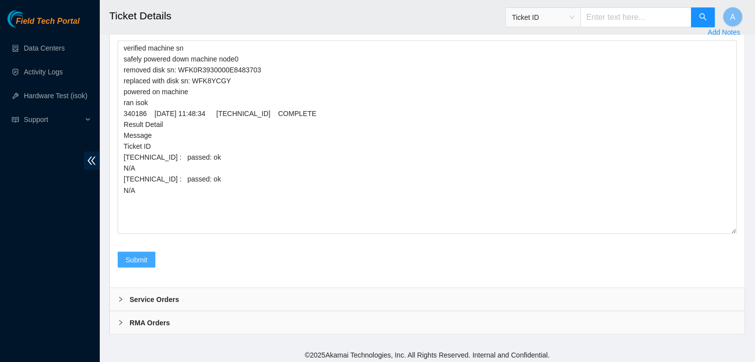
click at [128, 259] on span "Submit" at bounding box center [137, 259] width 22 height 11
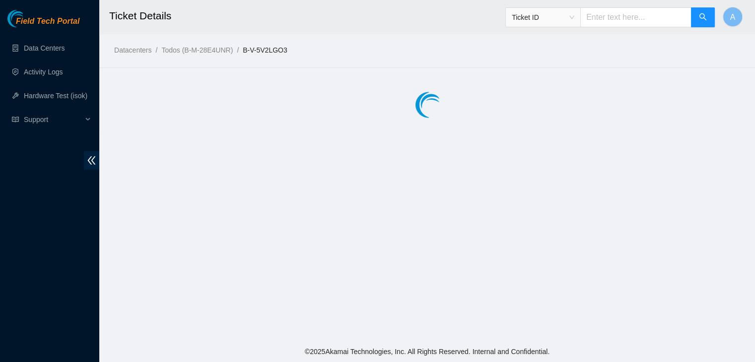
scroll to position [0, 0]
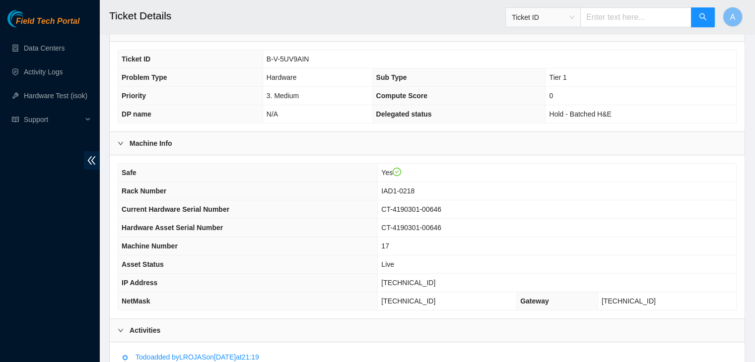
scroll to position [229, 0]
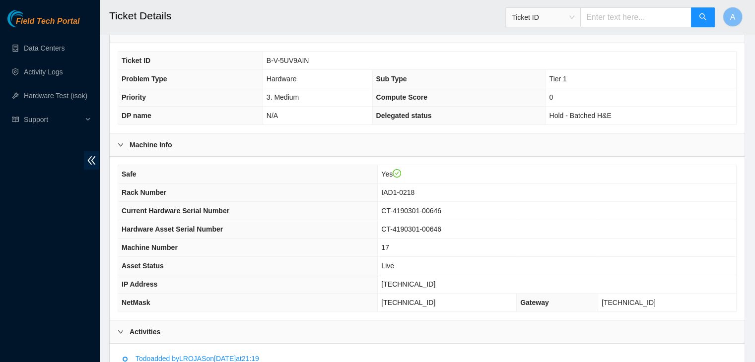
click at [425, 283] on span "[TECHNICAL_ID]" at bounding box center [408, 285] width 54 height 8
copy span "[TECHNICAL_ID]"
click at [425, 283] on span "[TECHNICAL_ID]" at bounding box center [408, 285] width 54 height 8
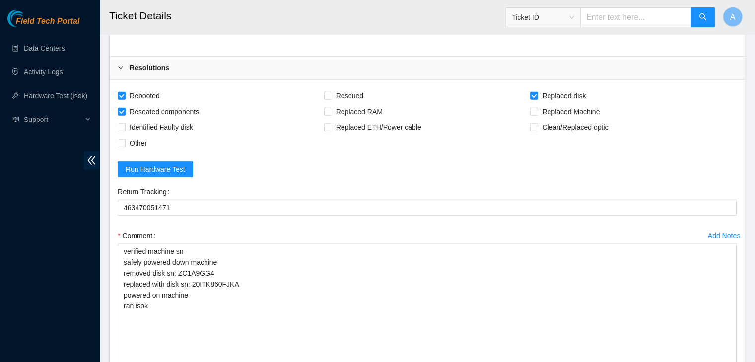
scroll to position [2394, 0]
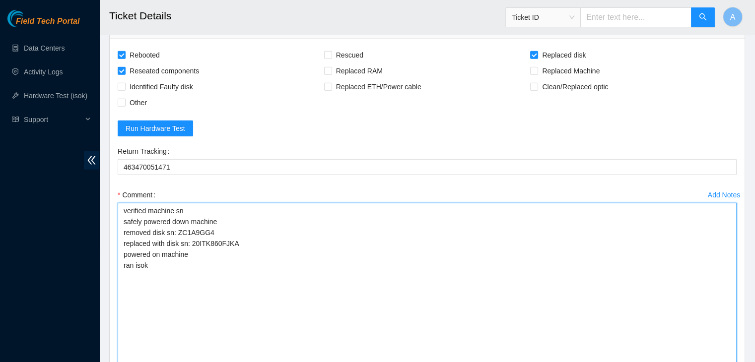
click at [260, 322] on textarea "verified machine sn safely powered down machine removed disk sn: ZC1A9GG4 repla…" at bounding box center [427, 300] width 619 height 194
paste textarea "340180 [DATE] 11:44:58 [TECHNICAL_ID] COMPLETE Result Detail Message Ticket ID …"
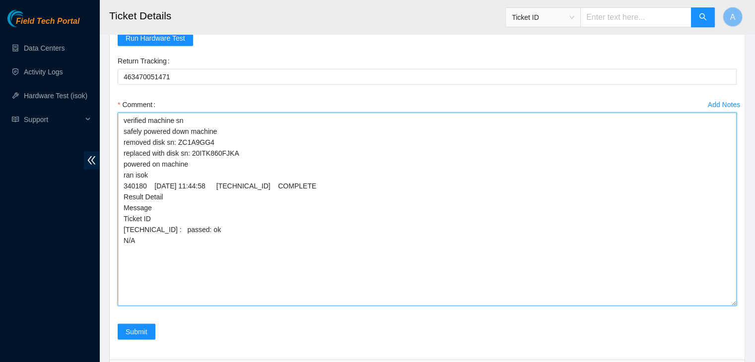
scroll to position [2486, 0]
type textarea "verified machine sn safely powered down machine removed disk sn: ZC1A9GG4 repla…"
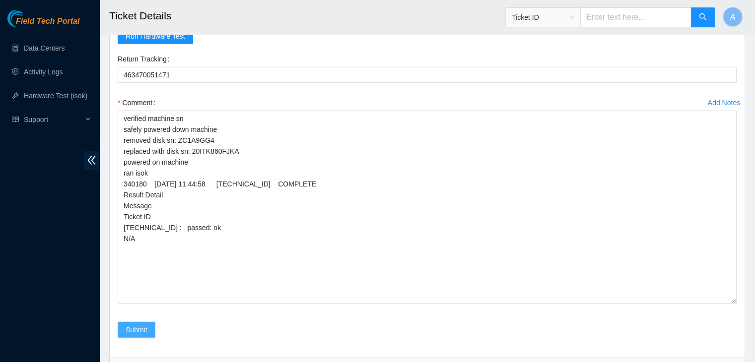
click at [128, 326] on span "Submit" at bounding box center [137, 330] width 22 height 11
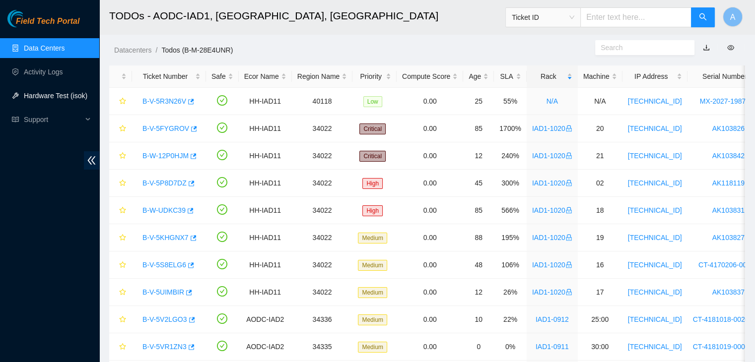
click at [72, 97] on link "Hardware Test (isok)" at bounding box center [56, 96] width 64 height 8
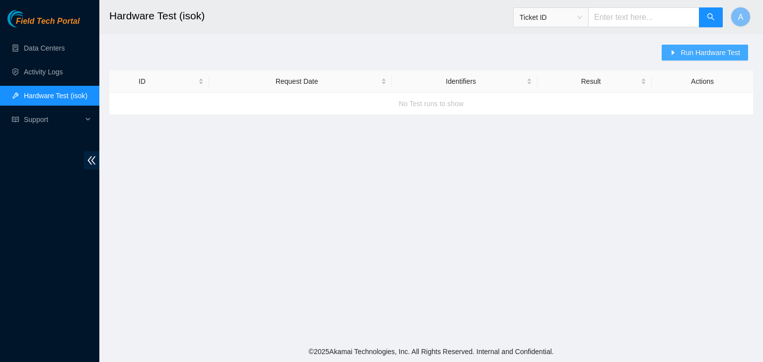
click at [706, 47] on span "Run Hardware Test" at bounding box center [710, 52] width 60 height 11
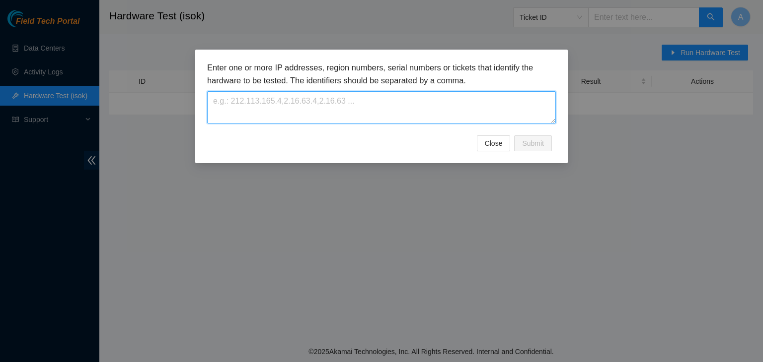
click at [425, 119] on textarea at bounding box center [381, 107] width 349 height 32
paste textarea "184.26.146.38"
type textarea "184.26.146.38"
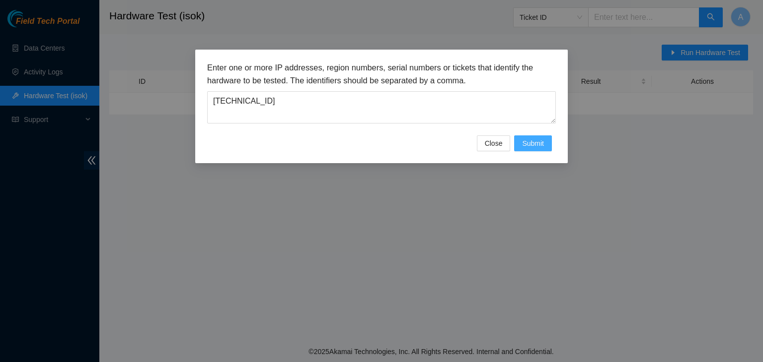
click at [522, 140] on span "Submit" at bounding box center [533, 143] width 22 height 11
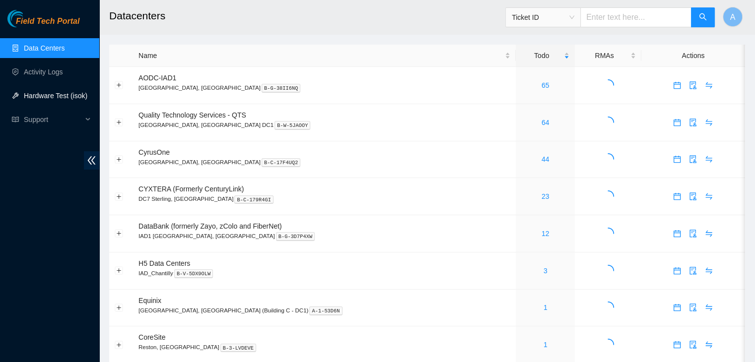
click at [61, 96] on link "Hardware Test (isok)" at bounding box center [56, 96] width 64 height 8
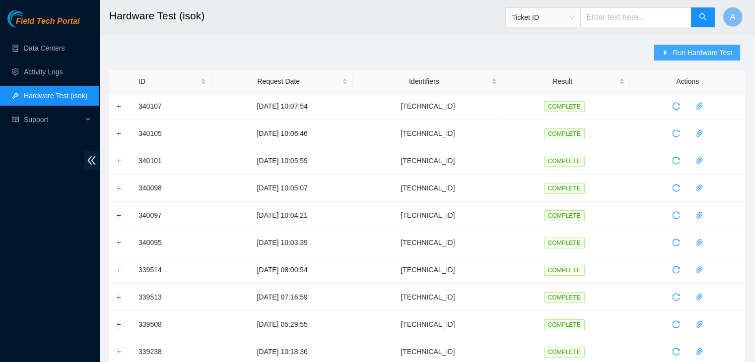
click at [672, 59] on button "Run Hardware Test" at bounding box center [697, 53] width 86 height 16
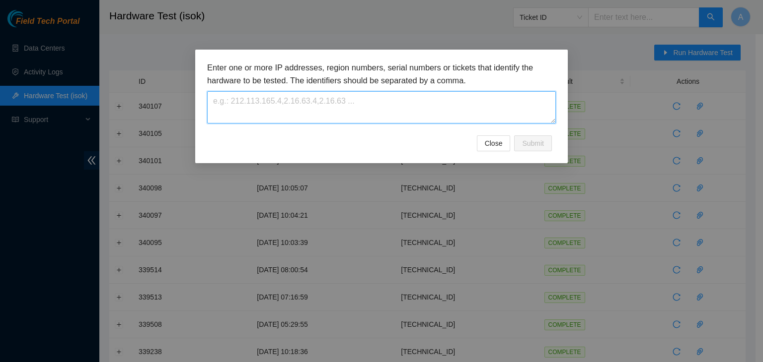
click at [479, 97] on textarea at bounding box center [381, 107] width 349 height 32
paste textarea "184.26.146.38"
type textarea "184.26.146.38"
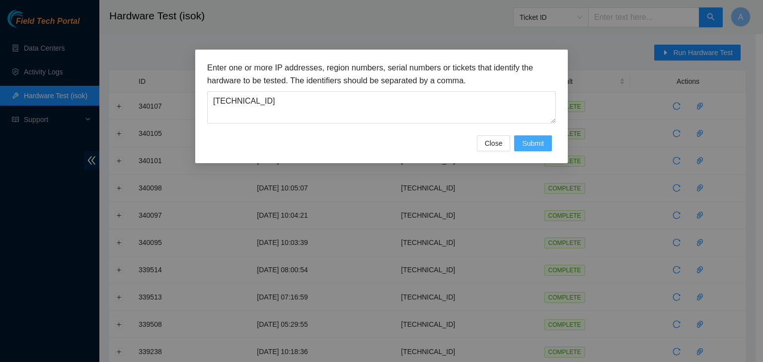
click at [546, 138] on button "Submit" at bounding box center [533, 144] width 38 height 16
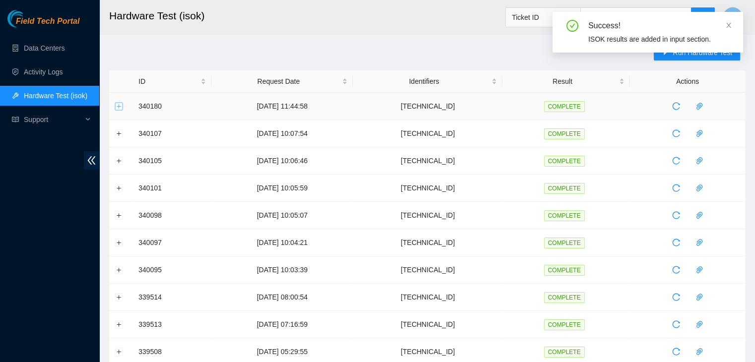
click at [117, 108] on button "Expand row" at bounding box center [119, 106] width 8 height 8
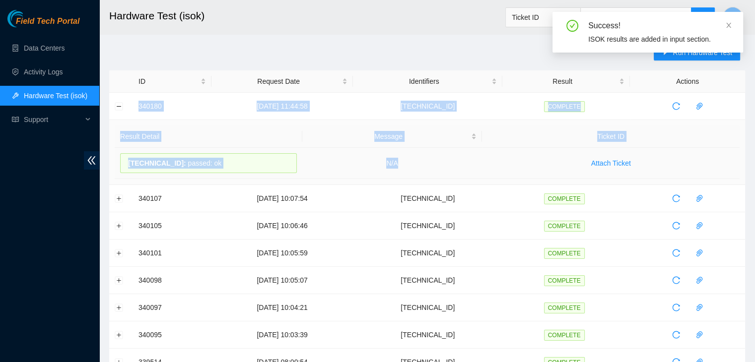
drag, startPoint x: 135, startPoint y: 106, endPoint x: 428, endPoint y: 167, distance: 299.4
copy tbody "340180 22-09-2025 11:44:58 184.26.146.38 COMPLETE Result Detail Message Ticket …"
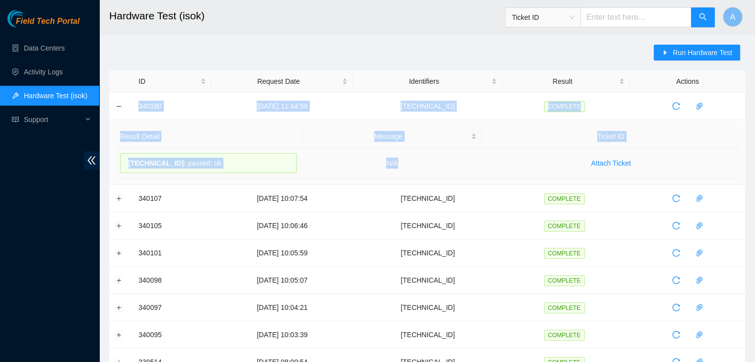
click at [428, 167] on td "N/A" at bounding box center [392, 163] width 180 height 31
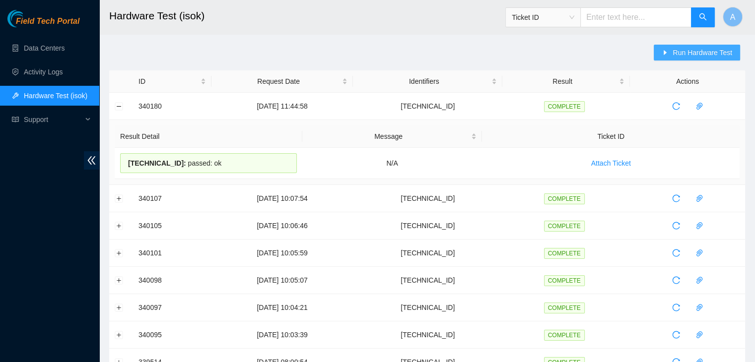
click at [668, 45] on button "Run Hardware Test" at bounding box center [697, 53] width 86 height 16
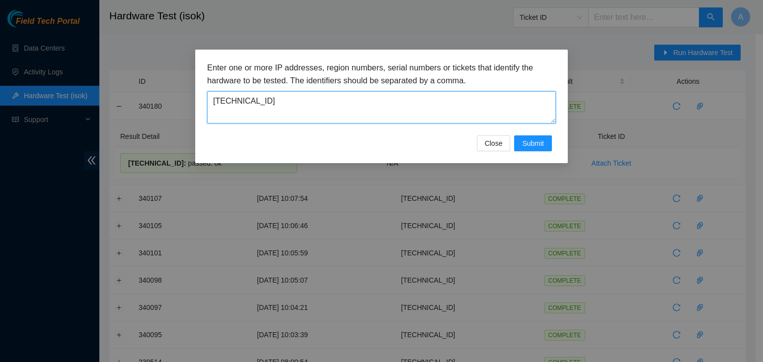
click at [365, 96] on textarea "184.26.146.38" at bounding box center [381, 107] width 349 height 32
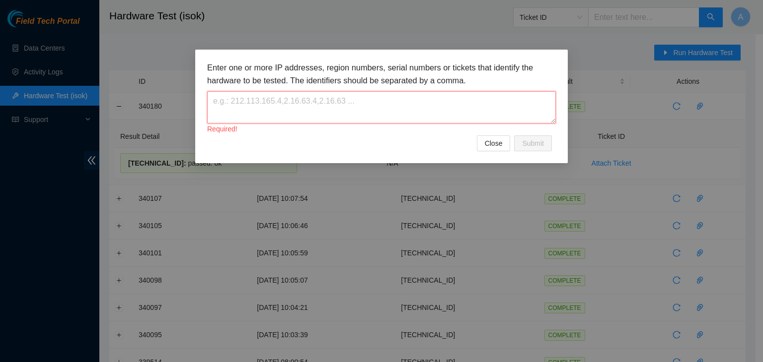
paste textarea "23.218.104.67"
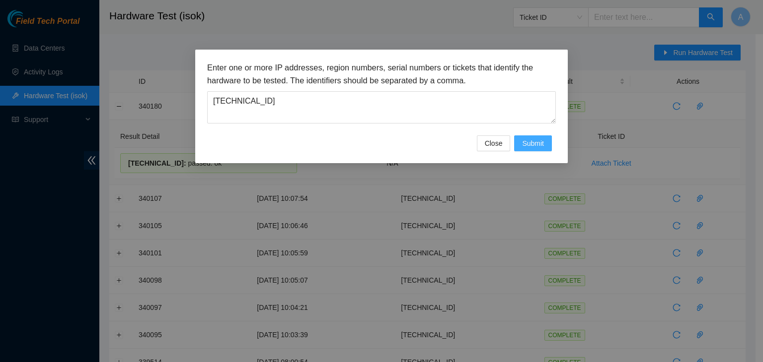
click at [517, 144] on button "Submit" at bounding box center [533, 144] width 38 height 16
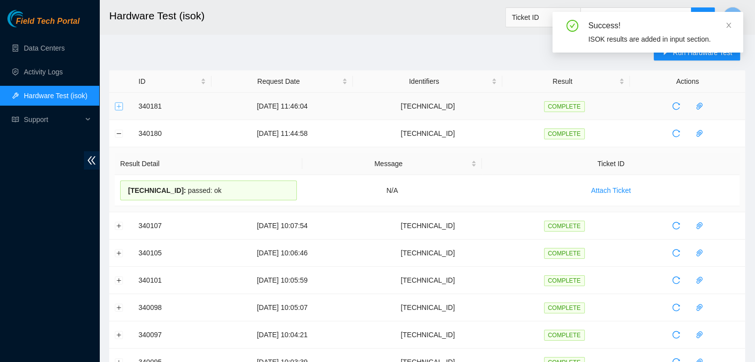
click at [116, 106] on button "Expand row" at bounding box center [119, 106] width 8 height 8
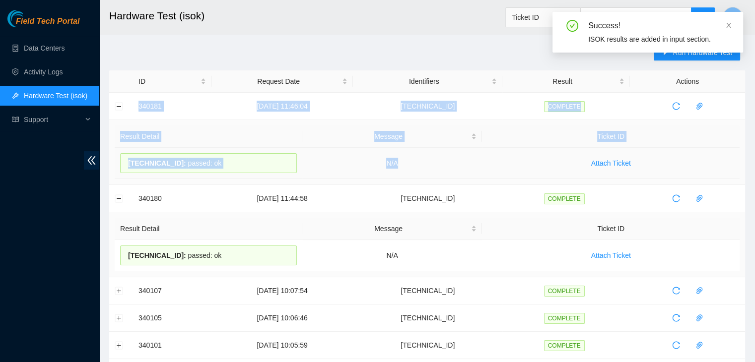
drag, startPoint x: 131, startPoint y: 106, endPoint x: 447, endPoint y: 158, distance: 320.7
copy tbody "340181 22-09-2025 11:46:04 23.218.104.67 COMPLETE Result Detail Message Ticket …"
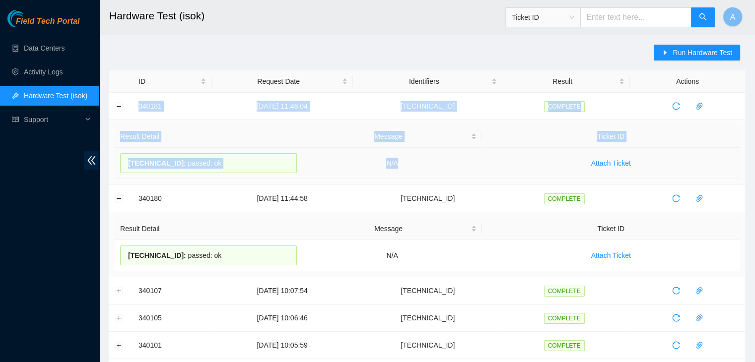
click at [447, 158] on td "N/A" at bounding box center [392, 163] width 180 height 31
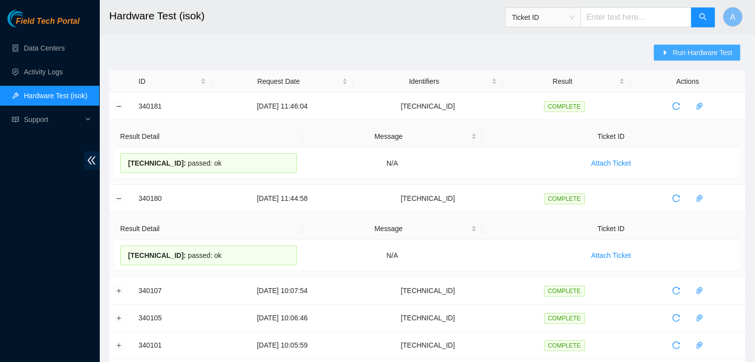
click at [682, 55] on span "Run Hardware Test" at bounding box center [703, 52] width 60 height 11
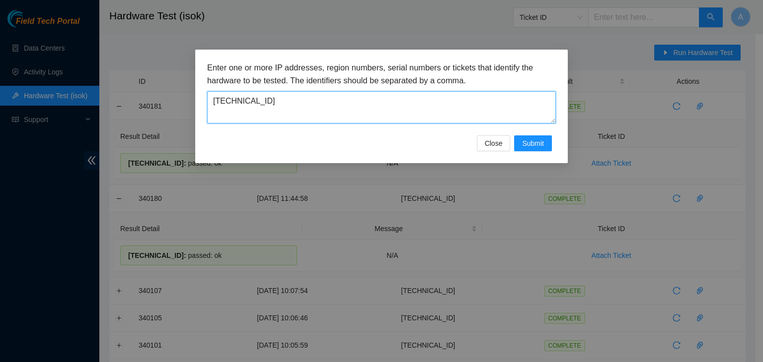
click at [335, 118] on textarea "23.218.104.67" at bounding box center [381, 107] width 349 height 32
type textarea "2"
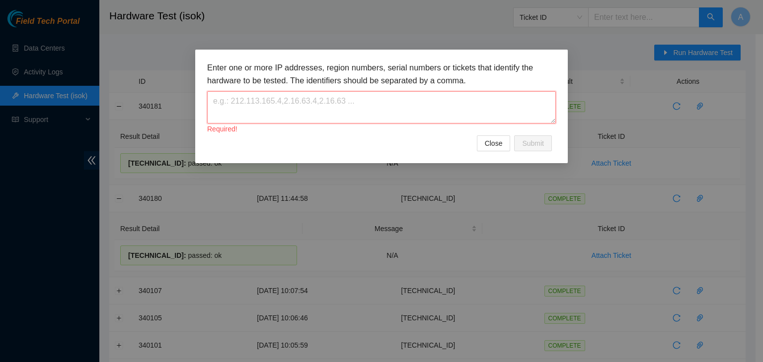
paste textarea "104.84.154.193"
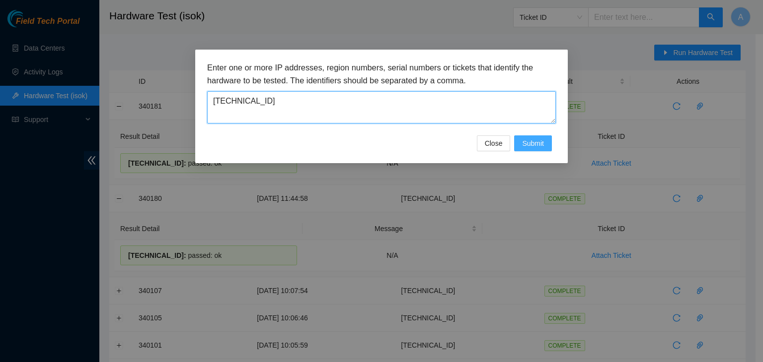
type textarea "104.84.154.193"
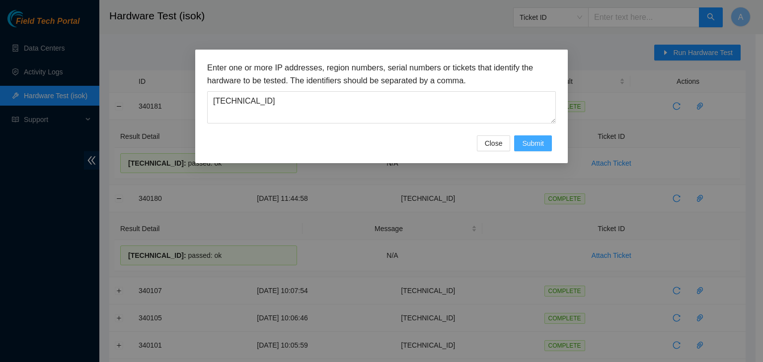
click at [524, 145] on span "Submit" at bounding box center [533, 143] width 22 height 11
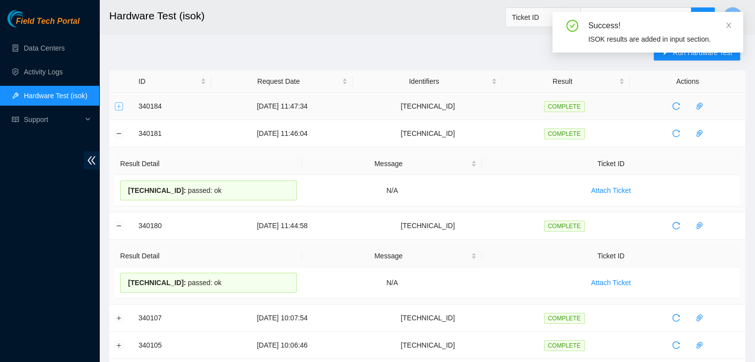
click at [117, 104] on button "Expand row" at bounding box center [119, 106] width 8 height 8
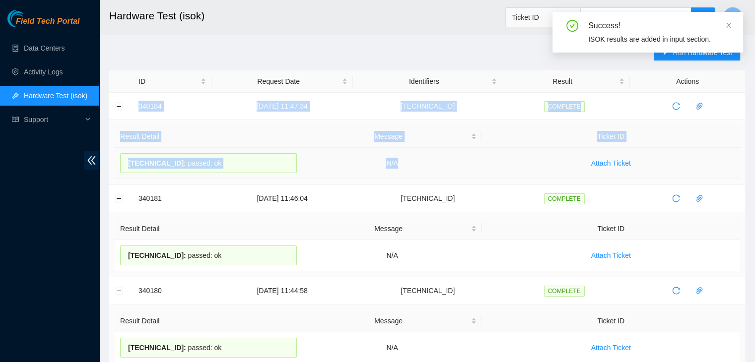
drag, startPoint x: 137, startPoint y: 102, endPoint x: 457, endPoint y: 159, distance: 324.9
copy tbody "340184 22-09-2025 11:47:34 104.84.154.193 COMPLETE Result Detail Message Ticket…"
click at [457, 159] on td "N/A" at bounding box center [392, 163] width 180 height 31
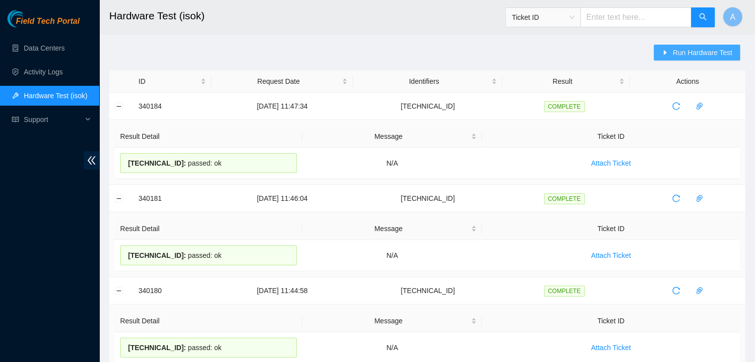
click at [681, 55] on span "Run Hardware Test" at bounding box center [703, 52] width 60 height 11
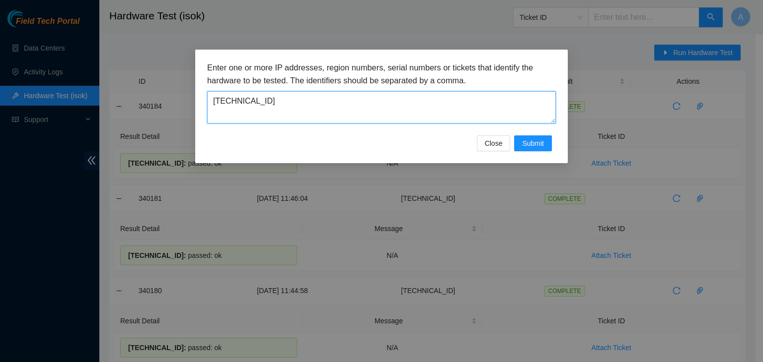
click at [388, 114] on textarea "104.84.154.193" at bounding box center [381, 107] width 349 height 32
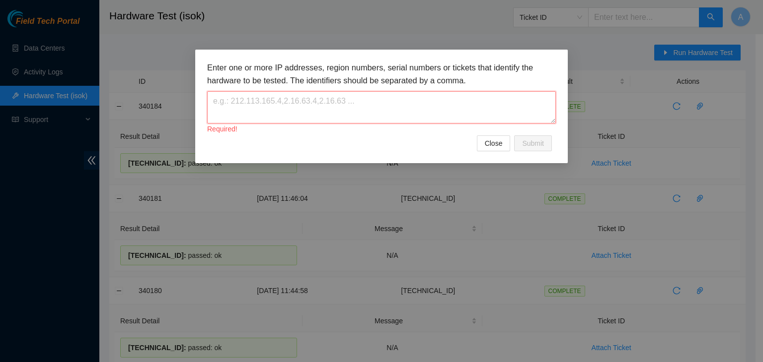
paste textarea "23.76.147.114"
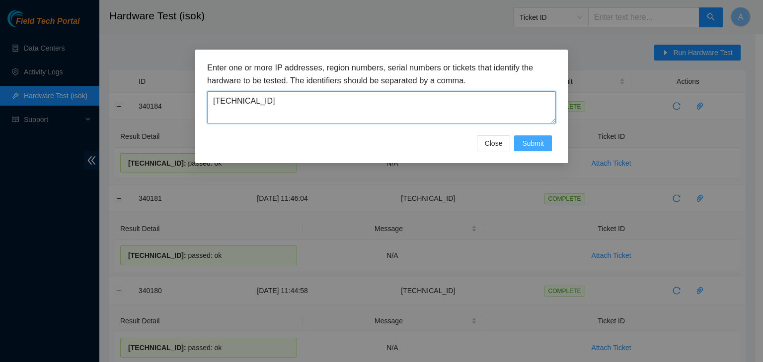
type textarea "23.76.147.114"
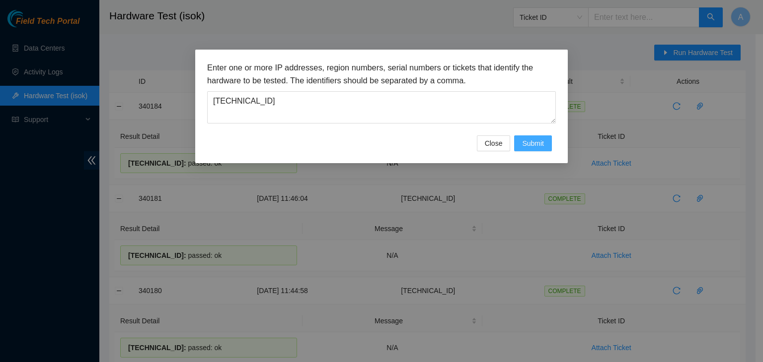
click at [524, 144] on span "Submit" at bounding box center [533, 143] width 22 height 11
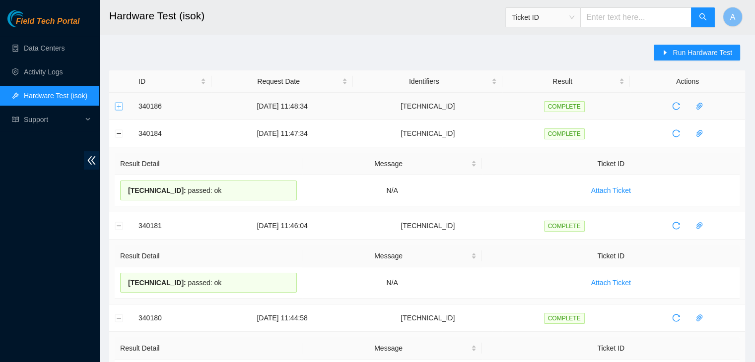
click at [115, 102] on button "Expand row" at bounding box center [119, 106] width 8 height 8
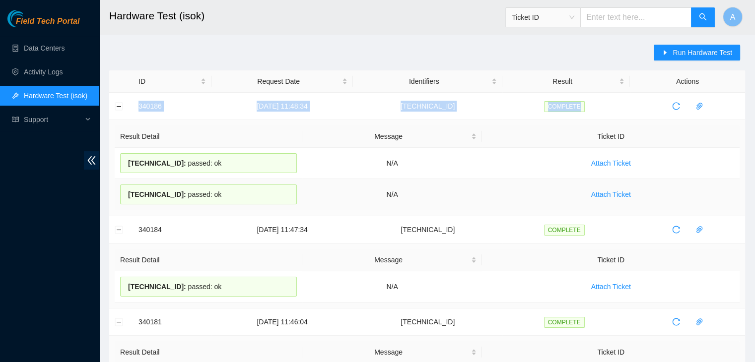
drag, startPoint x: 125, startPoint y: 101, endPoint x: 509, endPoint y: 193, distance: 395.2
copy tr "340186 22-09-2025 11:48:34 23.76.147.114 COMPLETE"
click at [509, 193] on td "Attach Ticket" at bounding box center [611, 194] width 258 height 31
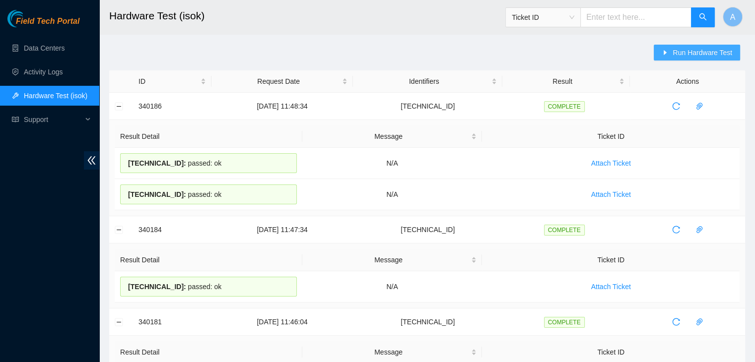
click at [661, 54] on button "Run Hardware Test" at bounding box center [697, 53] width 86 height 16
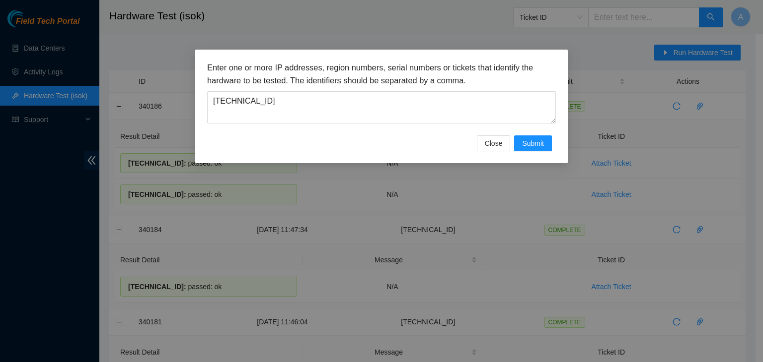
click at [409, 87] on div "Enter one or more IP addresses, region numbers, serial numbers or tickets that …" at bounding box center [381, 93] width 349 height 62
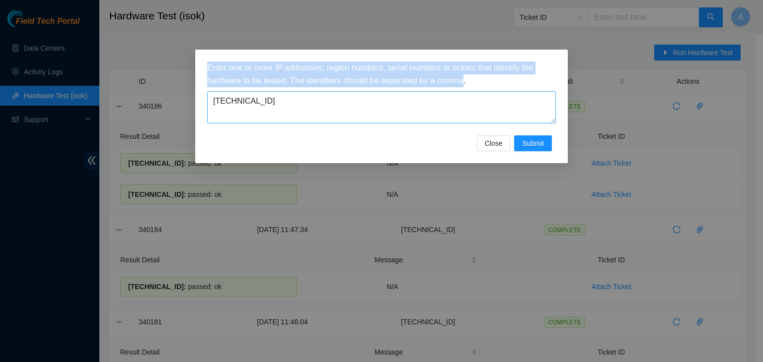
drag, startPoint x: 409, startPoint y: 87, endPoint x: 409, endPoint y: 98, distance: 10.4
click at [409, 98] on div "Enter one or more IP addresses, region numbers, serial numbers or tickets that …" at bounding box center [381, 93] width 349 height 62
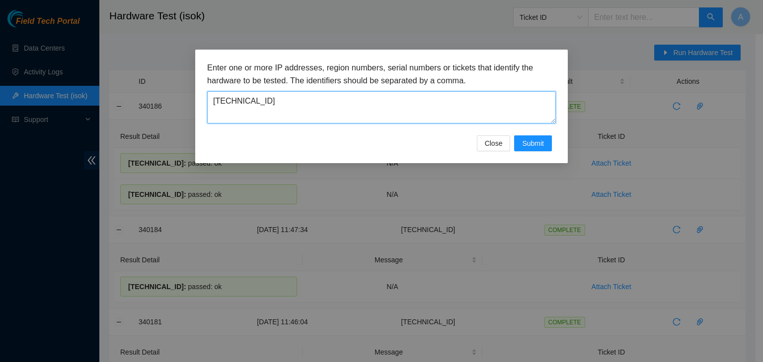
click at [409, 98] on textarea "23.76.147.114" at bounding box center [381, 107] width 349 height 32
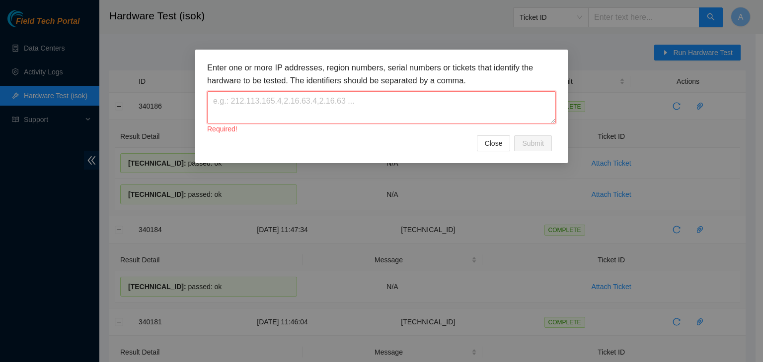
paste textarea "104.84.155.47"
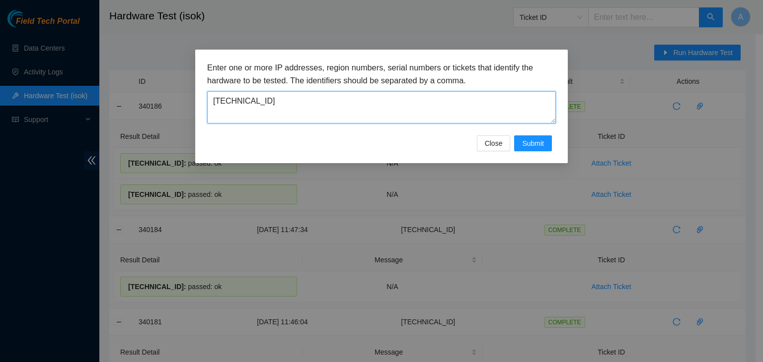
type textarea "104.84.155.47"
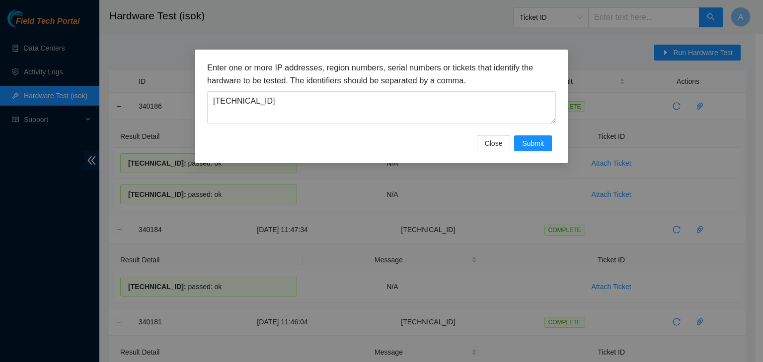
click at [552, 147] on div "Close Submit" at bounding box center [381, 144] width 349 height 16
click at [547, 144] on button "Submit" at bounding box center [533, 144] width 38 height 16
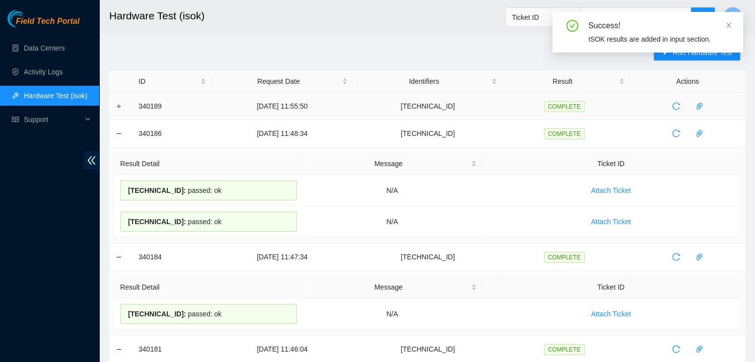
click at [113, 106] on td at bounding box center [121, 106] width 24 height 27
click at [116, 106] on button "Expand row" at bounding box center [119, 106] width 8 height 8
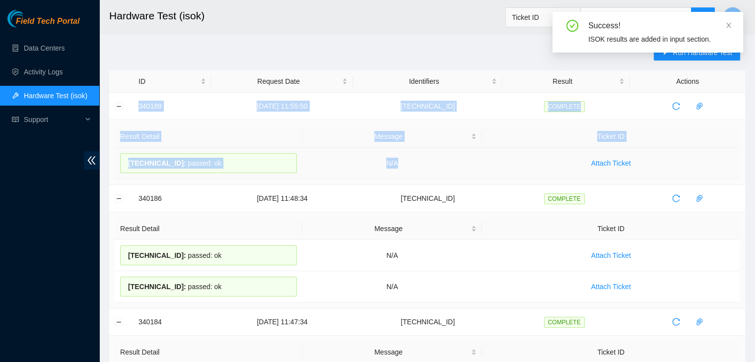
drag, startPoint x: 136, startPoint y: 107, endPoint x: 425, endPoint y: 163, distance: 295.0
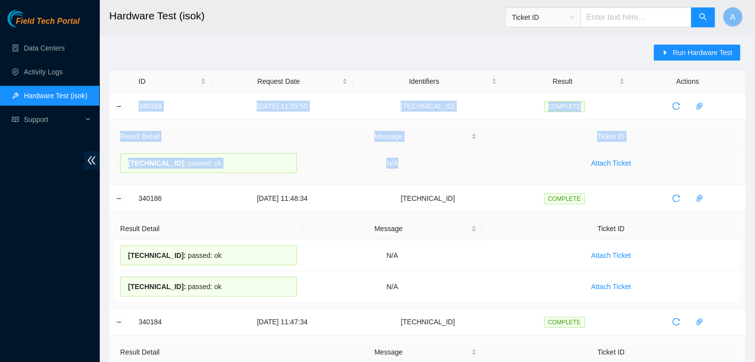
copy tbody "340189 22-09-2025 11:55:50 104.84.155.47 COMPLETE Result Detail Message Ticket …"
click at [425, 163] on td "N/A" at bounding box center [392, 163] width 180 height 31
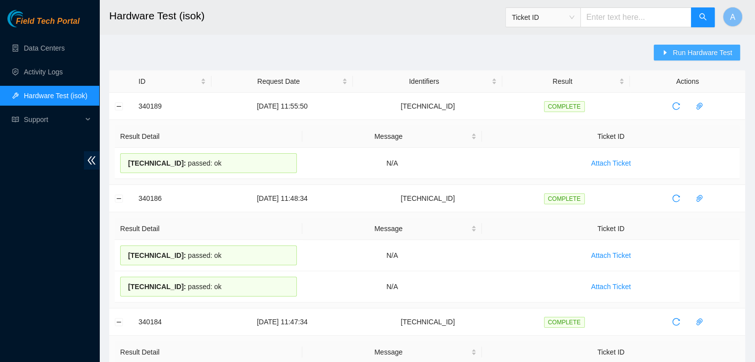
click at [735, 49] on button "Run Hardware Test" at bounding box center [697, 53] width 86 height 16
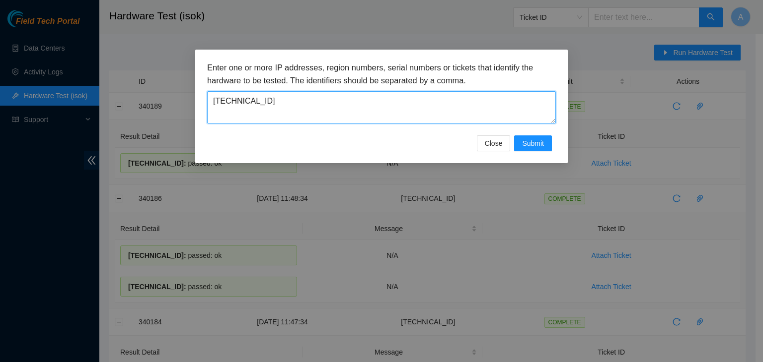
click at [469, 107] on textarea "104.84.155.47" at bounding box center [381, 107] width 349 height 32
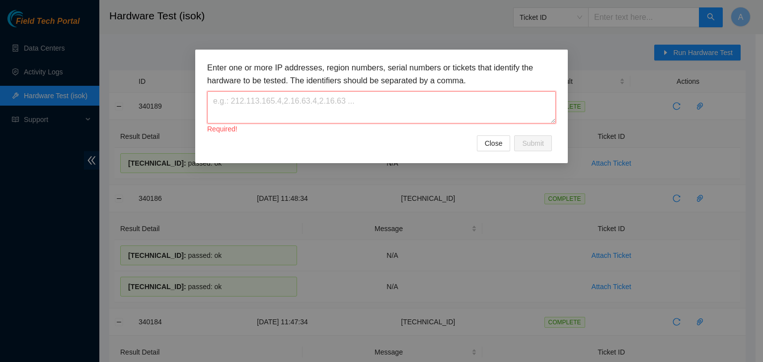
paste textarea "104.84.155.53"
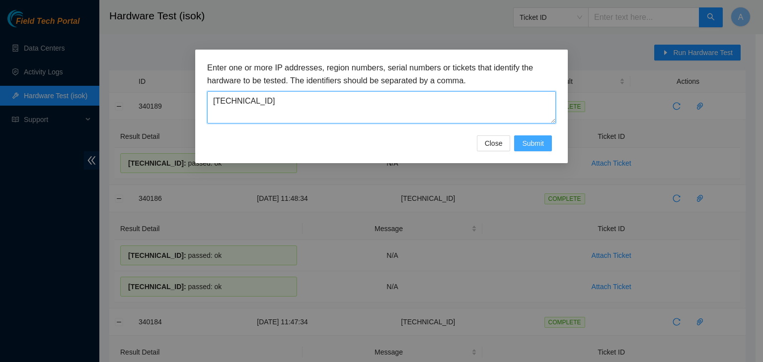
type textarea "104.84.155.53"
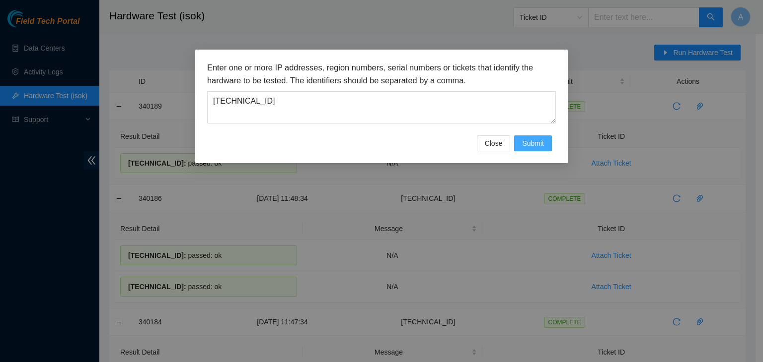
click at [525, 143] on span "Submit" at bounding box center [533, 143] width 22 height 11
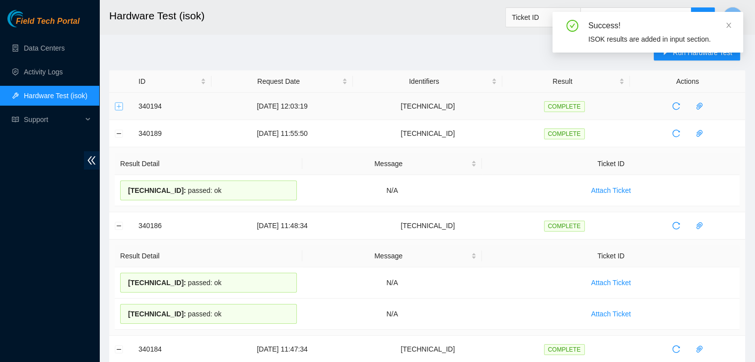
click at [116, 105] on button "Expand row" at bounding box center [119, 106] width 8 height 8
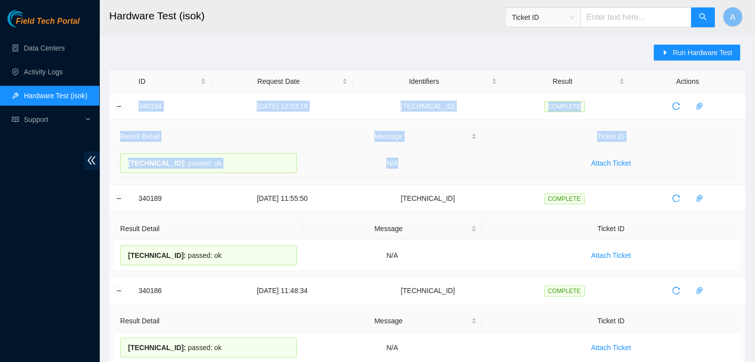
drag, startPoint x: 134, startPoint y: 105, endPoint x: 439, endPoint y: 164, distance: 311.0
copy tbody "340194 22-09-2025 12:03:19 104.84.155.53 COMPLETE Result Detail Message Ticket …"
click at [439, 164] on td "N/A" at bounding box center [392, 163] width 180 height 31
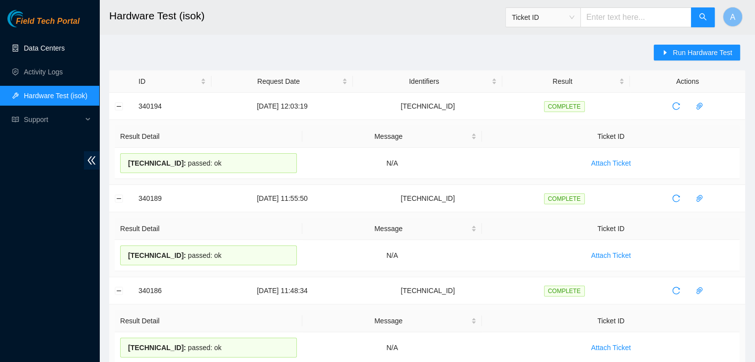
click at [65, 49] on link "Data Centers" at bounding box center [44, 48] width 41 height 8
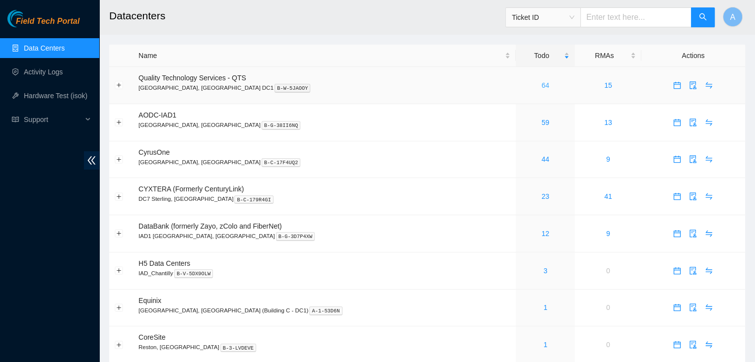
click at [542, 88] on link "64" at bounding box center [546, 85] width 8 height 8
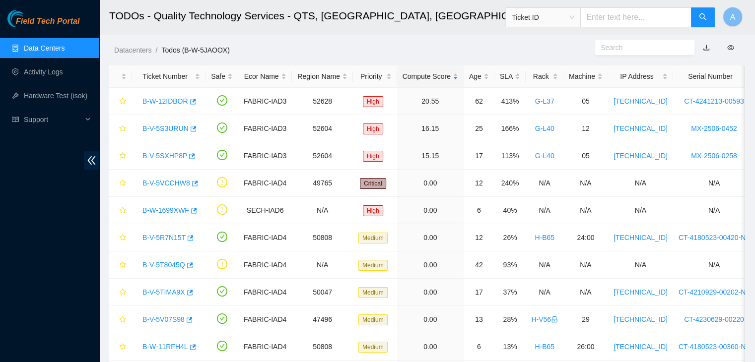
click at [65, 49] on link "Data Centers" at bounding box center [44, 48] width 41 height 8
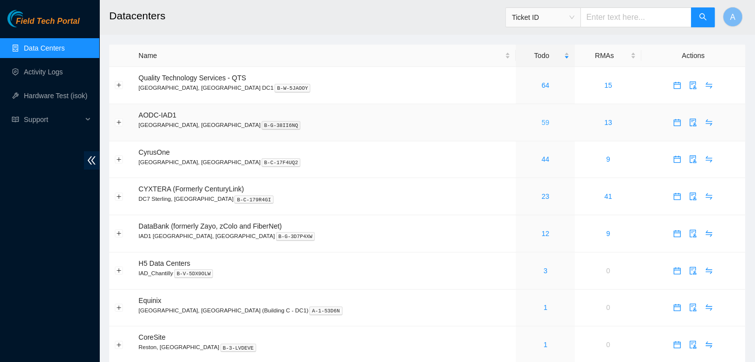
click at [542, 123] on link "59" at bounding box center [546, 123] width 8 height 8
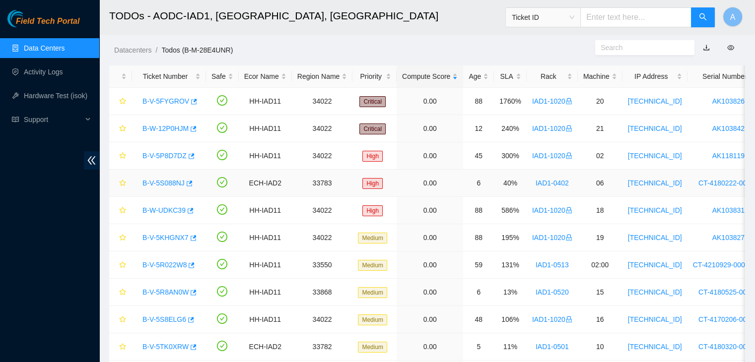
click at [172, 183] on link "B-V-5S088NJ" at bounding box center [164, 183] width 42 height 8
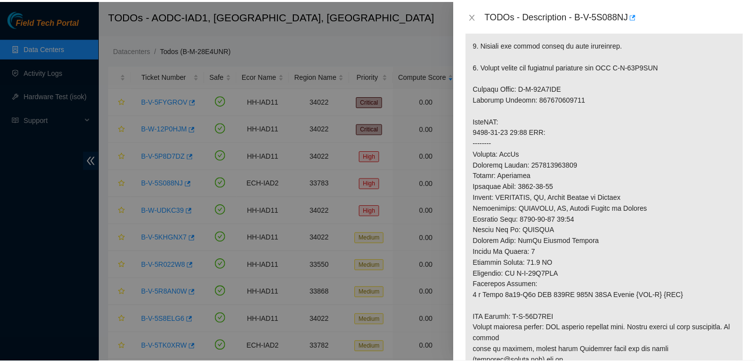
scroll to position [294, 0]
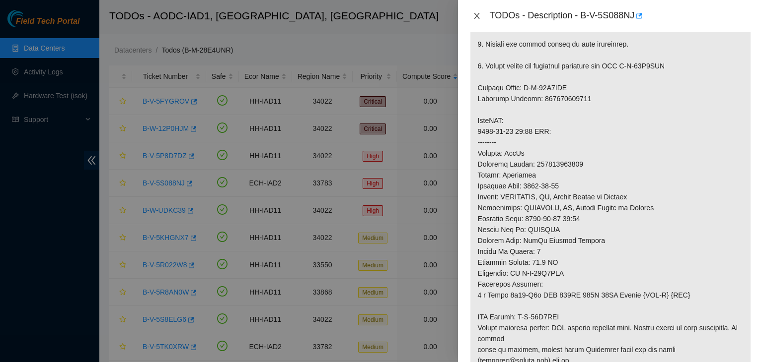
click at [476, 16] on icon "close" at bounding box center [476, 16] width 5 height 6
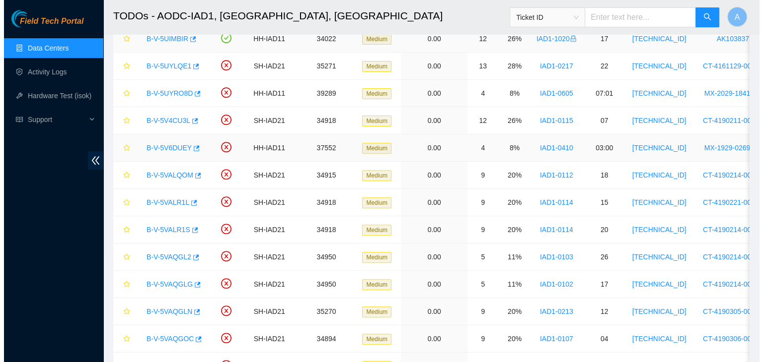
scroll to position [338, 0]
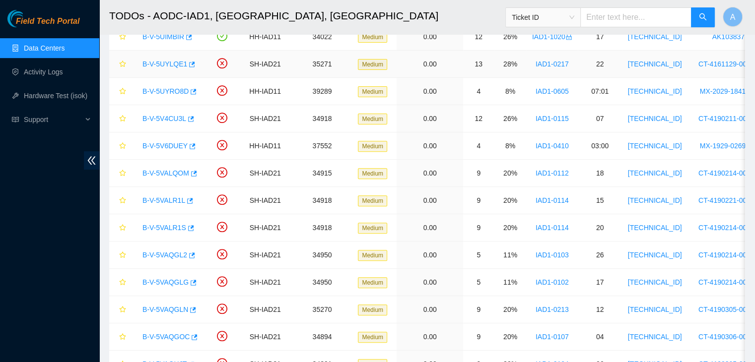
click at [176, 60] on link "B-V-5UYLQE1" at bounding box center [165, 64] width 45 height 8
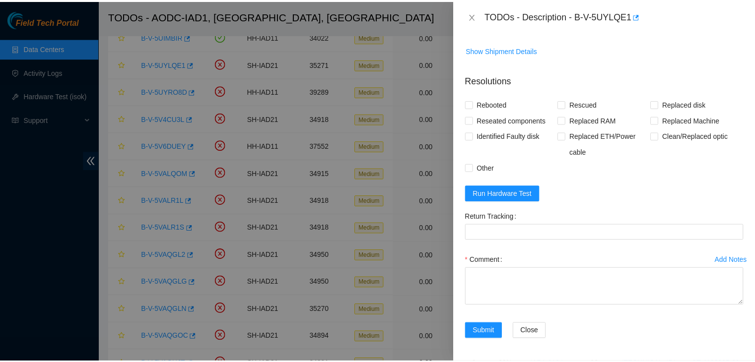
scroll to position [152, 0]
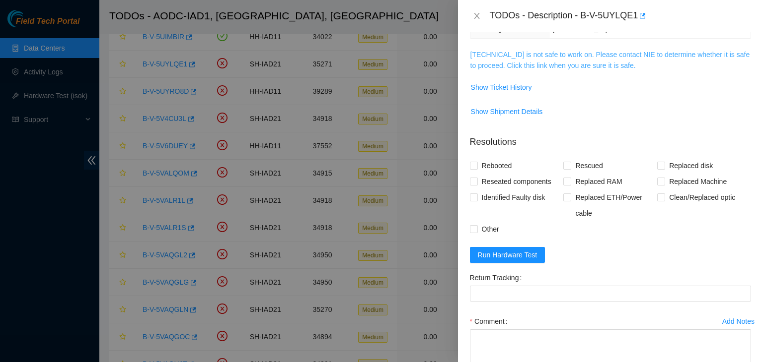
click at [499, 61] on link "104.98.119.185 is not safe to work on. Please contact NIE to determine whether …" at bounding box center [610, 60] width 280 height 19
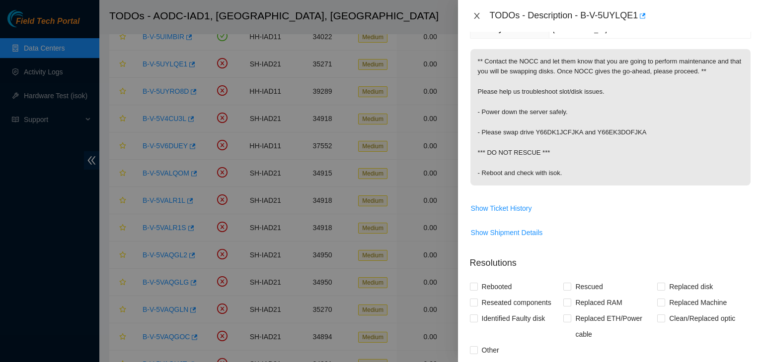
click at [477, 12] on icon "close" at bounding box center [477, 16] width 8 height 8
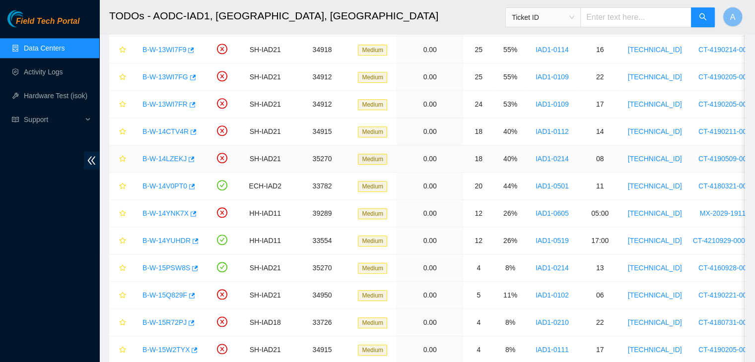
scroll to position [1138, 0]
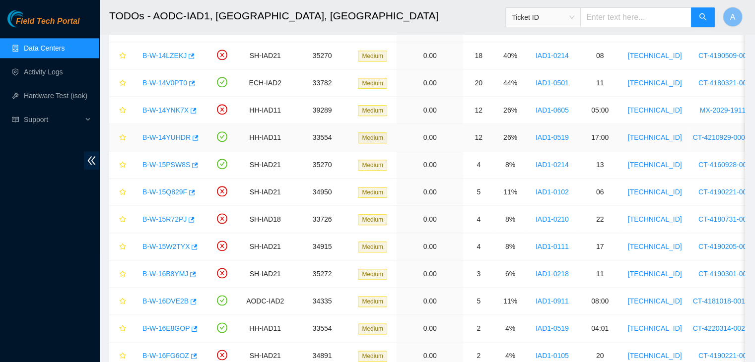
click at [163, 135] on link "B-W-14YUHDR" at bounding box center [167, 138] width 48 height 8
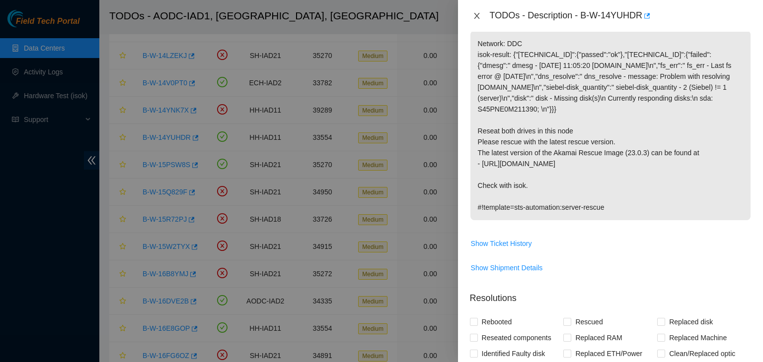
click at [473, 16] on icon "close" at bounding box center [477, 16] width 8 height 8
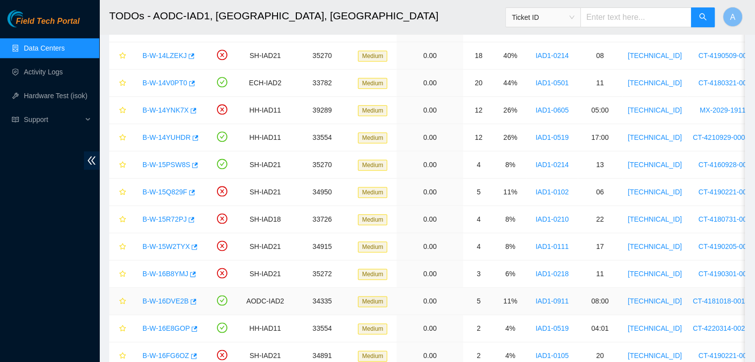
click at [174, 297] on link "B-W-16DVE2B" at bounding box center [166, 301] width 46 height 8
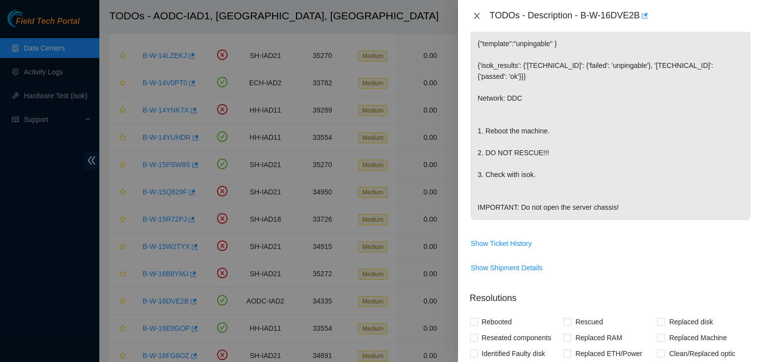
click at [475, 16] on icon "close" at bounding box center [477, 16] width 8 height 8
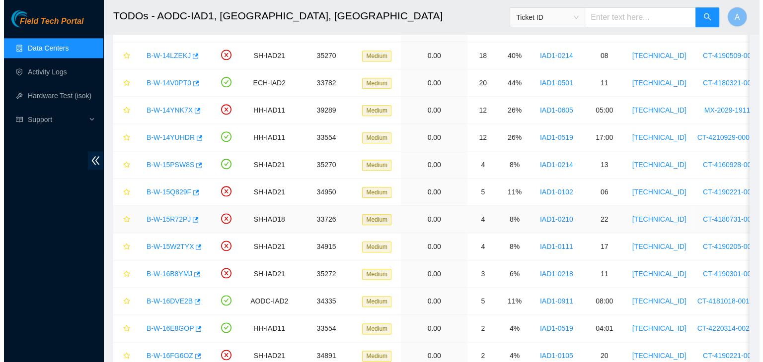
scroll to position [1369, 0]
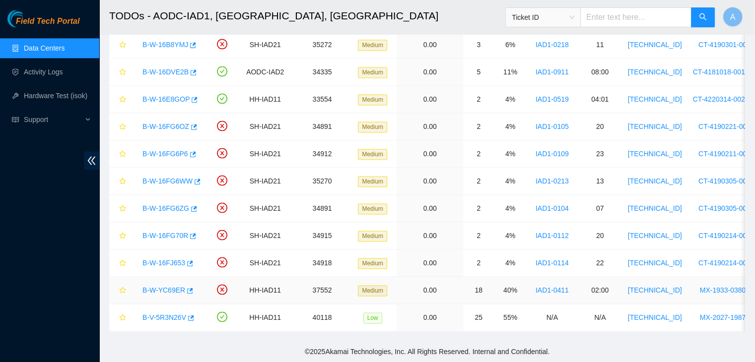
click at [164, 287] on link "B-W-YC69ER" at bounding box center [164, 291] width 43 height 8
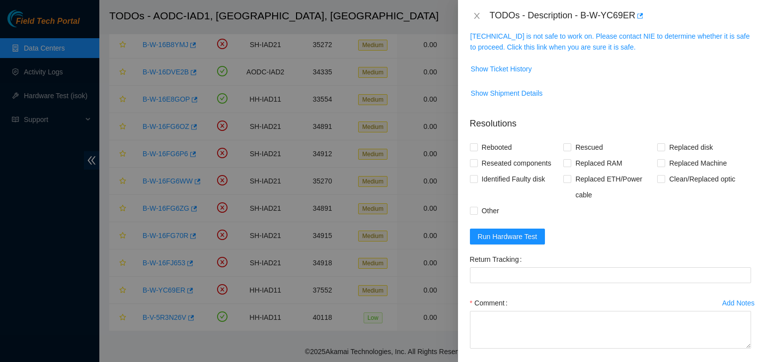
click at [554, 30] on div "TODOs - Description - B-W-YC69ER" at bounding box center [610, 16] width 305 height 32
click at [554, 32] on link "23.200.167.154 is not safe to work on. Please contact NIE to determine whether …" at bounding box center [610, 41] width 280 height 19
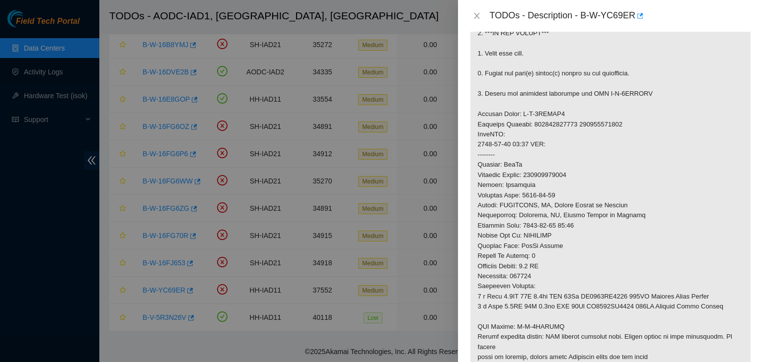
scroll to position [247, 0]
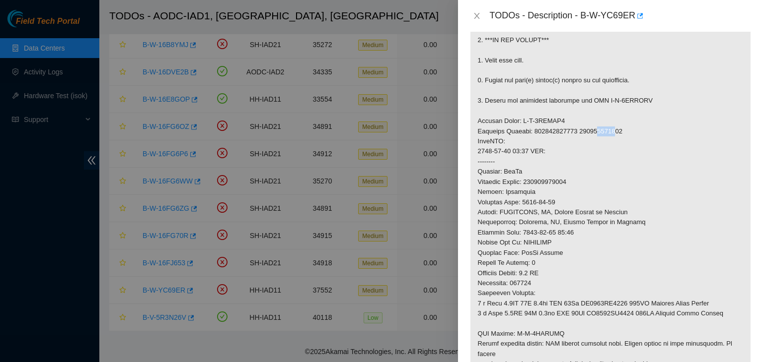
drag, startPoint x: 610, startPoint y: 132, endPoint x: 592, endPoint y: 132, distance: 17.9
click at [592, 132] on p at bounding box center [610, 187] width 280 height 502
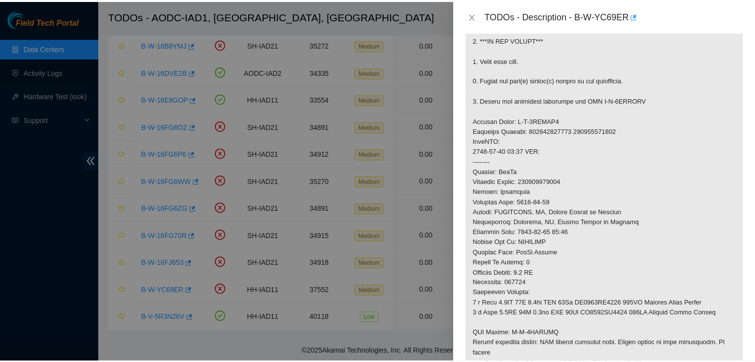
scroll to position [0, 0]
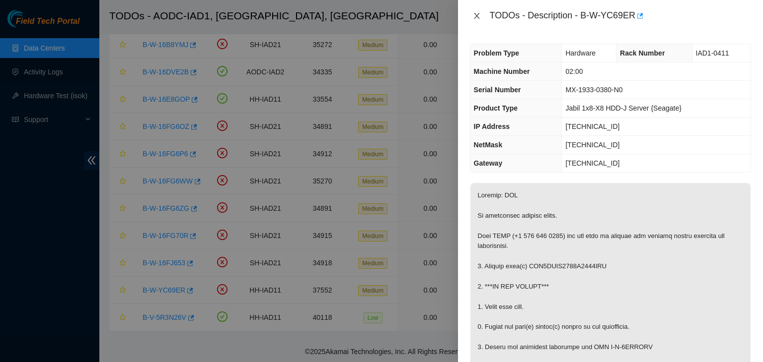
click at [475, 14] on icon "close" at bounding box center [476, 16] width 5 height 6
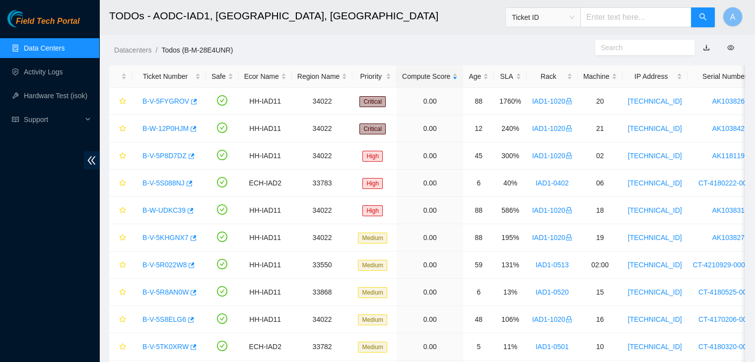
click at [65, 49] on link "Data Centers" at bounding box center [44, 48] width 41 height 8
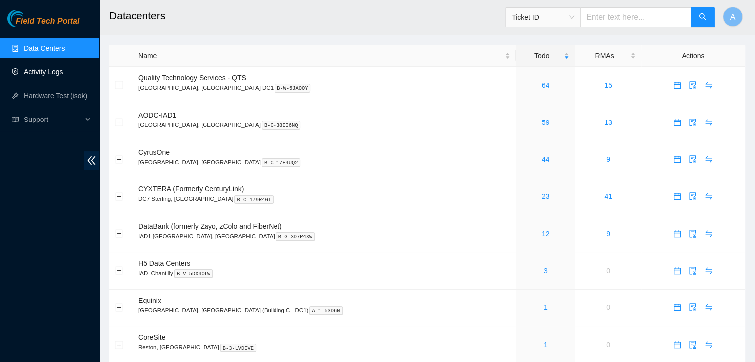
click at [63, 75] on link "Activity Logs" at bounding box center [43, 72] width 39 height 8
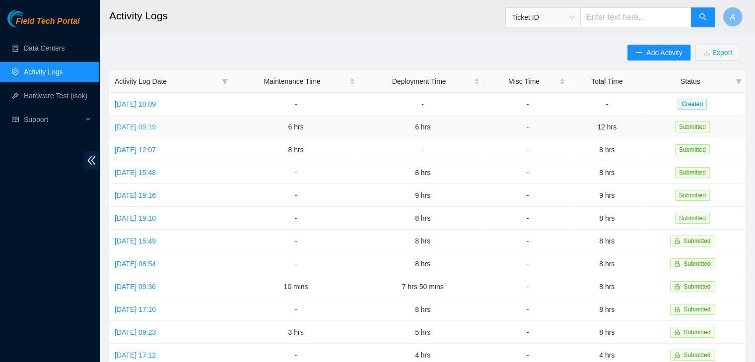
click at [154, 128] on link "Fri, 19 Sep 2025 09:19" at bounding box center [135, 127] width 41 height 8
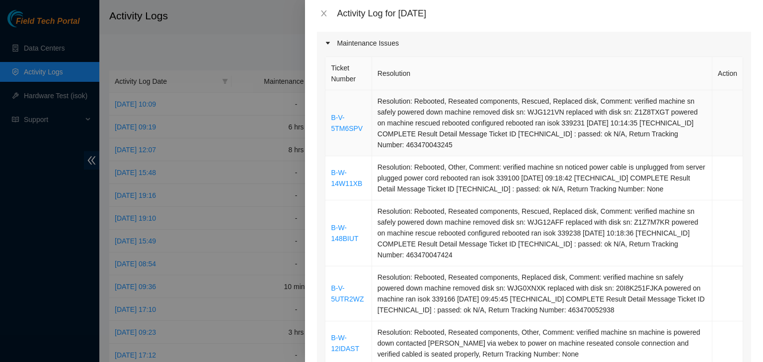
scroll to position [137, 0]
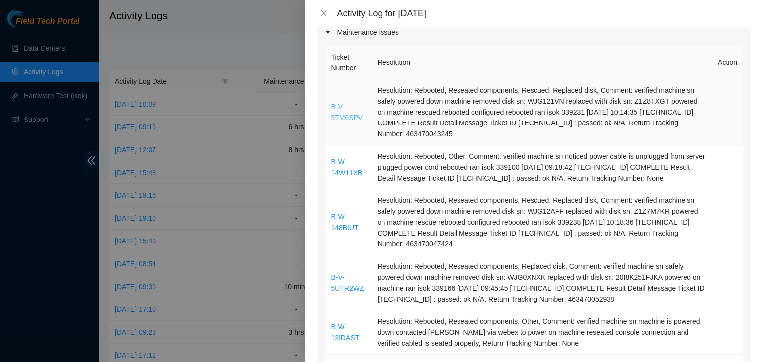
click at [351, 112] on td "B-V-5TM6SPV" at bounding box center [348, 112] width 46 height 66
click at [347, 113] on link "B-V-5TM6SPV" at bounding box center [347, 112] width 32 height 19
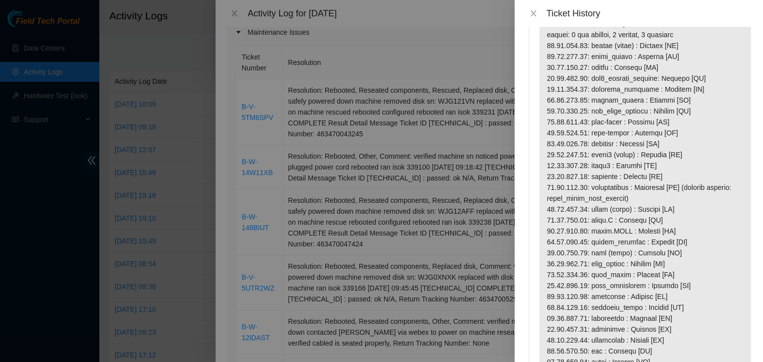
scroll to position [244, 0]
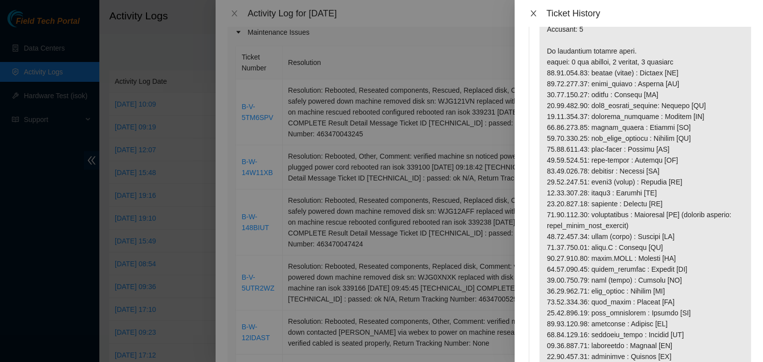
click at [535, 15] on icon "close" at bounding box center [532, 13] width 5 height 6
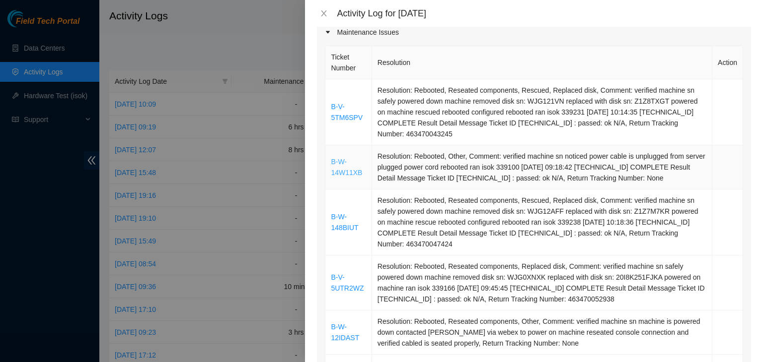
click at [352, 168] on link "B-W-14W11XB" at bounding box center [346, 167] width 31 height 19
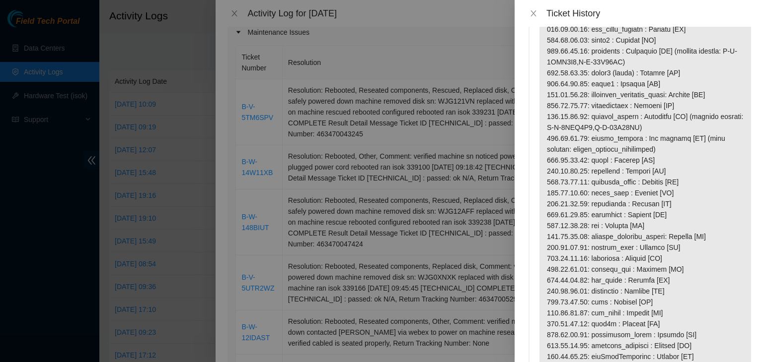
scroll to position [0, 0]
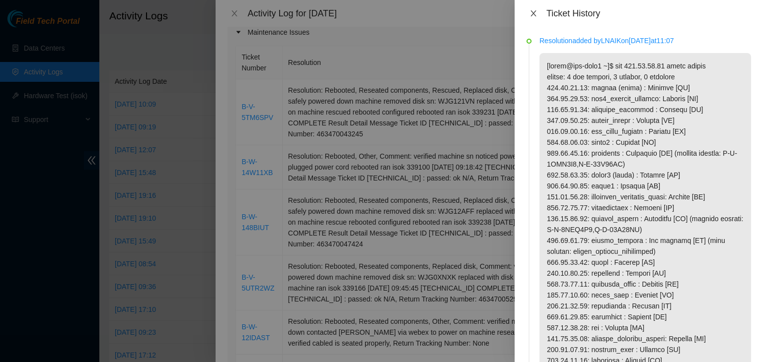
click at [533, 9] on icon "close" at bounding box center [533, 13] width 8 height 8
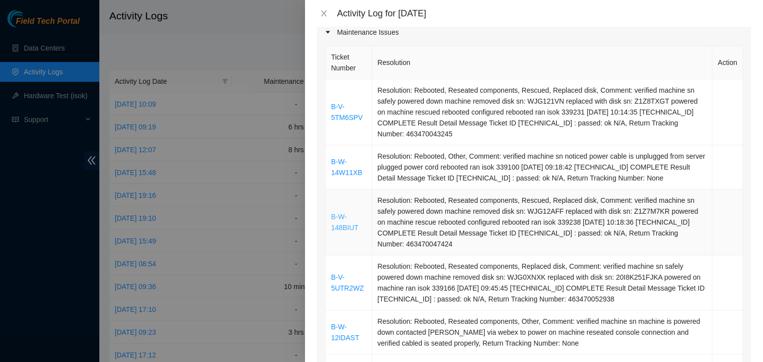
click at [336, 227] on link "B-W-148BIUT" at bounding box center [344, 222] width 27 height 19
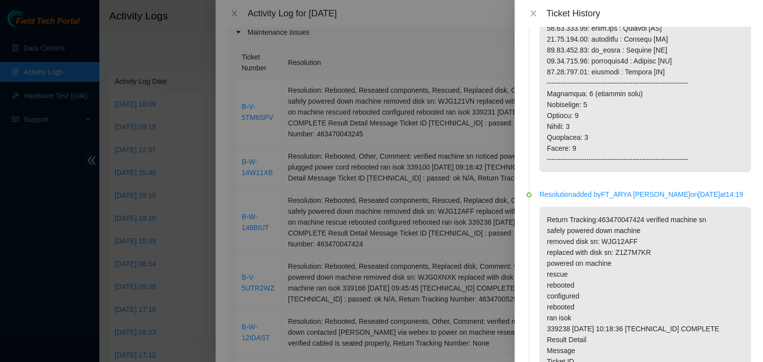
scroll to position [903, 0]
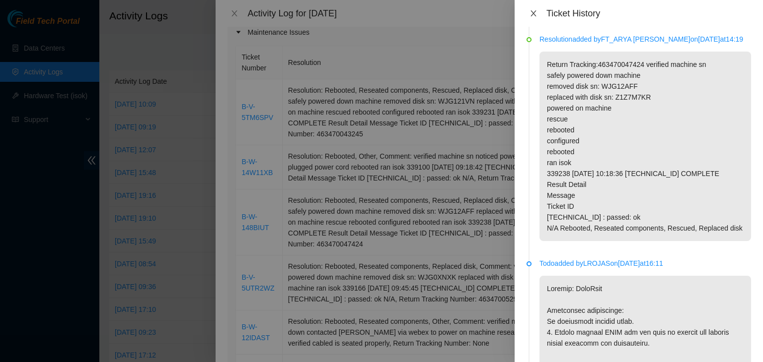
click at [534, 10] on icon "close" at bounding box center [533, 13] width 8 height 8
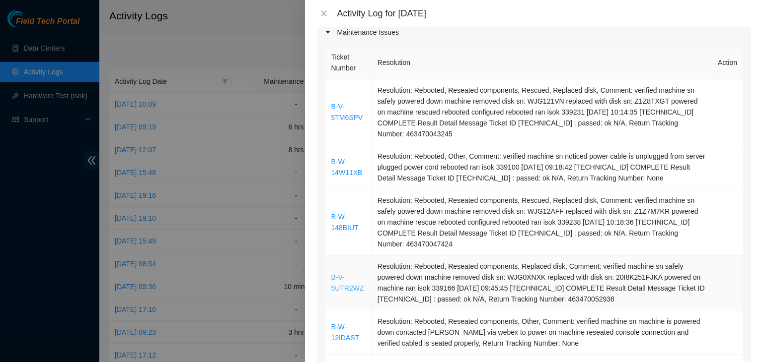
click at [352, 290] on link "B-V-5UTR2WZ" at bounding box center [347, 283] width 33 height 19
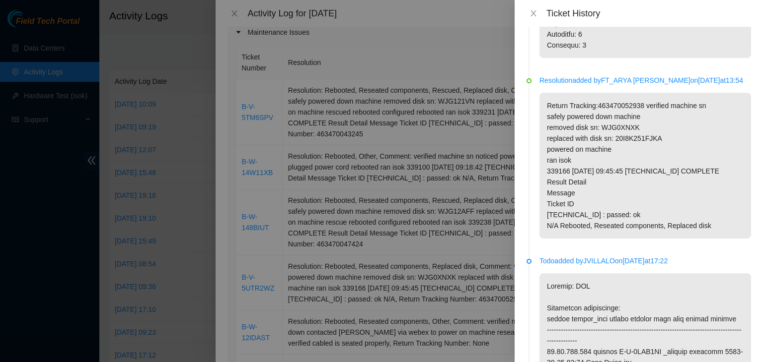
scroll to position [1201, 0]
click at [537, 10] on icon "close" at bounding box center [533, 13] width 8 height 8
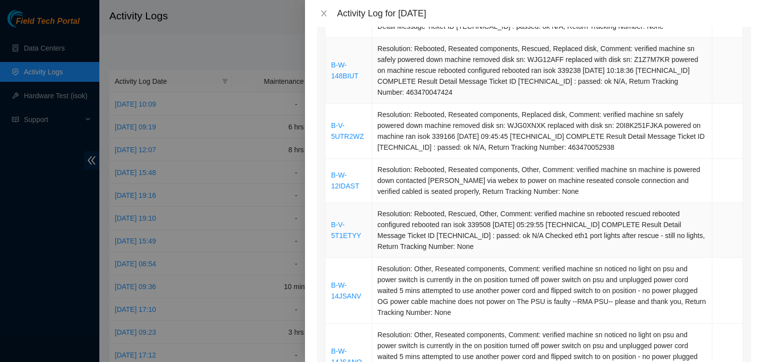
scroll to position [292, 0]
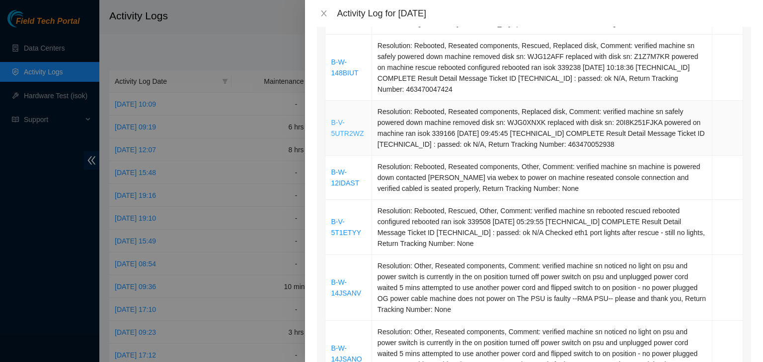
click at [344, 135] on link "B-V-5UTR2WZ" at bounding box center [347, 128] width 33 height 19
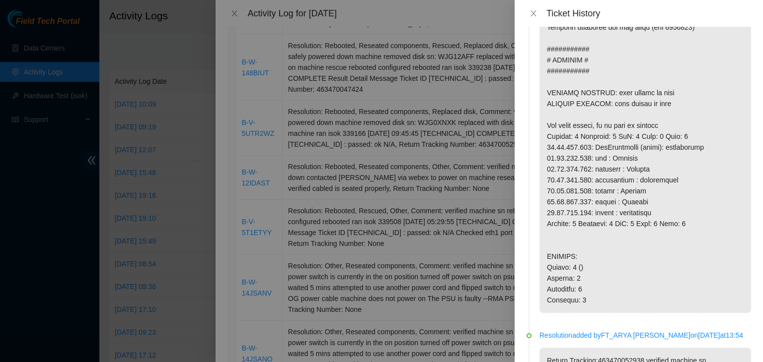
scroll to position [1144, 0]
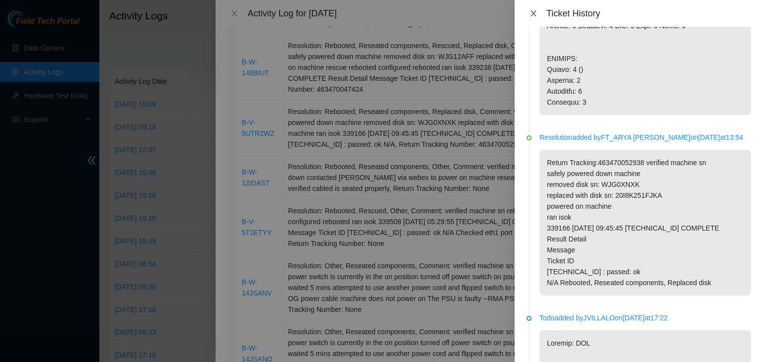
click at [529, 12] on icon "close" at bounding box center [533, 13] width 8 height 8
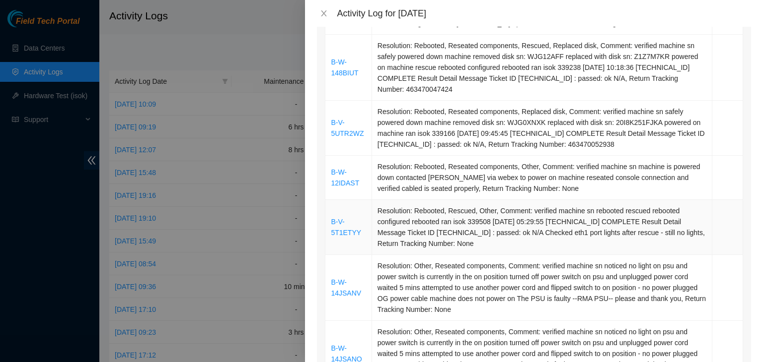
scroll to position [574, 0]
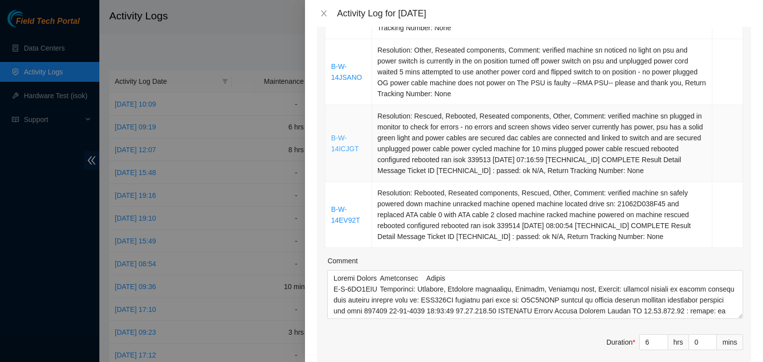
click at [332, 149] on link "B-W-14ICJGT" at bounding box center [345, 143] width 28 height 19
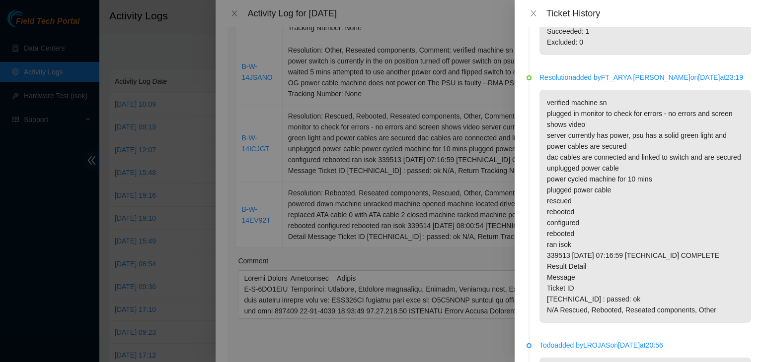
scroll to position [0, 0]
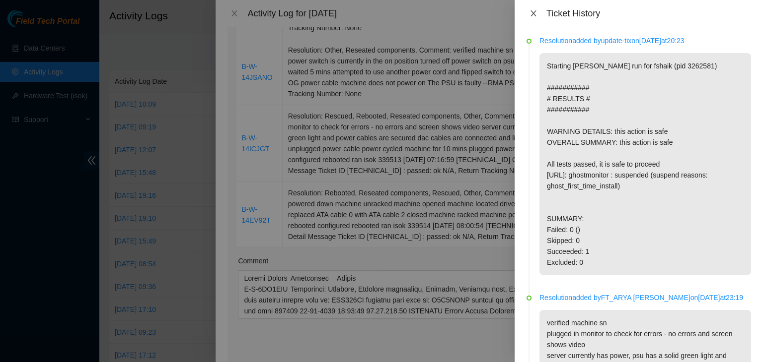
click at [536, 11] on icon "close" at bounding box center [533, 13] width 8 height 8
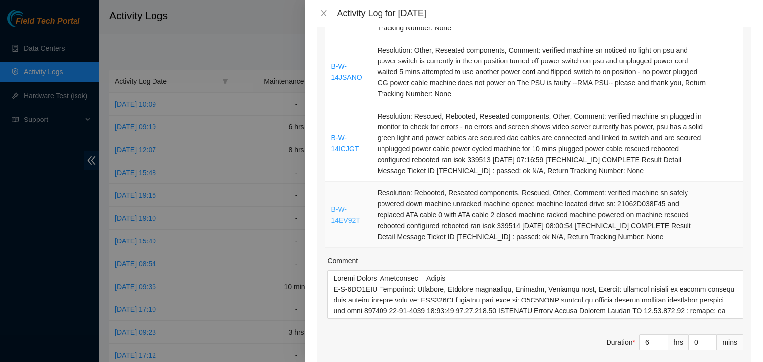
click at [342, 219] on link "B-W-14EV92T" at bounding box center [345, 215] width 29 height 19
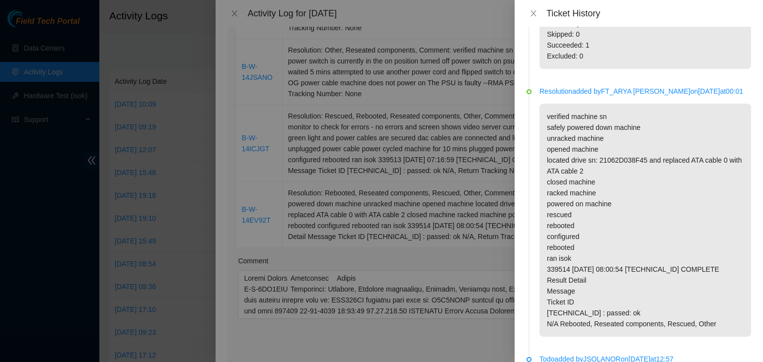
scroll to position [208, 0]
click at [533, 14] on icon "close" at bounding box center [533, 13] width 8 height 8
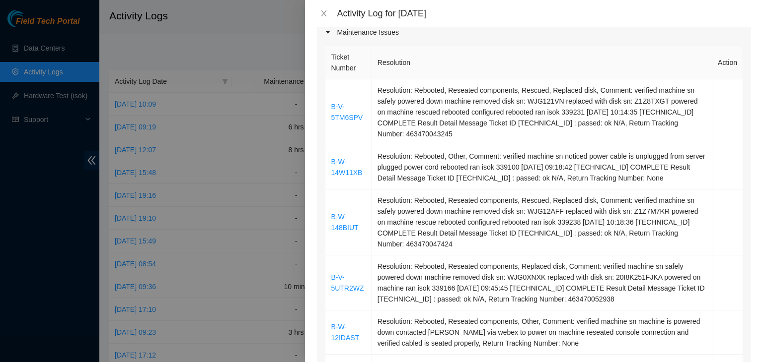
scroll to position [0, 0]
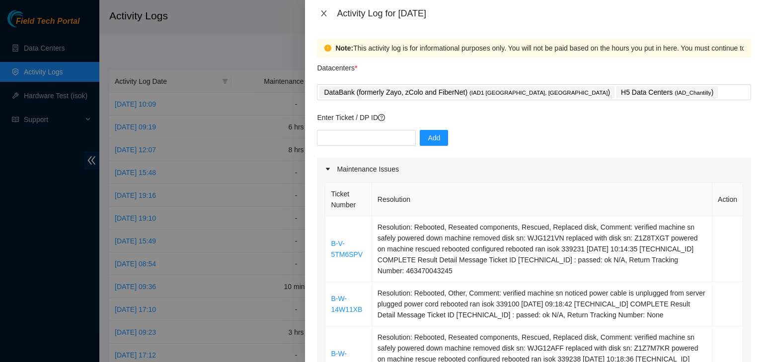
click at [321, 13] on icon "close" at bounding box center [324, 13] width 8 height 8
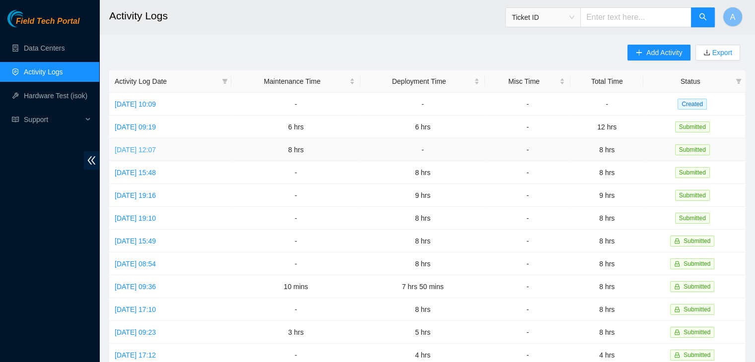
click at [156, 149] on link "Thu, 18 Sep 2025 12:07" at bounding box center [135, 150] width 41 height 8
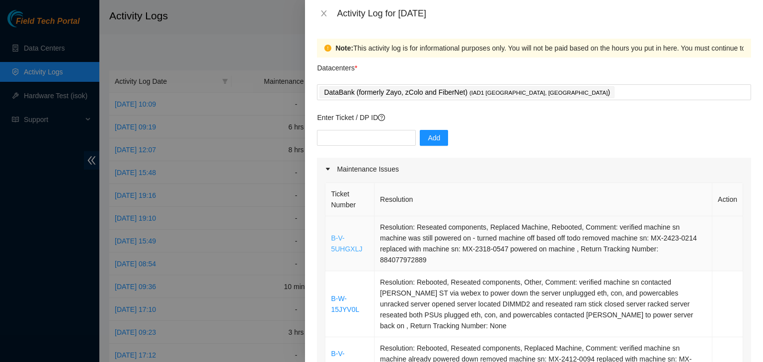
click at [345, 248] on link "B-V-5UHGXLJ" at bounding box center [346, 243] width 31 height 19
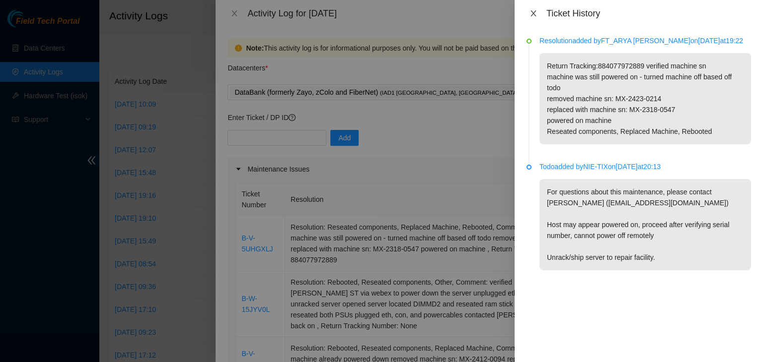
click at [534, 11] on icon "close" at bounding box center [533, 13] width 8 height 8
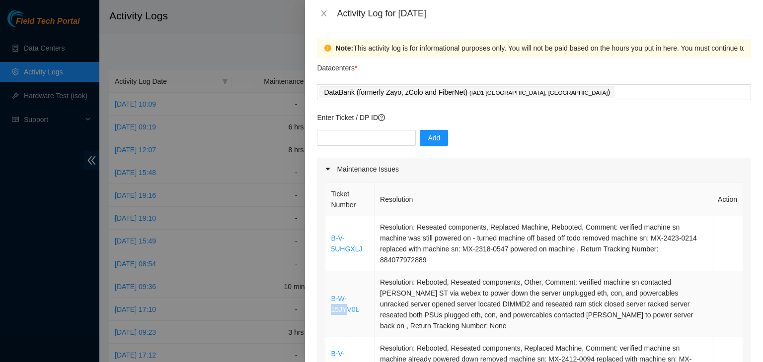
drag, startPoint x: 349, startPoint y: 297, endPoint x: 345, endPoint y: 304, distance: 7.6
click at [345, 304] on td "B-W-15JYV0L" at bounding box center [349, 305] width 49 height 66
click at [345, 304] on link "B-W-15JYV0L" at bounding box center [345, 304] width 28 height 19
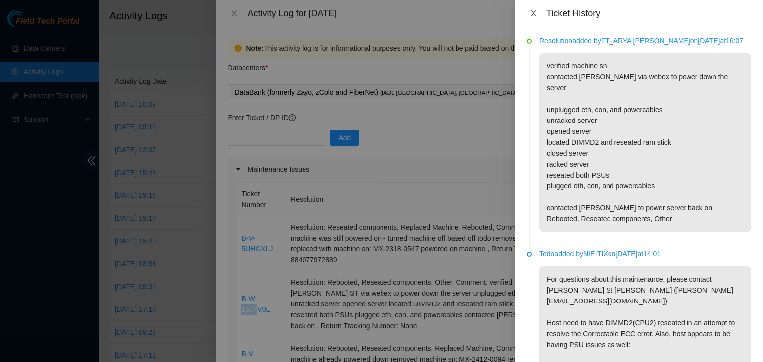
click at [532, 13] on icon "close" at bounding box center [533, 13] width 8 height 8
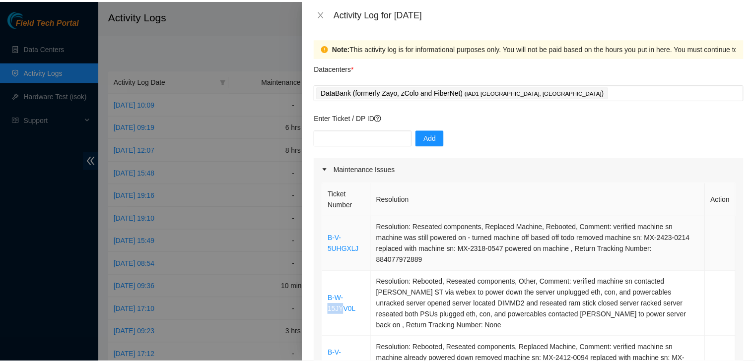
scroll to position [198, 0]
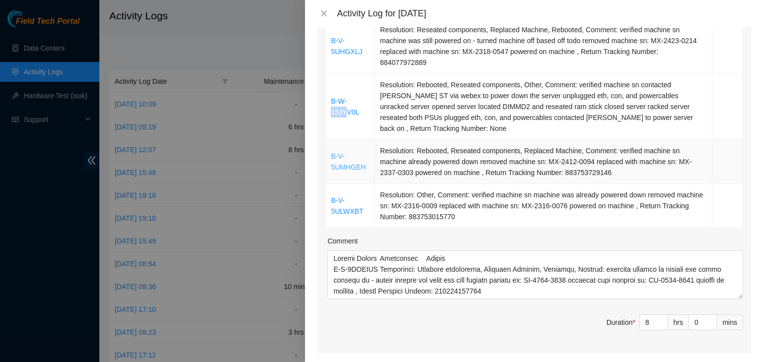
click at [350, 158] on link "B-V-5UMHGEH" at bounding box center [348, 161] width 35 height 19
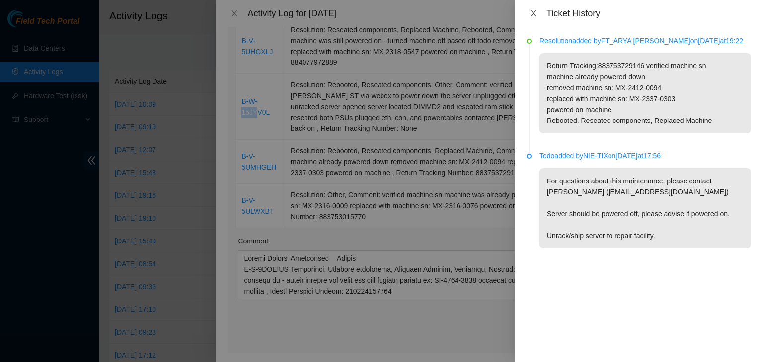
click at [535, 12] on icon "close" at bounding box center [533, 13] width 8 height 8
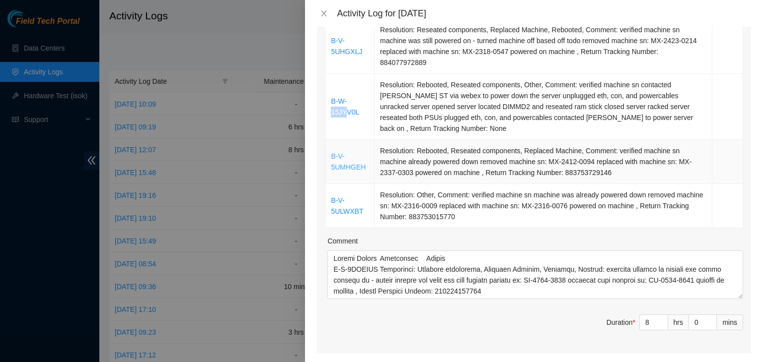
click at [346, 153] on link "B-V-5UMHGEH" at bounding box center [348, 161] width 35 height 19
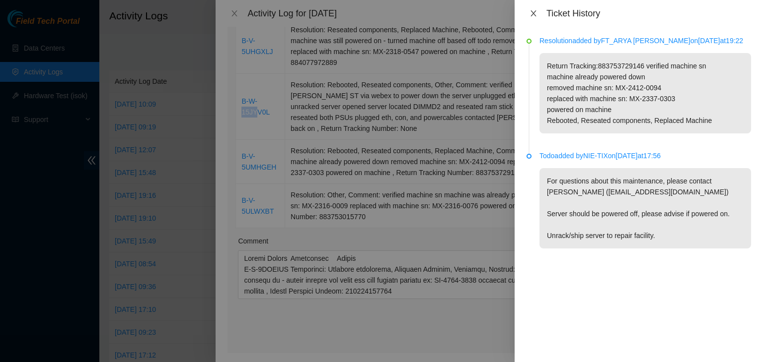
click at [533, 12] on icon "close" at bounding box center [533, 13] width 8 height 8
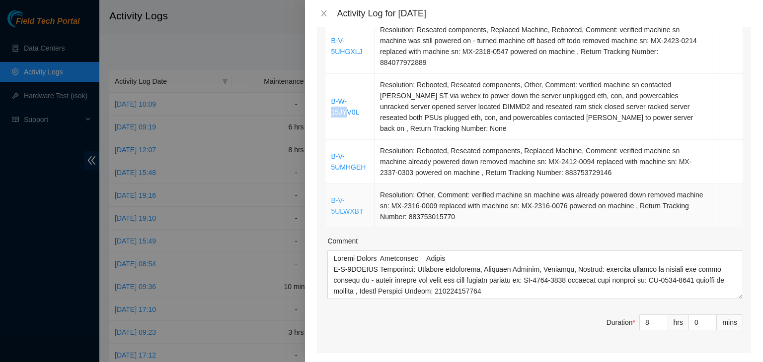
click at [337, 203] on link "B-V-5ULWXBT" at bounding box center [347, 206] width 32 height 19
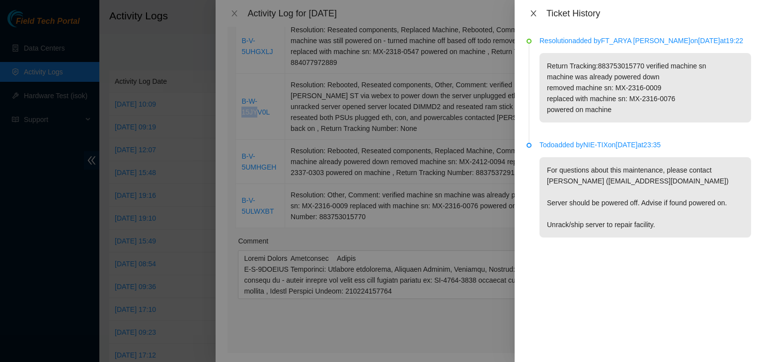
click at [534, 14] on icon "close" at bounding box center [532, 13] width 5 height 6
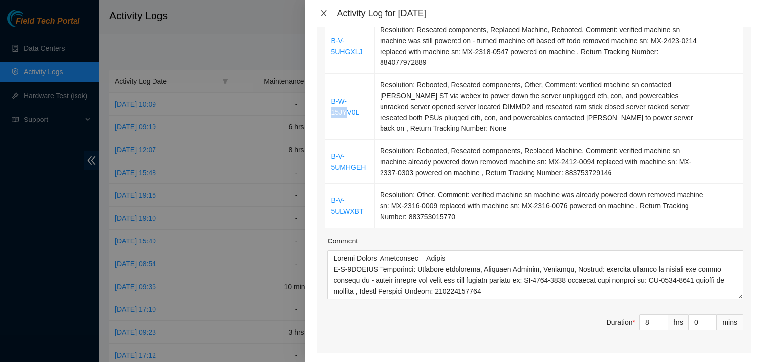
click at [326, 14] on icon "close" at bounding box center [324, 13] width 8 height 8
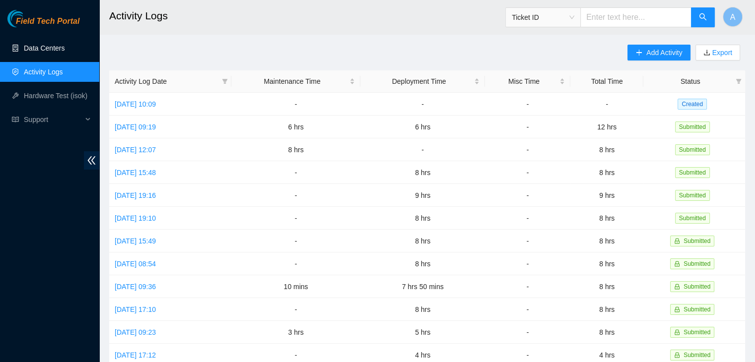
click at [65, 47] on link "Data Centers" at bounding box center [44, 48] width 41 height 8
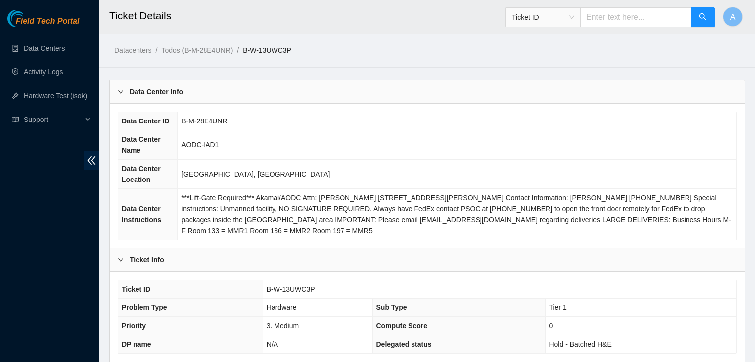
scroll to position [640, 0]
